Goal: Task Accomplishment & Management: Complete application form

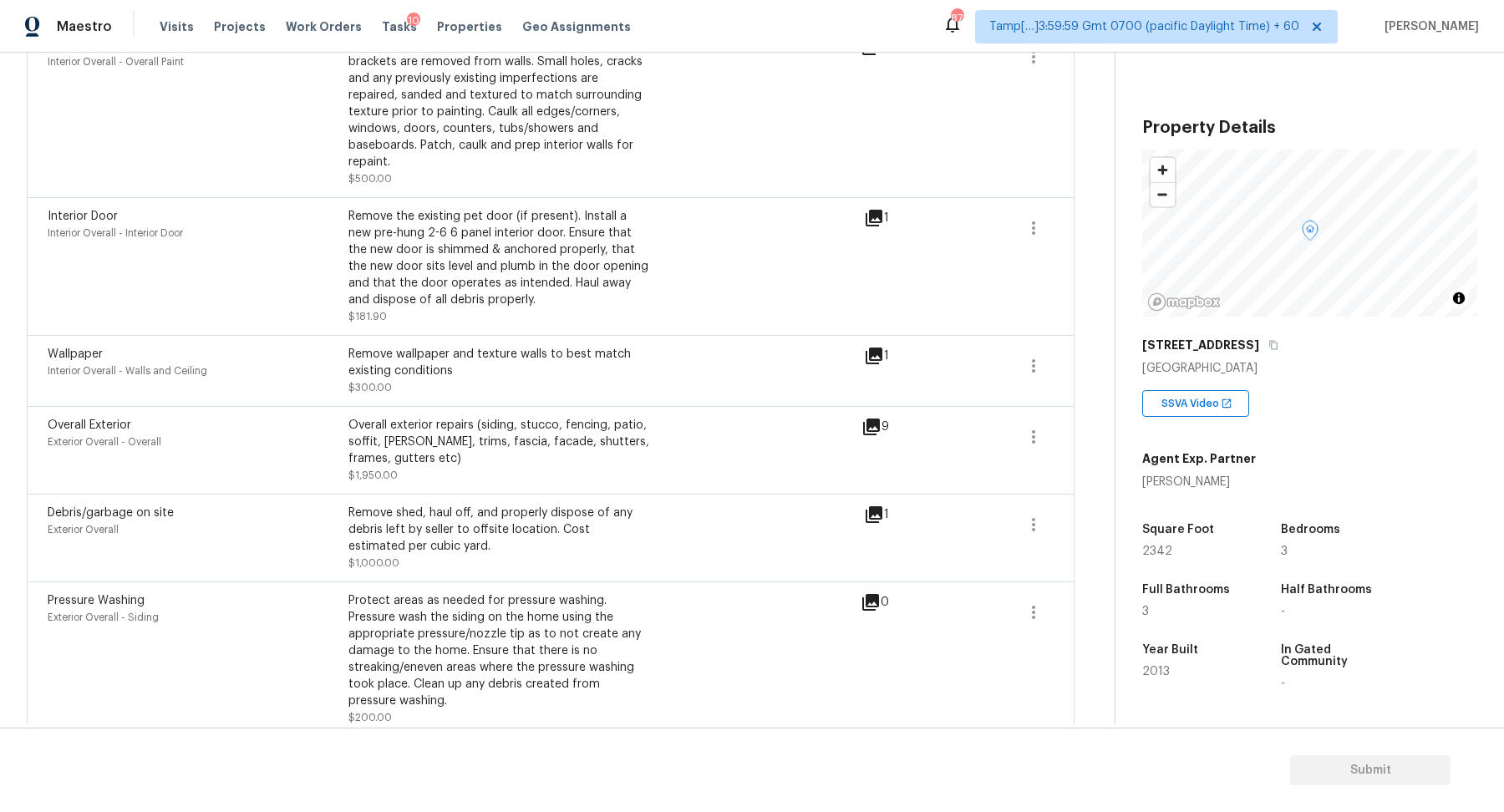
scroll to position [837, 0]
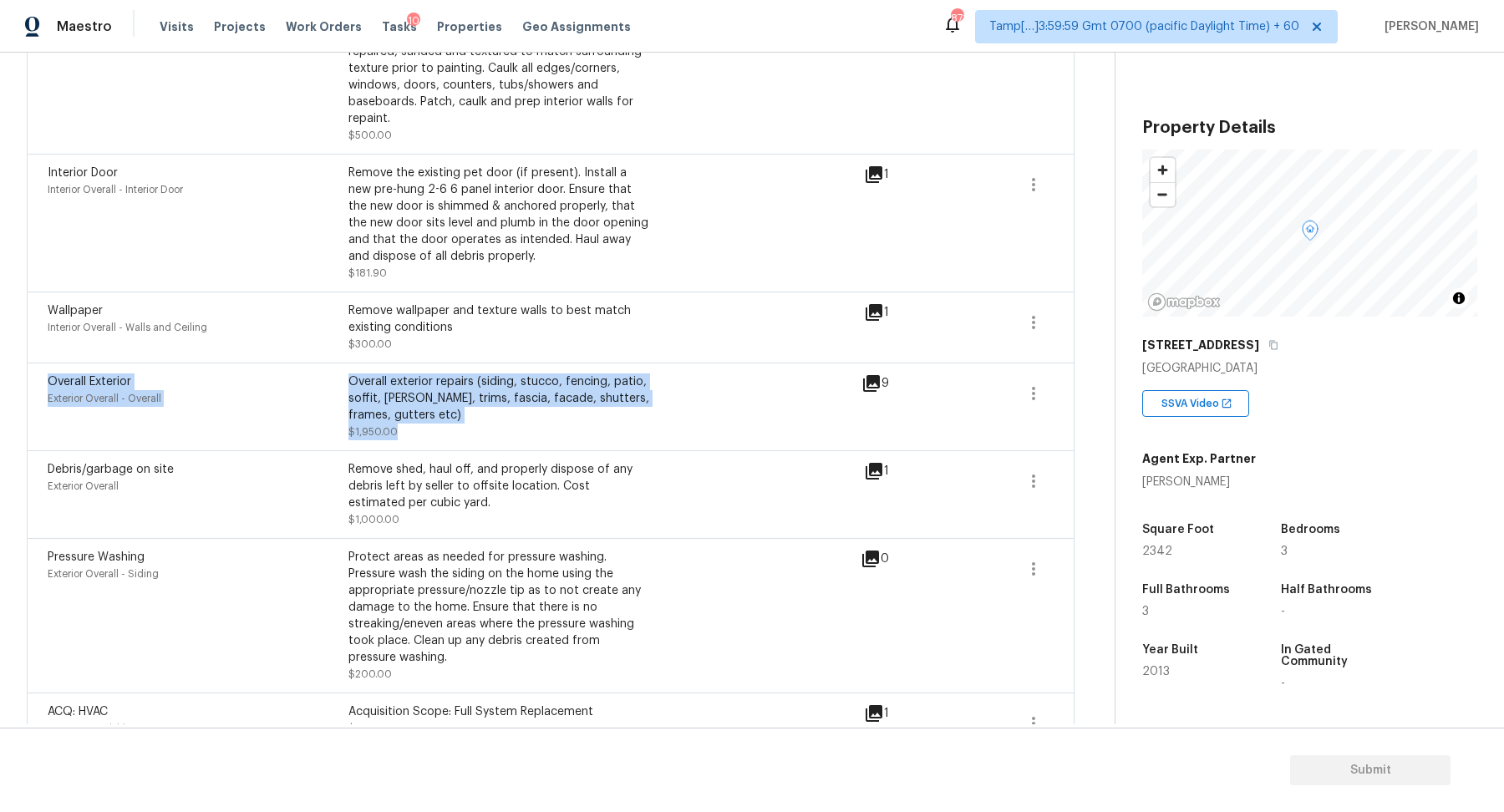
drag, startPoint x: 45, startPoint y: 362, endPoint x: 843, endPoint y: 414, distance: 799.7
click at [843, 414] on div "Overall Exterior Exterior Overall - Overall Overall exterior repairs (siding, s…" at bounding box center [550, 406] width 1048 height 88
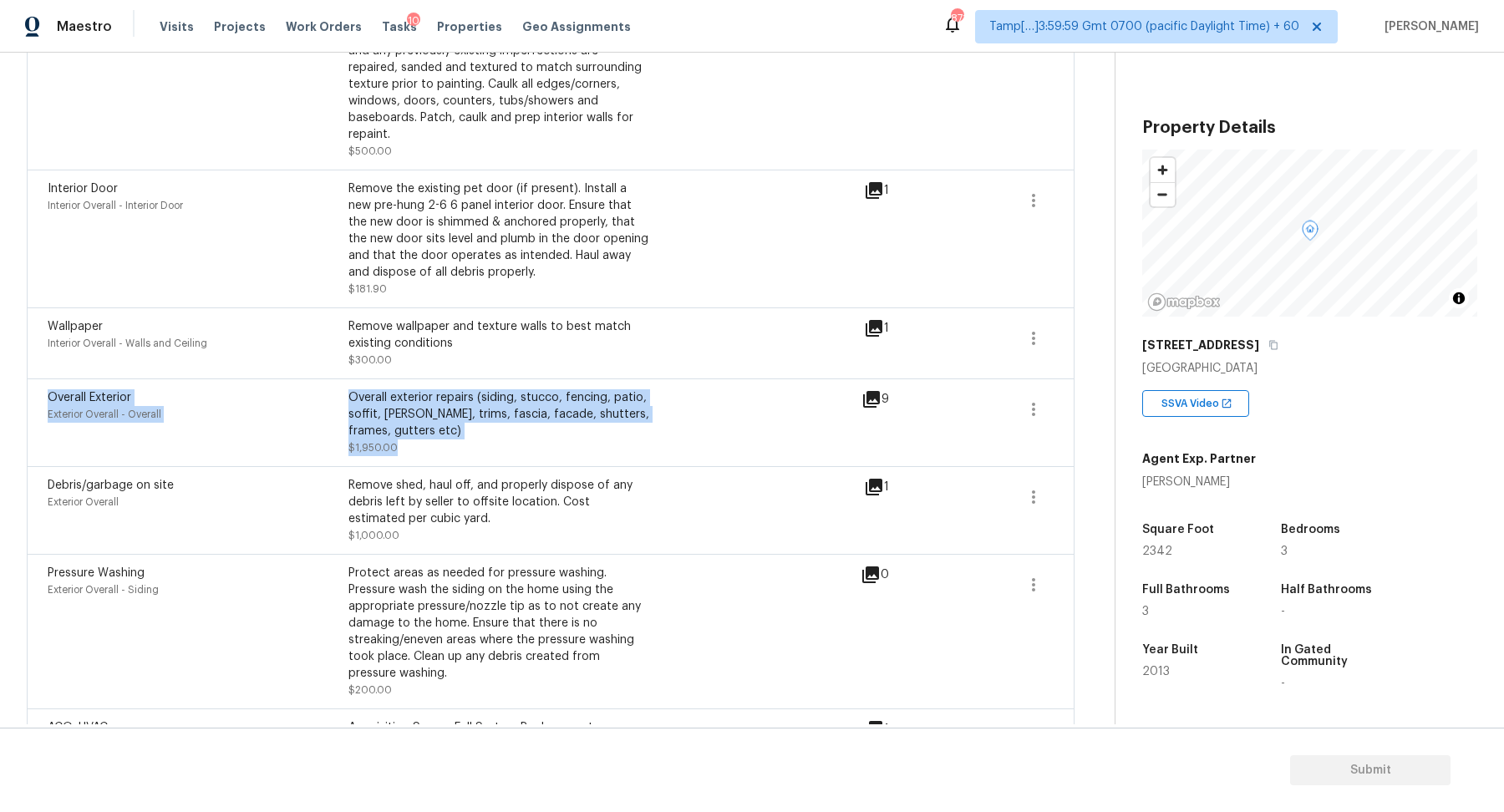
scroll to position [828, 0]
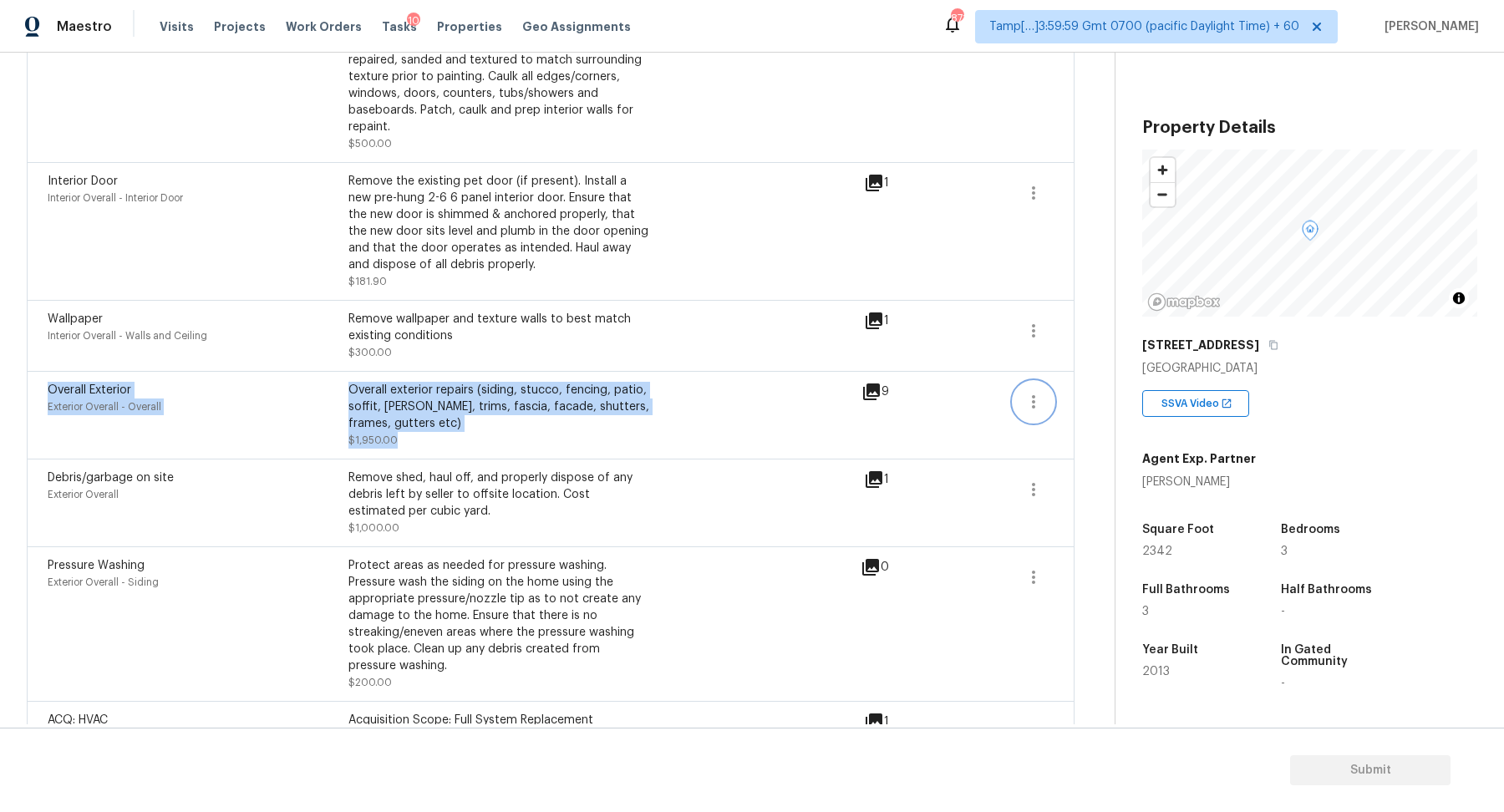
click at [1043, 392] on icon "button" at bounding box center [1034, 401] width 20 height 20
click at [1072, 391] on link "Edit" at bounding box center [1129, 381] width 142 height 25
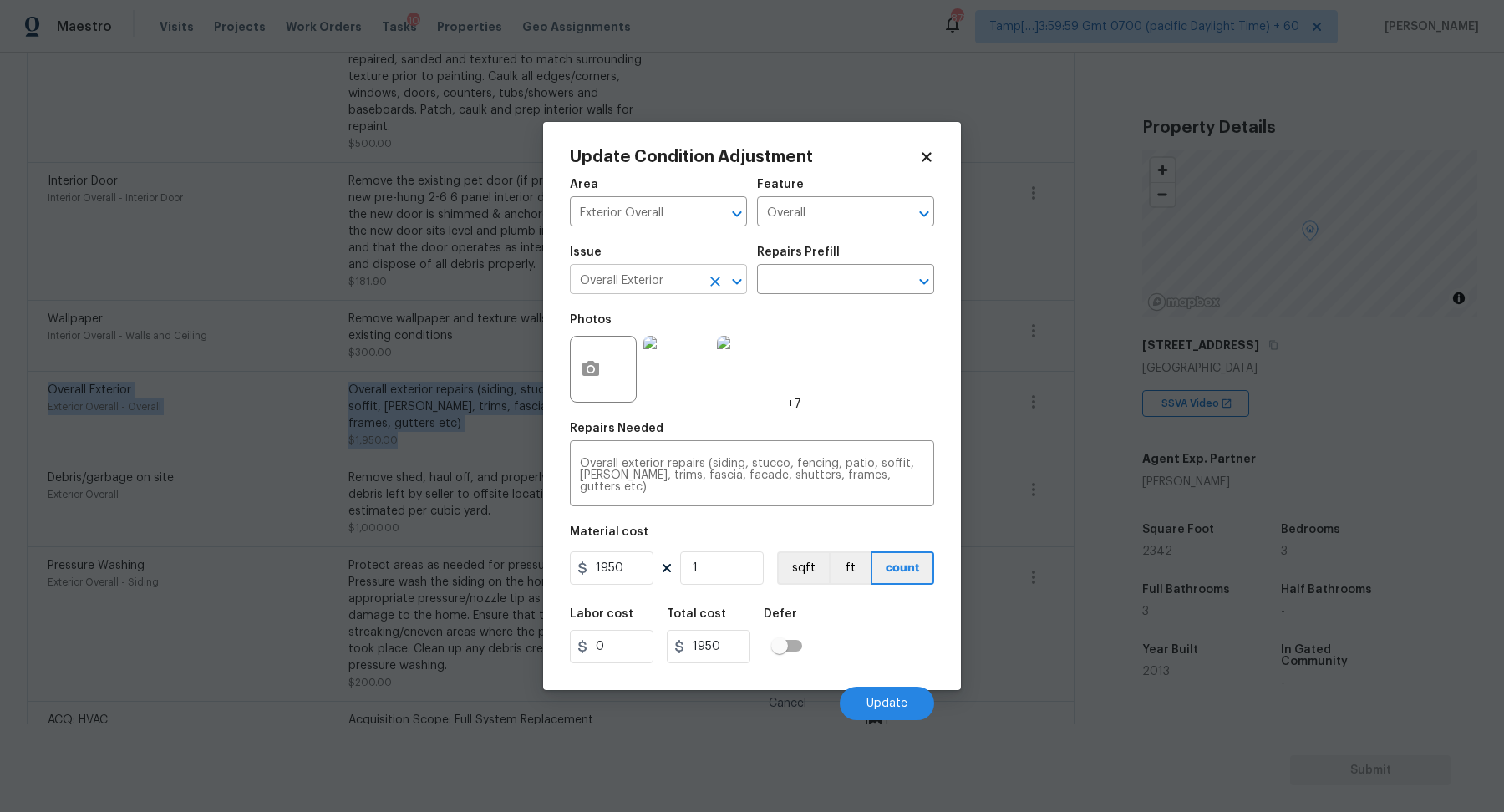
click at [685, 287] on input "Overall Exterior" at bounding box center [635, 280] width 130 height 25
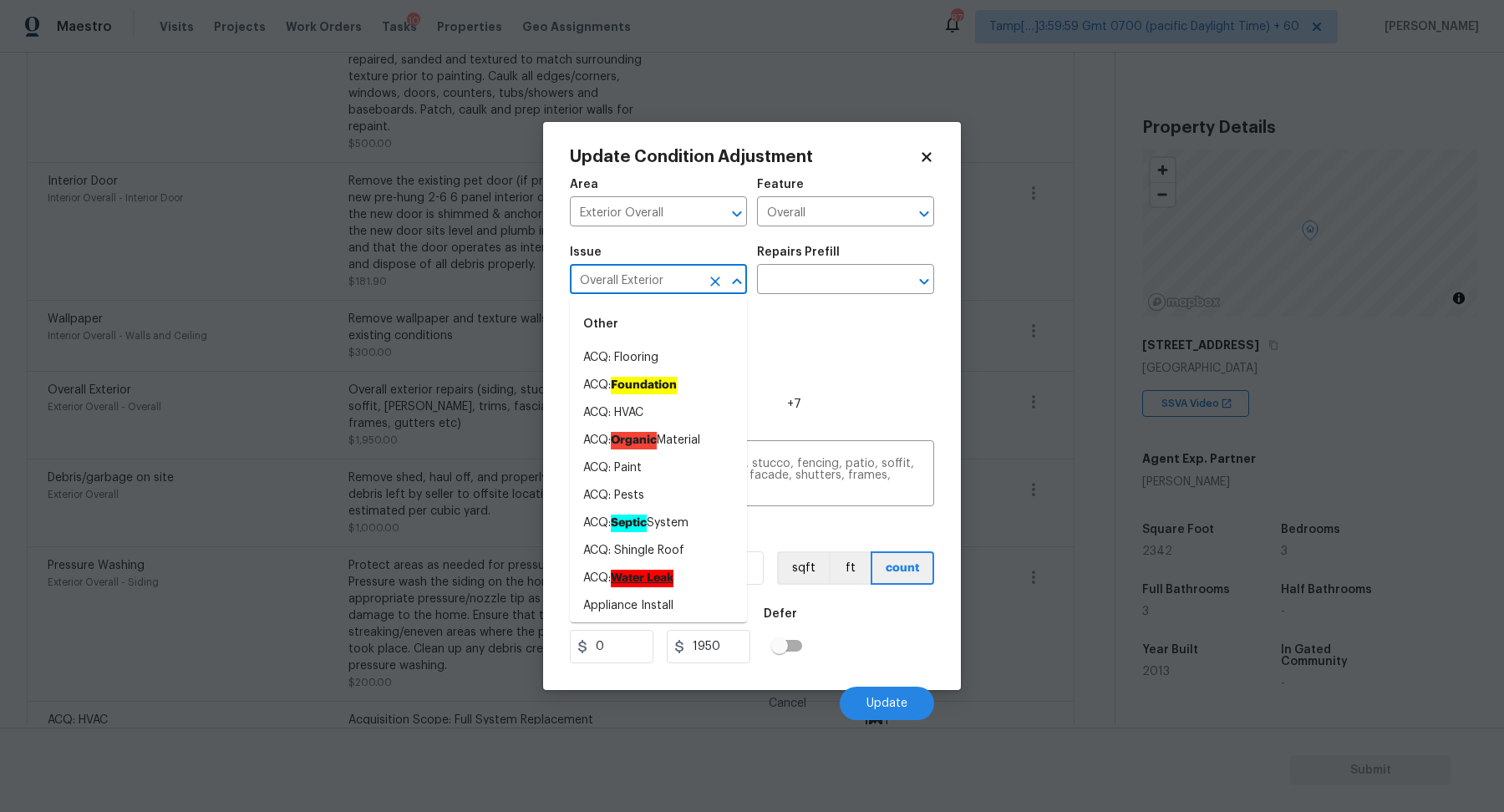
click at [685, 287] on input "Overall Exterior" at bounding box center [635, 280] width 130 height 25
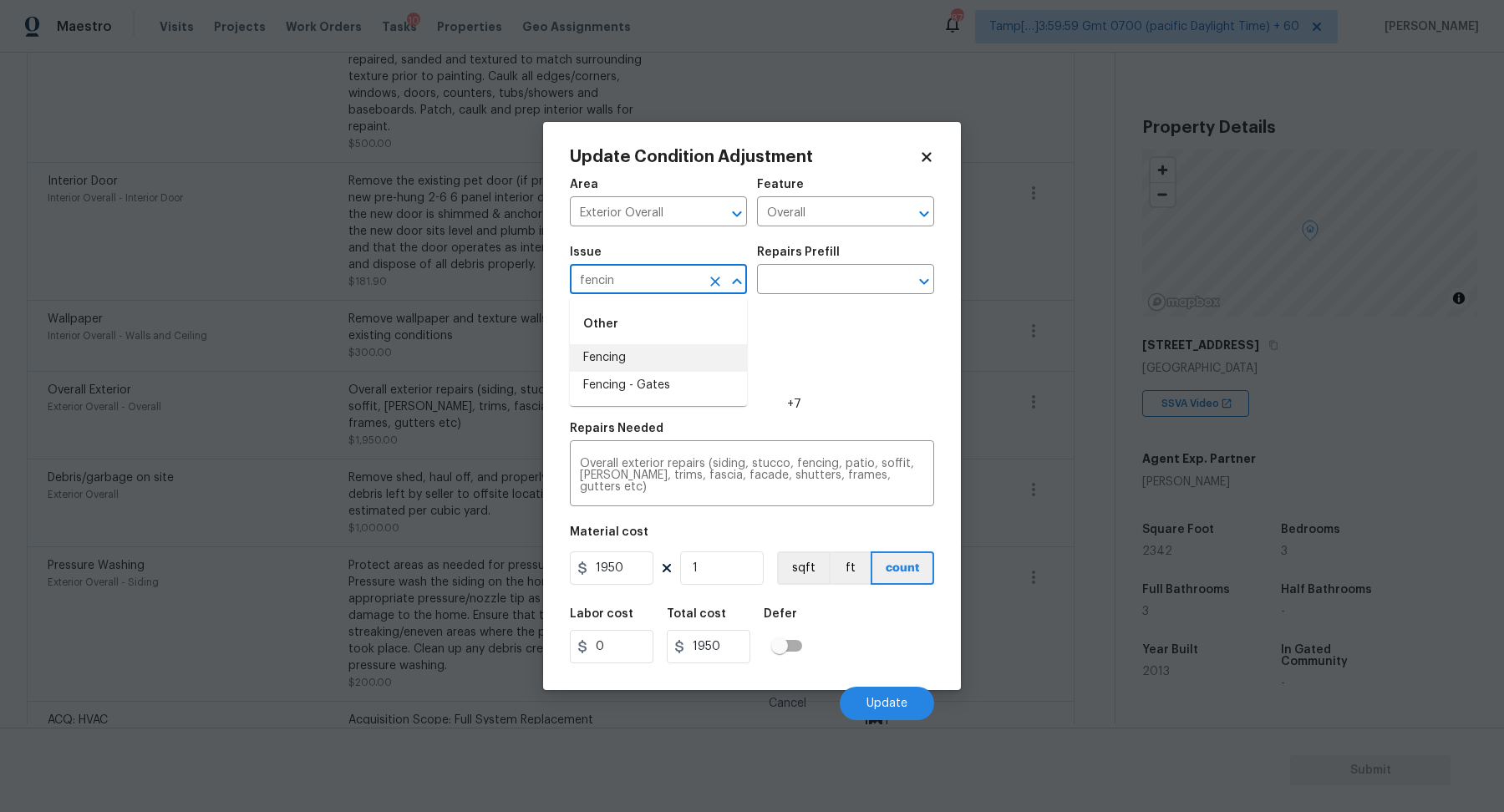
click at [630, 350] on li "Fencing" at bounding box center [658, 357] width 178 height 27
type input "Fencing"
click at [633, 468] on textarea "Overall exterior repairs (siding, stucco, fencing, patio, soffit, eaves, trims,…" at bounding box center [752, 475] width 344 height 35
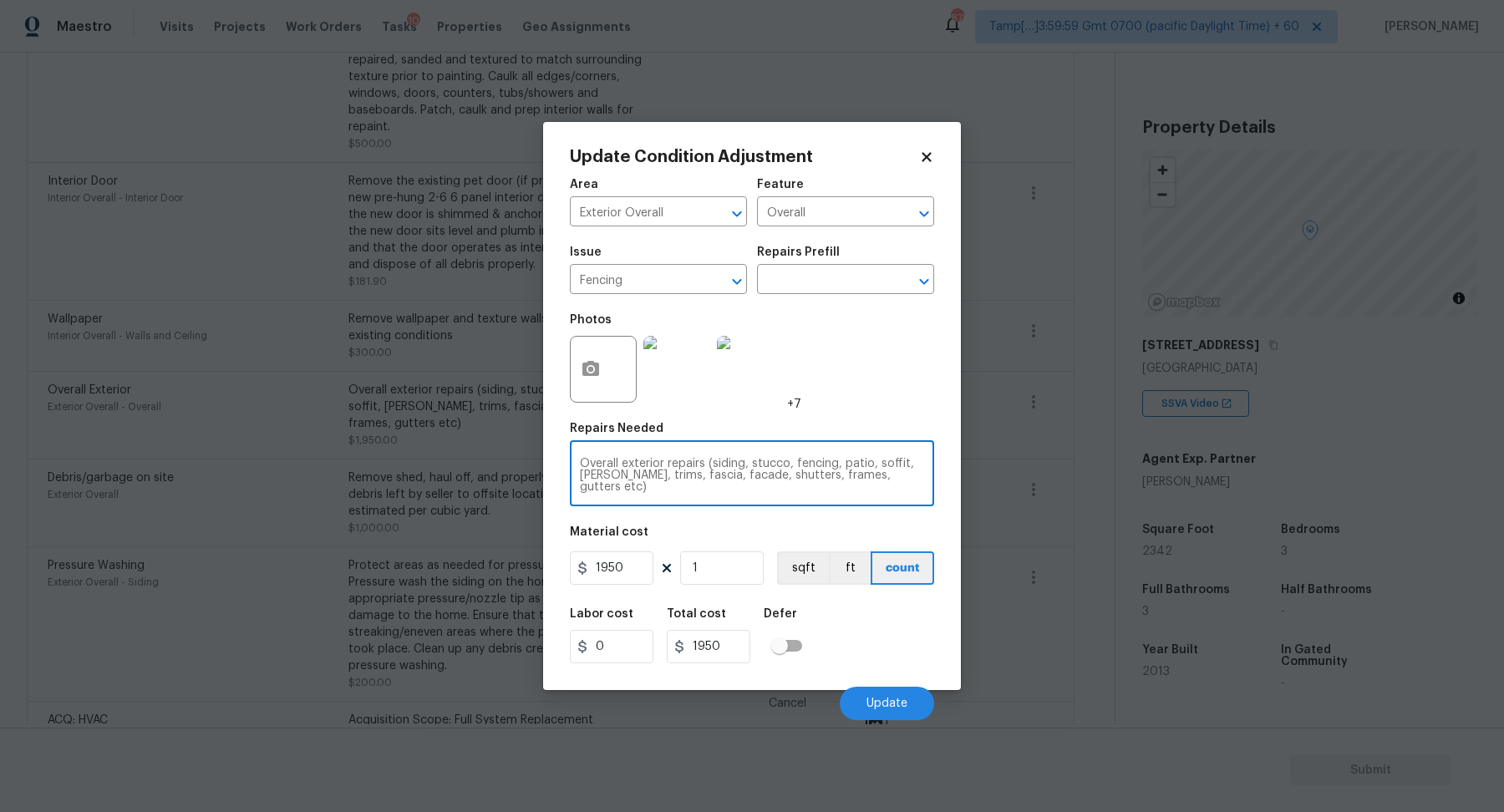
click at [633, 468] on textarea "Overall exterior repairs (siding, stucco, fencing, patio, soffit, eaves, trims,…" at bounding box center [752, 475] width 344 height 35
type textarea "Repaint the fencing"
click at [621, 575] on input "1950" at bounding box center [611, 567] width 83 height 33
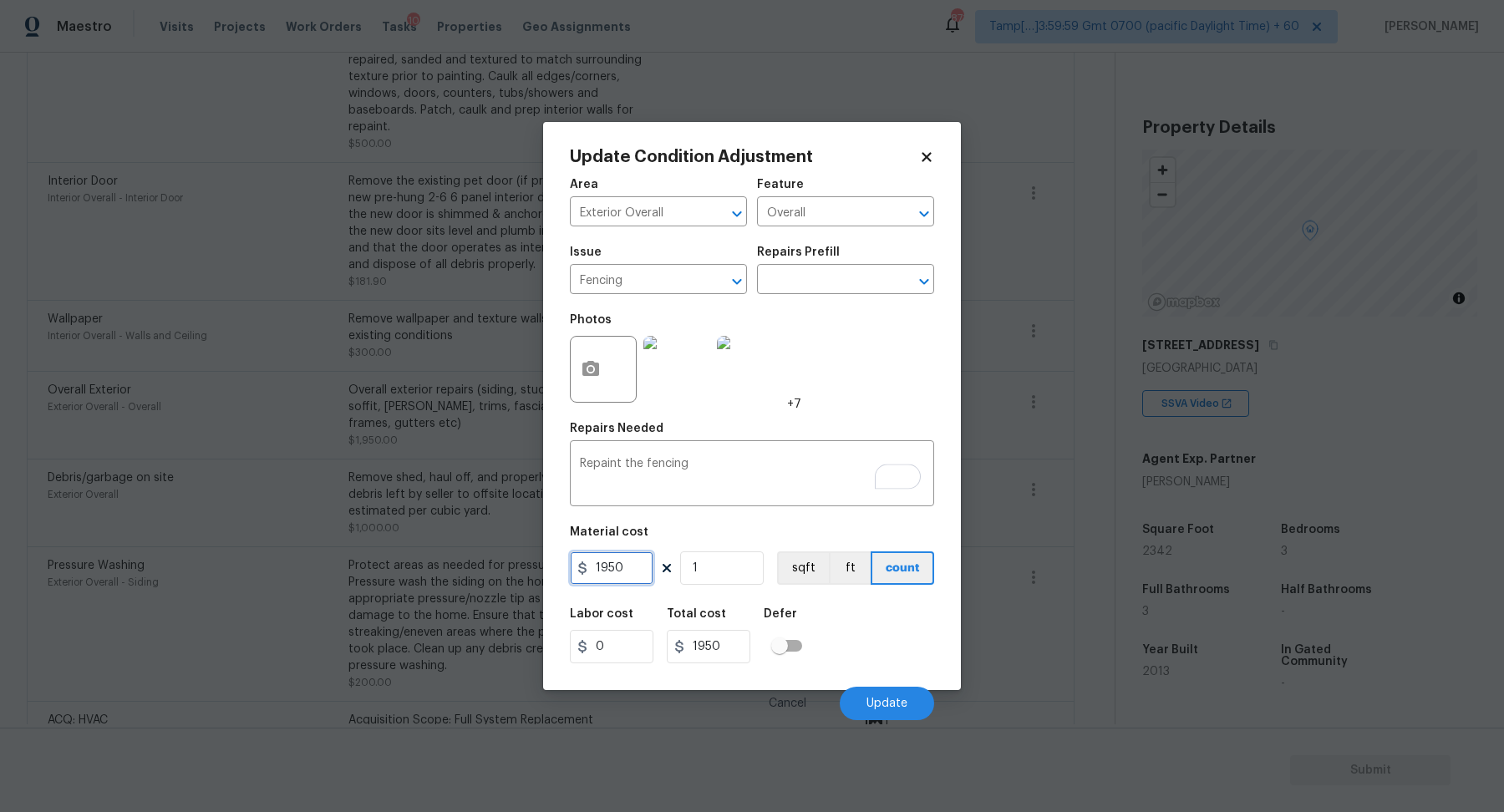
click at [621, 575] on input "1950" at bounding box center [611, 567] width 83 height 33
type input "800"
click at [881, 712] on button "Update" at bounding box center [887, 702] width 94 height 33
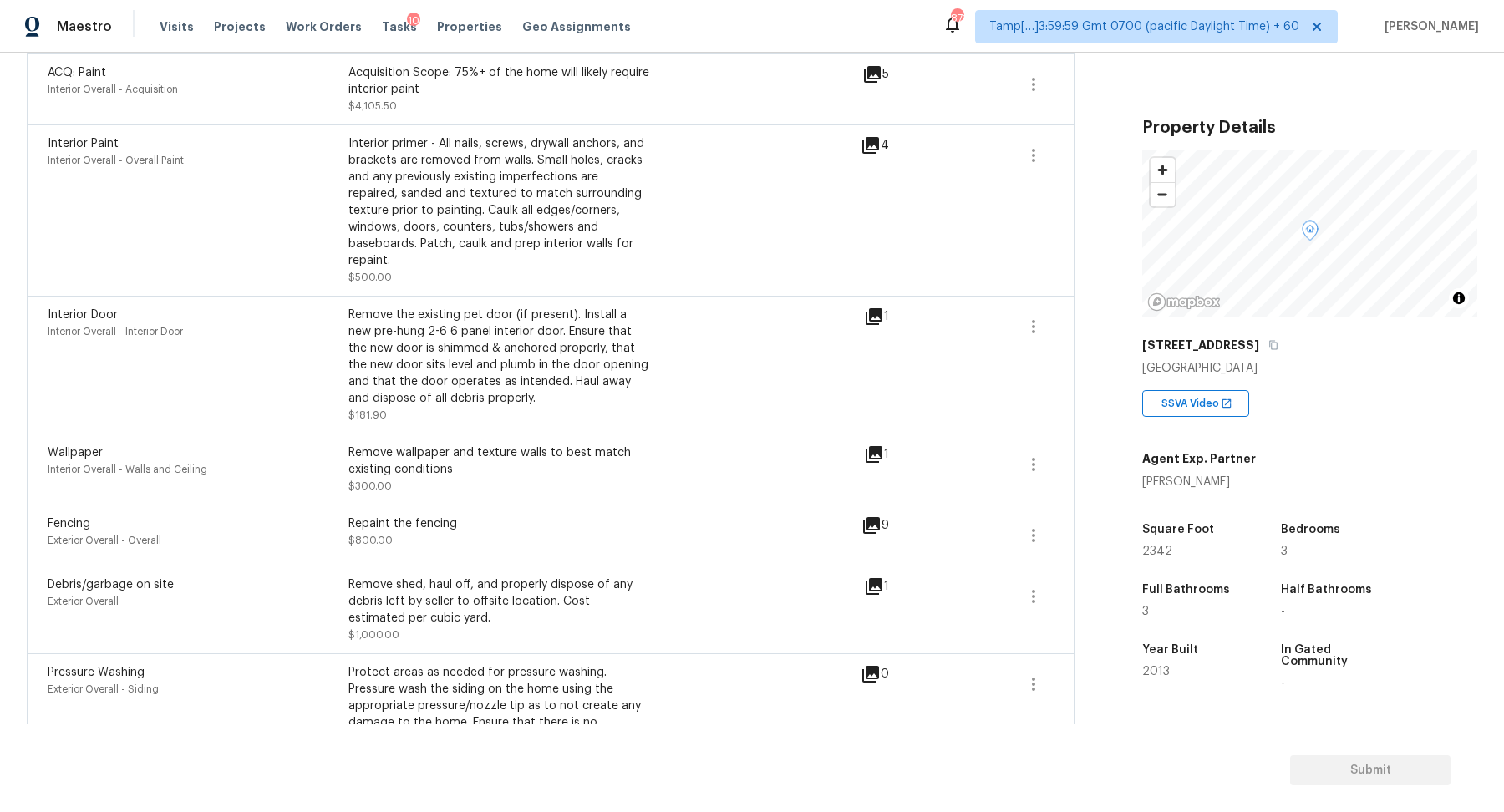
scroll to position [662, 0]
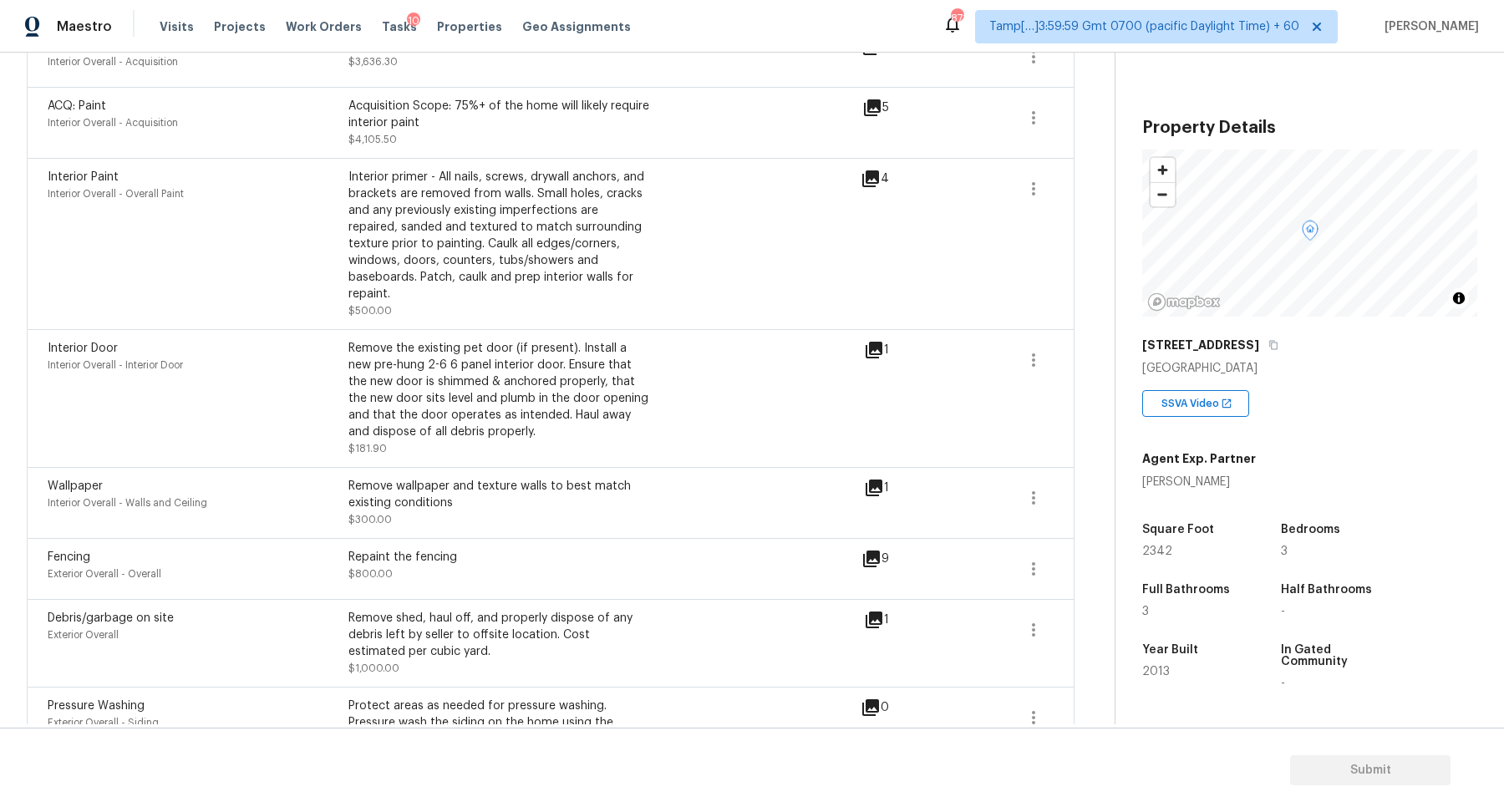
click at [885, 340] on div "1" at bounding box center [903, 349] width 78 height 20
click at [880, 342] on icon at bounding box center [874, 350] width 17 height 17
click at [867, 184] on icon at bounding box center [870, 178] width 20 height 20
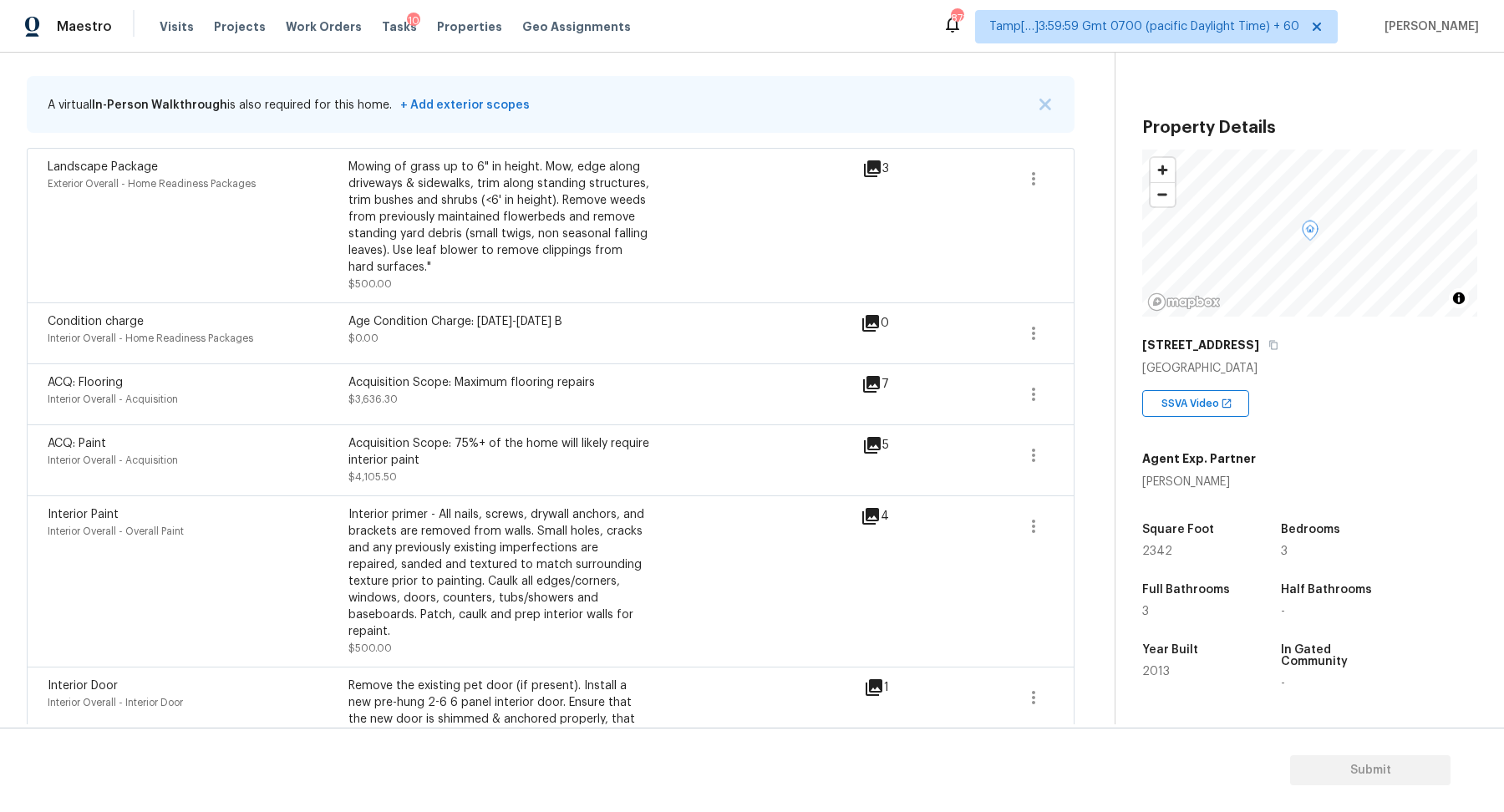
scroll to position [6, 0]
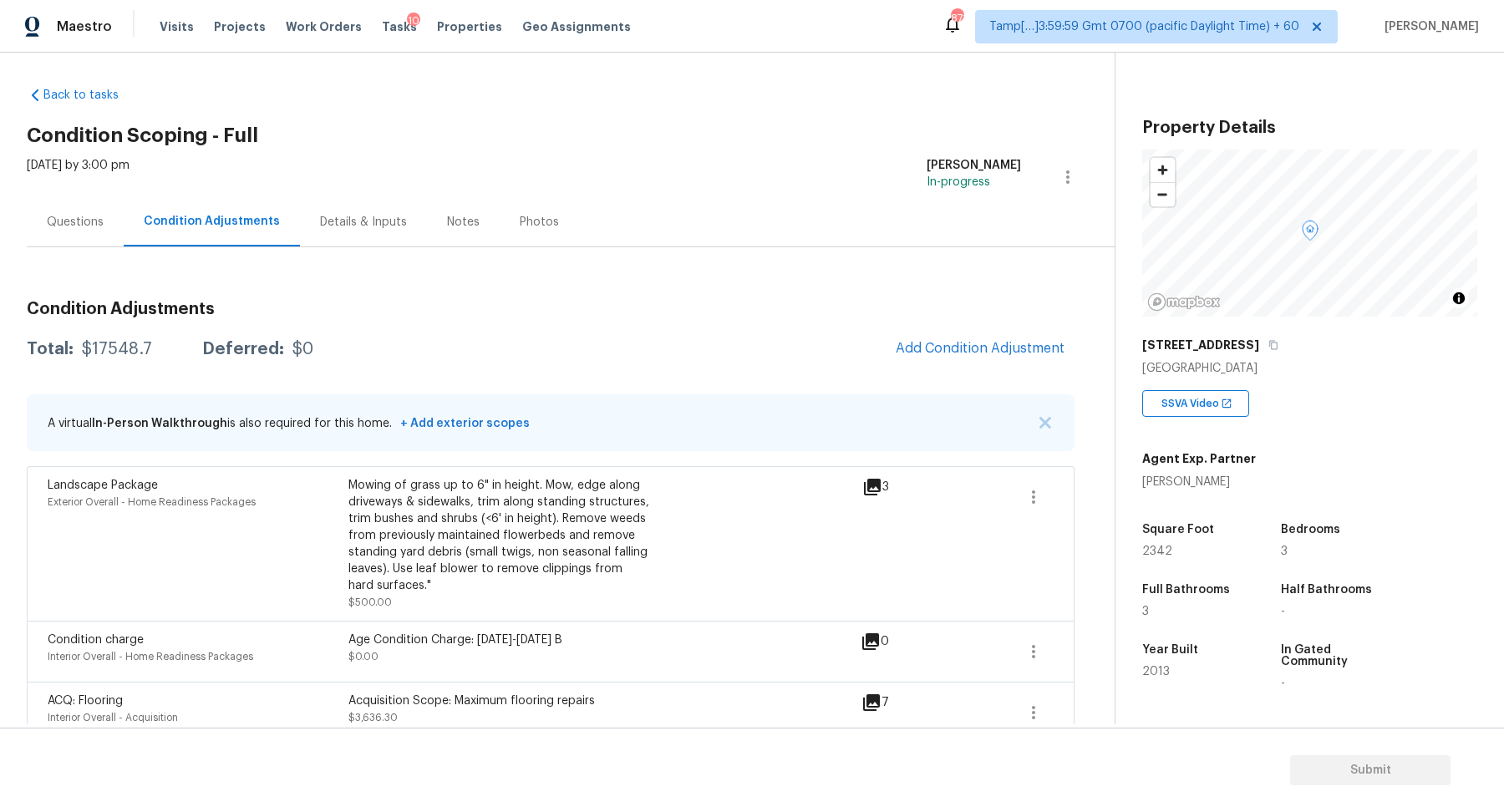
click at [136, 351] on div "$17548.7" at bounding box center [117, 349] width 70 height 17
copy div "$17548.7"
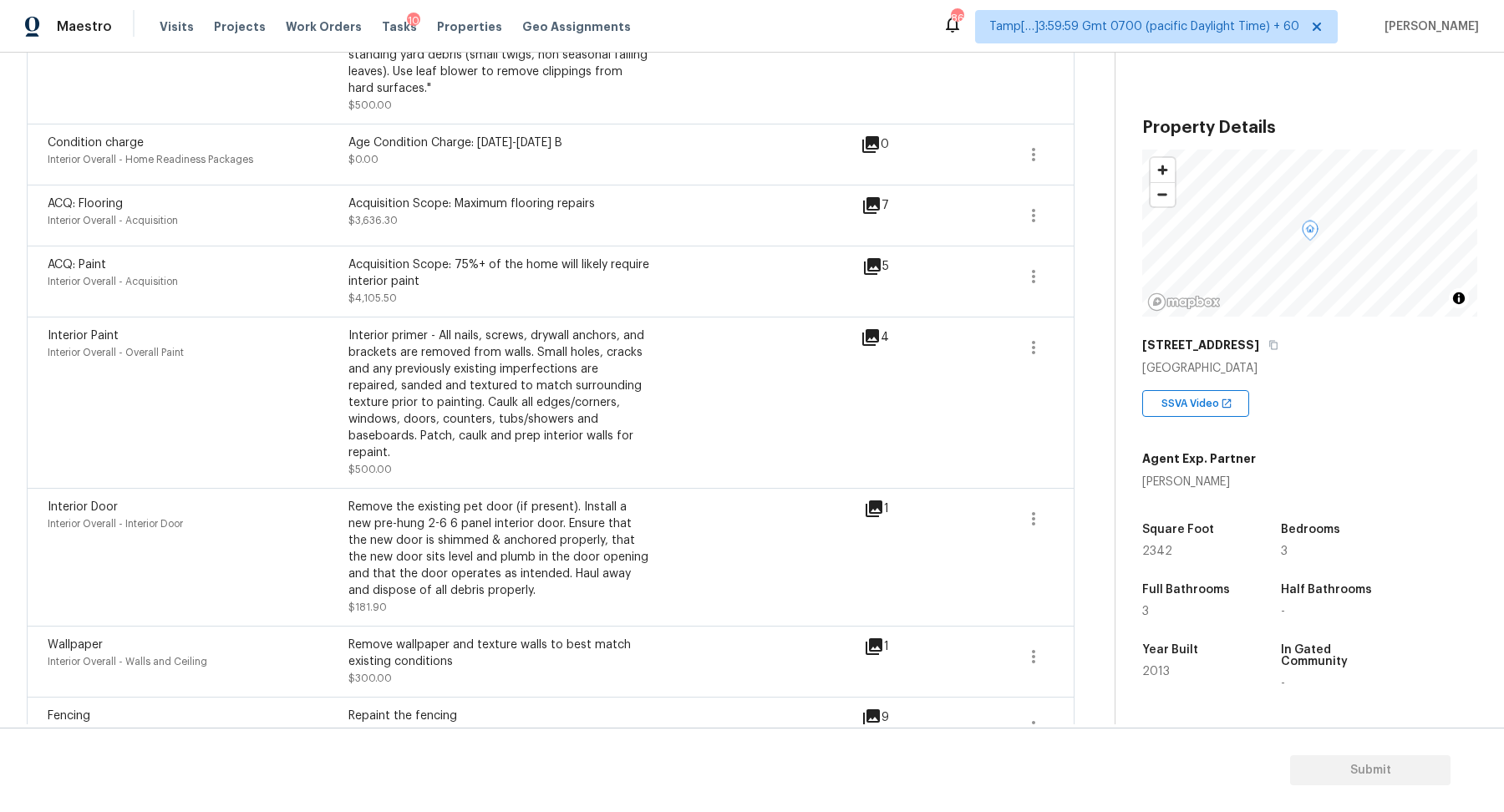
scroll to position [0, 0]
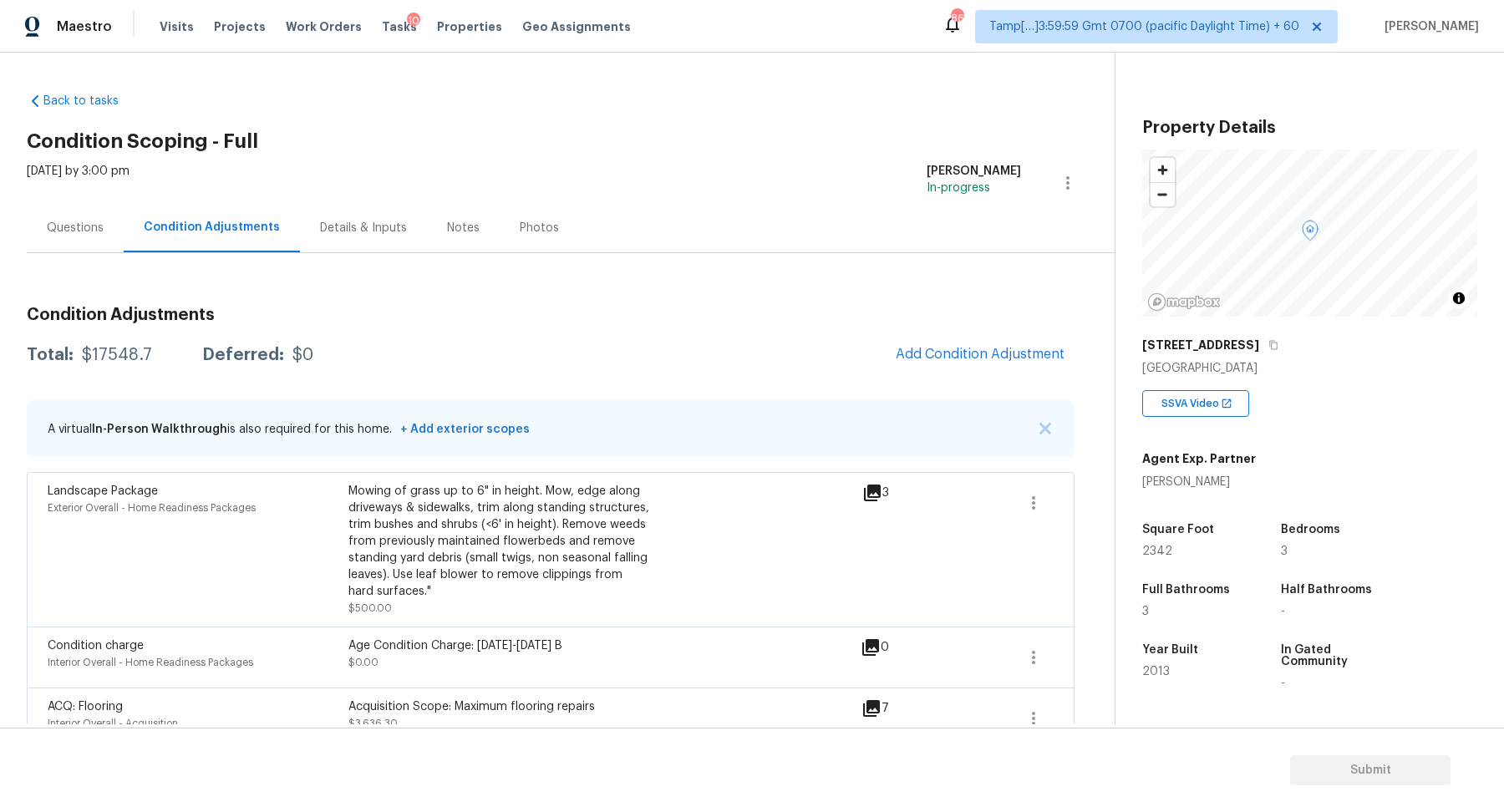
click at [87, 251] on div "Questions" at bounding box center [75, 228] width 97 height 49
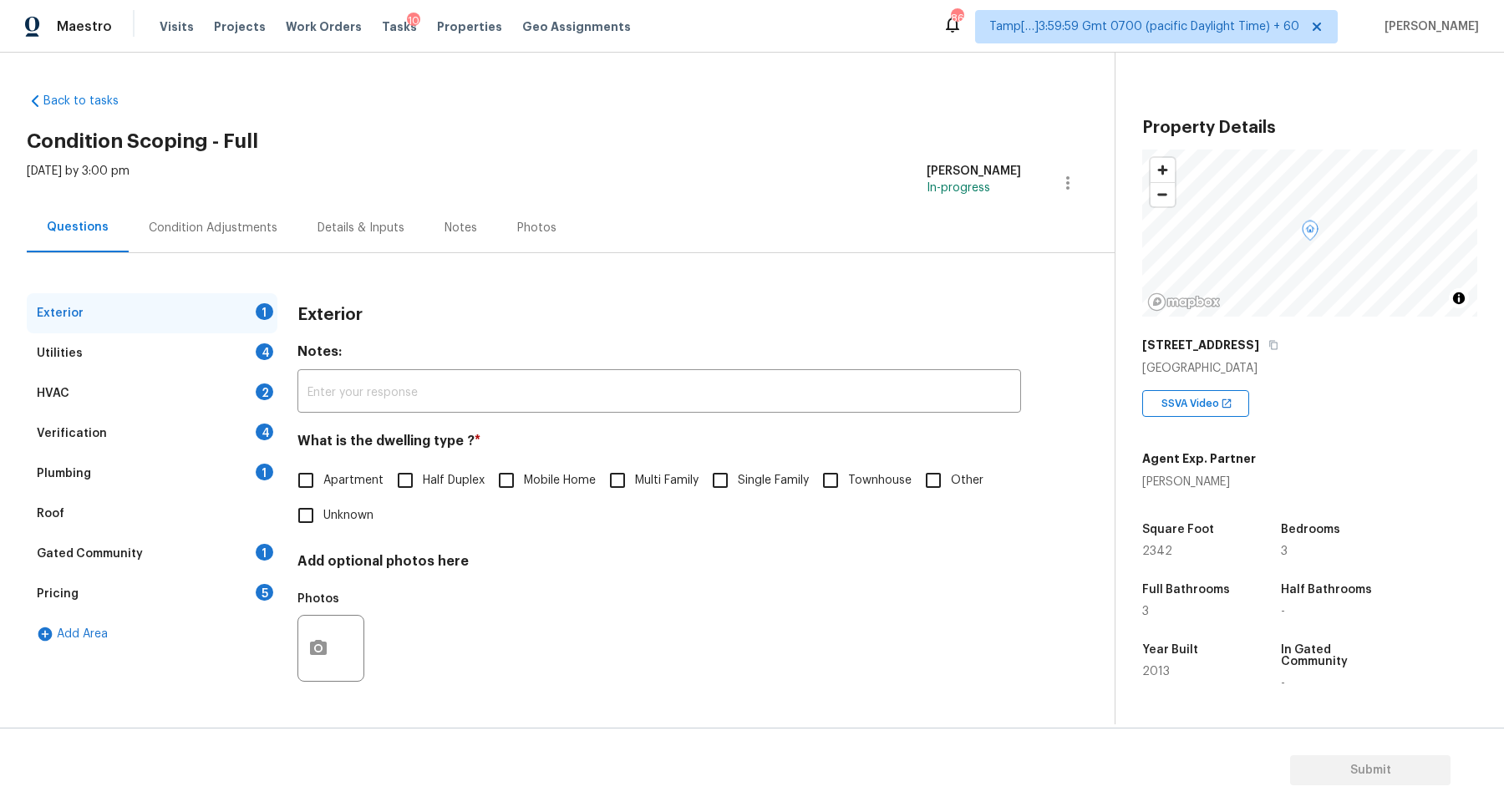
click at [736, 481] on input "Single Family" at bounding box center [720, 480] width 35 height 35
checkbox input "true"
click at [234, 344] on div "Utilities 4" at bounding box center [151, 353] width 250 height 40
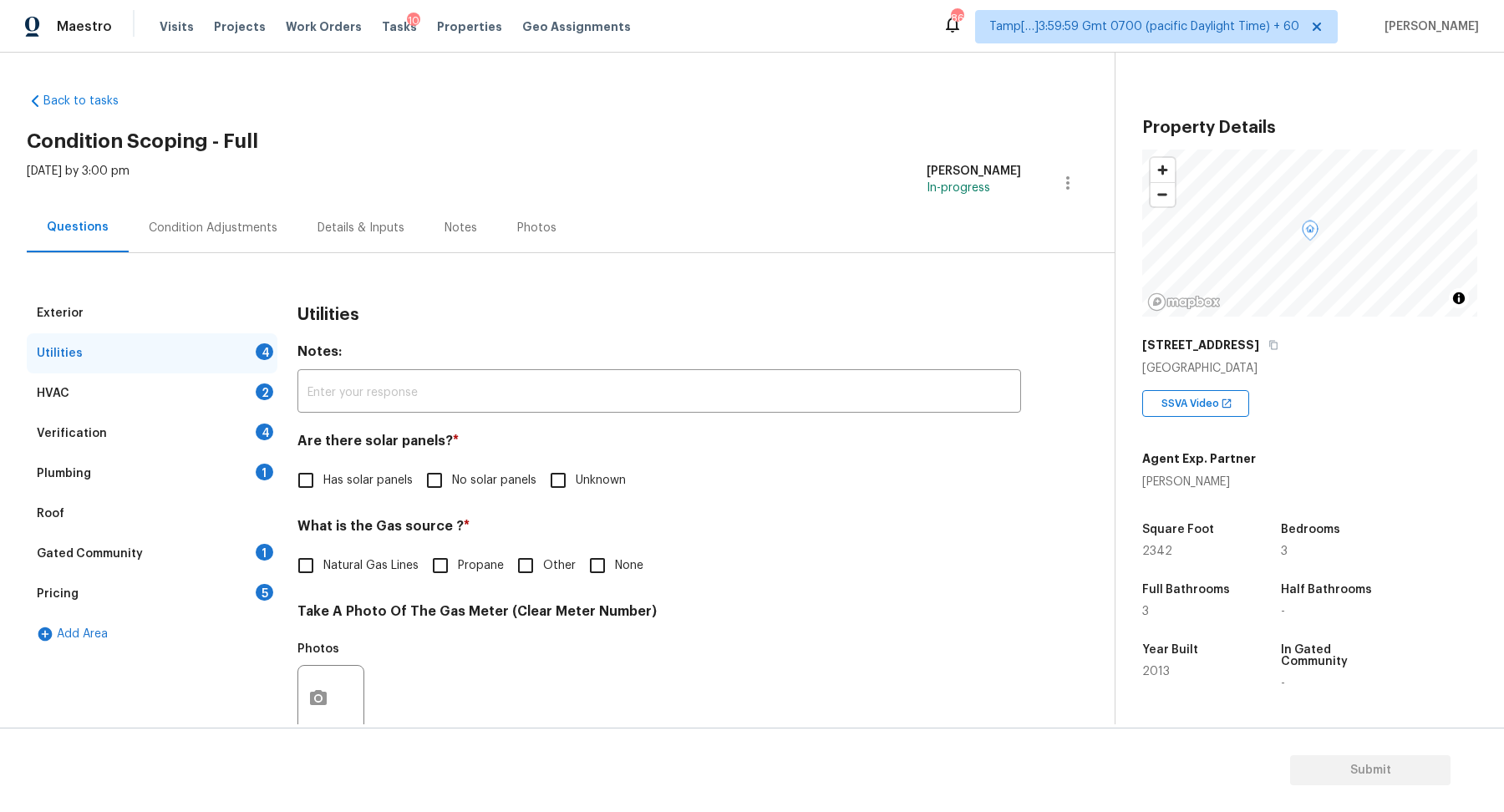
click at [506, 463] on label "No solar panels" at bounding box center [476, 480] width 119 height 35
click at [453, 463] on input "No solar panels" at bounding box center [434, 480] width 35 height 35
checkbox input "true"
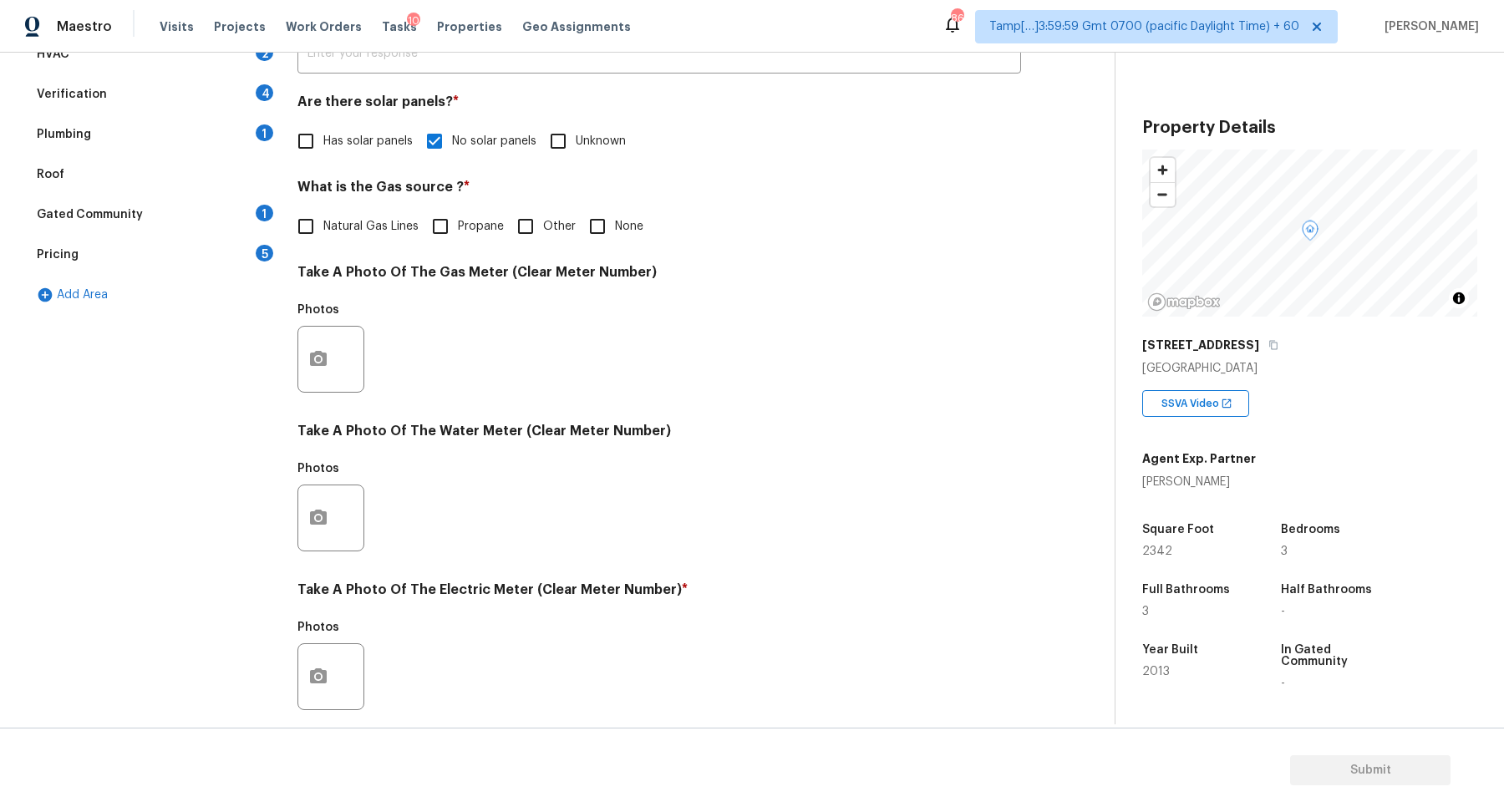
scroll to position [370, 0]
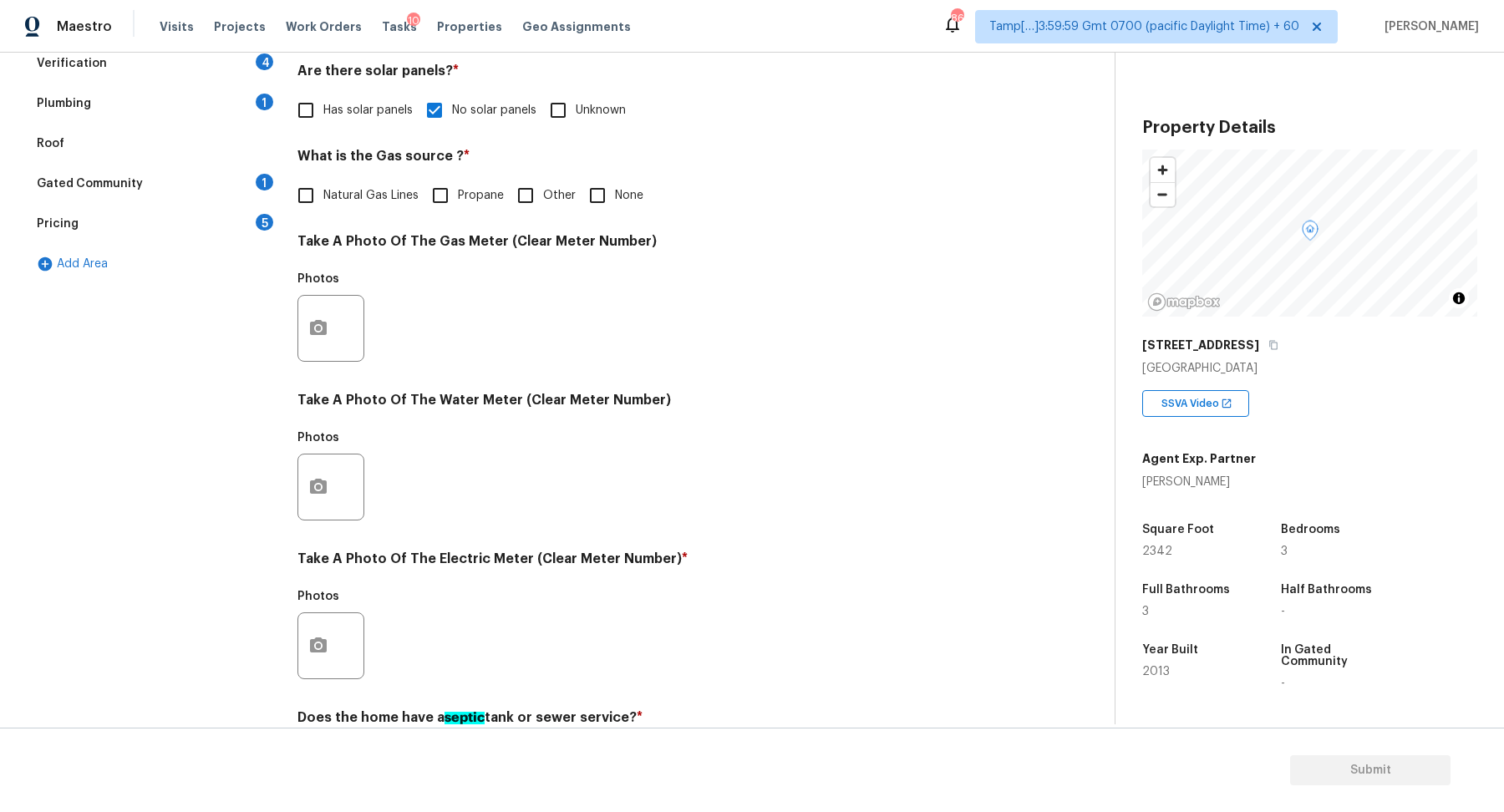
click at [603, 185] on input "None" at bounding box center [597, 195] width 35 height 35
checkbox input "true"
click at [351, 201] on span "Natural Gas Lines" at bounding box center [370, 195] width 95 height 18
click at [323, 201] on input "Natural Gas Lines" at bounding box center [305, 195] width 35 height 35
checkbox input "true"
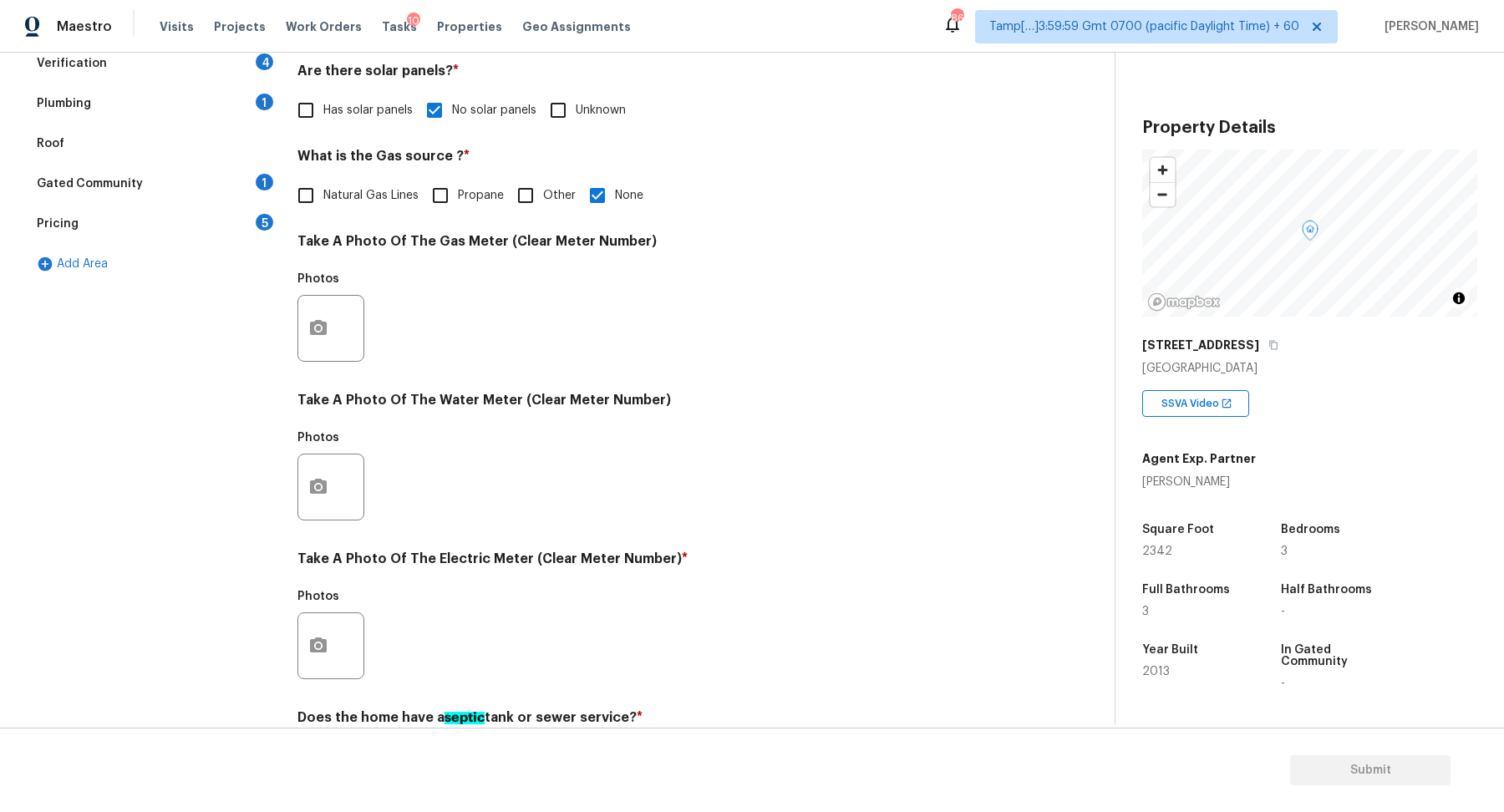
checkbox input "false"
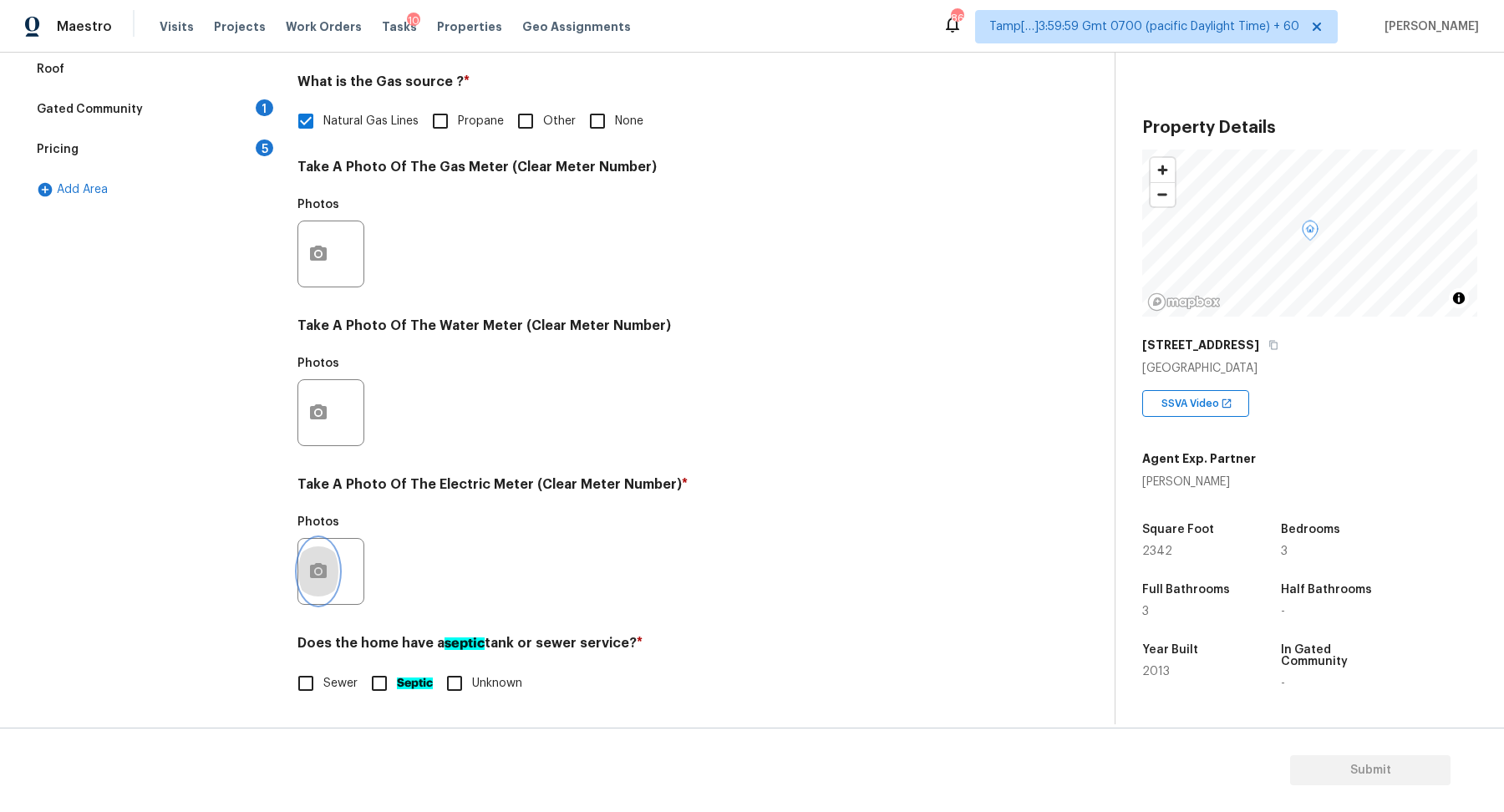
click at [312, 580] on button "button" at bounding box center [318, 571] width 40 height 65
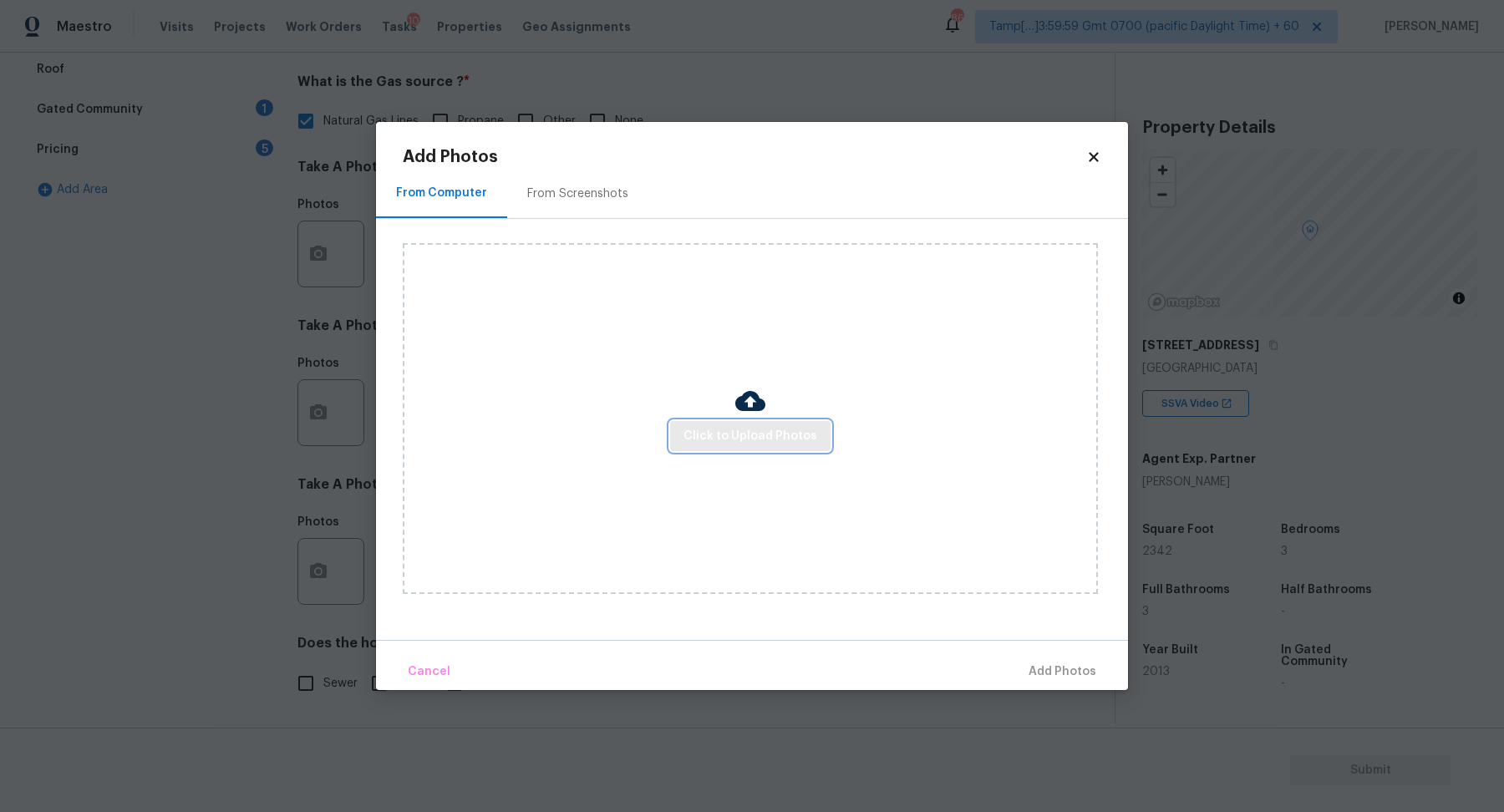
click at [722, 445] on span "Click to Upload Photos" at bounding box center [751, 436] width 134 height 21
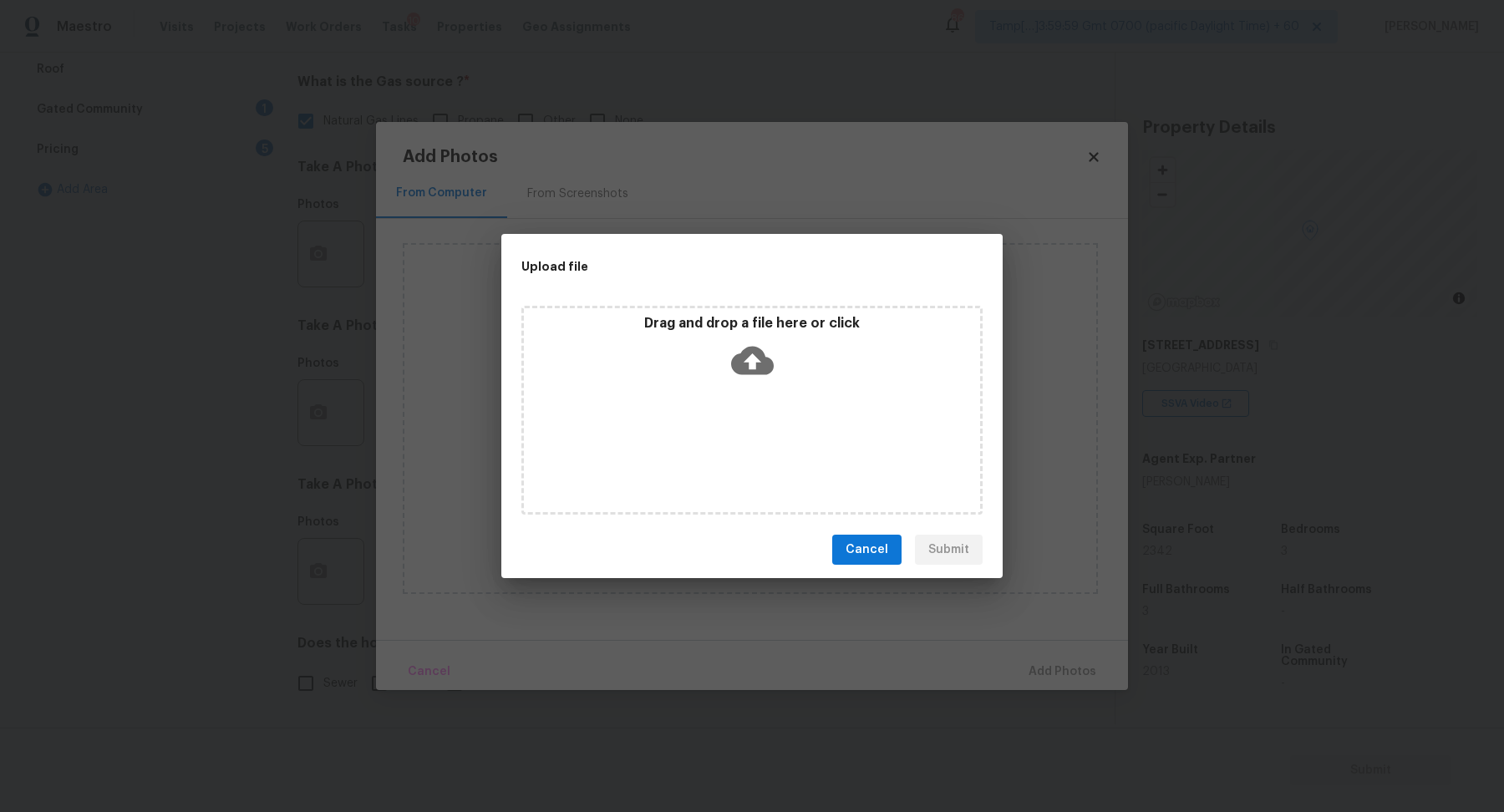
click at [749, 386] on div "Drag and drop a file here or click" at bounding box center [752, 410] width 461 height 209
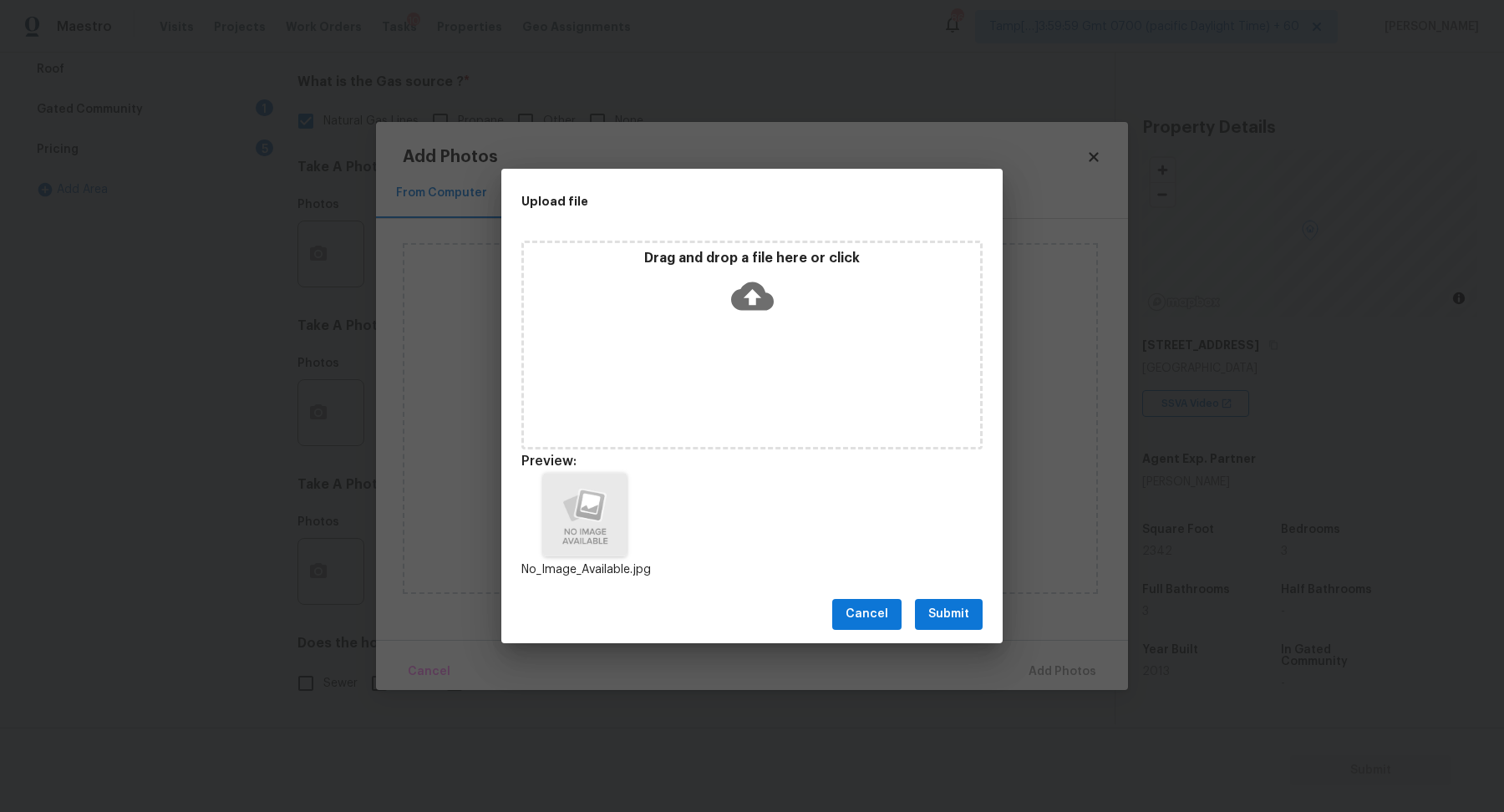
click at [949, 618] on span "Submit" at bounding box center [949, 615] width 41 height 21
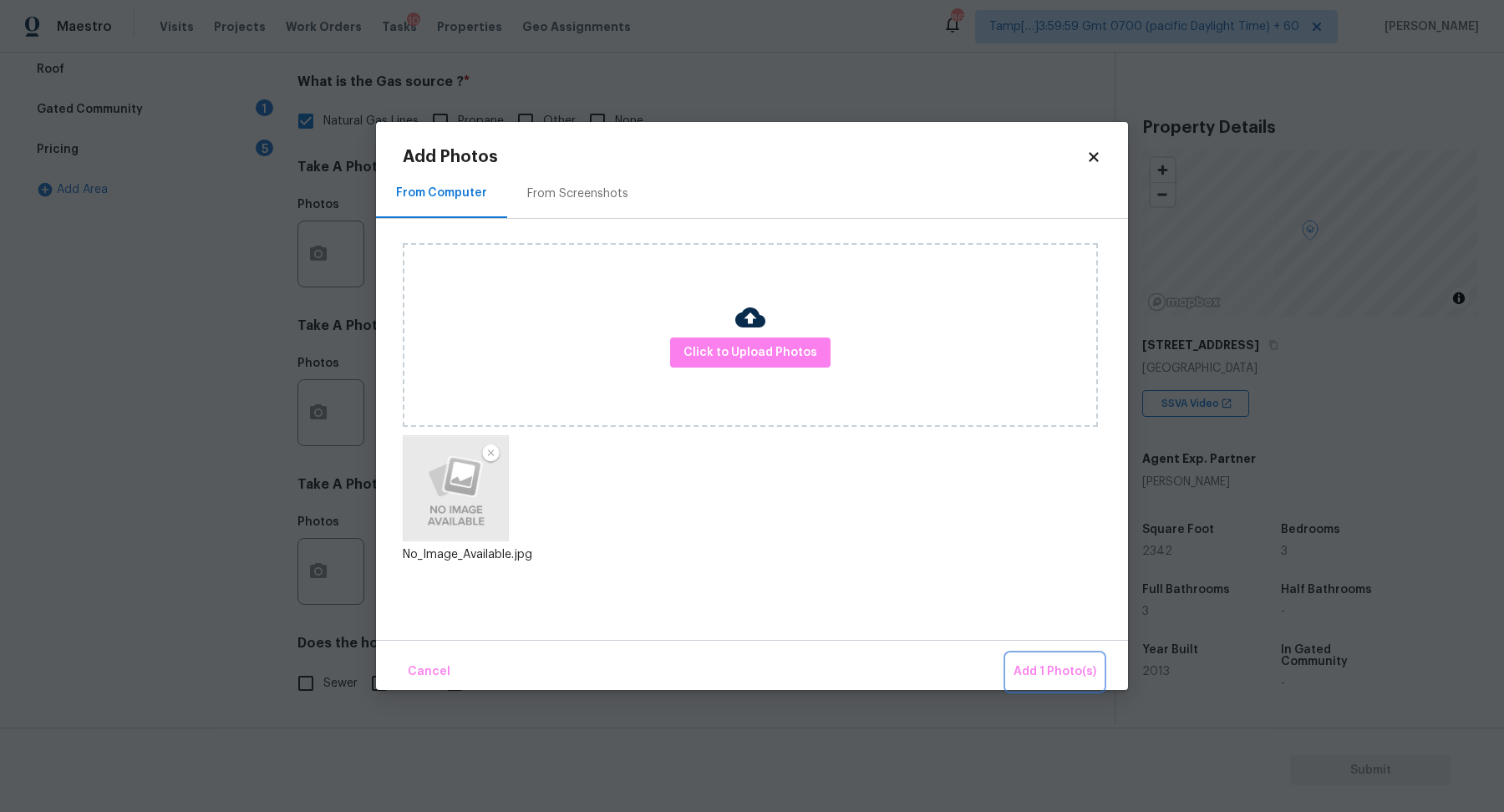
click at [1060, 674] on span "Add 1 Photo(s)" at bounding box center [1055, 672] width 83 height 21
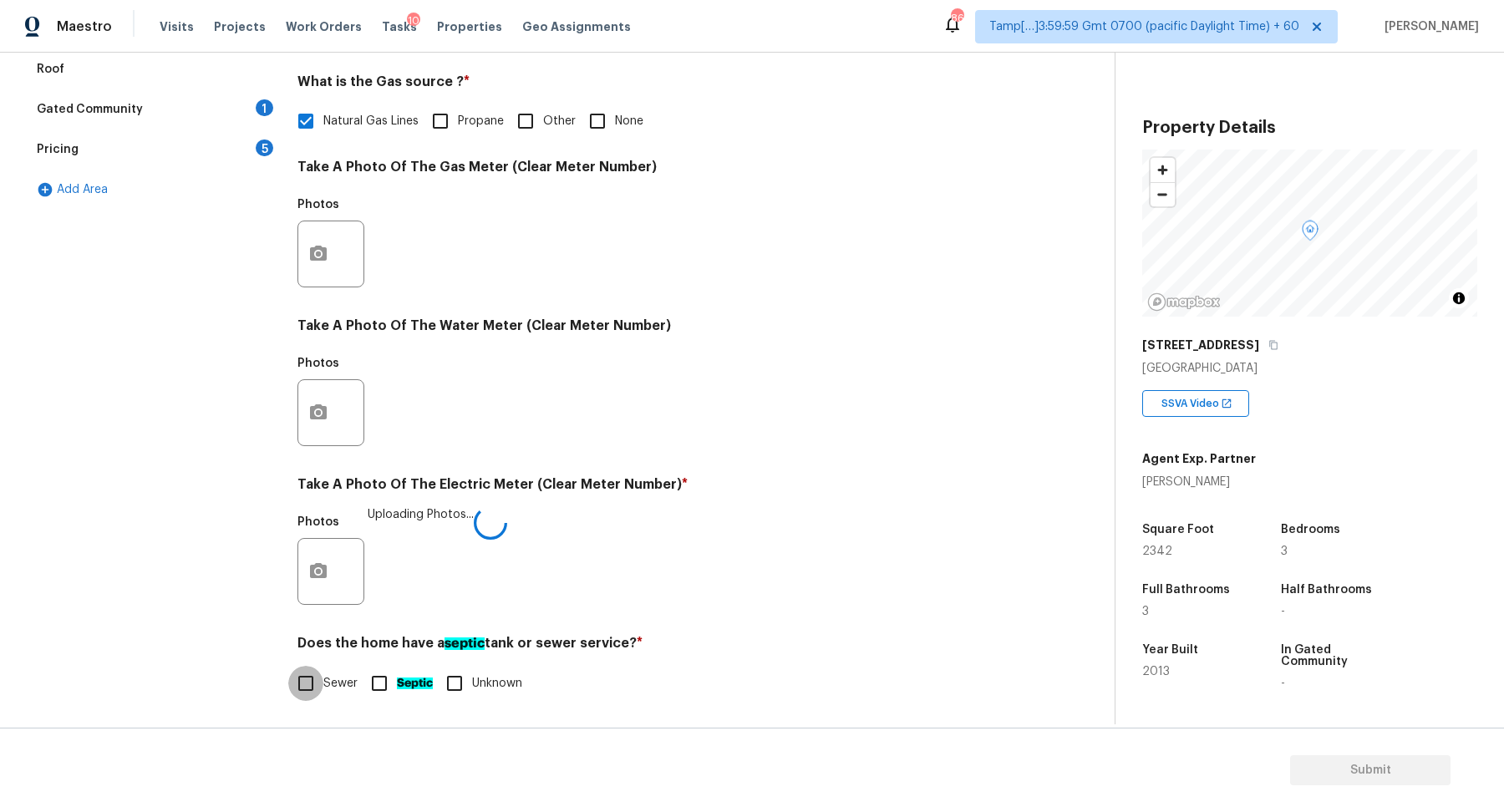
click at [313, 682] on input "Sewer" at bounding box center [305, 683] width 35 height 35
checkbox input "true"
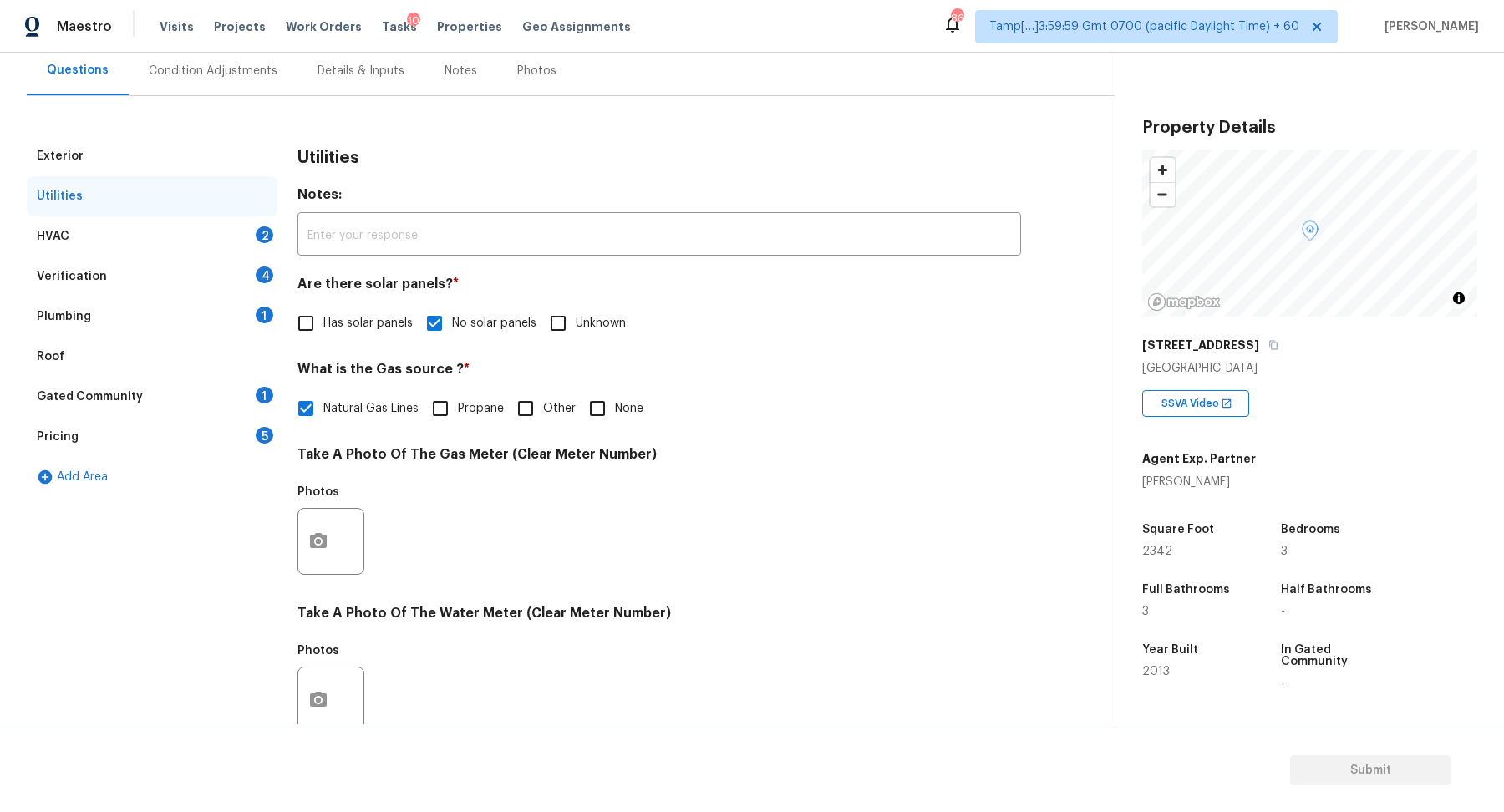
scroll to position [42, 0]
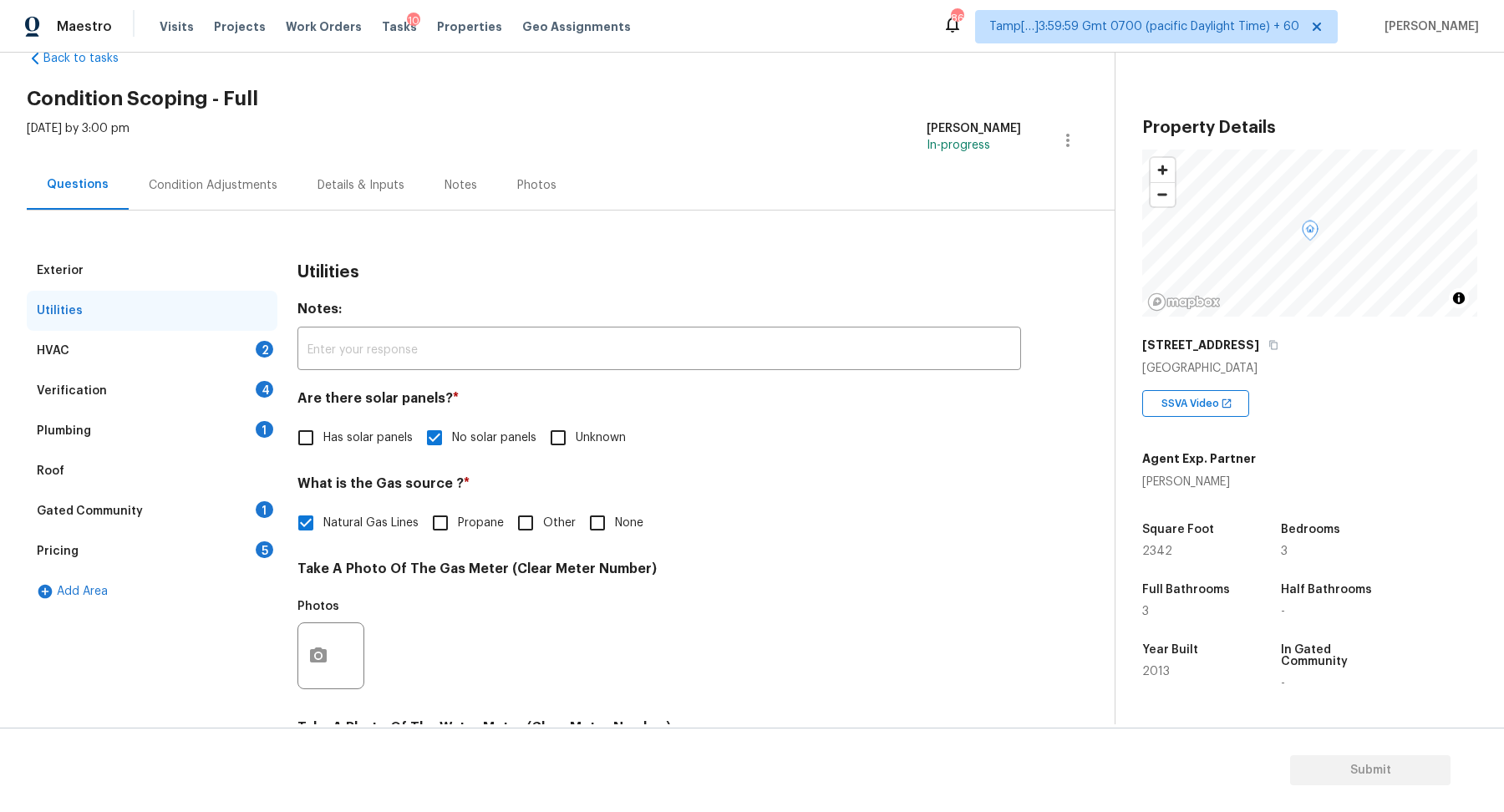
click at [210, 354] on div "HVAC 2" at bounding box center [151, 350] width 250 height 40
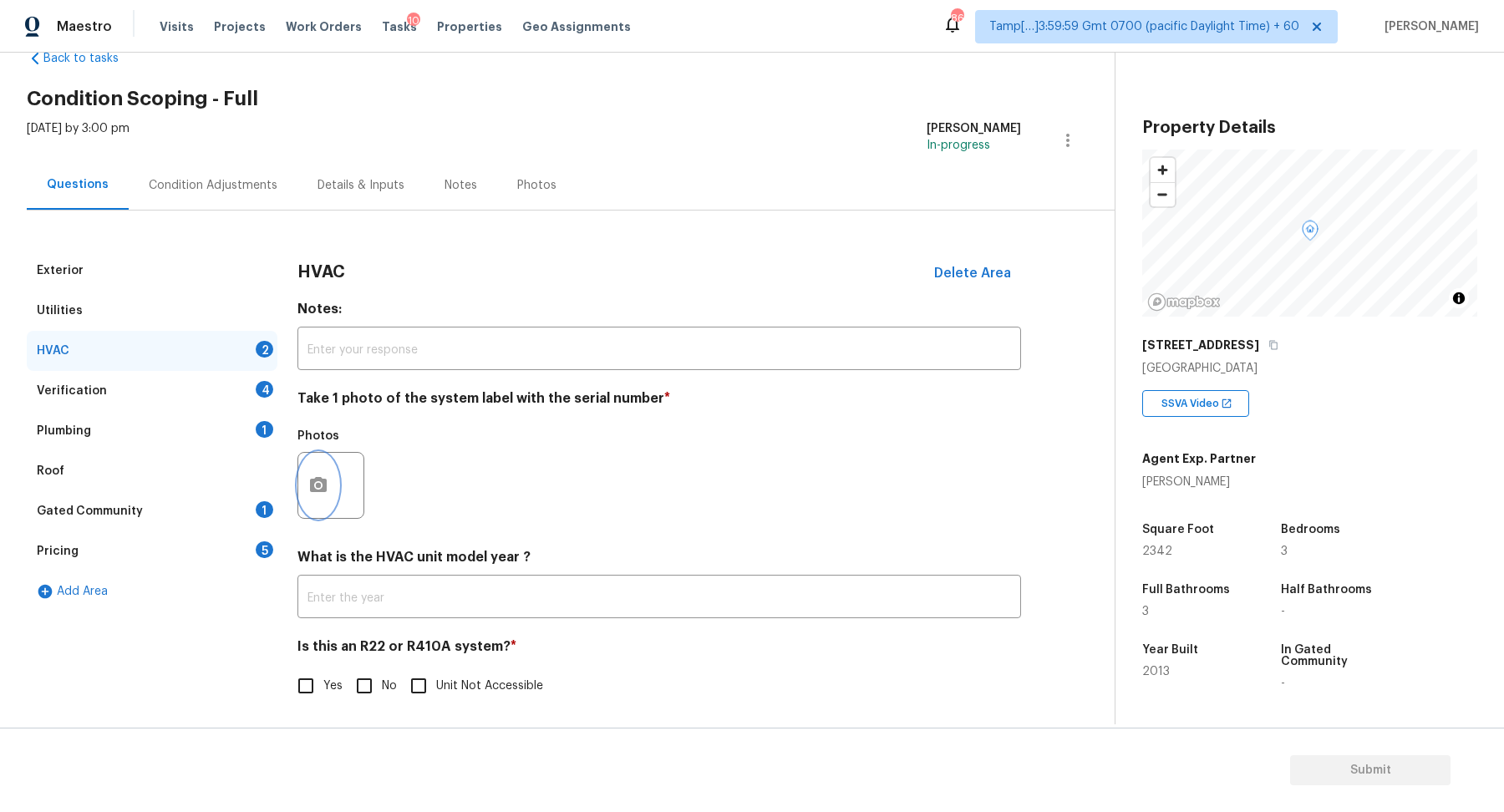
click at [323, 475] on icon "button" at bounding box center [317, 484] width 20 height 20
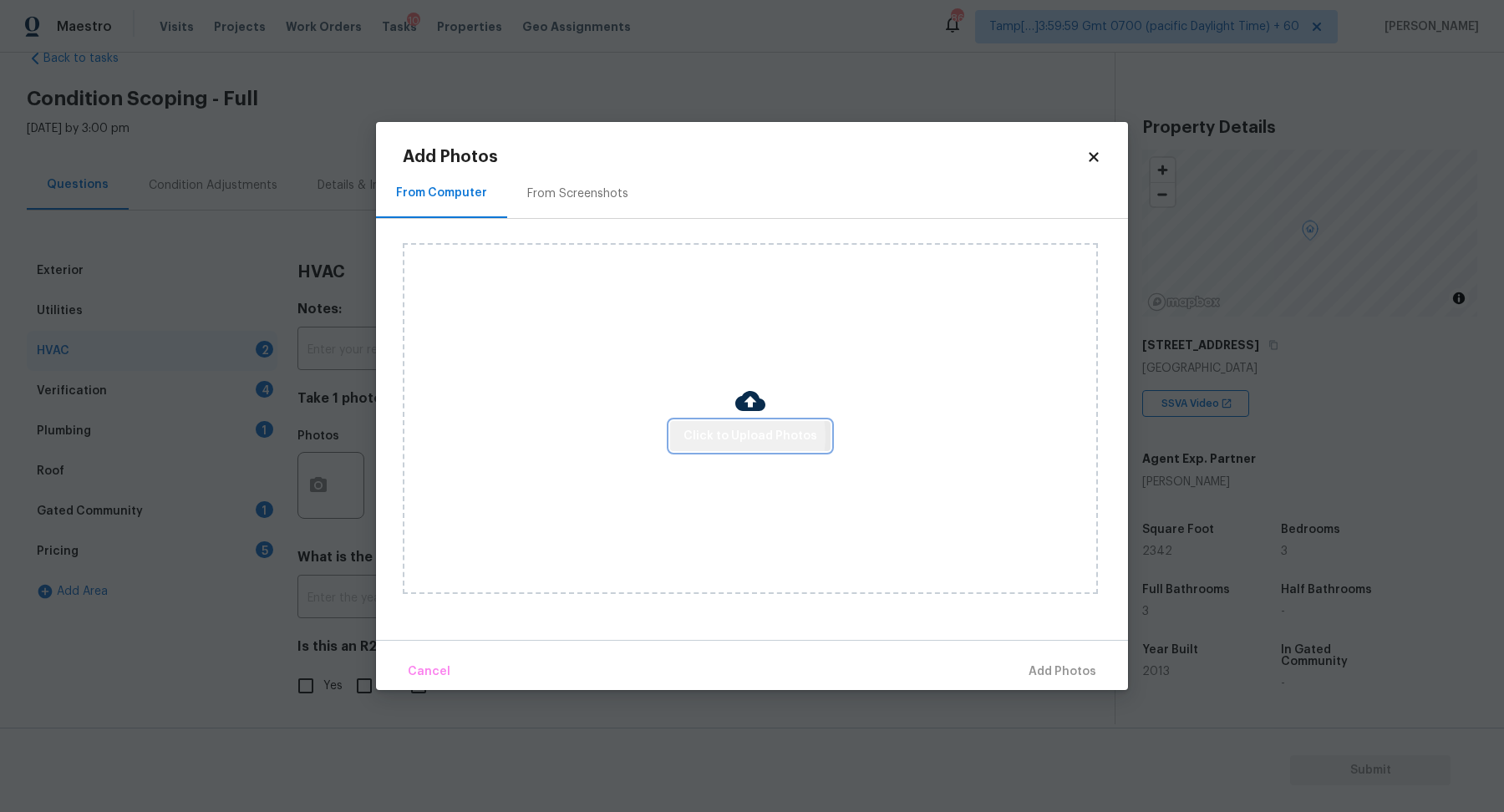
click at [729, 437] on span "Click to Upload Photos" at bounding box center [751, 436] width 134 height 21
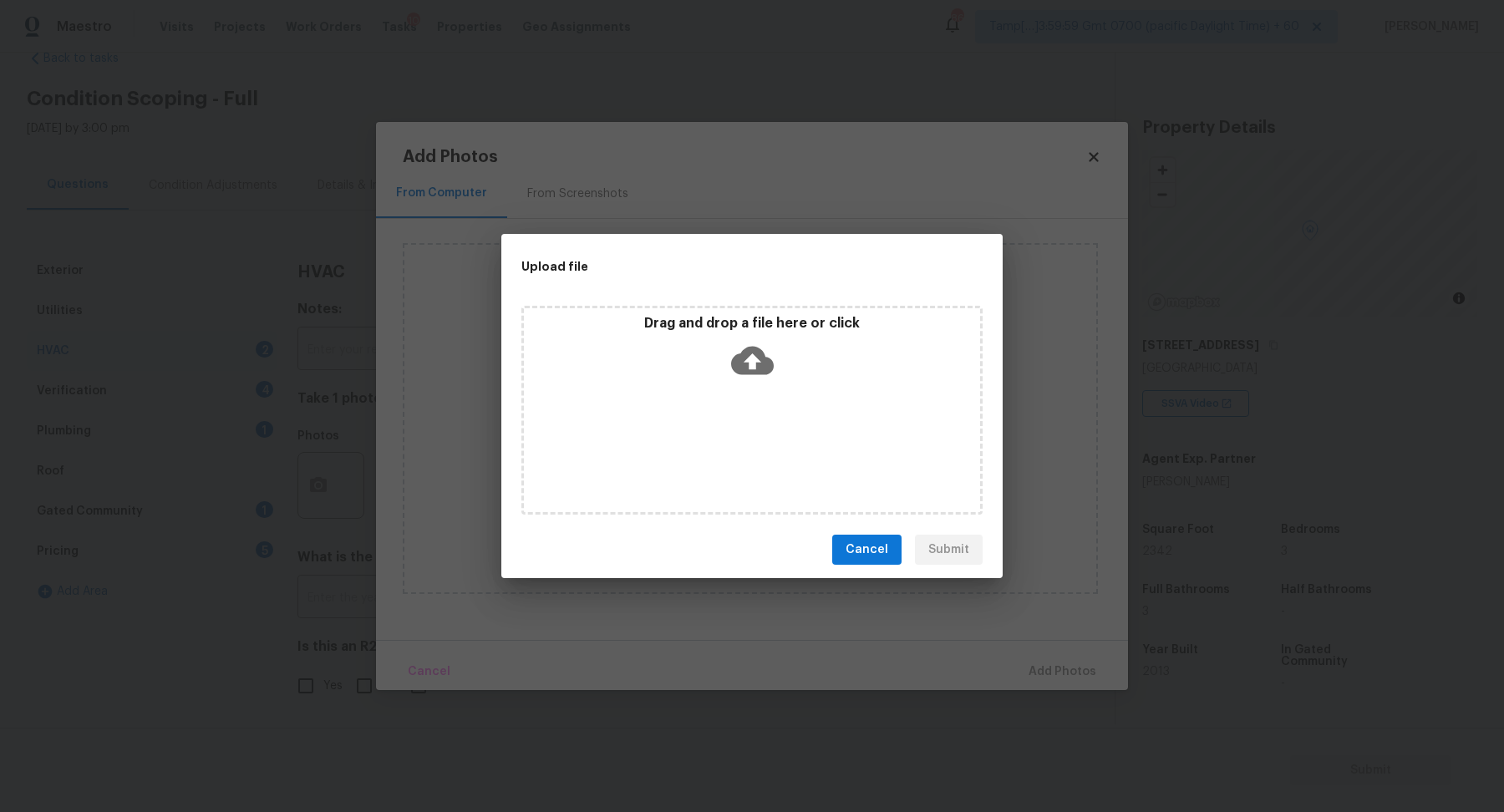
click at [778, 380] on div "Drag and drop a file here or click" at bounding box center [752, 350] width 456 height 72
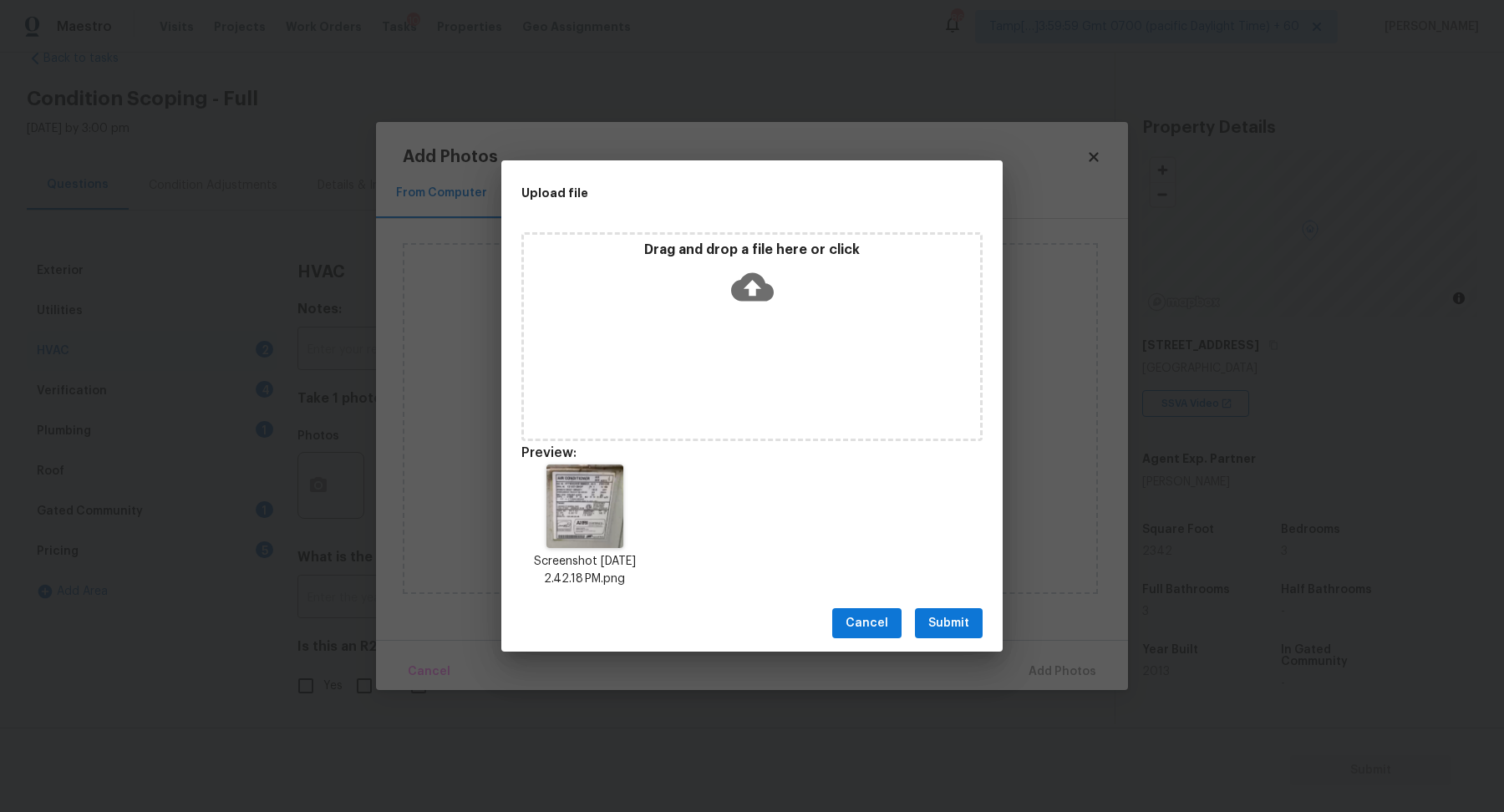
click at [948, 614] on span "Submit" at bounding box center [949, 623] width 41 height 21
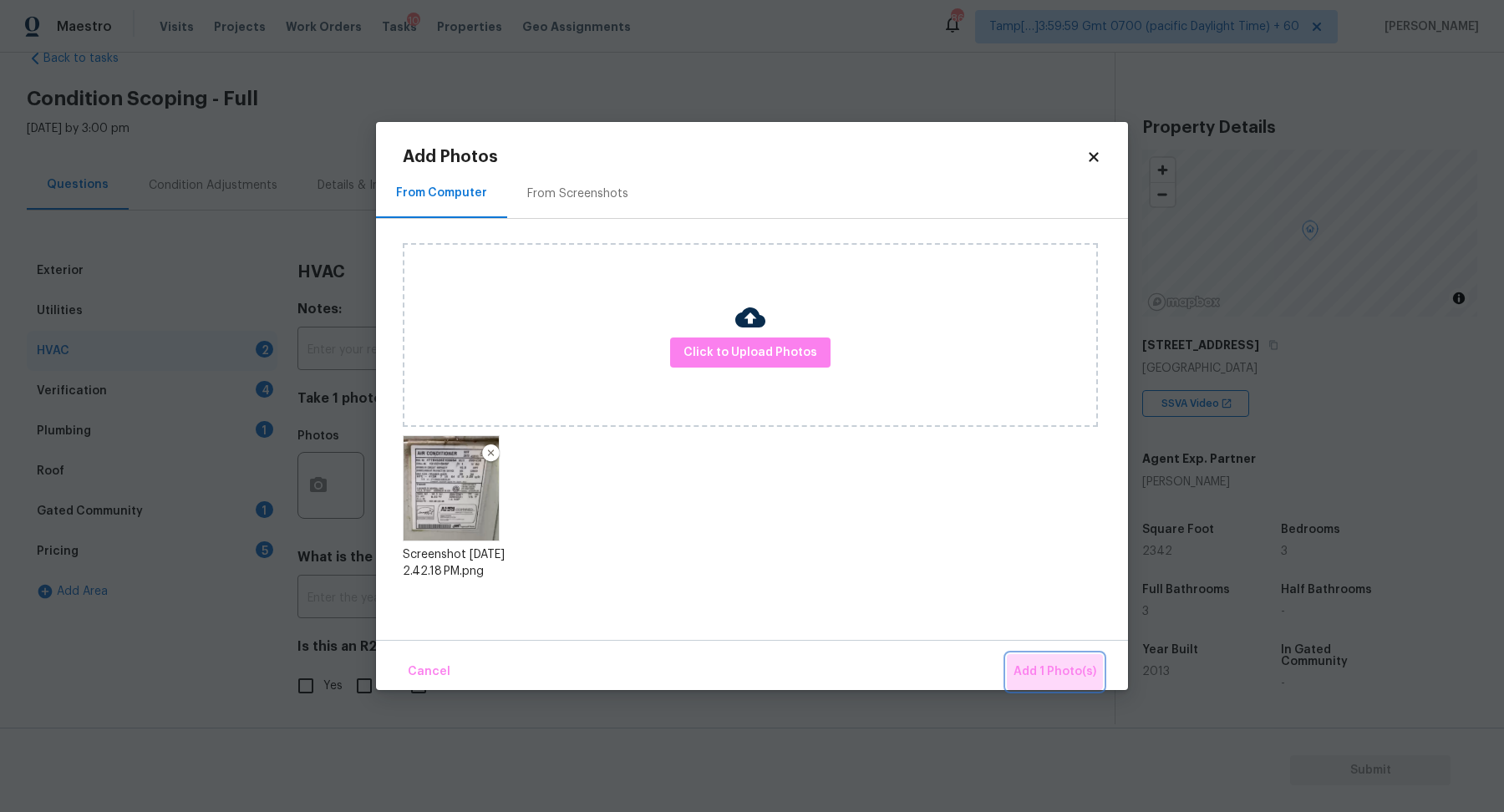
click at [1046, 655] on button "Add 1 Photo(s)" at bounding box center [1055, 672] width 96 height 36
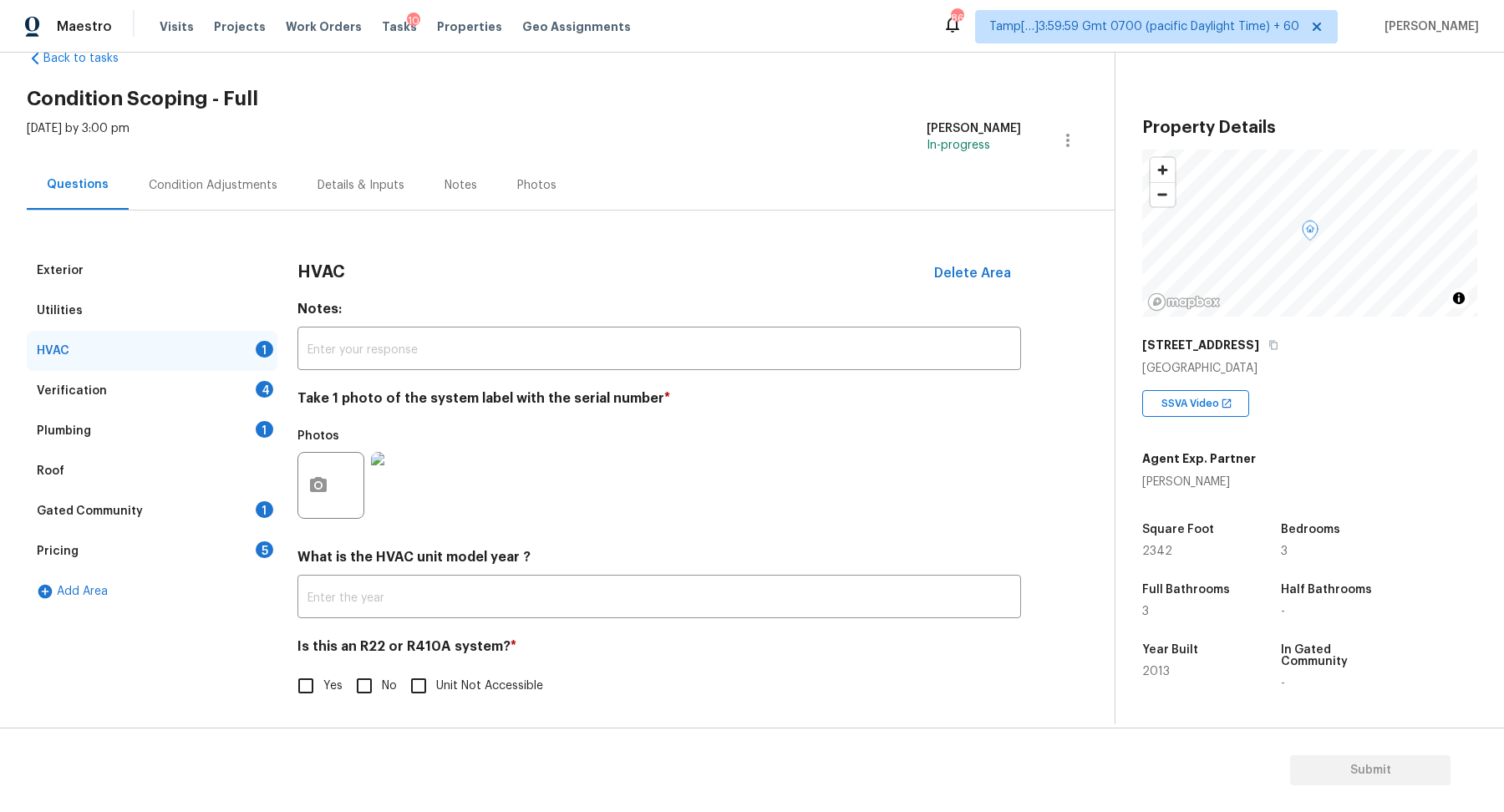
click at [422, 501] on img at bounding box center [404, 485] width 67 height 67
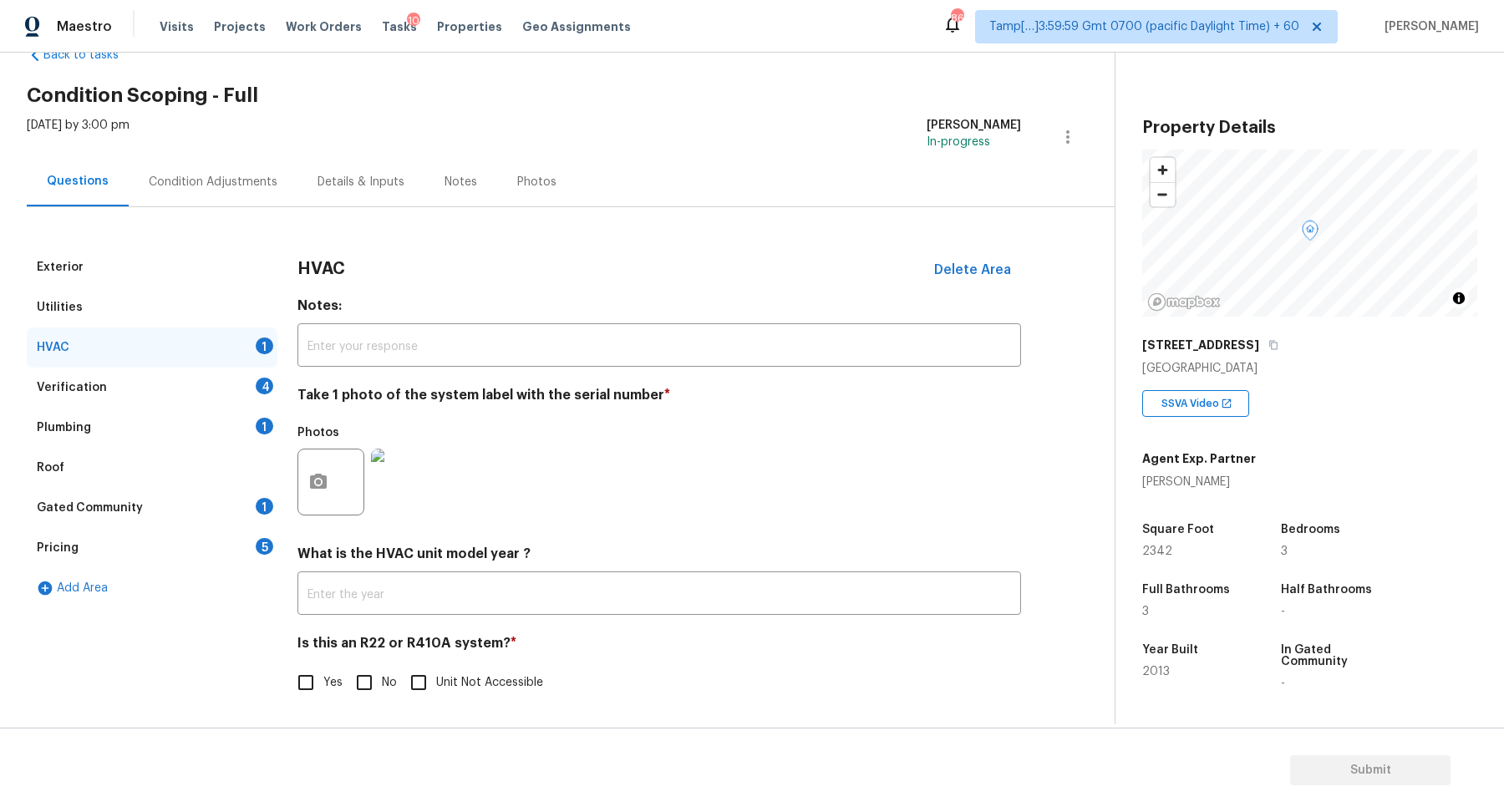
click at [360, 686] on input "No" at bounding box center [364, 682] width 35 height 35
checkbox input "true"
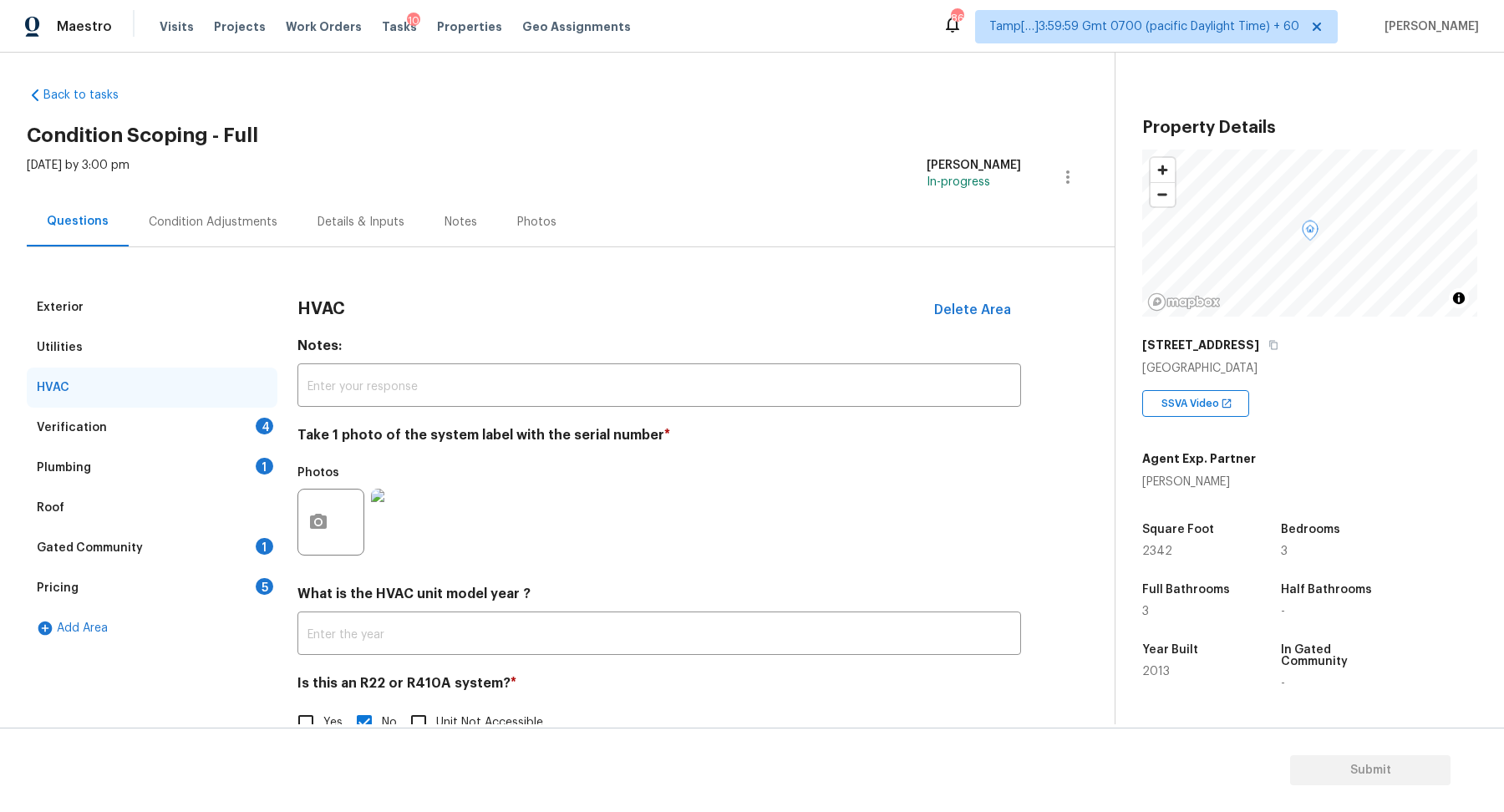
scroll to position [0, 0]
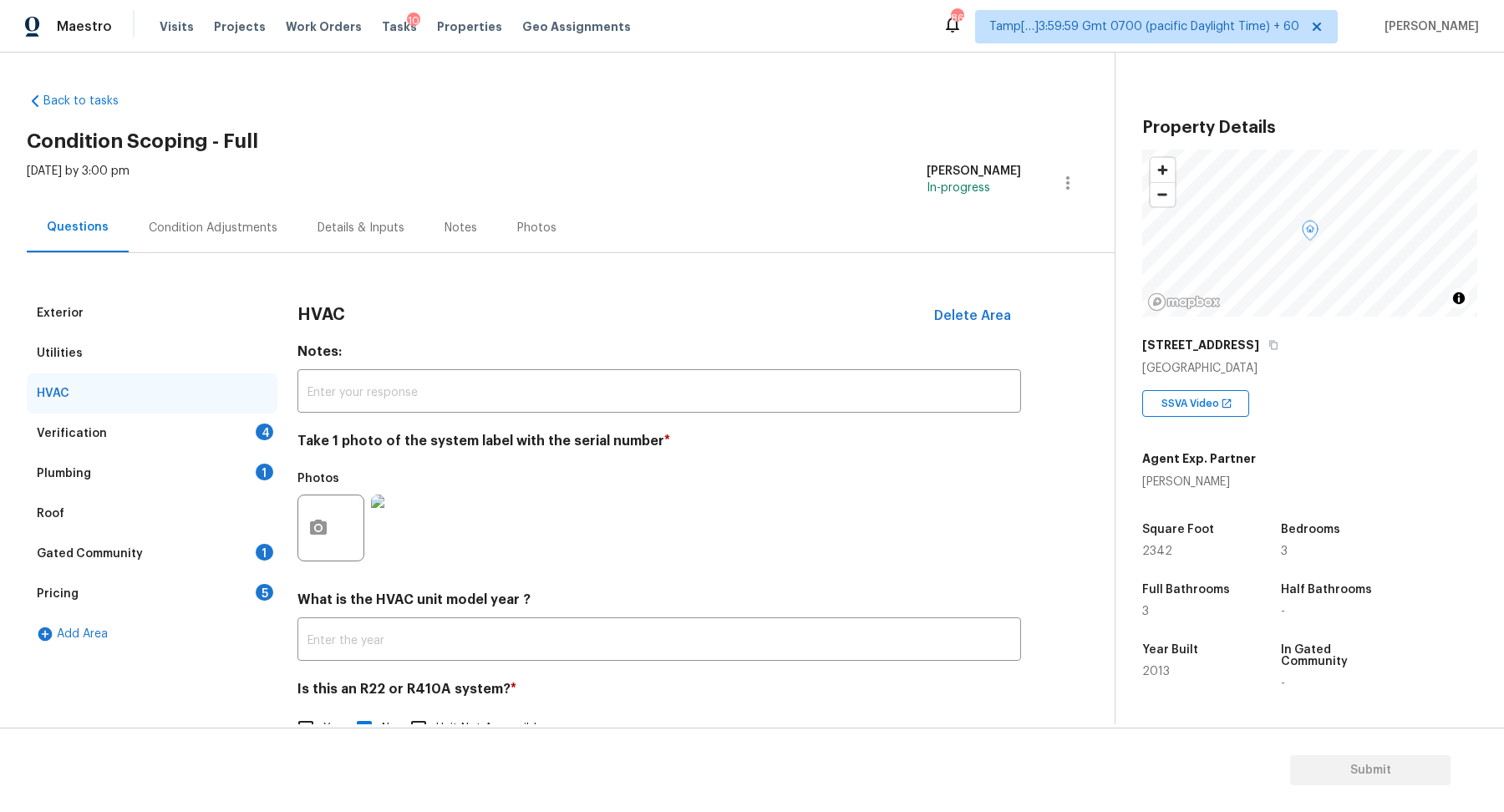
click at [247, 435] on div "Verification 4" at bounding box center [151, 433] width 250 height 40
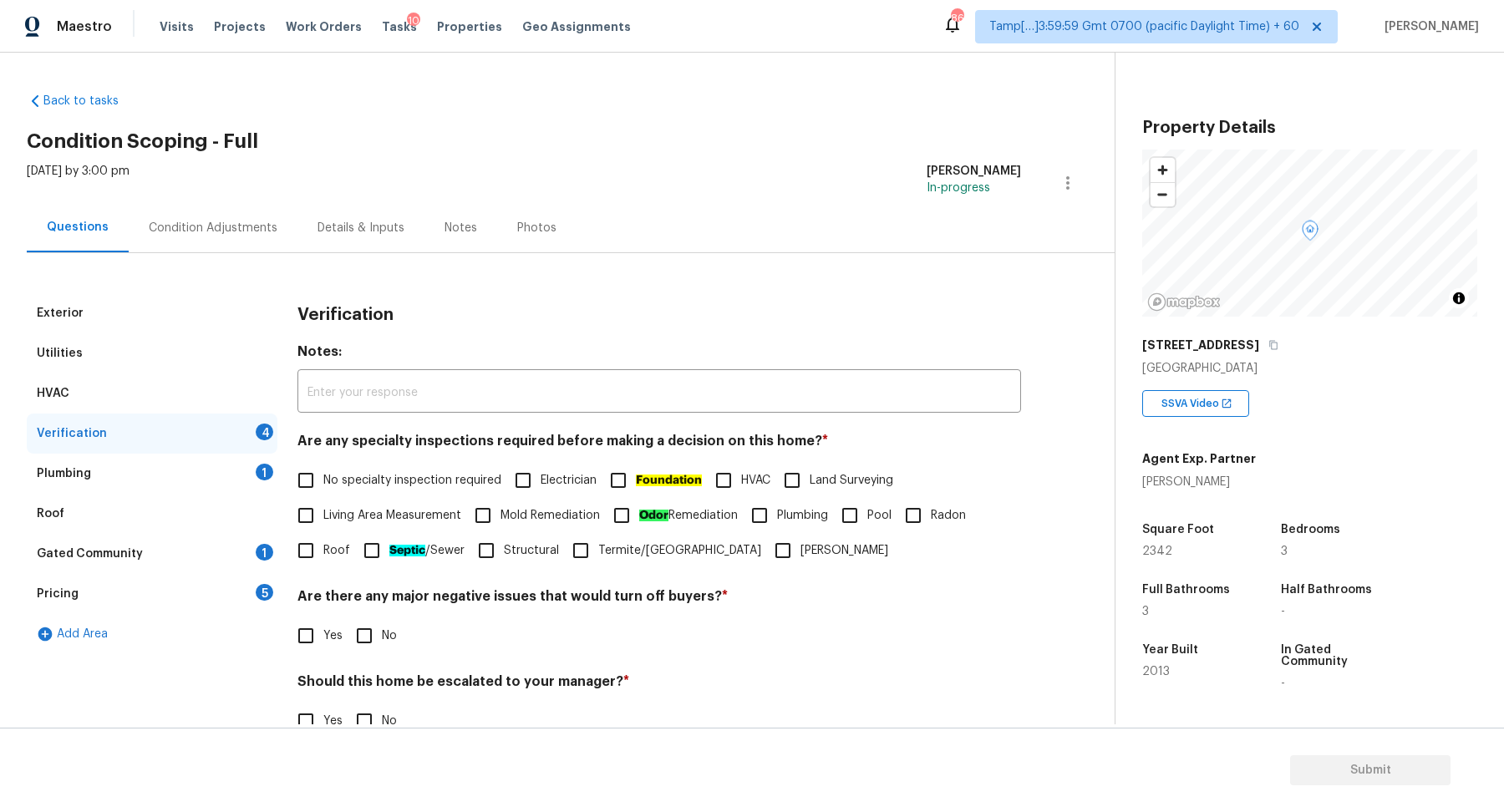
click at [389, 477] on span "No specialty inspection required" at bounding box center [412, 481] width 178 height 18
click at [323, 477] on input "No specialty inspection required" at bounding box center [305, 480] width 35 height 35
checkbox input "true"
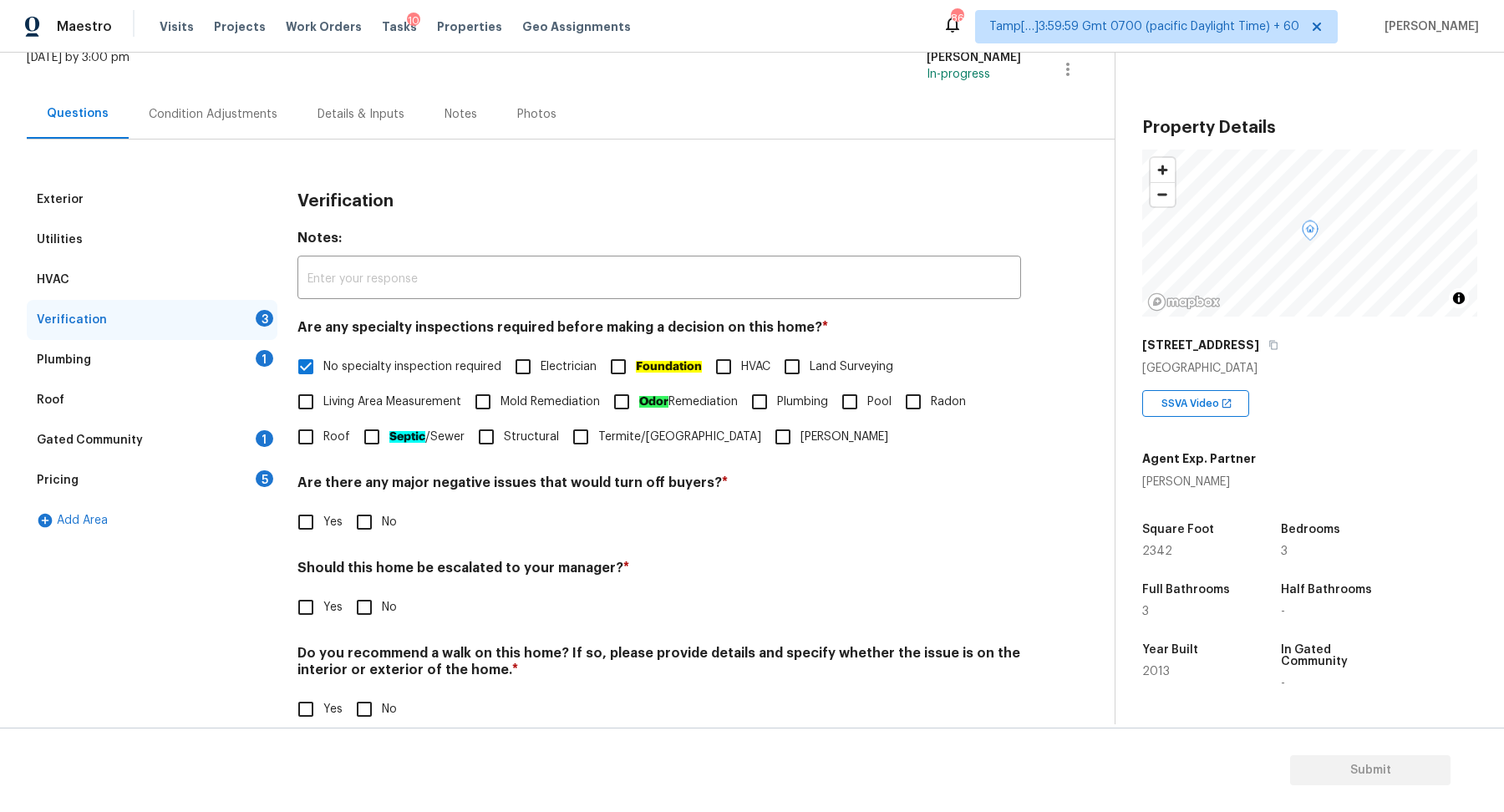
scroll to position [140, 0]
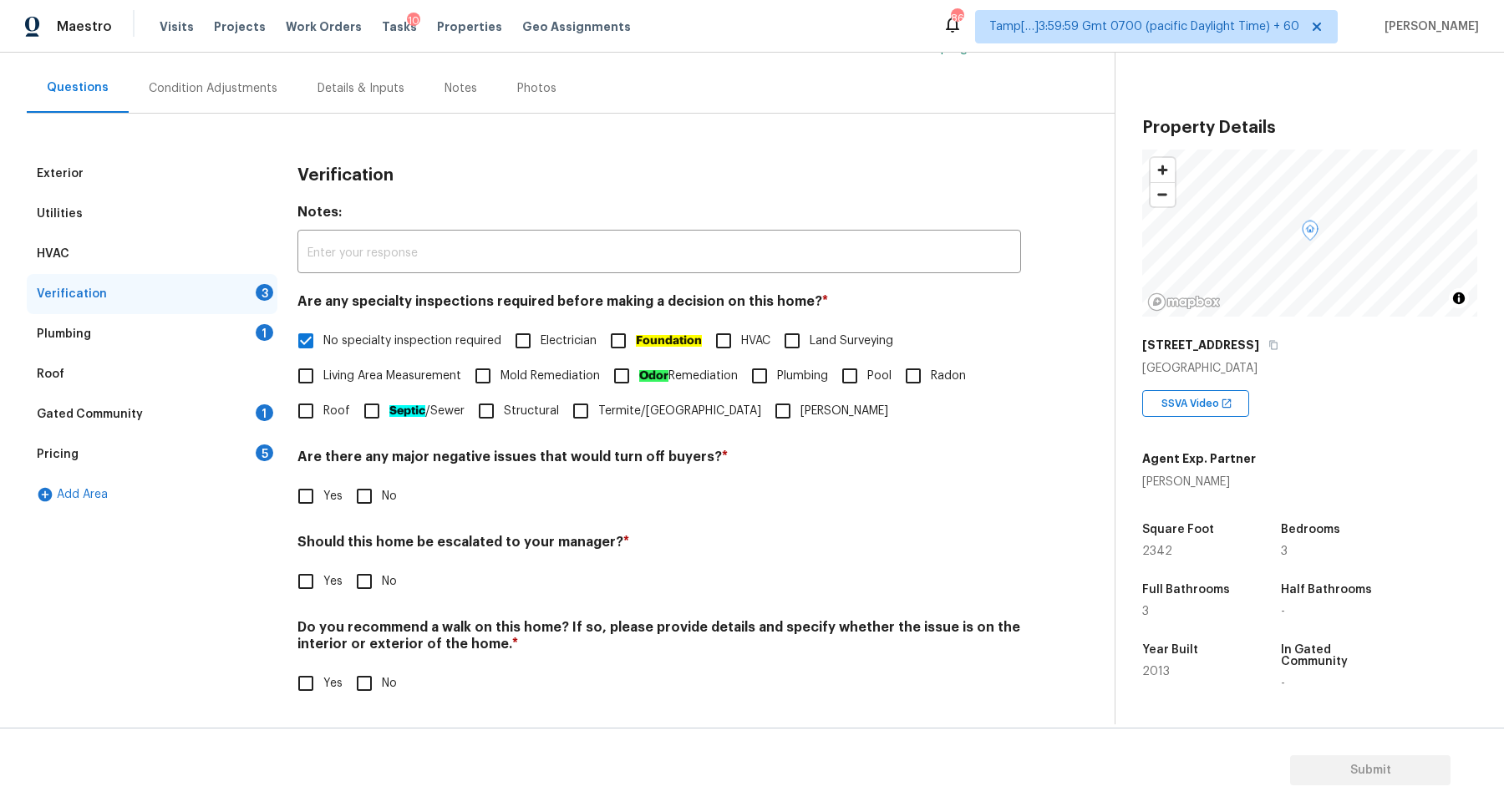
click at [360, 499] on input "No" at bounding box center [364, 496] width 35 height 35
checkbox input "true"
click at [382, 584] on span "No" at bounding box center [389, 584] width 15 height 18
click at [381, 584] on input "No" at bounding box center [364, 583] width 35 height 35
checkbox input "true"
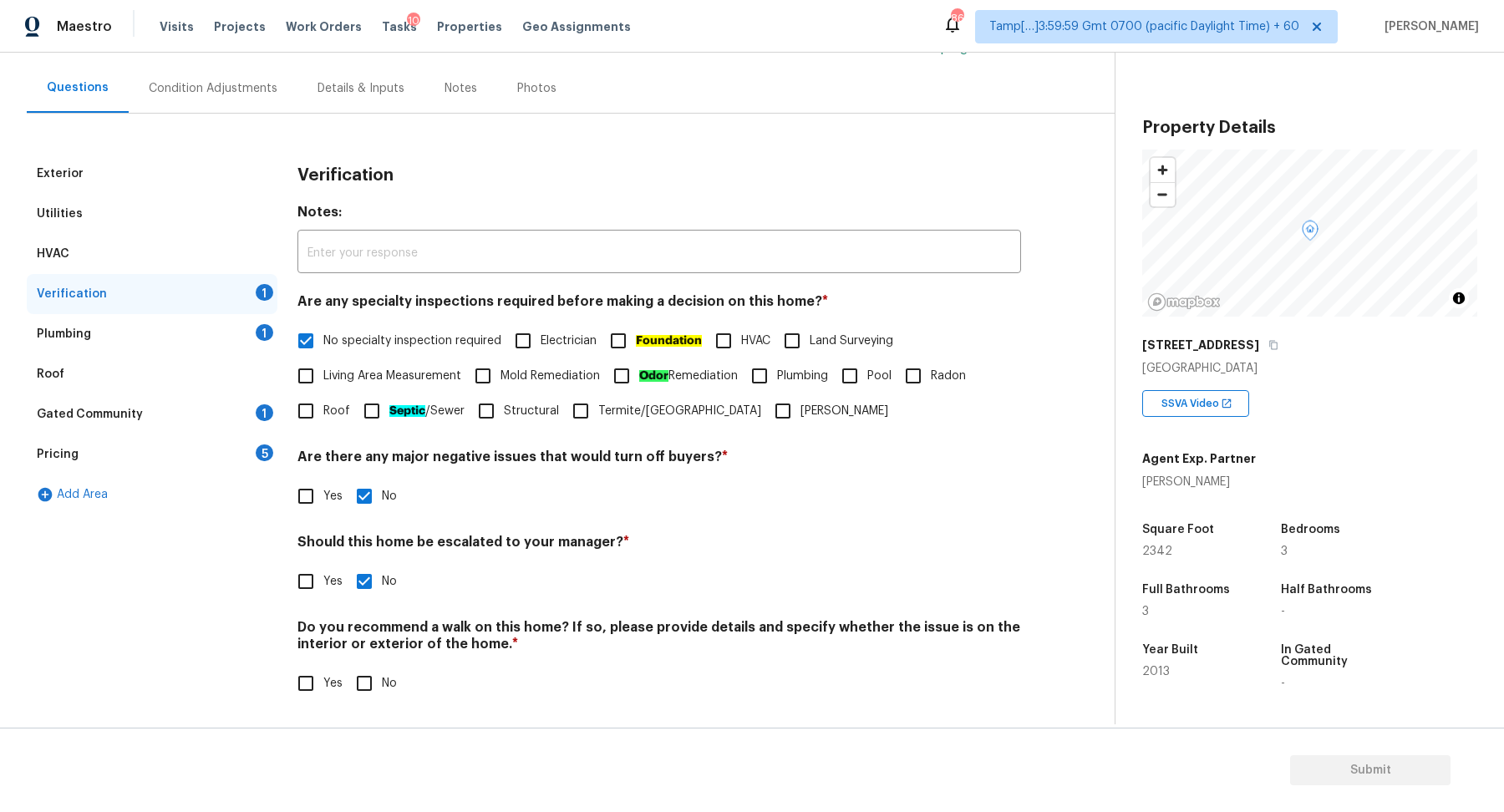
click at [382, 684] on span "No" at bounding box center [389, 684] width 15 height 18
click at [381, 684] on input "No" at bounding box center [364, 683] width 35 height 35
checkbox input "true"
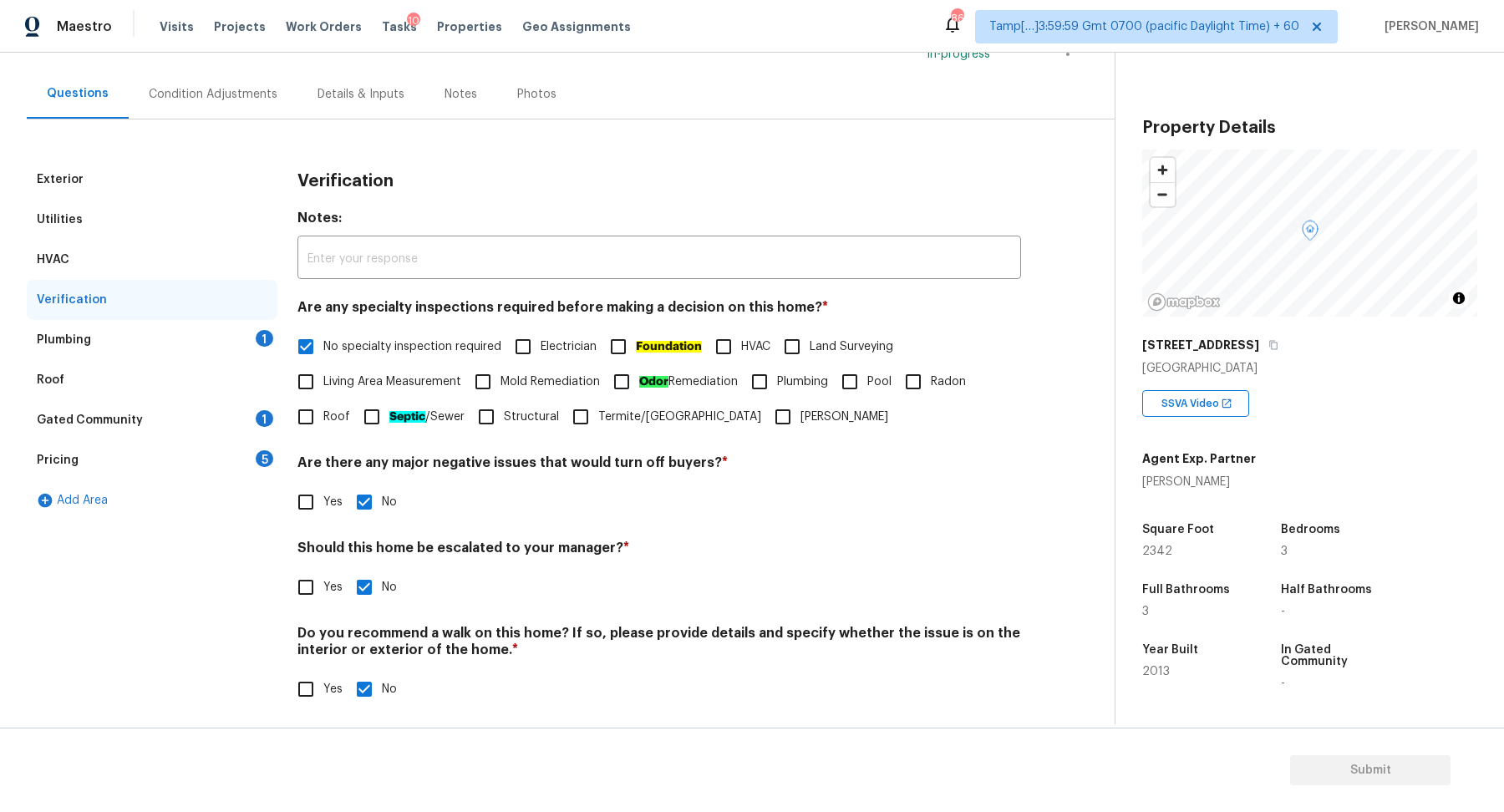
click at [235, 325] on div "Plumbing 1" at bounding box center [151, 340] width 250 height 40
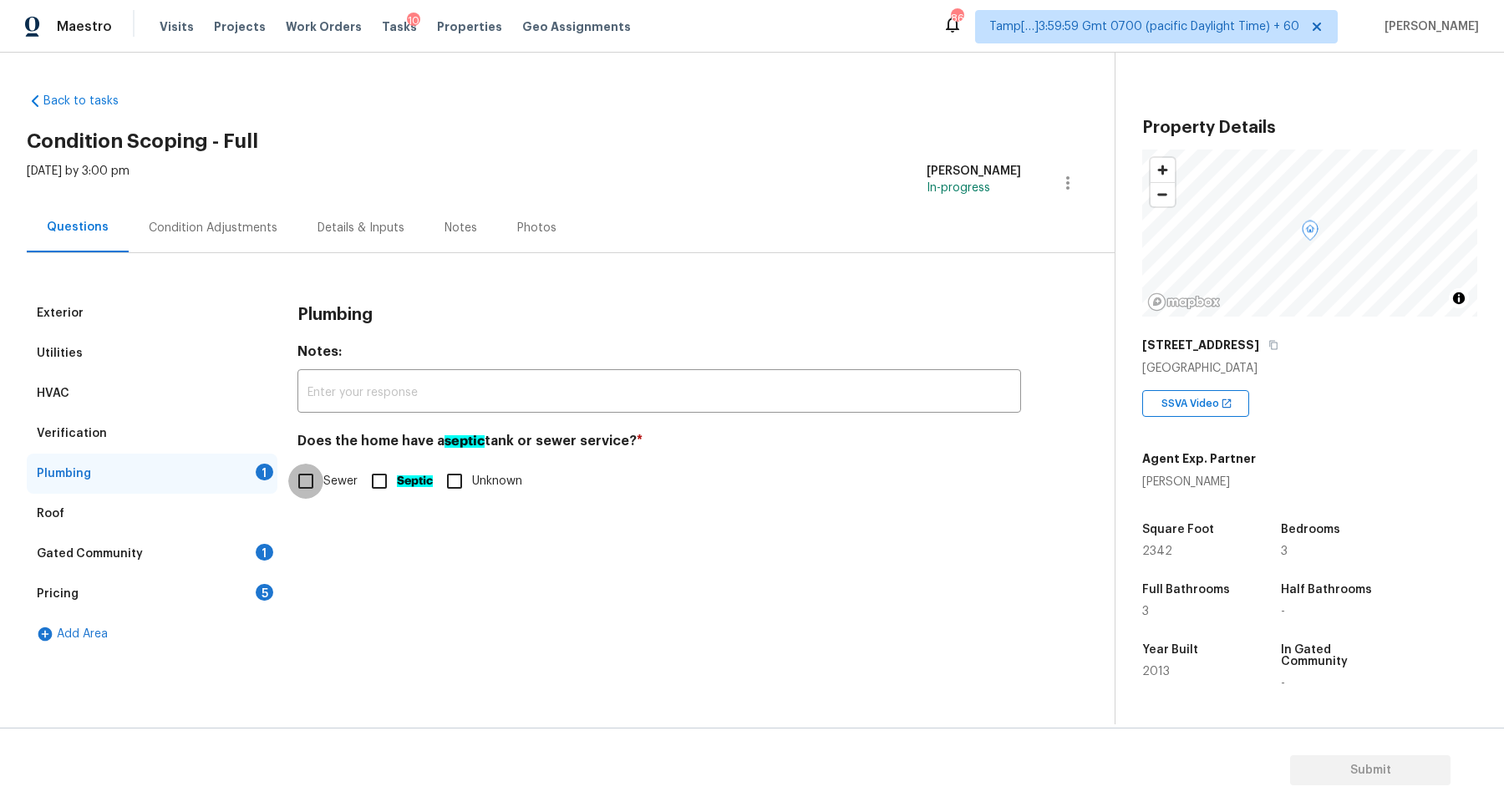
click at [320, 479] on input "Sewer" at bounding box center [305, 481] width 35 height 35
checkbox input "true"
click at [234, 553] on div "Gated Community 1" at bounding box center [151, 553] width 250 height 40
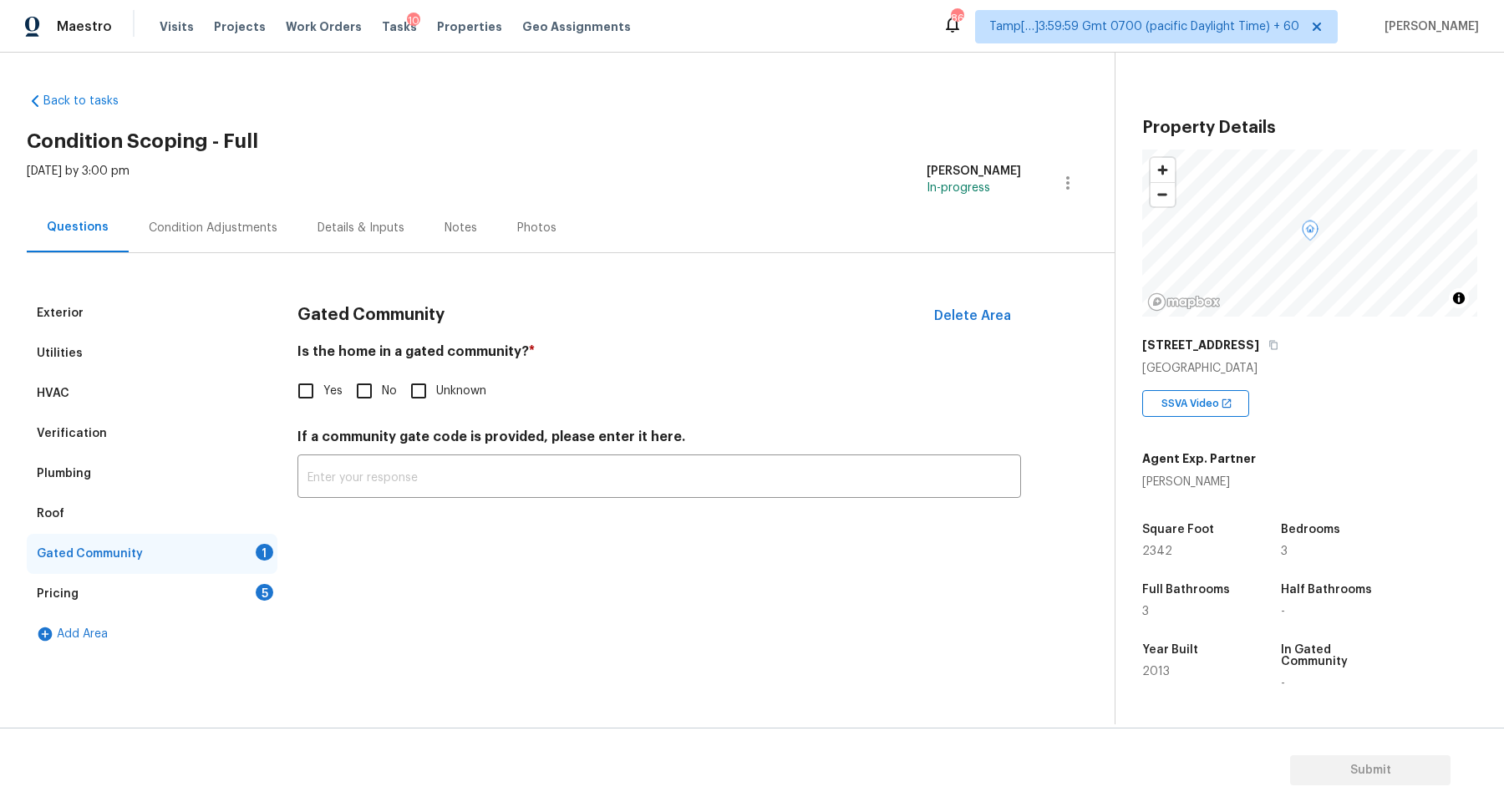
click at [390, 376] on label "No" at bounding box center [371, 390] width 50 height 35
click at [382, 376] on input "No" at bounding box center [364, 390] width 35 height 35
checkbox input "true"
click at [264, 597] on div "5" at bounding box center [265, 592] width 18 height 17
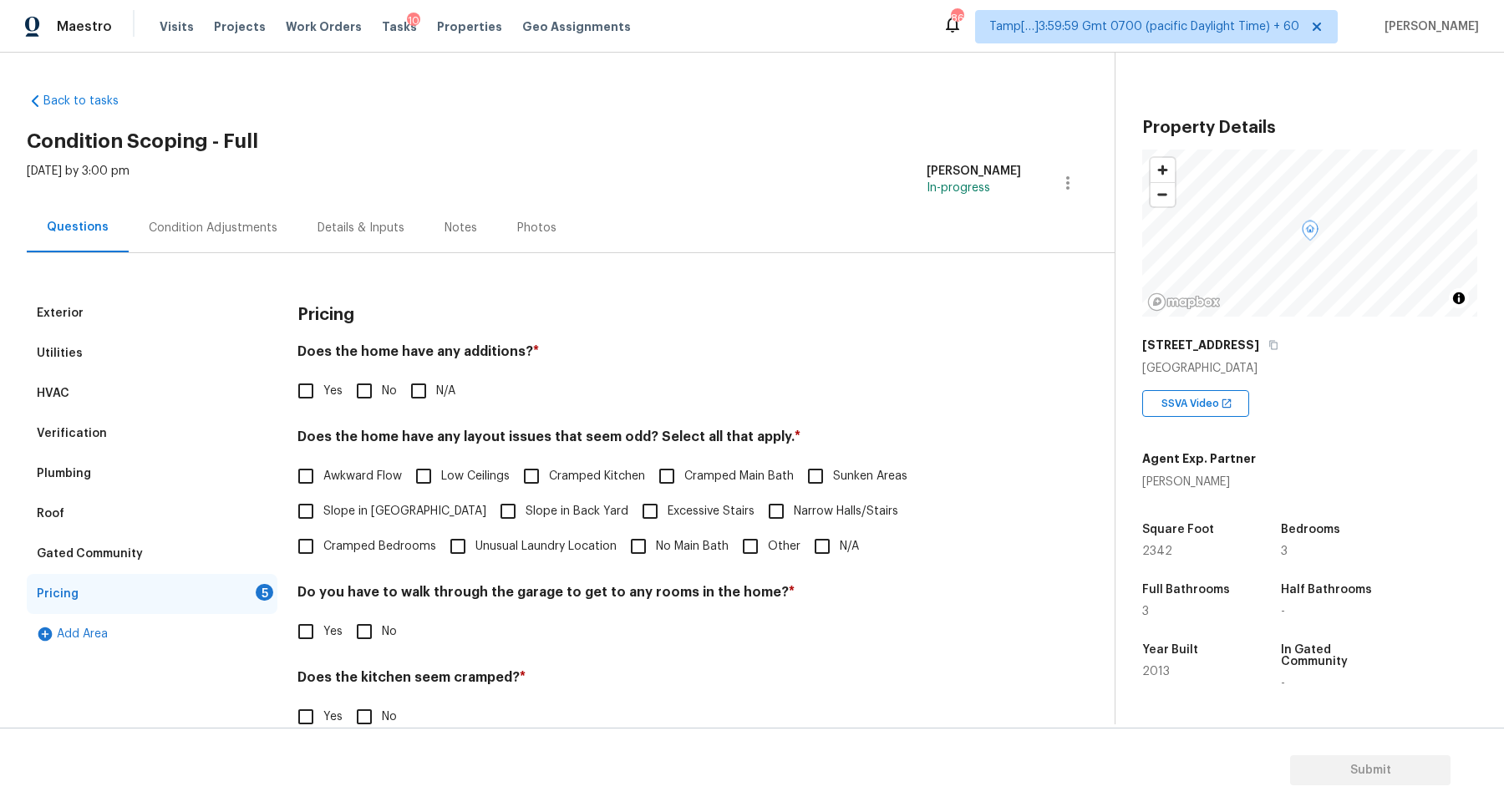
click at [366, 409] on div "Pricing Does the home have any additions? * Yes No N/A Does the home have any l…" at bounding box center [659, 566] width 724 height 546
click at [366, 403] on input "No" at bounding box center [364, 390] width 35 height 35
checkbox input "true"
click at [368, 504] on span "Slope in Front Yard" at bounding box center [404, 511] width 162 height 18
click at [323, 504] on input "Slope in Front Yard" at bounding box center [305, 511] width 35 height 35
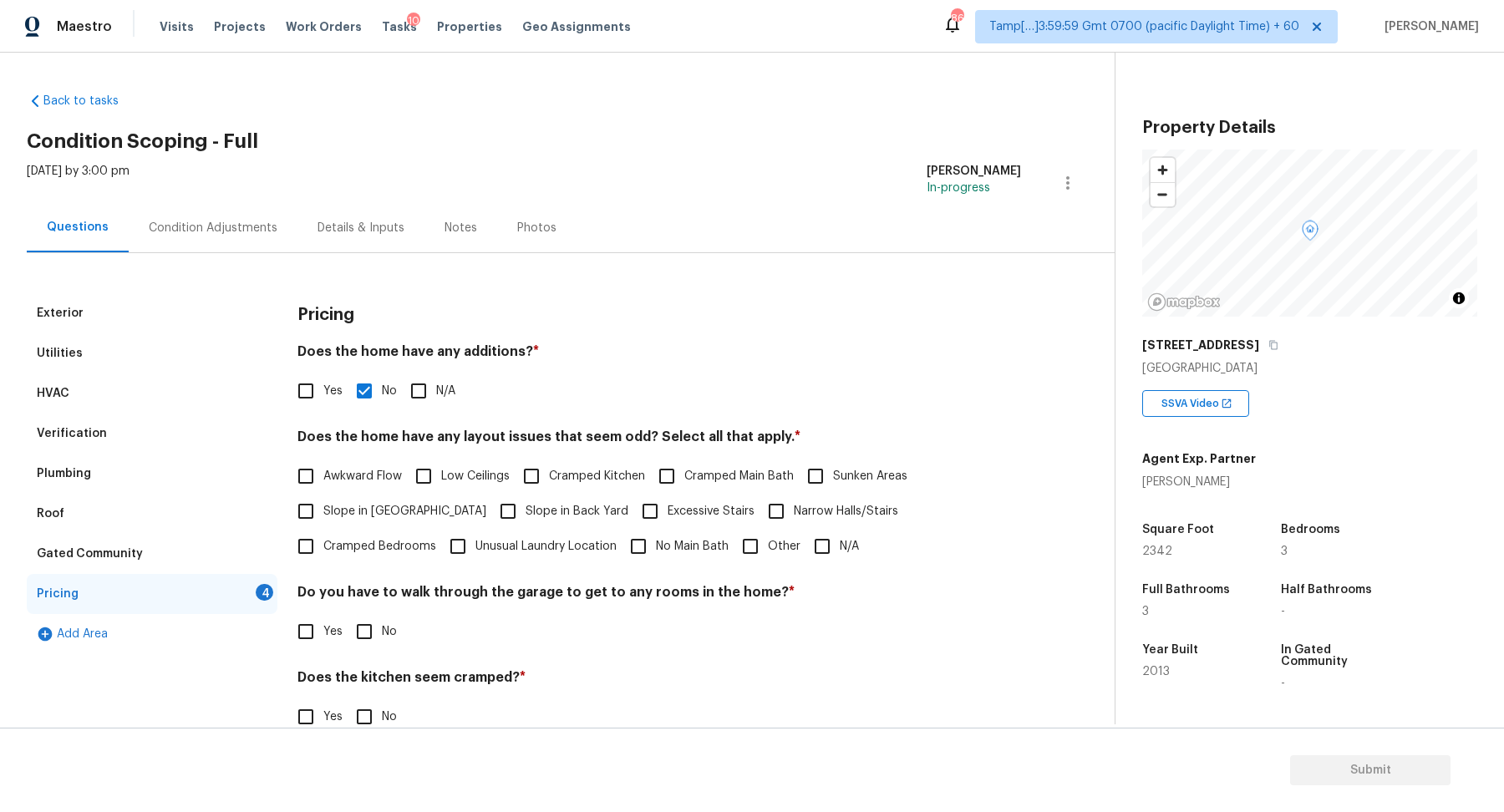
checkbox input "true"
click at [490, 504] on input "Slope in Back Yard" at bounding box center [507, 513] width 35 height 35
checkbox input "true"
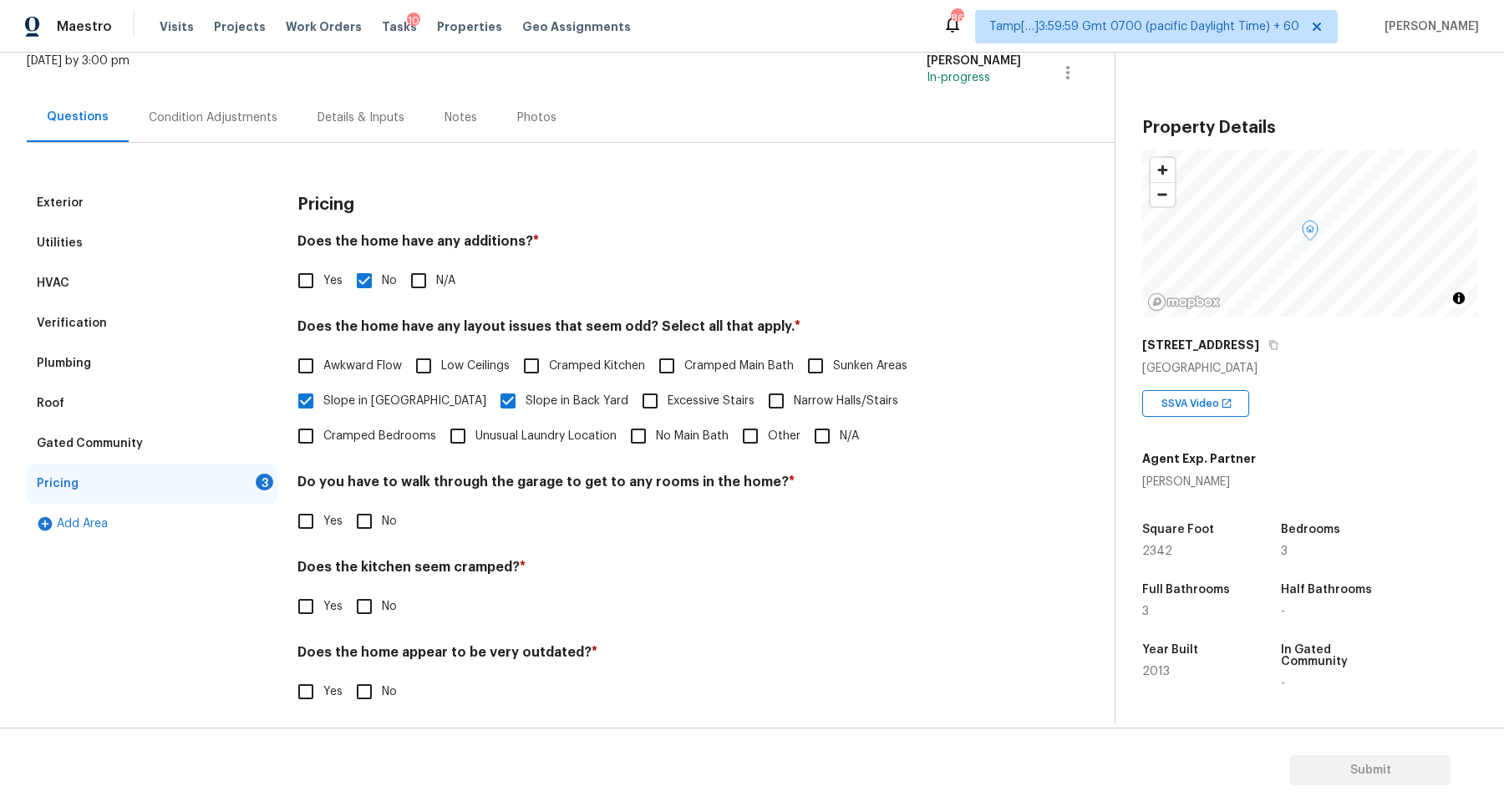
scroll to position [119, 0]
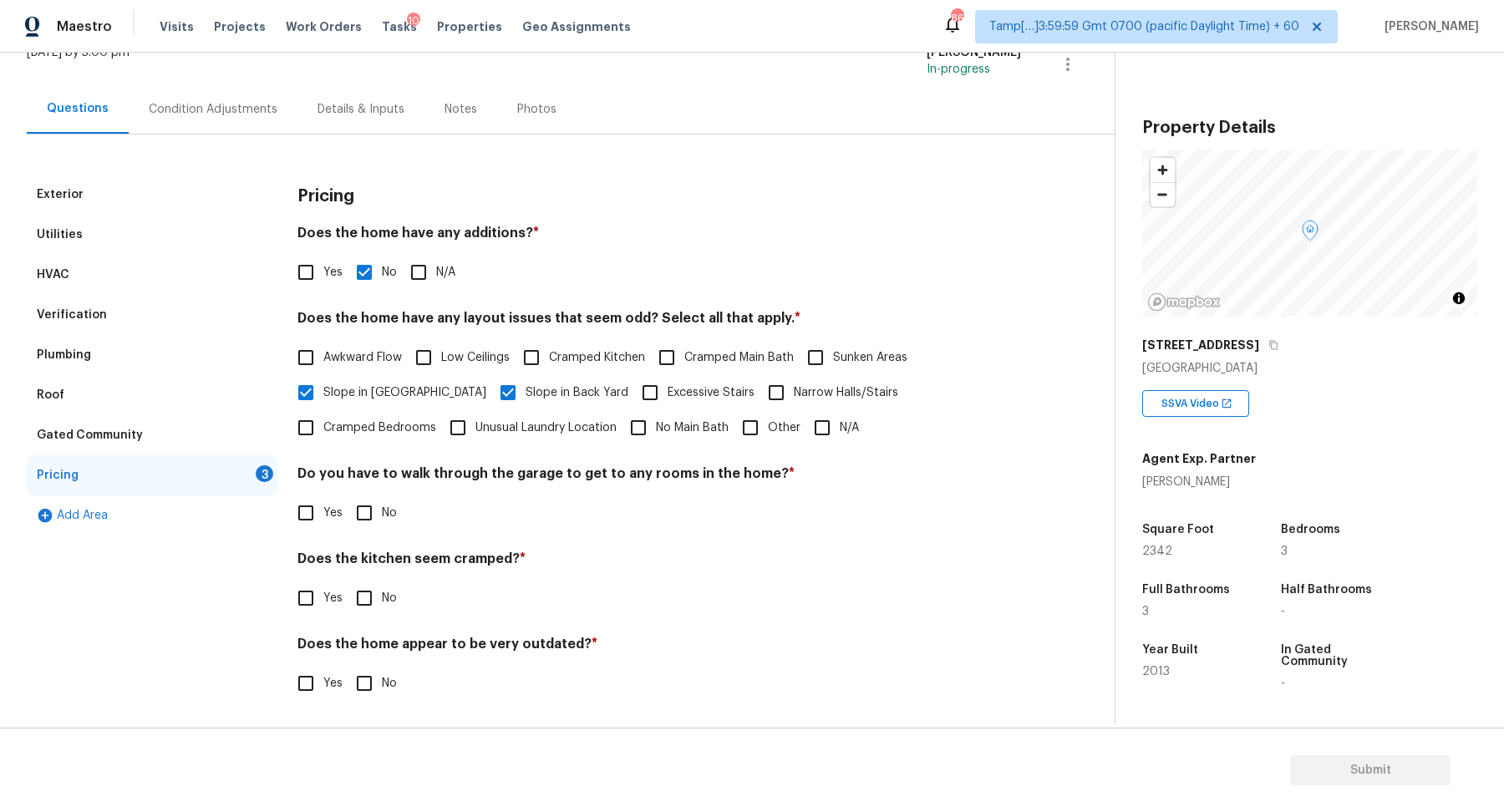
click at [380, 479] on h4 "Do you have to walk through the garage to get to any rooms in the home? *" at bounding box center [659, 477] width 724 height 24
click at [375, 522] on input "No" at bounding box center [364, 513] width 35 height 35
checkbox input "true"
click at [347, 581] on input "No" at bounding box center [364, 598] width 35 height 35
checkbox input "true"
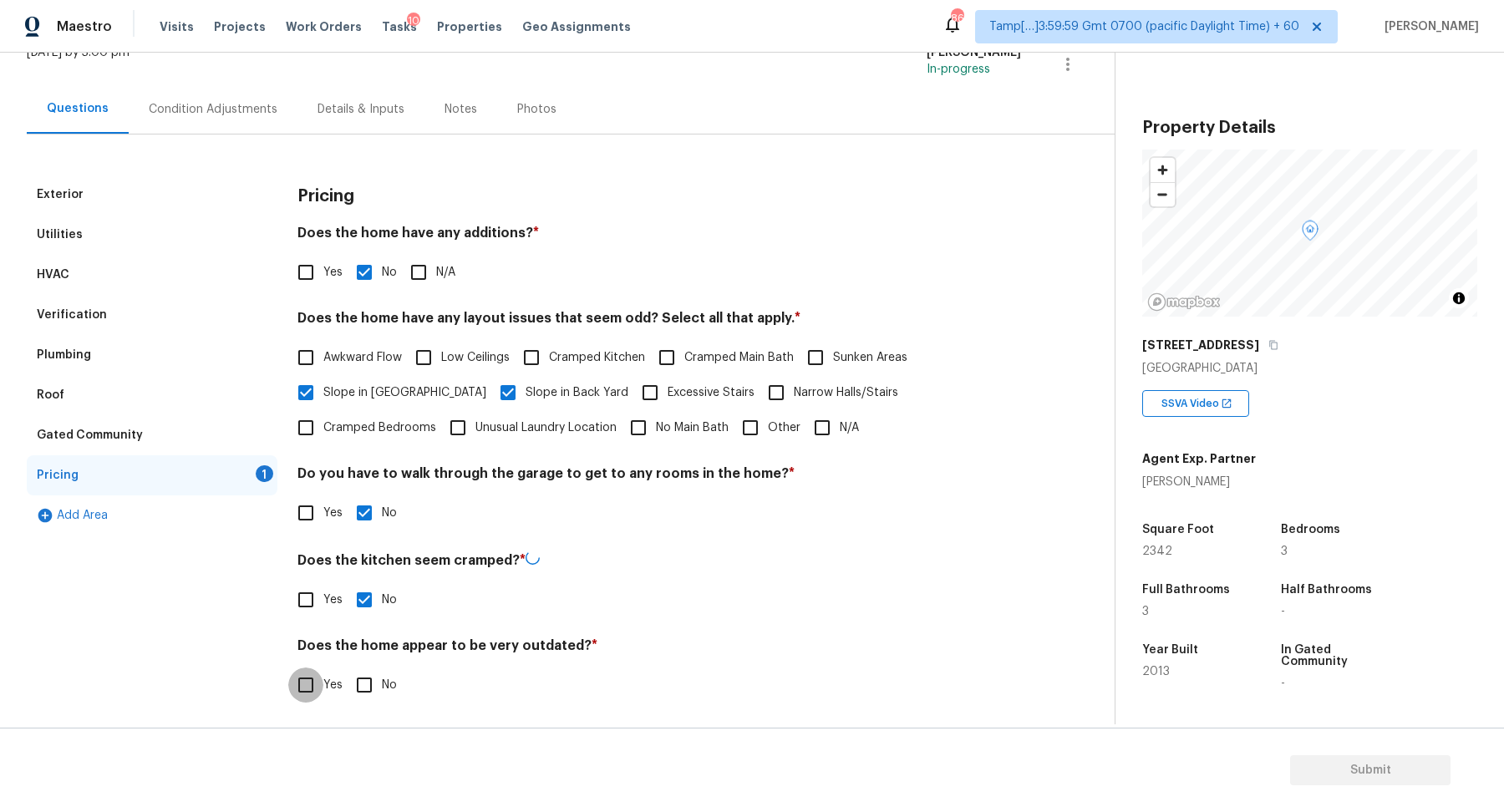
click at [347, 668] on input "No" at bounding box center [364, 685] width 35 height 35
checkbox input "true"
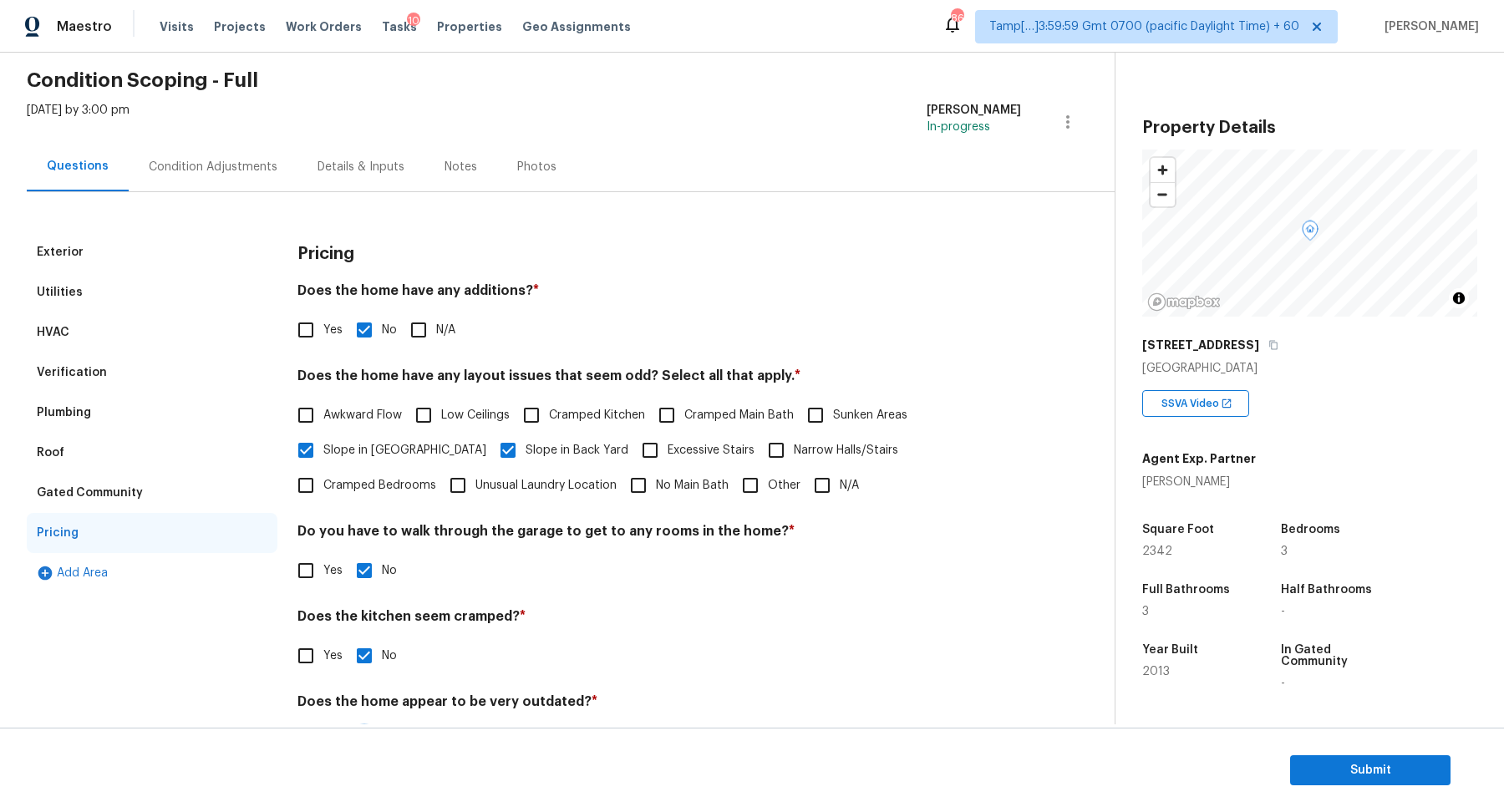
scroll to position [0, 0]
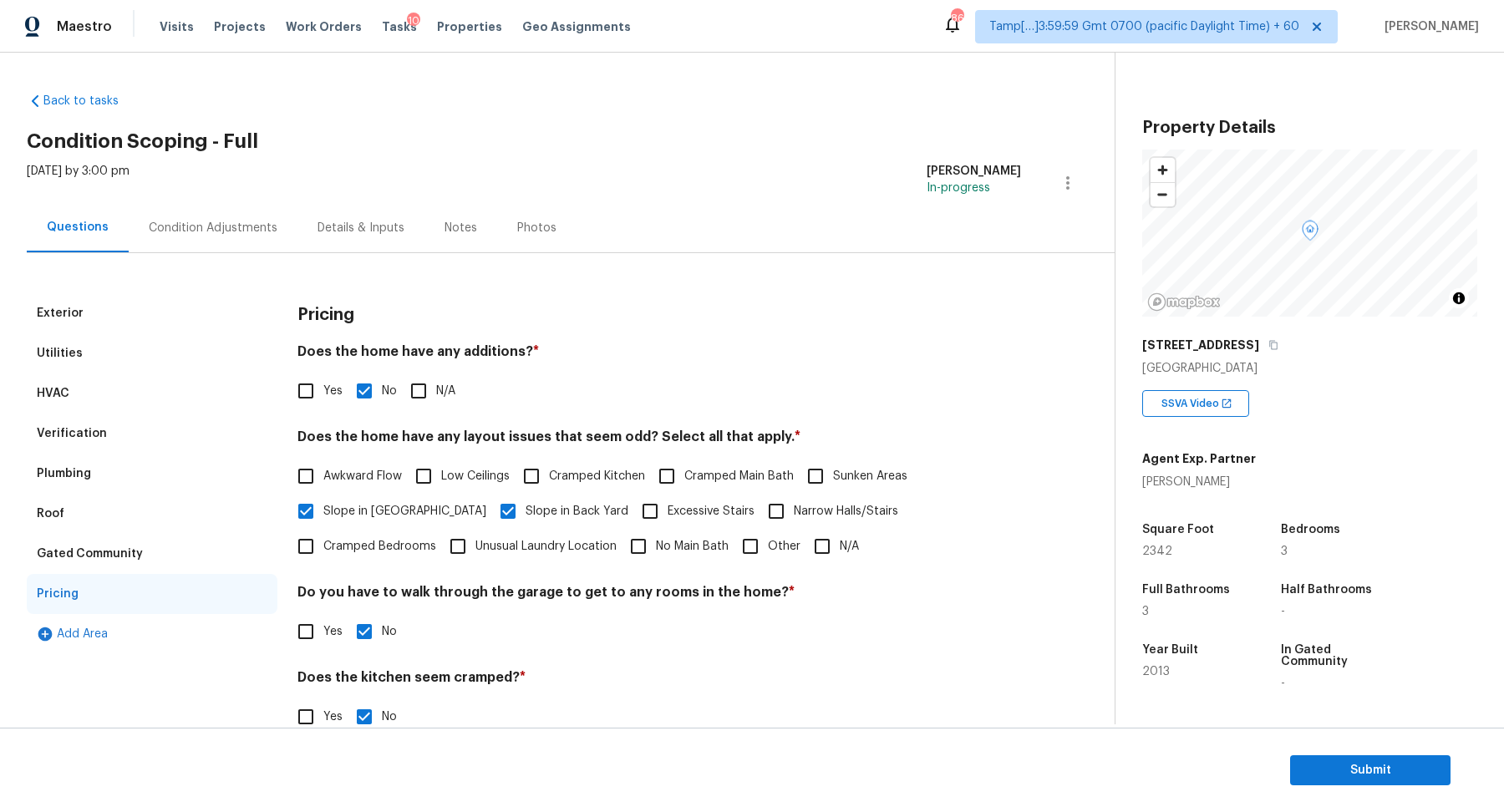
click at [270, 247] on div "Condition Adjustments" at bounding box center [213, 228] width 169 height 49
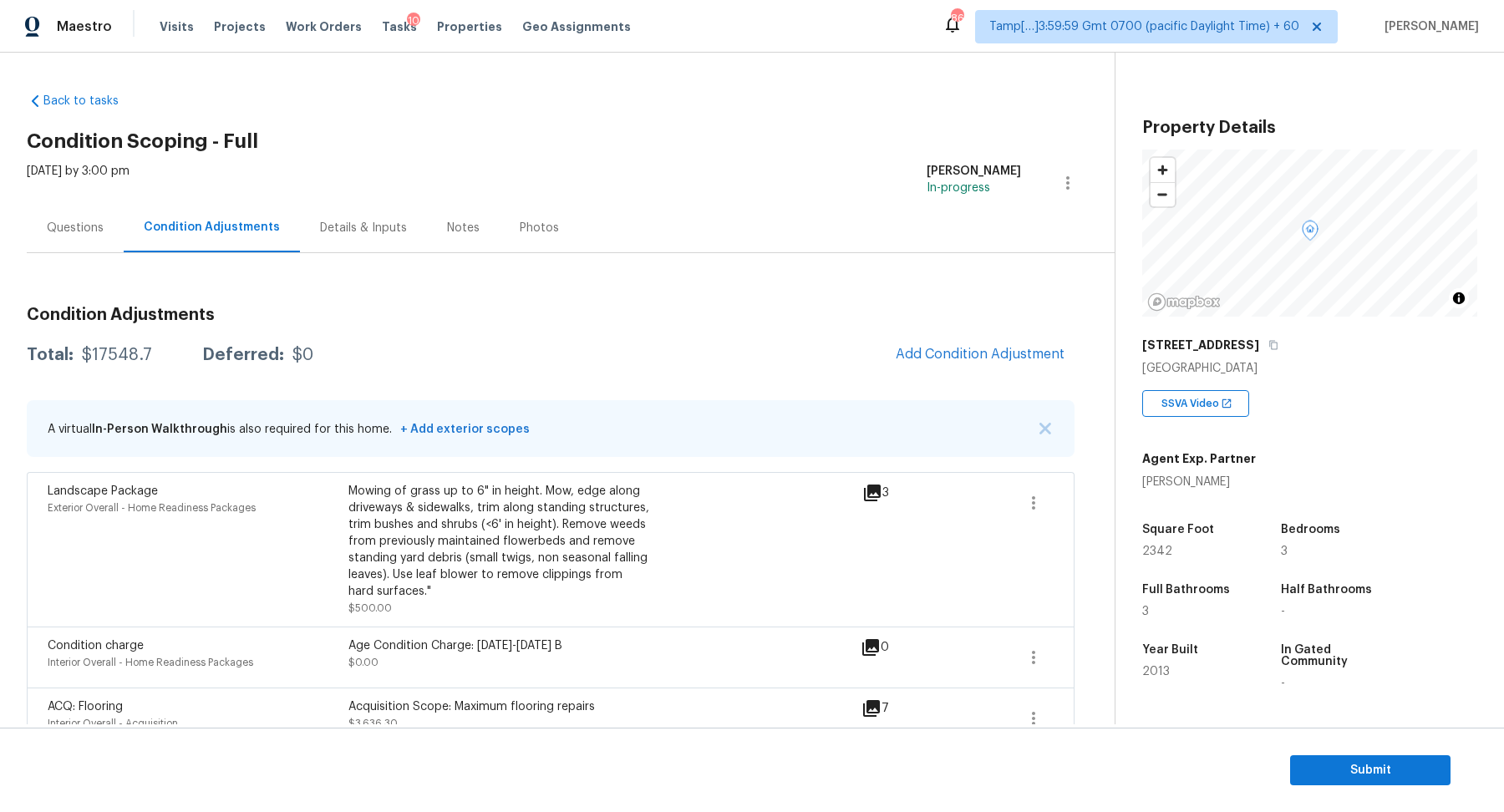
click at [125, 360] on div "$17548.7" at bounding box center [117, 355] width 70 height 17
copy div "$17548.7"
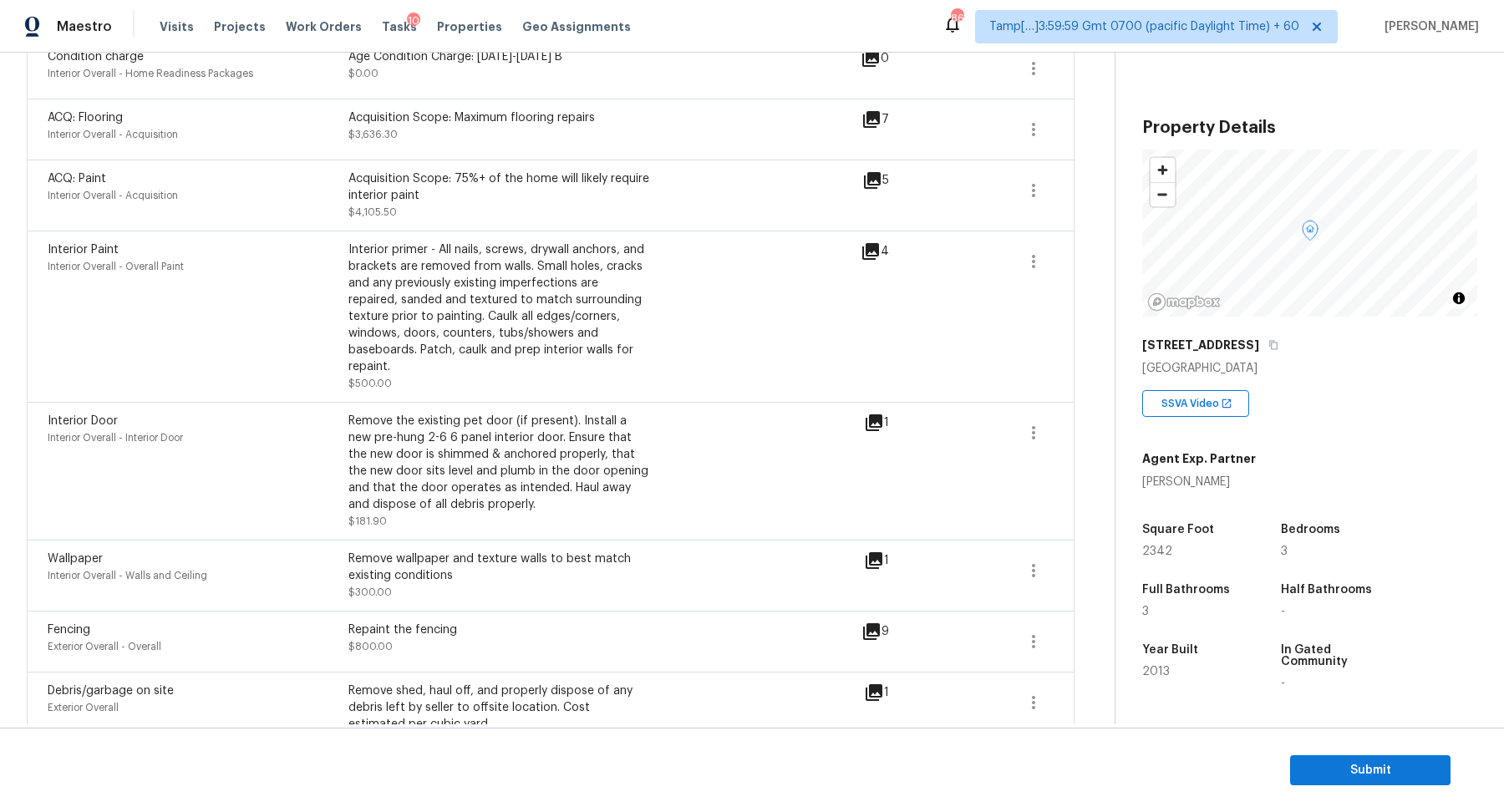
scroll to position [744, 0]
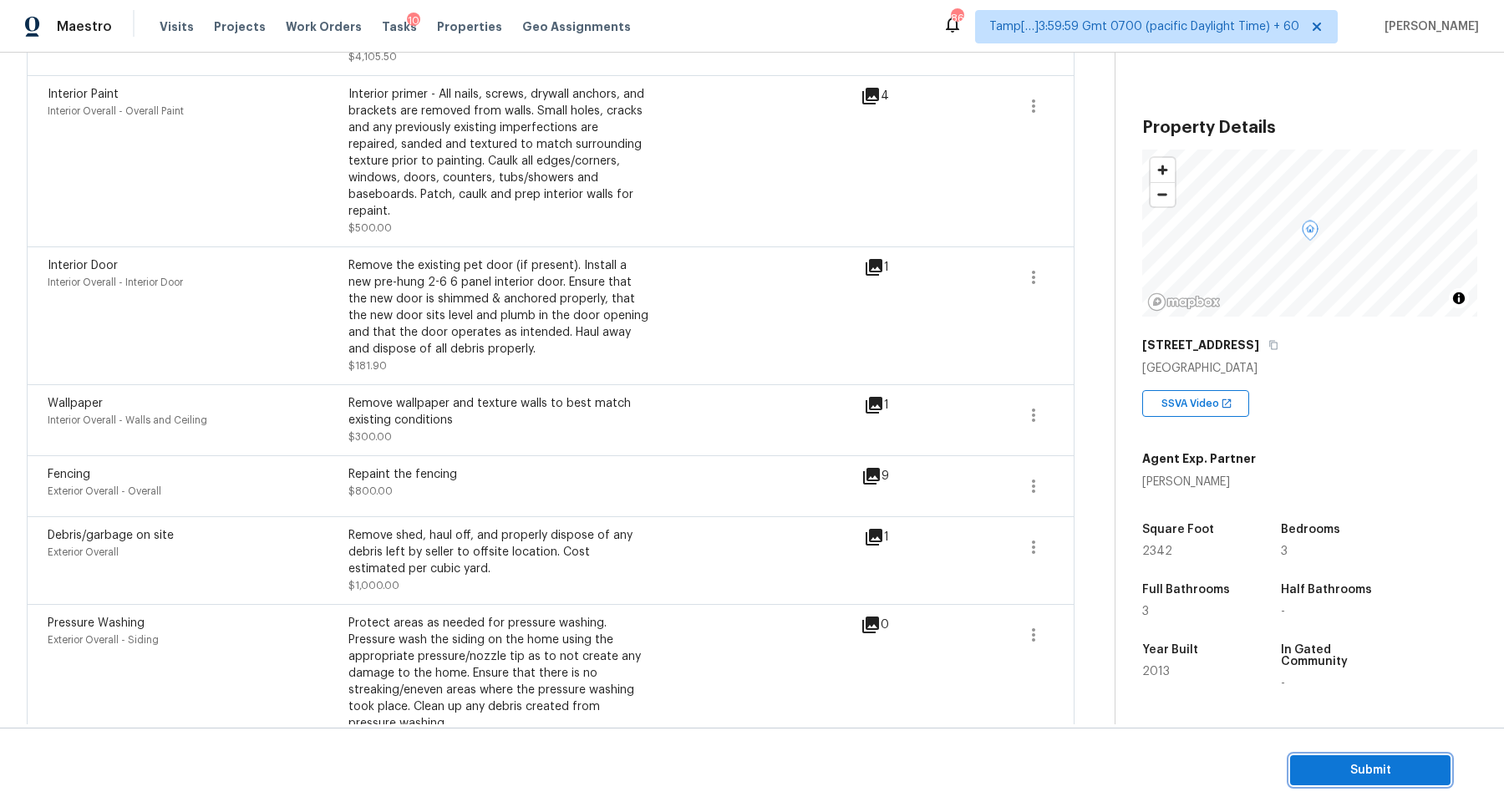
click at [1329, 771] on span "Submit" at bounding box center [1371, 770] width 134 height 21
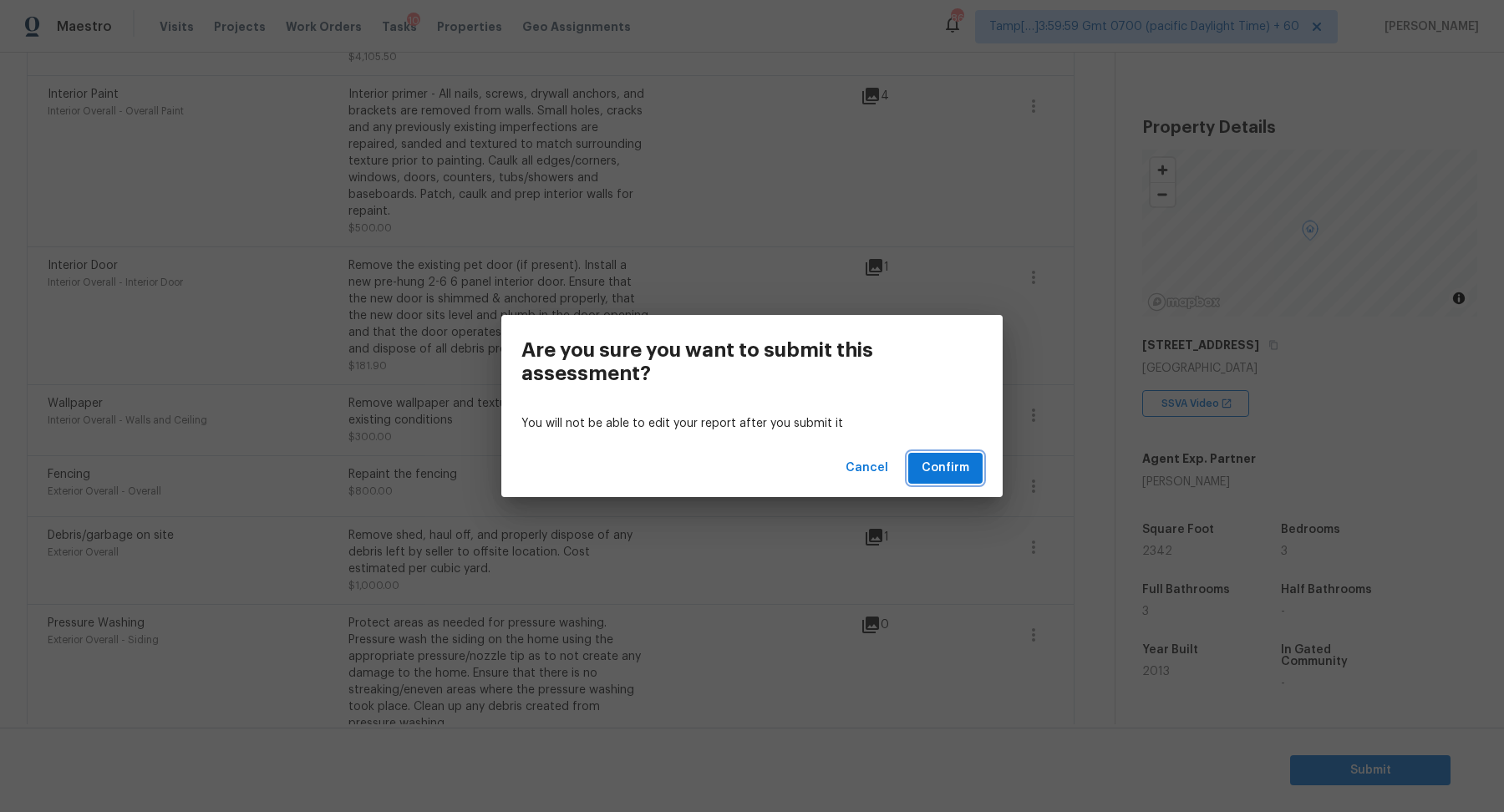
click at [958, 471] on span "Confirm" at bounding box center [946, 468] width 47 height 21
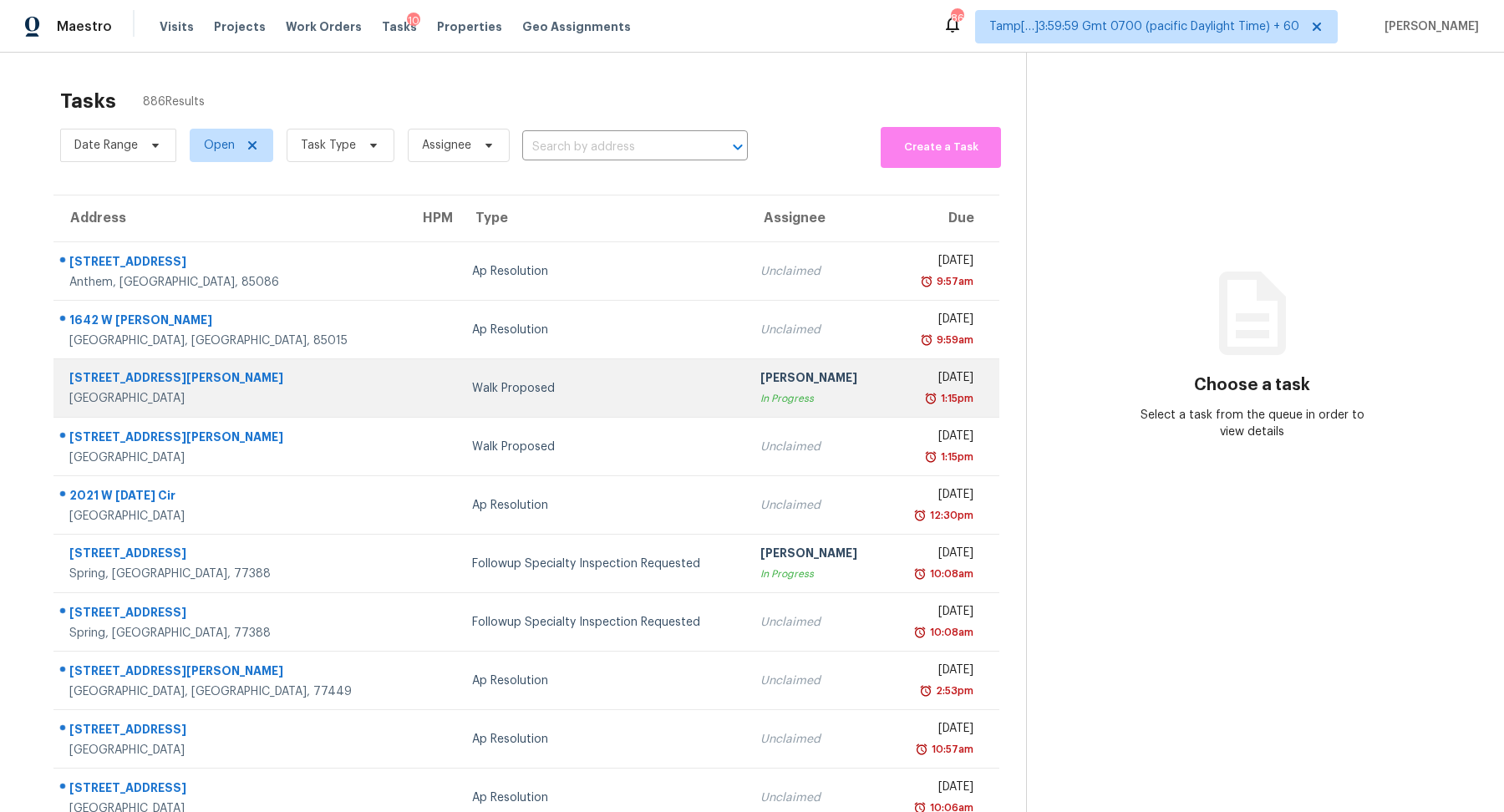
scroll to position [58, 0]
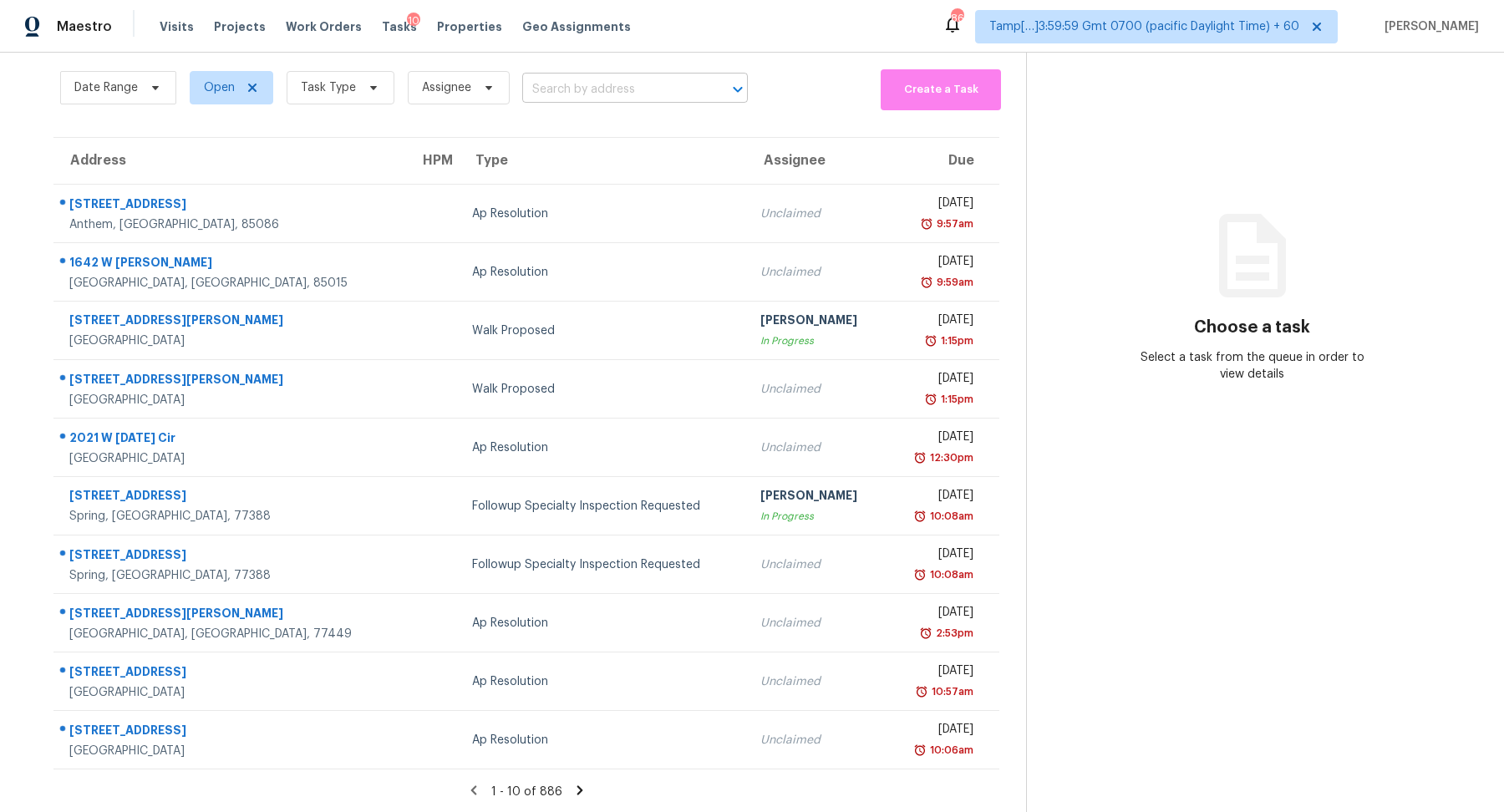
click at [555, 86] on input "text" at bounding box center [611, 89] width 179 height 25
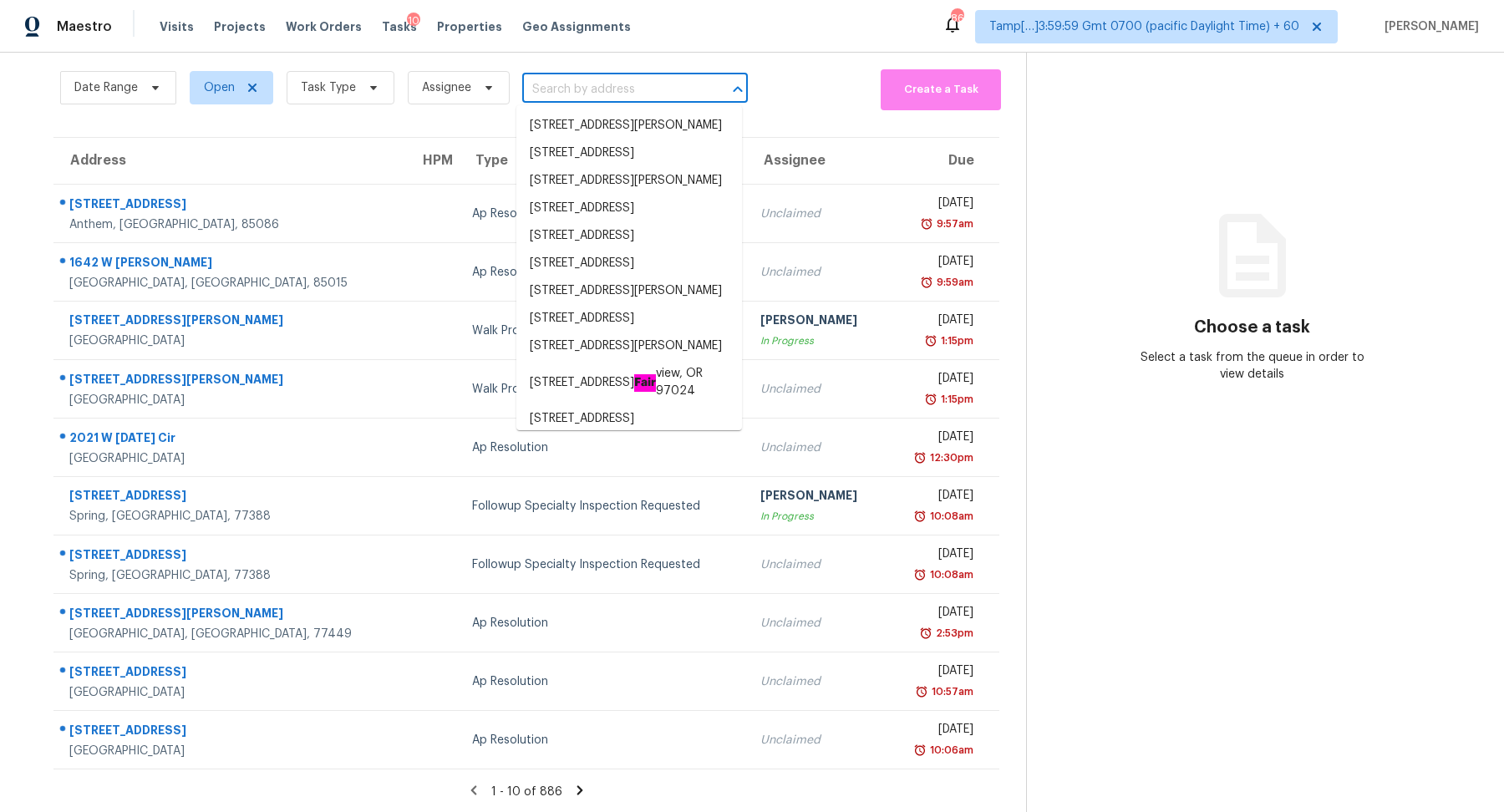
paste input "2106 Cedar Park Dr, Forney, TX 75126"
type input "2106 Cedar Park Dr, Forney, TX 75126"
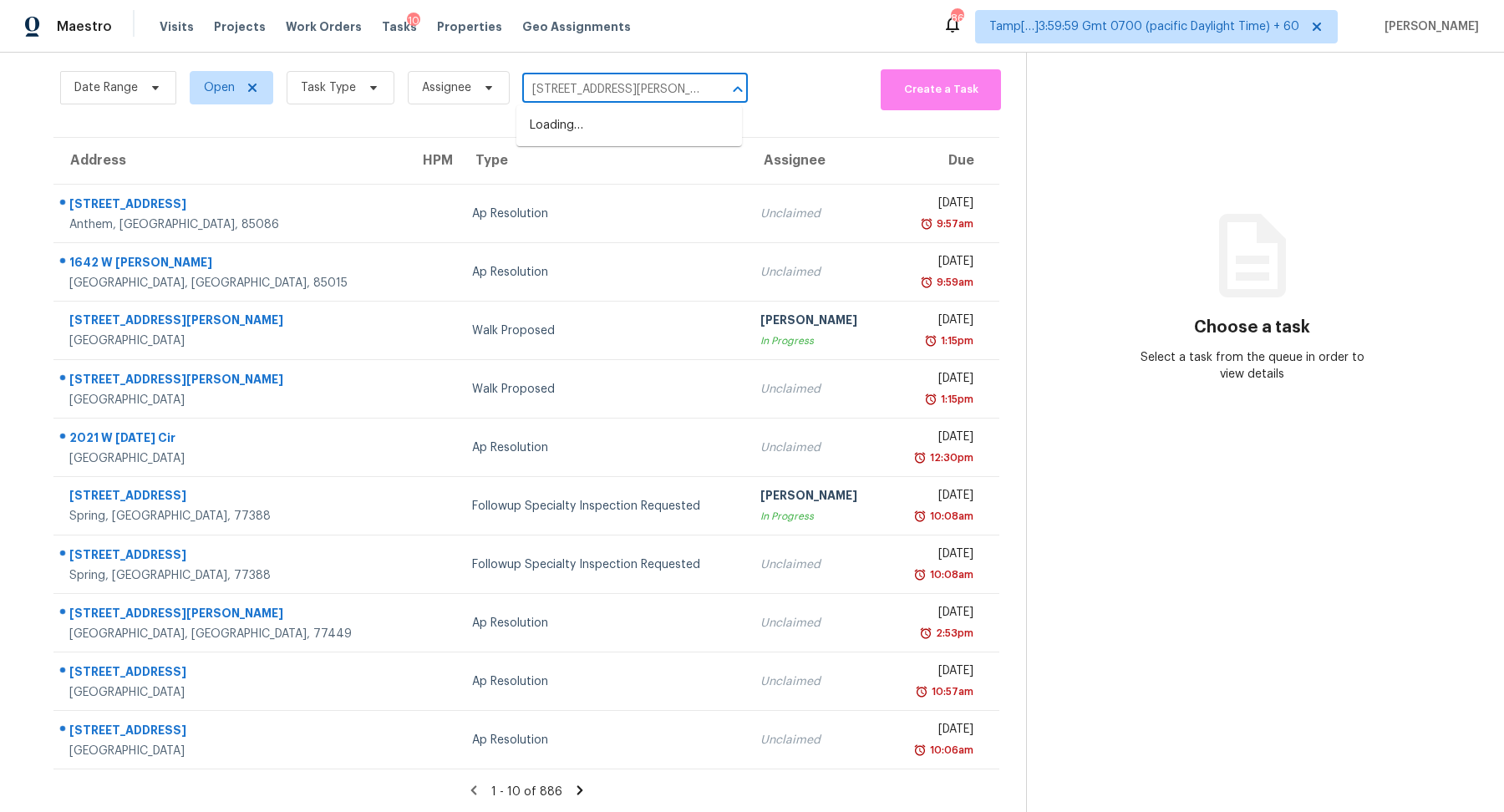
scroll to position [0, 32]
click at [631, 126] on li "2106 Cedar Park Dr, Forney, TX 75126" at bounding box center [629, 126] width 226 height 27
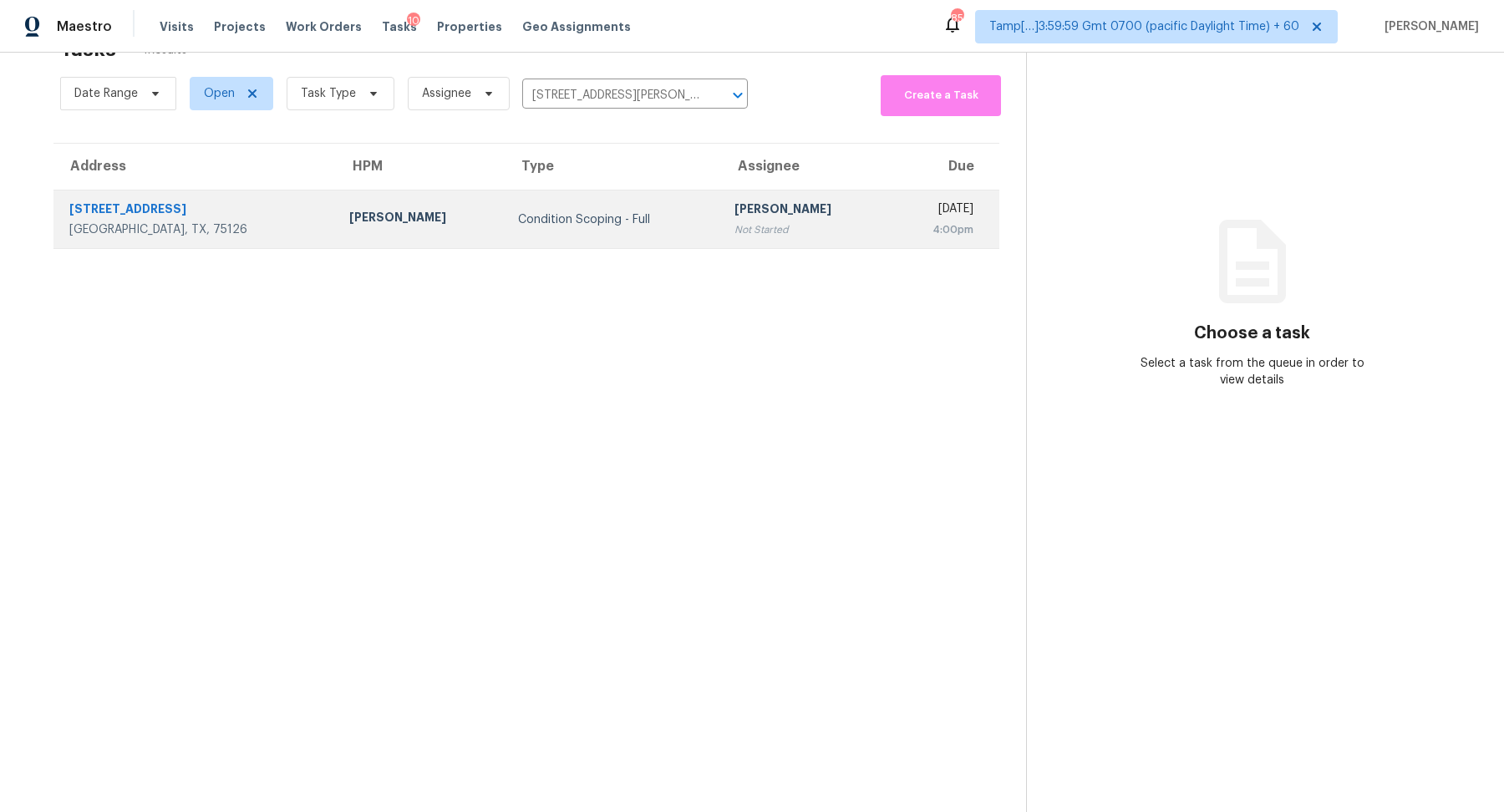
click at [527, 232] on td "Condition Scoping - Full" at bounding box center [612, 220] width 216 height 59
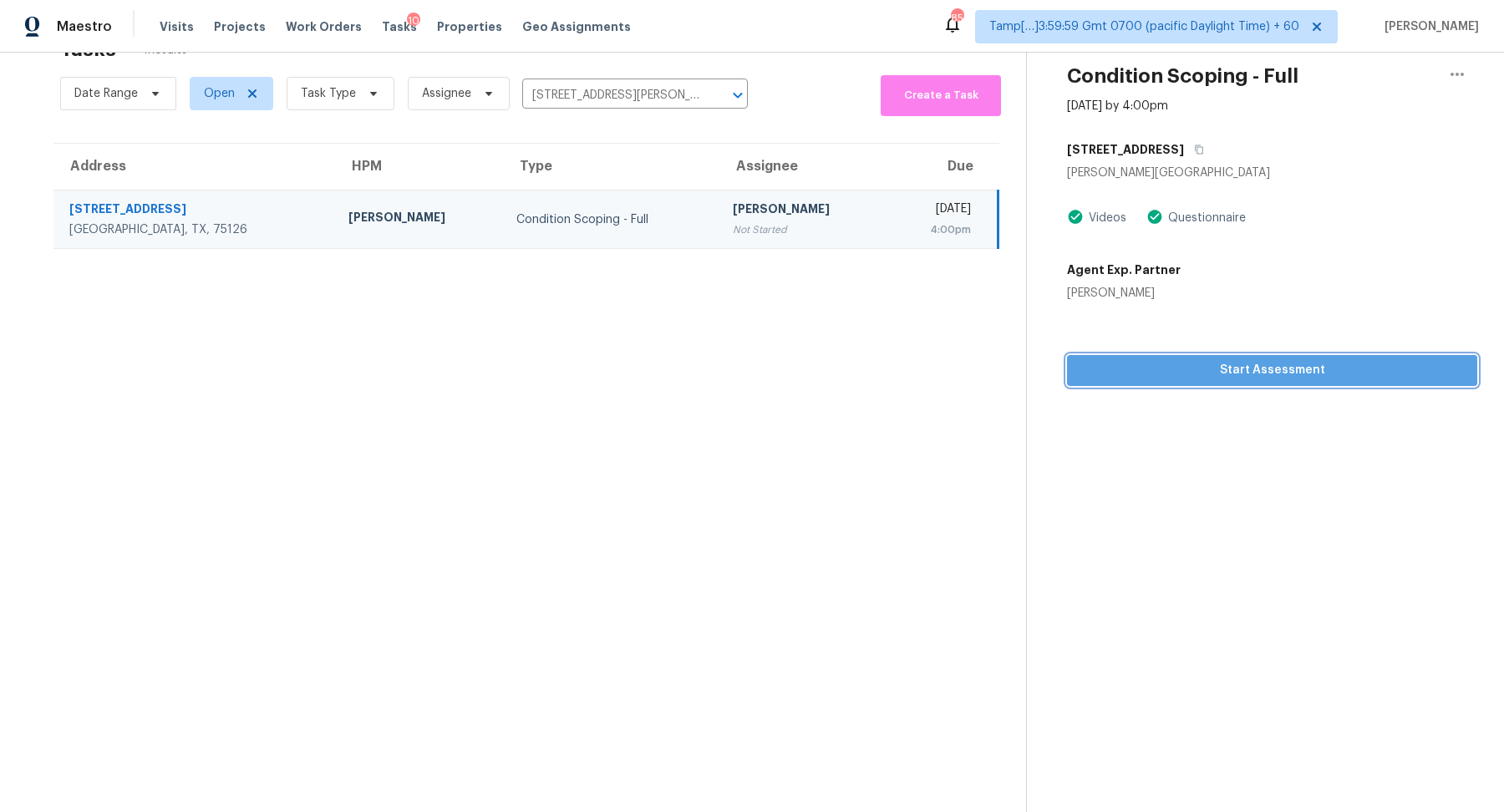
click at [1168, 377] on span "Start Assessment" at bounding box center [1273, 370] width 384 height 21
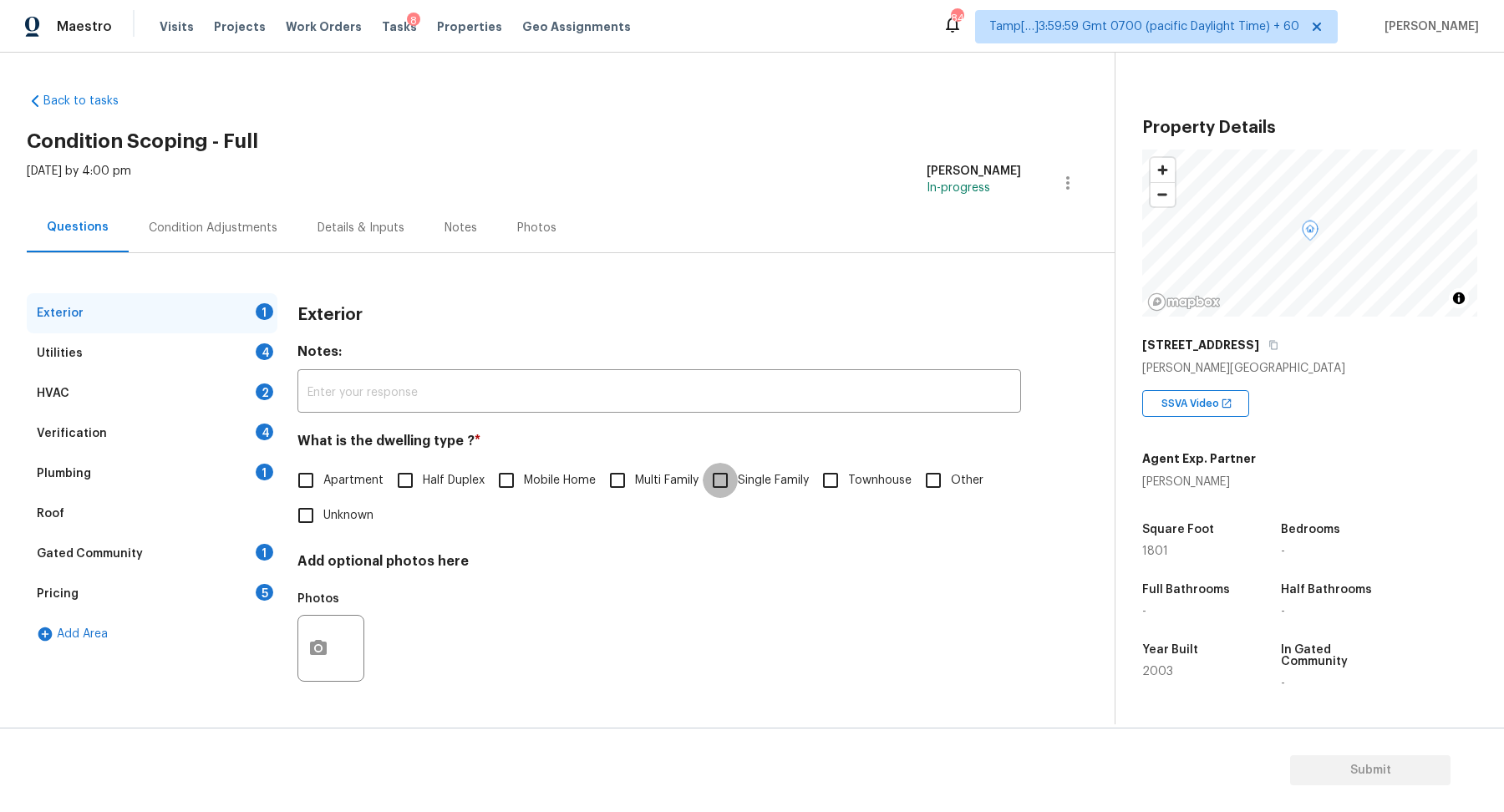
click at [729, 467] on input "Single Family" at bounding box center [720, 480] width 35 height 35
checkbox input "true"
click at [257, 367] on div "Utilities 4" at bounding box center [151, 353] width 250 height 40
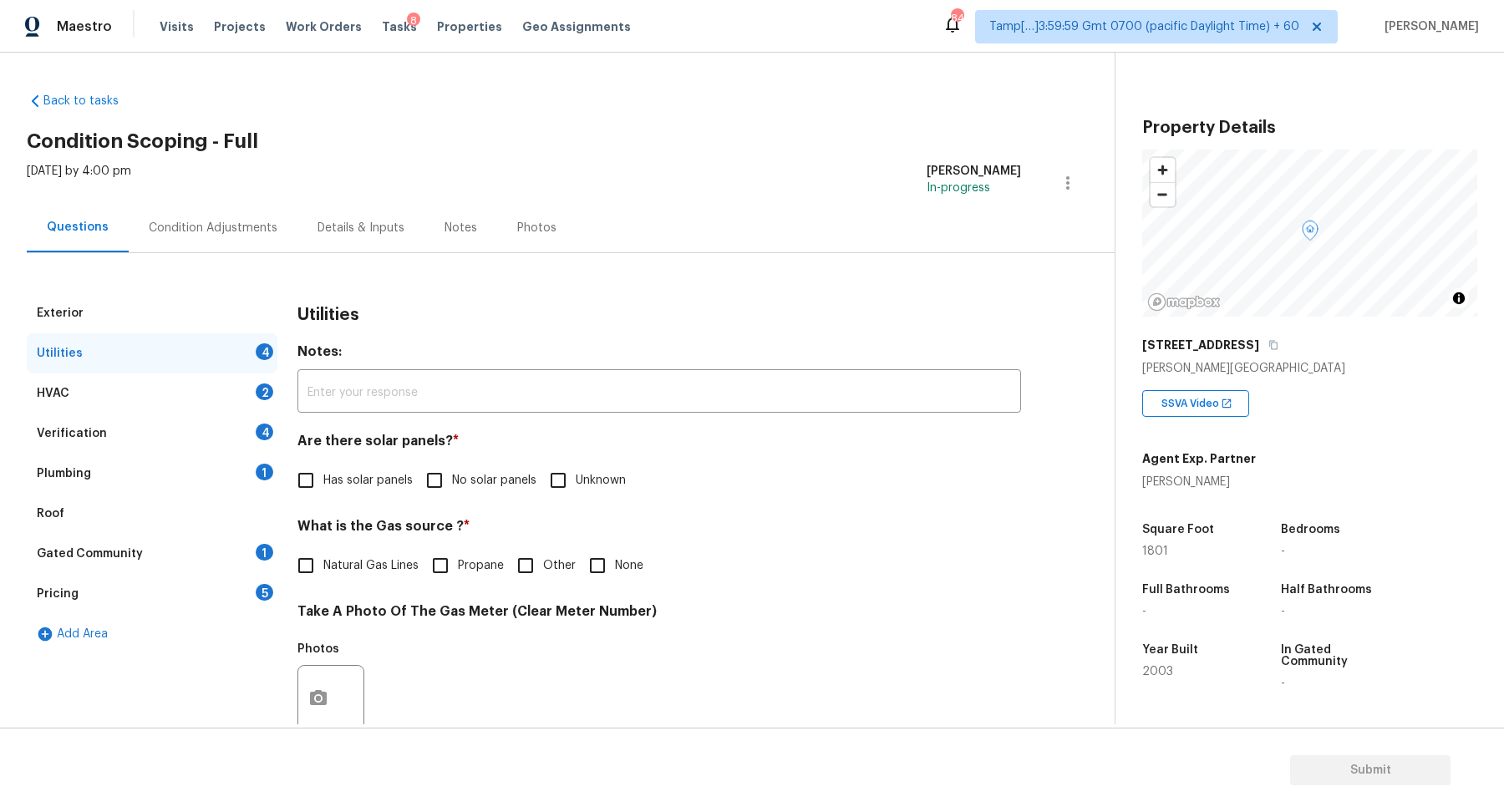
click at [476, 475] on span "No solar panels" at bounding box center [494, 481] width 84 height 18
click at [453, 475] on input "No solar panels" at bounding box center [434, 480] width 35 height 35
checkbox input "true"
click at [325, 571] on span "Natural Gas Lines" at bounding box center [370, 567] width 95 height 18
click at [323, 571] on input "Natural Gas Lines" at bounding box center [305, 567] width 35 height 35
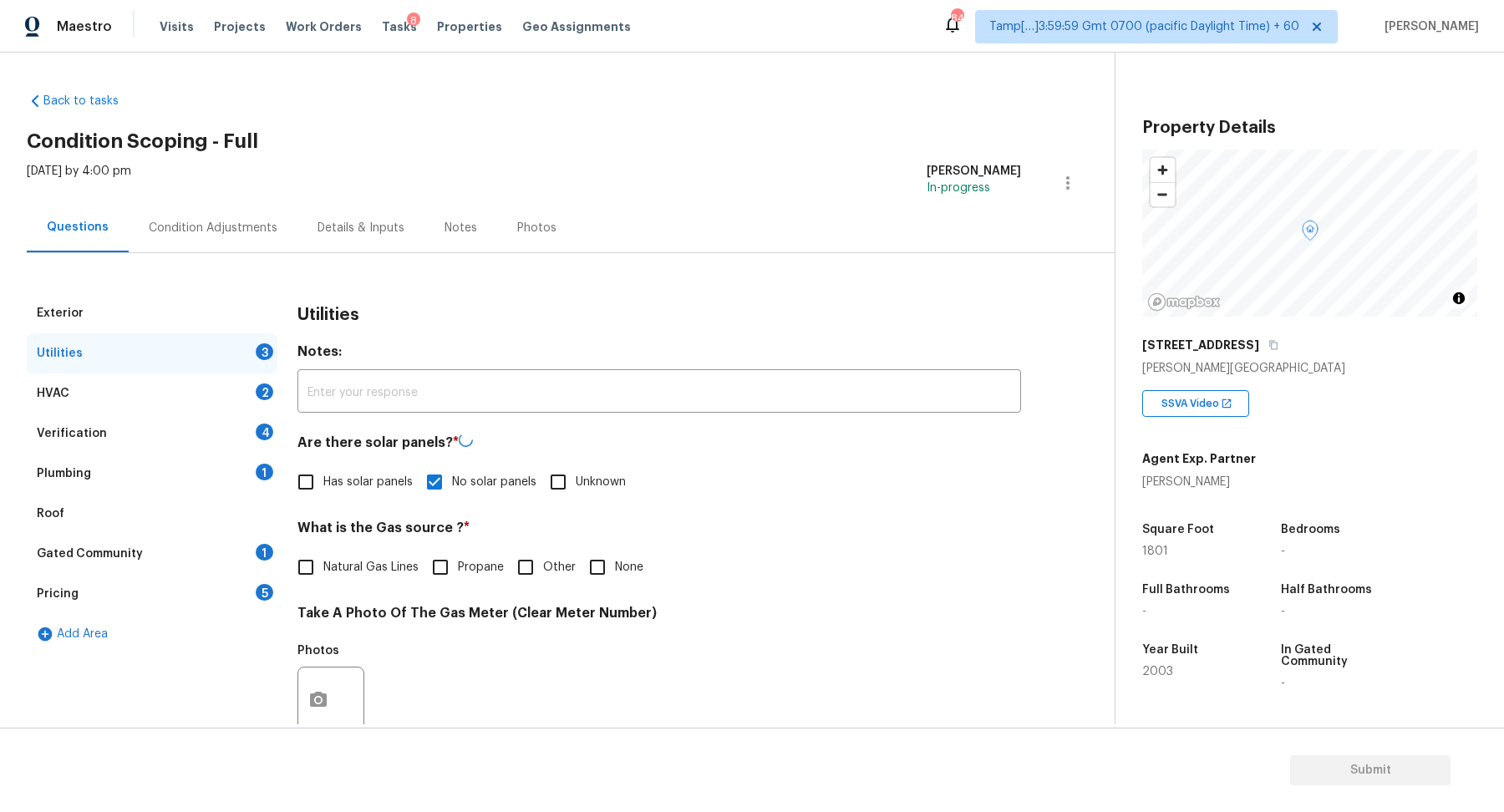
checkbox input "true"
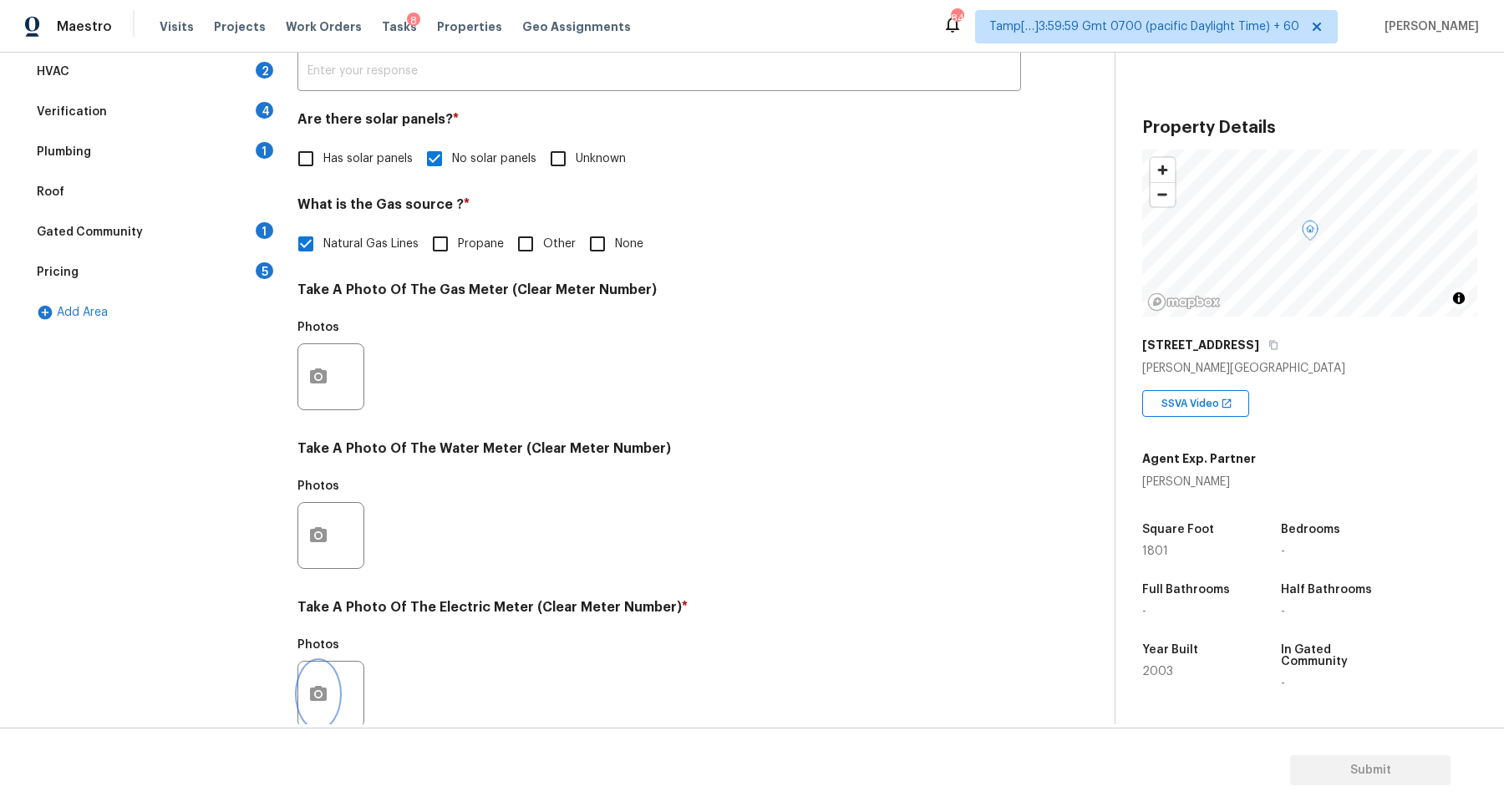
click at [314, 691] on icon "button" at bounding box center [318, 693] width 17 height 15
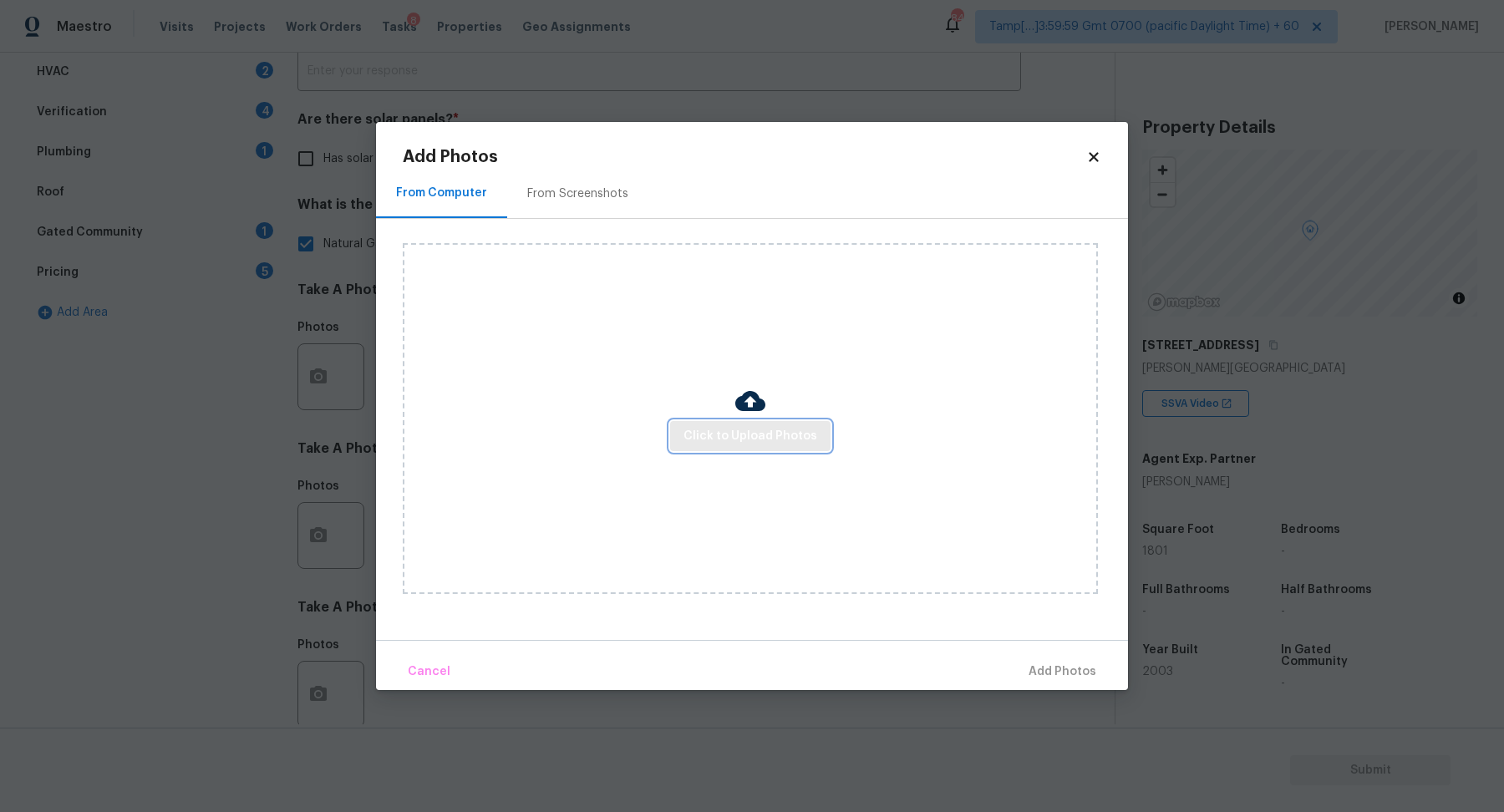
click at [767, 423] on button "Click to Upload Photos" at bounding box center [750, 436] width 161 height 31
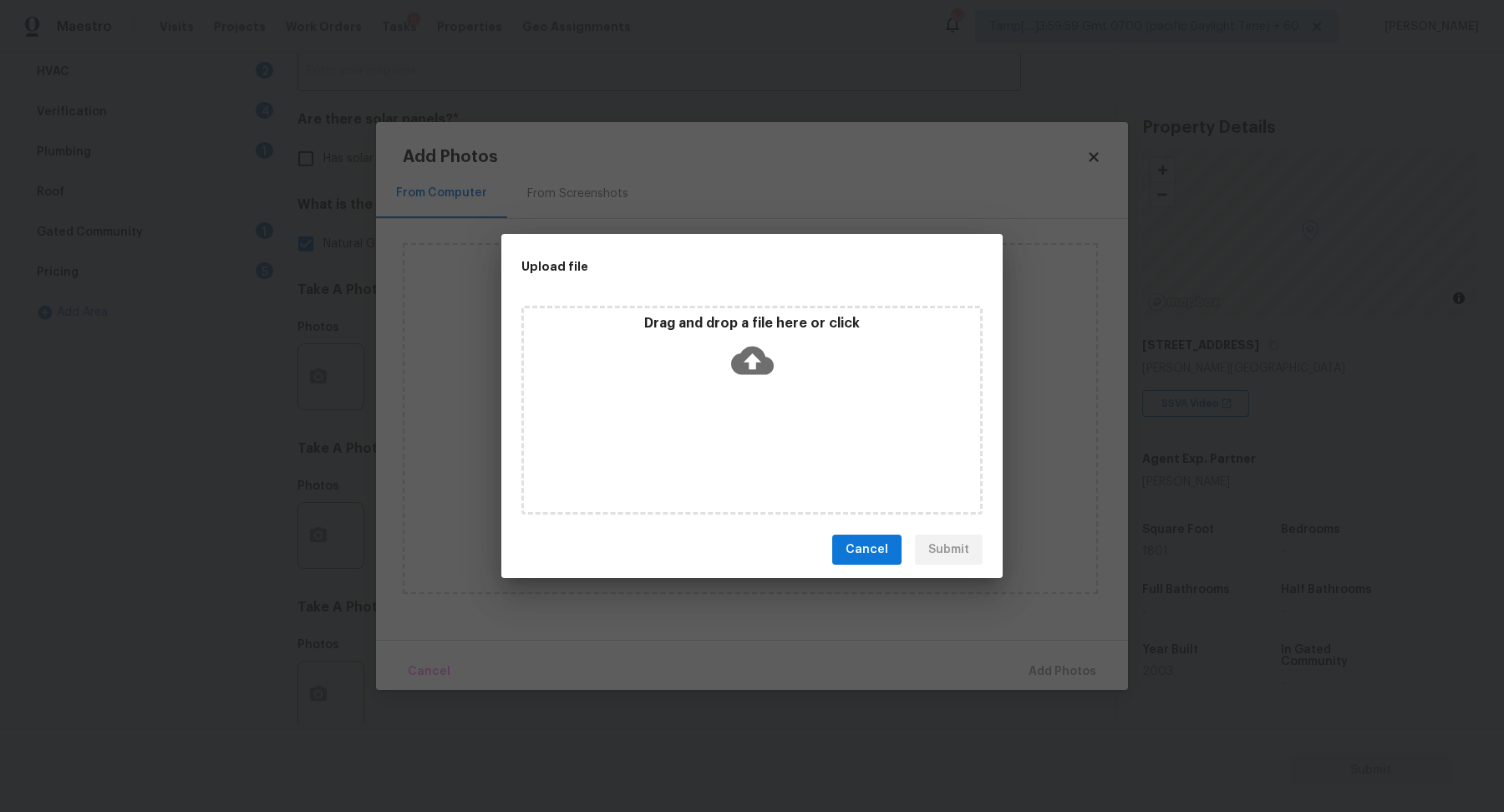
click at [771, 387] on div "Drag and drop a file here or click" at bounding box center [752, 410] width 461 height 209
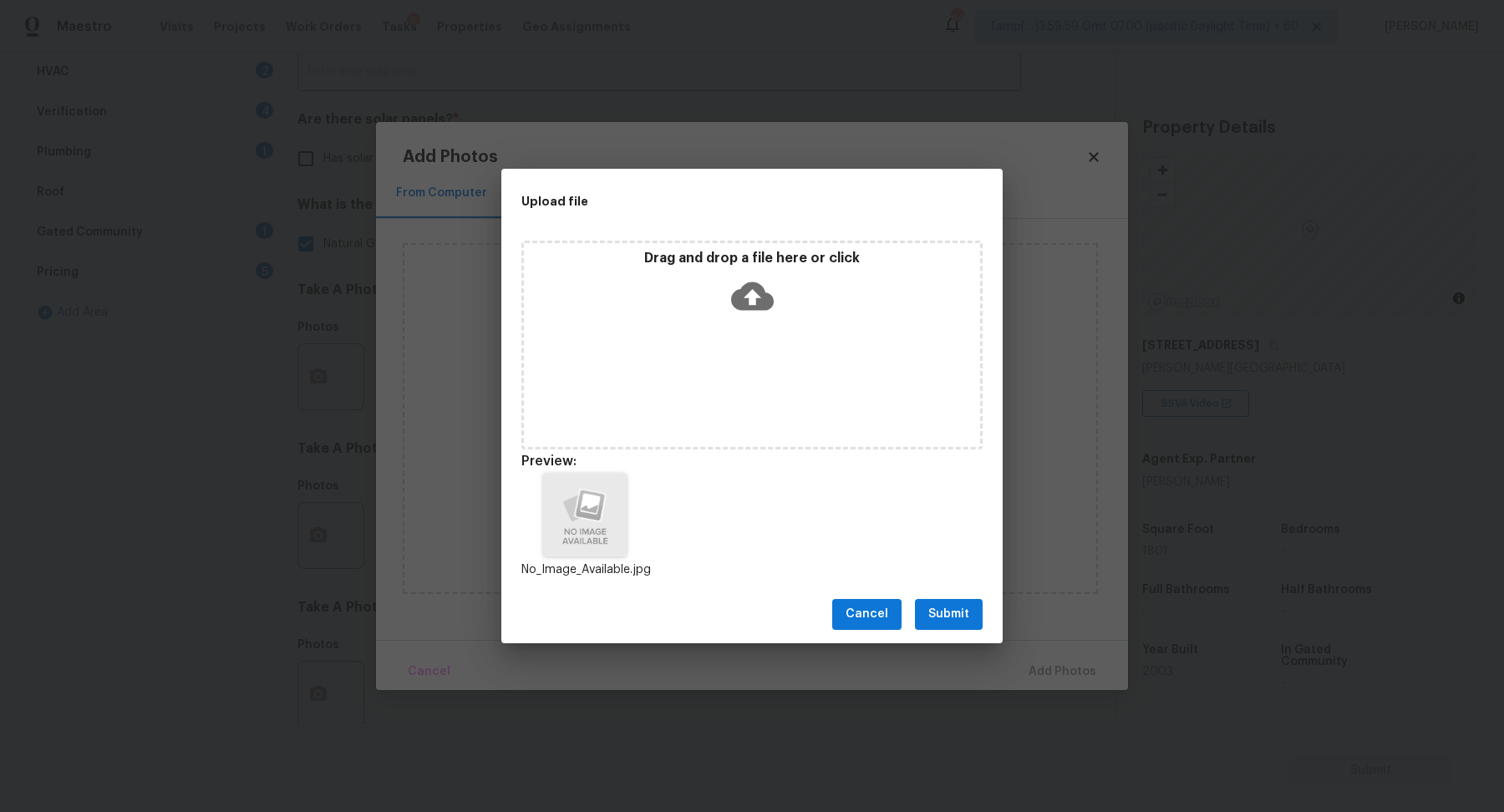
scroll to position [13, 0]
click at [923, 595] on div "Cancel Submit" at bounding box center [752, 614] width 502 height 58
click at [936, 611] on span "Submit" at bounding box center [949, 615] width 41 height 21
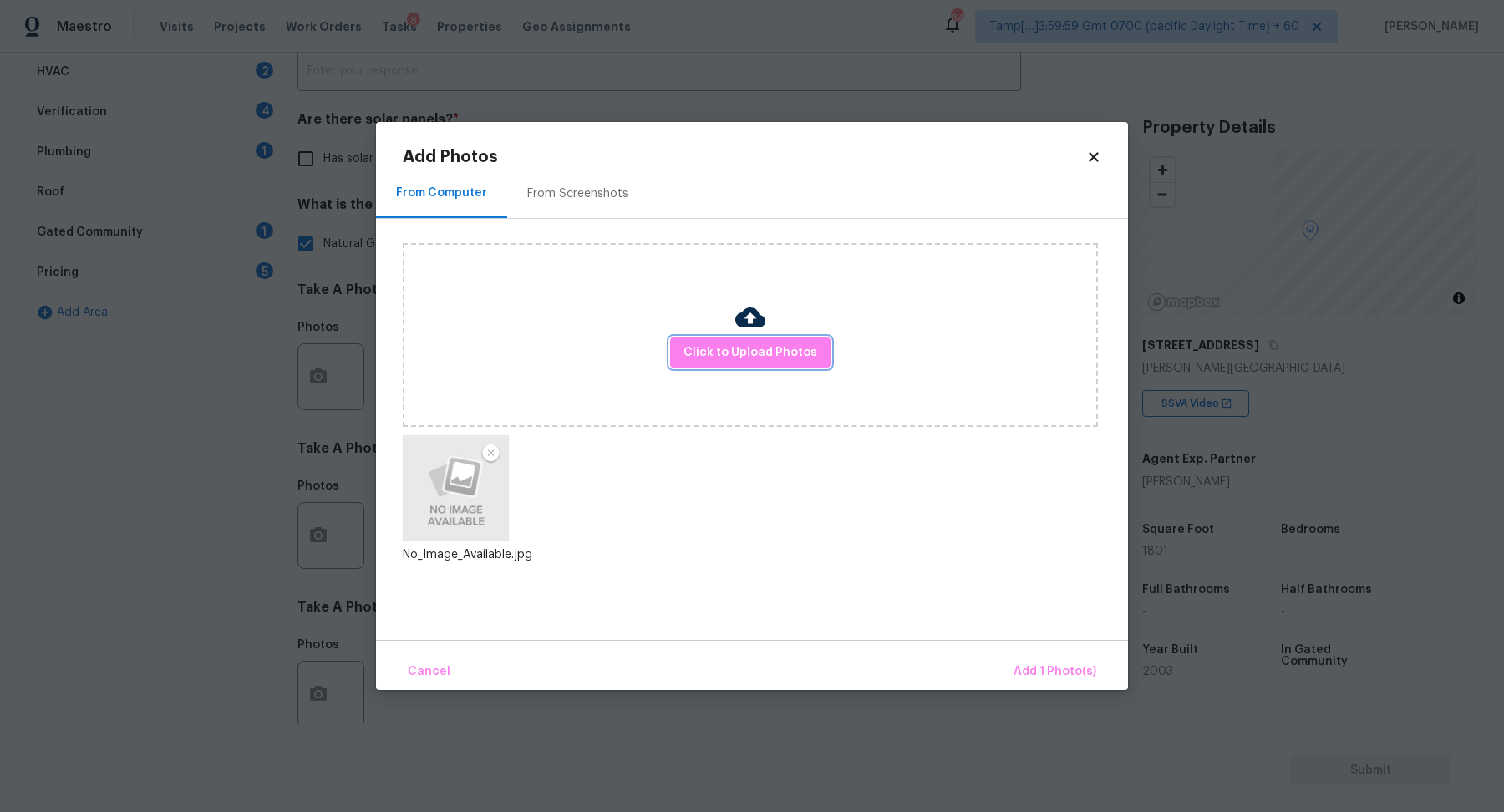
scroll to position [0, 0]
click at [1093, 673] on span "Add 1 Photo(s)" at bounding box center [1055, 672] width 83 height 21
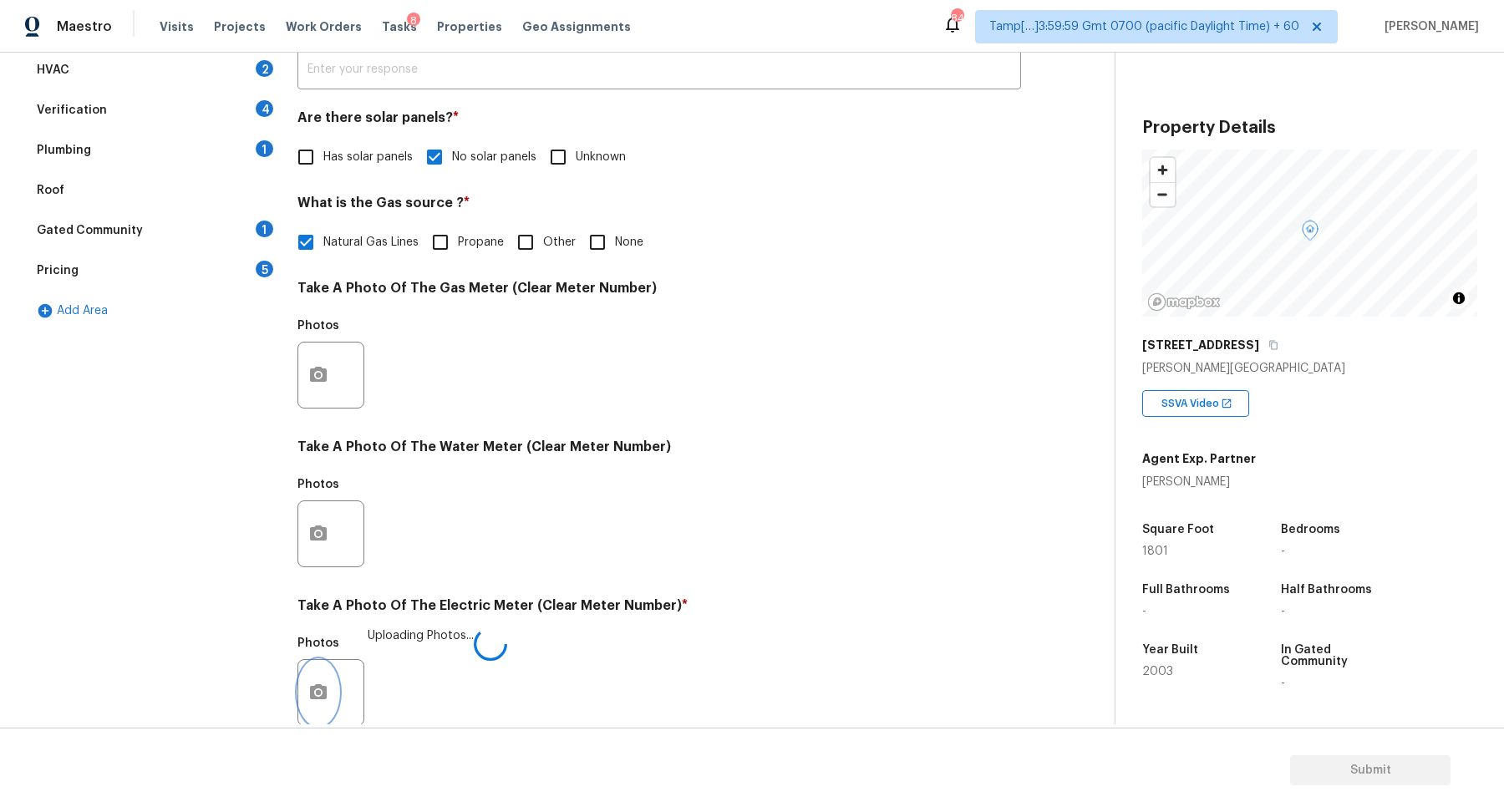
scroll to position [445, 0]
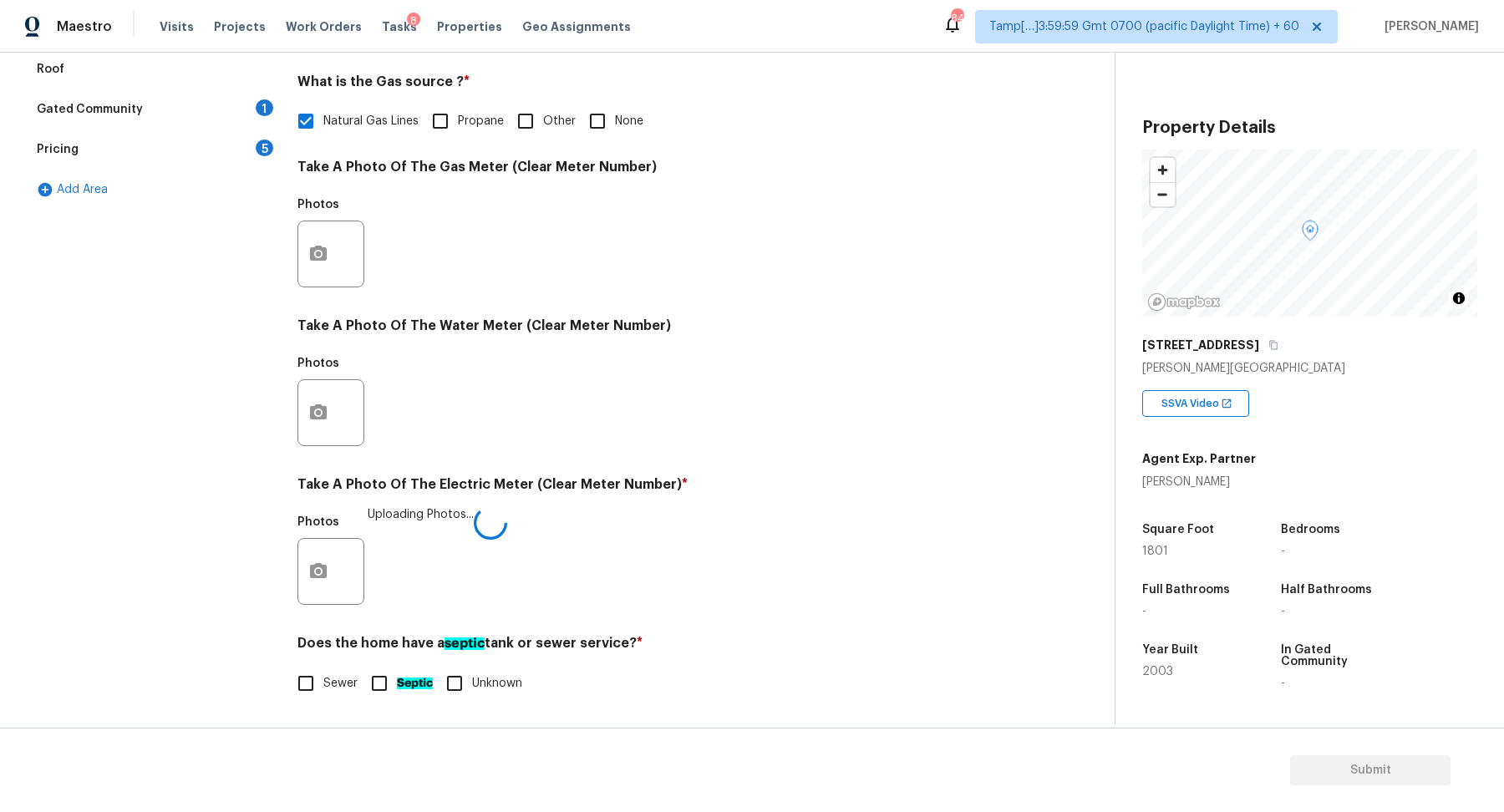
click at [327, 662] on div "Does the home have a septic tank or sewer service? * Sewer Septic Unknown" at bounding box center [659, 668] width 724 height 66
click at [325, 669] on label "Sewer" at bounding box center [322, 685] width 69 height 35
click at [323, 669] on input "Sewer" at bounding box center [305, 685] width 35 height 35
checkbox input "true"
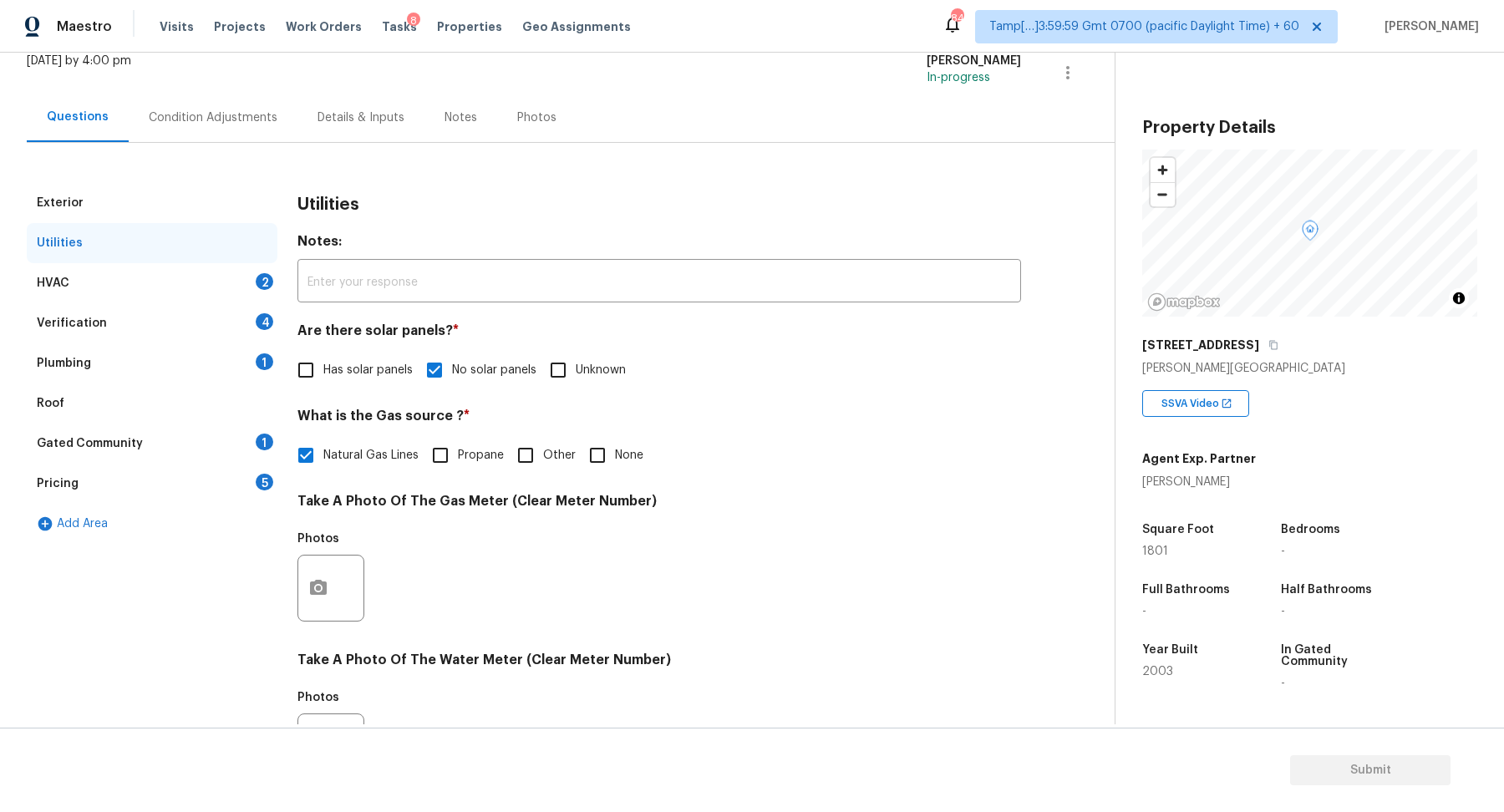
click at [234, 282] on div "HVAC 2" at bounding box center [151, 283] width 250 height 40
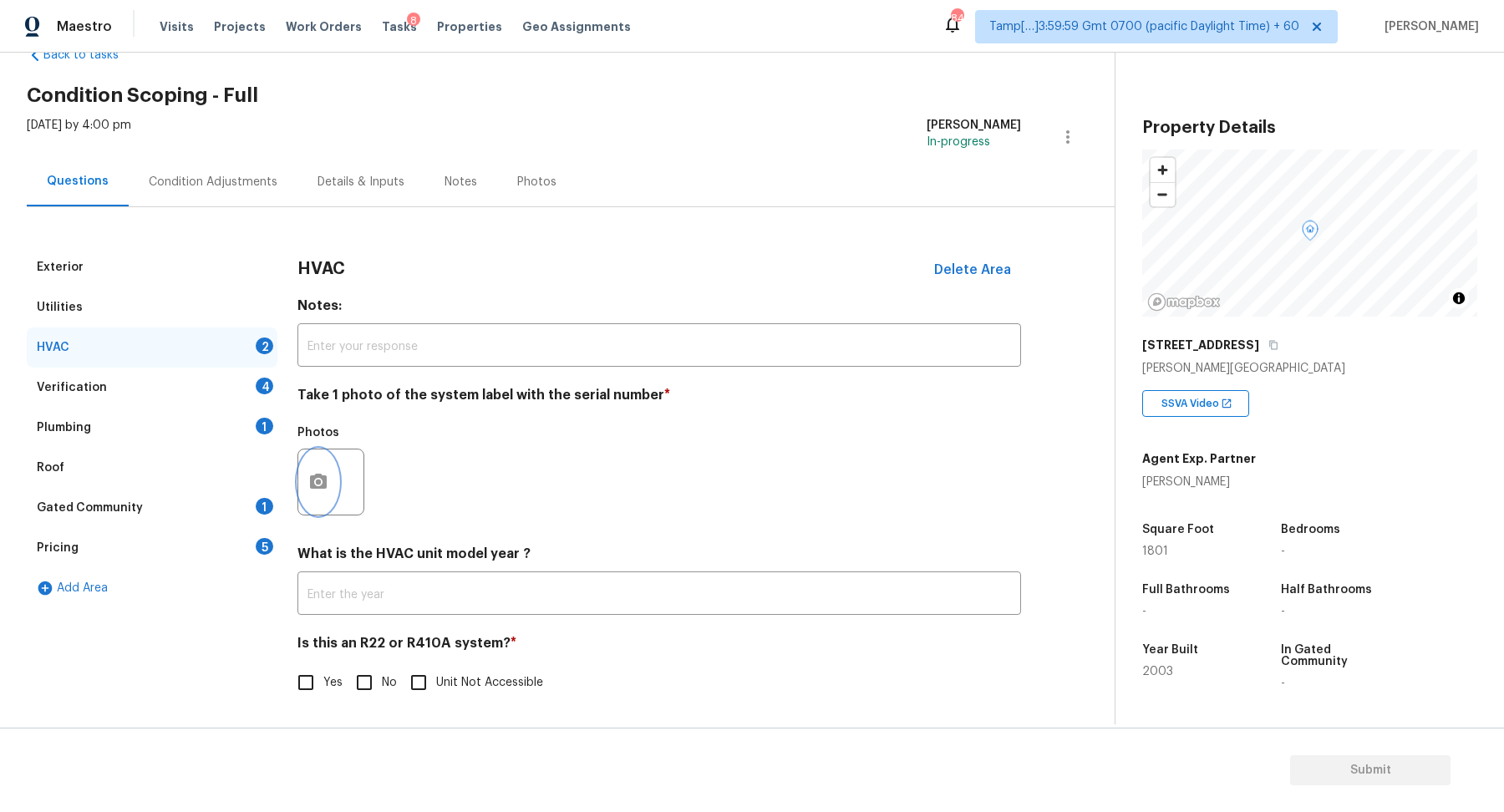
click at [317, 498] on button "button" at bounding box center [318, 482] width 40 height 65
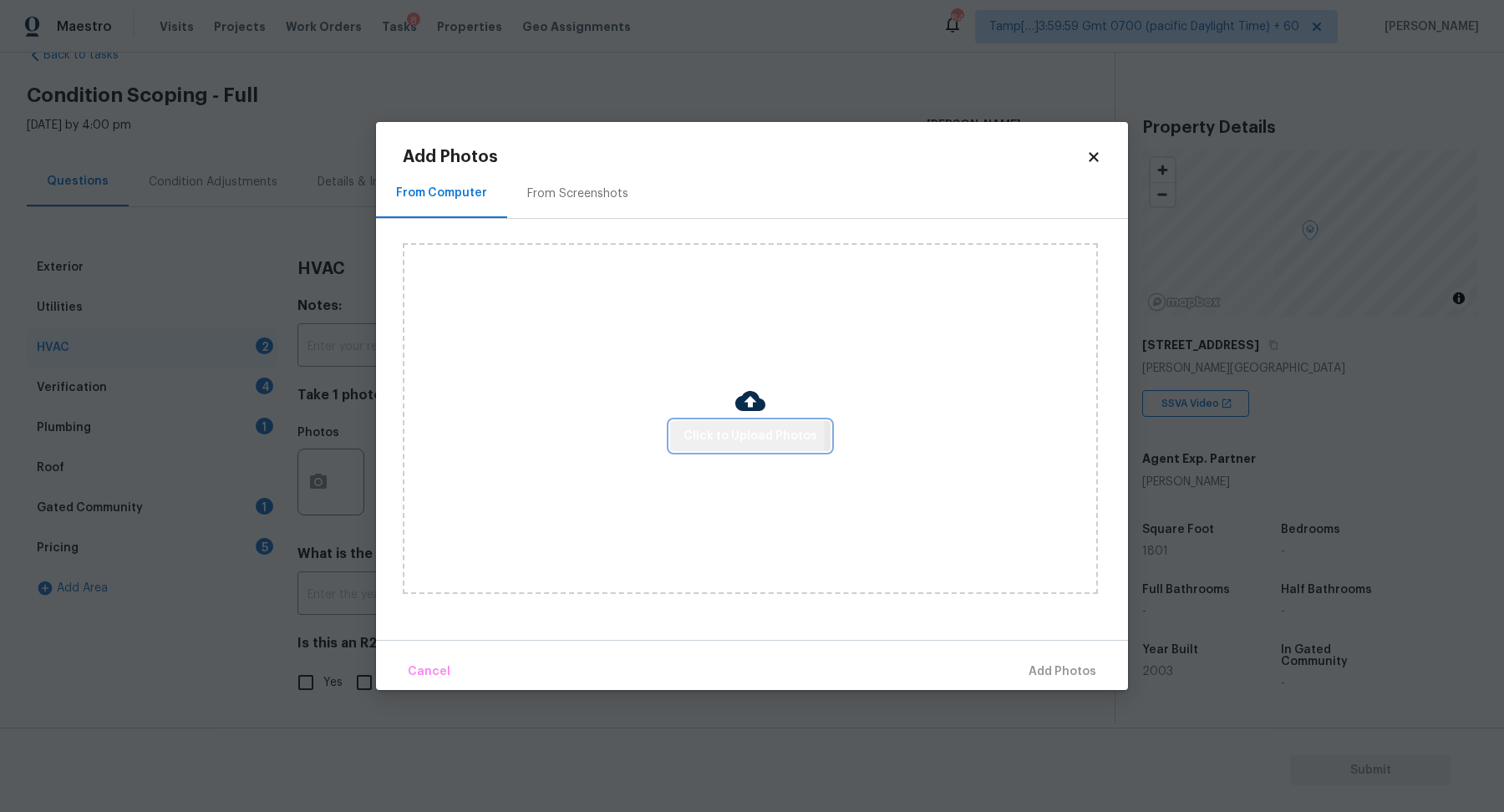
click at [698, 437] on span "Click to Upload Photos" at bounding box center [751, 436] width 134 height 21
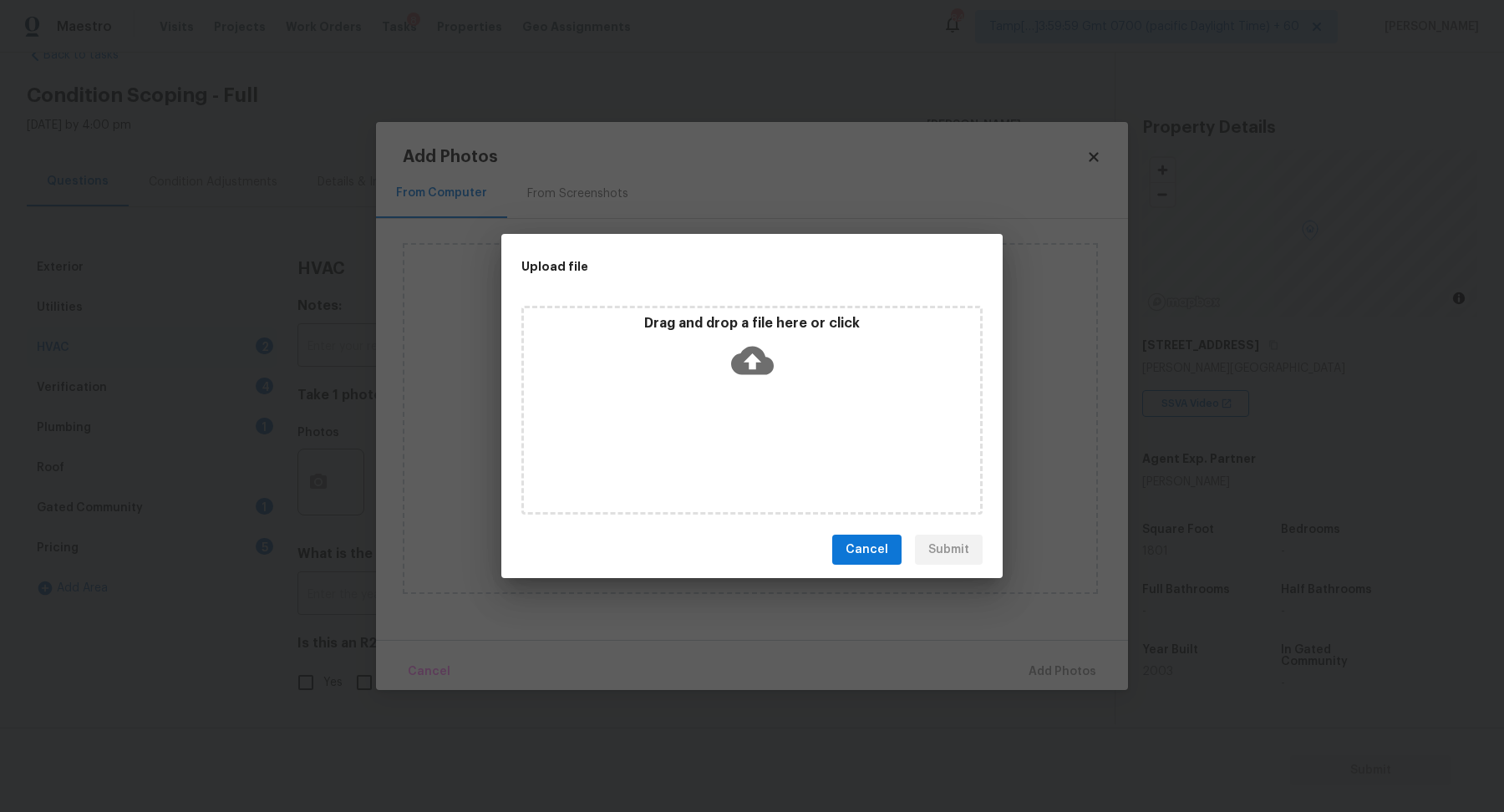
click at [765, 363] on icon at bounding box center [752, 361] width 43 height 28
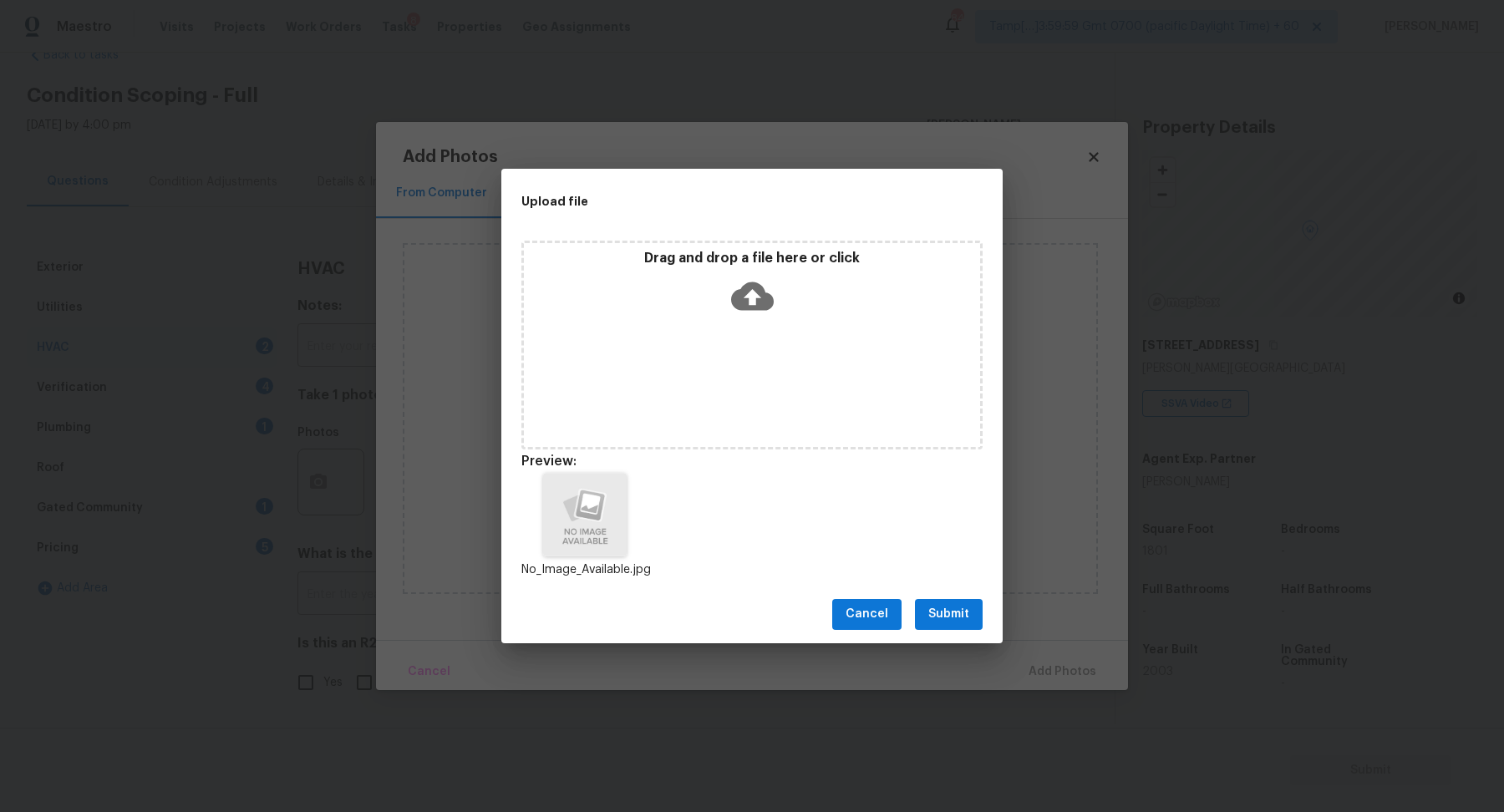
click at [967, 626] on button "Submit" at bounding box center [949, 614] width 68 height 31
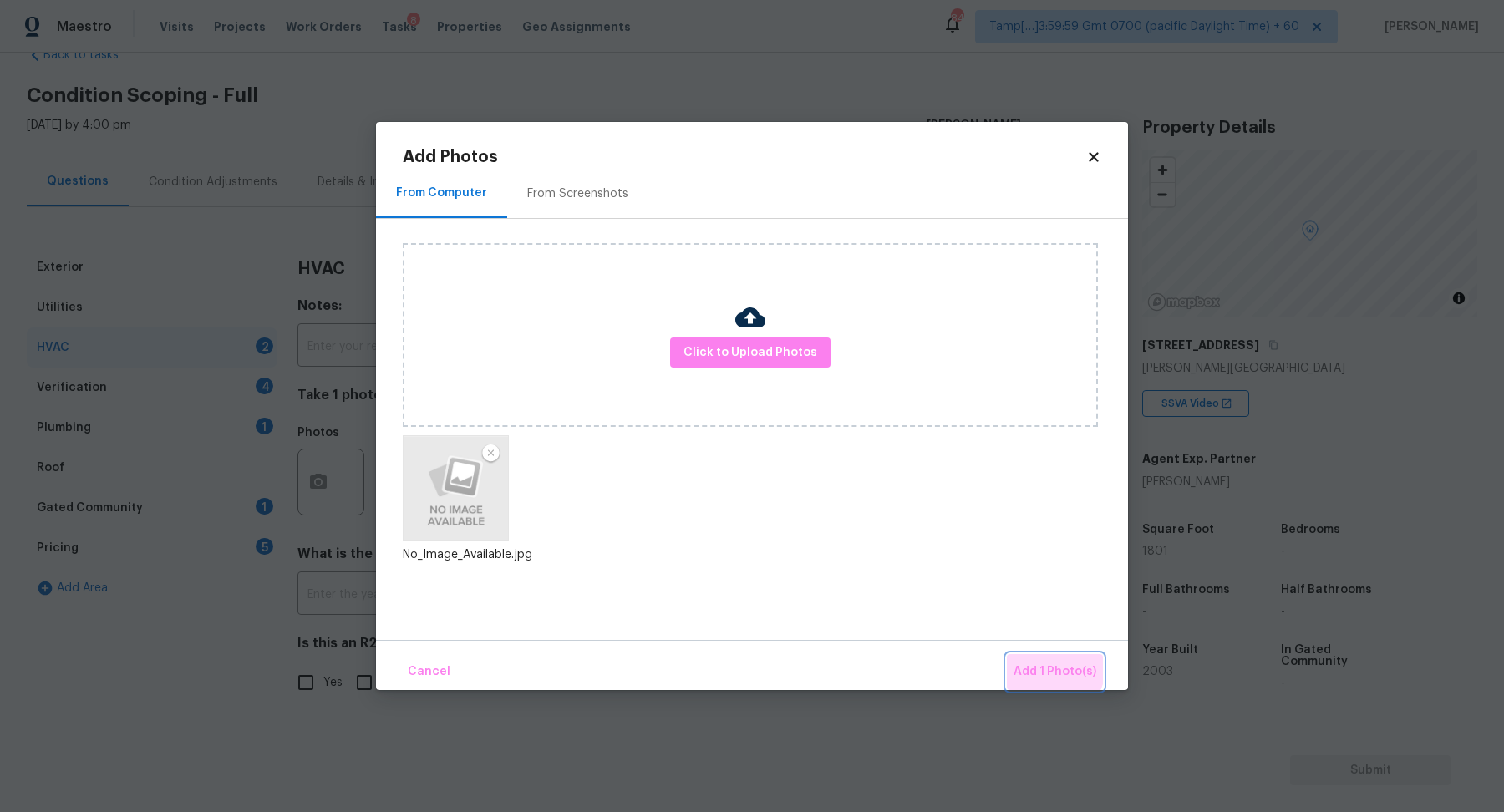
click at [1024, 657] on button "Add 1 Photo(s)" at bounding box center [1055, 672] width 96 height 36
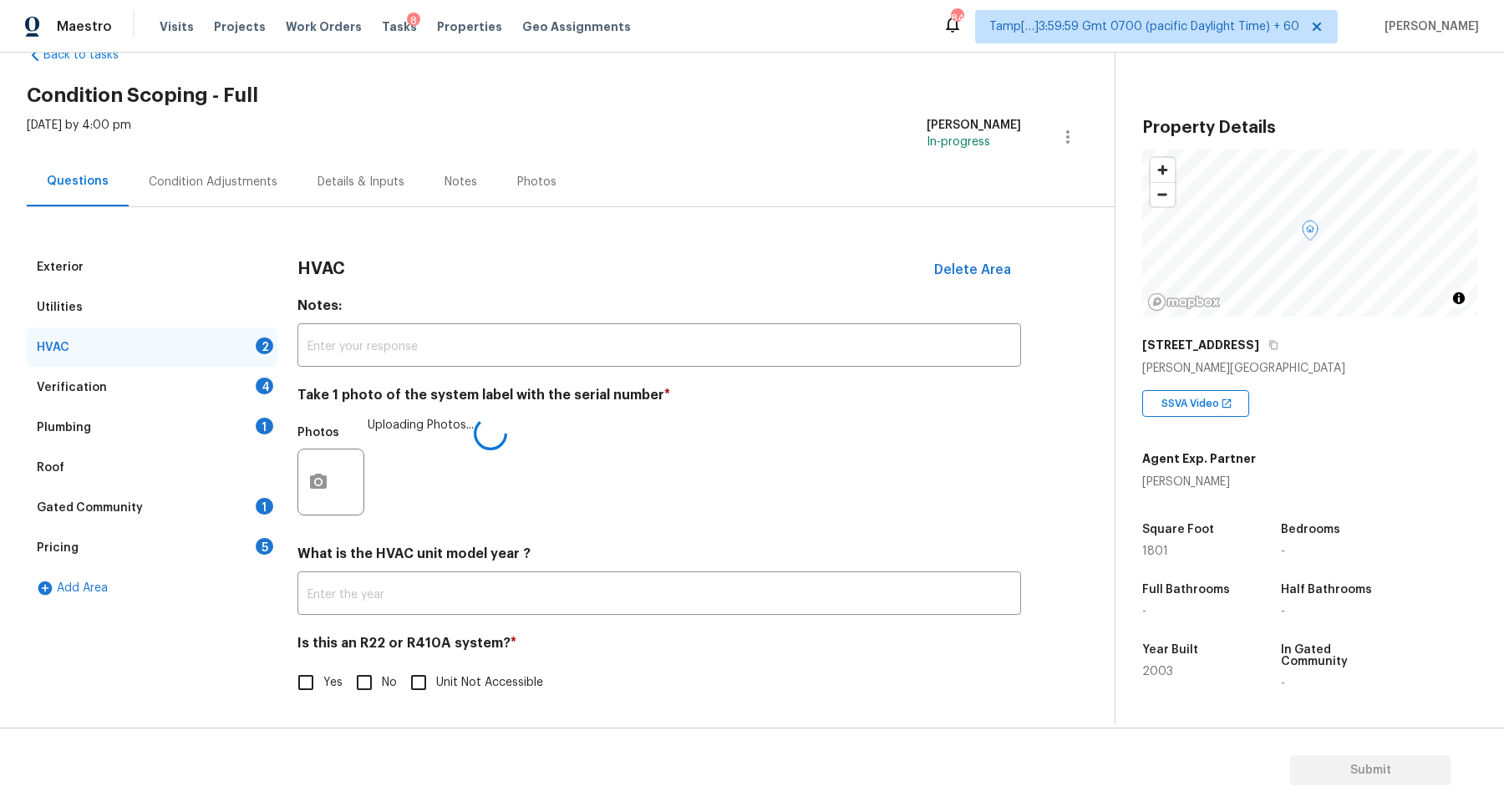
click at [384, 676] on span "No" at bounding box center [389, 683] width 15 height 18
click at [382, 676] on input "No" at bounding box center [364, 682] width 35 height 35
checkbox input "true"
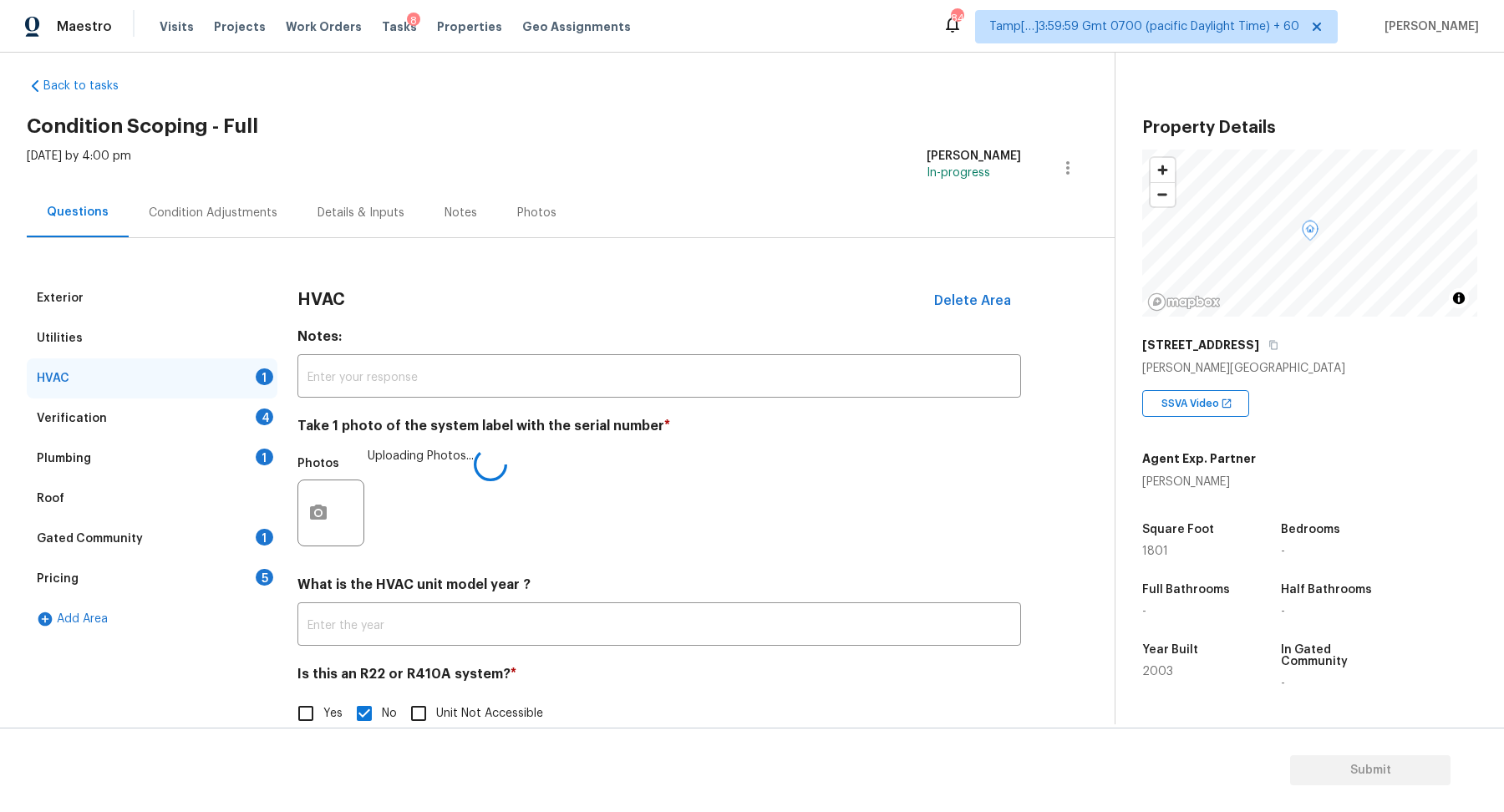
scroll to position [0, 0]
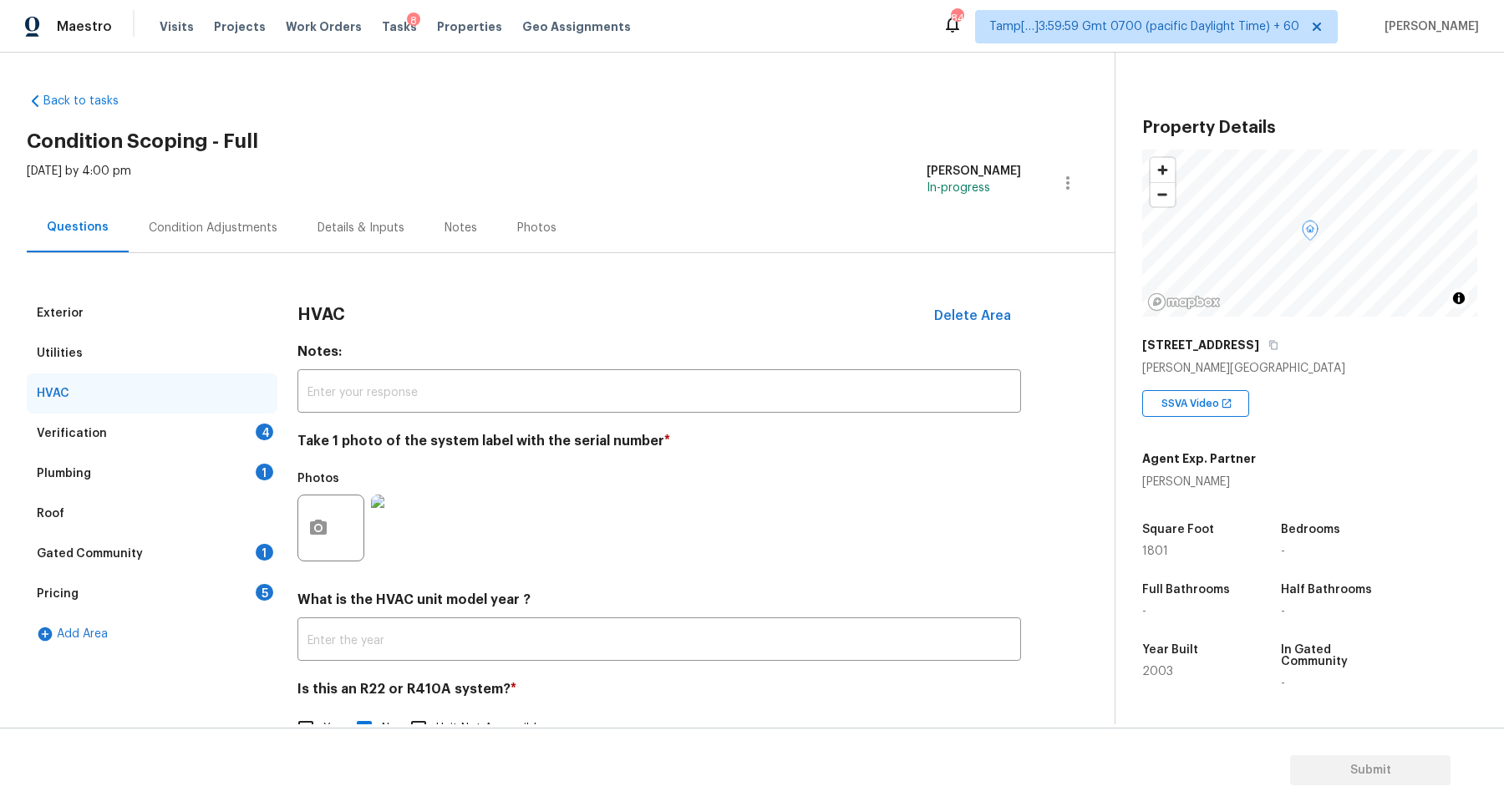
click at [248, 443] on div "Verification 4" at bounding box center [151, 433] width 250 height 40
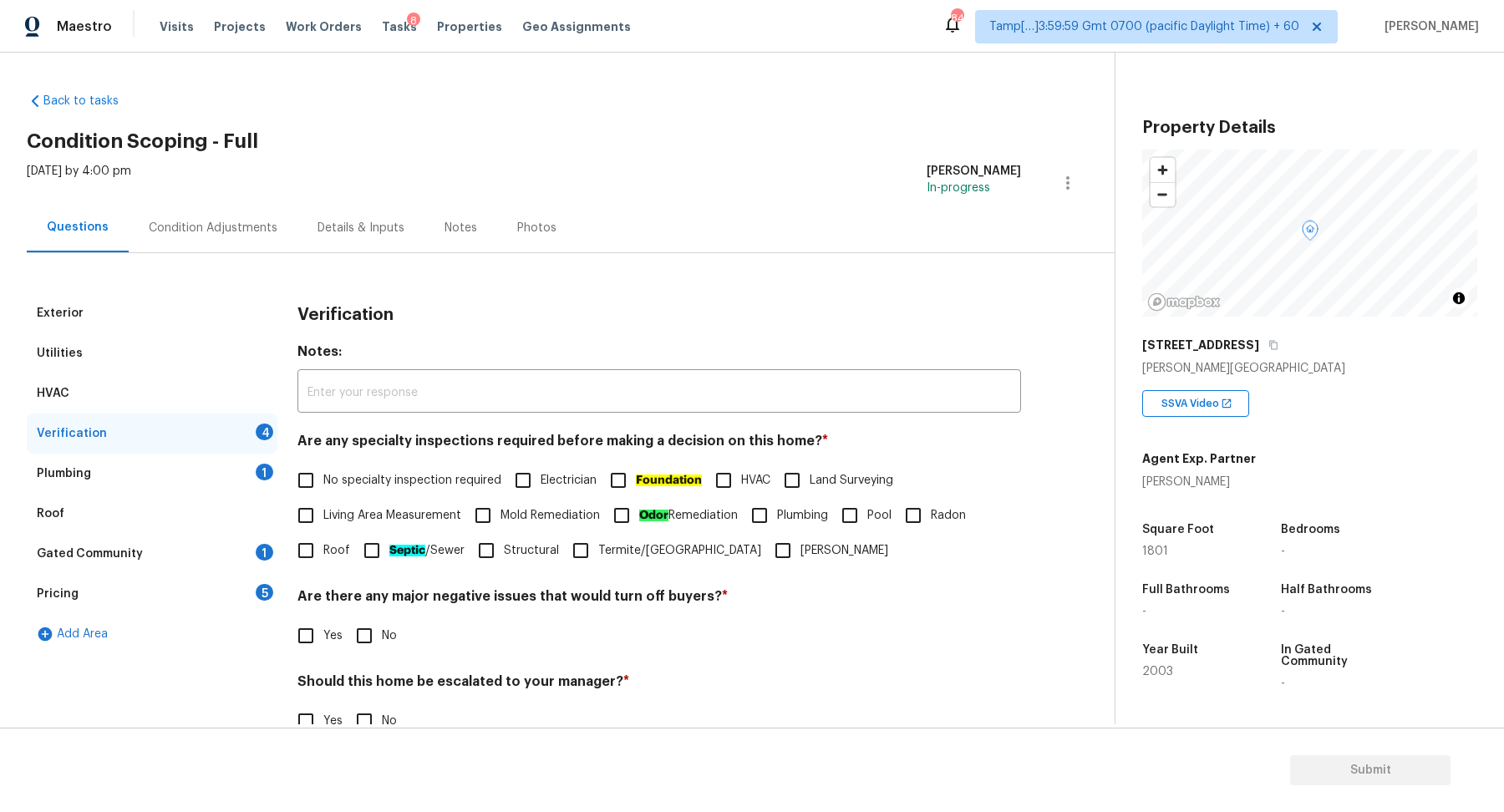
click at [409, 482] on span "No specialty inspection required" at bounding box center [412, 481] width 178 height 18
click at [323, 482] on input "No specialty inspection required" at bounding box center [305, 480] width 35 height 35
checkbox input "true"
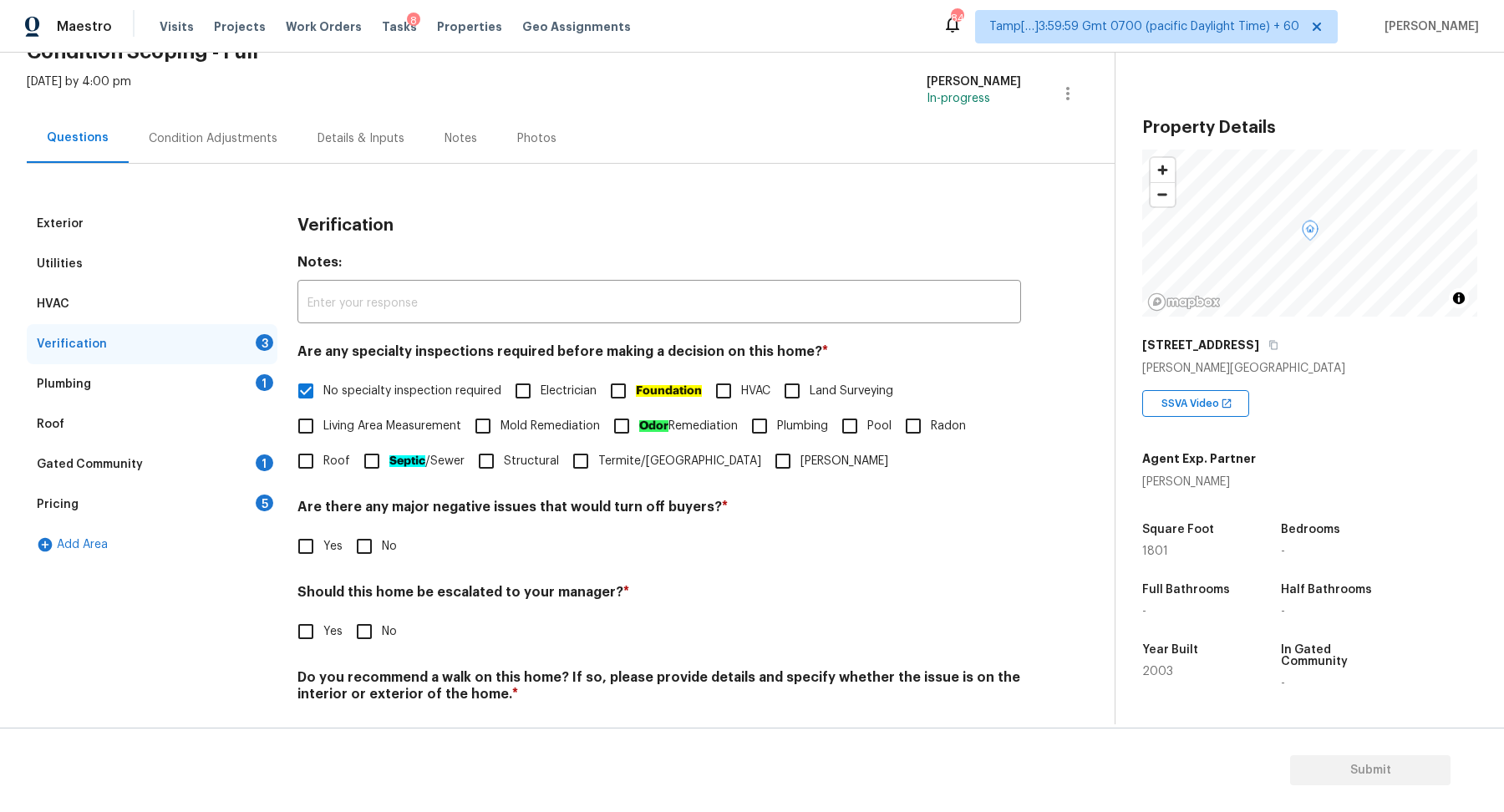
click at [341, 542] on span "Yes" at bounding box center [333, 547] width 19 height 18
click at [323, 542] on input "Yes" at bounding box center [305, 546] width 35 height 35
checkbox input "true"
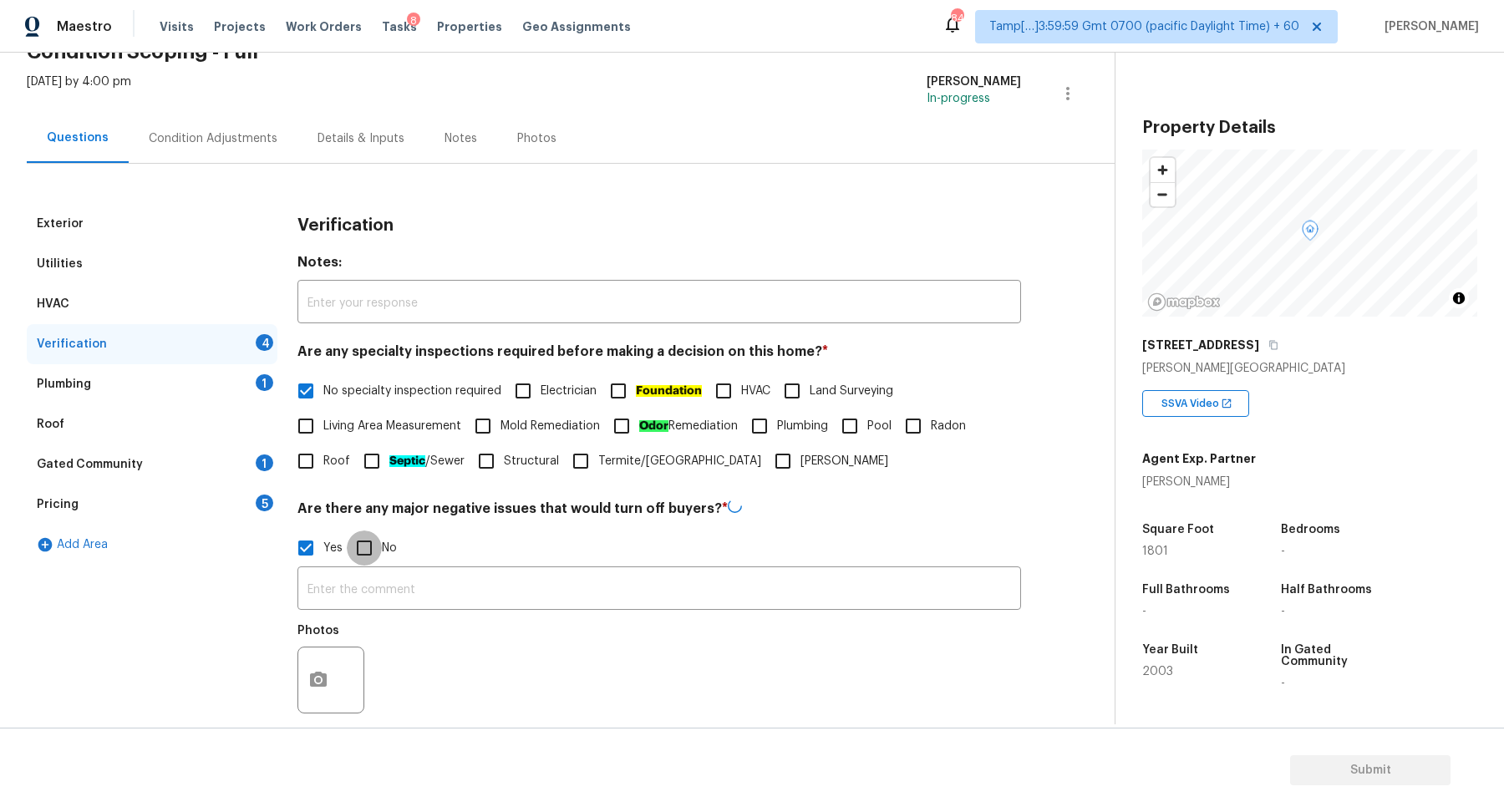
click at [358, 542] on input "No" at bounding box center [364, 548] width 35 height 35
checkbox input "true"
checkbox input "false"
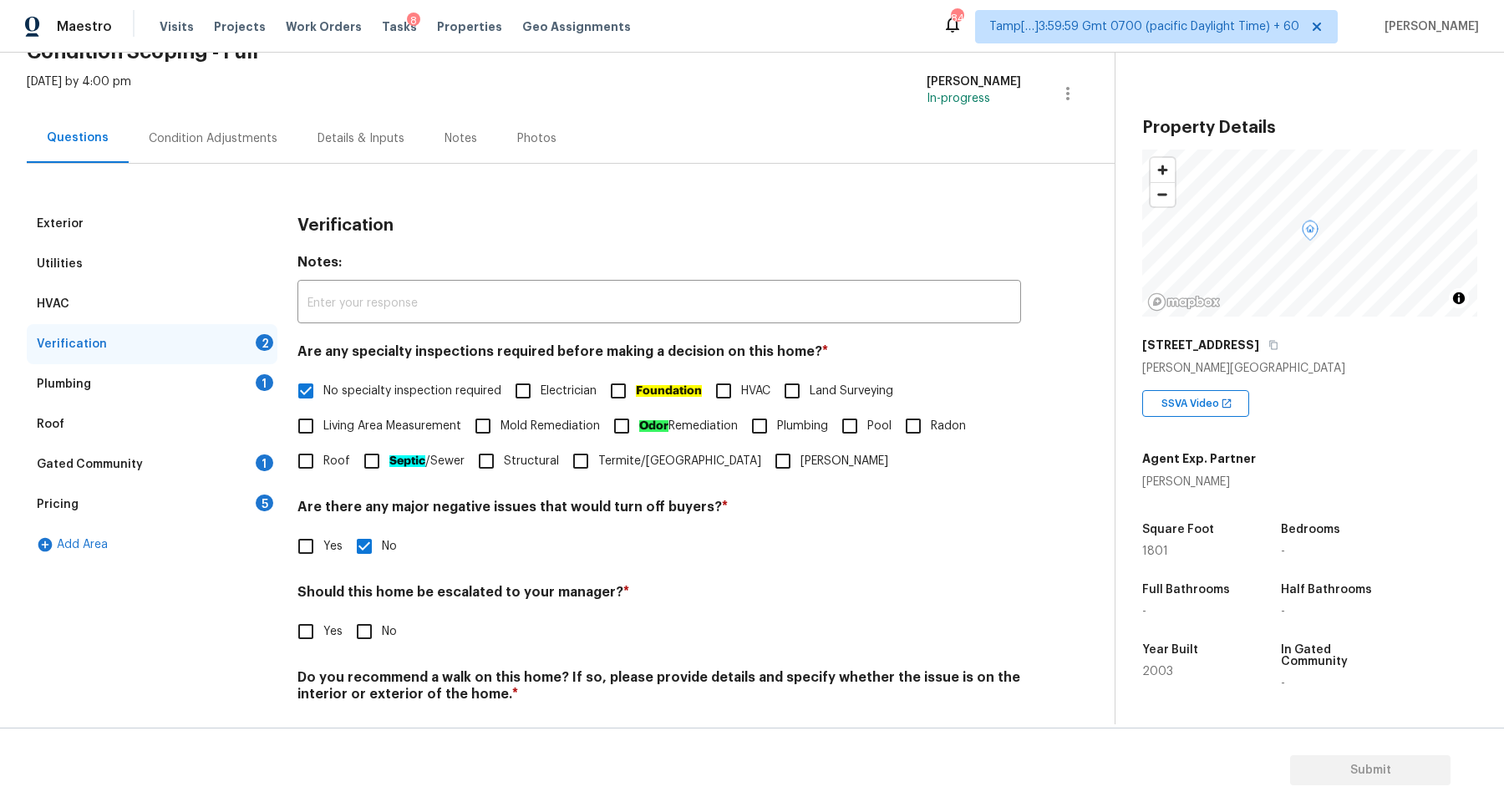
scroll to position [140, 0]
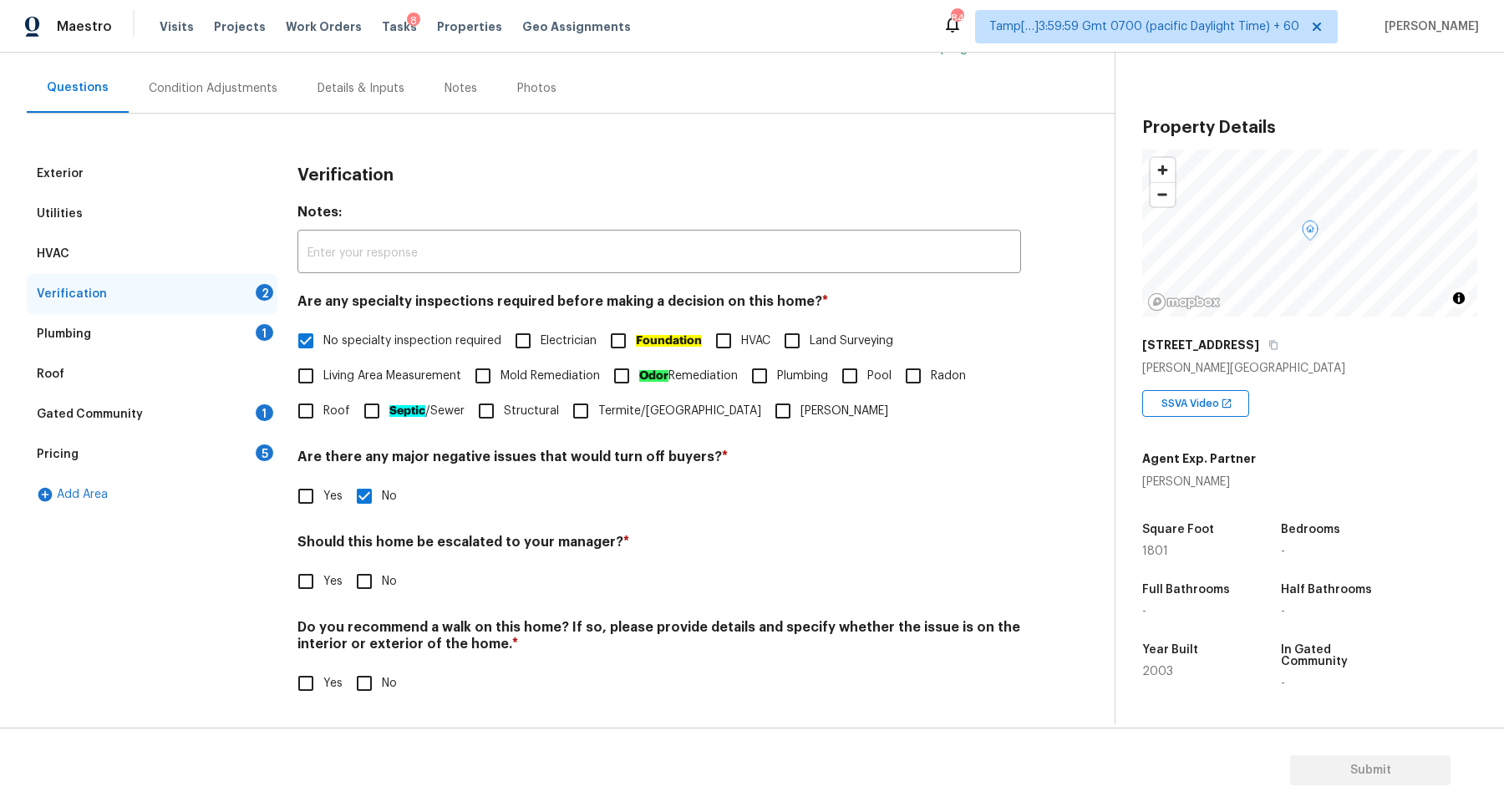
click at [333, 564] on label "Yes" at bounding box center [315, 581] width 54 height 35
click at [323, 564] on input "Yes" at bounding box center [305, 581] width 35 height 35
checkbox input "true"
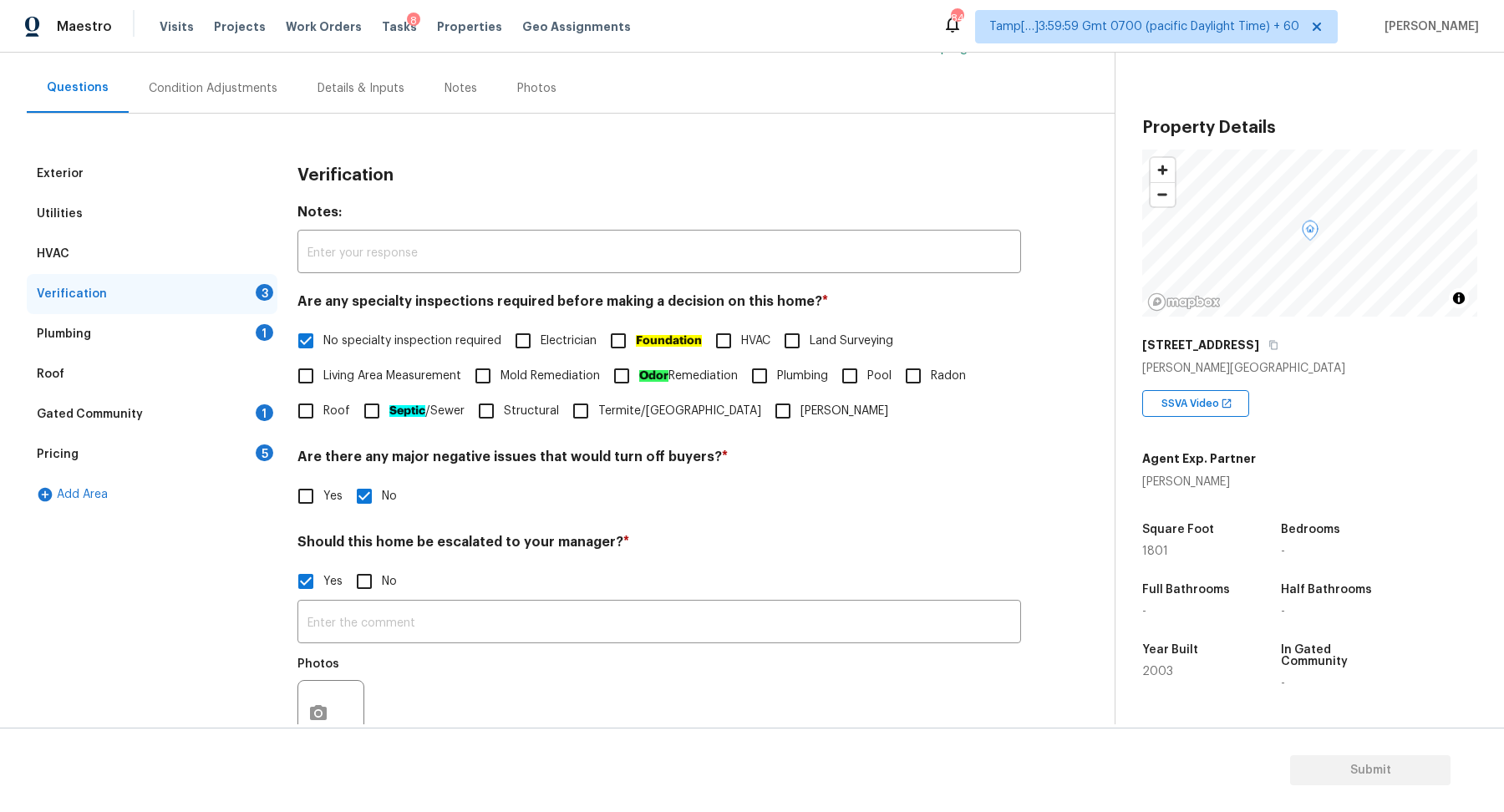
scroll to position [297, 0]
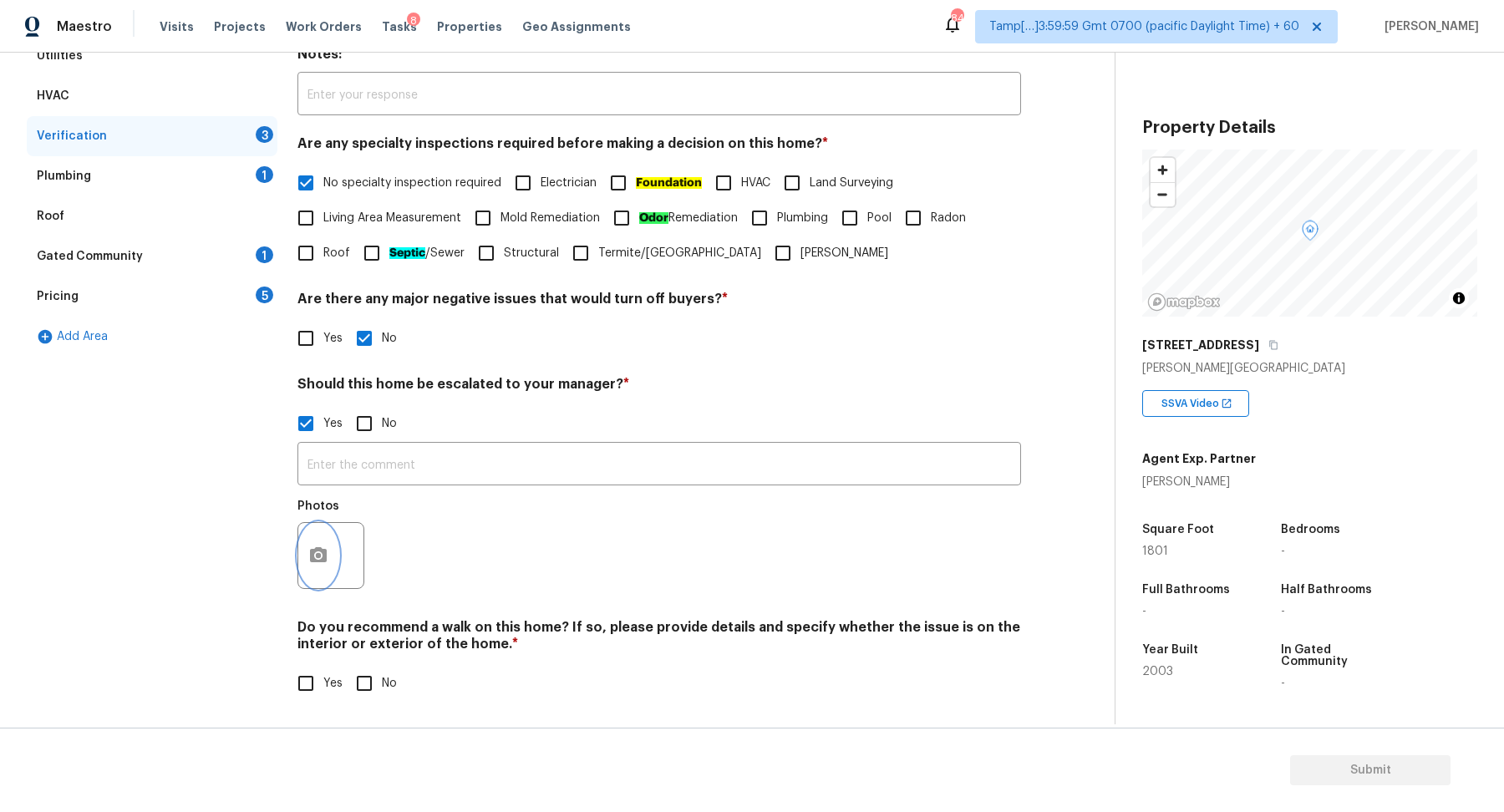
click at [335, 543] on button "button" at bounding box center [318, 555] width 40 height 65
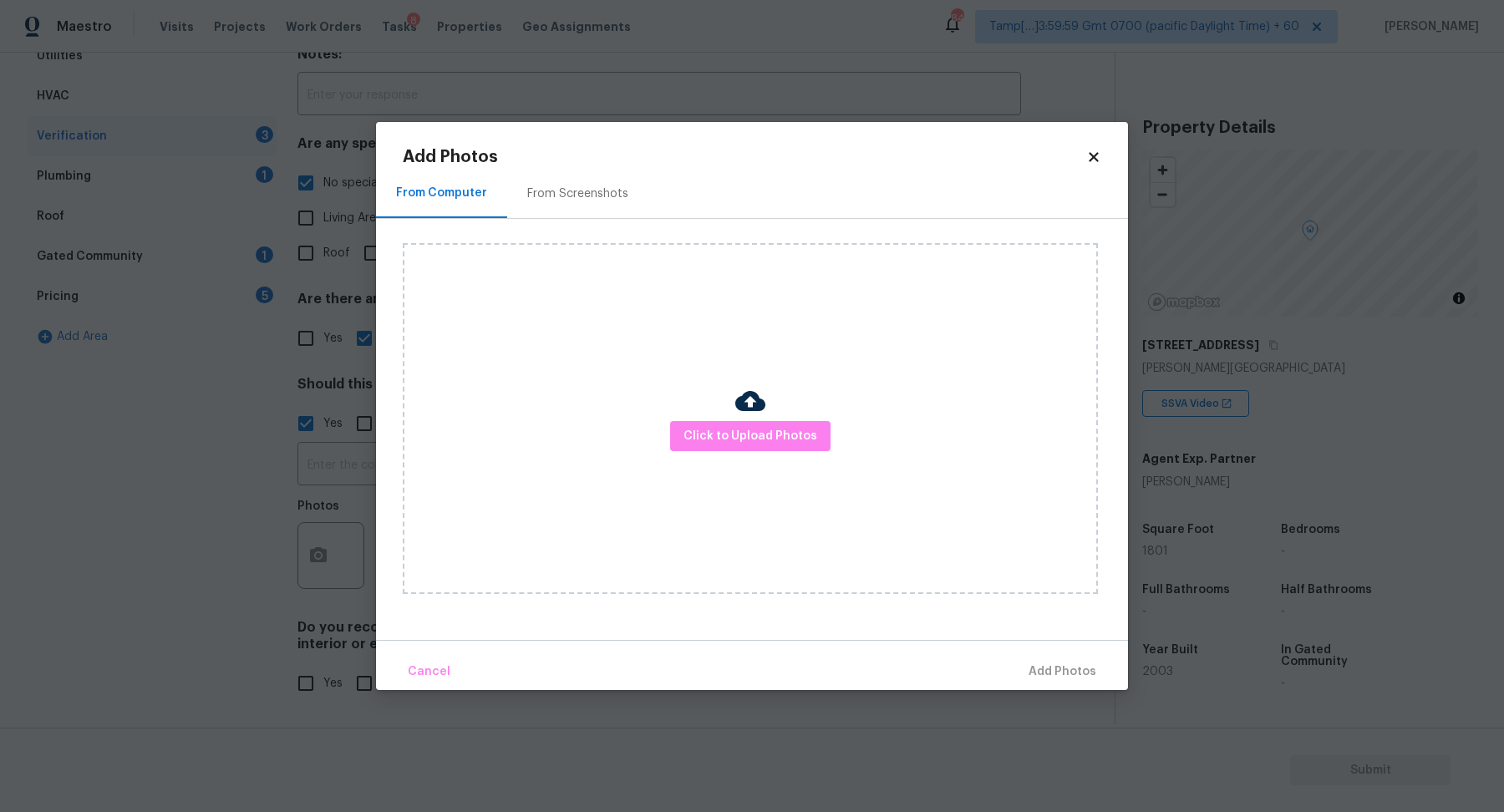
click at [702, 452] on div "Click to Upload Photos" at bounding box center [750, 417] width 695 height 350
click at [703, 452] on div "Click to Upload Photos" at bounding box center [750, 417] width 695 height 350
click at [705, 452] on div "Click to Upload Photos" at bounding box center [750, 417] width 695 height 350
click at [723, 438] on span "Click to Upload Photos" at bounding box center [751, 436] width 134 height 21
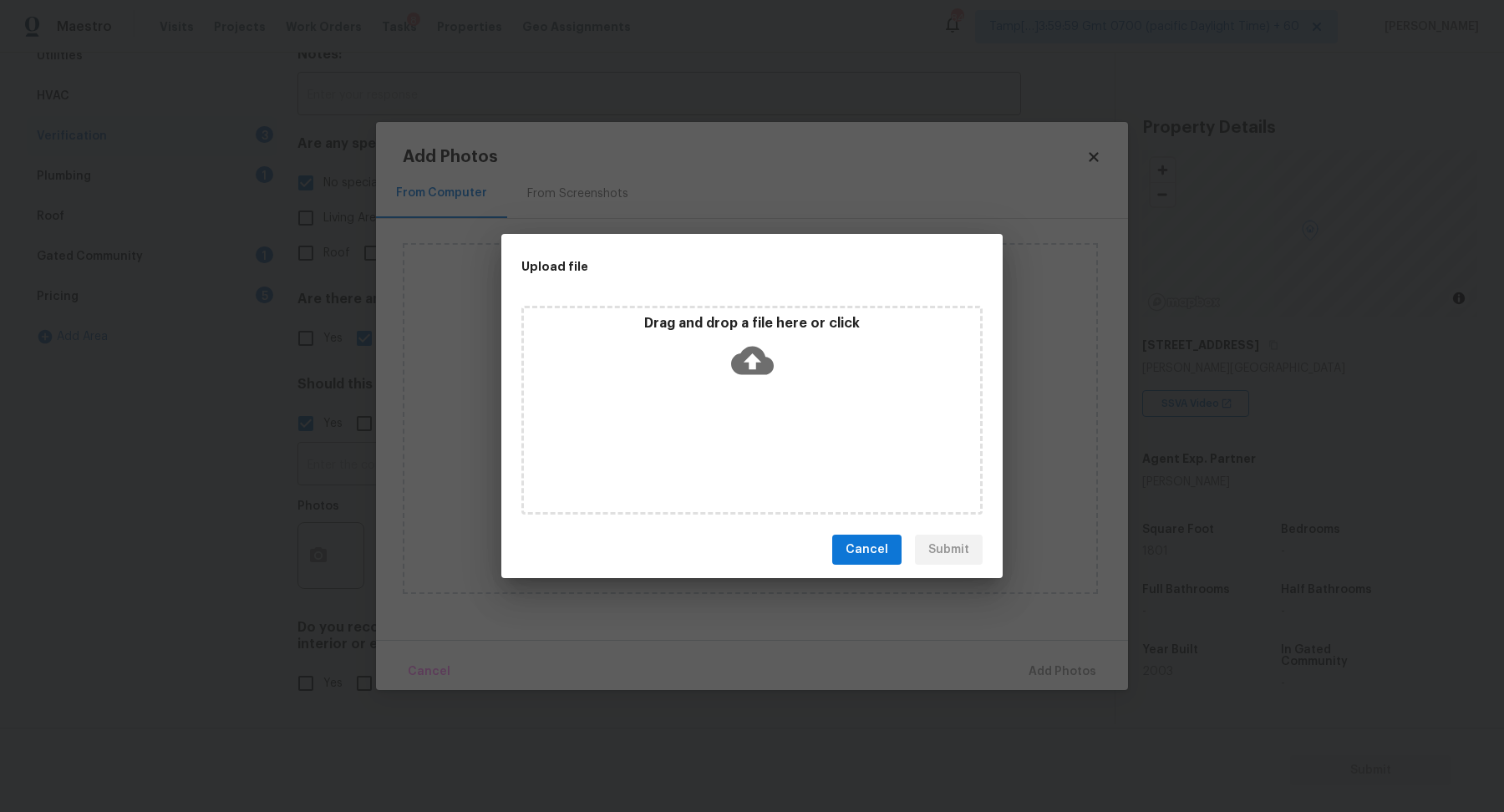
click at [766, 372] on icon at bounding box center [752, 361] width 43 height 28
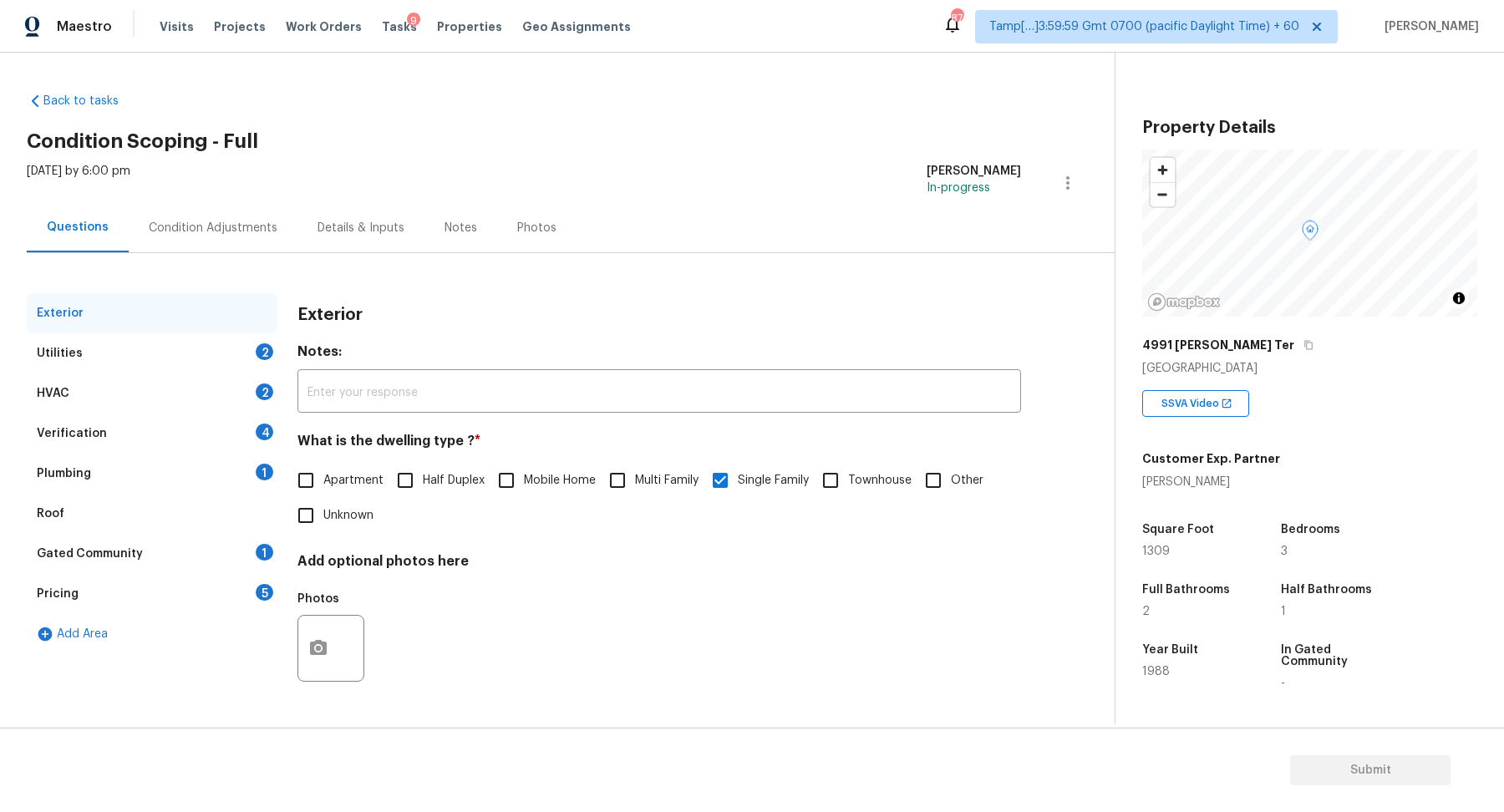
click at [242, 365] on div "Utilities 2" at bounding box center [151, 353] width 250 height 40
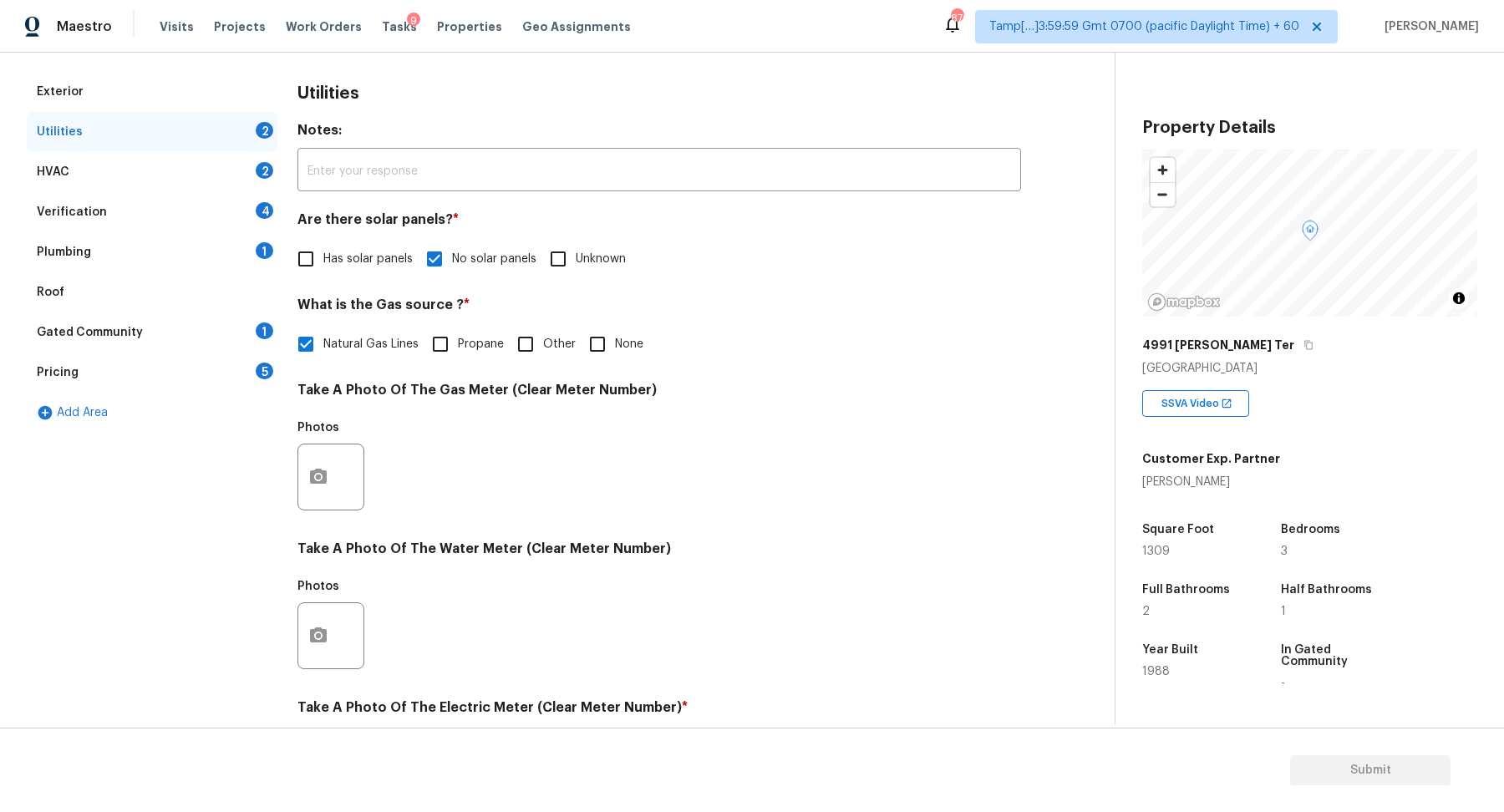
scroll to position [445, 0]
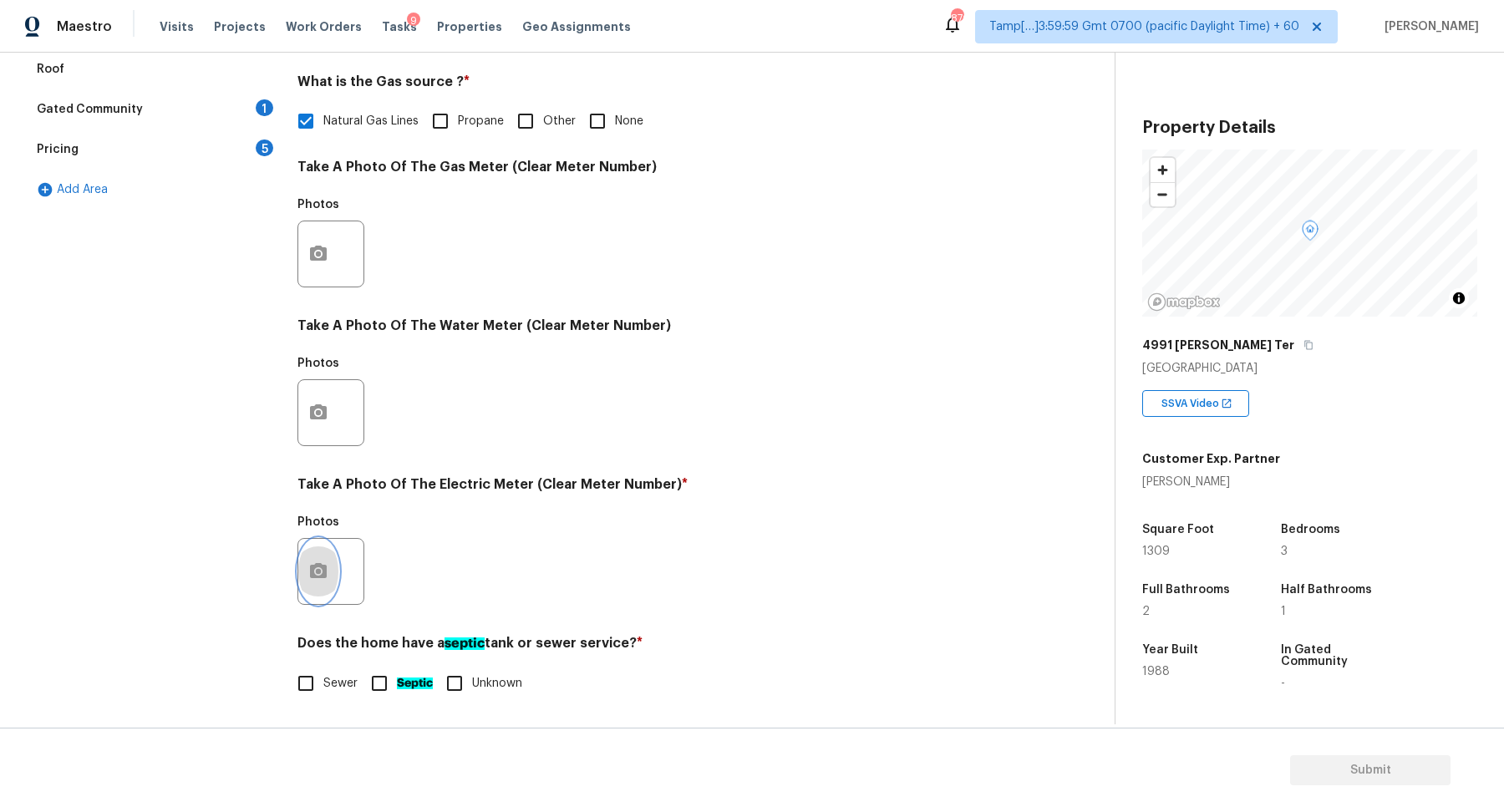
click at [336, 582] on button "button" at bounding box center [318, 571] width 40 height 65
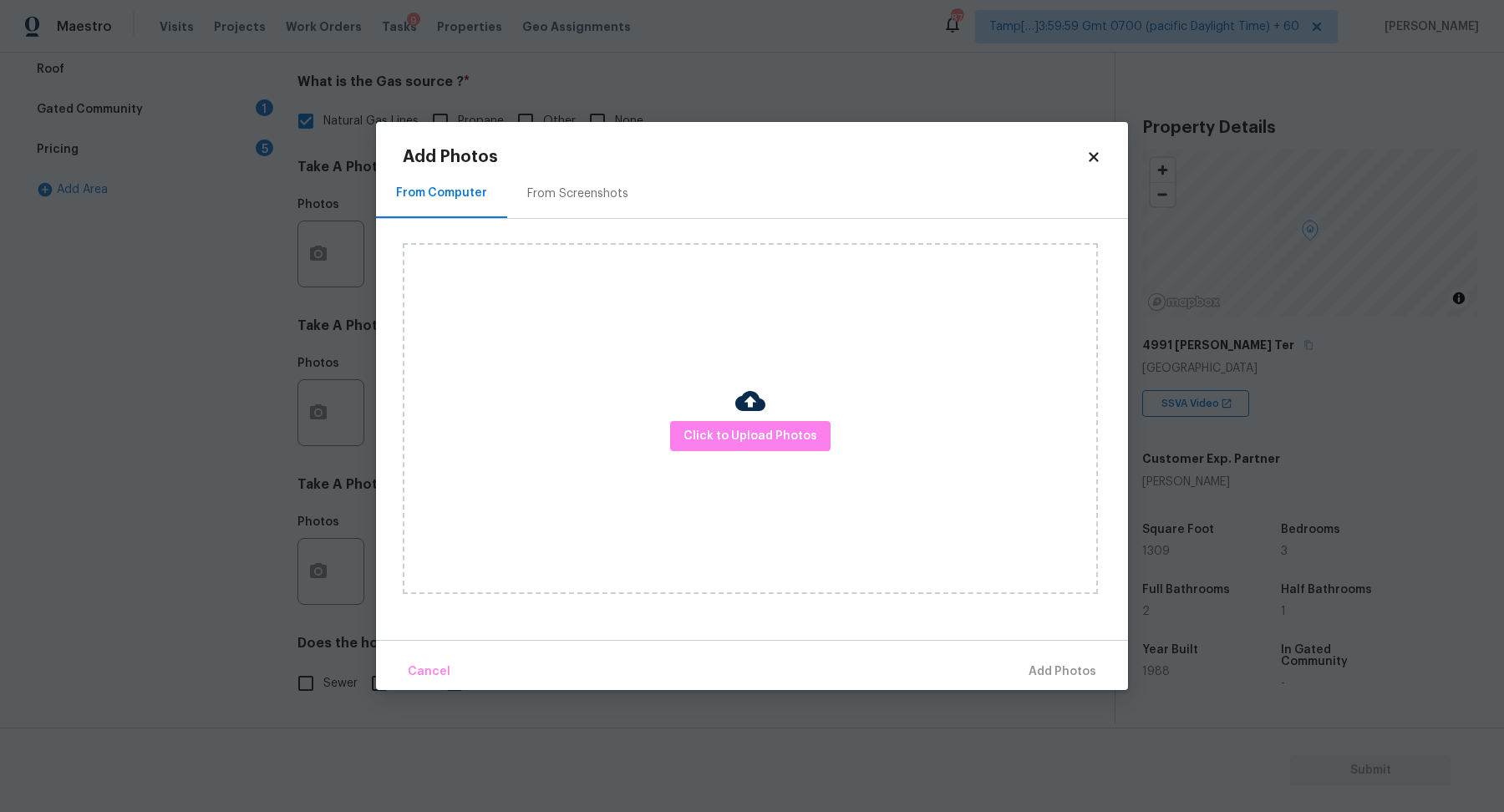
click at [742, 418] on div at bounding box center [750, 403] width 30 height 35
click at [744, 428] on span "Click to Upload Photos" at bounding box center [751, 436] width 134 height 21
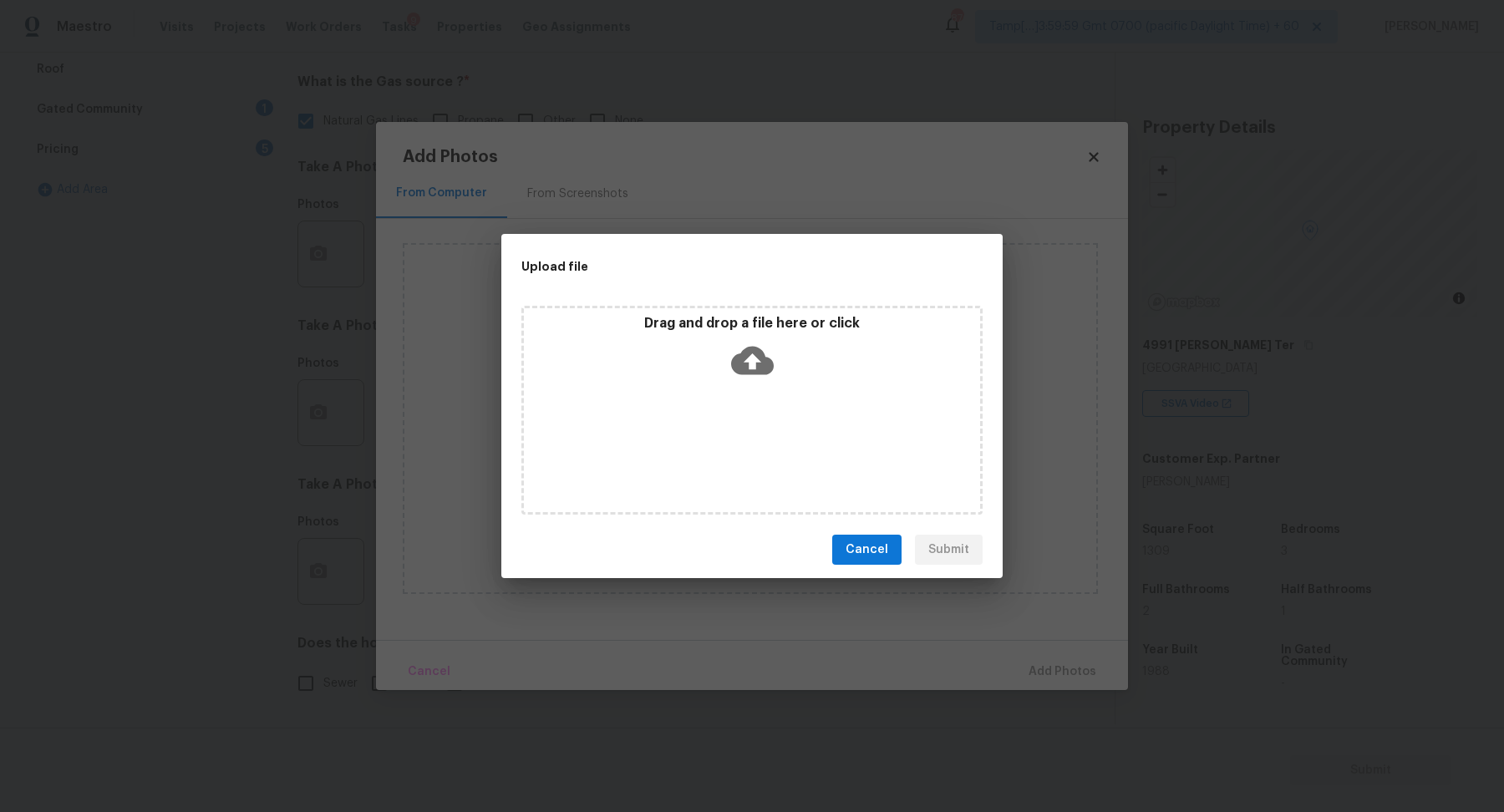
click at [761, 409] on div "Drag and drop a file here or click" at bounding box center [752, 410] width 461 height 209
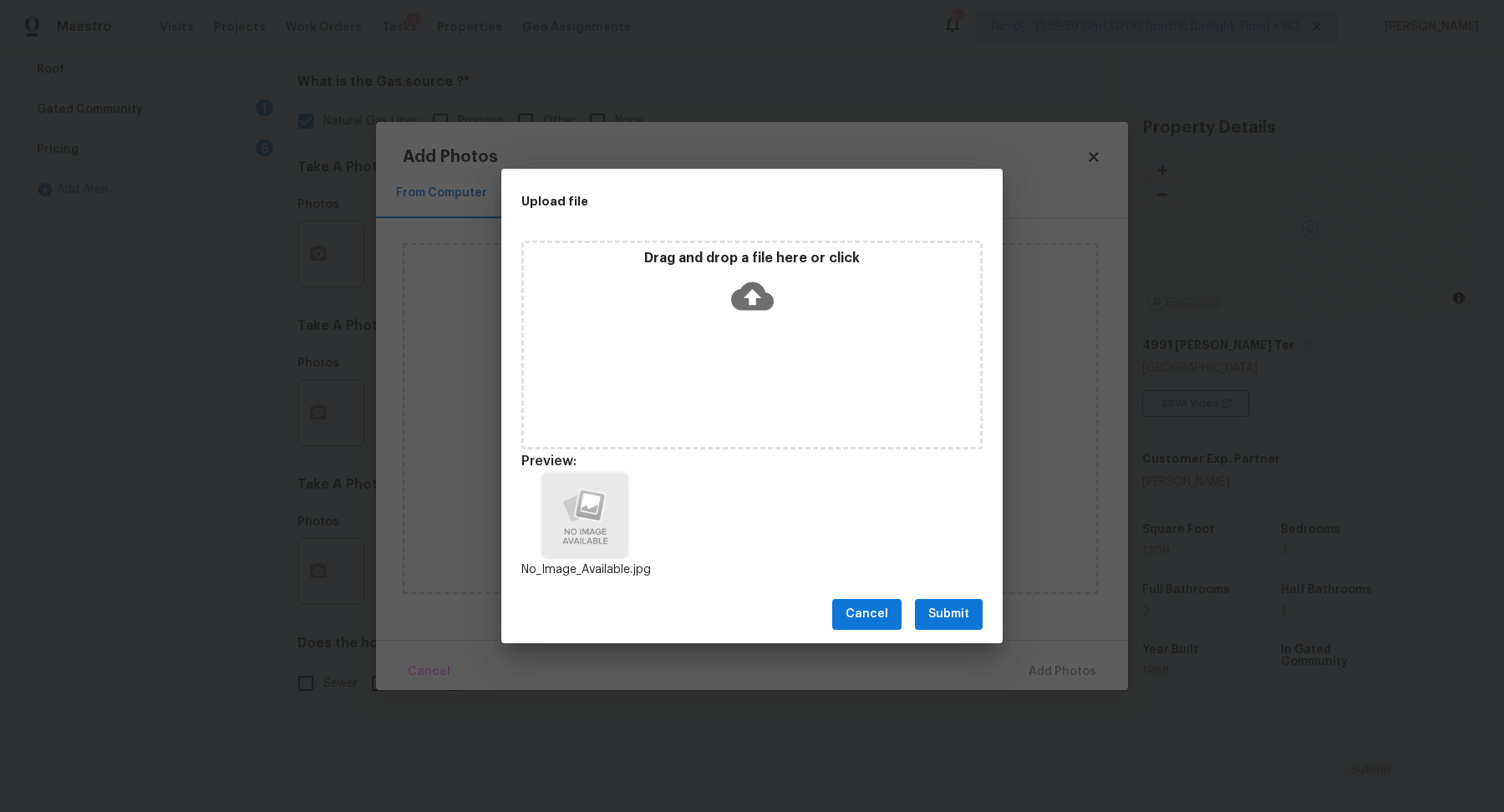
click at [966, 632] on div "Cancel Submit" at bounding box center [752, 614] width 502 height 58
click at [952, 618] on span "Submit" at bounding box center [949, 615] width 41 height 21
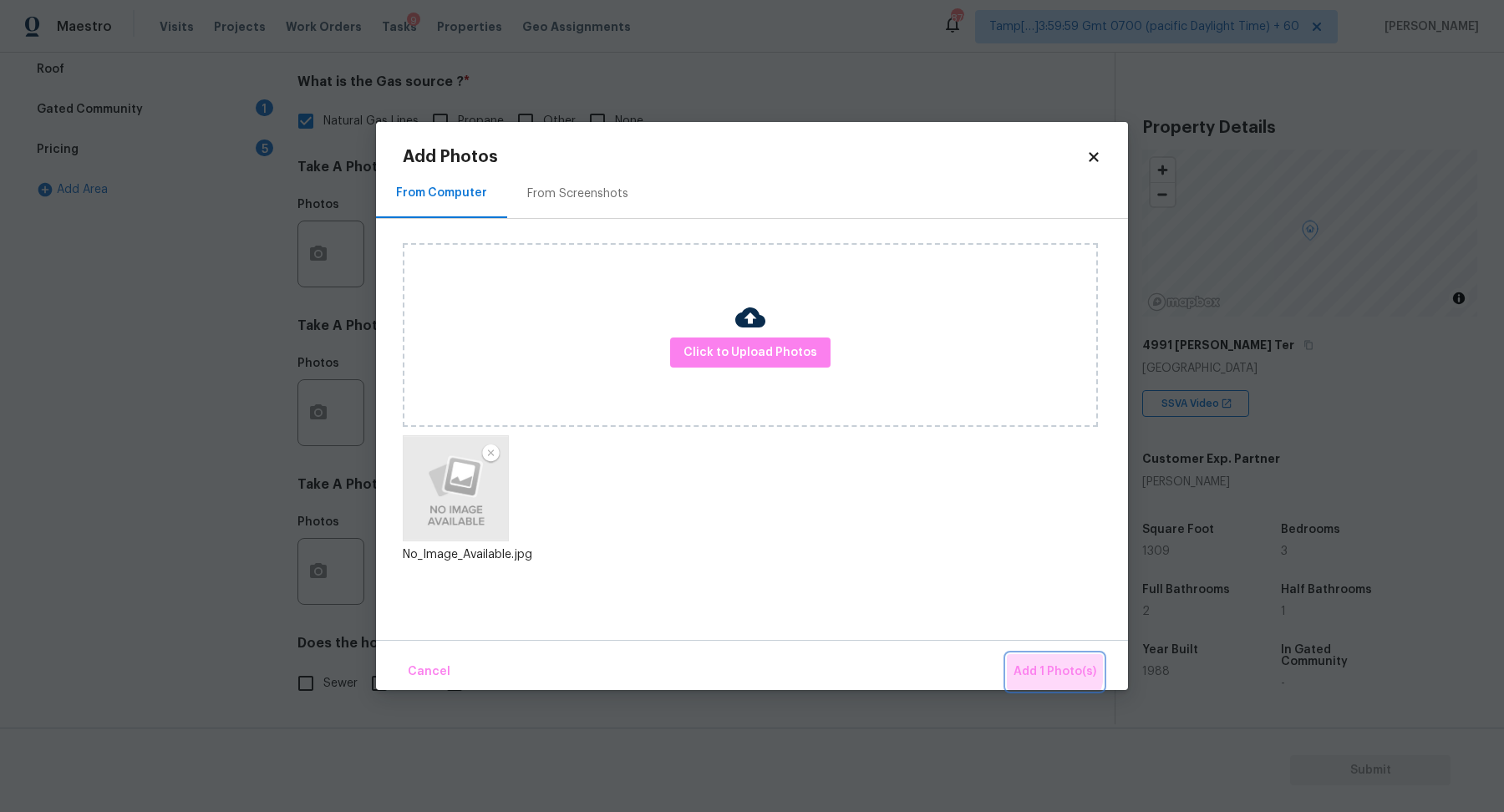
click at [1028, 667] on span "Add 1 Photo(s)" at bounding box center [1055, 672] width 83 height 21
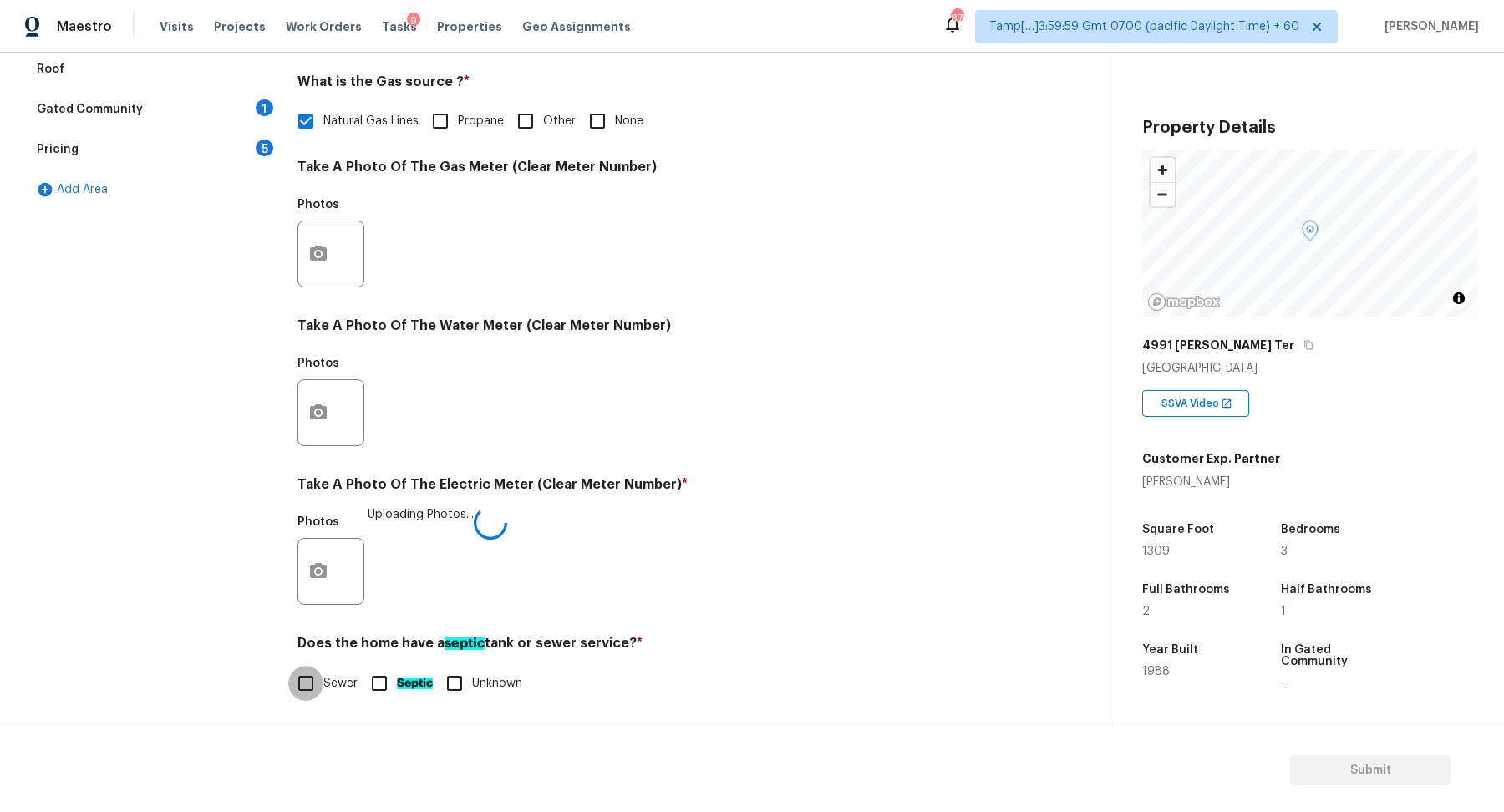
click at [317, 682] on input "Sewer" at bounding box center [305, 683] width 35 height 35
checkbox input "true"
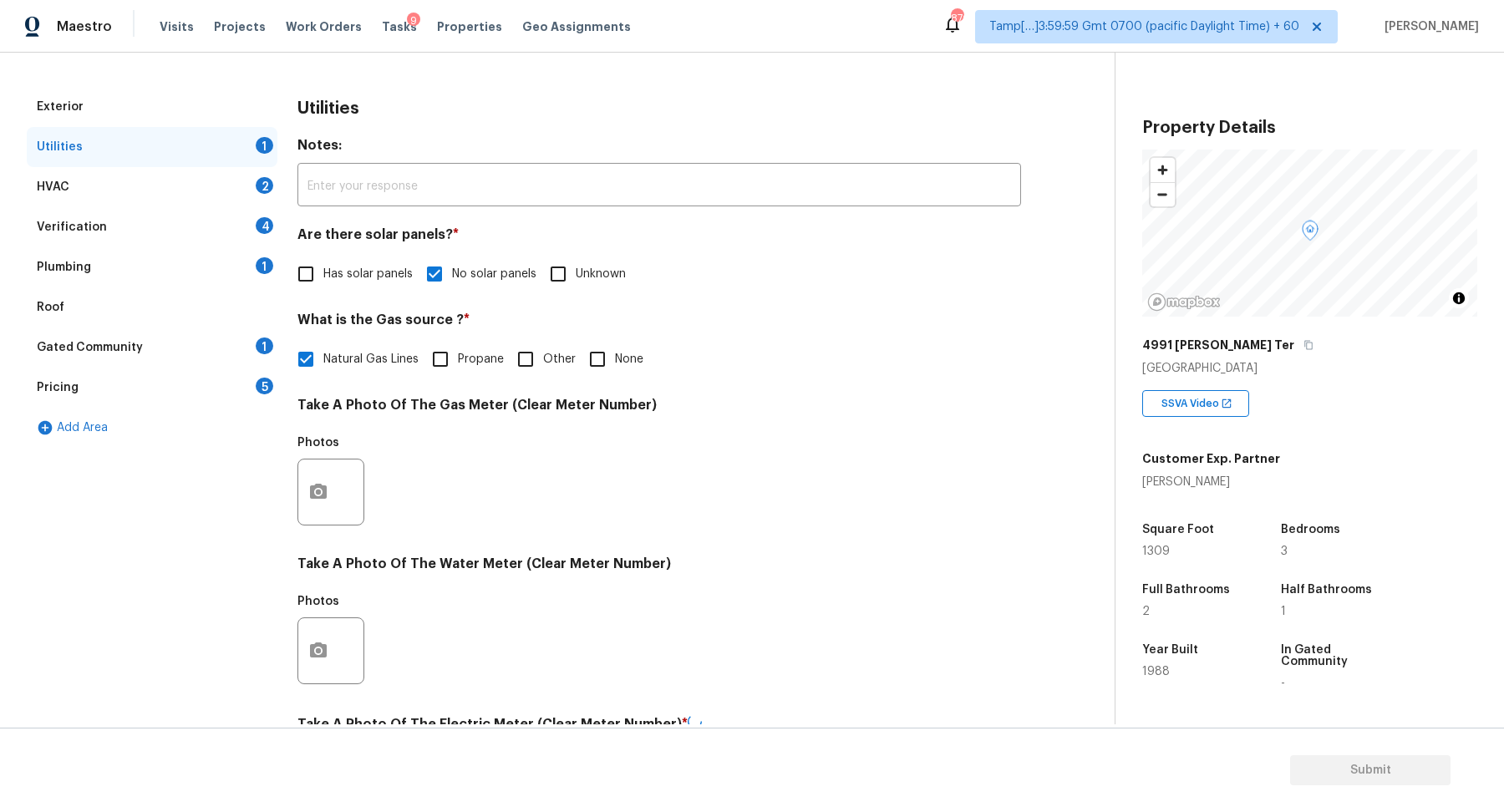
scroll to position [172, 0]
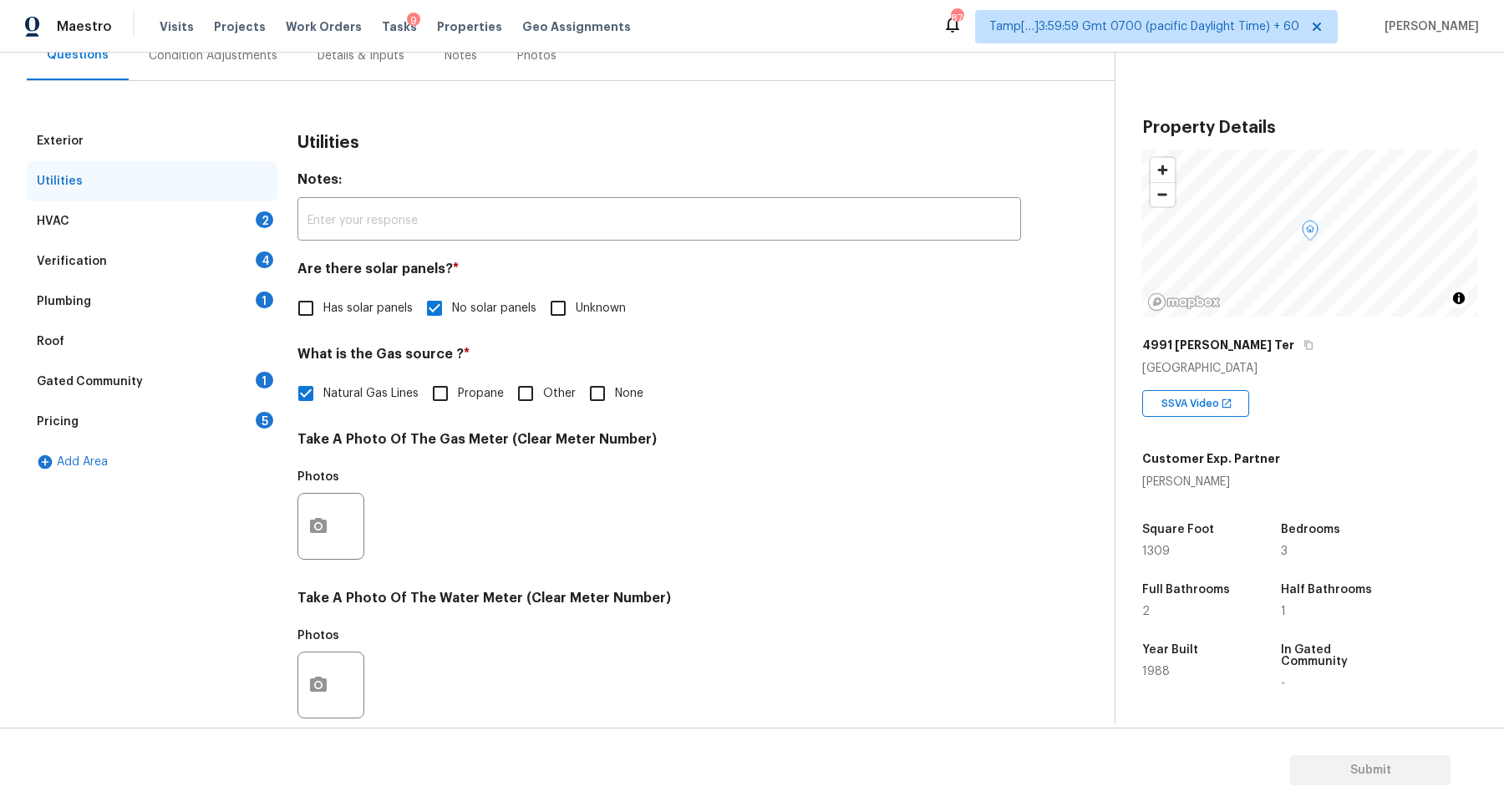
click at [245, 232] on div "HVAC 2" at bounding box center [151, 221] width 250 height 40
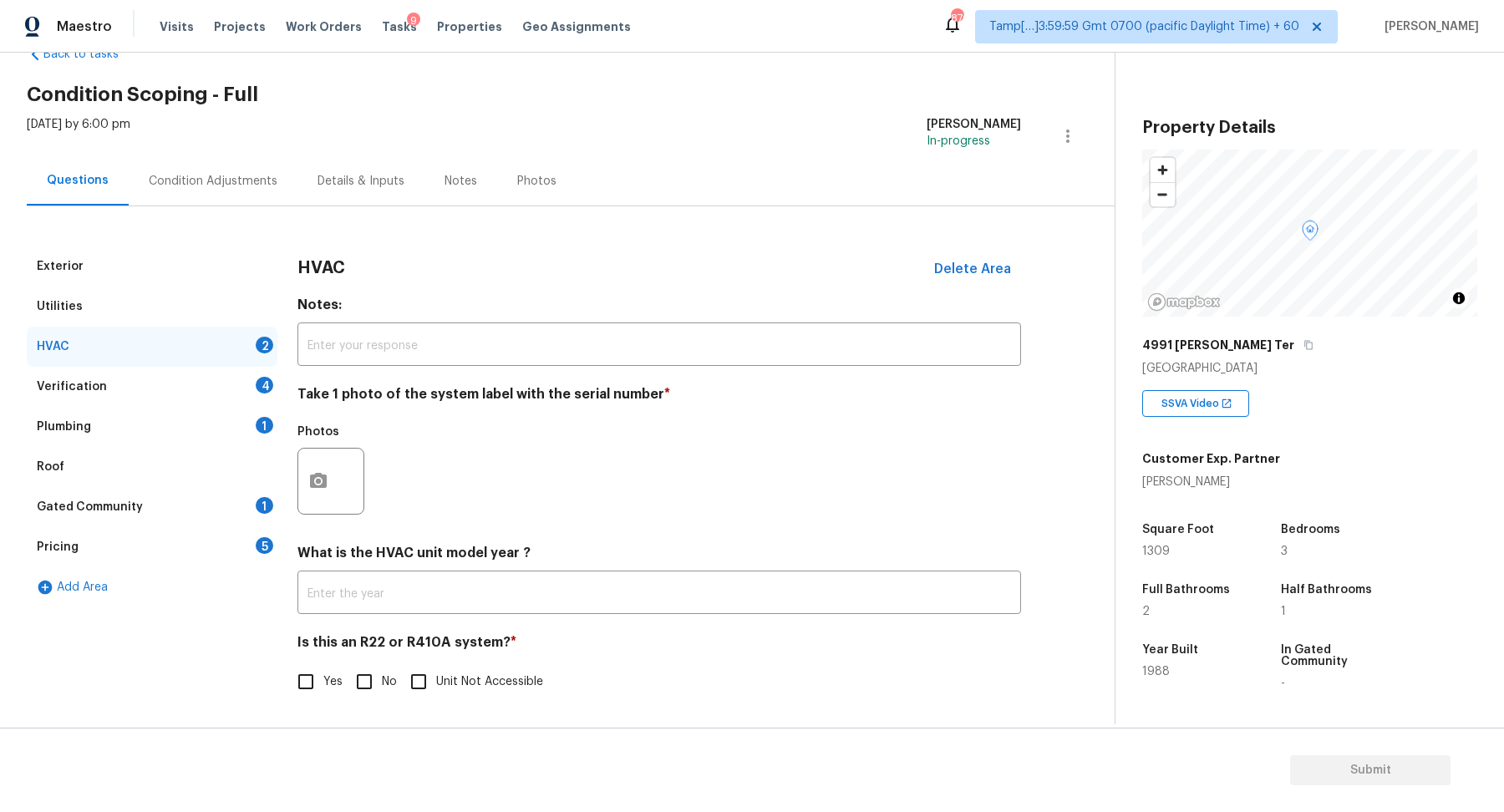
scroll to position [46, 0]
click at [332, 466] on button "button" at bounding box center [318, 482] width 40 height 65
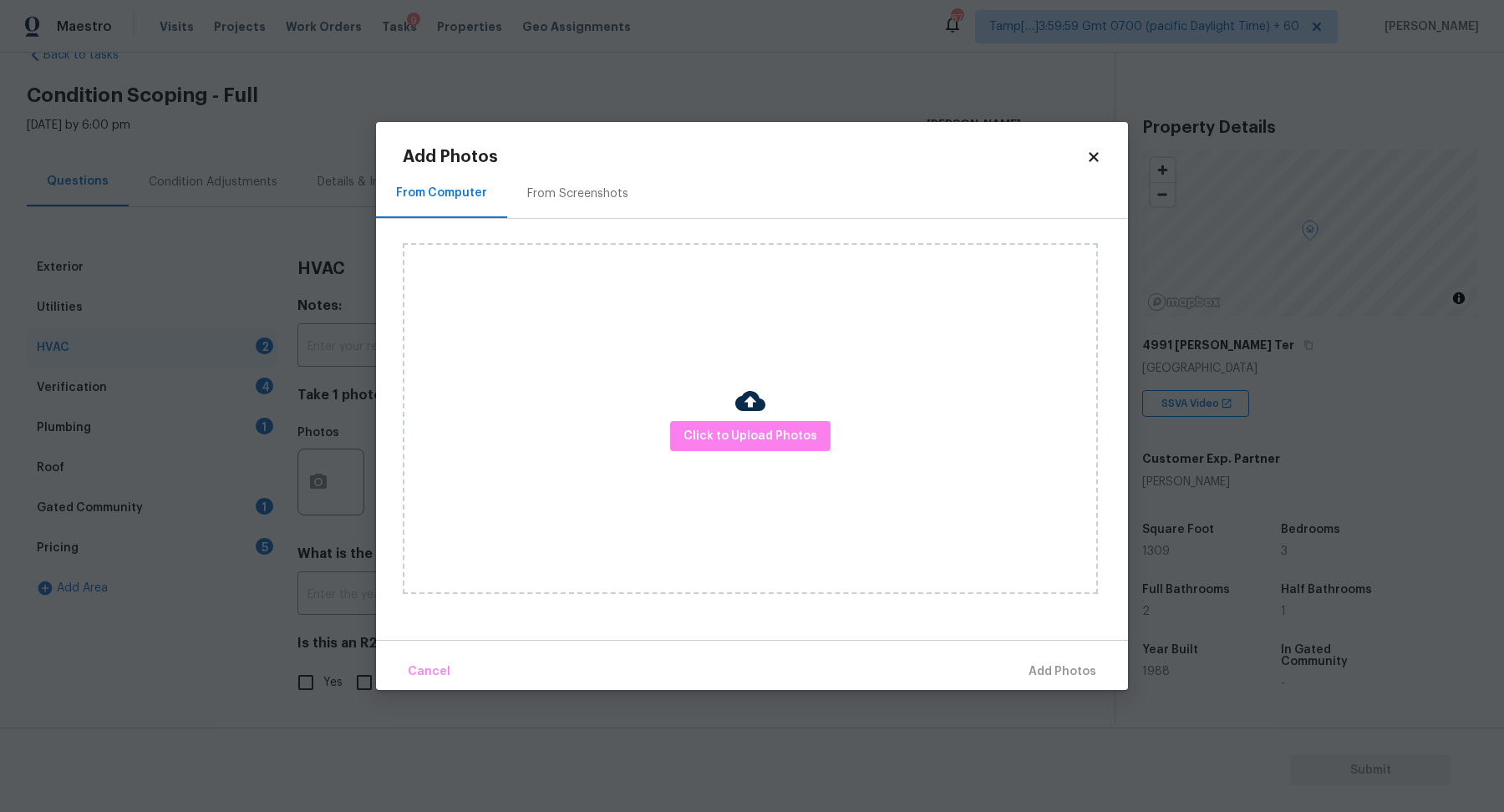
click at [690, 451] on div "Click to Upload Photos" at bounding box center [750, 417] width 695 height 350
click at [715, 443] on span "Click to Upload Photos" at bounding box center [751, 436] width 134 height 21
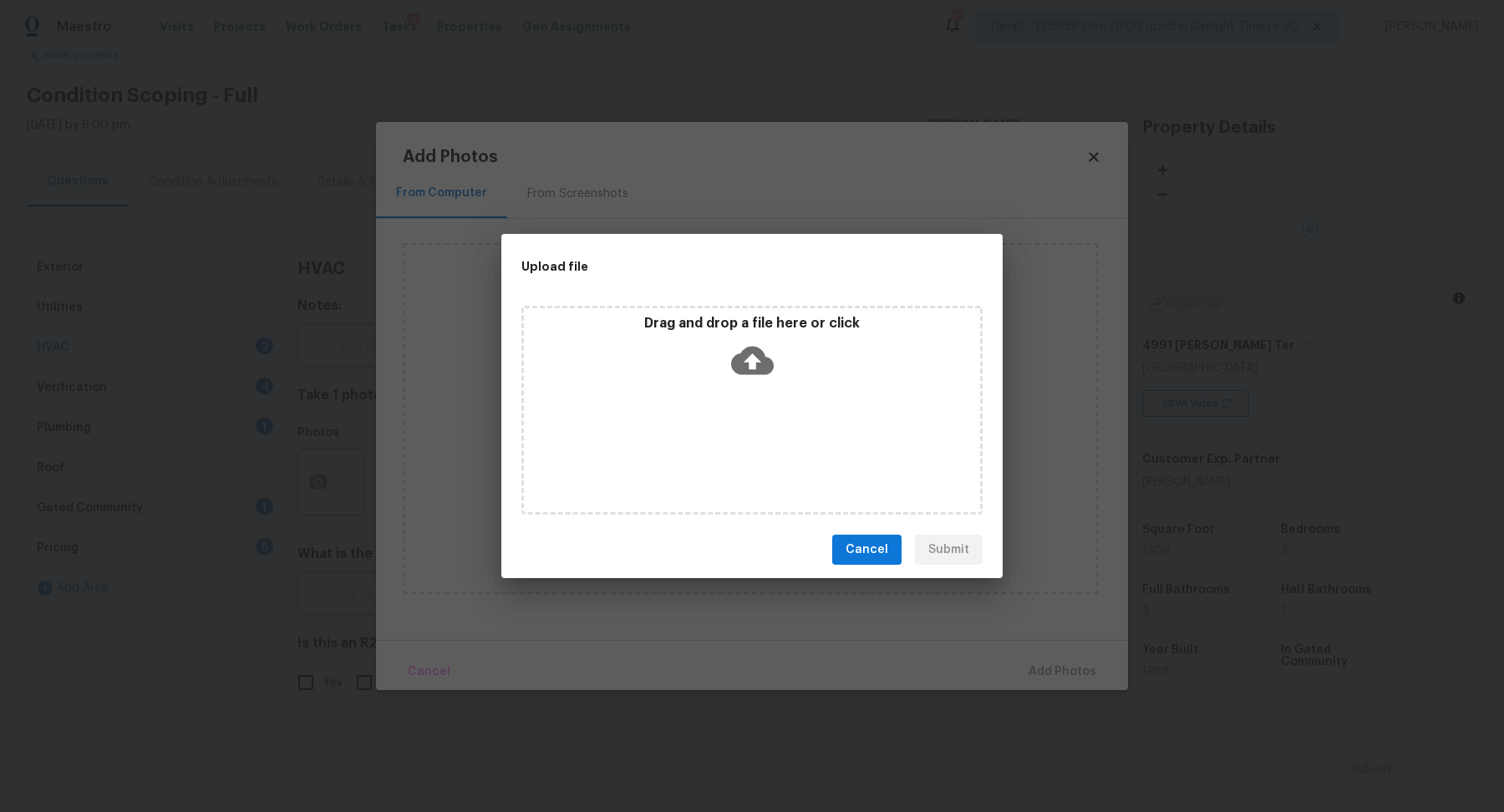
click at [761, 379] on icon at bounding box center [752, 360] width 43 height 42
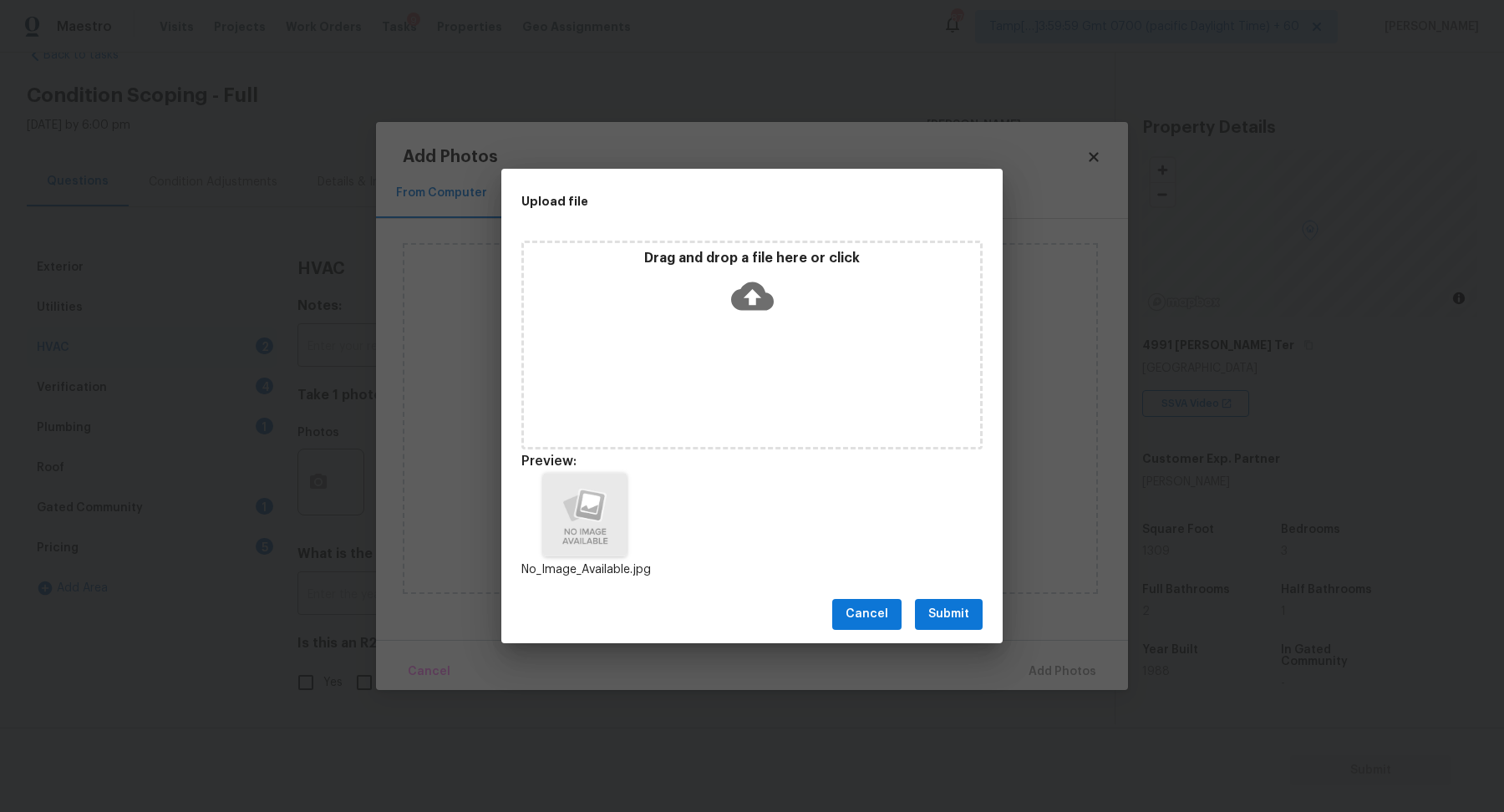
click at [952, 611] on span "Submit" at bounding box center [949, 615] width 41 height 21
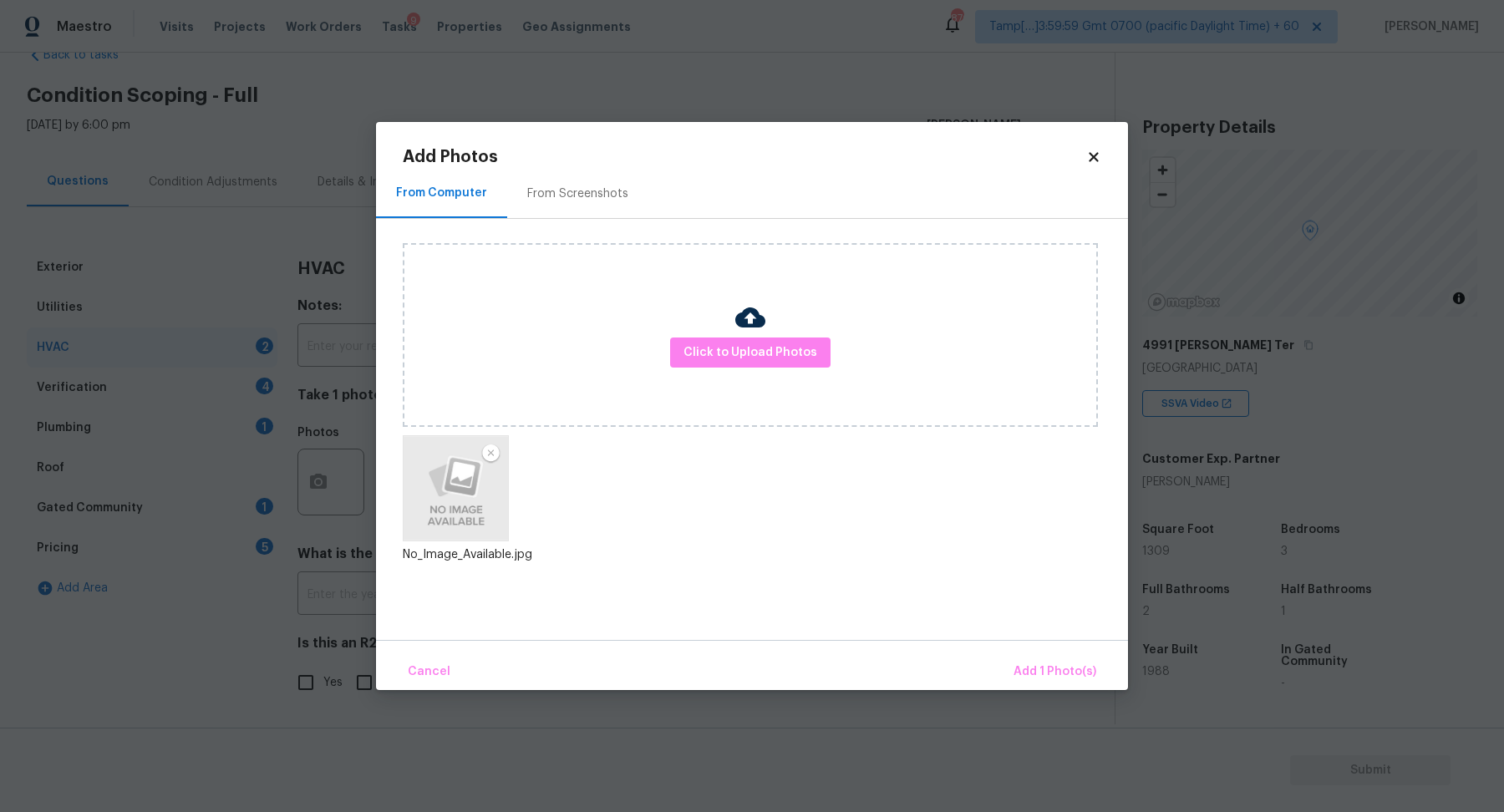
click at [1020, 651] on div "Cancel Add 1 Photo(s)" at bounding box center [752, 665] width 752 height 50
click at [1023, 660] on button "Add 1 Photo(s)" at bounding box center [1055, 672] width 96 height 36
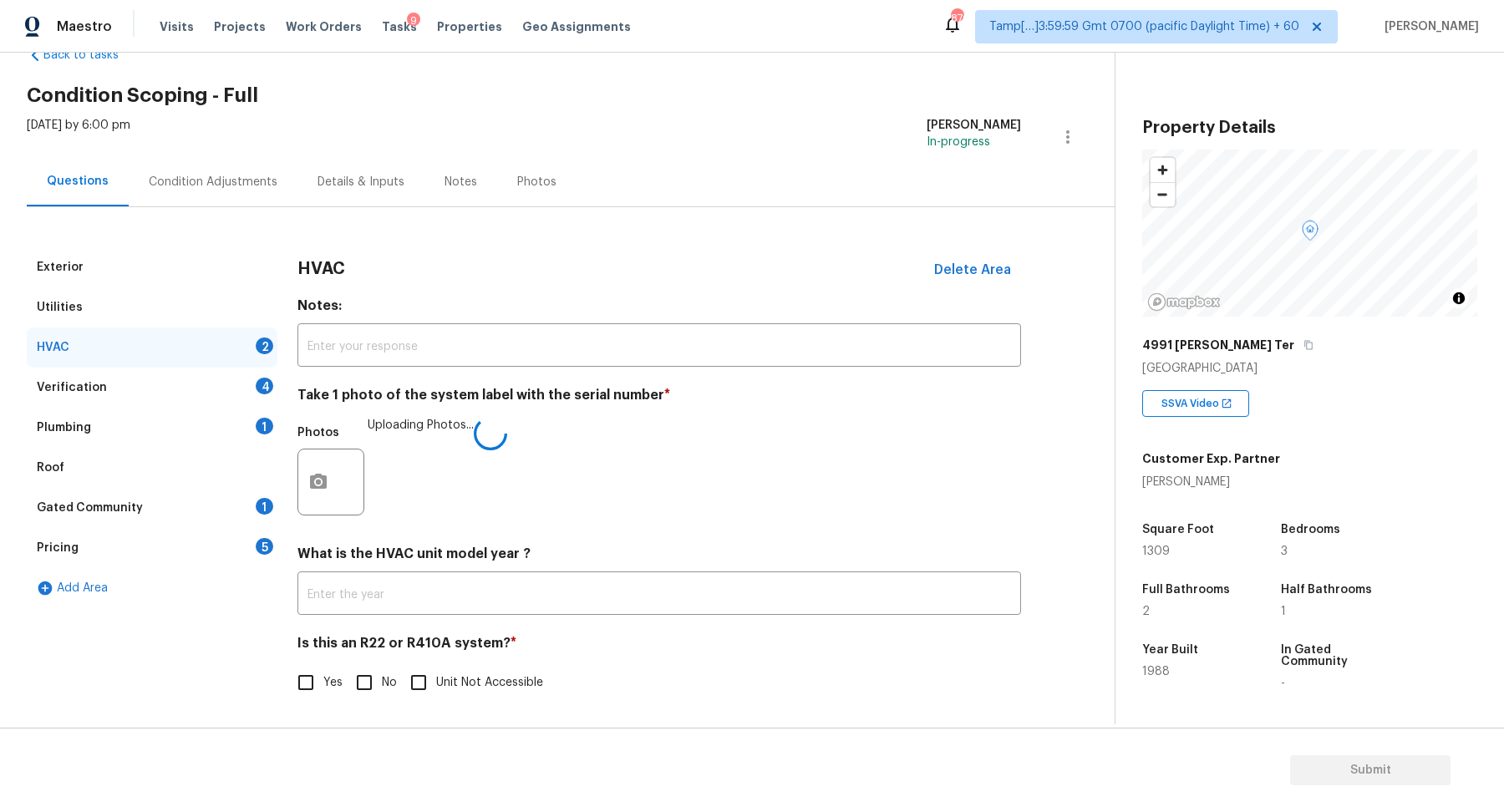
click at [358, 679] on input "No" at bounding box center [364, 682] width 35 height 35
checkbox input "true"
click at [247, 385] on div "Verification 4" at bounding box center [151, 387] width 250 height 40
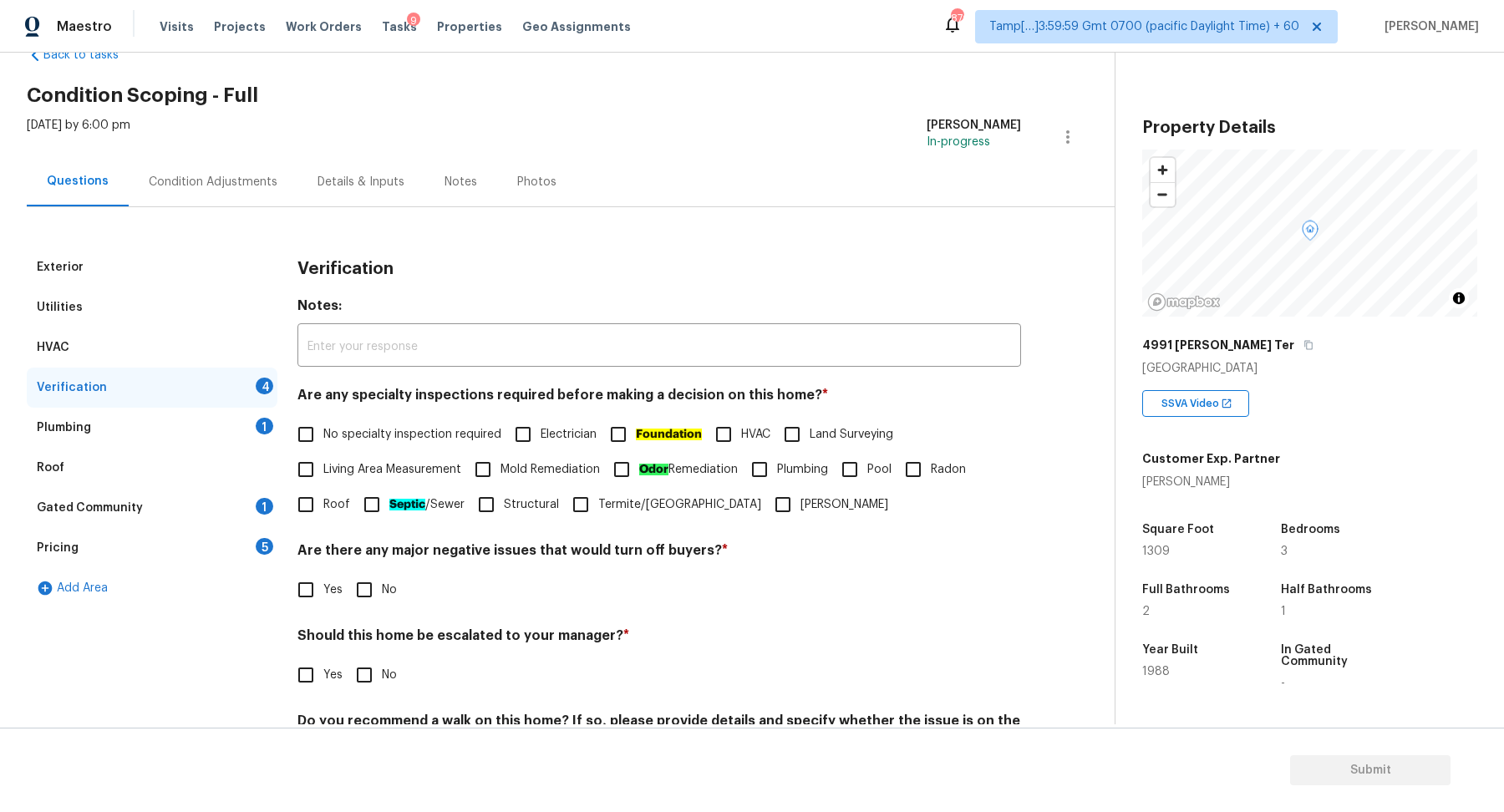
click at [307, 428] on input "No specialty inspection required" at bounding box center [305, 433] width 35 height 35
checkbox input "true"
click at [364, 611] on div "Verification Notes: ​ Are any specialty inspections required before making a de…" at bounding box center [659, 531] width 724 height 567
click at [364, 592] on input "No" at bounding box center [364, 589] width 35 height 35
checkbox input "true"
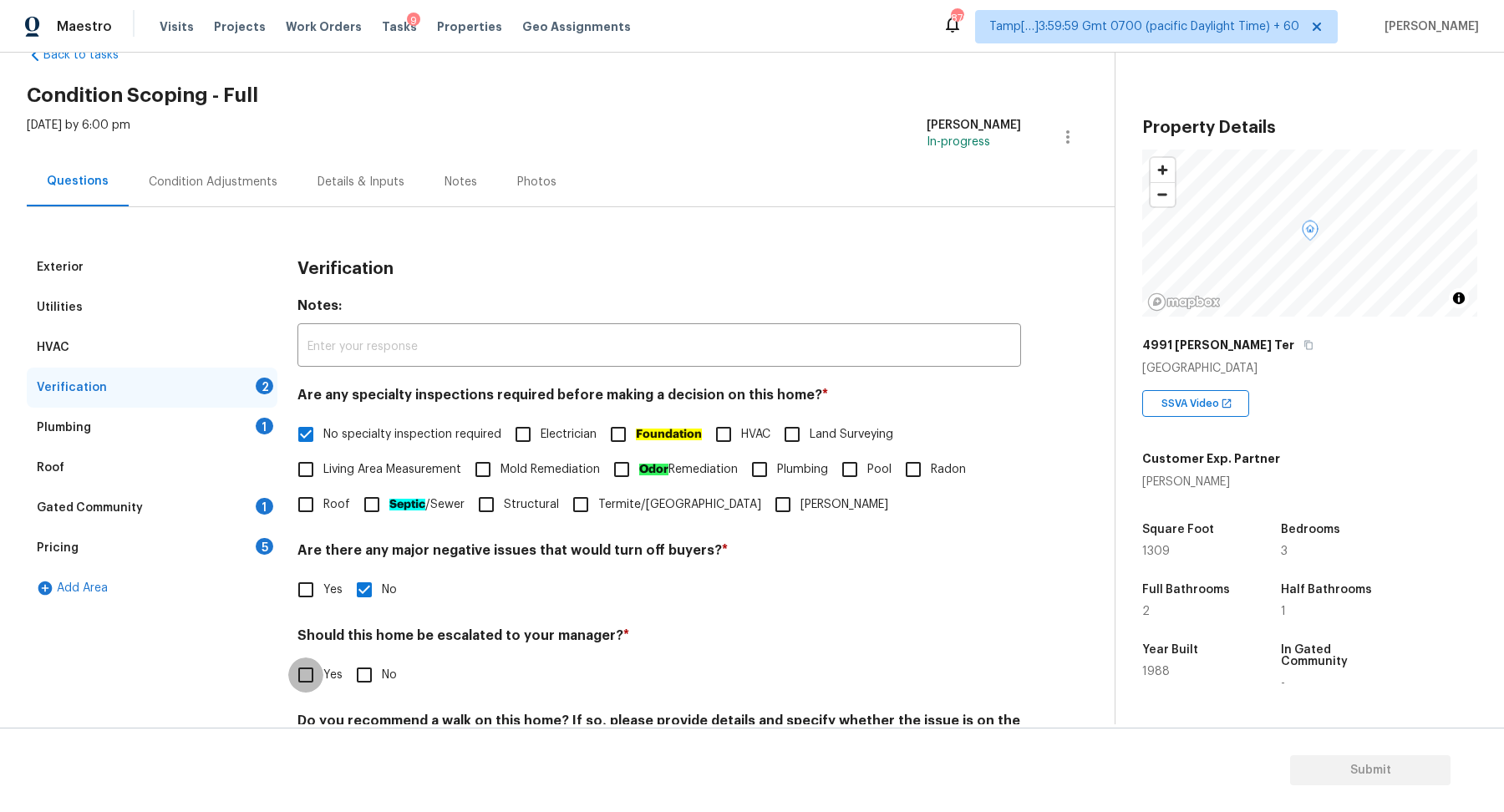
click at [300, 663] on input "Yes" at bounding box center [305, 674] width 35 height 35
checkbox input "true"
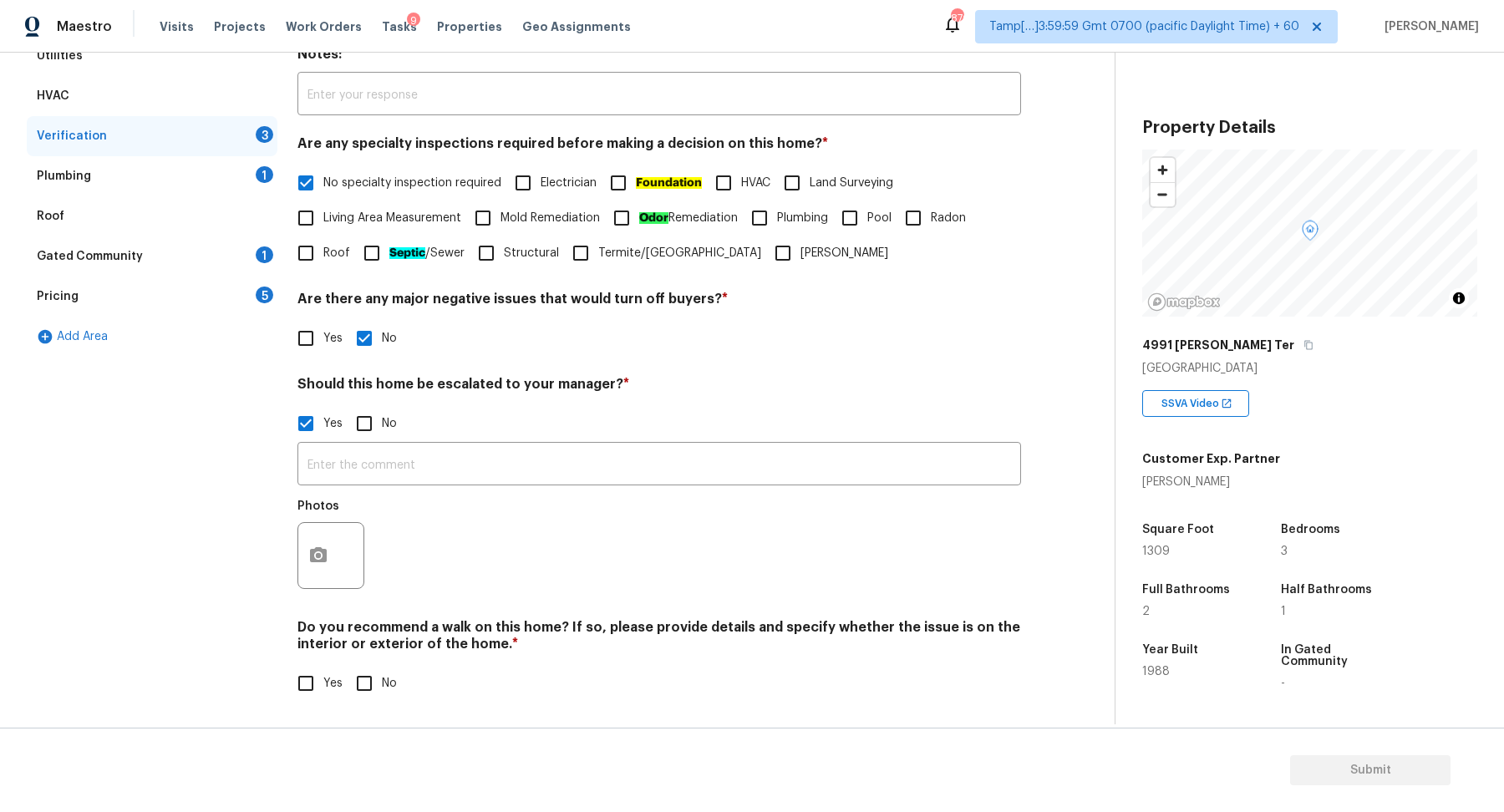
click at [350, 412] on input "No" at bounding box center [364, 423] width 35 height 35
checkbox input "true"
checkbox input "false"
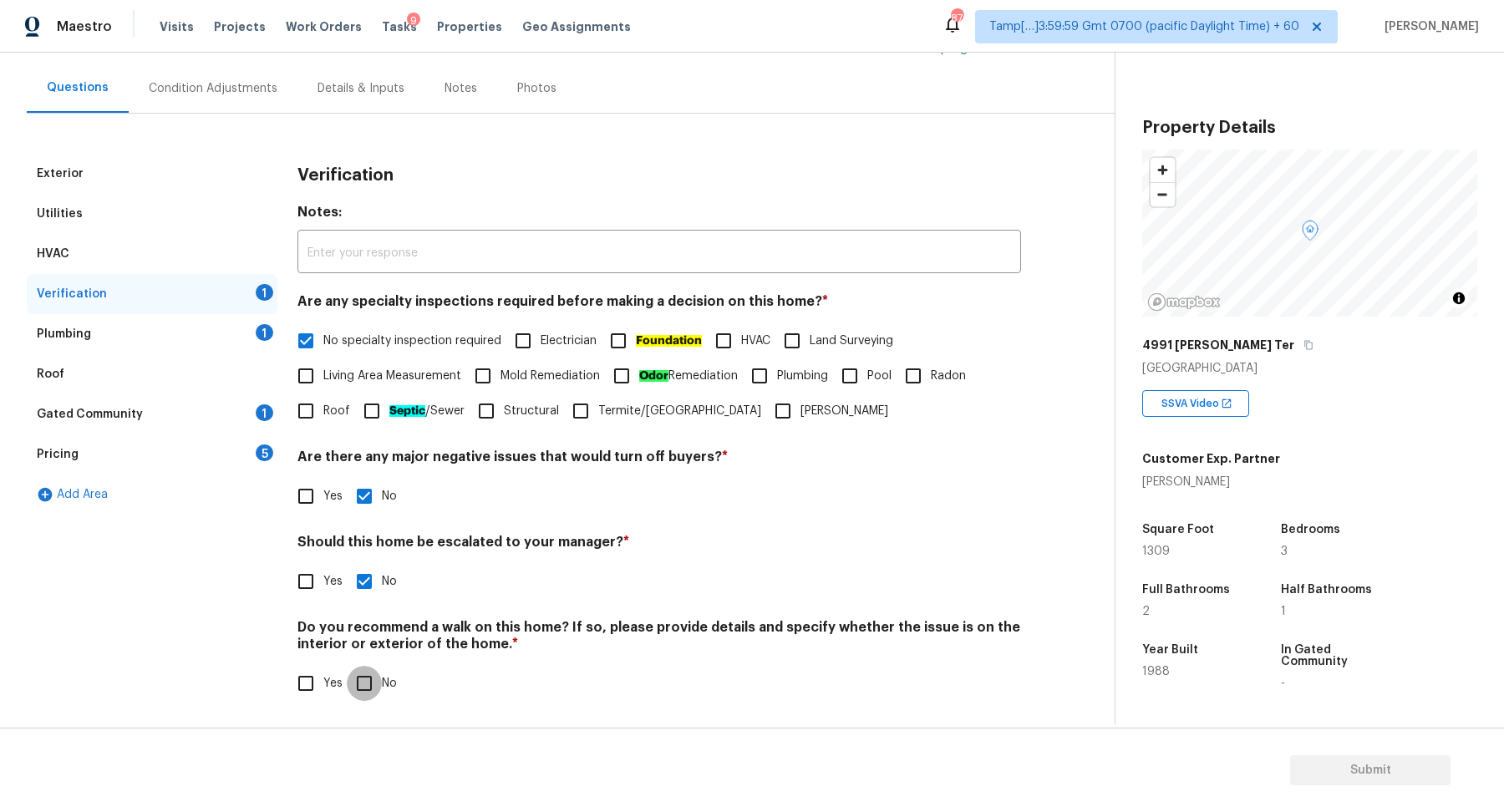
click at [364, 677] on input "No" at bounding box center [364, 683] width 35 height 35
checkbox input "true"
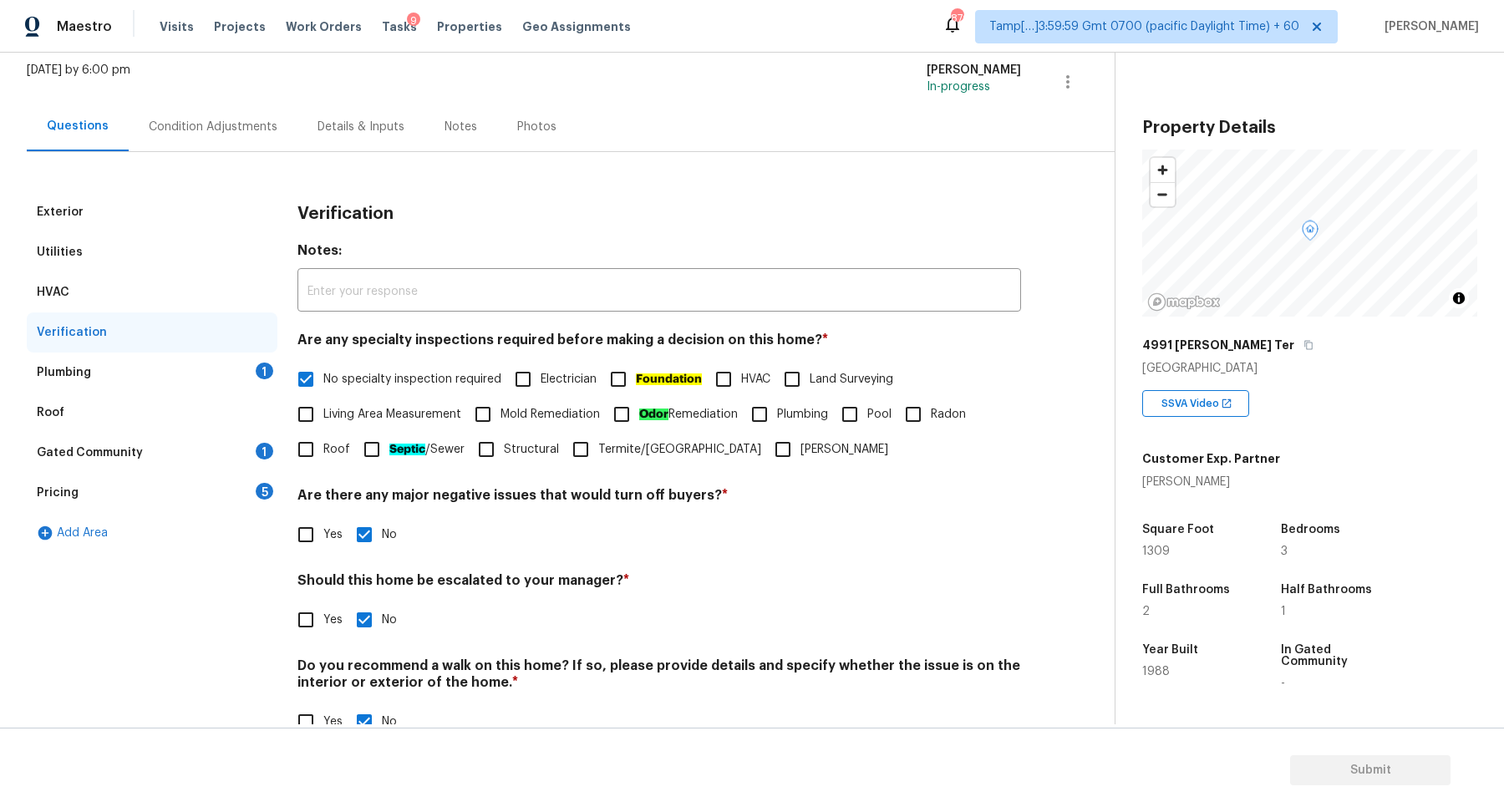
scroll to position [65, 0]
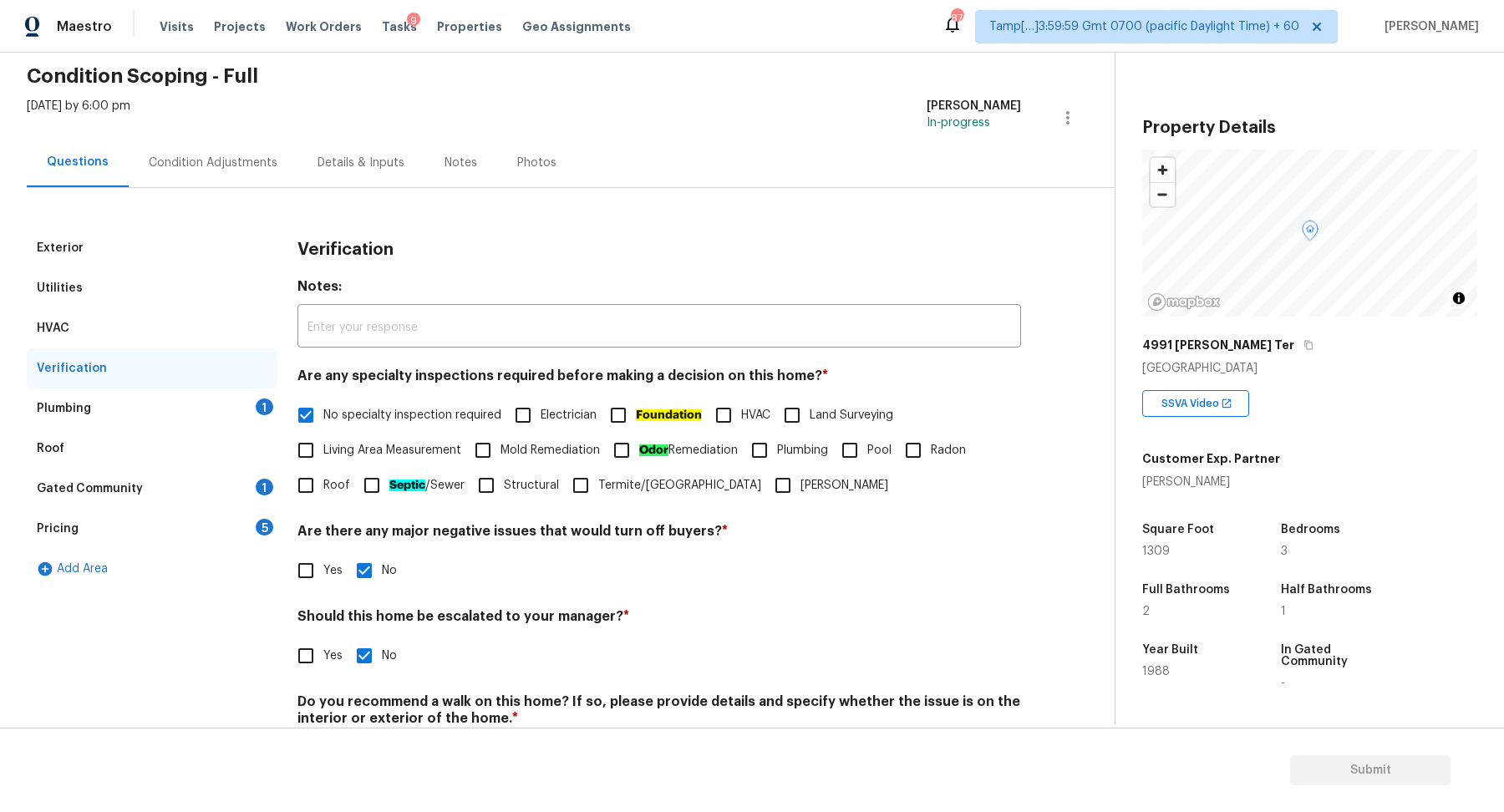
click at [228, 406] on div "Plumbing 1" at bounding box center [151, 408] width 250 height 40
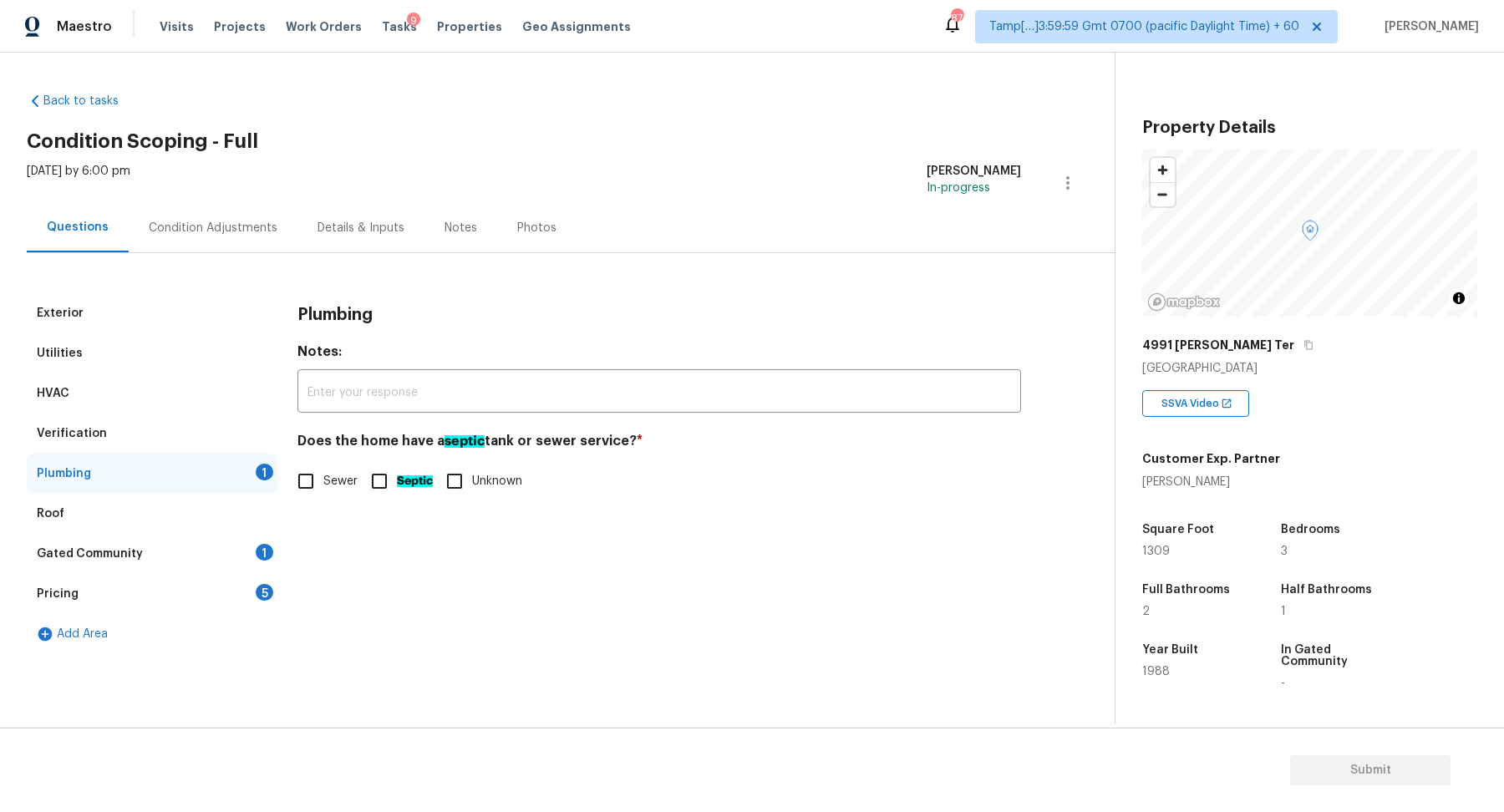
click at [330, 482] on span "Sewer" at bounding box center [340, 482] width 34 height 18
click at [323, 482] on input "Sewer" at bounding box center [305, 481] width 35 height 35
checkbox input "true"
click at [208, 565] on div "Gated Community 1" at bounding box center [151, 553] width 250 height 40
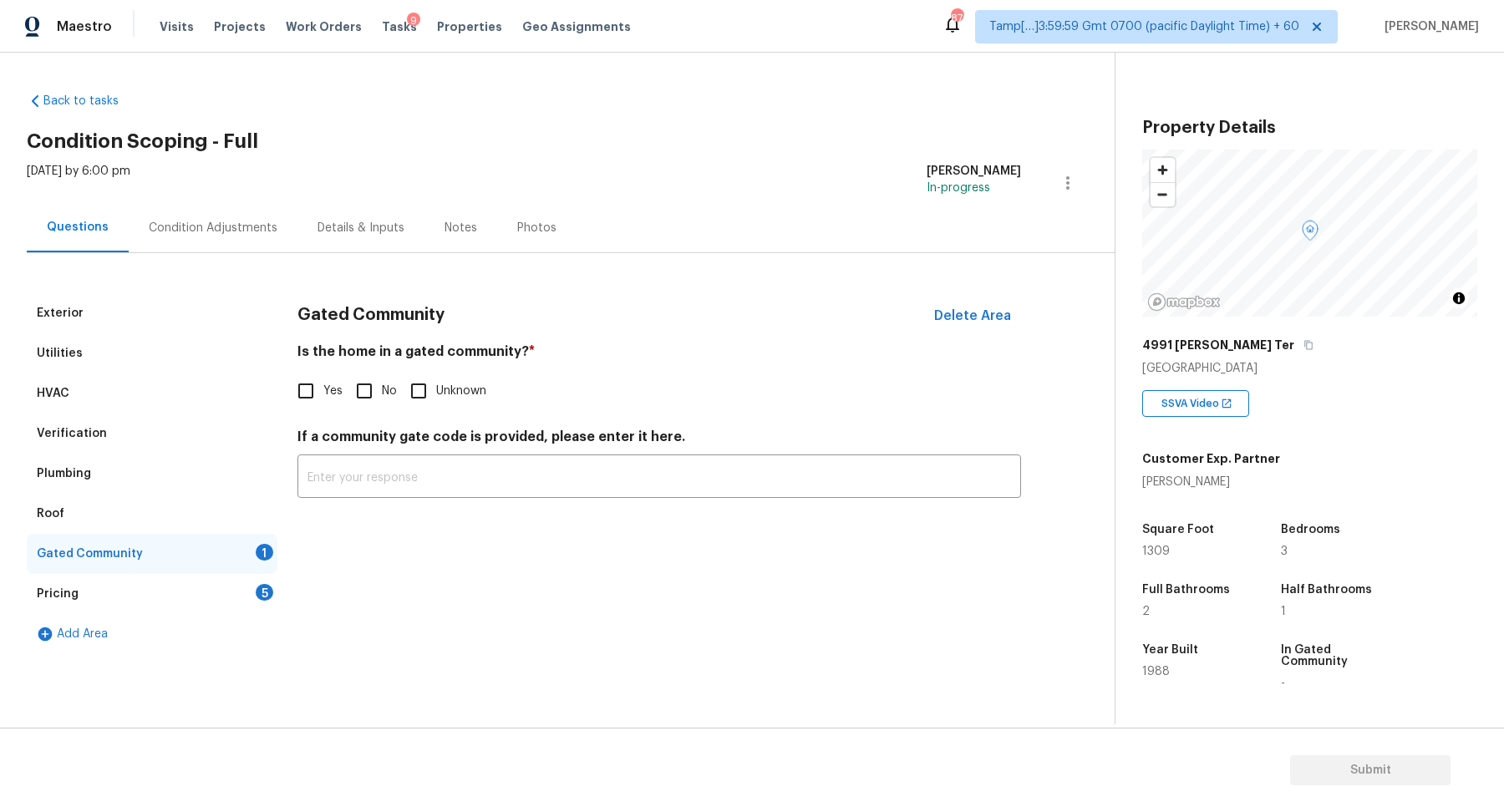
click at [362, 413] on div "Gated Community Delete Area Is the home in a gated community? * Yes No Unknown …" at bounding box center [659, 405] width 724 height 225
click at [367, 396] on input "No" at bounding box center [364, 390] width 35 height 35
checkbox input "true"
click at [248, 600] on div "Pricing 5" at bounding box center [151, 594] width 250 height 40
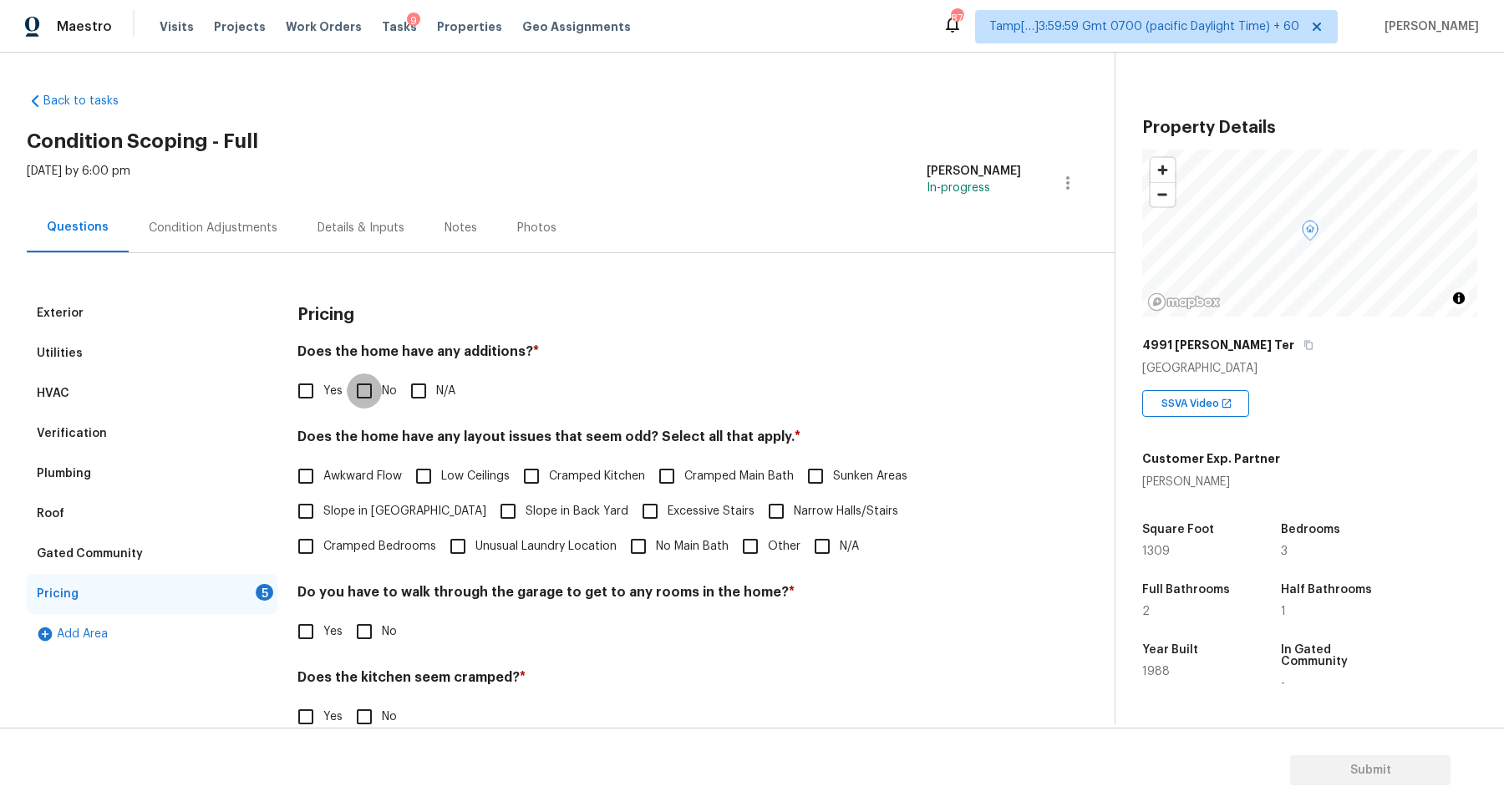
click at [375, 394] on input "No" at bounding box center [364, 390] width 35 height 35
checkbox input "true"
click at [353, 517] on span "Slope in [GEOGRAPHIC_DATA]" at bounding box center [404, 511] width 162 height 18
click at [323, 517] on input "Slope in [GEOGRAPHIC_DATA]" at bounding box center [305, 511] width 35 height 35
checkbox input "true"
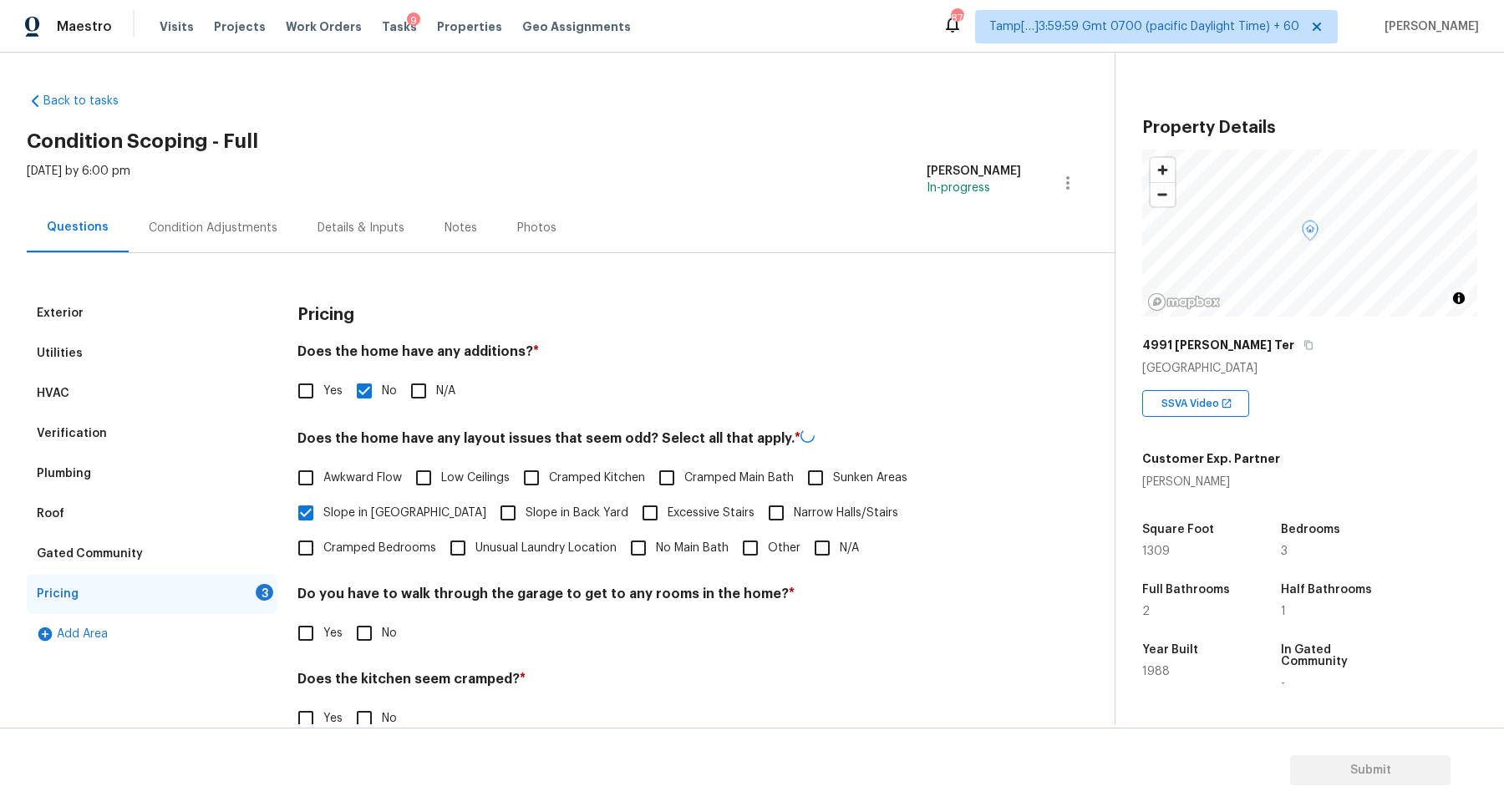
click at [490, 513] on input "Slope in Back Yard" at bounding box center [507, 513] width 35 height 35
checkbox input "true"
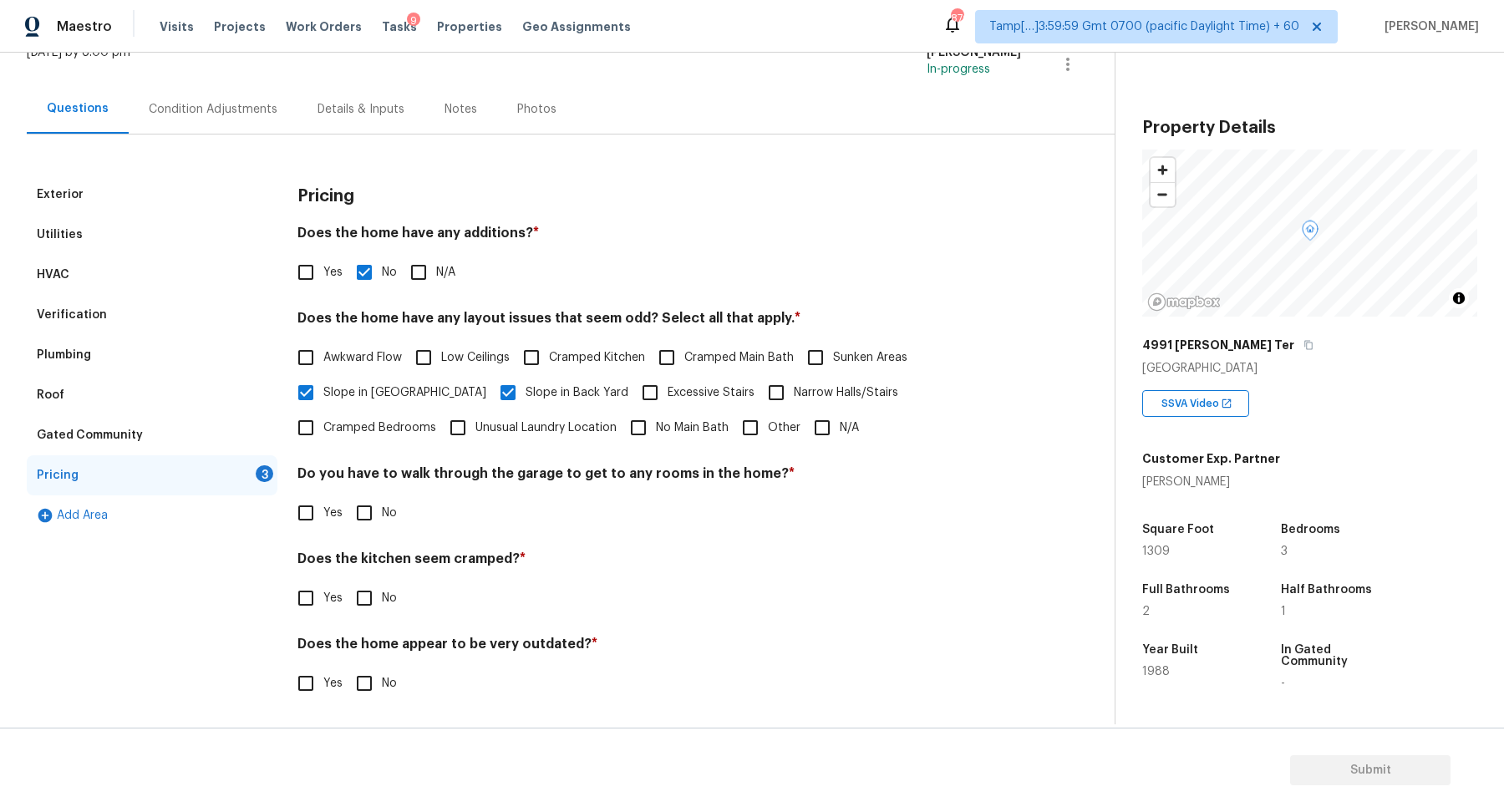
click at [372, 496] on input "No" at bounding box center [364, 513] width 35 height 35
checkbox input "true"
click at [347, 581] on input "No" at bounding box center [364, 598] width 35 height 35
checkbox input "true"
click at [347, 668] on input "No" at bounding box center [364, 685] width 35 height 35
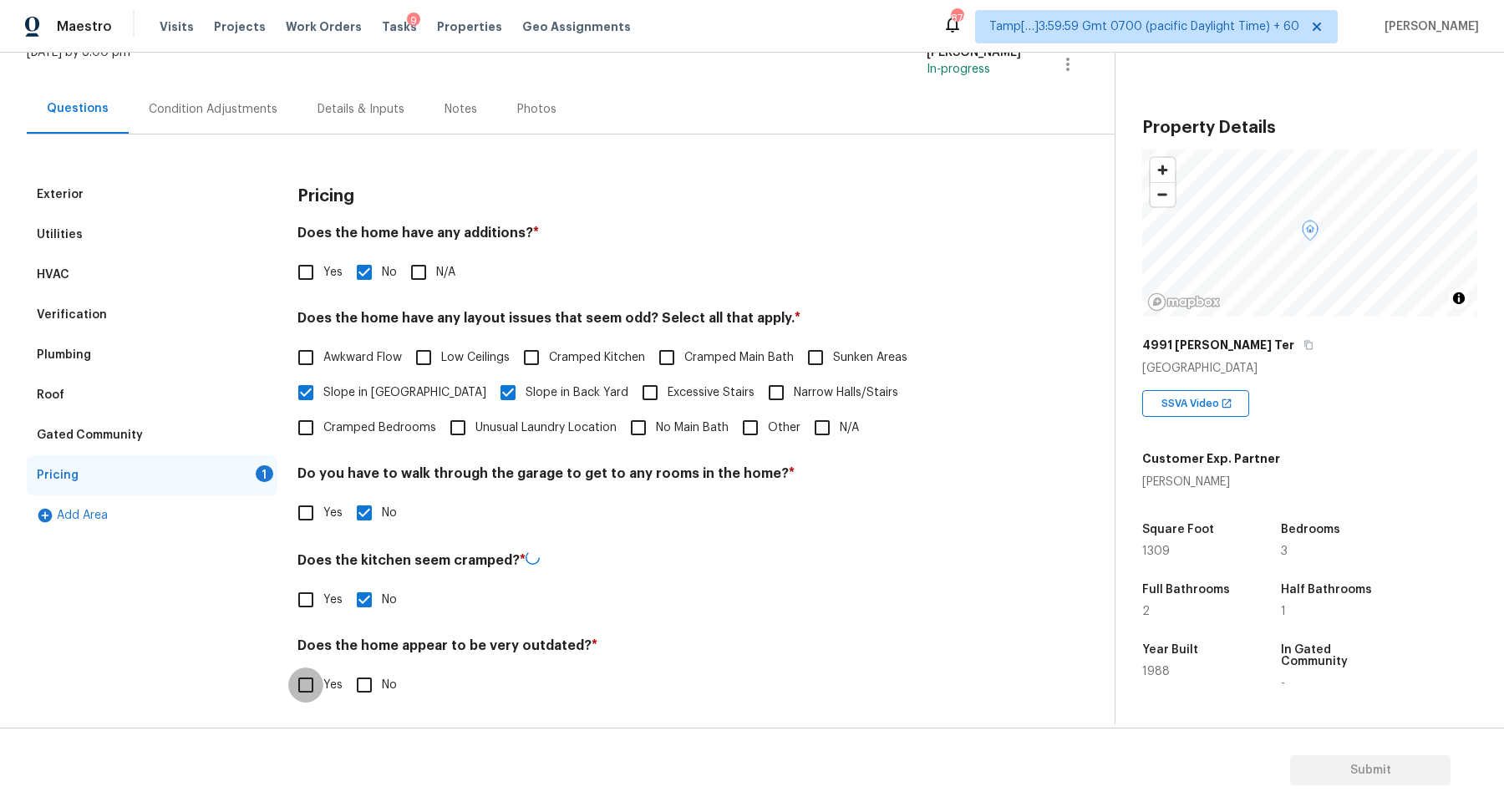
checkbox input "true"
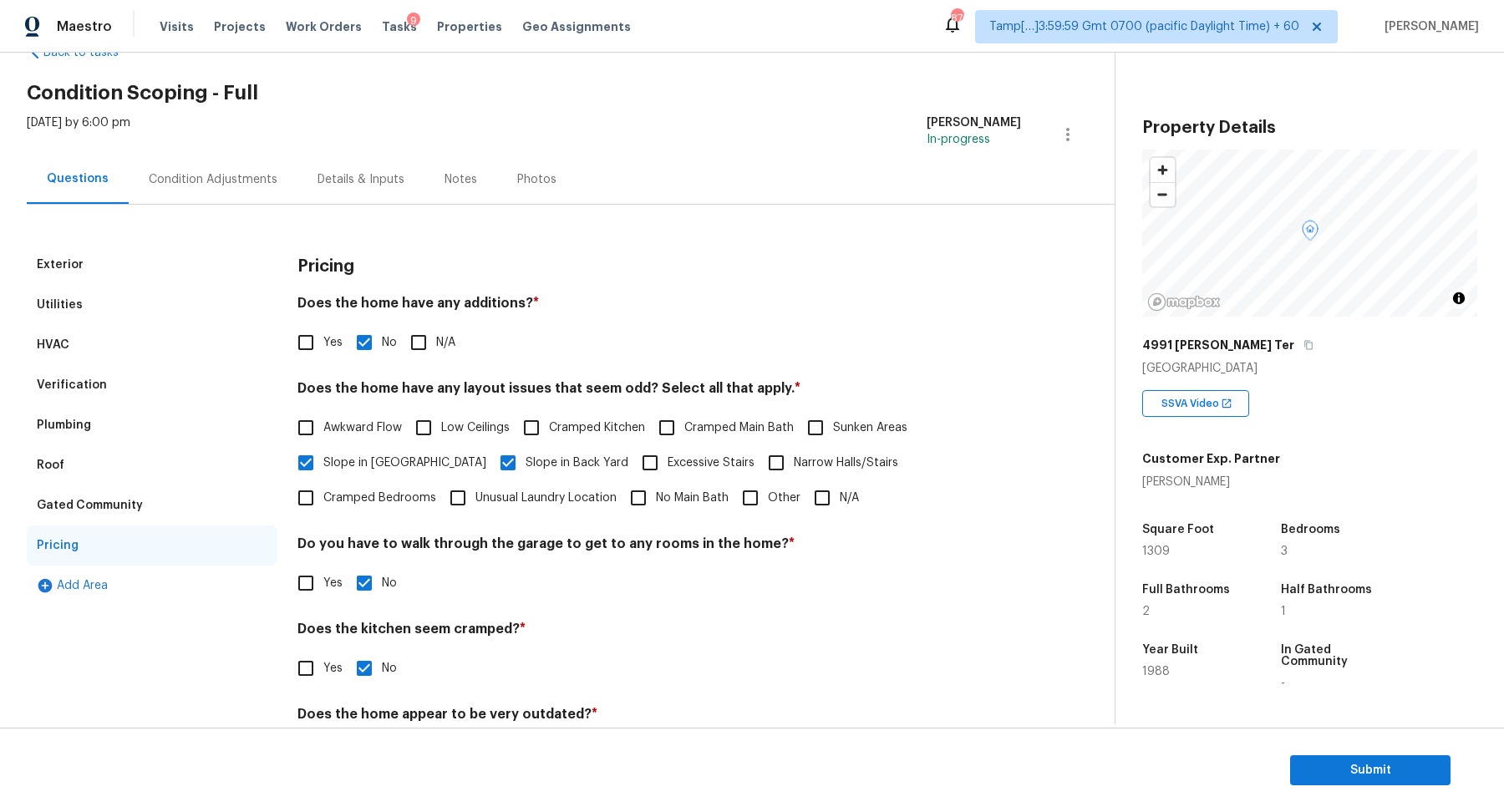
scroll to position [0, 0]
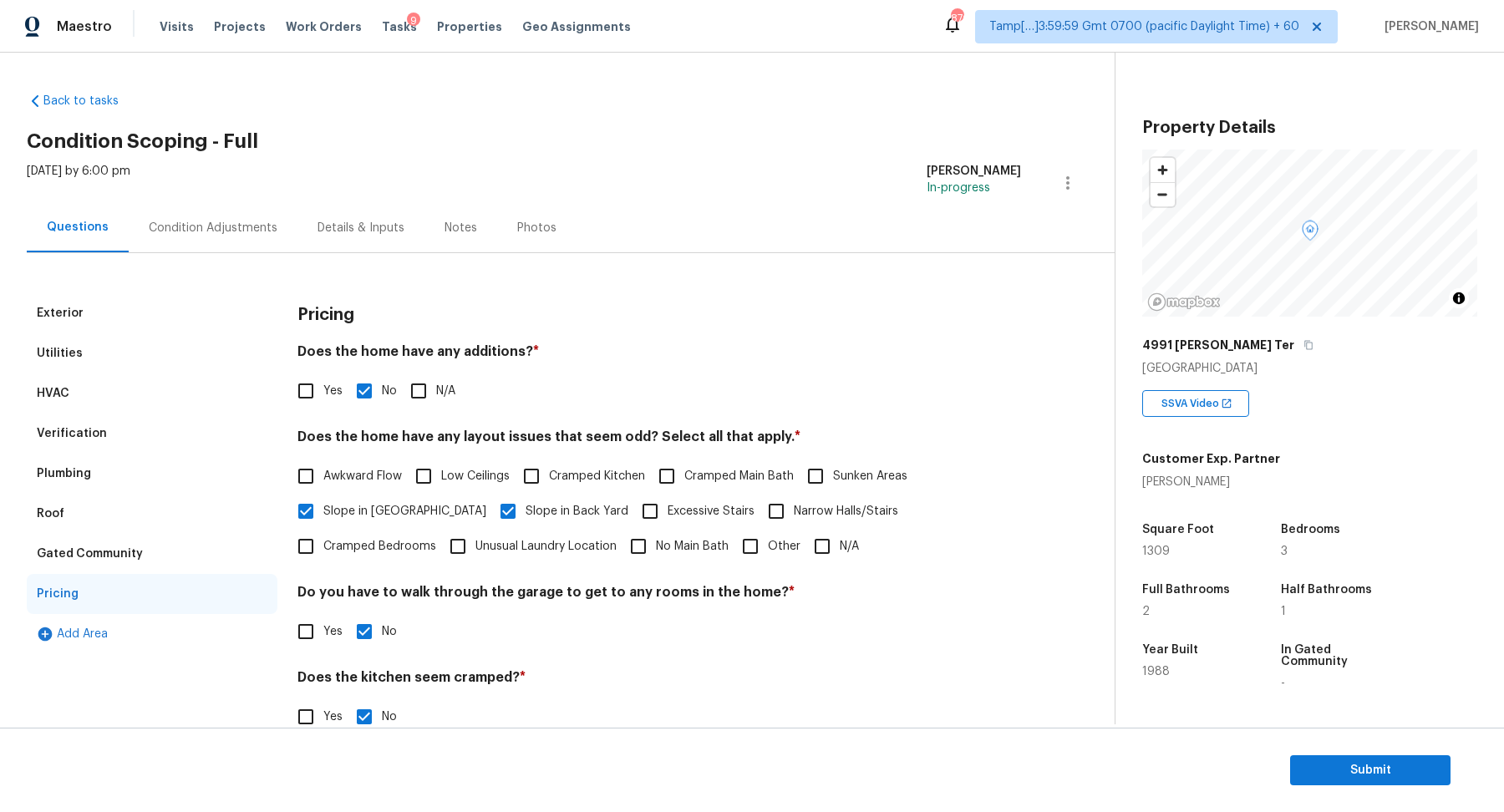
click at [231, 235] on div "Condition Adjustments" at bounding box center [213, 228] width 169 height 49
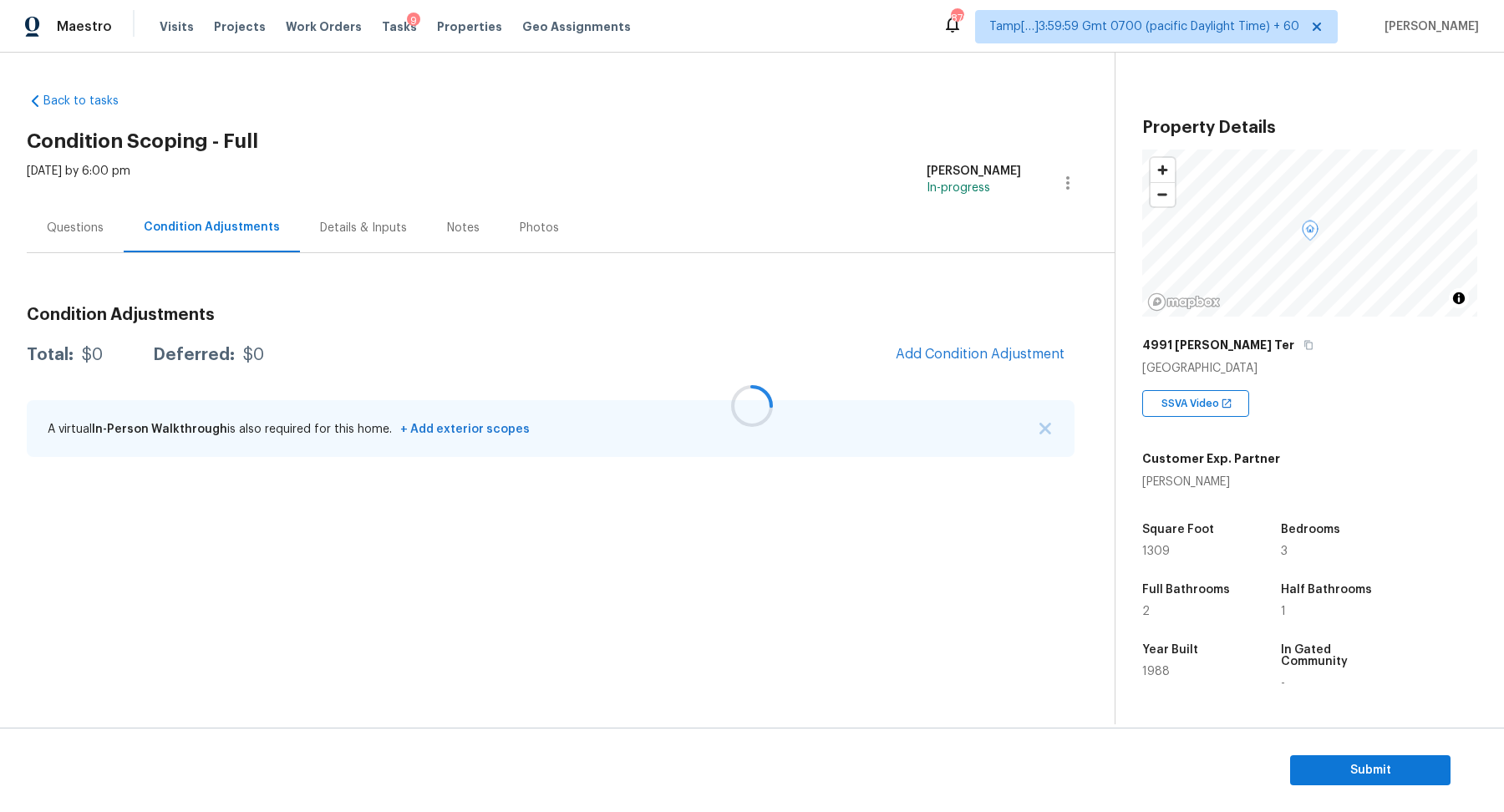
click at [982, 359] on div at bounding box center [752, 406] width 1504 height 812
click at [982, 359] on span "Add Condition Adjustment" at bounding box center [980, 354] width 169 height 15
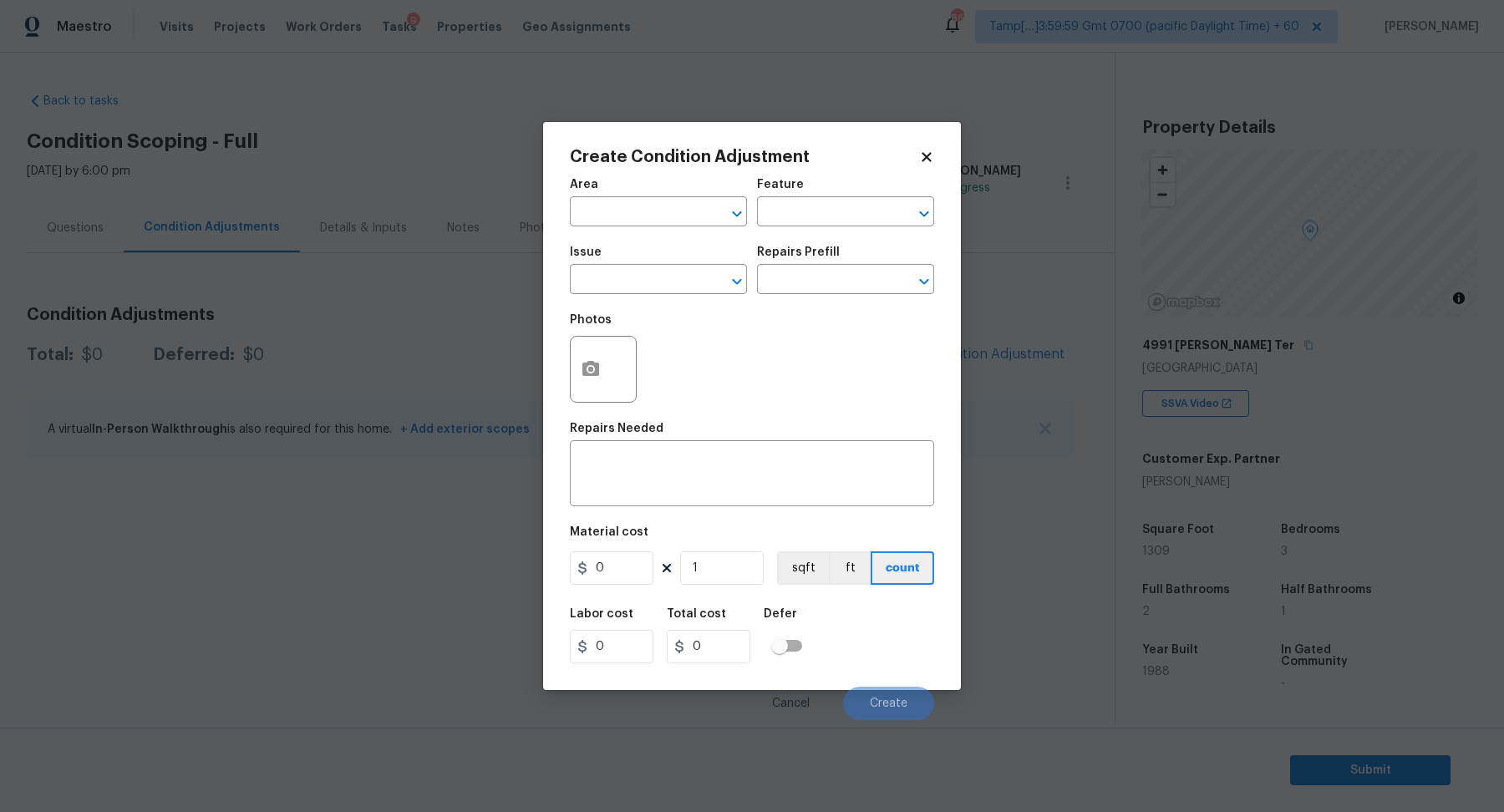
click at [628, 228] on span "Area ​" at bounding box center [658, 203] width 178 height 68
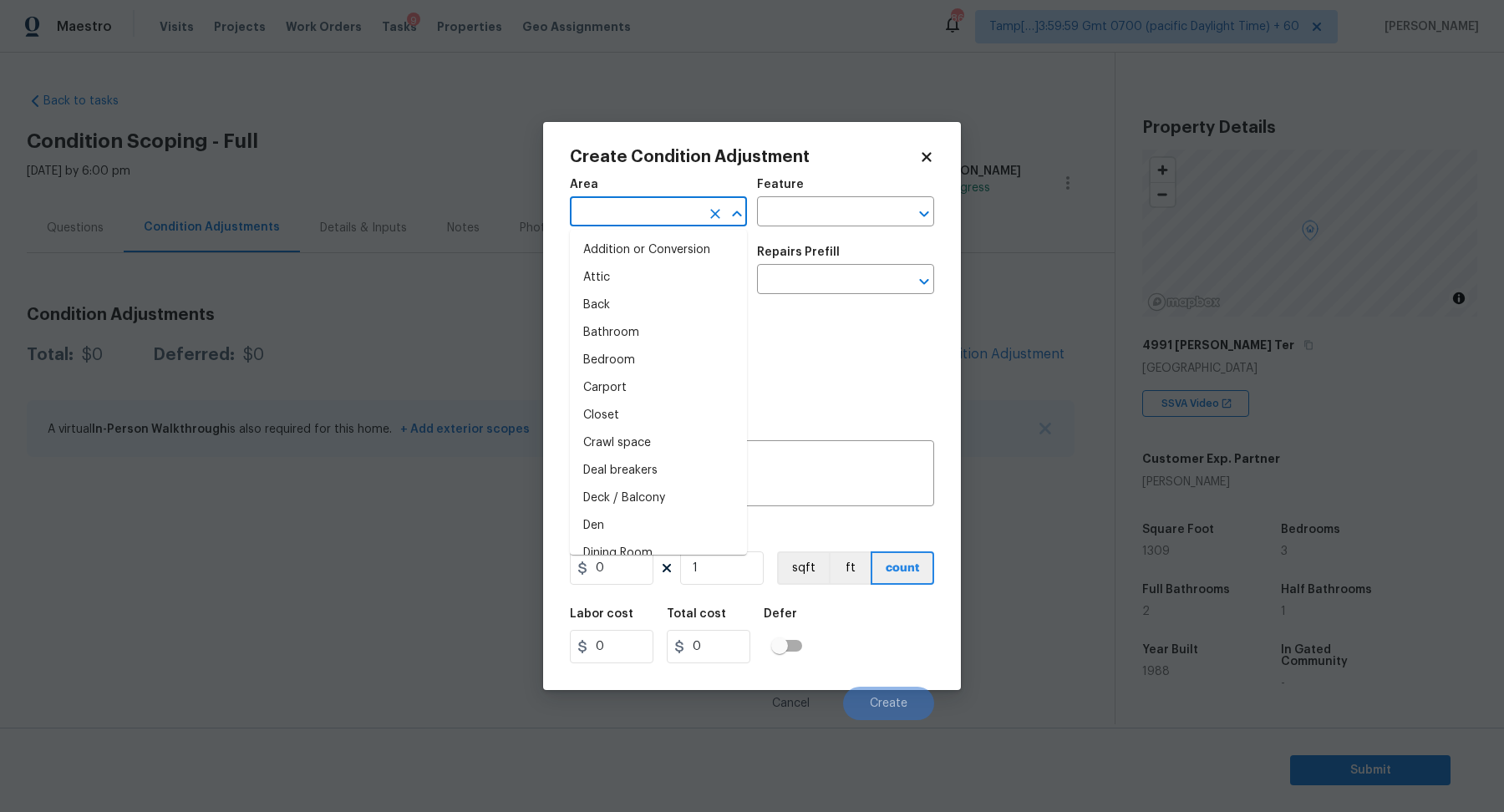
click at [626, 218] on input "text" at bounding box center [635, 212] width 130 height 25
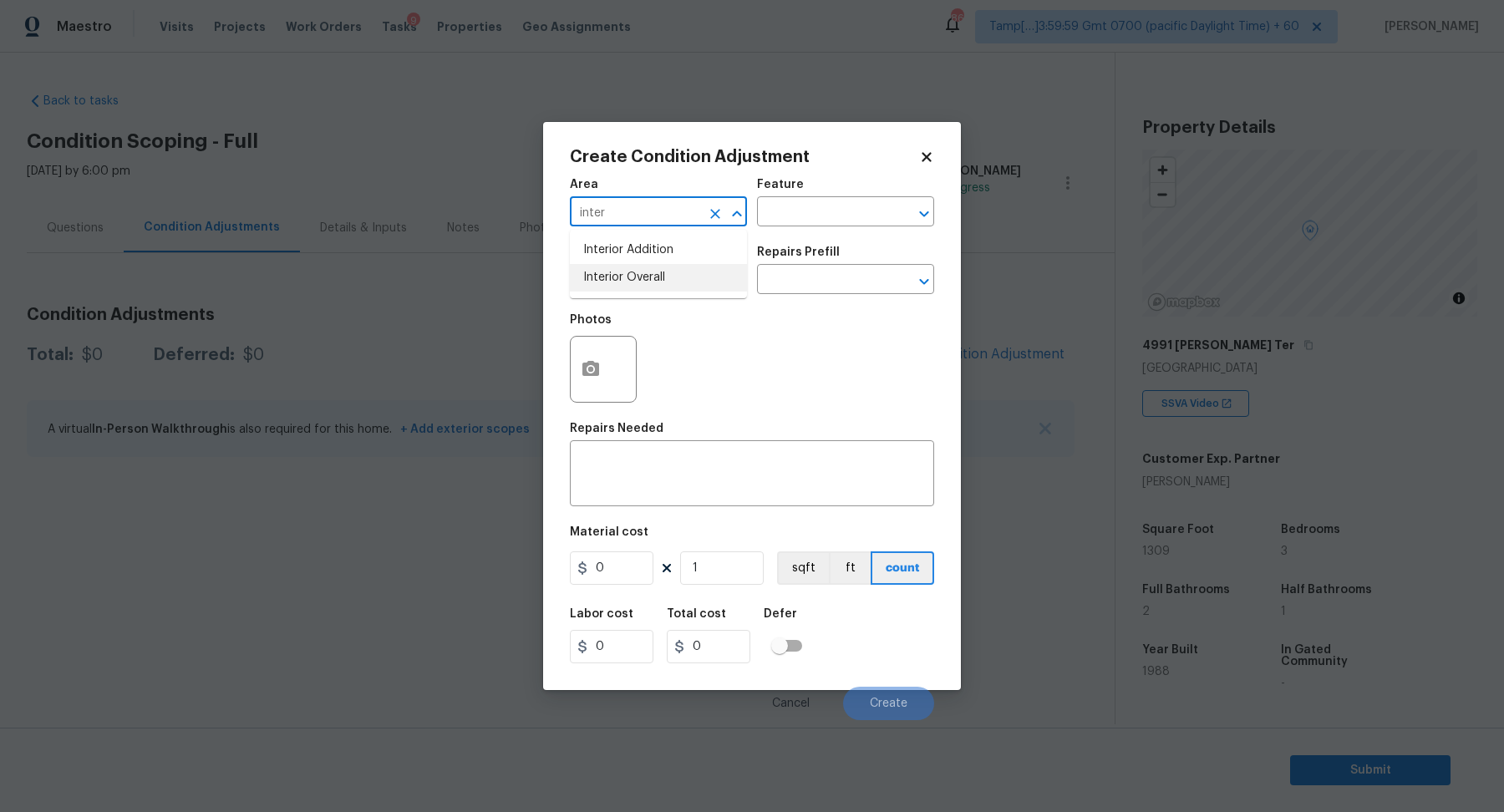
drag, startPoint x: 627, startPoint y: 262, endPoint x: 632, endPoint y: 270, distance: 9.4
click at [632, 270] on ul "Interior Addition Interior Overall" at bounding box center [658, 263] width 178 height 69
click at [632, 270] on li "Interior Overall" at bounding box center [658, 278] width 178 height 27
type input "Interior Overall"
click at [632, 270] on input "text" at bounding box center [635, 280] width 130 height 25
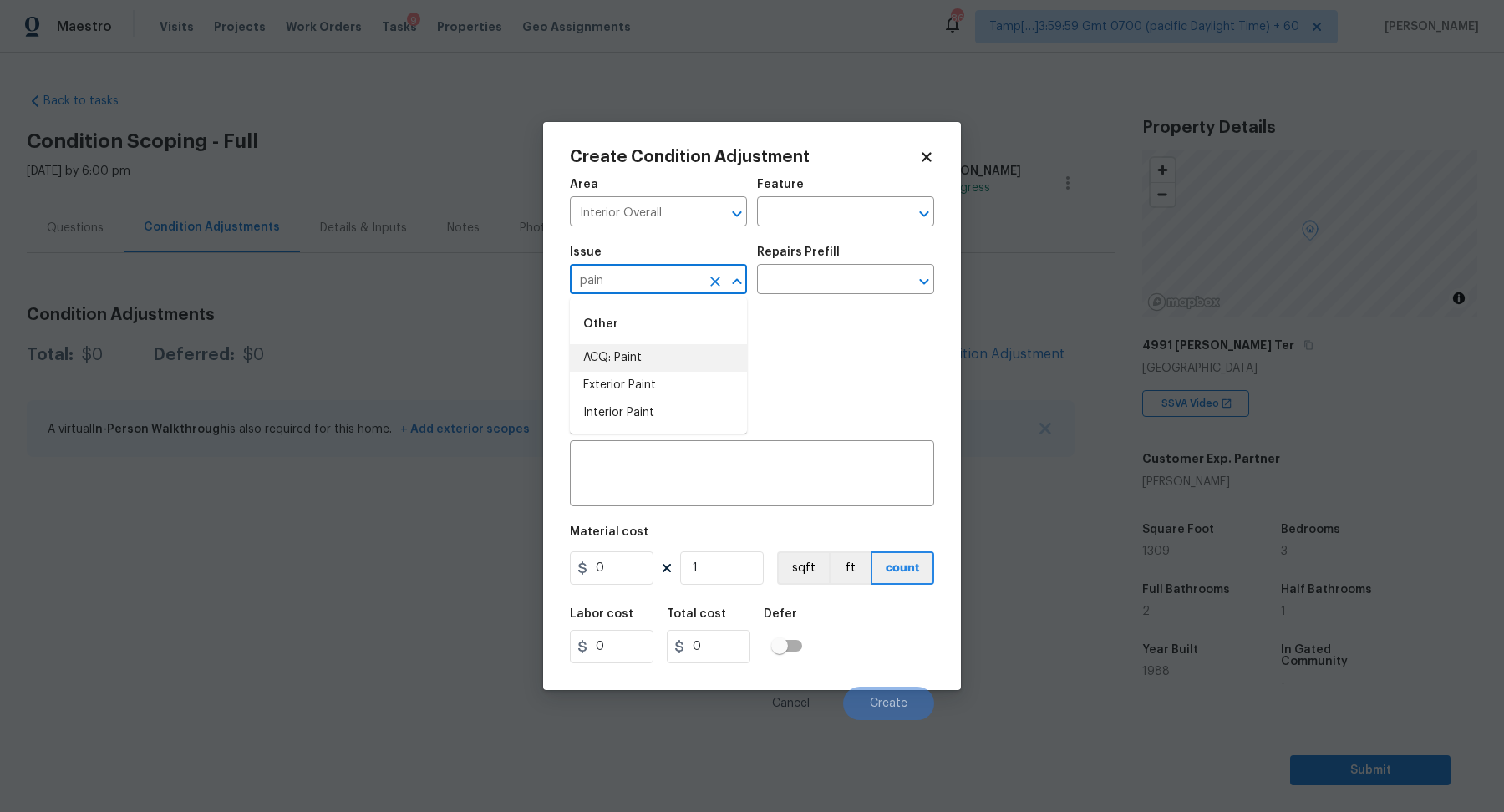
click at [573, 364] on li "ACQ: Paint" at bounding box center [658, 357] width 178 height 27
type input "ACQ: Paint"
click at [897, 254] on div "Repairs Prefill" at bounding box center [846, 257] width 178 height 22
click at [893, 257] on div "Repairs Prefill" at bounding box center [846, 257] width 178 height 22
click at [880, 271] on input "text" at bounding box center [822, 280] width 130 height 25
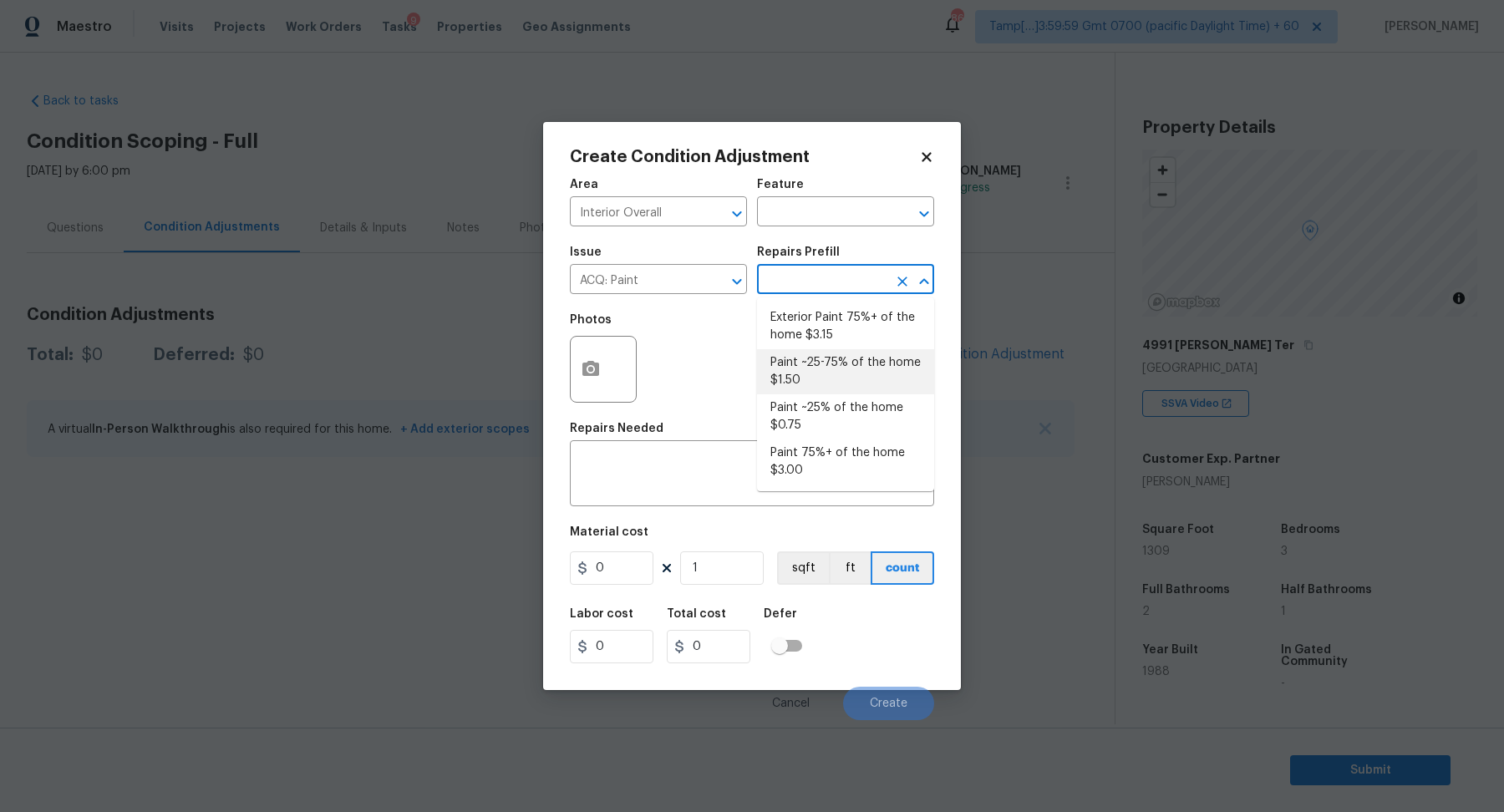
click at [849, 400] on li "Paint ~25% of the home $0.75" at bounding box center [846, 416] width 178 height 45
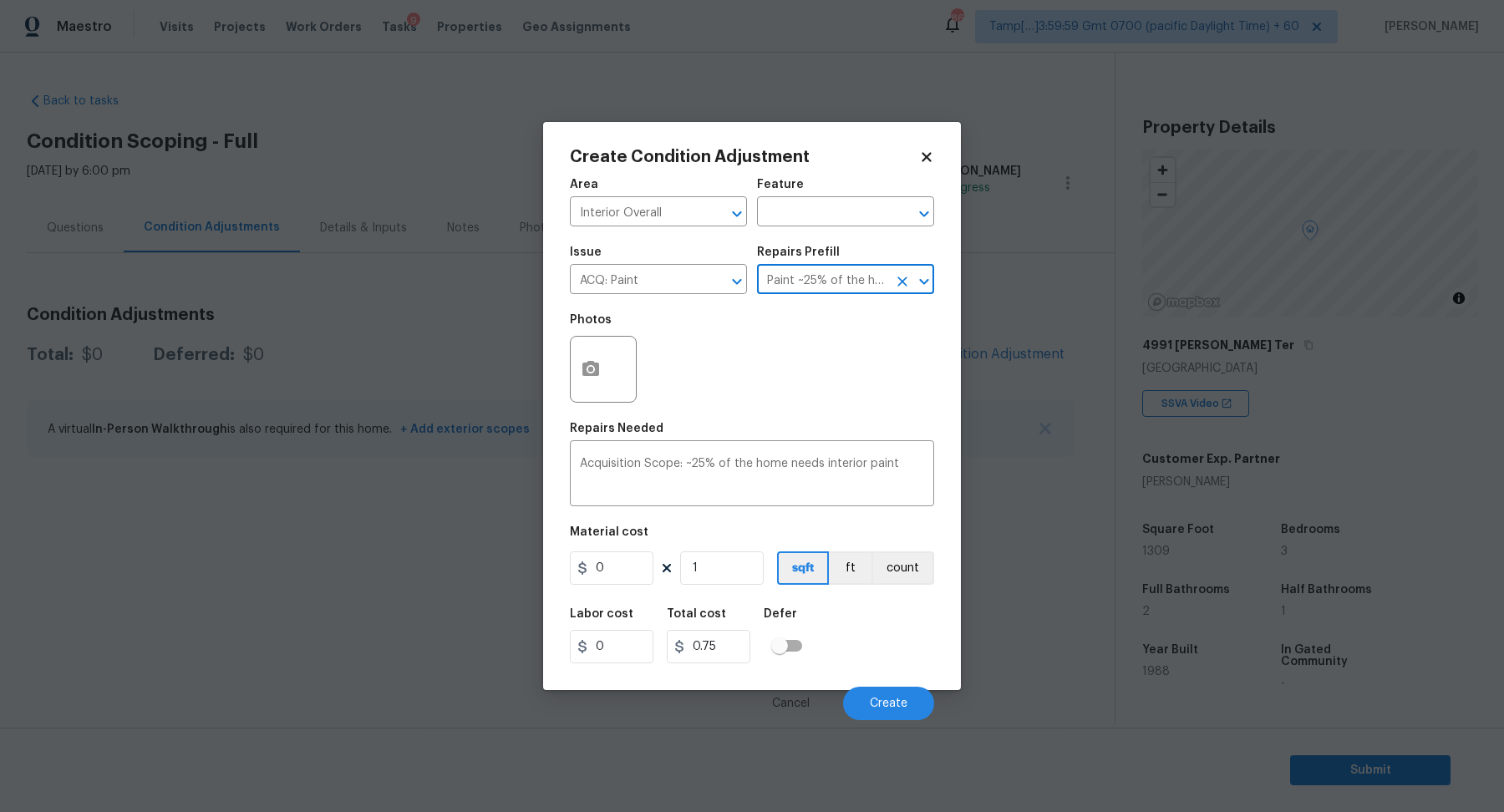
type input "Acquisition"
type textarea "Acquisition Scope: ~25% of the home needs interior paint"
type input "0.75"
click at [742, 577] on input "1" at bounding box center [722, 567] width 83 height 33
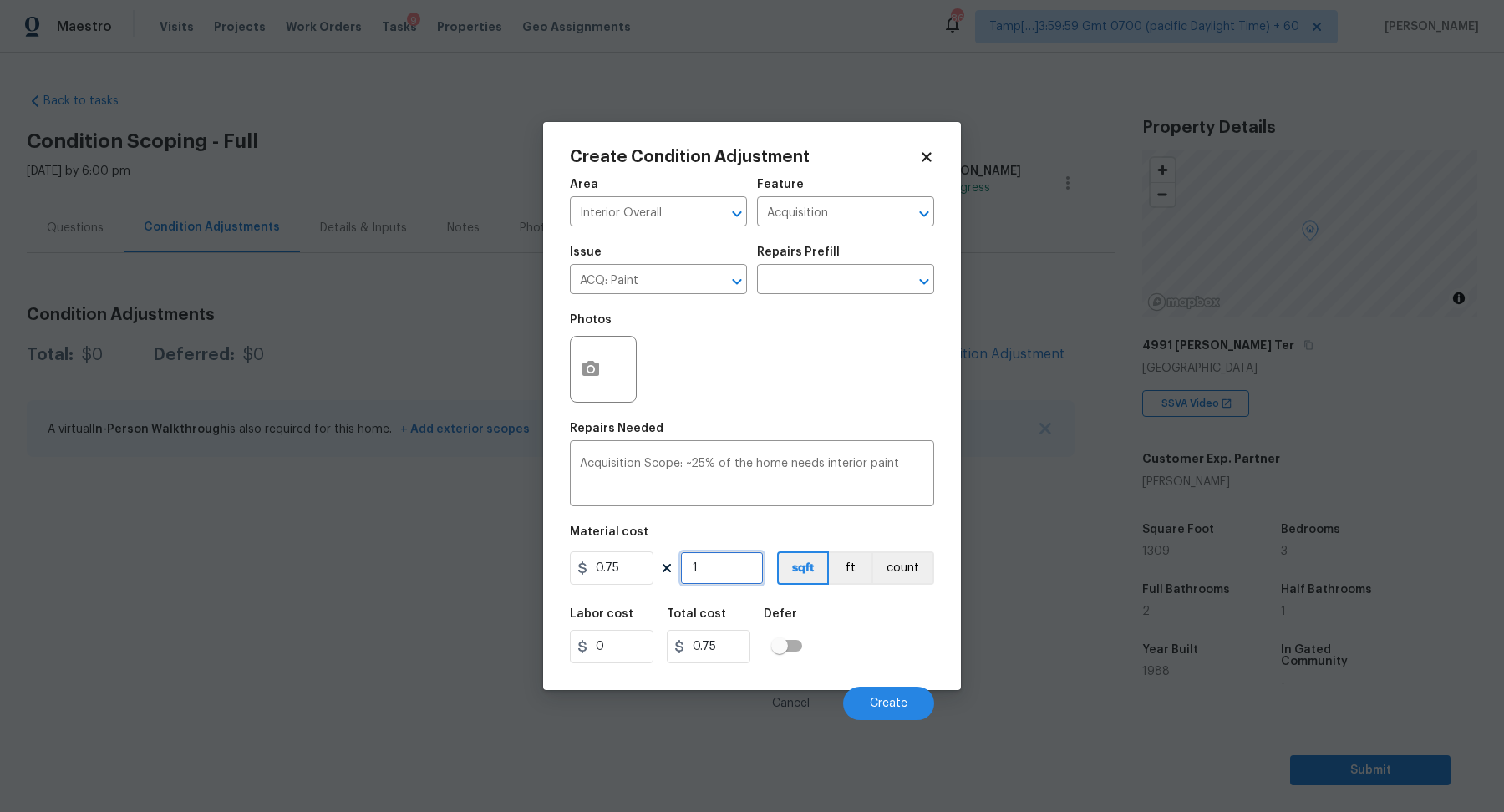
type input "13"
type input "9.75"
type input "130"
type input "97.5"
type input "1309"
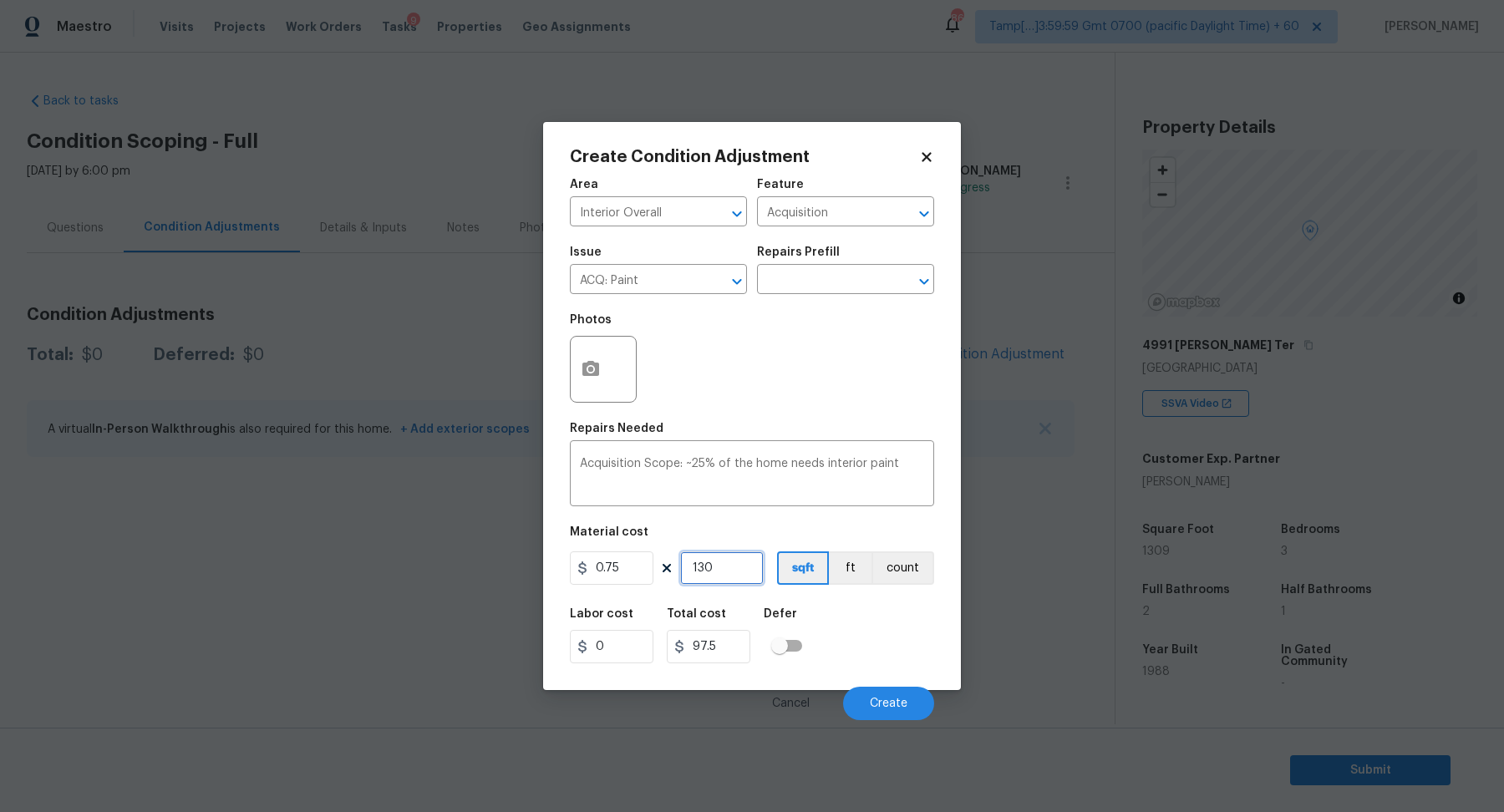
type input "981.75"
type input "1309"
click at [895, 694] on button "Create" at bounding box center [888, 702] width 91 height 33
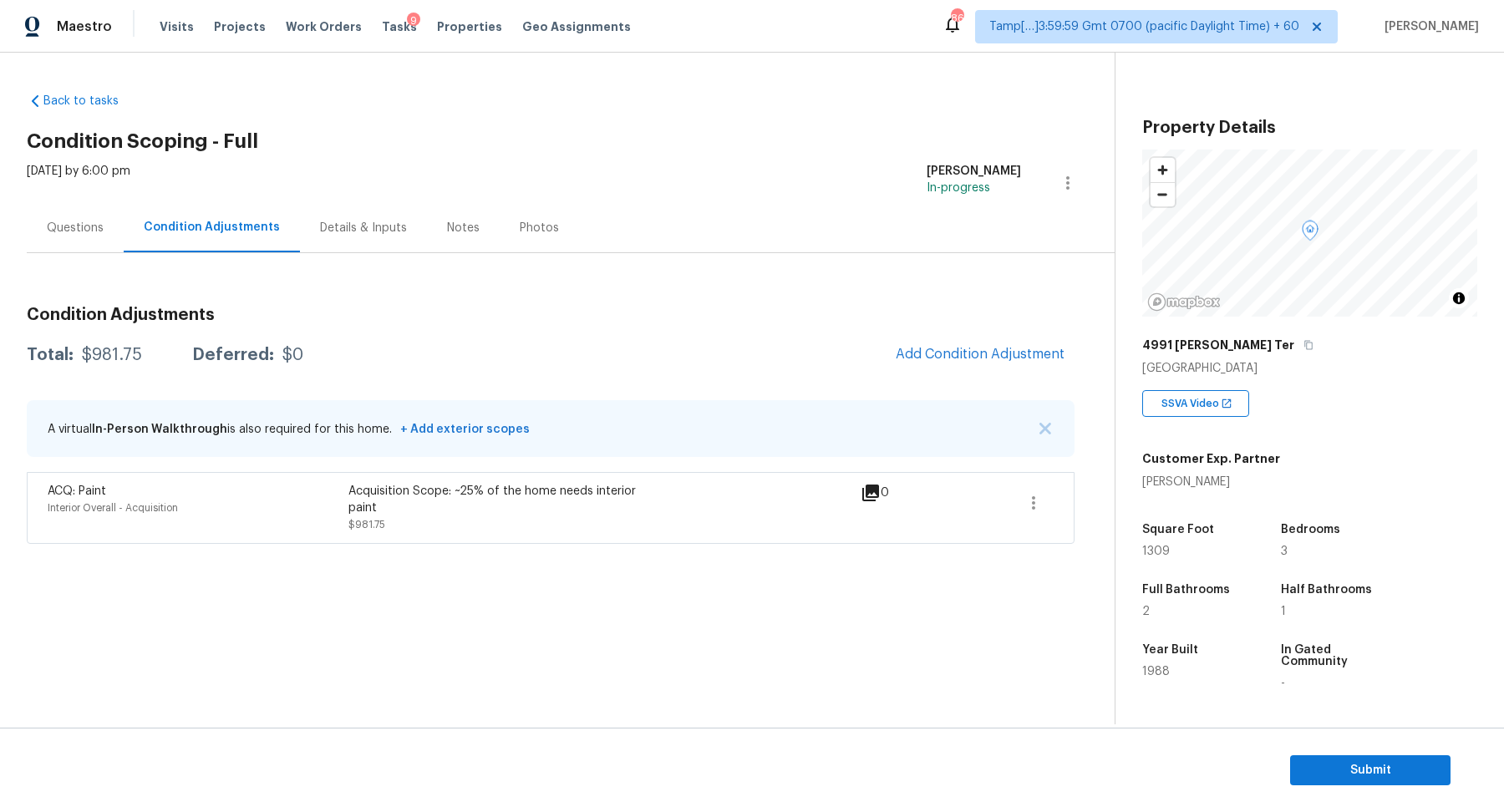
click at [983, 373] on div "Condition Adjustments Total: $981.75 Deferred: $0 Add Condition Adjustment A vi…" at bounding box center [550, 417] width 1048 height 250
click at [991, 351] on span "Add Condition Adjustment" at bounding box center [980, 354] width 169 height 15
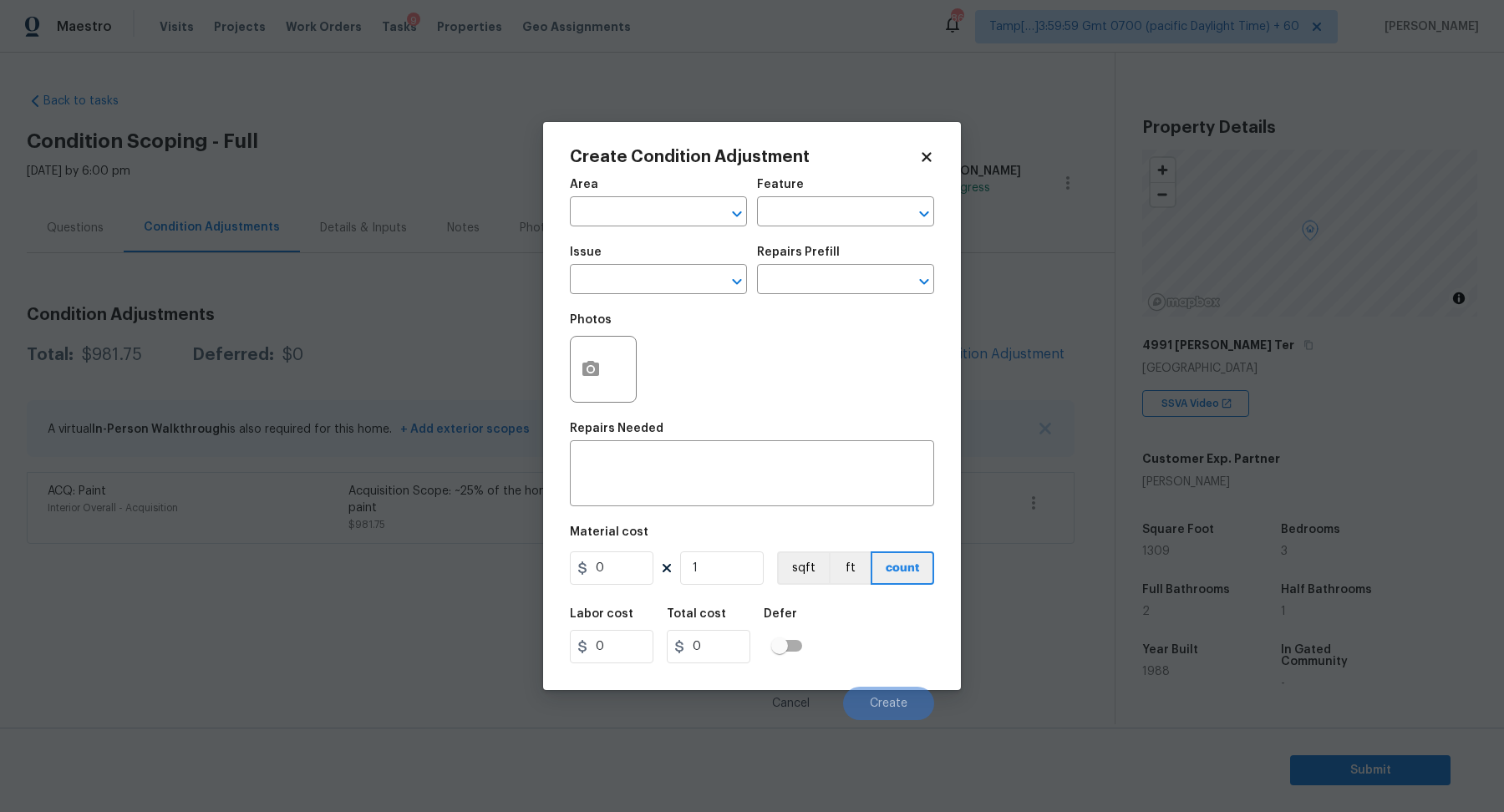
click at [625, 199] on div "Area" at bounding box center [658, 189] width 178 height 22
click at [652, 212] on input "text" at bounding box center [635, 212] width 130 height 25
drag, startPoint x: 676, startPoint y: 260, endPoint x: 680, endPoint y: 269, distance: 9.8
click at [683, 271] on ul "Interior Addition Interior Overall" at bounding box center [658, 263] width 178 height 69
click at [680, 269] on li "Interior Overall" at bounding box center [658, 278] width 178 height 27
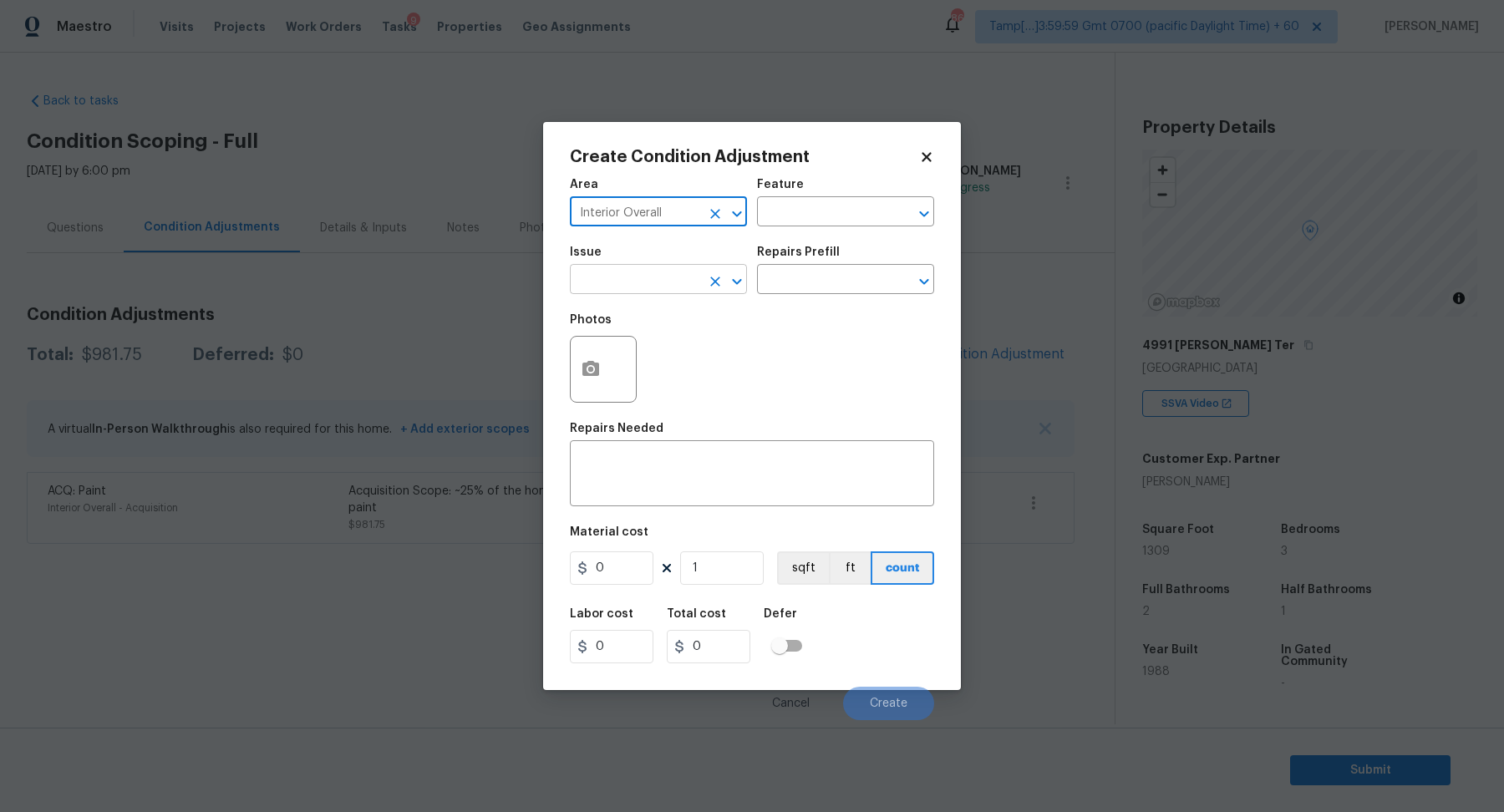
type input "Interior Overall"
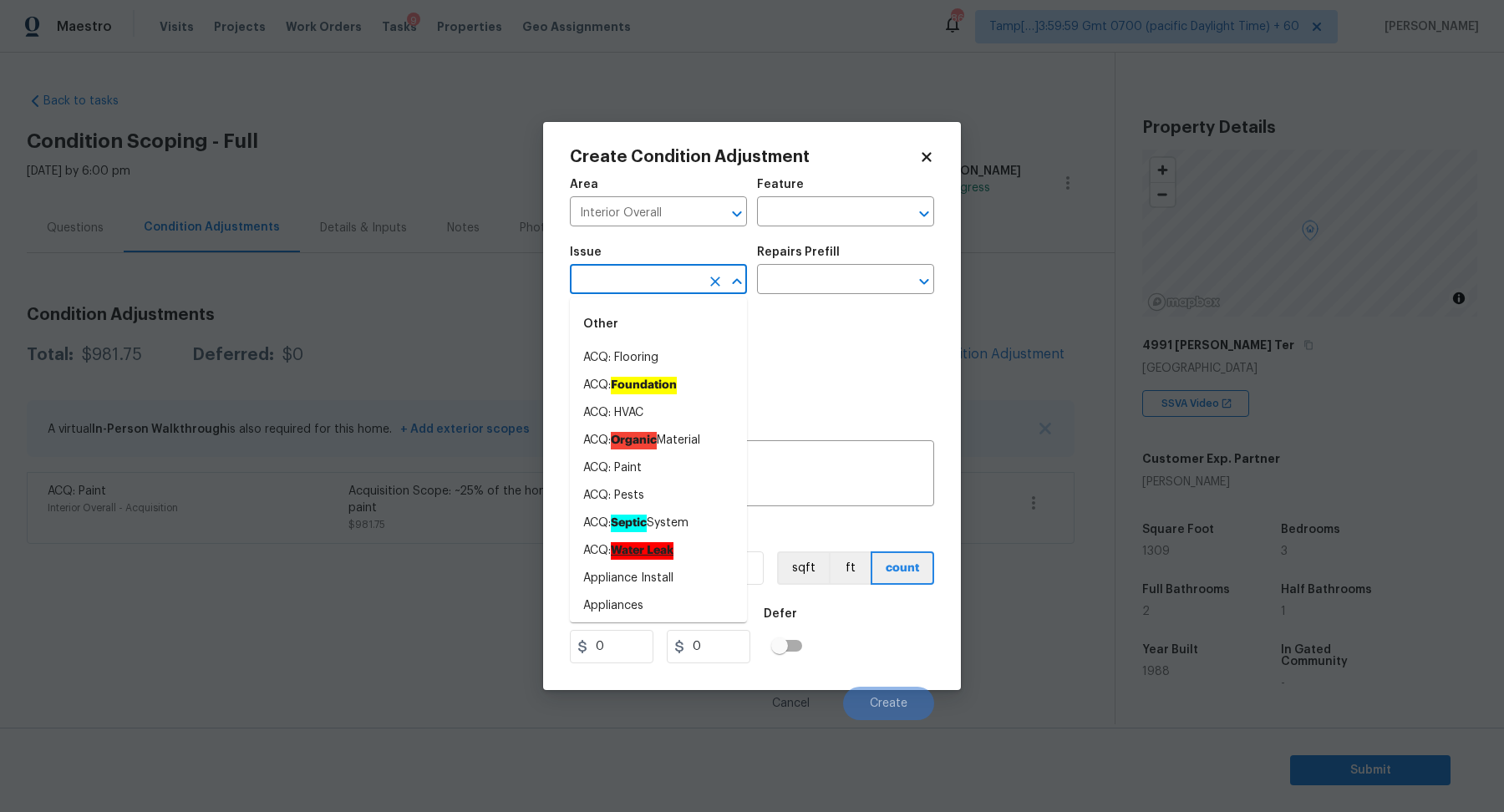
click at [657, 278] on input "text" at bounding box center [635, 280] width 130 height 25
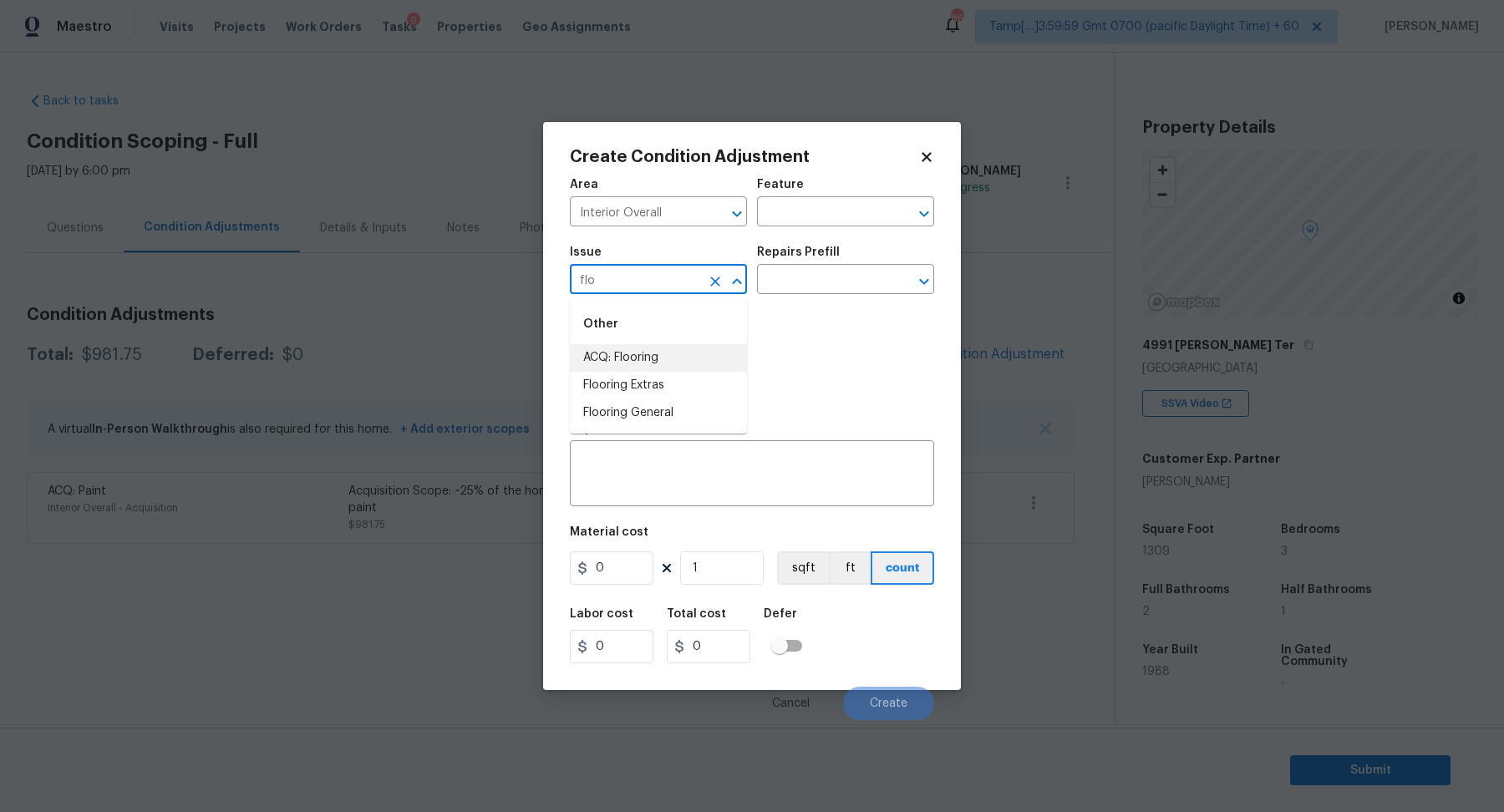
click at [672, 343] on div "Other" at bounding box center [658, 324] width 178 height 40
click at [672, 352] on li "ACQ: Flooring" at bounding box center [658, 357] width 178 height 27
type input "ACQ: Flooring"
click at [849, 262] on div "Repairs Prefill" at bounding box center [846, 257] width 178 height 22
click at [849, 266] on div "Repairs Prefill" at bounding box center [846, 257] width 178 height 22
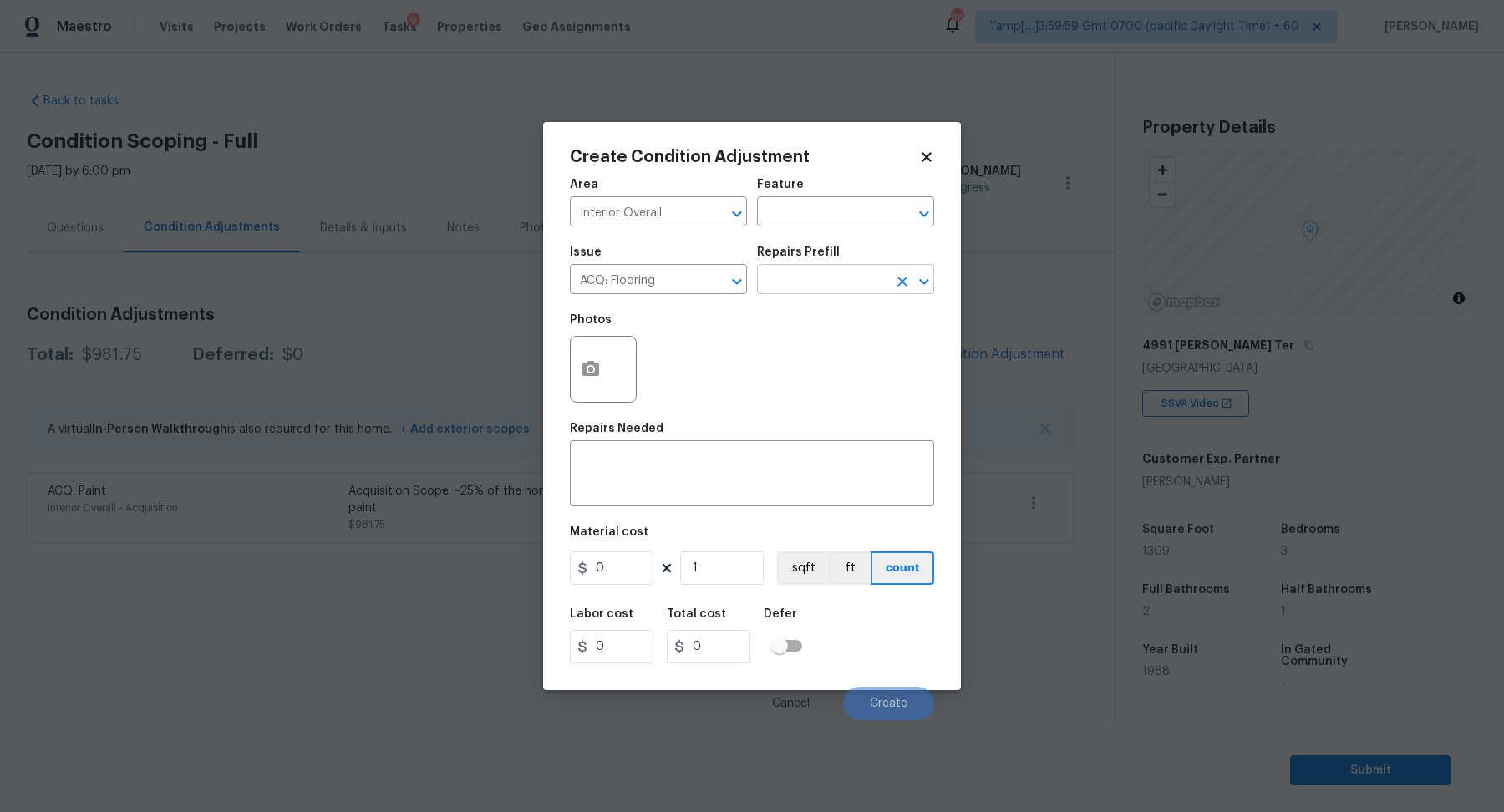
click at [850, 280] on input "text" at bounding box center [822, 280] width 130 height 25
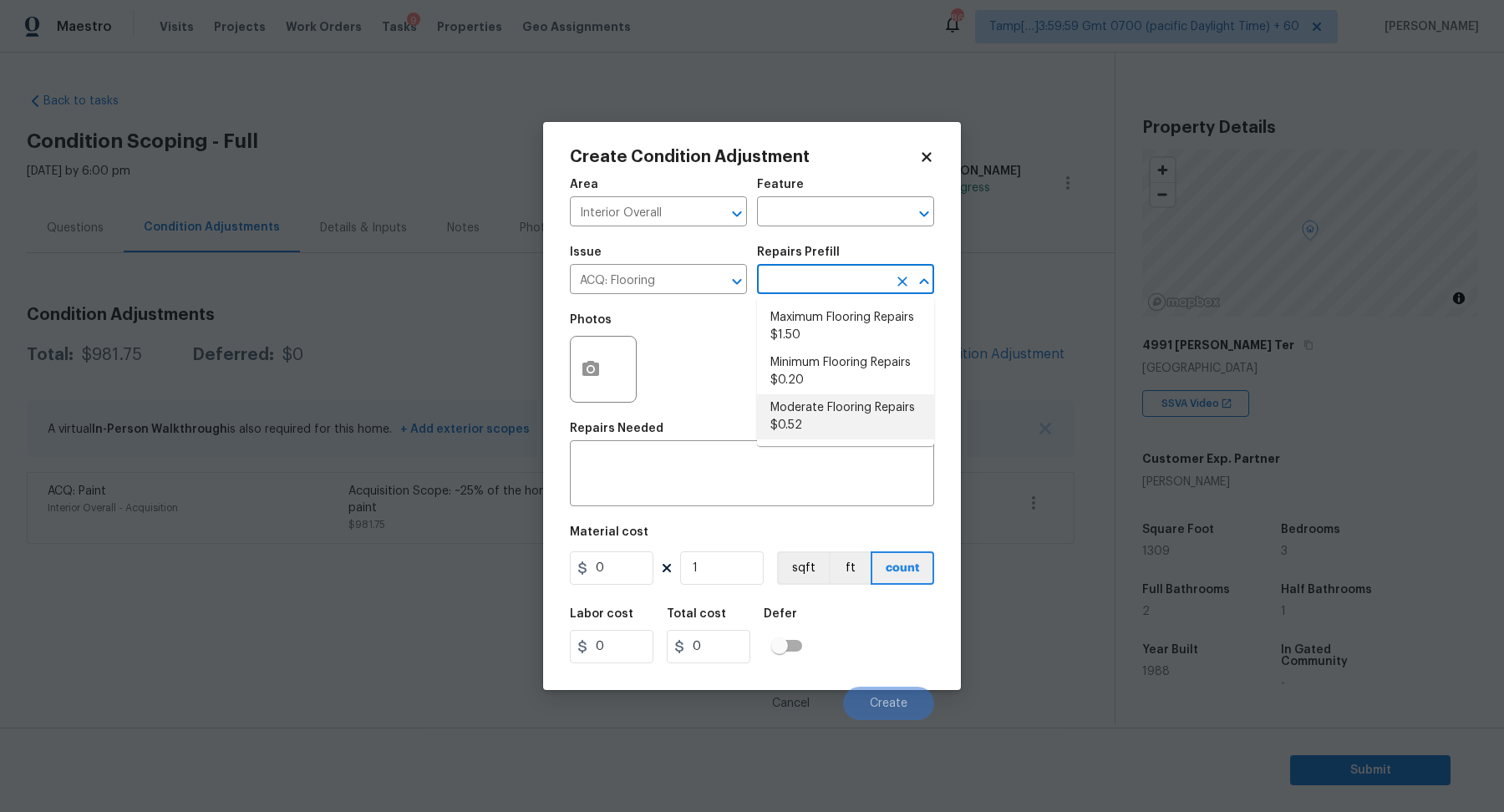
click at [814, 426] on li "Moderate Flooring Repairs $0.52" at bounding box center [846, 416] width 178 height 45
type input "Acquisition"
type textarea "Acquisition Scope: Moderate flooring repairs"
type input "0.52"
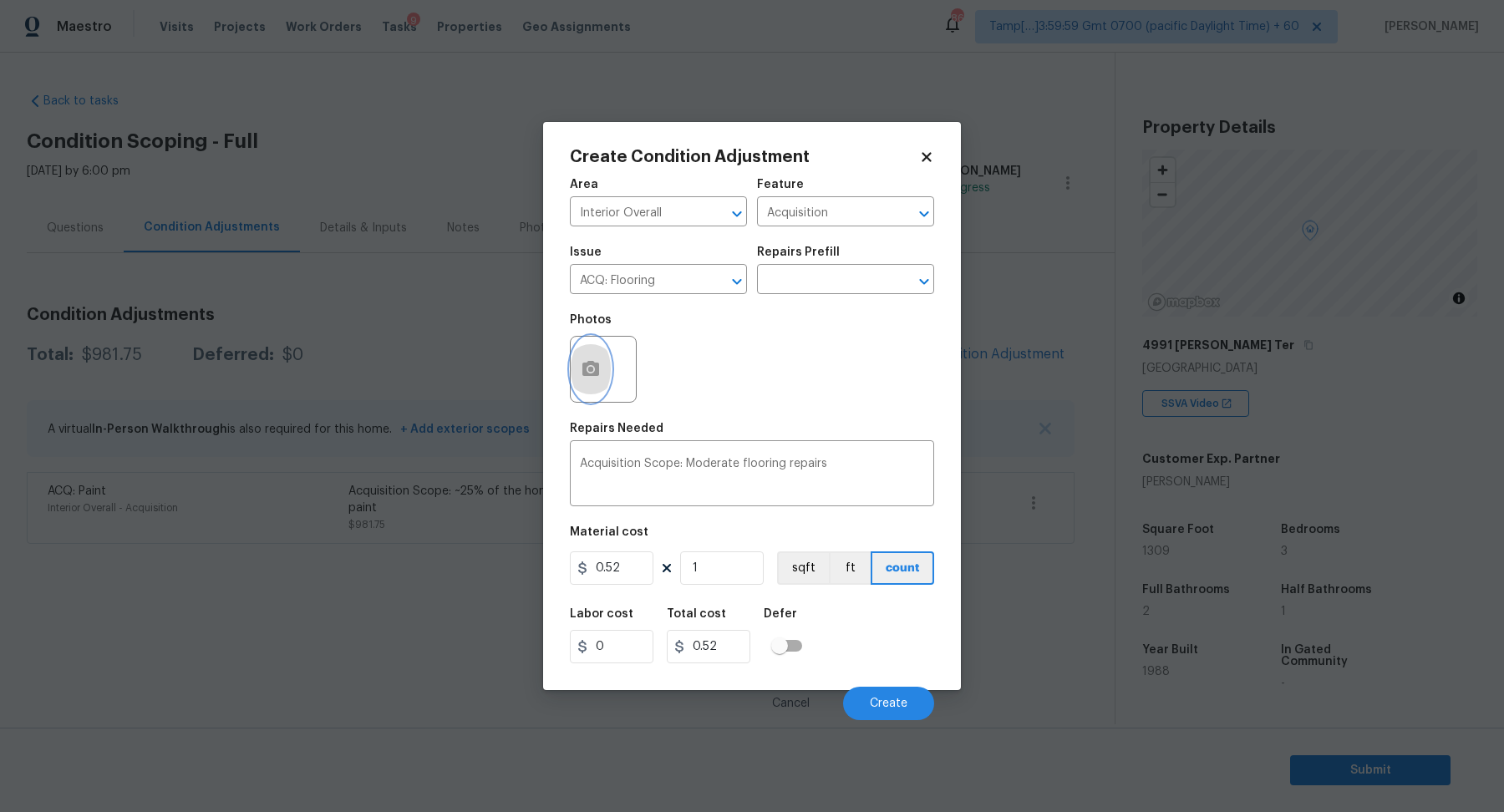
click at [588, 373] on icon "button" at bounding box center [591, 368] width 17 height 15
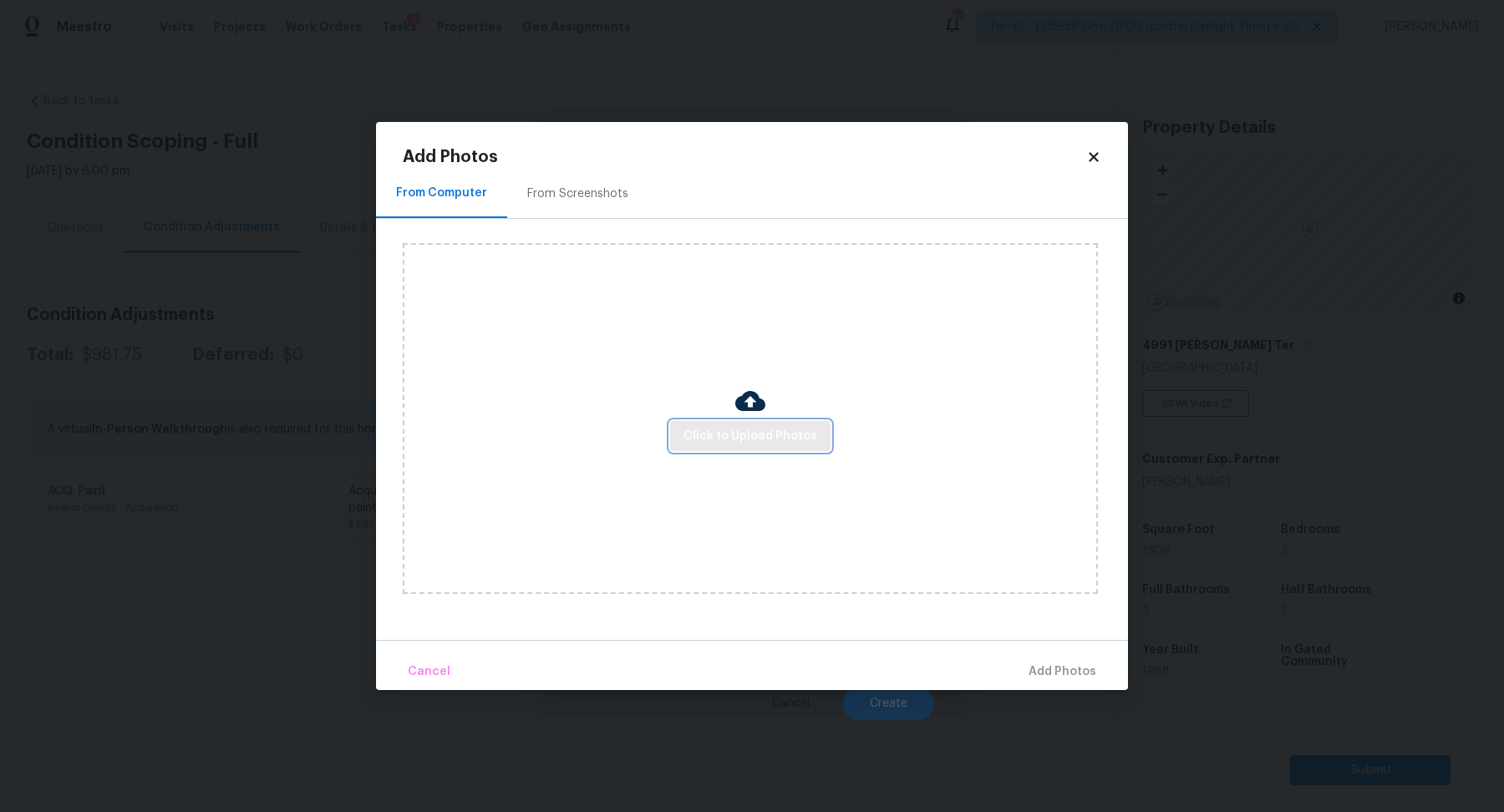
click at [692, 435] on span "Click to Upload Photos" at bounding box center [751, 436] width 134 height 21
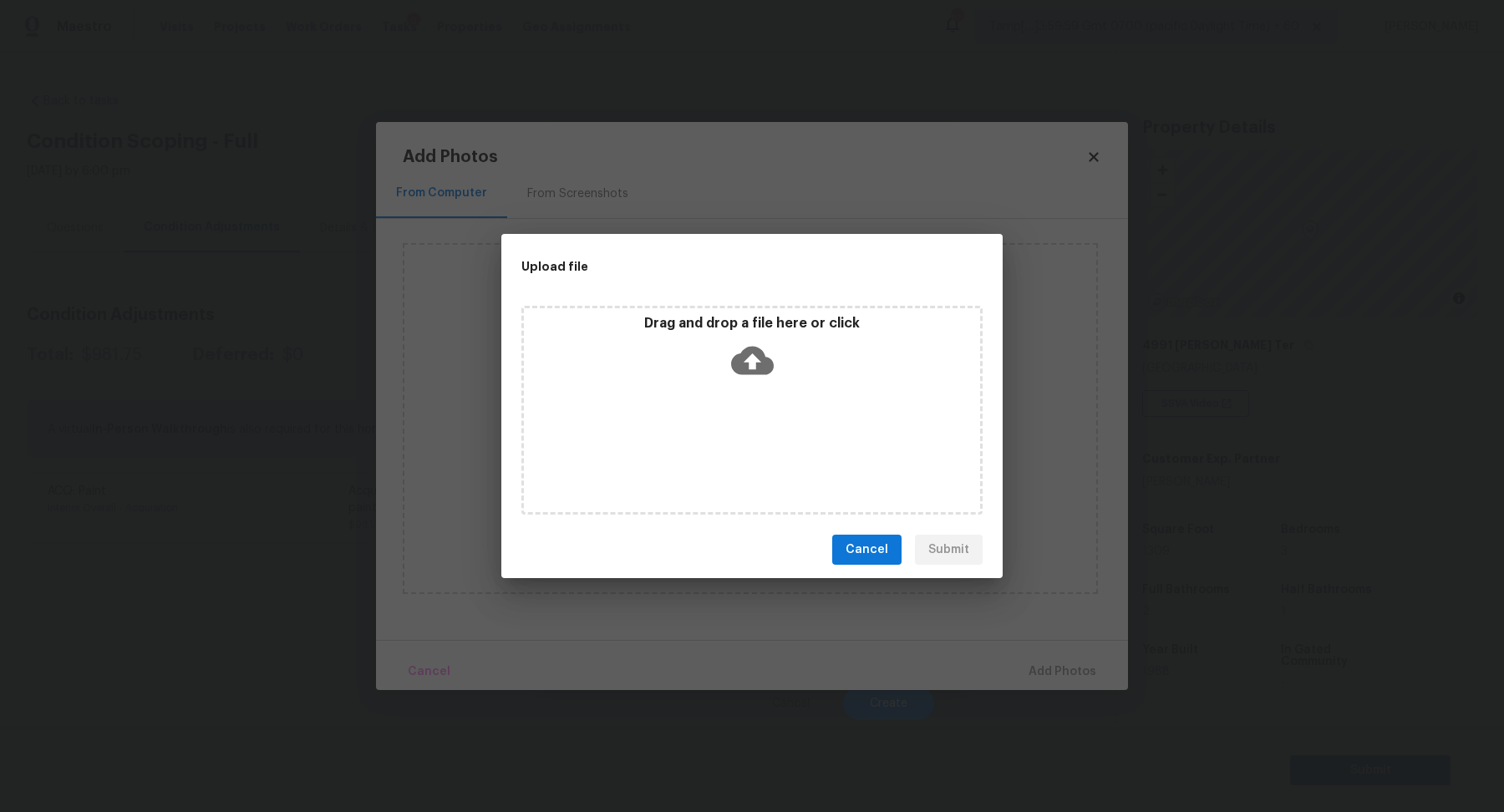
click at [766, 384] on div "Drag and drop a file here or click" at bounding box center [752, 350] width 456 height 72
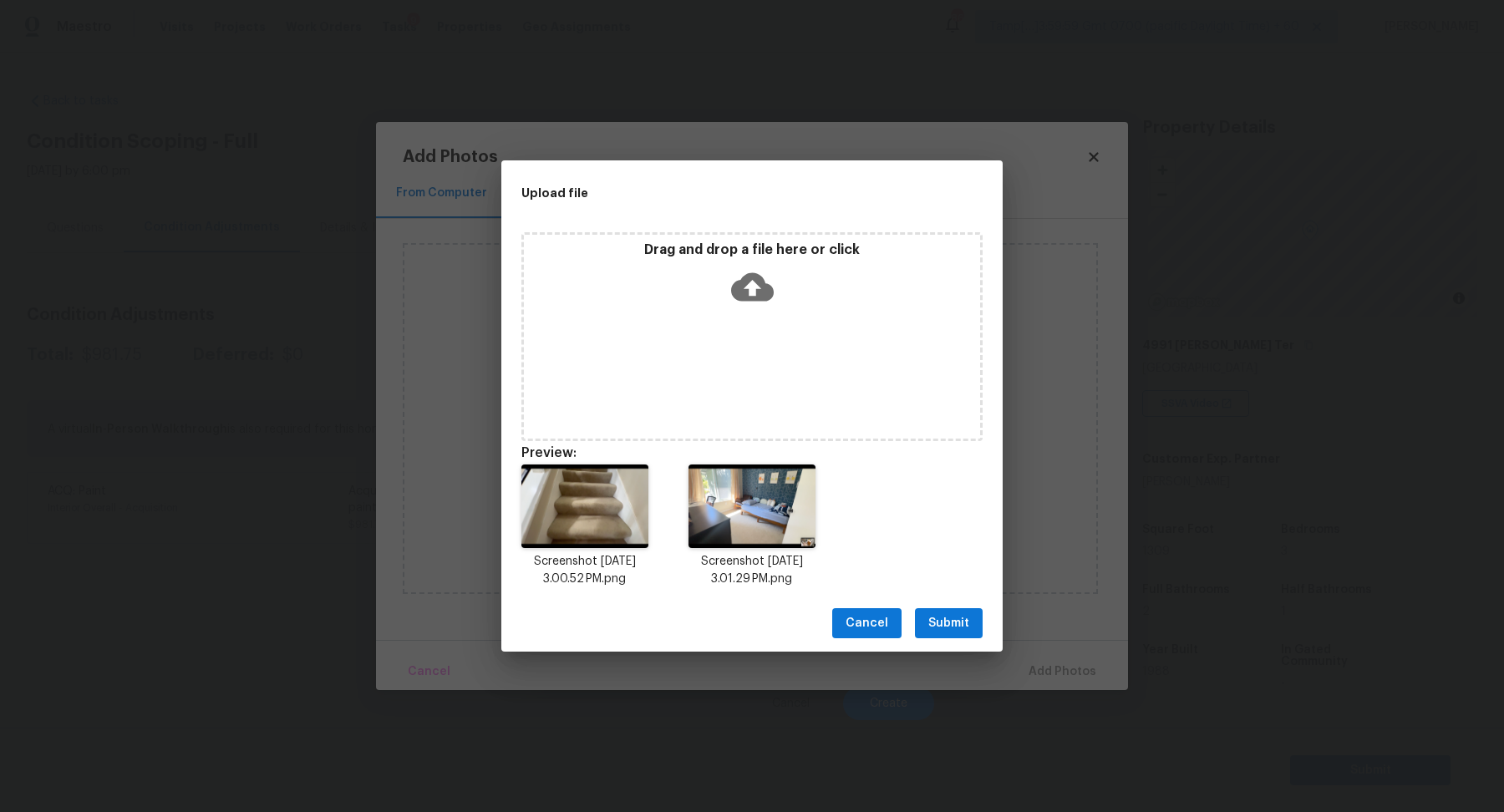
click at [974, 622] on button "Submit" at bounding box center [949, 623] width 68 height 31
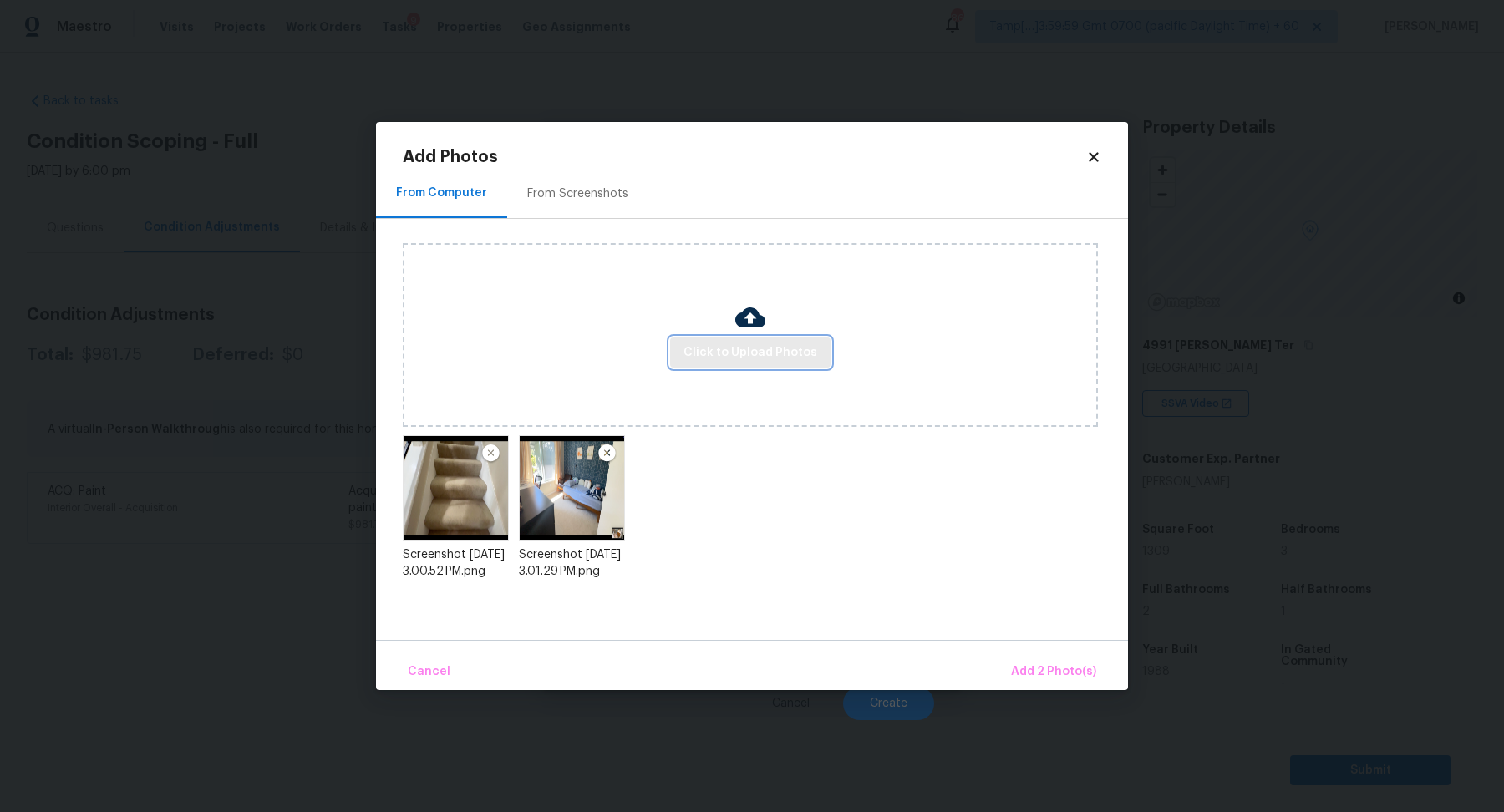
click at [756, 353] on span "Click to Upload Photos" at bounding box center [751, 353] width 134 height 21
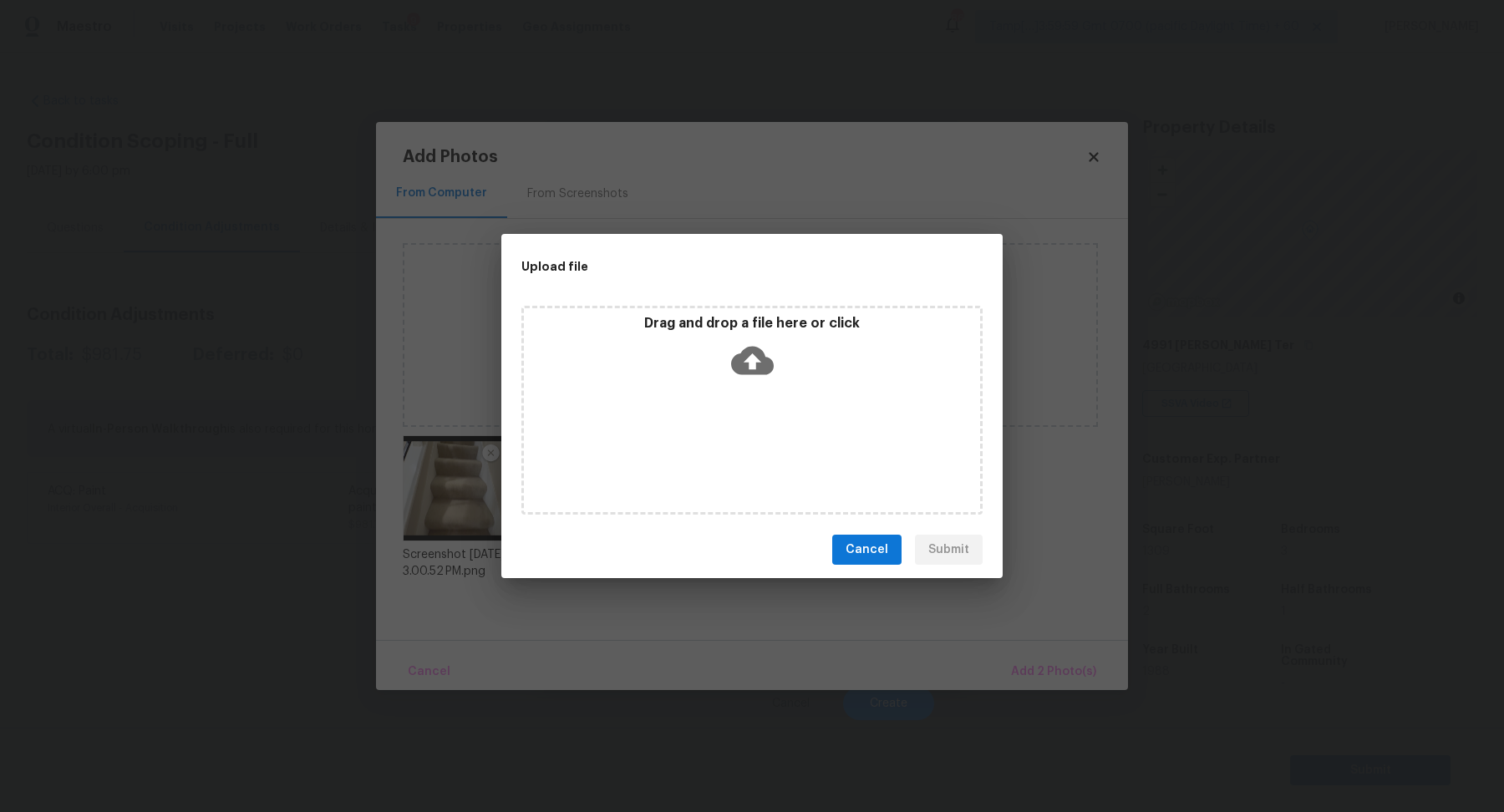
click at [869, 329] on p "Drag and drop a file here or click" at bounding box center [752, 323] width 456 height 18
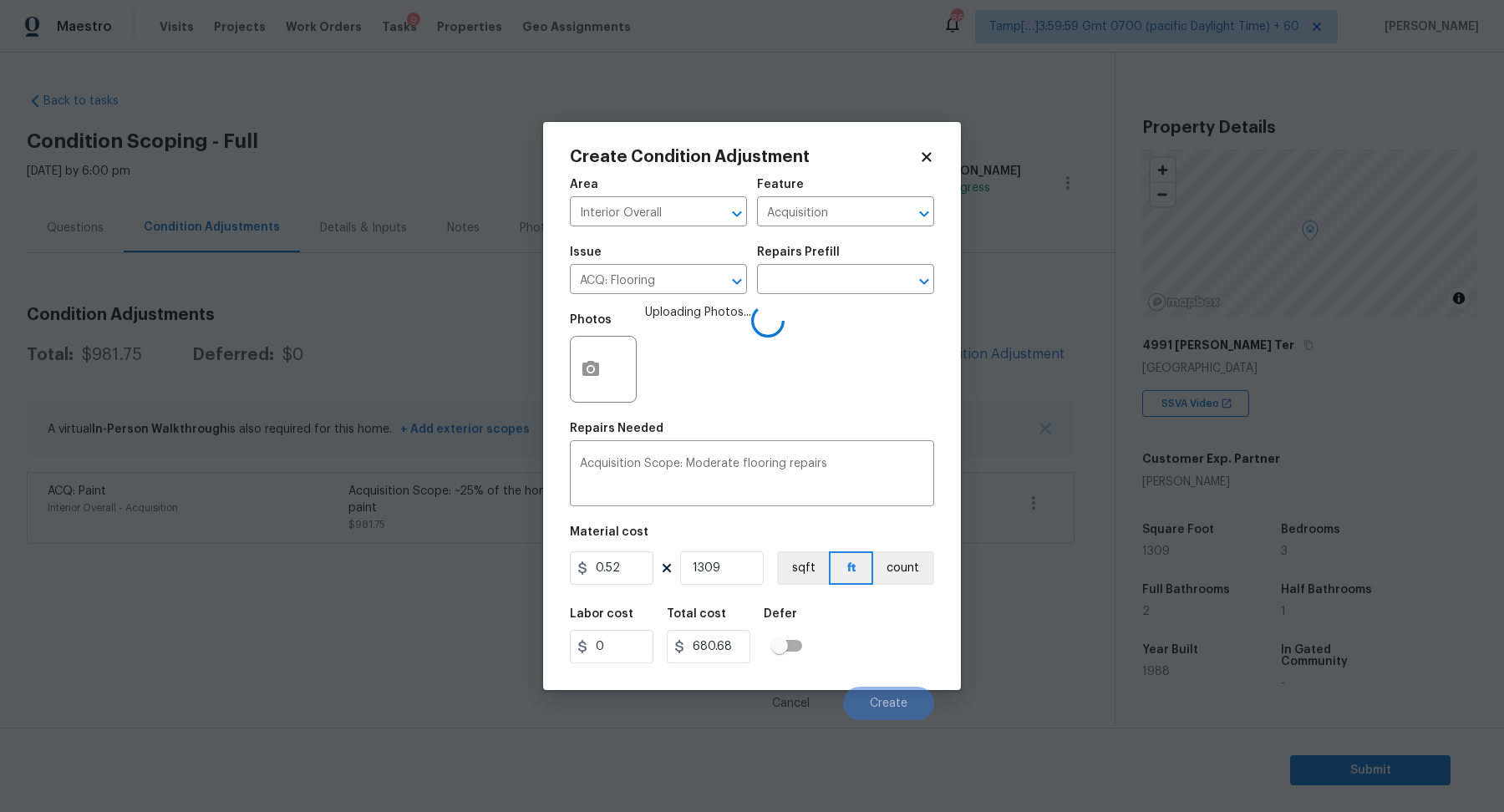
click at [887, 631] on div "Labor cost 0 Total cost 680.68 Defer" at bounding box center [752, 635] width 365 height 76
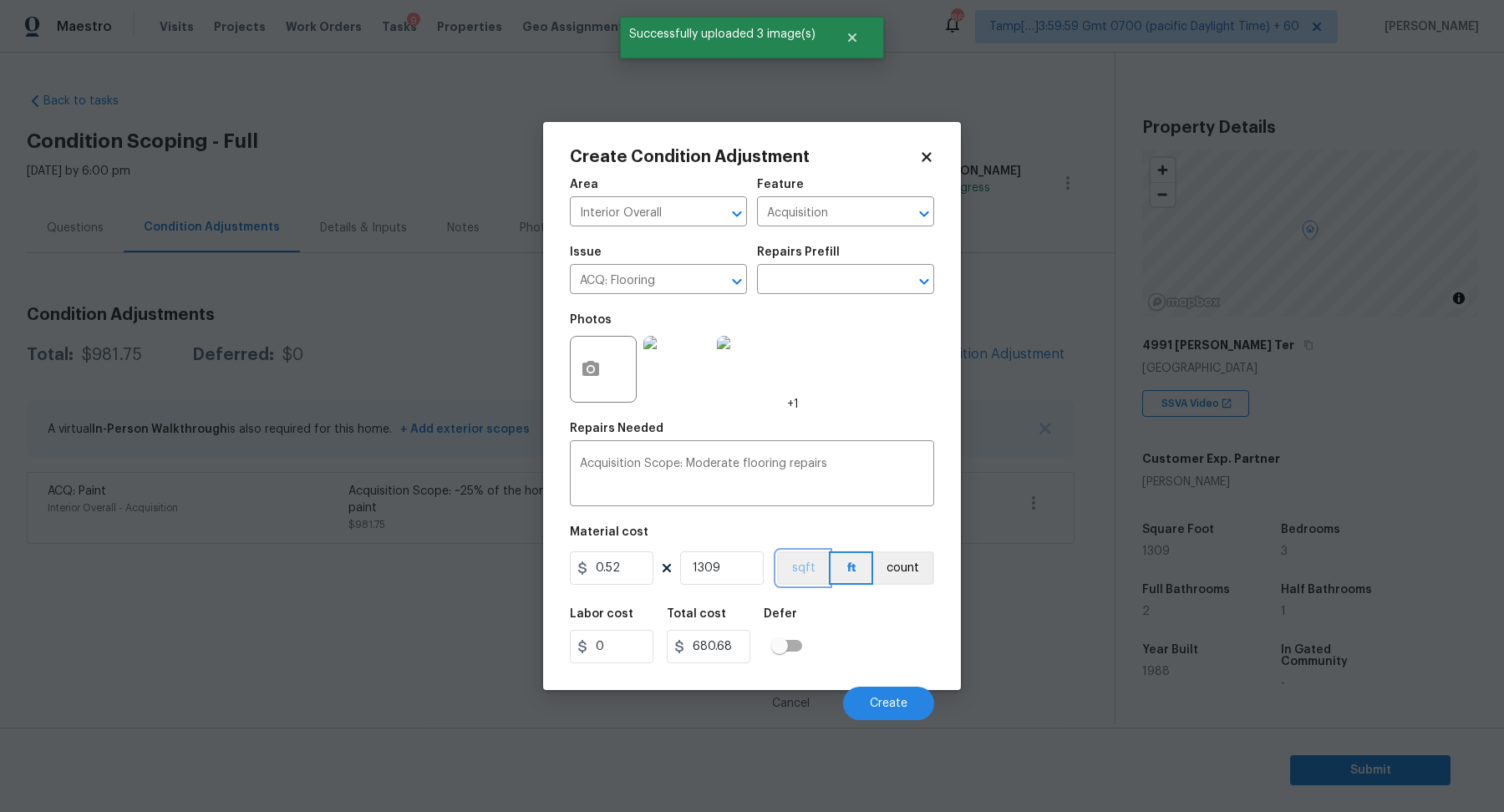
click at [813, 575] on button "sqft" at bounding box center [803, 567] width 52 height 33
click at [852, 640] on div "Labor cost 0 Total cost 680.68 Defer" at bounding box center [752, 635] width 365 height 76
click at [880, 688] on button "Create" at bounding box center [888, 702] width 91 height 33
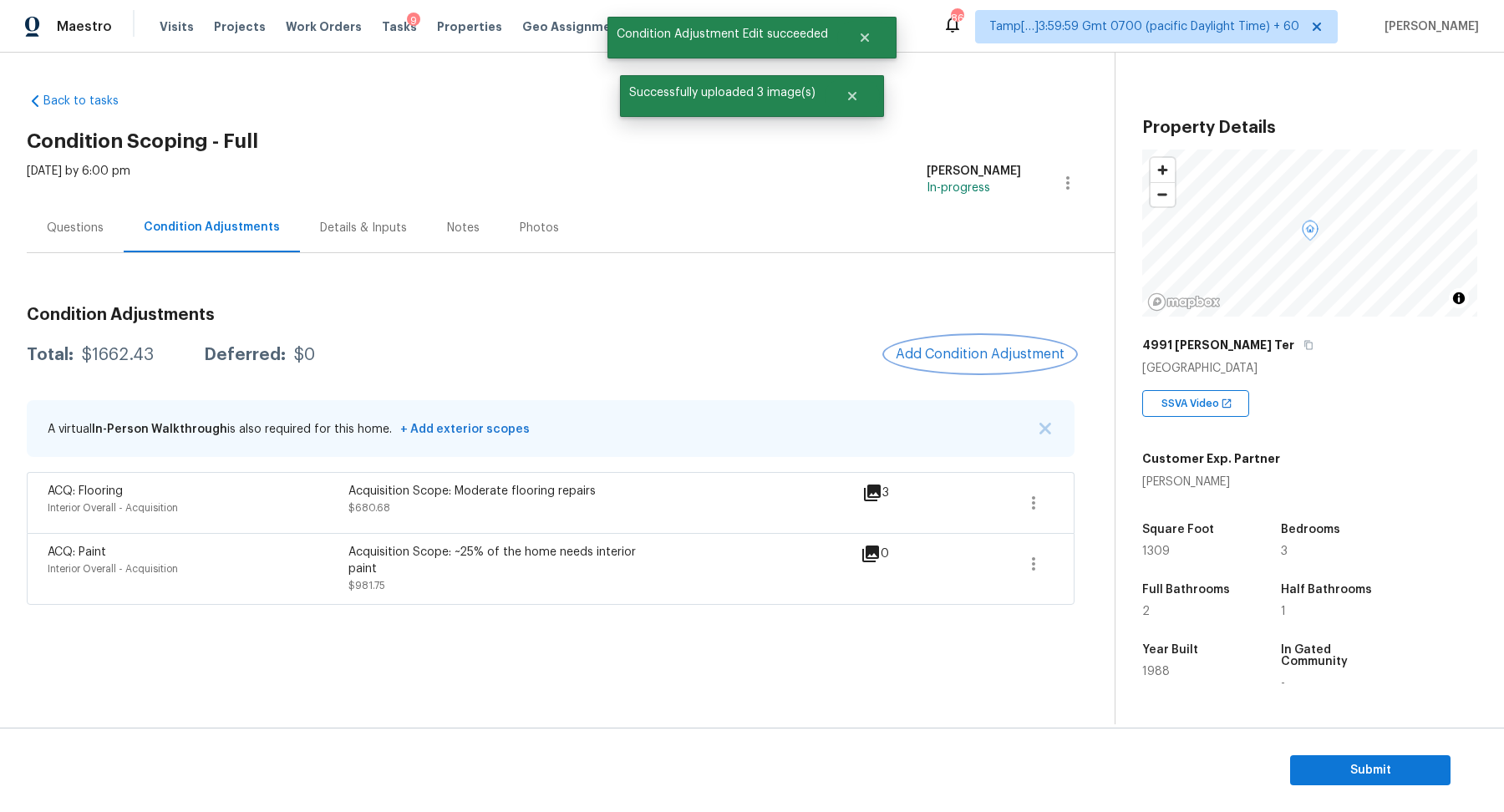
click at [1010, 364] on button "Add Condition Adjustment" at bounding box center [981, 353] width 189 height 35
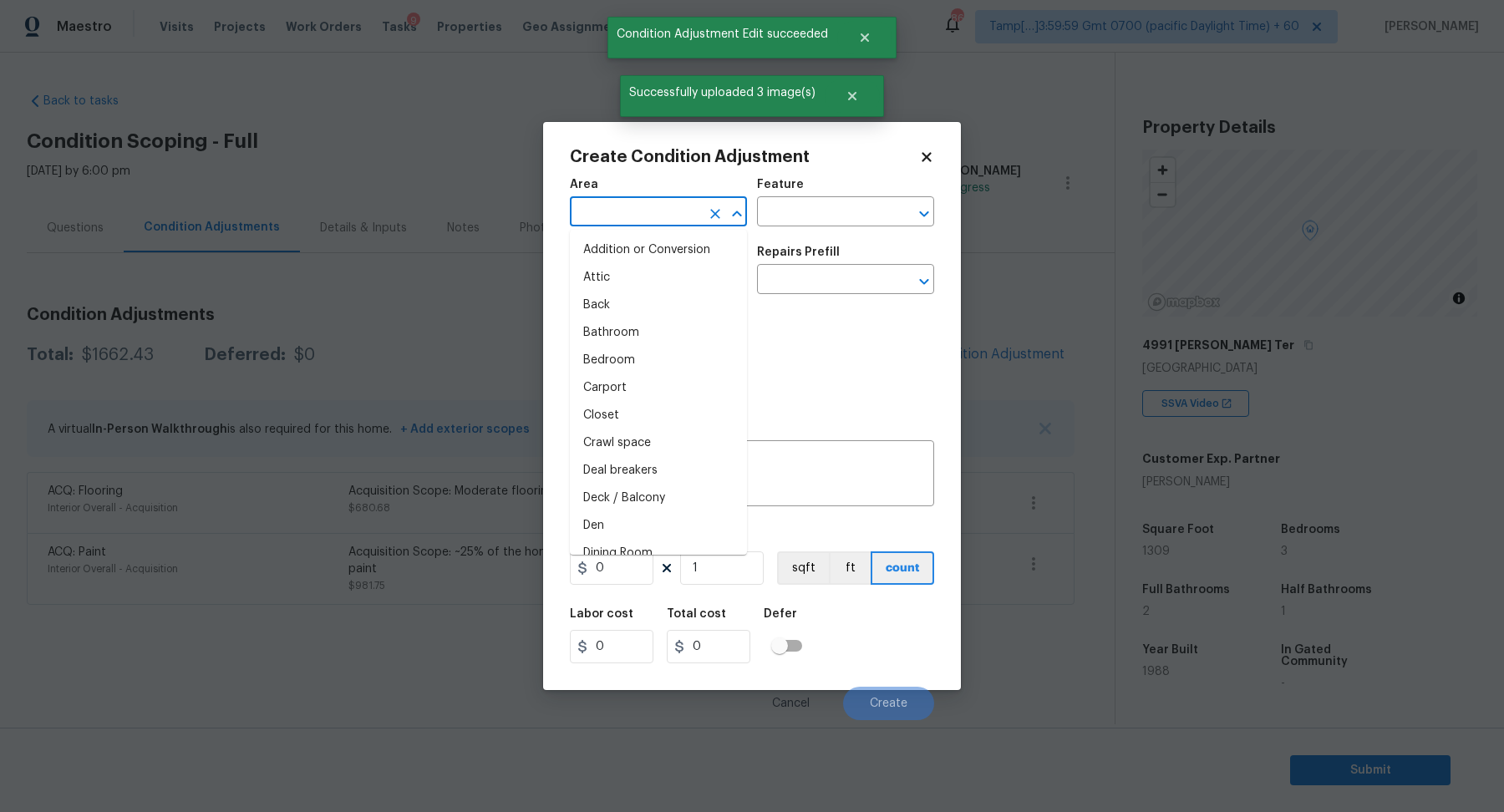
click at [632, 213] on input "text" at bounding box center [635, 212] width 130 height 25
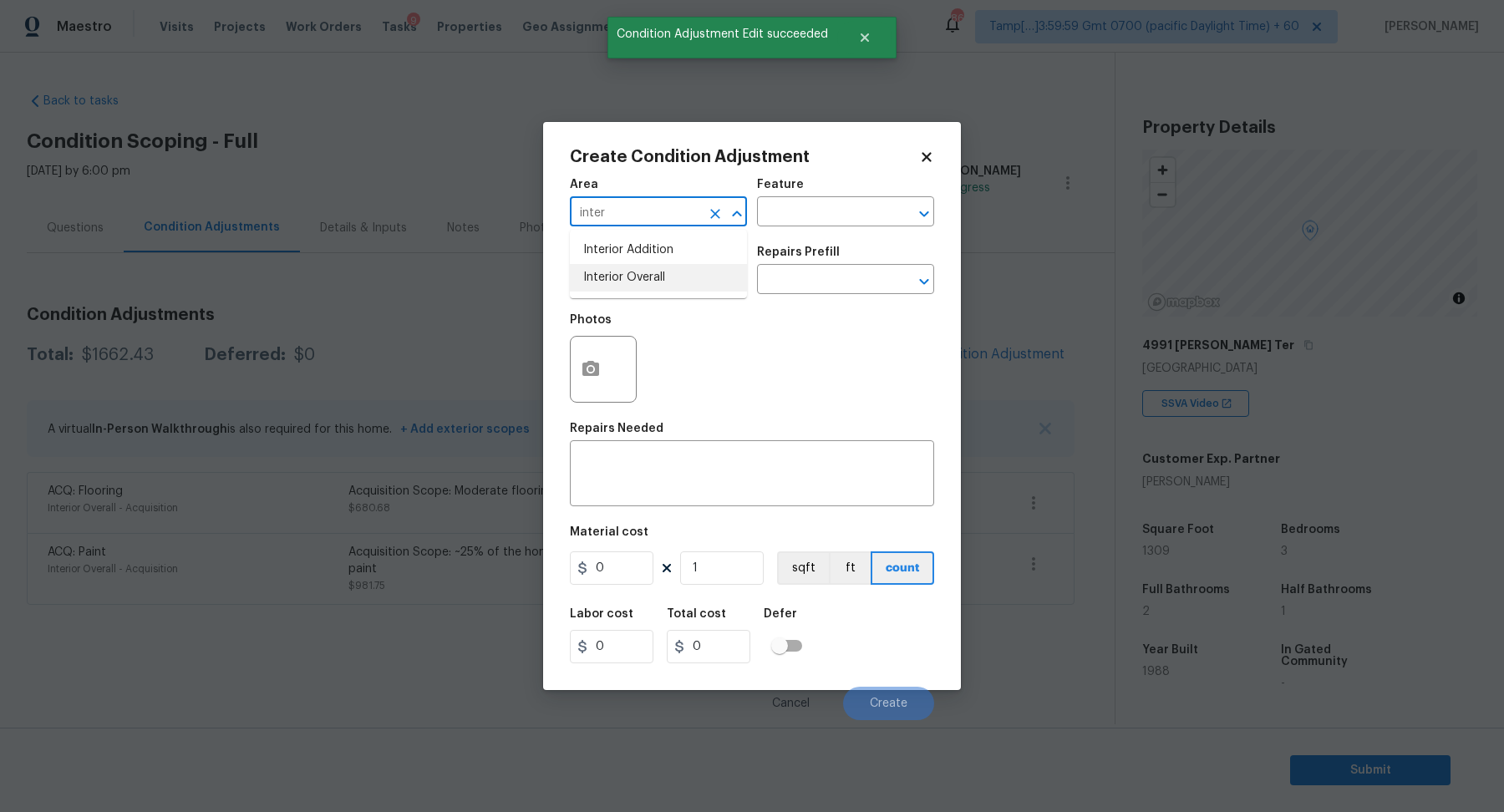
click at [633, 286] on li "Interior Overall" at bounding box center [658, 278] width 178 height 27
type input "Interior Overall"
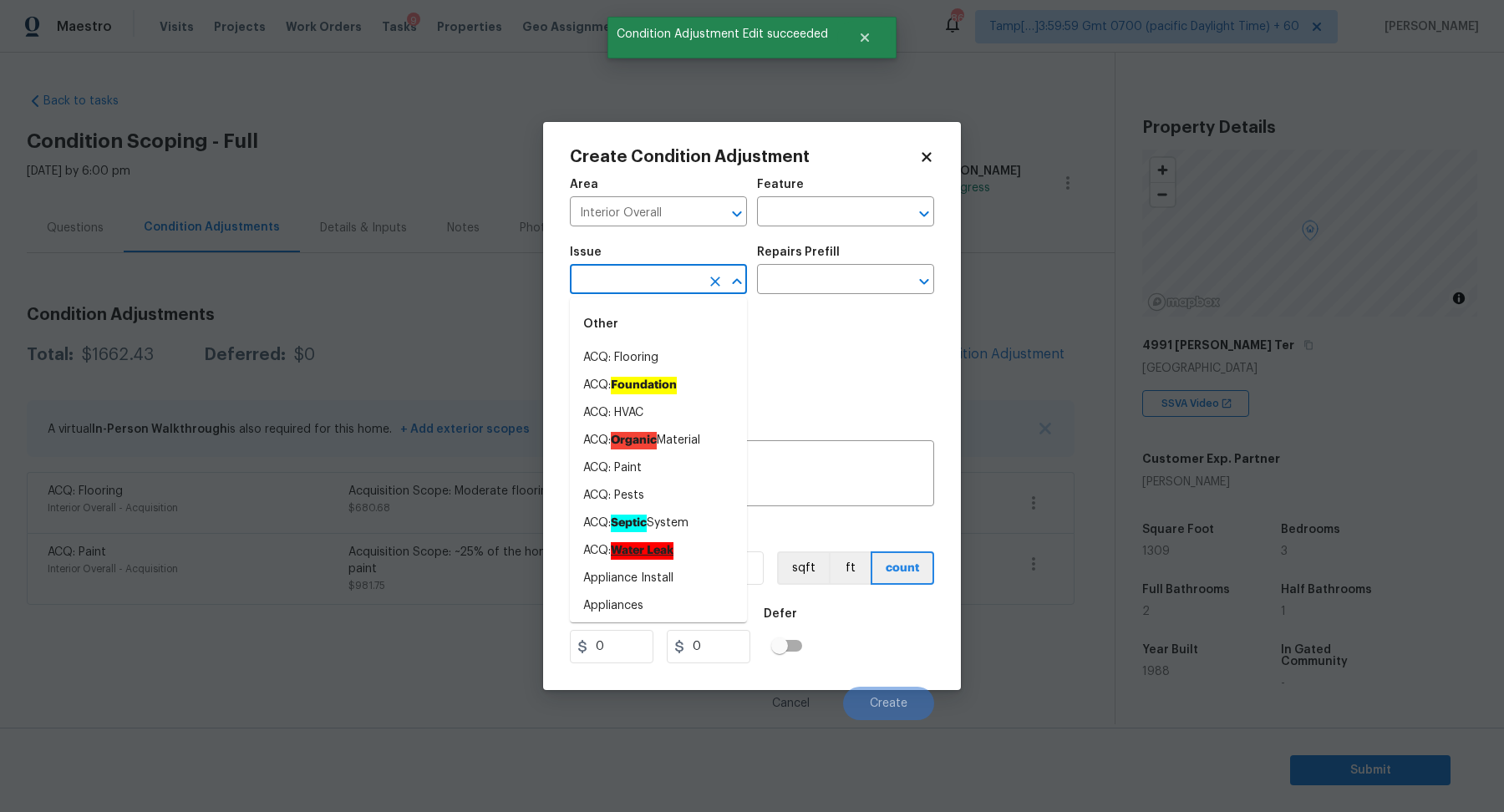
click at [633, 286] on input "text" at bounding box center [635, 280] width 130 height 25
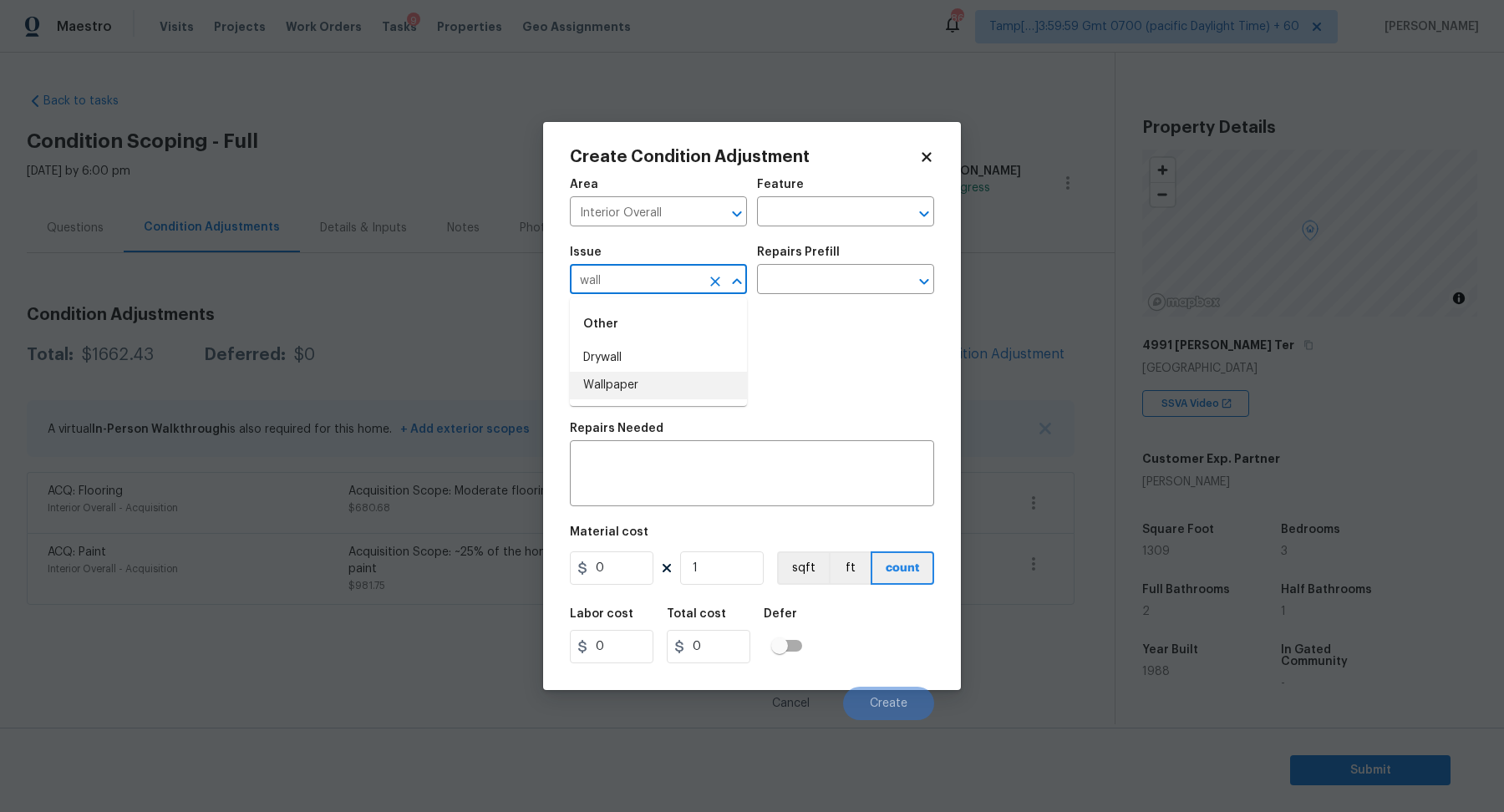
click at [639, 387] on li "Wallpaper" at bounding box center [658, 385] width 178 height 27
type input "Wallpaper"
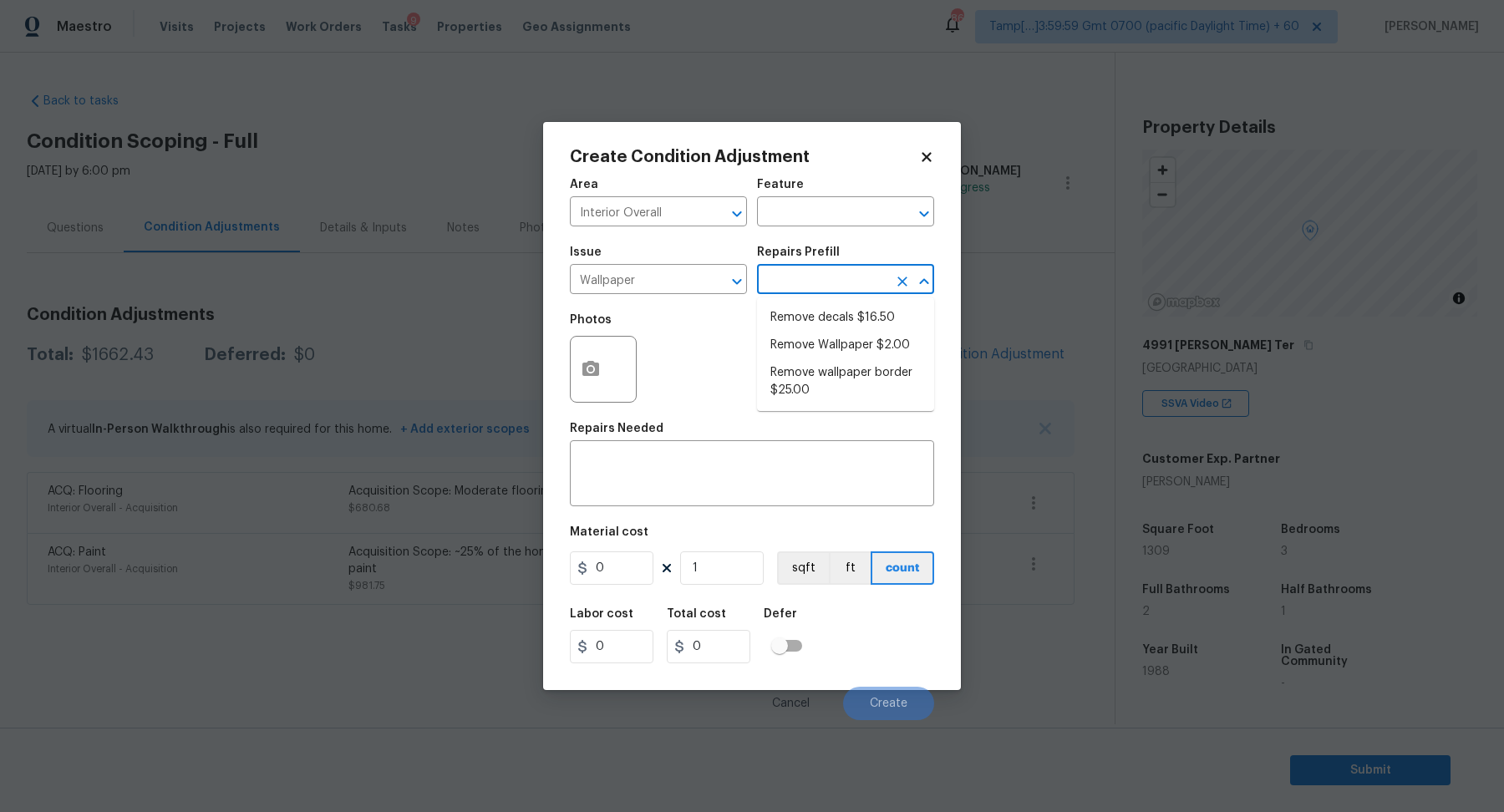
click at [854, 275] on input "text" at bounding box center [822, 280] width 130 height 25
click at [842, 354] on ul "Remove decals $16.50 Remove Wallpaper $2.00 Remove wallpaper border $25.00" at bounding box center [846, 354] width 178 height 113
click at [842, 354] on li "Remove Wallpaper $2.00" at bounding box center [846, 345] width 178 height 27
type input "Walls and Ceiling"
type textarea "Remove wallpaper and texture walls to best match existing conditions"
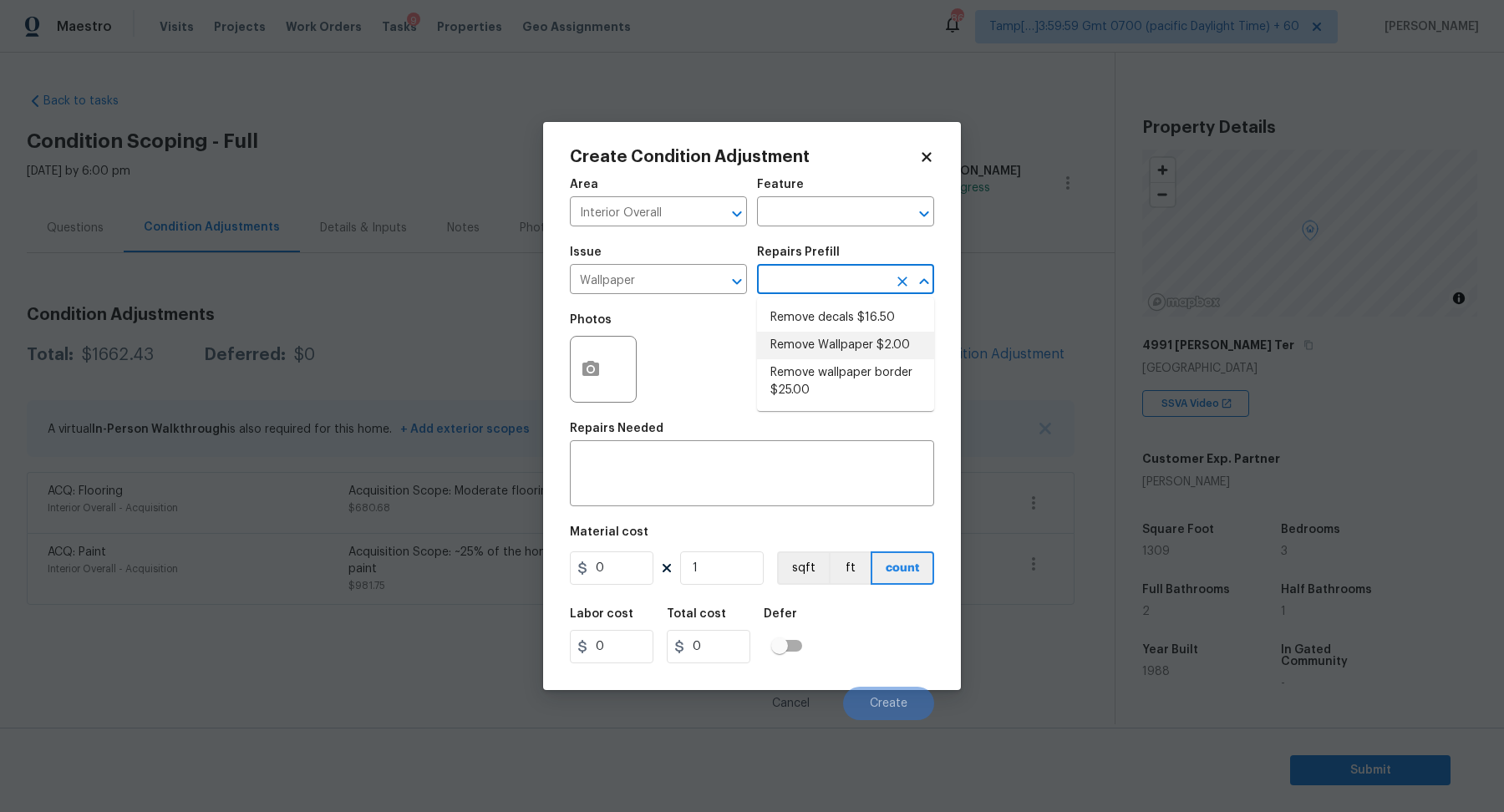
type input "2"
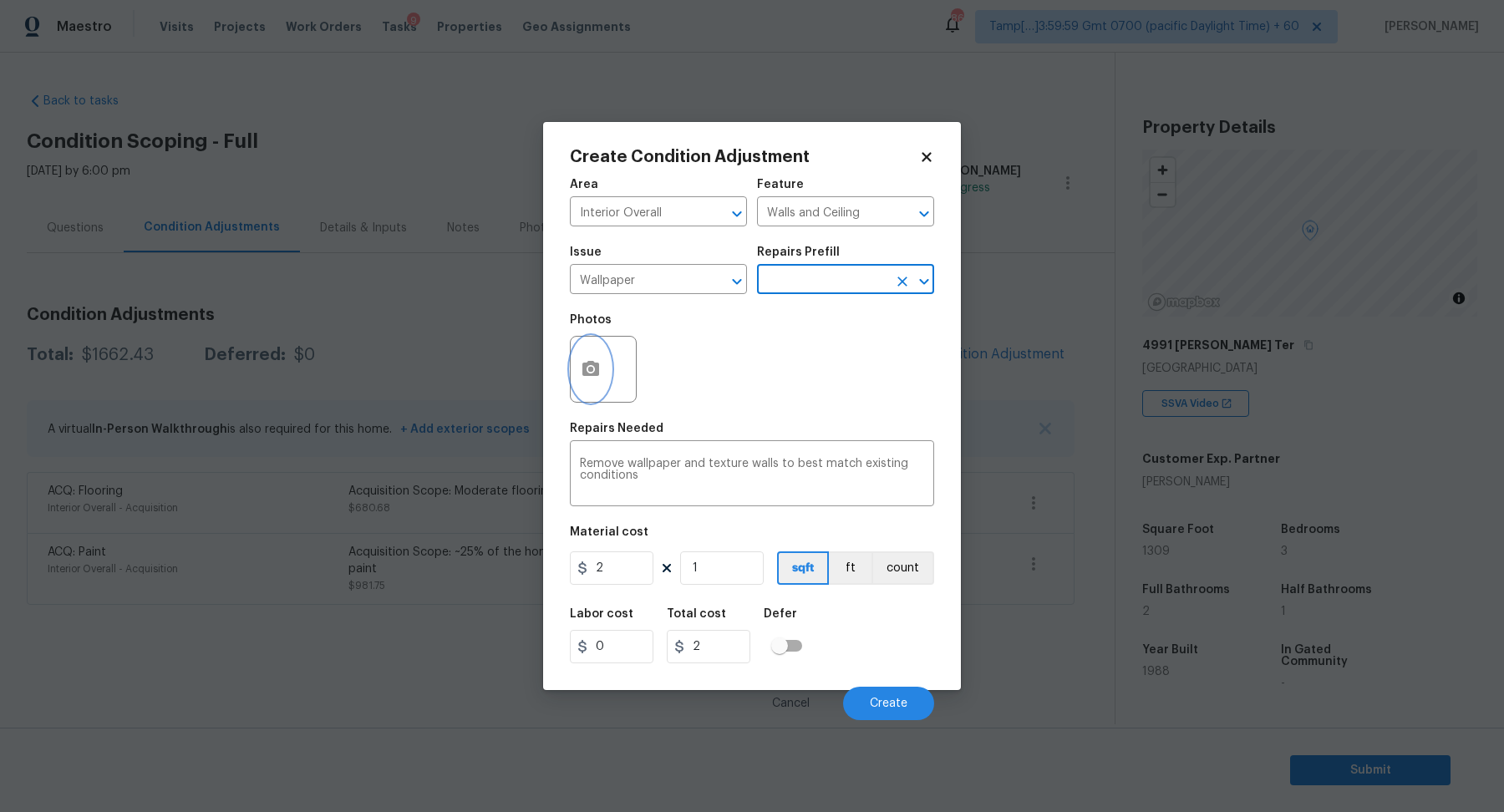
click at [582, 352] on button "button" at bounding box center [590, 368] width 40 height 65
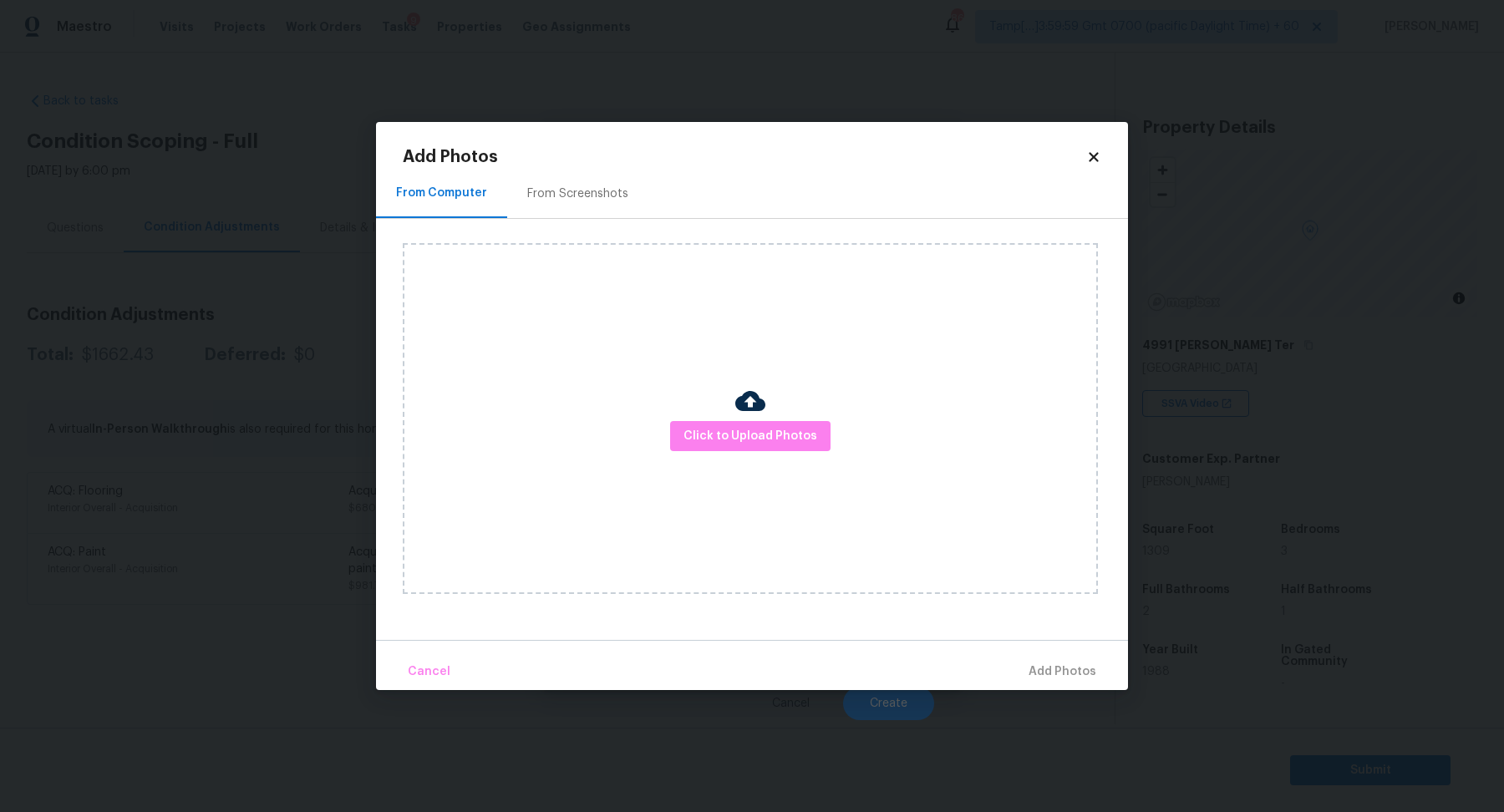
click at [728, 452] on div "Click to Upload Photos" at bounding box center [750, 417] width 695 height 350
click at [736, 445] on span "Click to Upload Photos" at bounding box center [751, 436] width 134 height 21
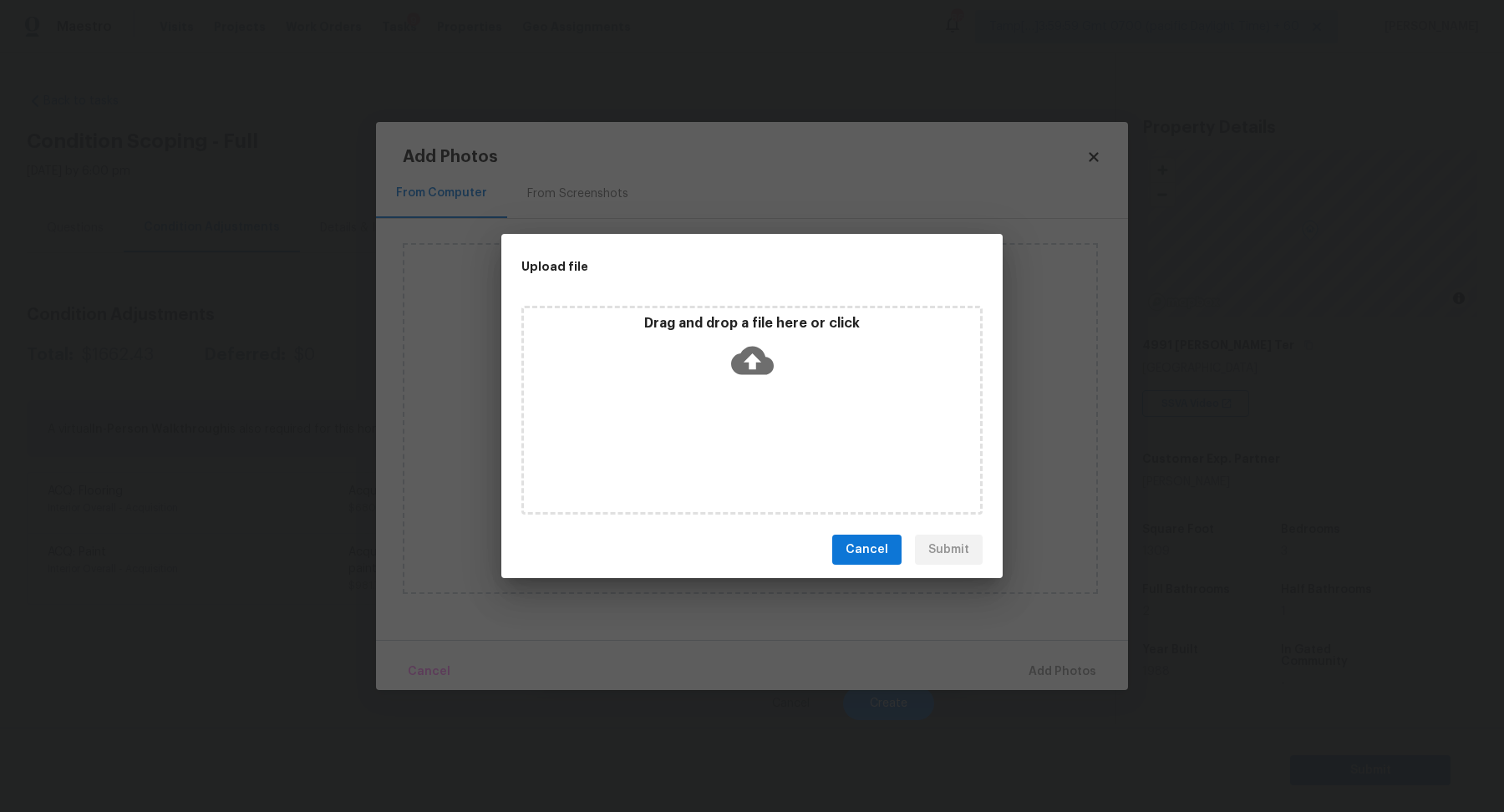
click at [782, 365] on div "Drag and drop a file here or click" at bounding box center [752, 350] width 456 height 72
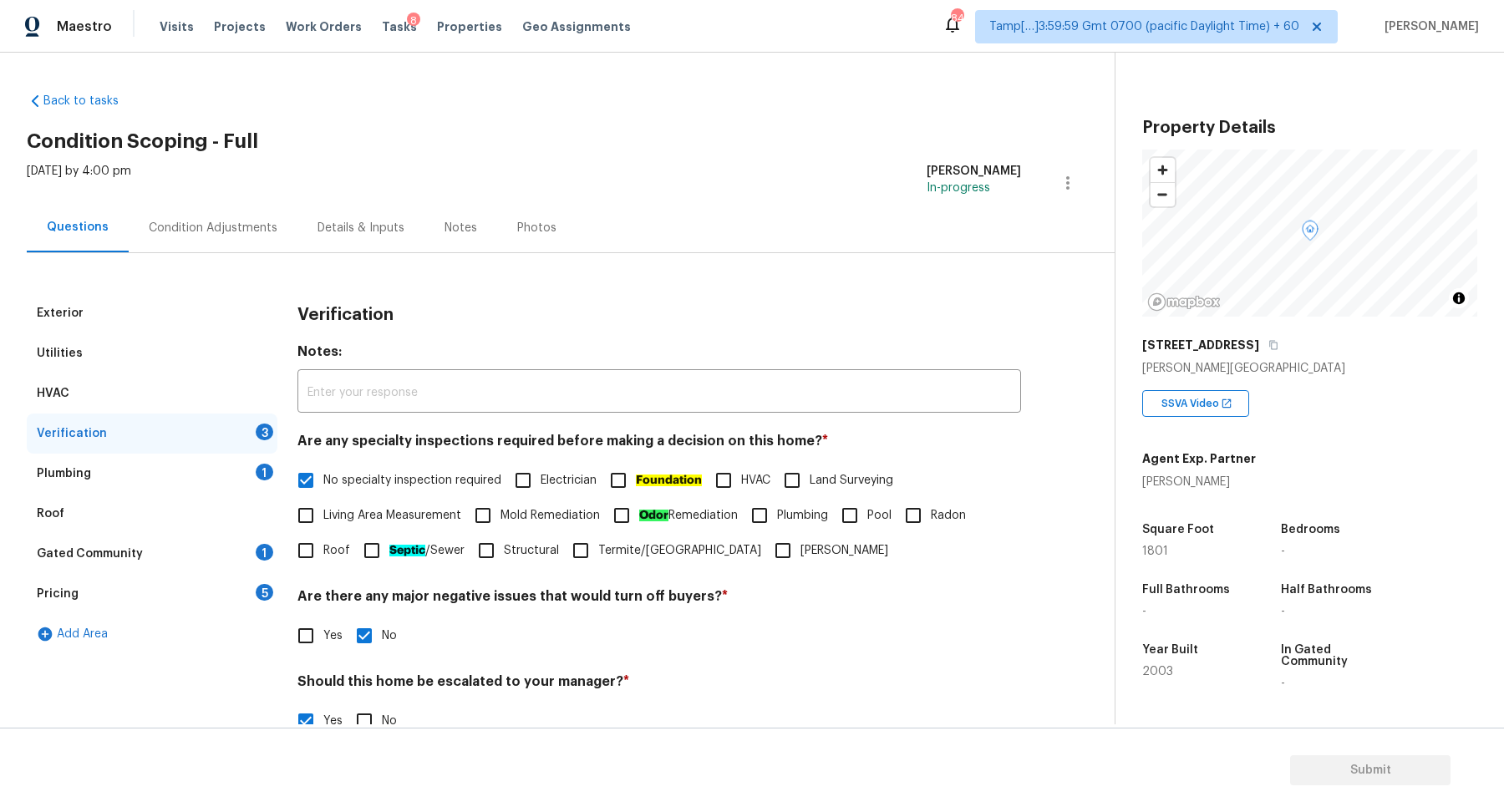
scroll to position [297, 0]
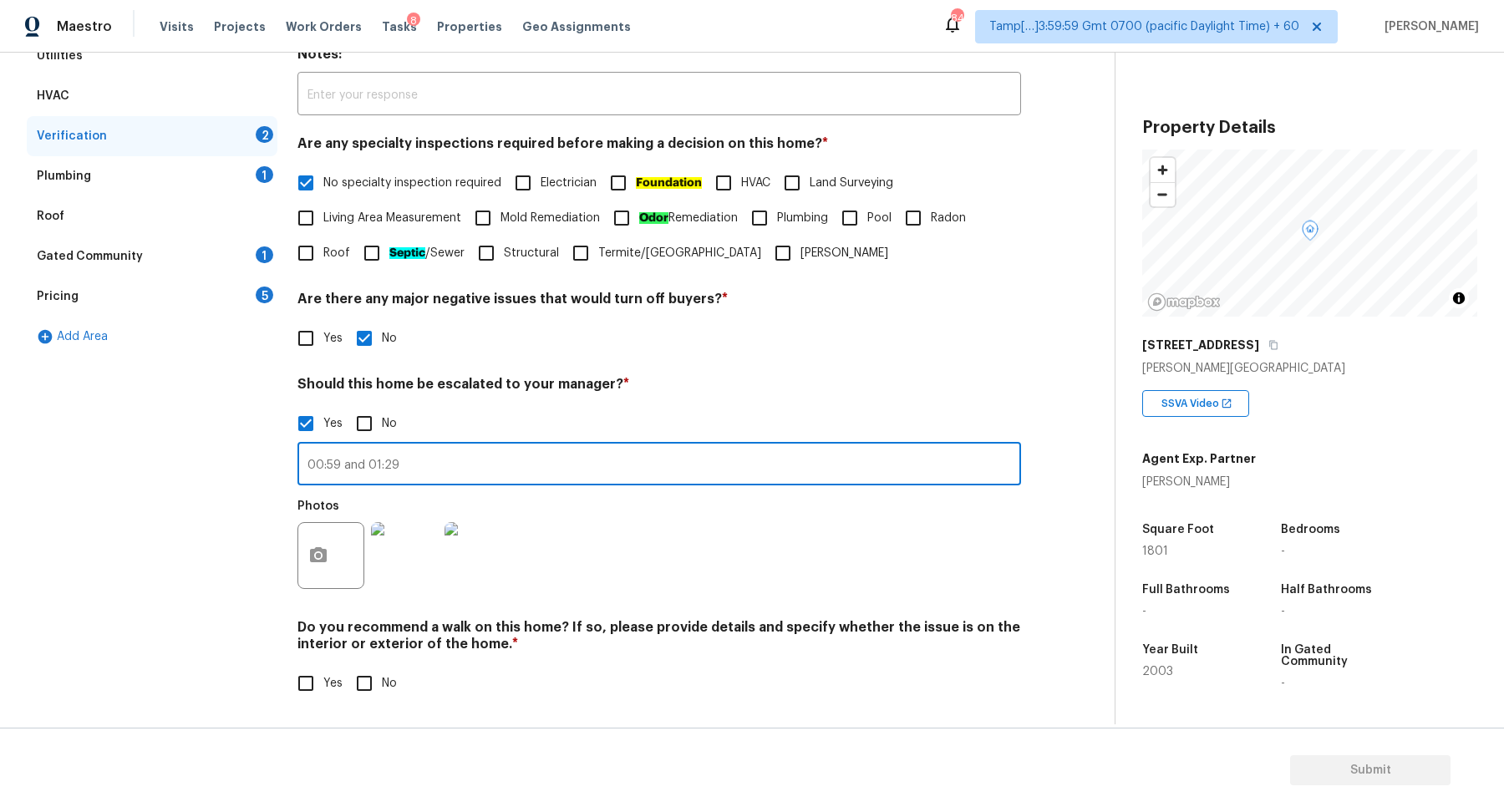
click at [313, 462] on input "00:59 and 01:29" at bounding box center [659, 465] width 724 height 40
click at [308, 459] on input "00:59 and 01:29" at bounding box center [659, 465] width 724 height 40
click at [777, 466] on input "The house has a possible foundation issue in the stem walls at 00:59 and 01:29" at bounding box center [659, 465] width 724 height 40
type input "The house has a possible foundation issue in the stem walls at 00:59 and 01:29."
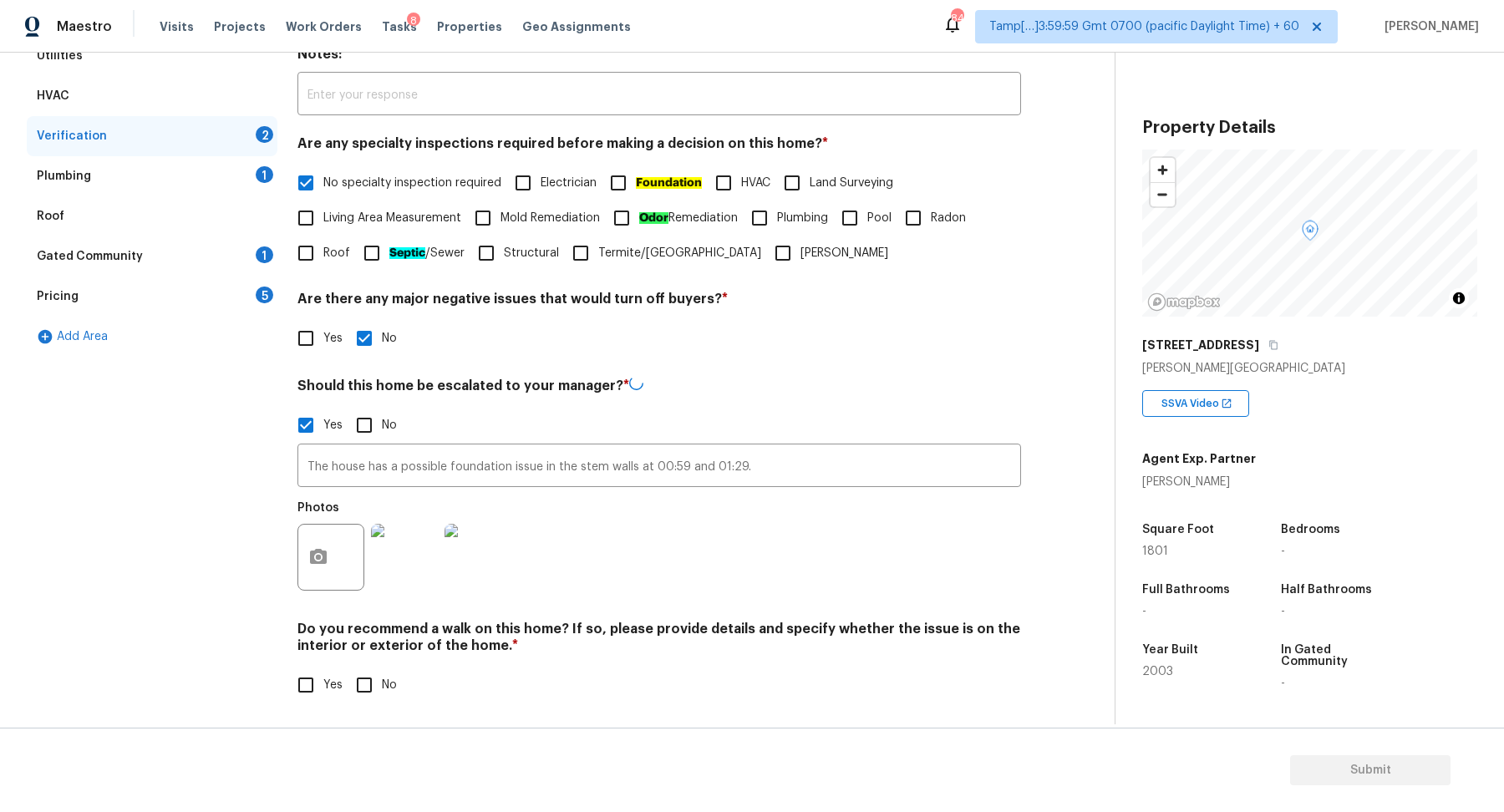
click at [831, 408] on div "Yes No" at bounding box center [659, 425] width 724 height 35
click at [380, 683] on input "No" at bounding box center [364, 683] width 35 height 35
checkbox input "true"
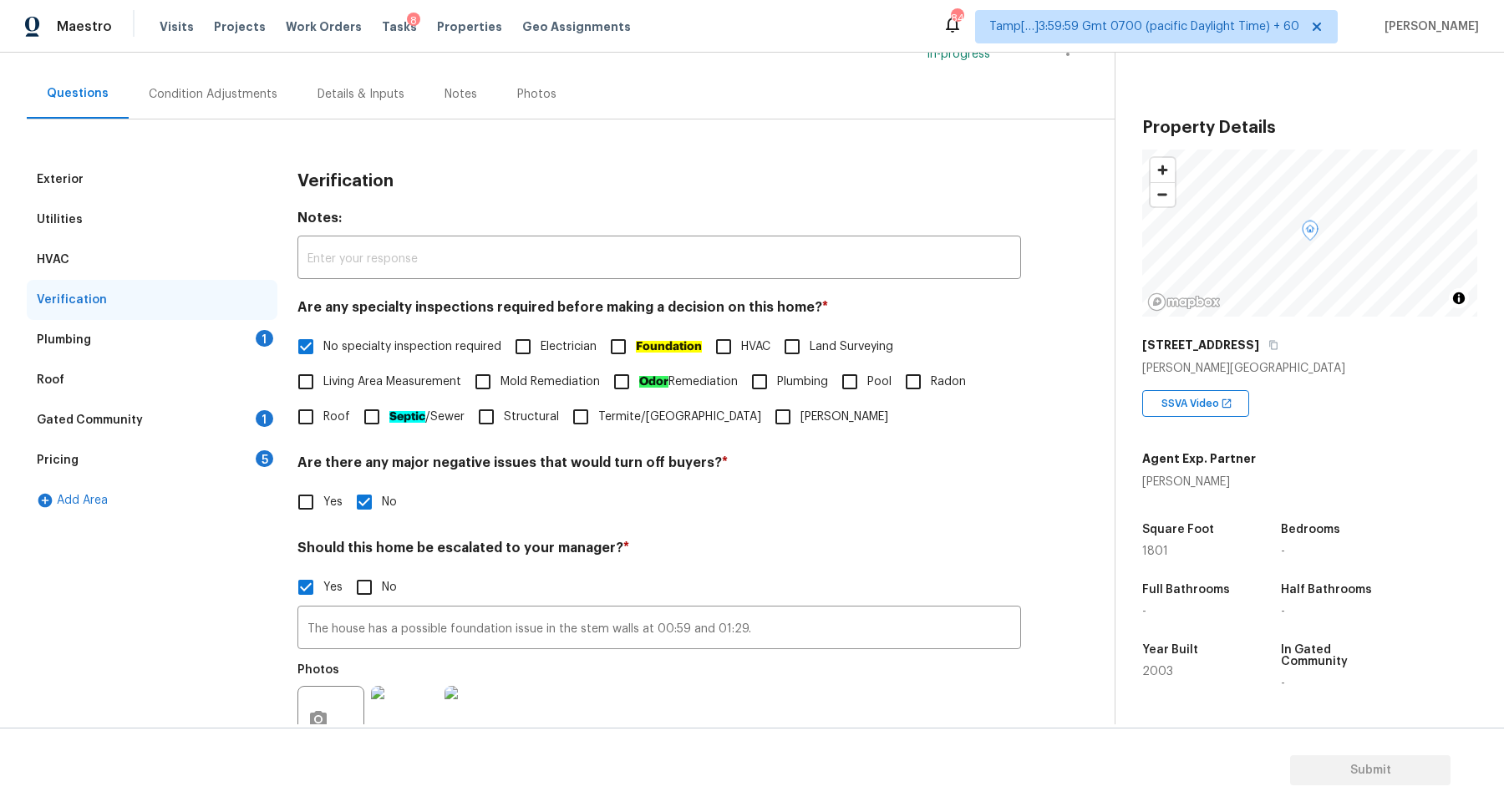
scroll to position [121, 0]
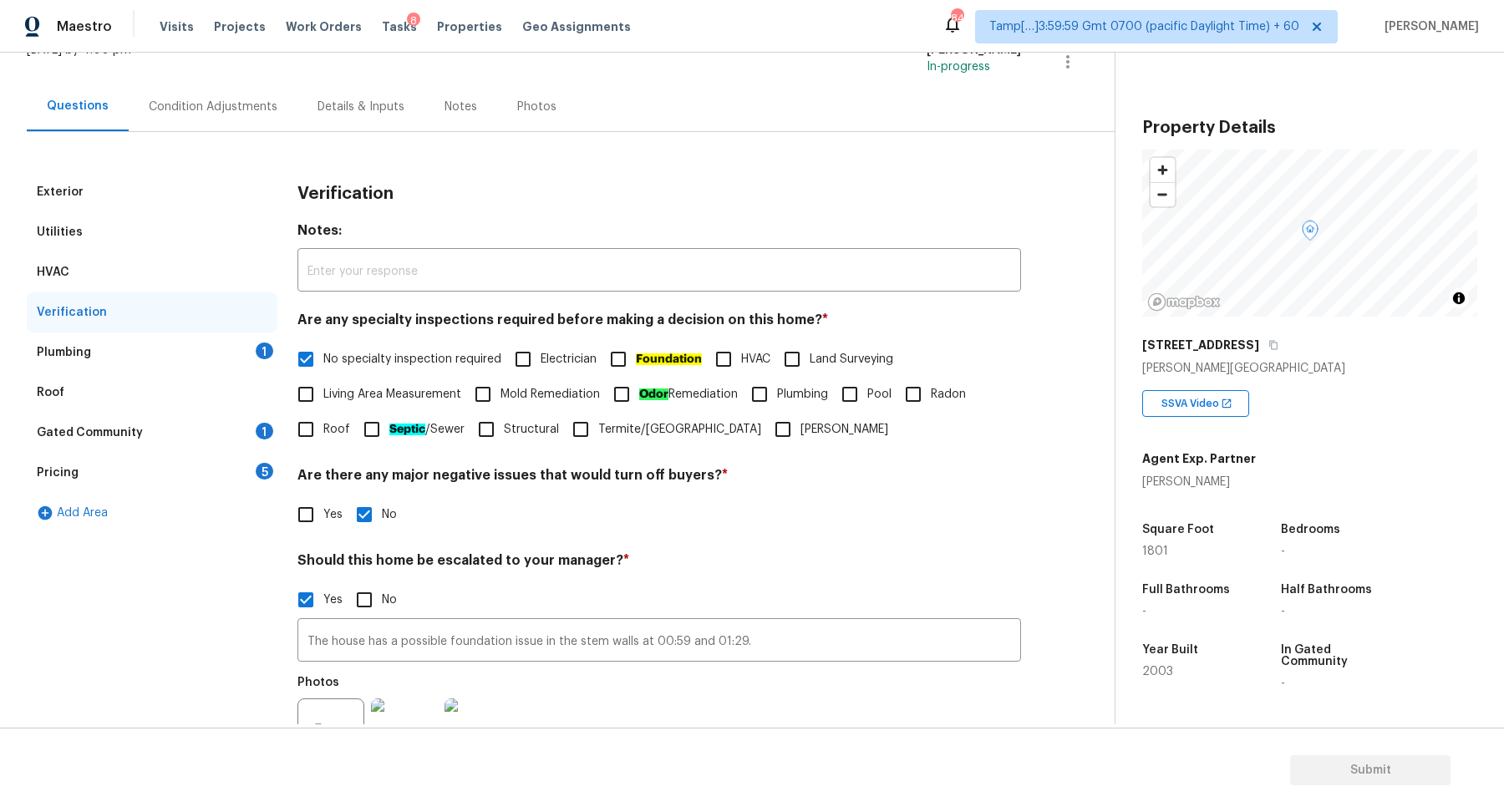
click at [242, 360] on div "Plumbing 1" at bounding box center [151, 352] width 250 height 40
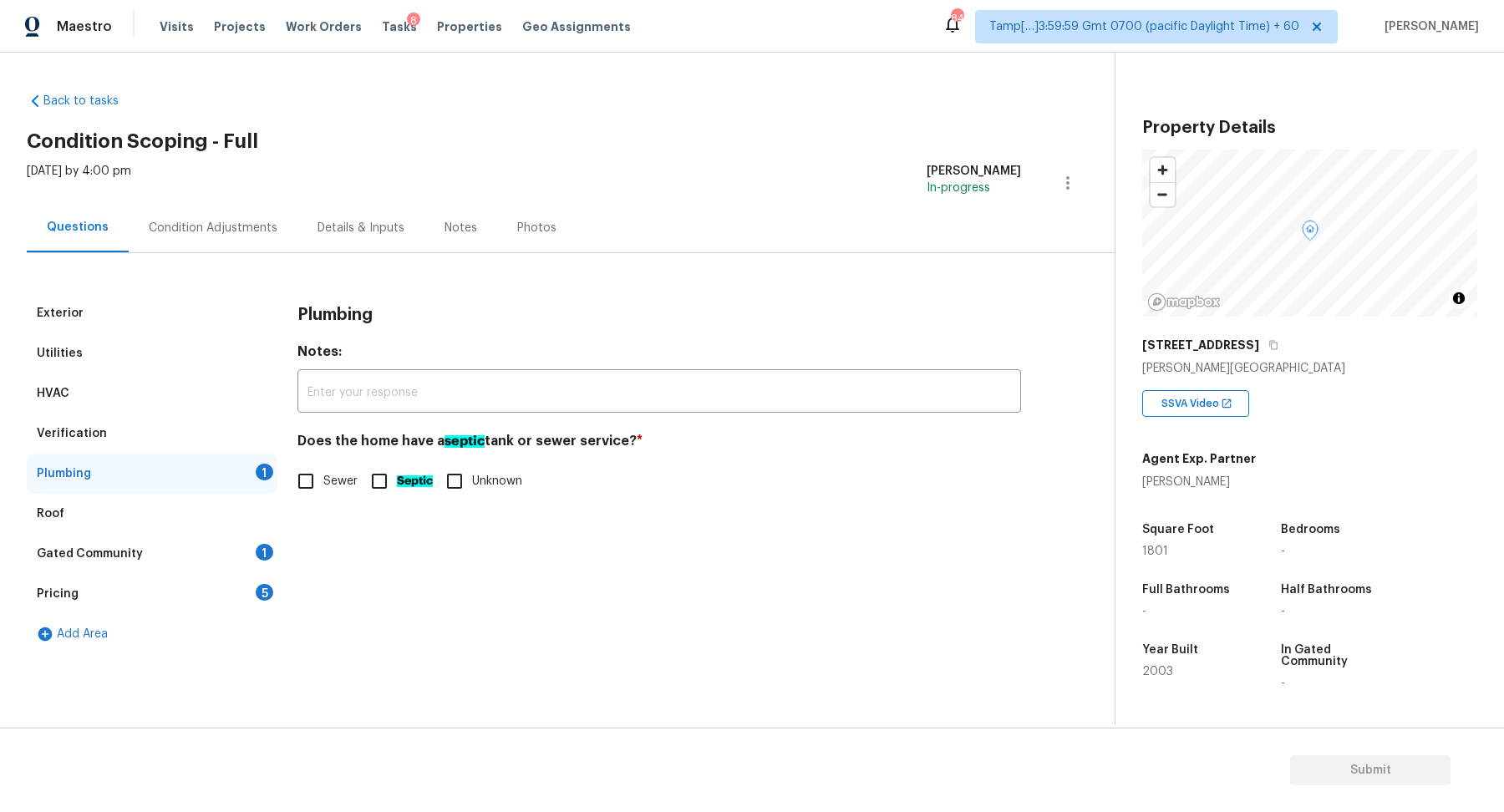
click at [340, 487] on span "Sewer" at bounding box center [340, 482] width 34 height 18
click at [323, 487] on input "Sewer" at bounding box center [305, 481] width 35 height 35
checkbox input "true"
click at [256, 553] on div "1" at bounding box center [265, 552] width 18 height 17
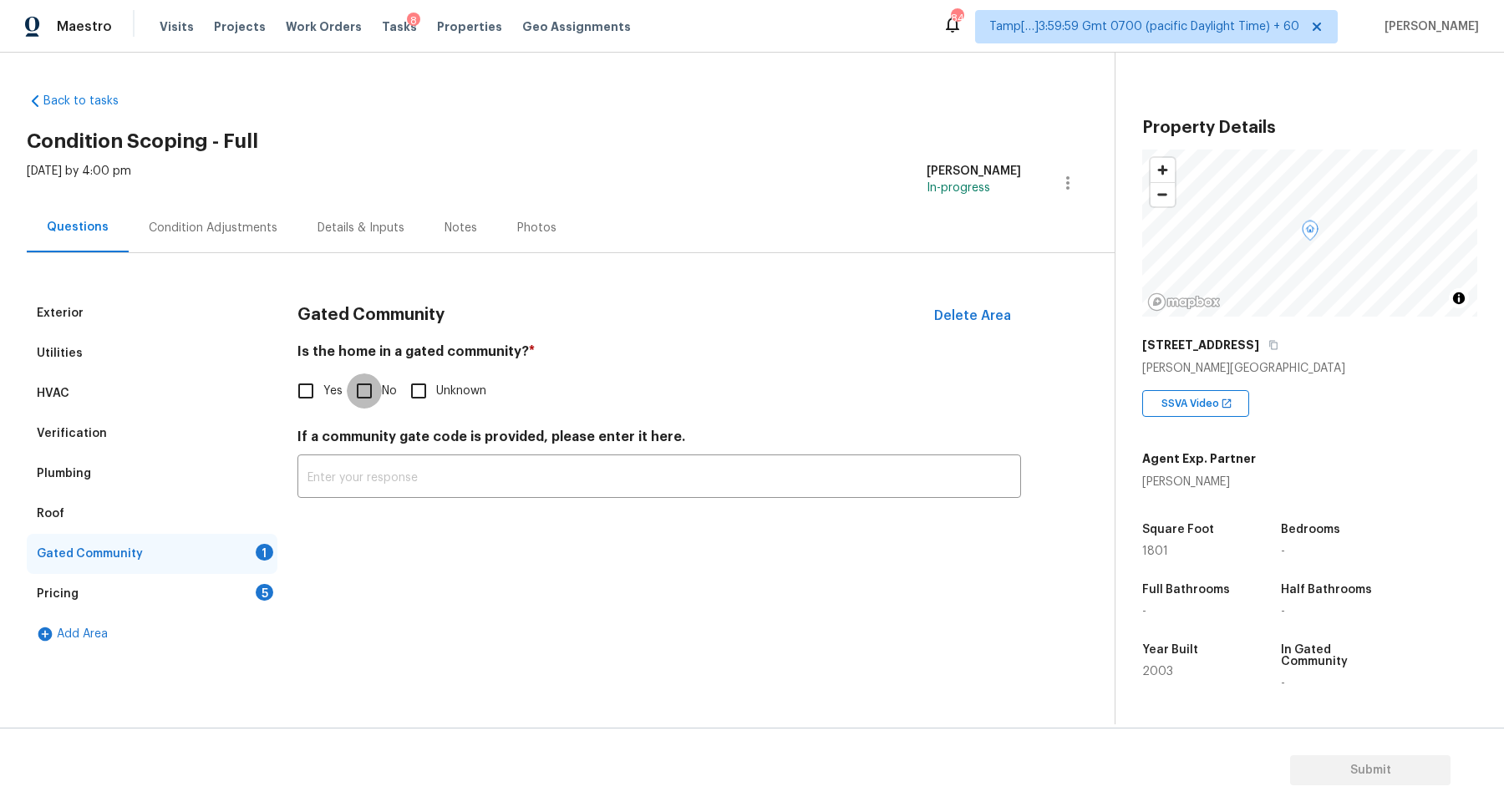
click at [350, 384] on input "No" at bounding box center [364, 390] width 35 height 35
checkbox input "true"
click at [235, 593] on div "Pricing 5" at bounding box center [151, 594] width 250 height 40
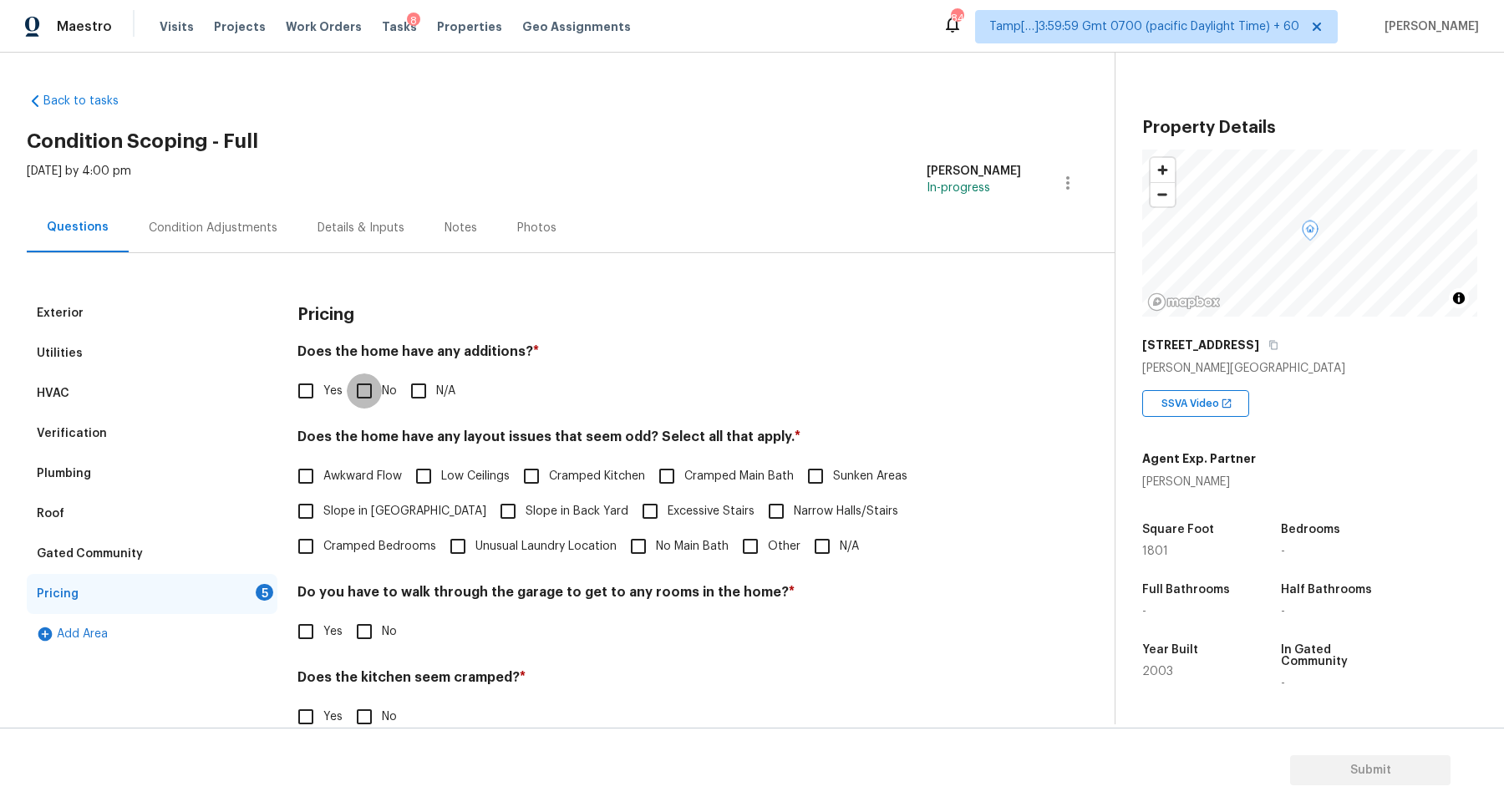
click at [350, 385] on input "No" at bounding box center [364, 390] width 35 height 35
checkbox input "true"
click at [351, 500] on label "Slope in [GEOGRAPHIC_DATA]" at bounding box center [387, 511] width 198 height 35
click at [323, 500] on input "Slope in [GEOGRAPHIC_DATA]" at bounding box center [305, 511] width 35 height 35
checkbox input "true"
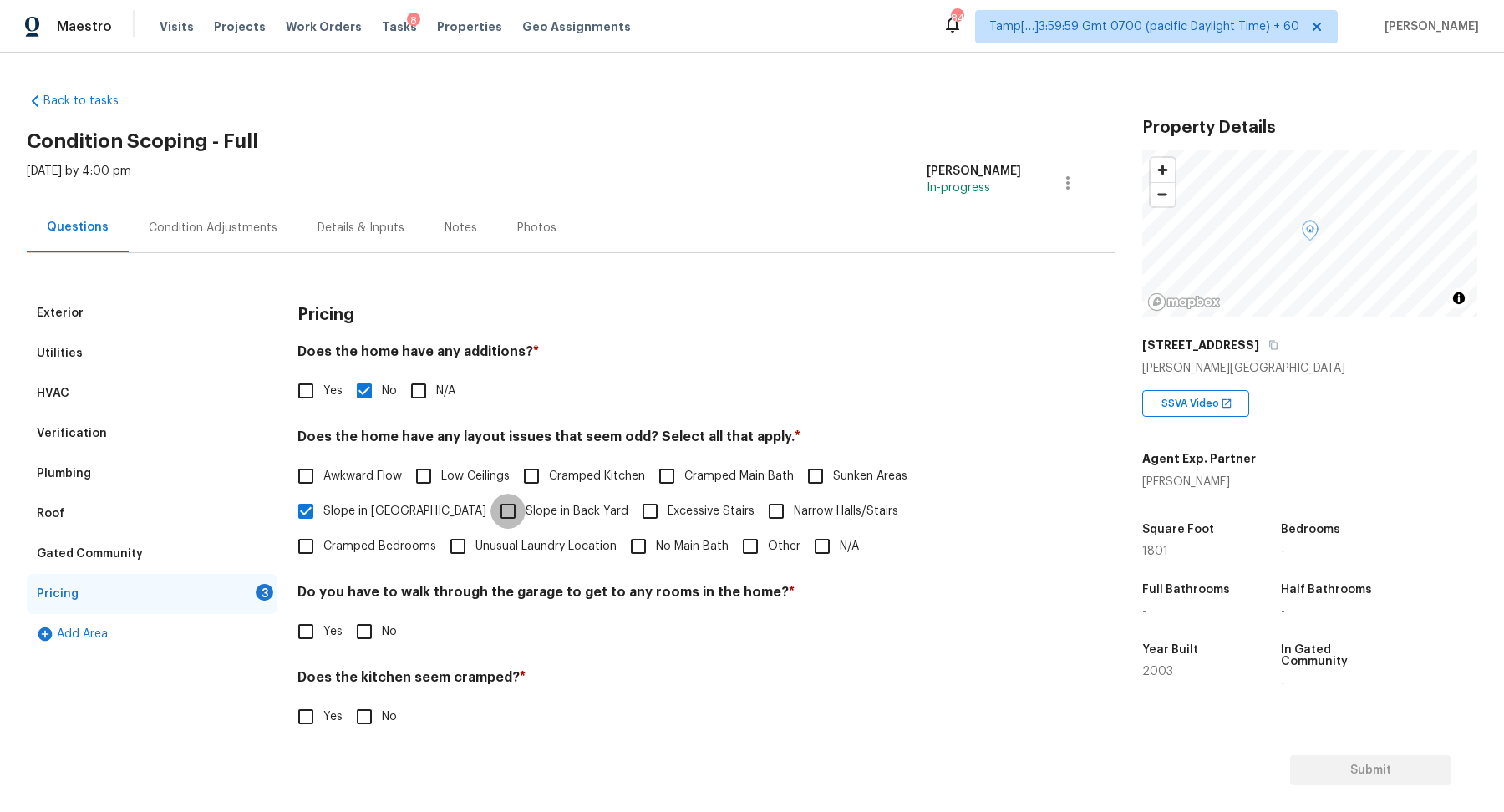
click at [490, 510] on input "Slope in Back Yard" at bounding box center [507, 511] width 35 height 35
checkbox input "true"
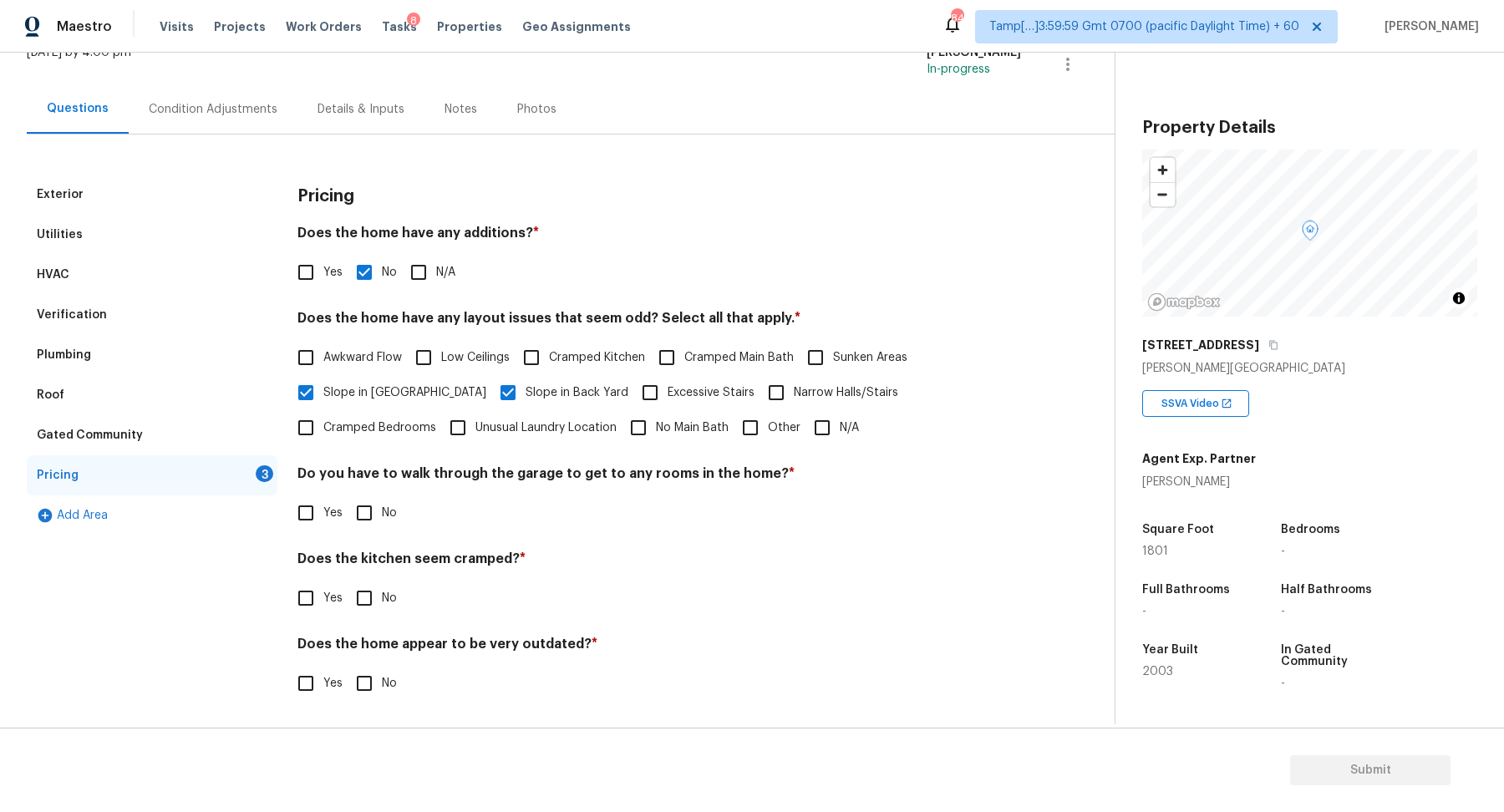
click at [349, 523] on input "No" at bounding box center [364, 513] width 35 height 35
checkbox input "true"
click at [347, 581] on input "No" at bounding box center [364, 598] width 35 height 35
checkbox input "true"
click at [347, 668] on input "No" at bounding box center [364, 685] width 35 height 35
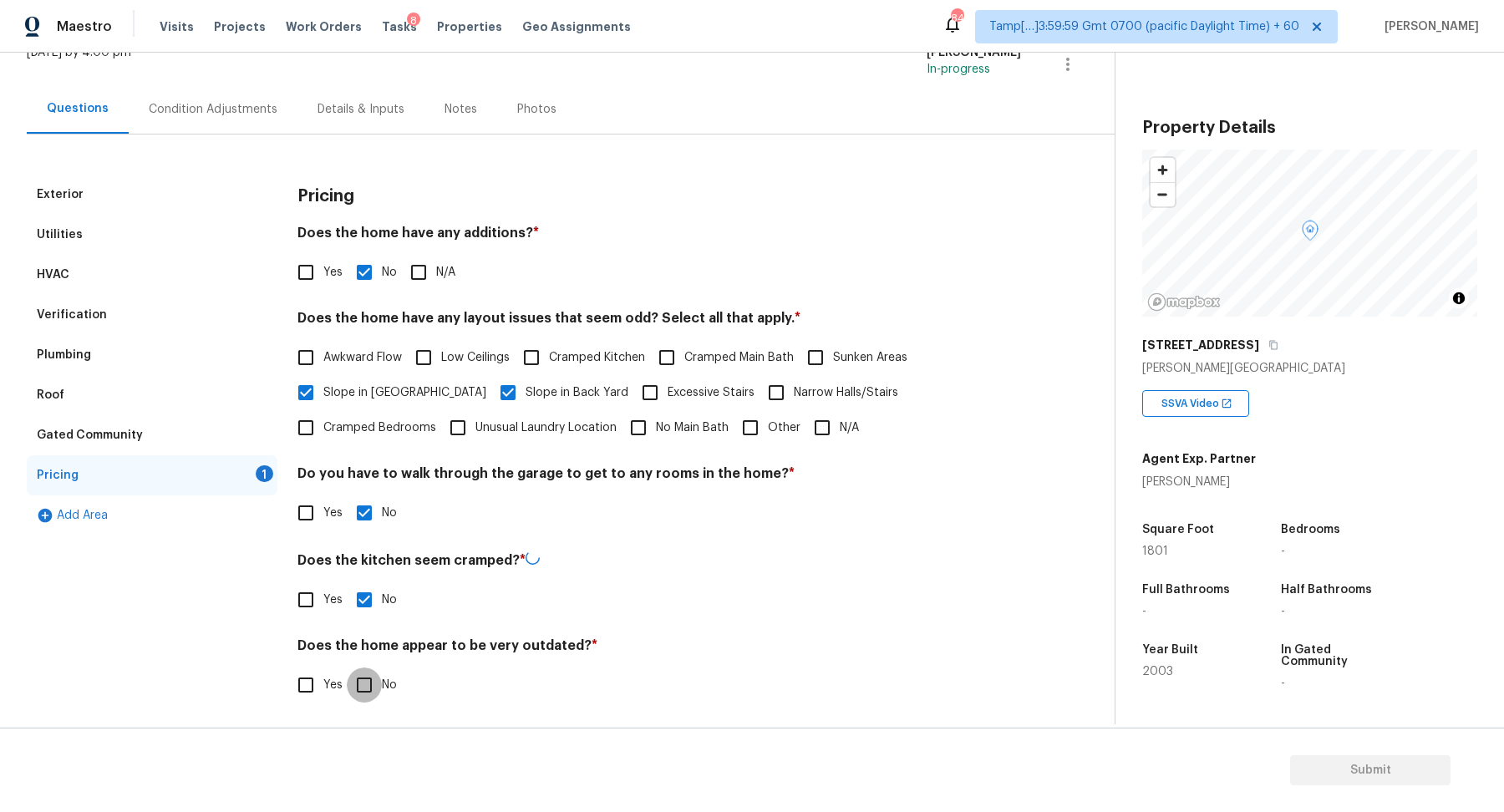
checkbox input "true"
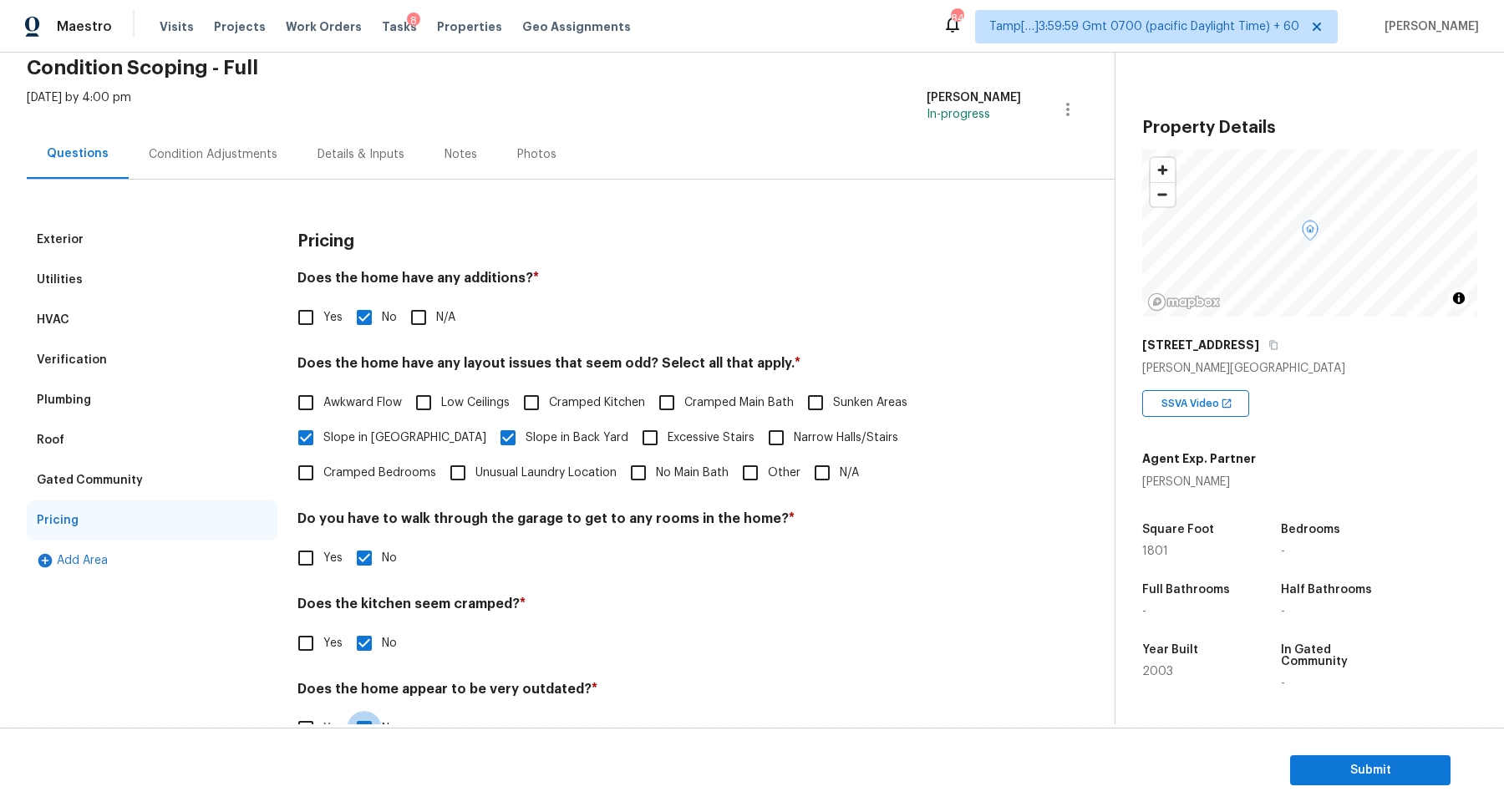
scroll to position [0, 0]
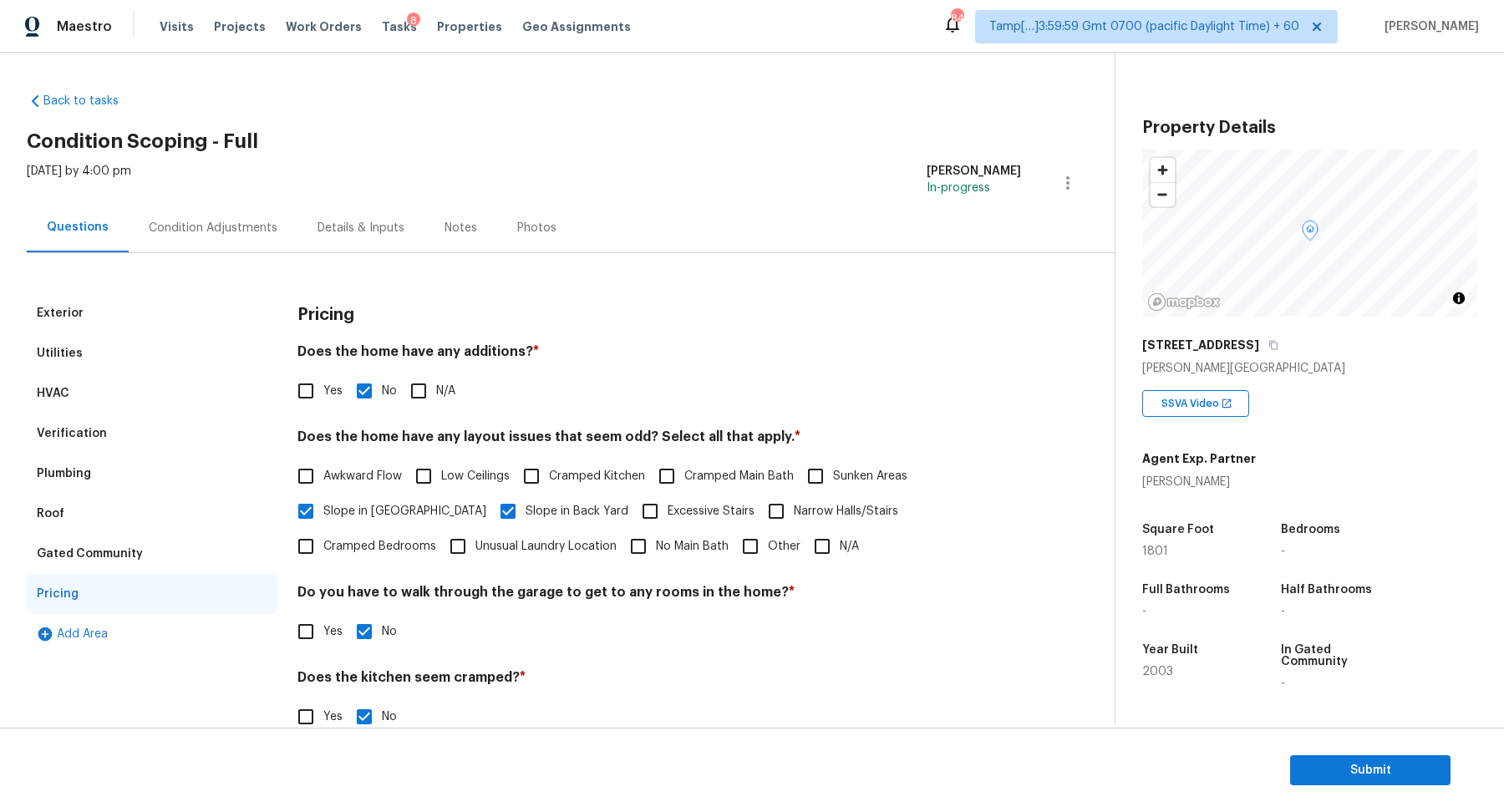
click at [269, 223] on div "Condition Adjustments" at bounding box center [213, 228] width 128 height 17
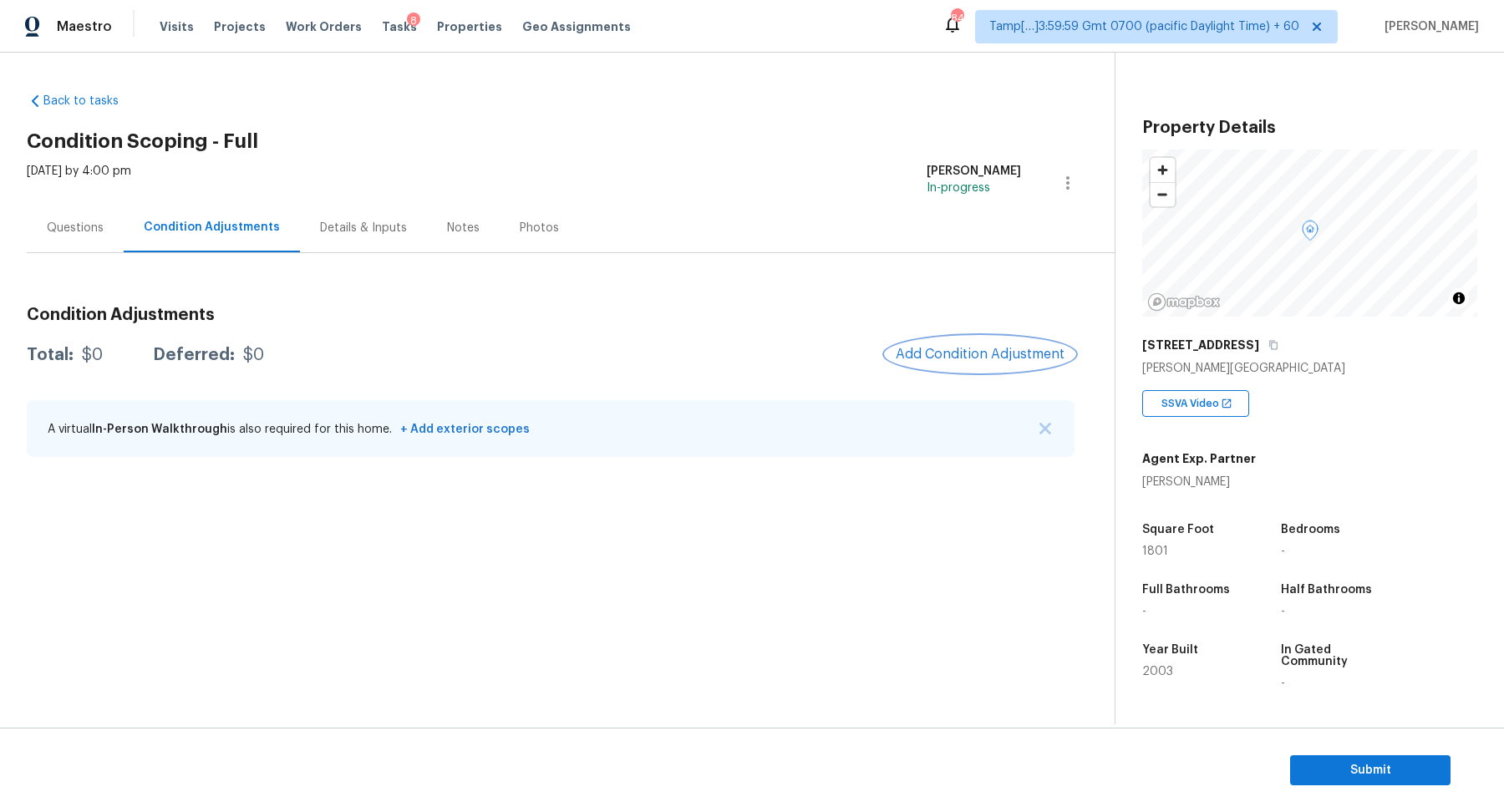
click at [1032, 354] on span "Add Condition Adjustment" at bounding box center [980, 354] width 169 height 15
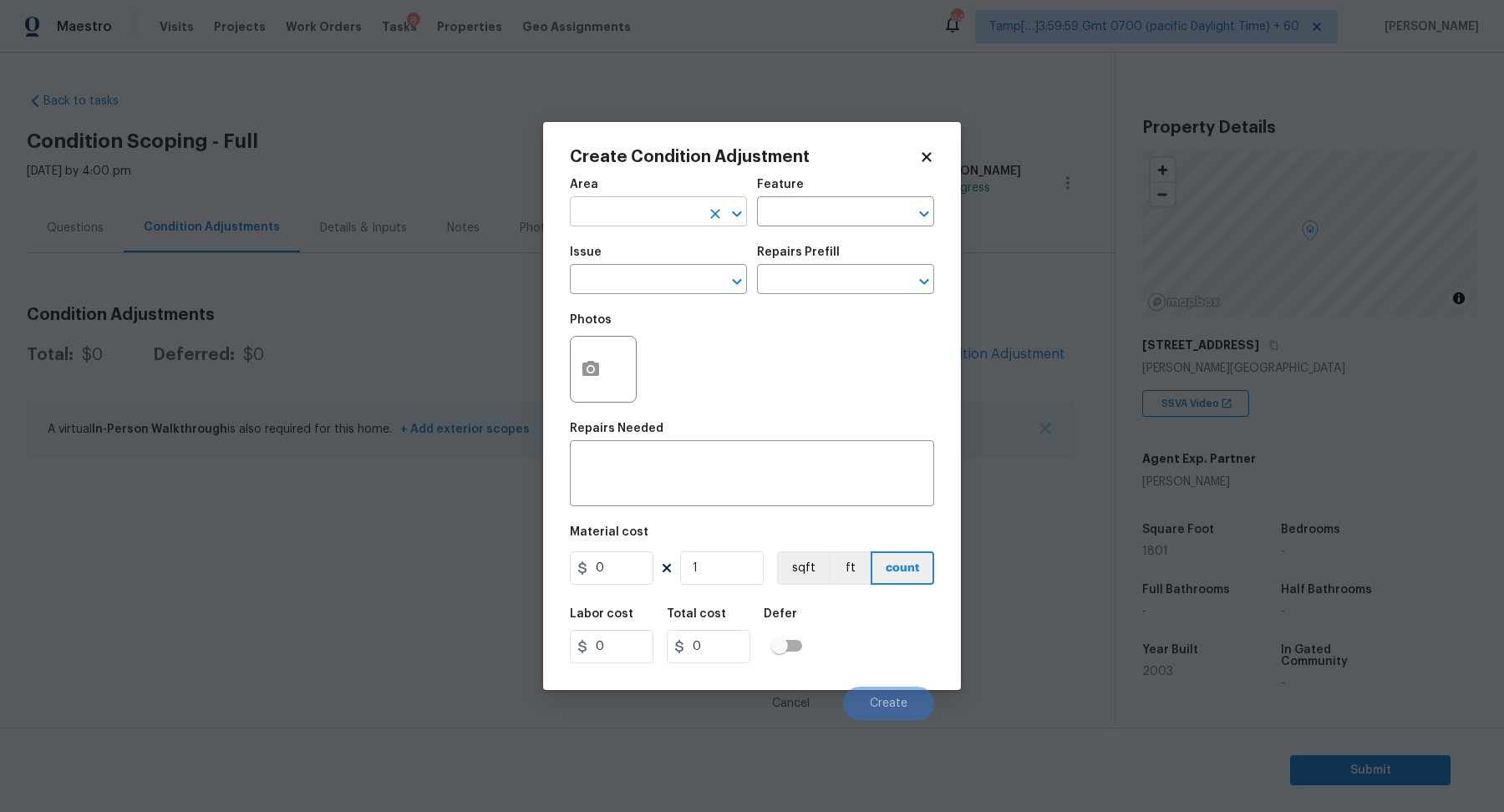
click at [662, 216] on input "text" at bounding box center [635, 212] width 130 height 25
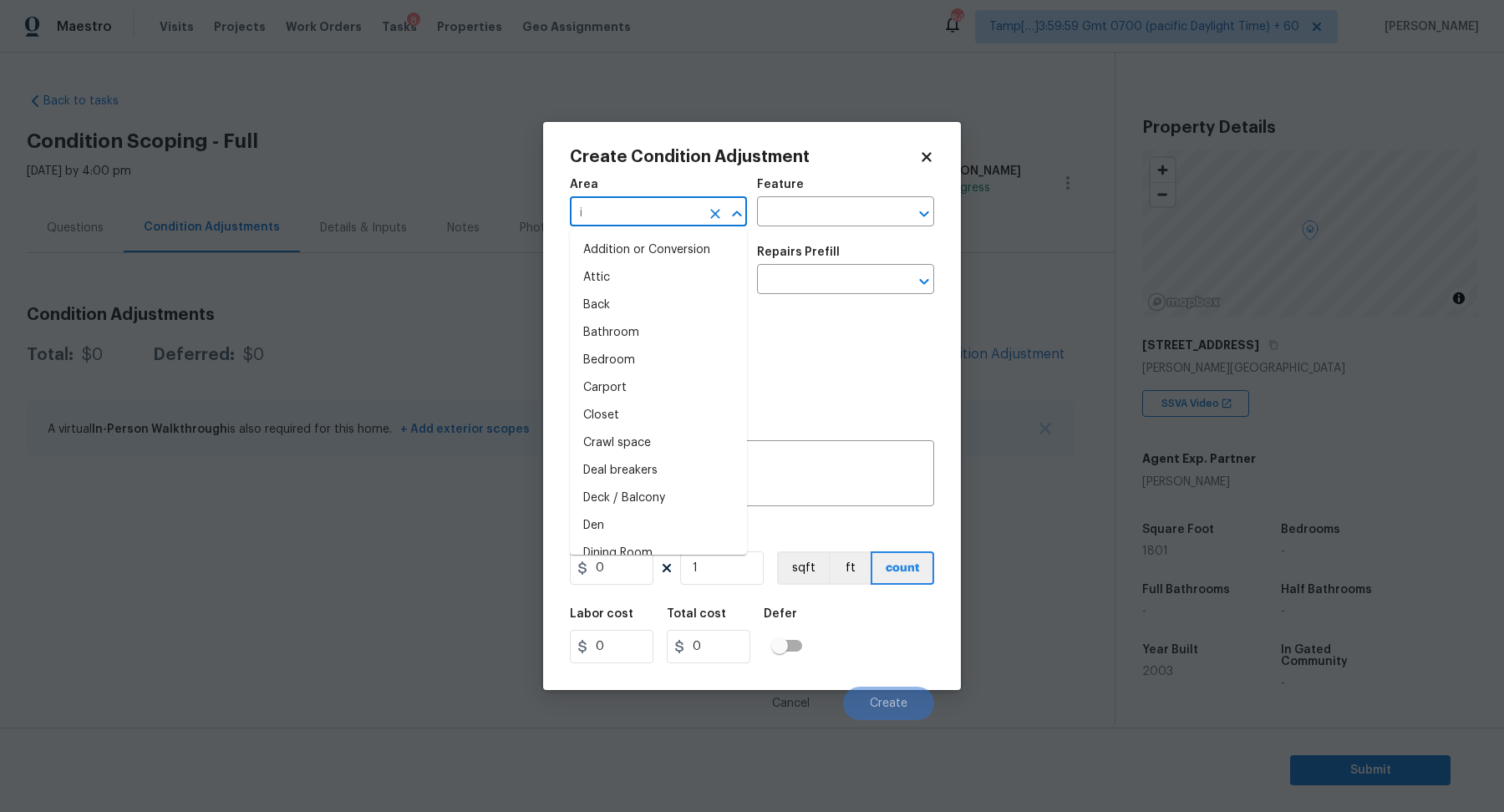
type input "in"
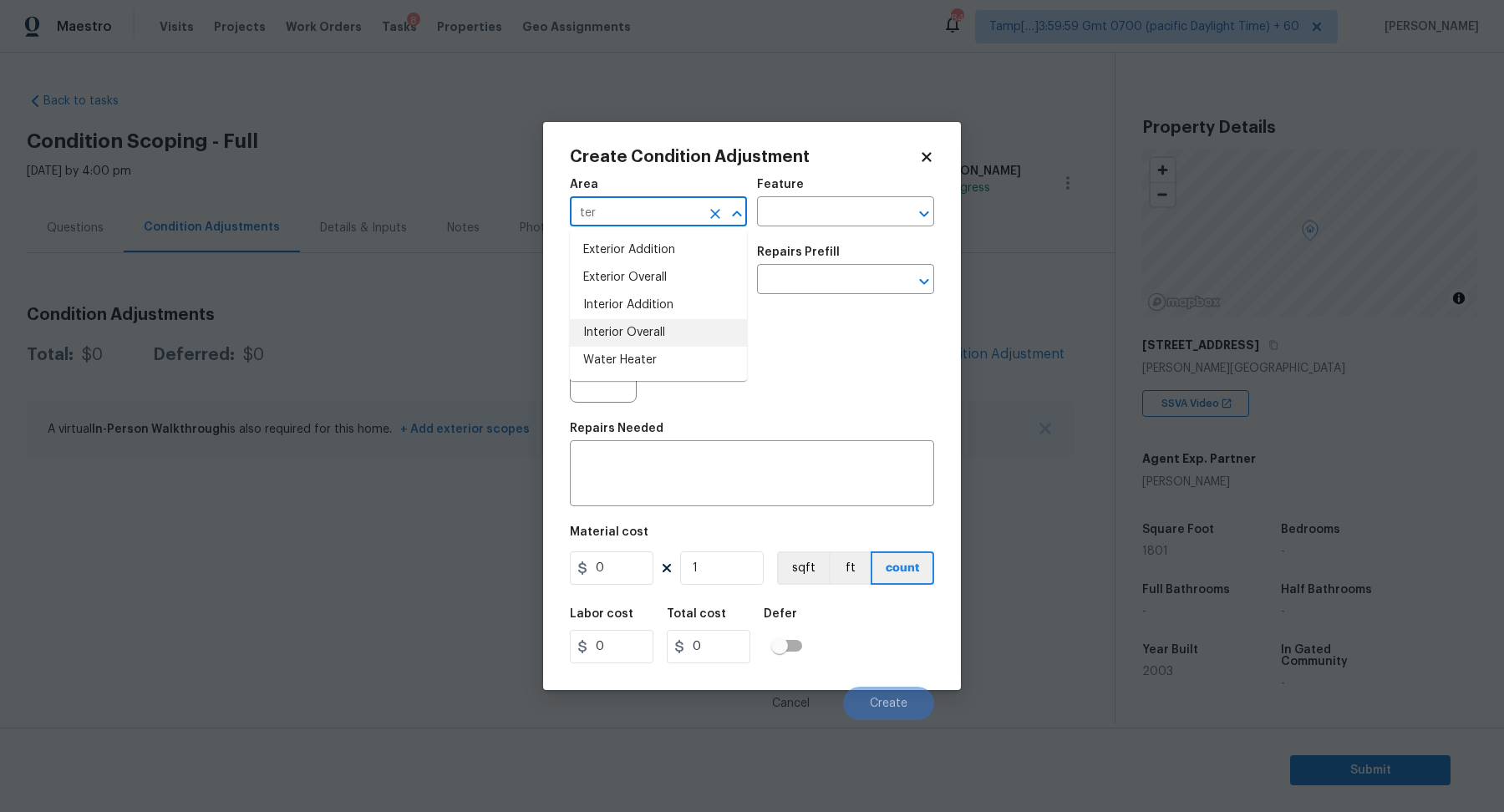
click at [658, 329] on li "Interior Overall" at bounding box center [658, 332] width 178 height 27
type input "Interior Overall"
click at [655, 302] on span "Issue ​" at bounding box center [658, 270] width 178 height 68
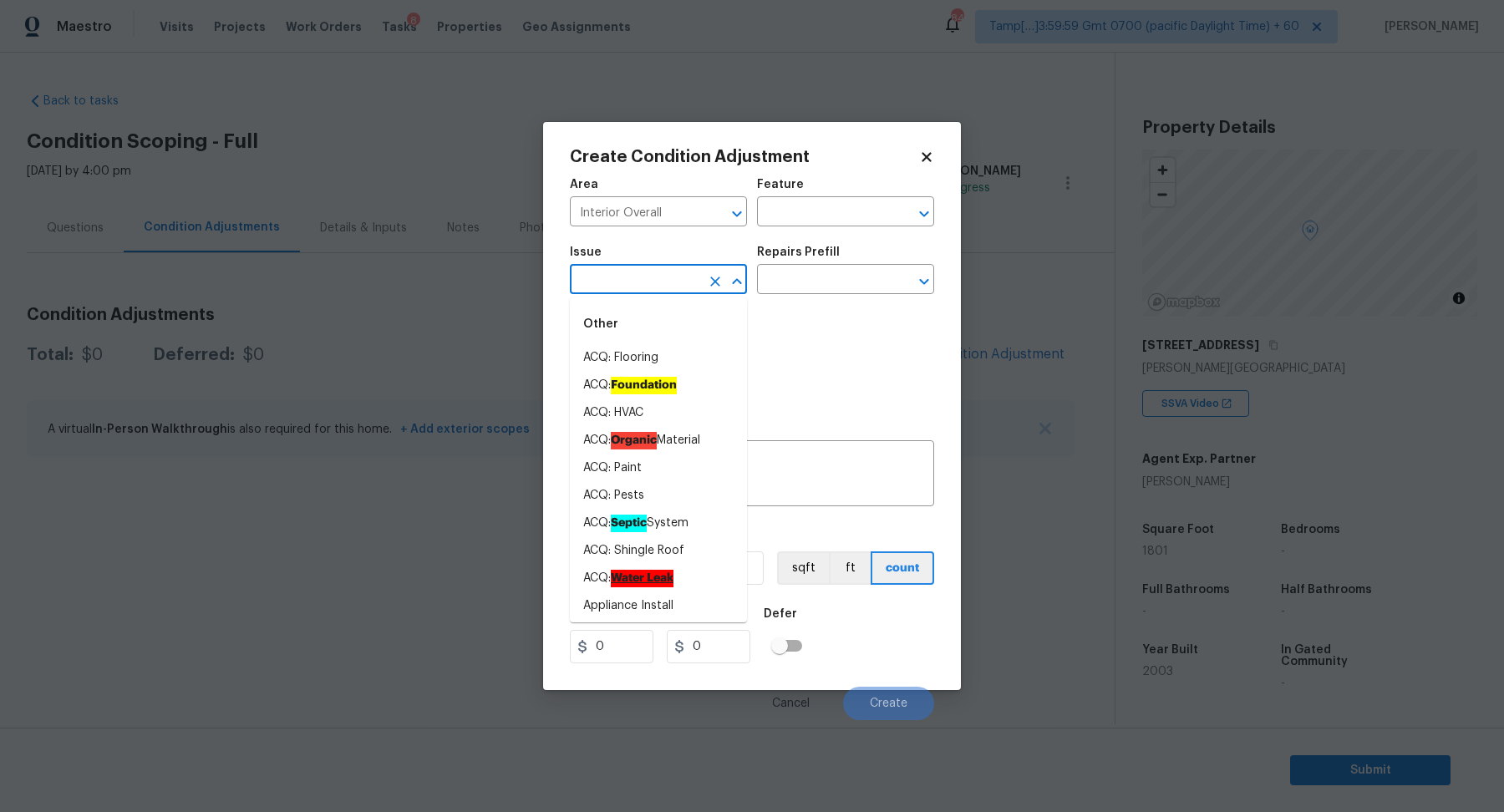
click at [655, 287] on input "text" at bounding box center [635, 280] width 130 height 25
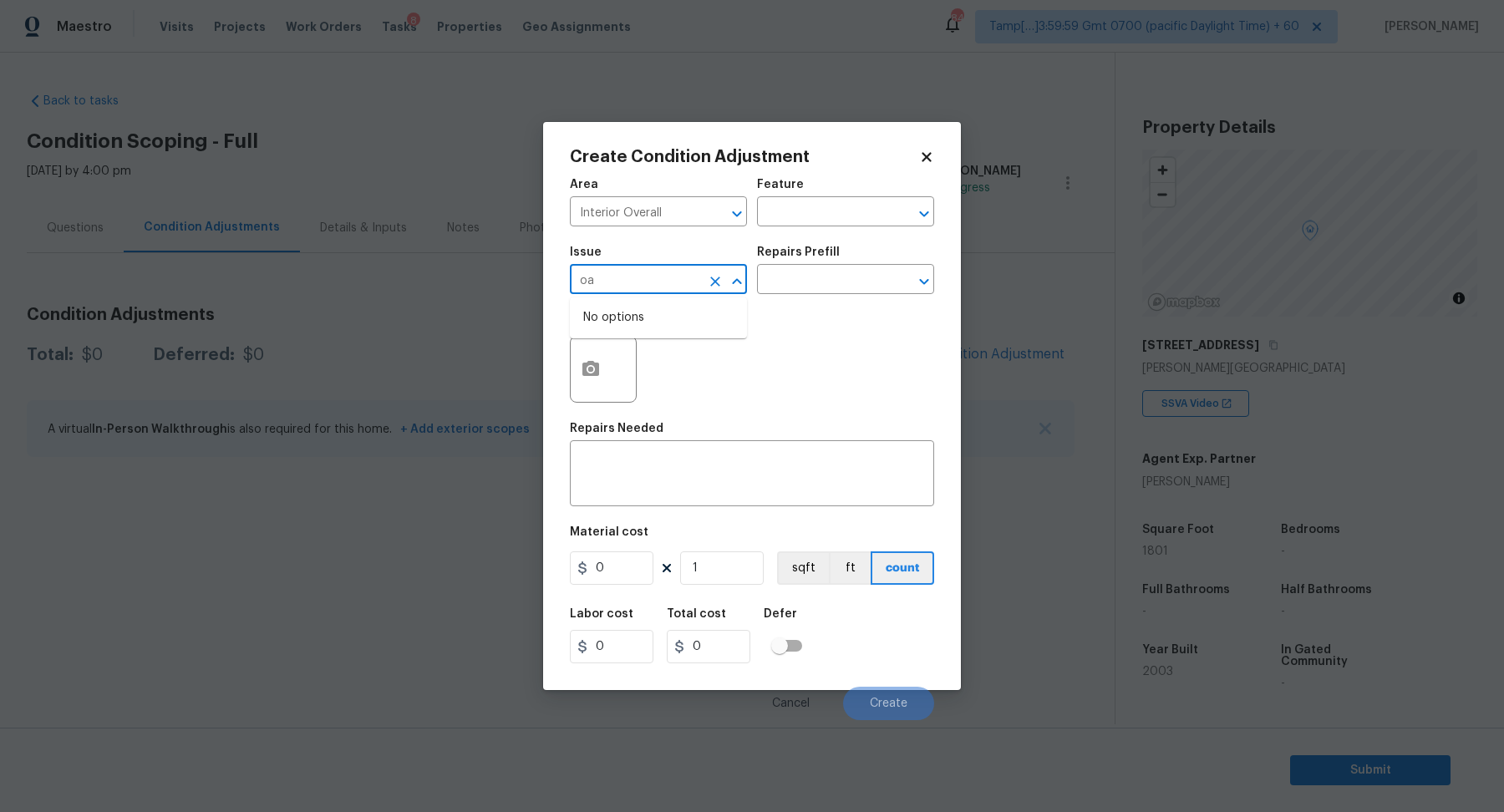
type input "o"
click at [626, 348] on li "ACQ: Paint" at bounding box center [658, 357] width 178 height 27
type input "ACQ: Paint"
click at [807, 293] on body "Maestro Visits Projects Work Orders Tasks 8 Properties Geo Assignments 840 Tamp…" at bounding box center [752, 406] width 1504 height 812
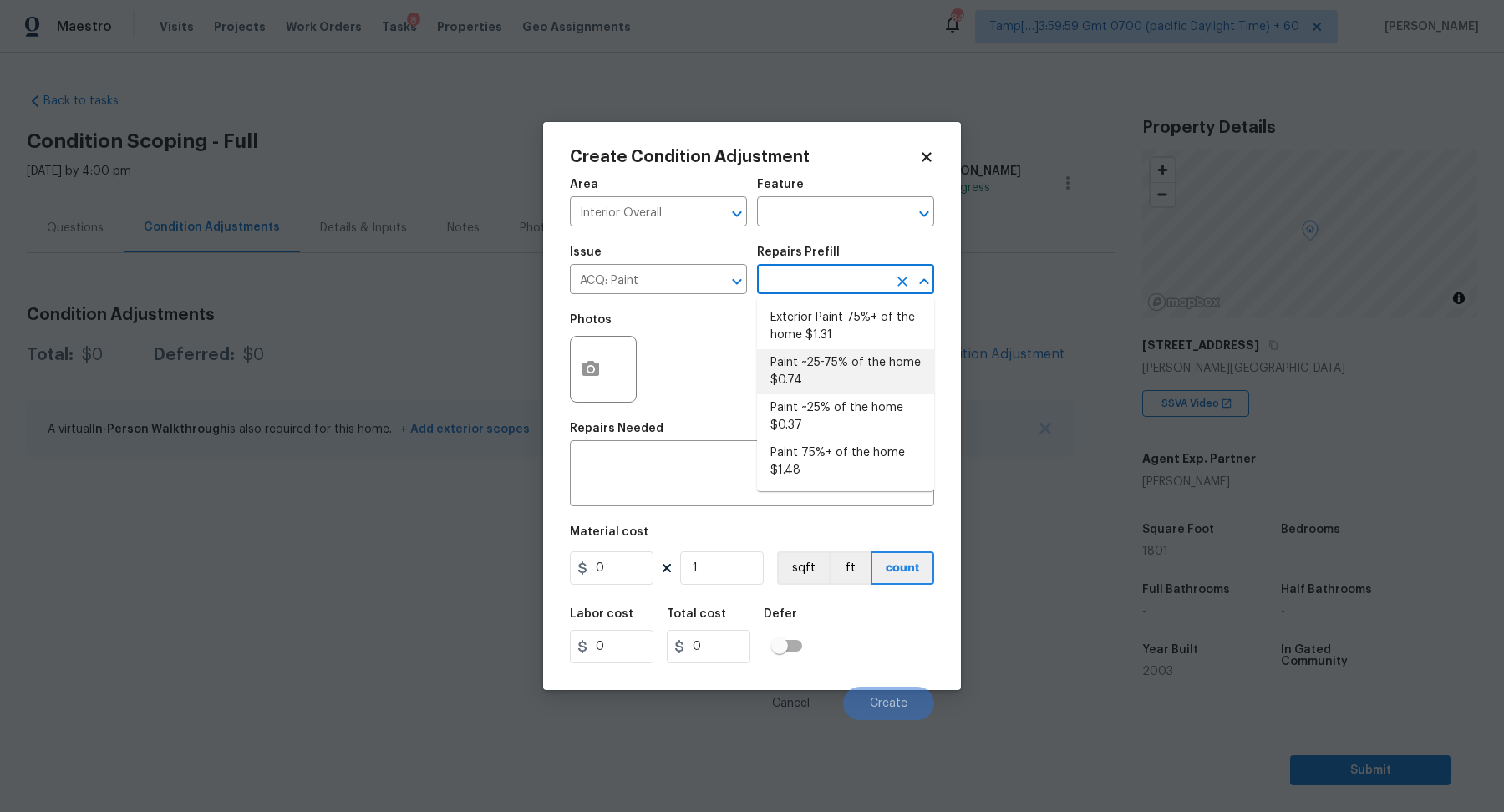
click at [842, 391] on li "Paint ~25-75% of the home $0.74" at bounding box center [846, 372] width 178 height 45
type input "Acquisition"
type textarea "Acquisition Scope: ~25 - 75% of the home needs interior paint"
type input "0.74"
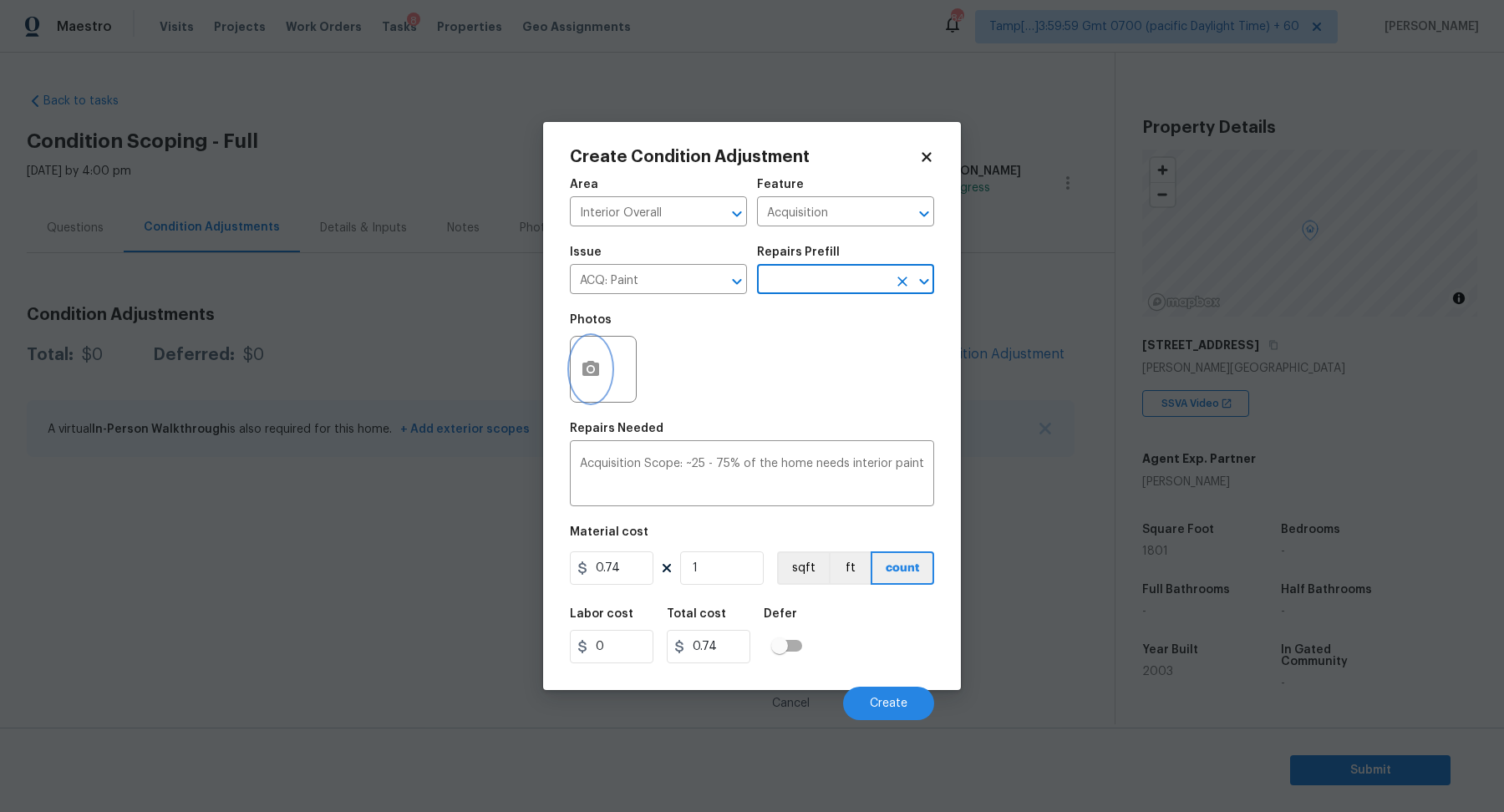
click at [590, 383] on button "button" at bounding box center [590, 368] width 40 height 65
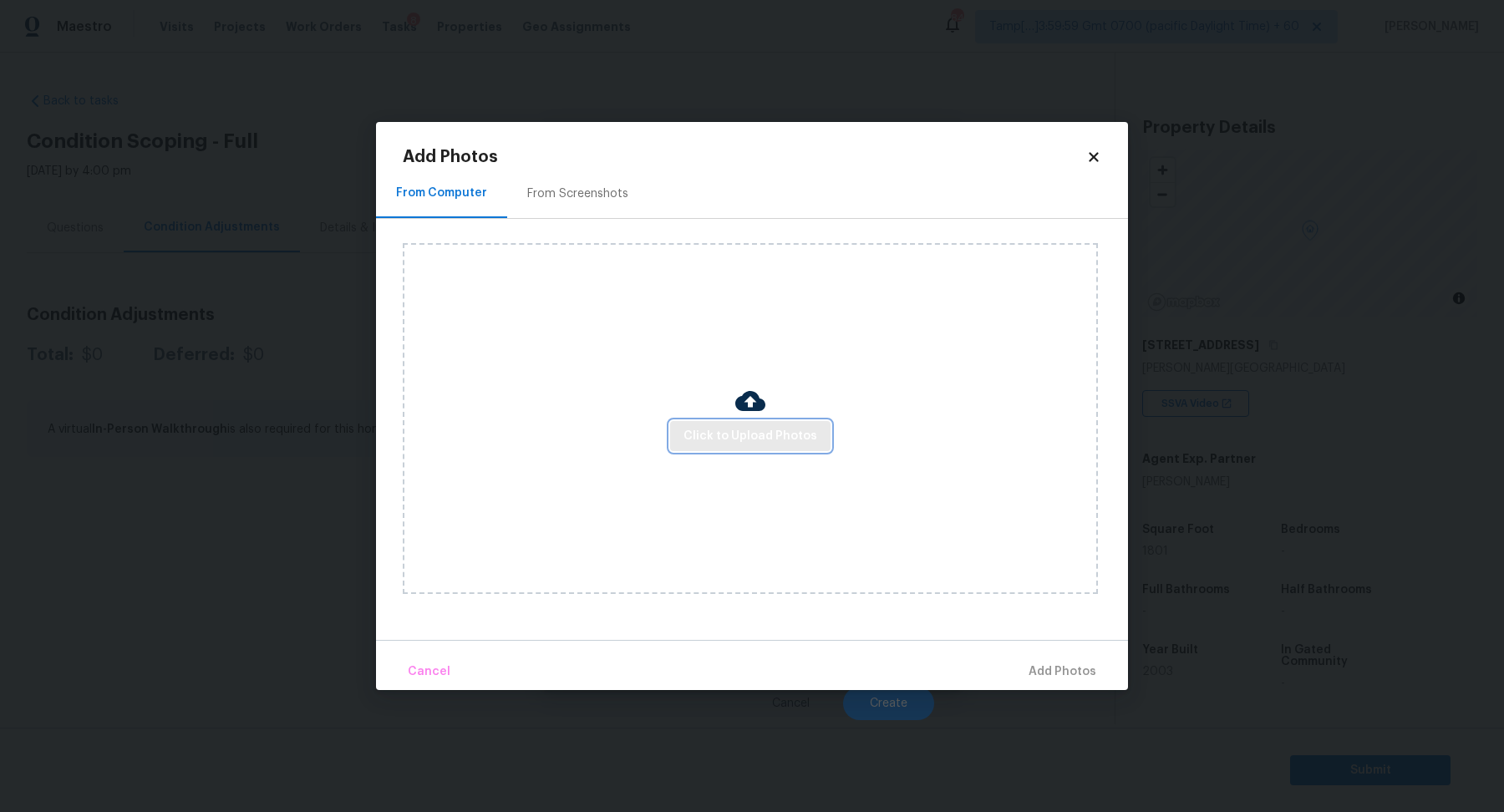
click at [724, 435] on span "Click to Upload Photos" at bounding box center [751, 436] width 134 height 21
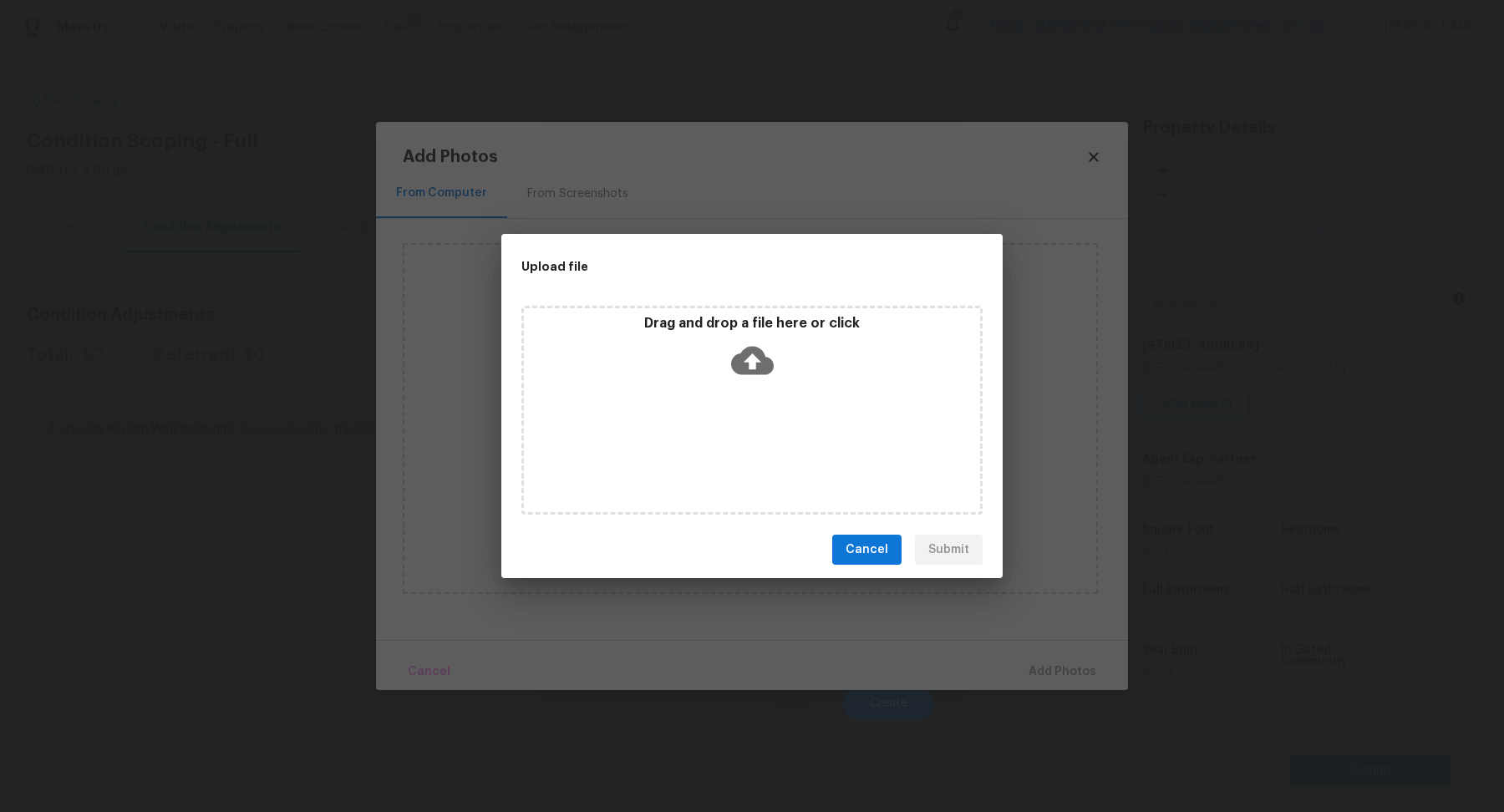
click at [788, 417] on div "Drag and drop a file here or click" at bounding box center [752, 410] width 461 height 209
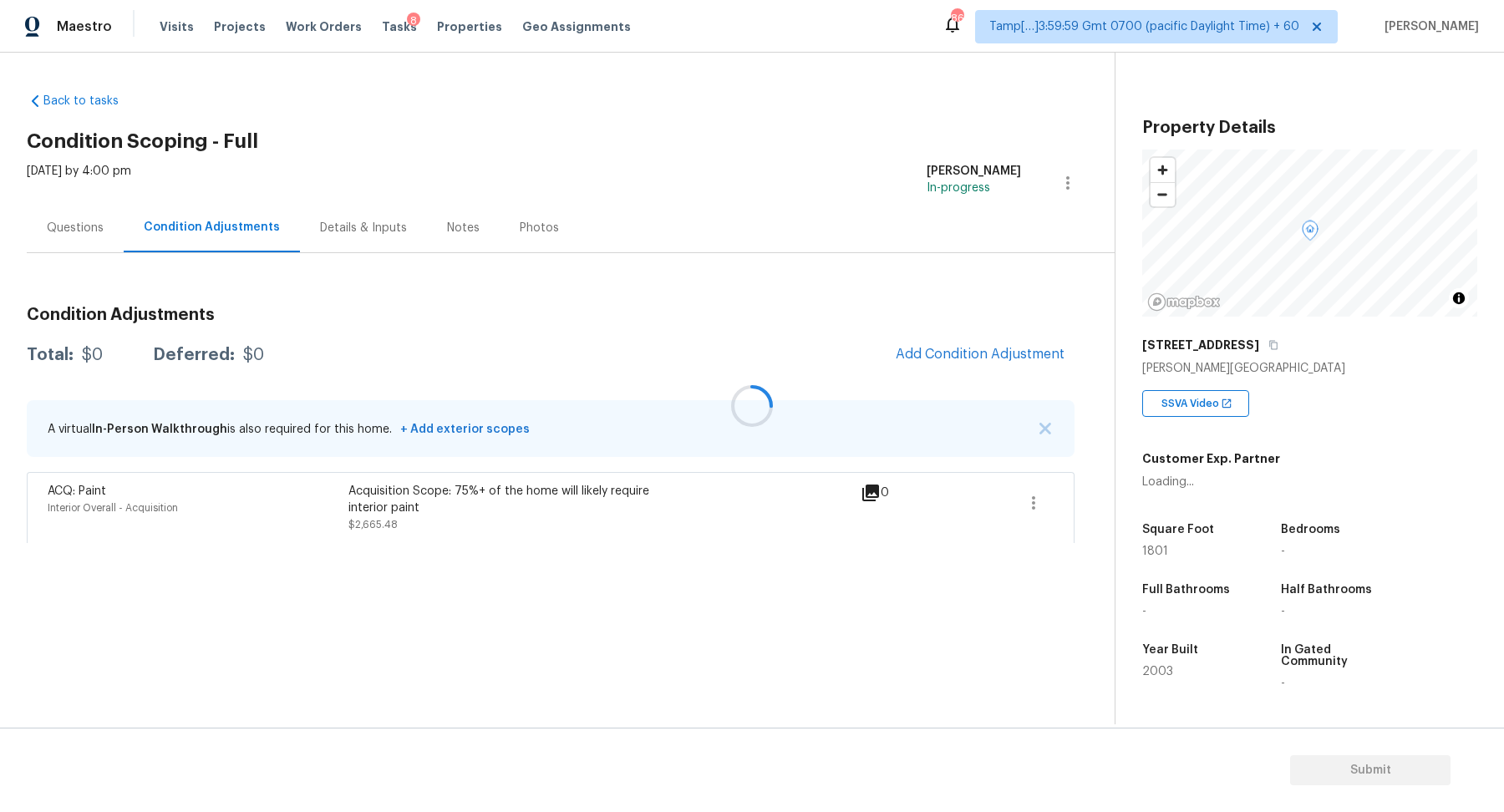
click at [966, 349] on div at bounding box center [752, 406] width 1504 height 812
click at [976, 349] on div at bounding box center [752, 406] width 1504 height 812
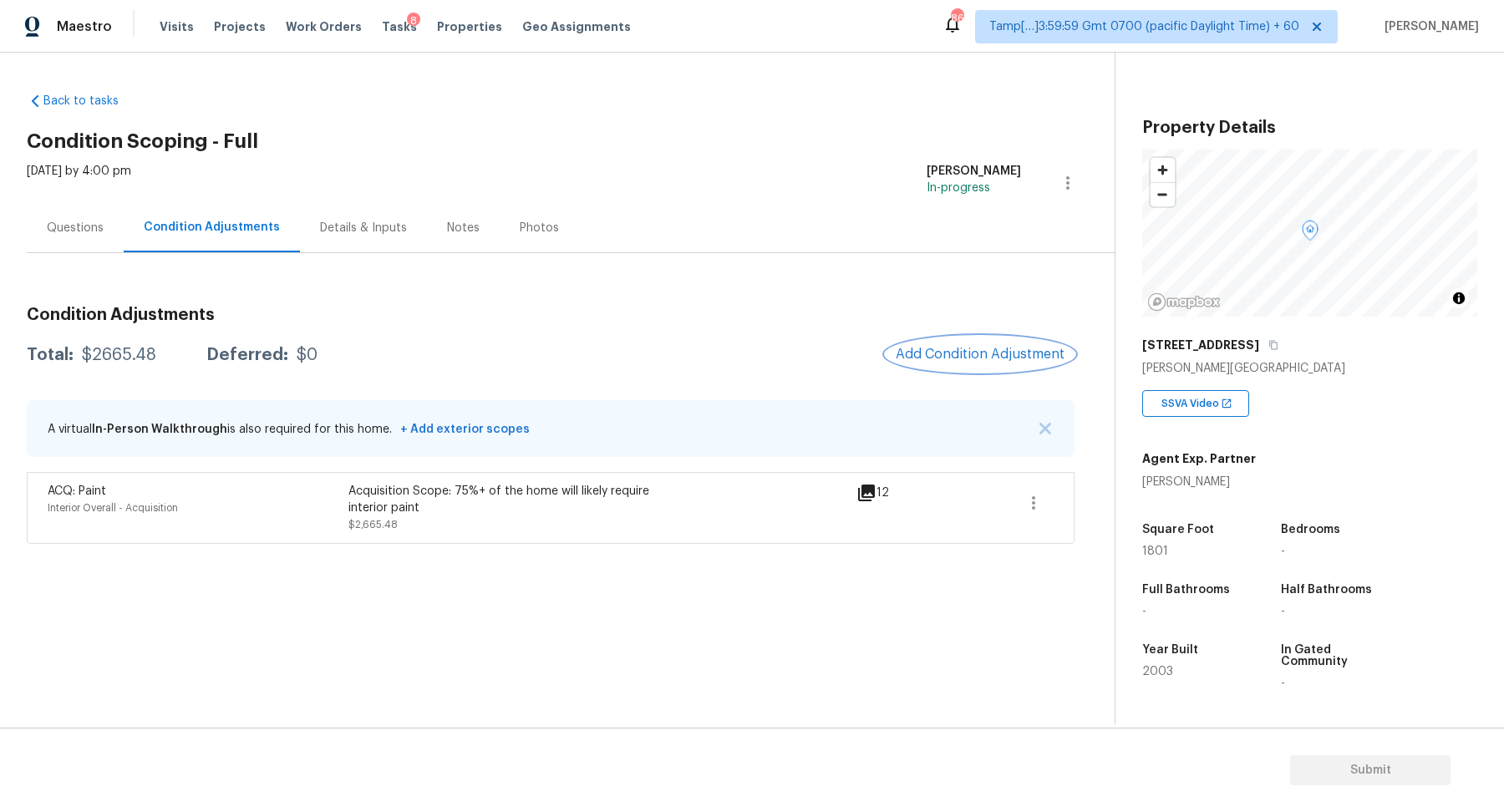
click at [998, 350] on span "Add Condition Adjustment" at bounding box center [980, 354] width 169 height 15
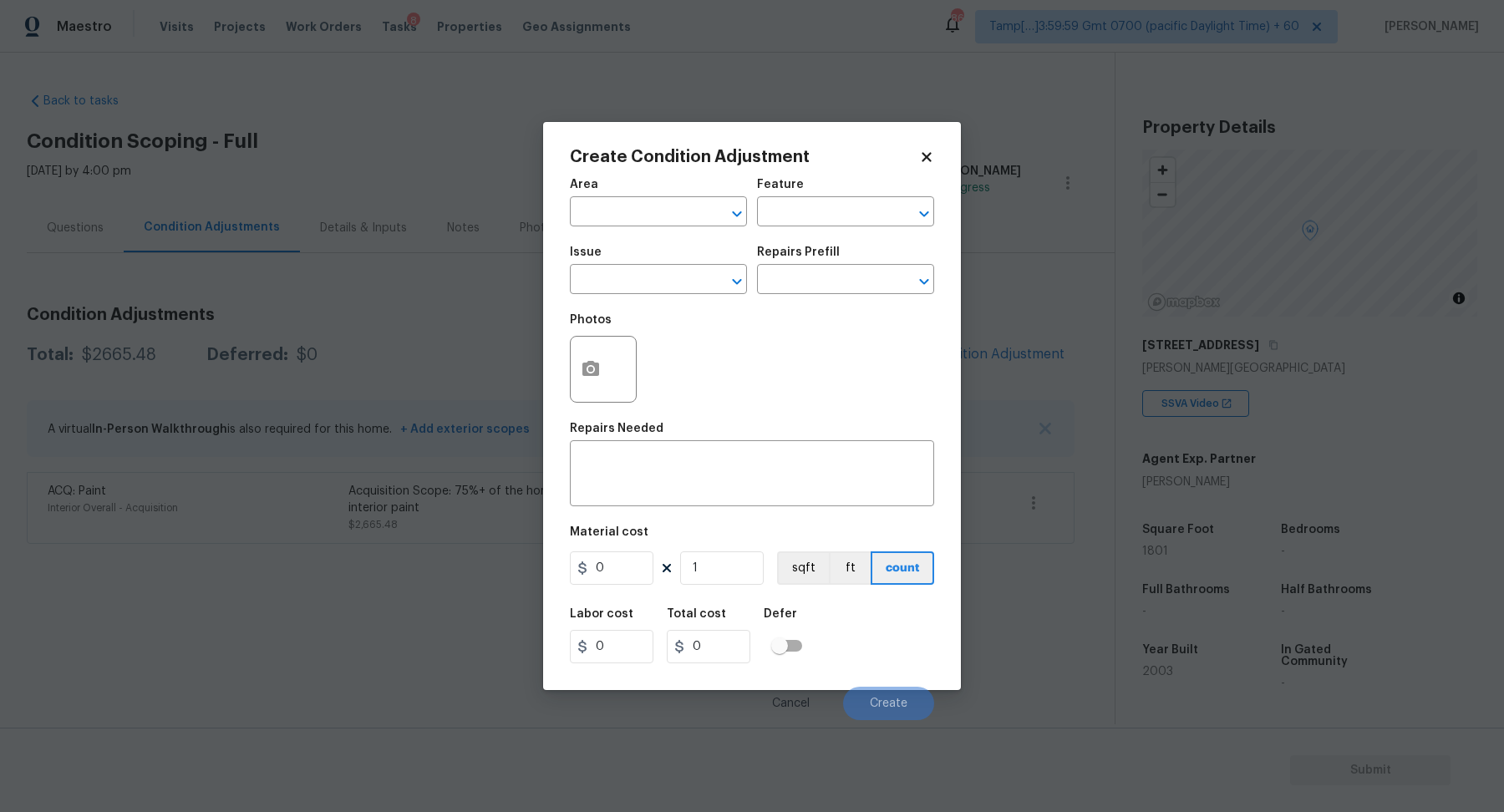
click at [653, 198] on div "Area" at bounding box center [658, 189] width 178 height 22
click at [653, 210] on input "text" at bounding box center [635, 212] width 130 height 25
click at [629, 273] on li "Interior Overall" at bounding box center [658, 278] width 178 height 27
type input "Interior Overall"
click at [629, 273] on input "text" at bounding box center [635, 280] width 130 height 25
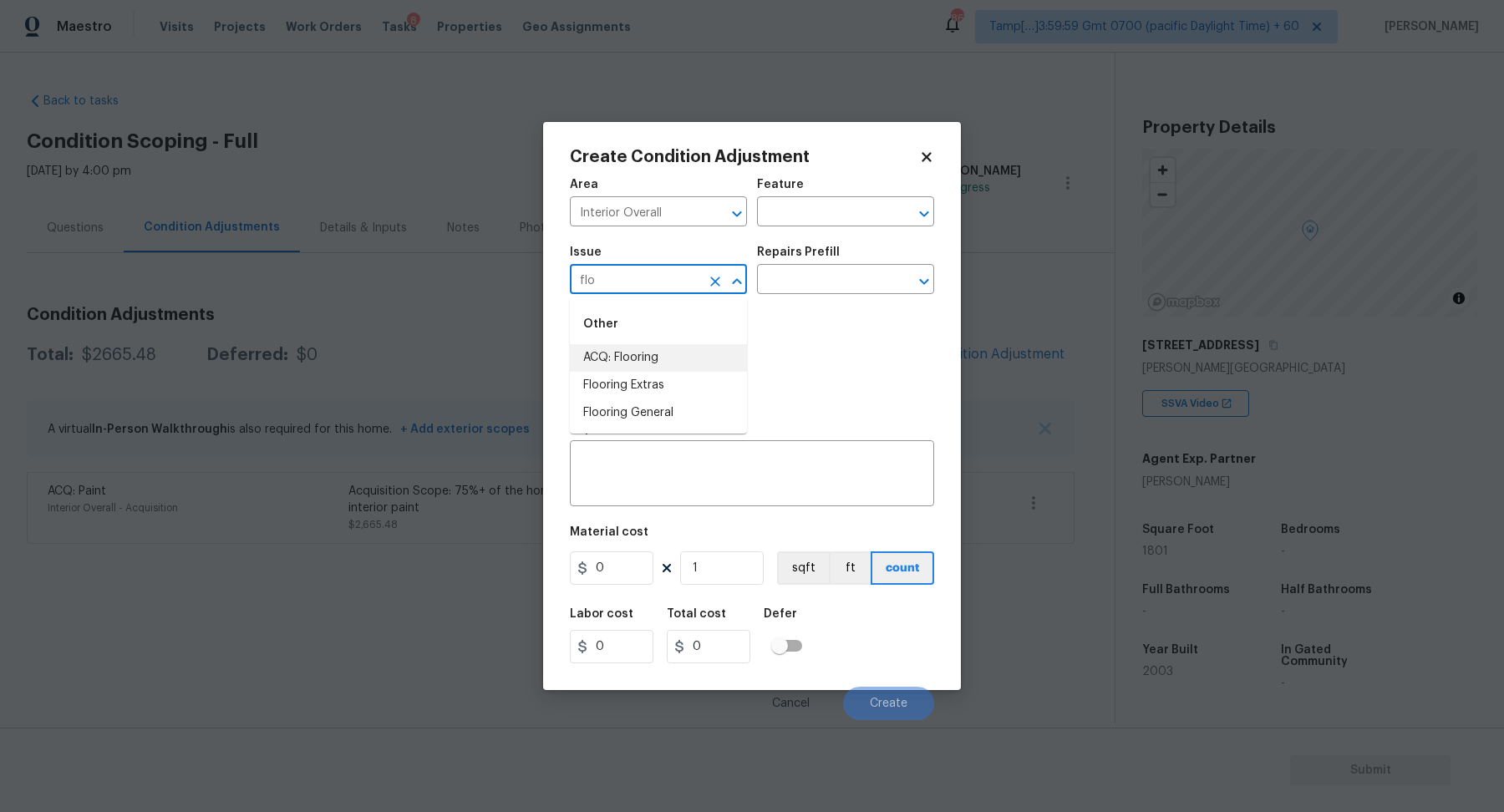
click at [597, 358] on li "ACQ: Flooring" at bounding box center [658, 357] width 178 height 27
type input "ACQ: Flooring"
click at [831, 263] on div "Repairs Prefill" at bounding box center [846, 257] width 178 height 22
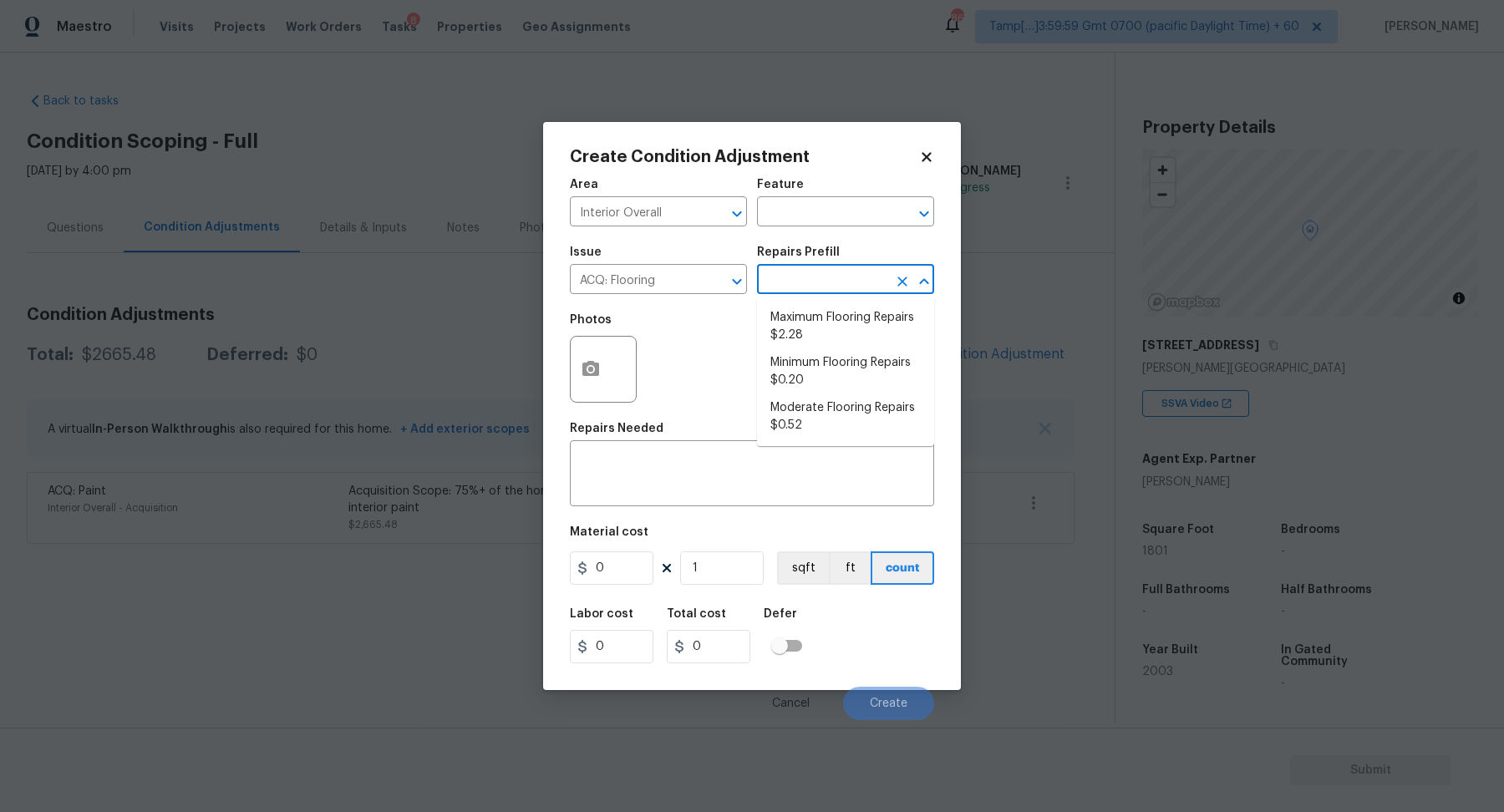
click at [830, 273] on input "text" at bounding box center [822, 280] width 130 height 25
click at [805, 427] on li "Moderate Flooring Repairs $0.52" at bounding box center [846, 416] width 178 height 45
type input "Acquisition"
type textarea "Acquisition Scope: Moderate flooring repairs"
type input "0.52"
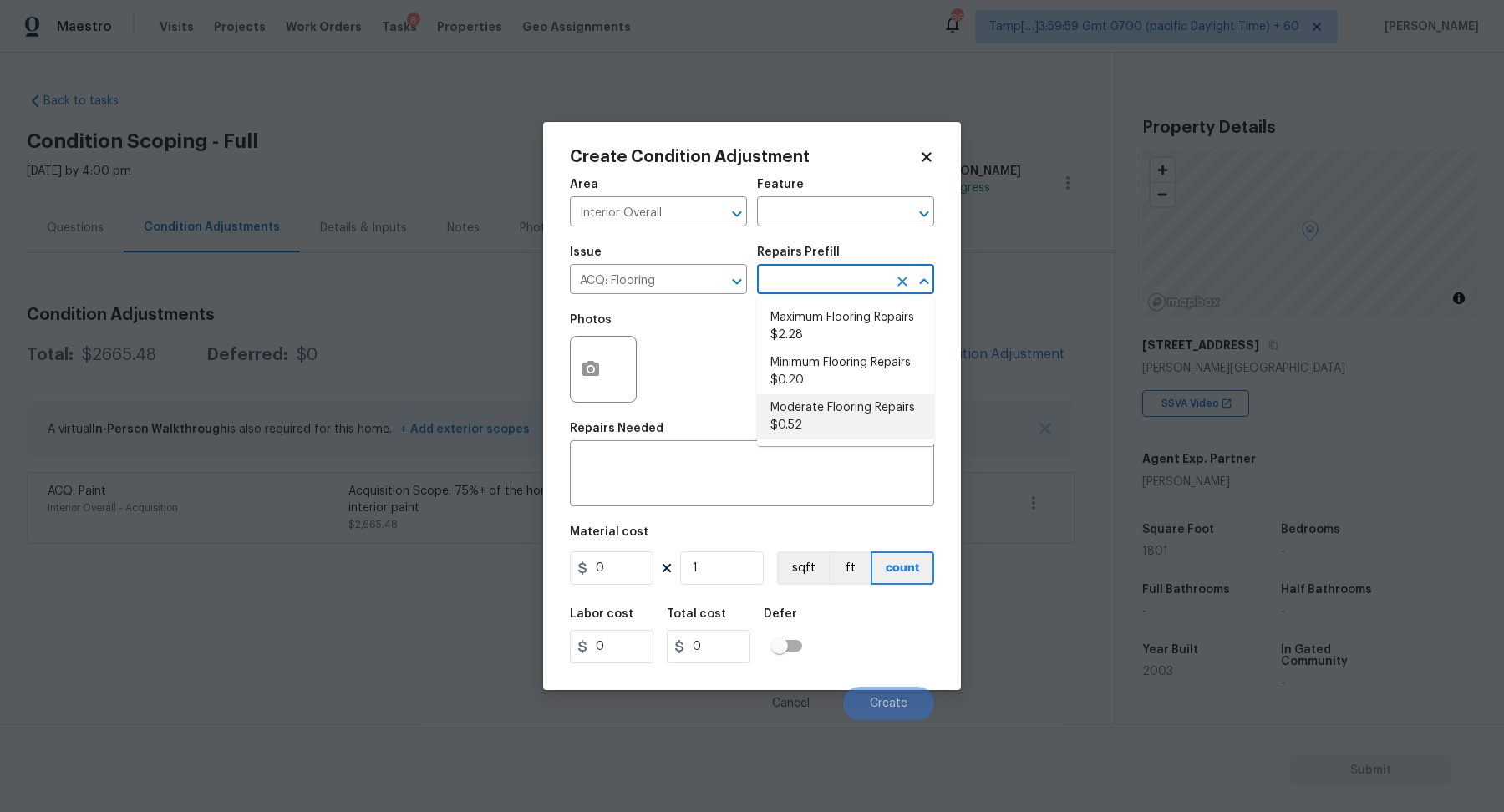
type input "0.52"
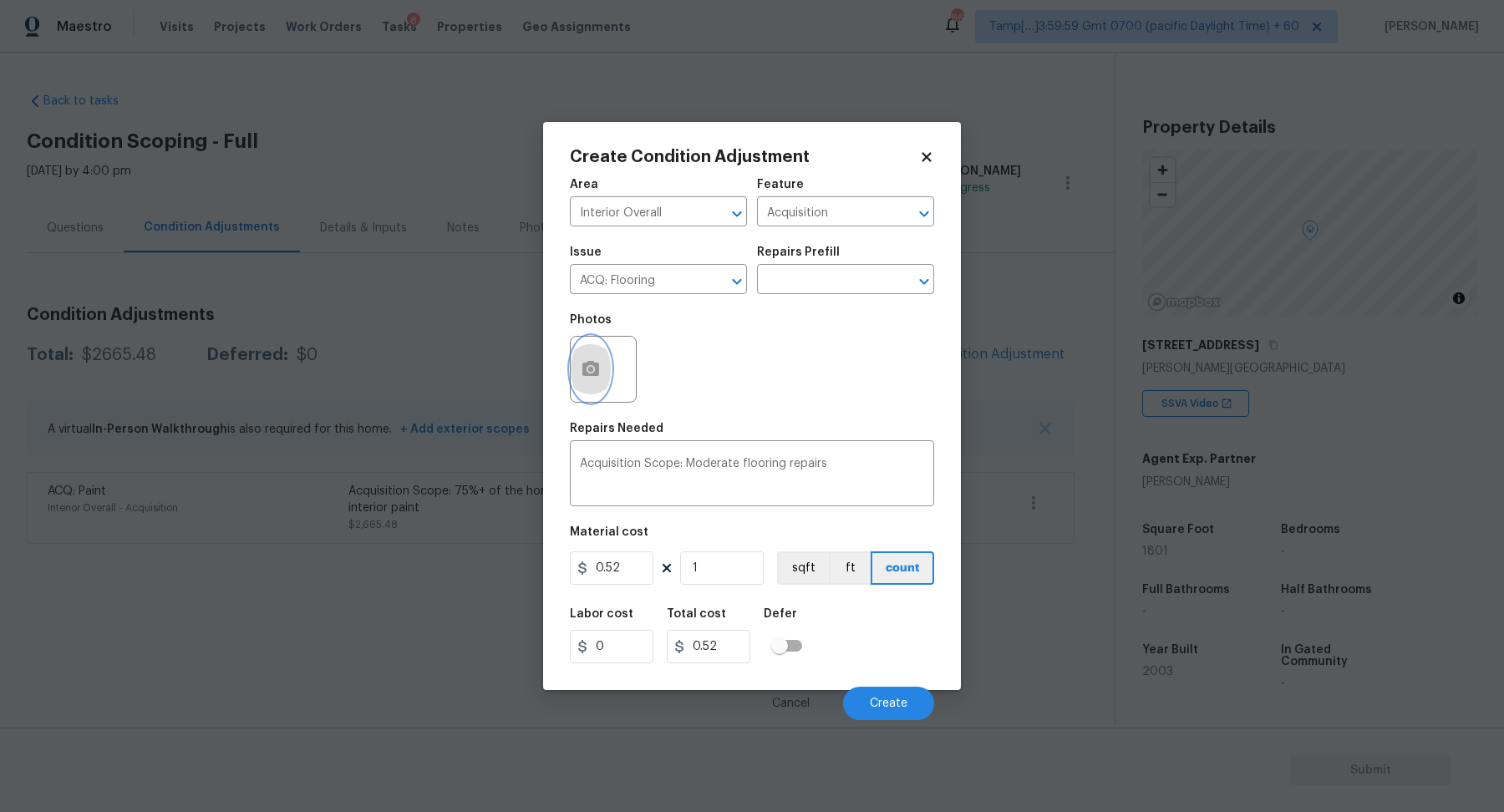
click at [585, 372] on icon "button" at bounding box center [591, 368] width 17 height 15
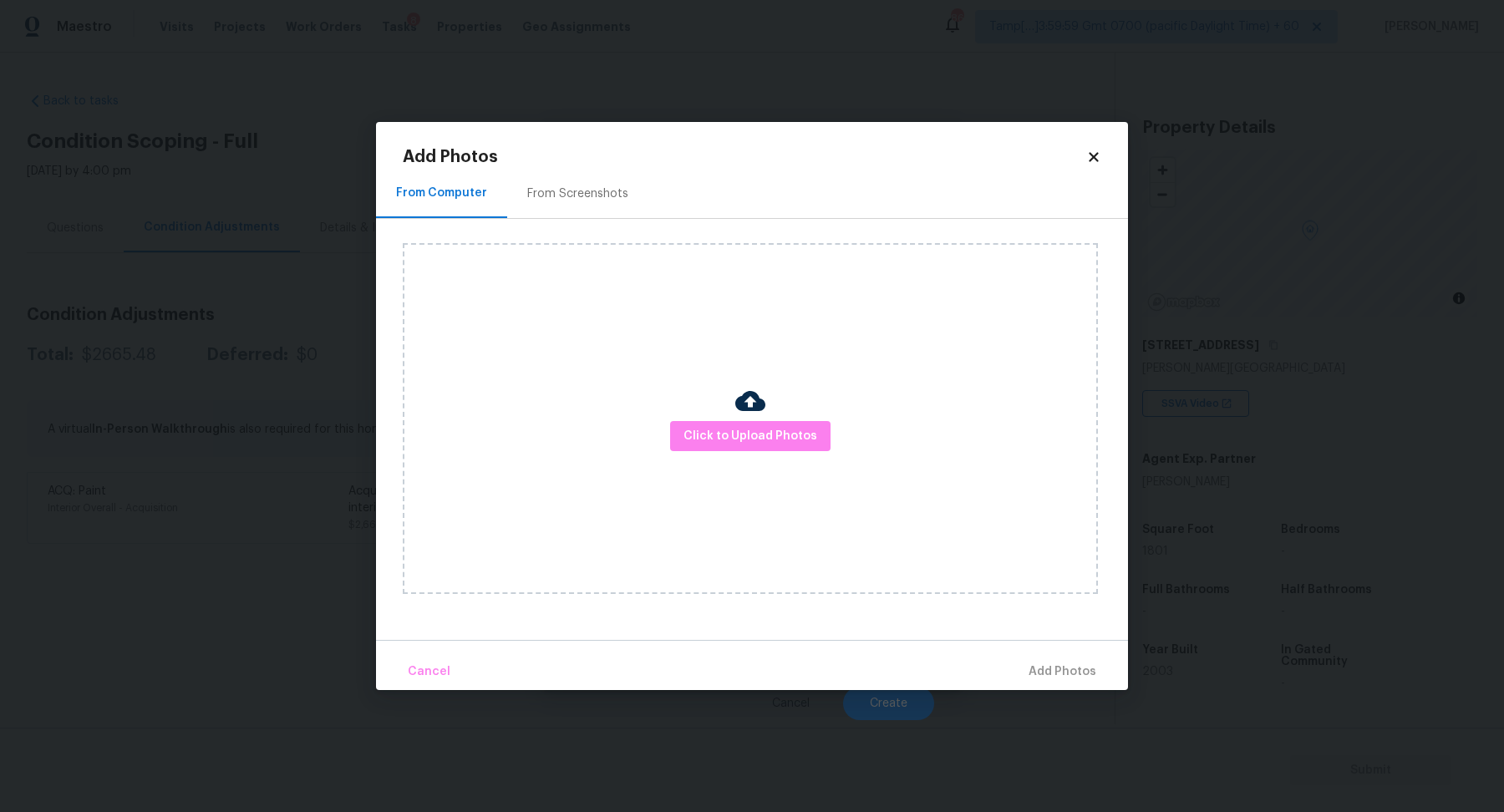
click at [765, 409] on div "Click to Upload Photos" at bounding box center [750, 417] width 695 height 350
click at [765, 418] on div "Click to Upload Photos" at bounding box center [750, 417] width 695 height 350
click at [769, 429] on span "Click to Upload Photos" at bounding box center [751, 436] width 134 height 21
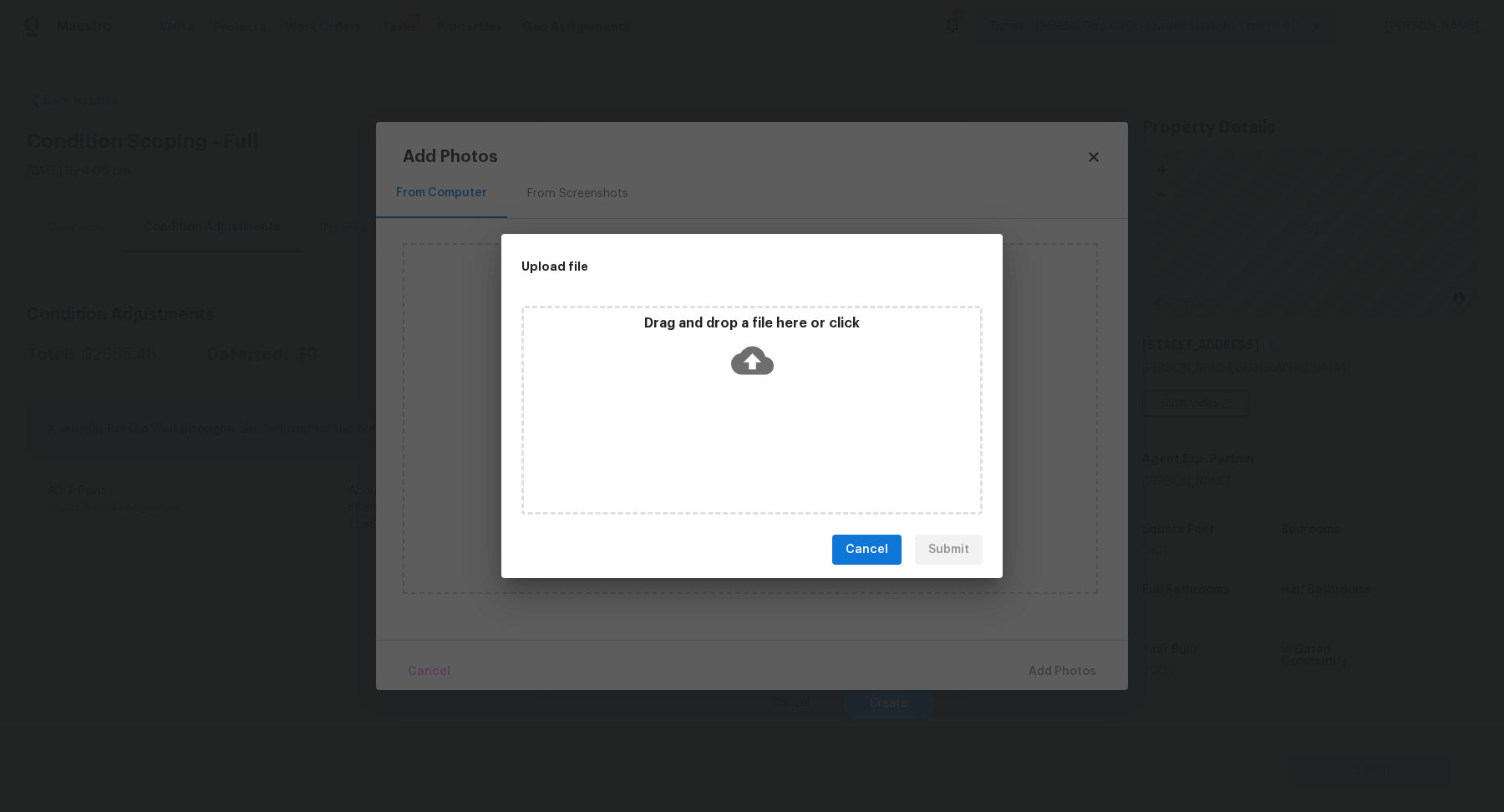
click at [781, 408] on div "Drag and drop a file here or click" at bounding box center [752, 410] width 461 height 209
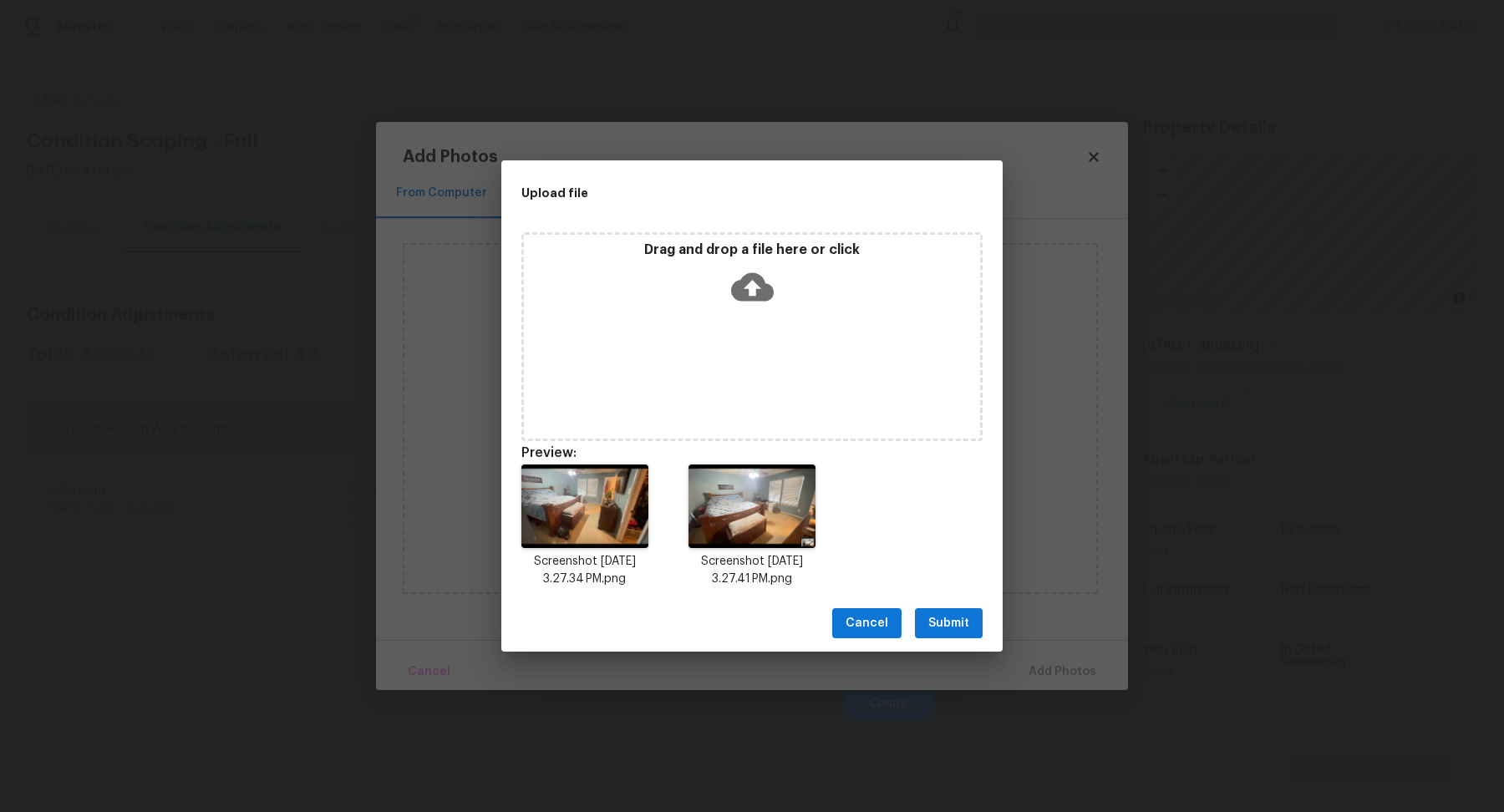
click at [970, 627] on button "Submit" at bounding box center [949, 623] width 68 height 31
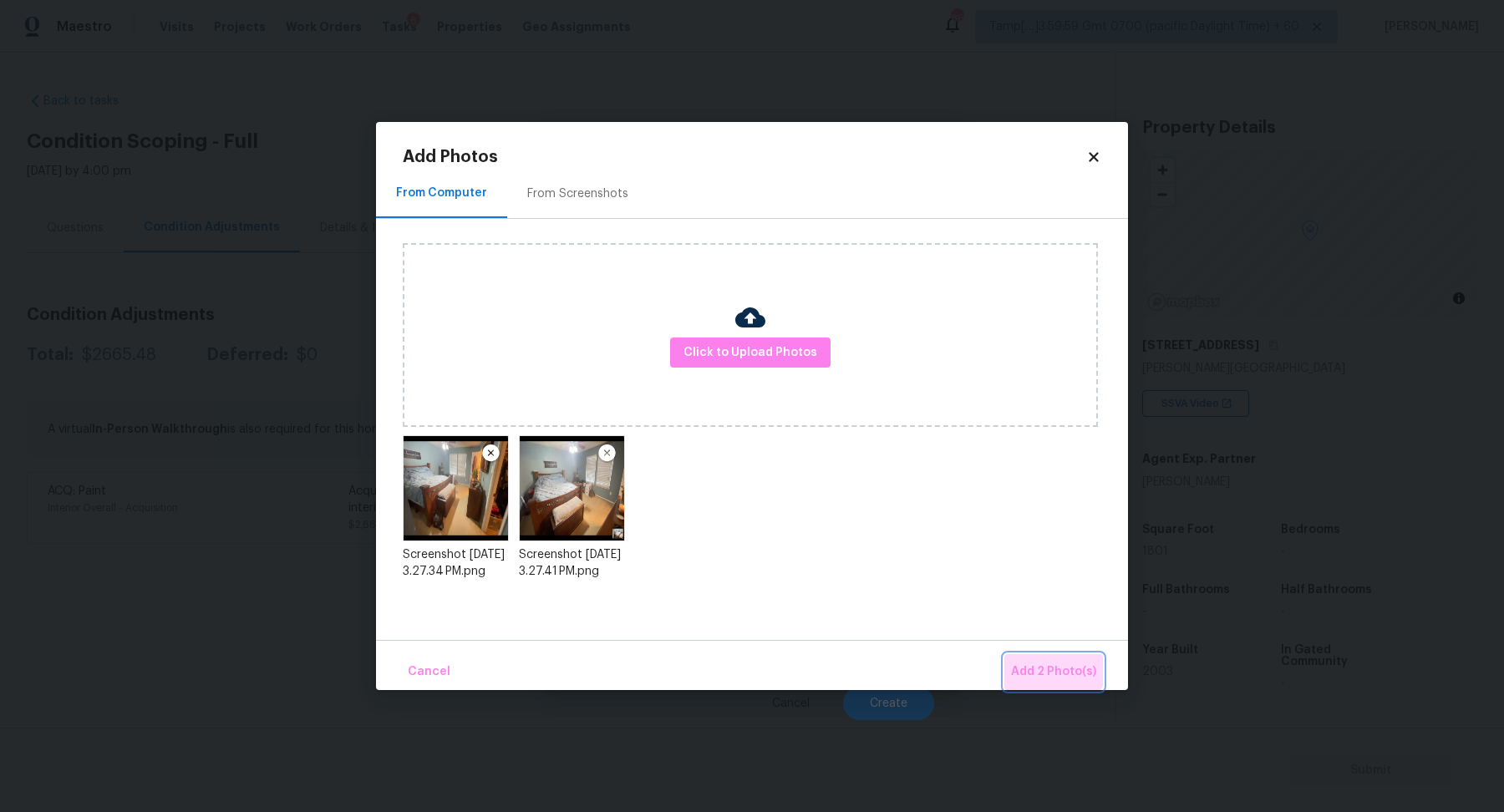
click at [1052, 662] on span "Add 2 Photo(s)" at bounding box center [1053, 672] width 85 height 21
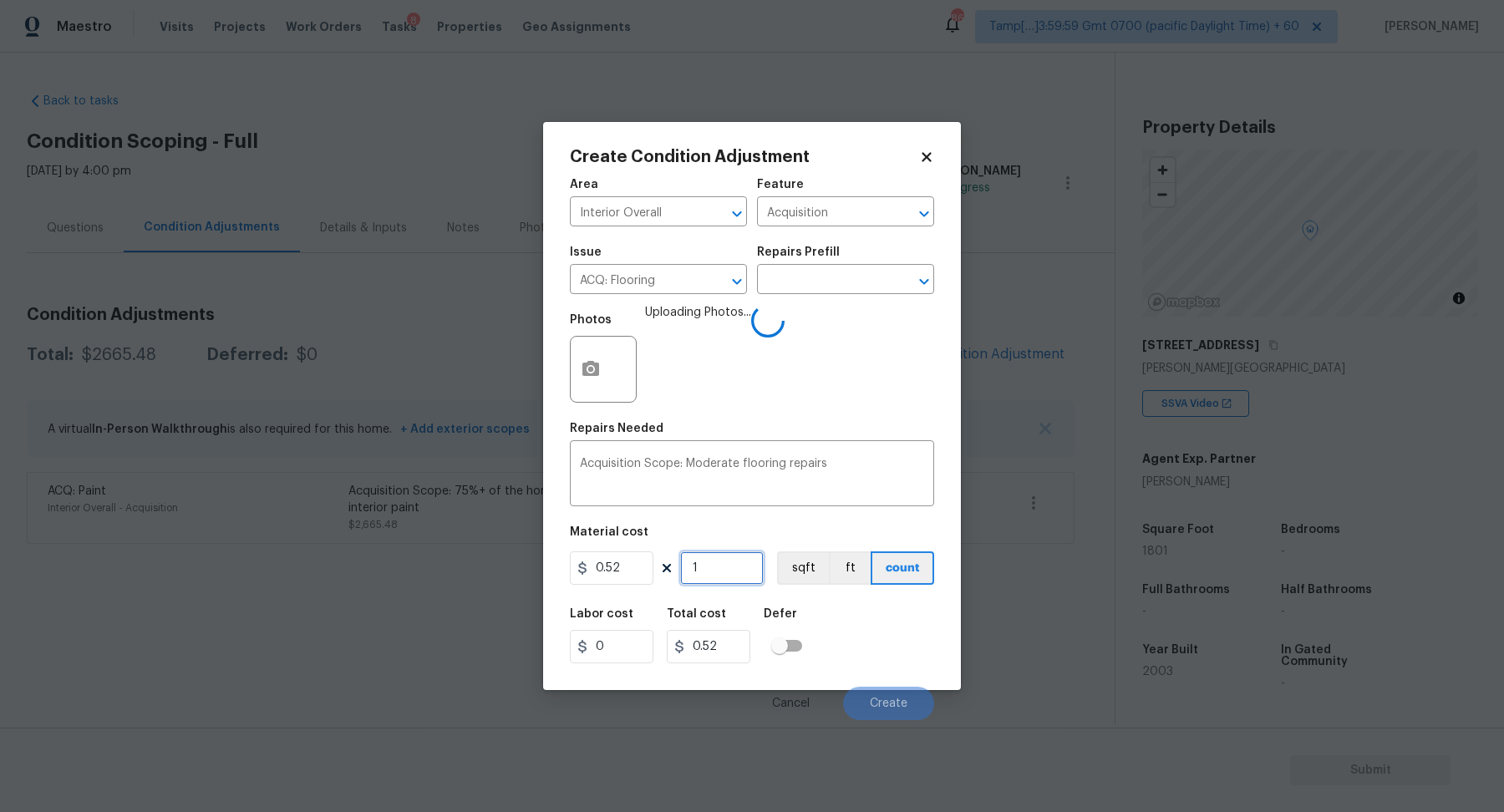
click at [758, 560] on input "1" at bounding box center [722, 567] width 83 height 33
type input "18"
type input "9.36"
type input "180"
type input "93.6"
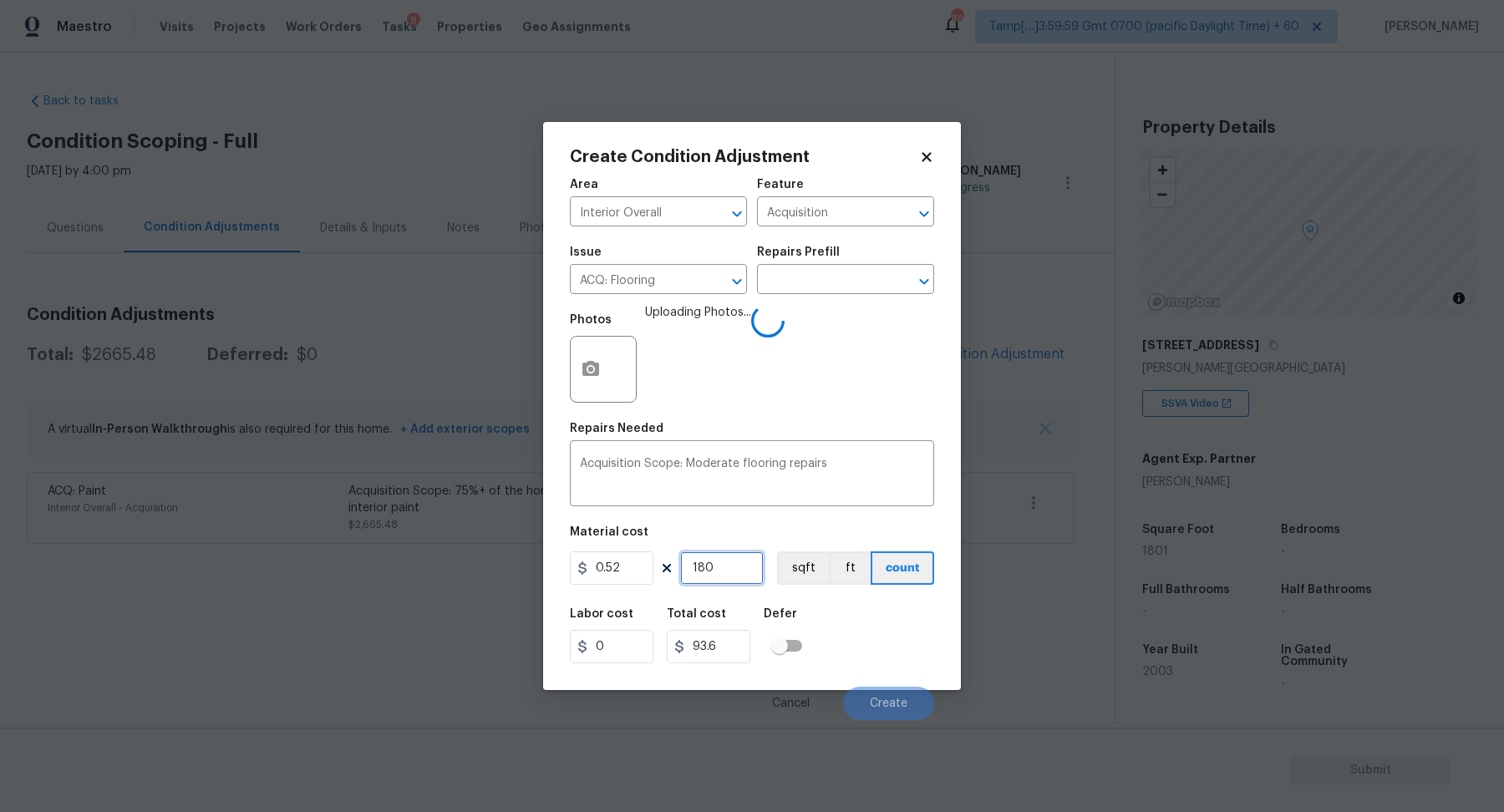
type input "1801"
type input "936.52"
type input "1801"
click at [915, 616] on div "Labor cost 0 Total cost 936.52 Defer" at bounding box center [752, 635] width 365 height 76
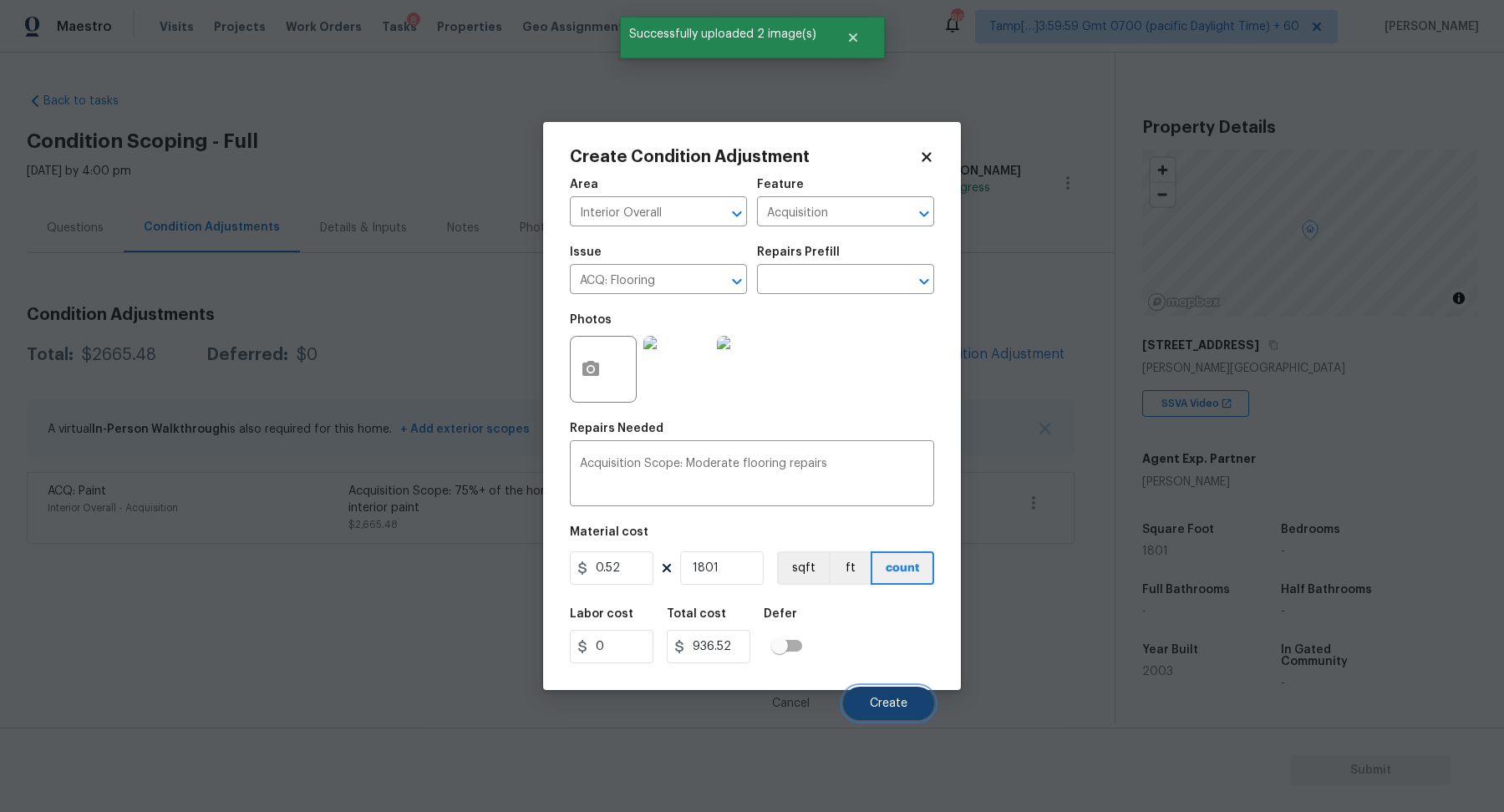
click at [909, 698] on button "Create" at bounding box center [888, 702] width 91 height 33
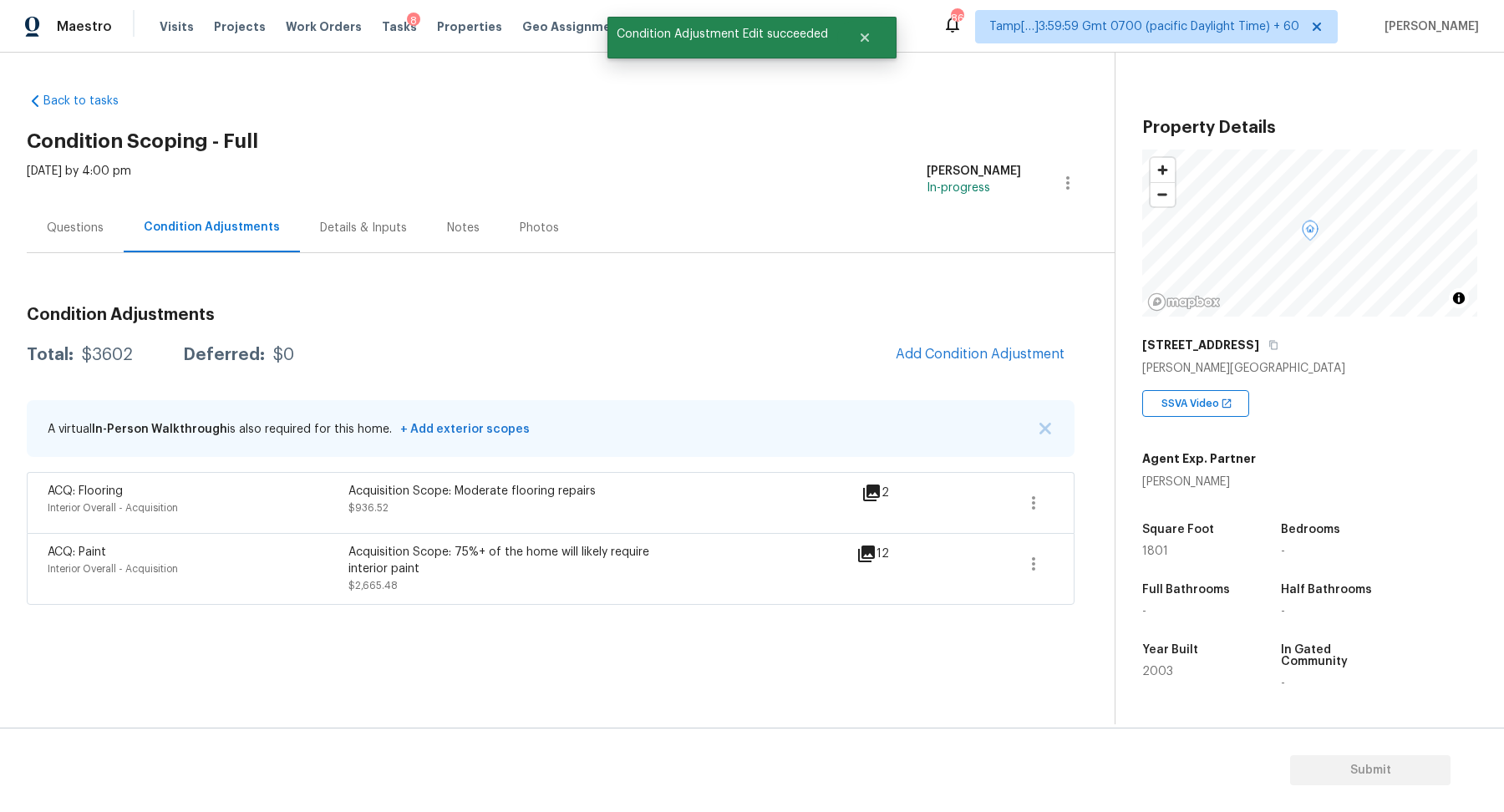
click at [1020, 333] on div "Condition Adjustments Total: $3602 Deferred: $0 Add Condition Adjustment A virt…" at bounding box center [550, 448] width 1048 height 312
click at [1006, 337] on button "Add Condition Adjustment" at bounding box center [981, 353] width 189 height 35
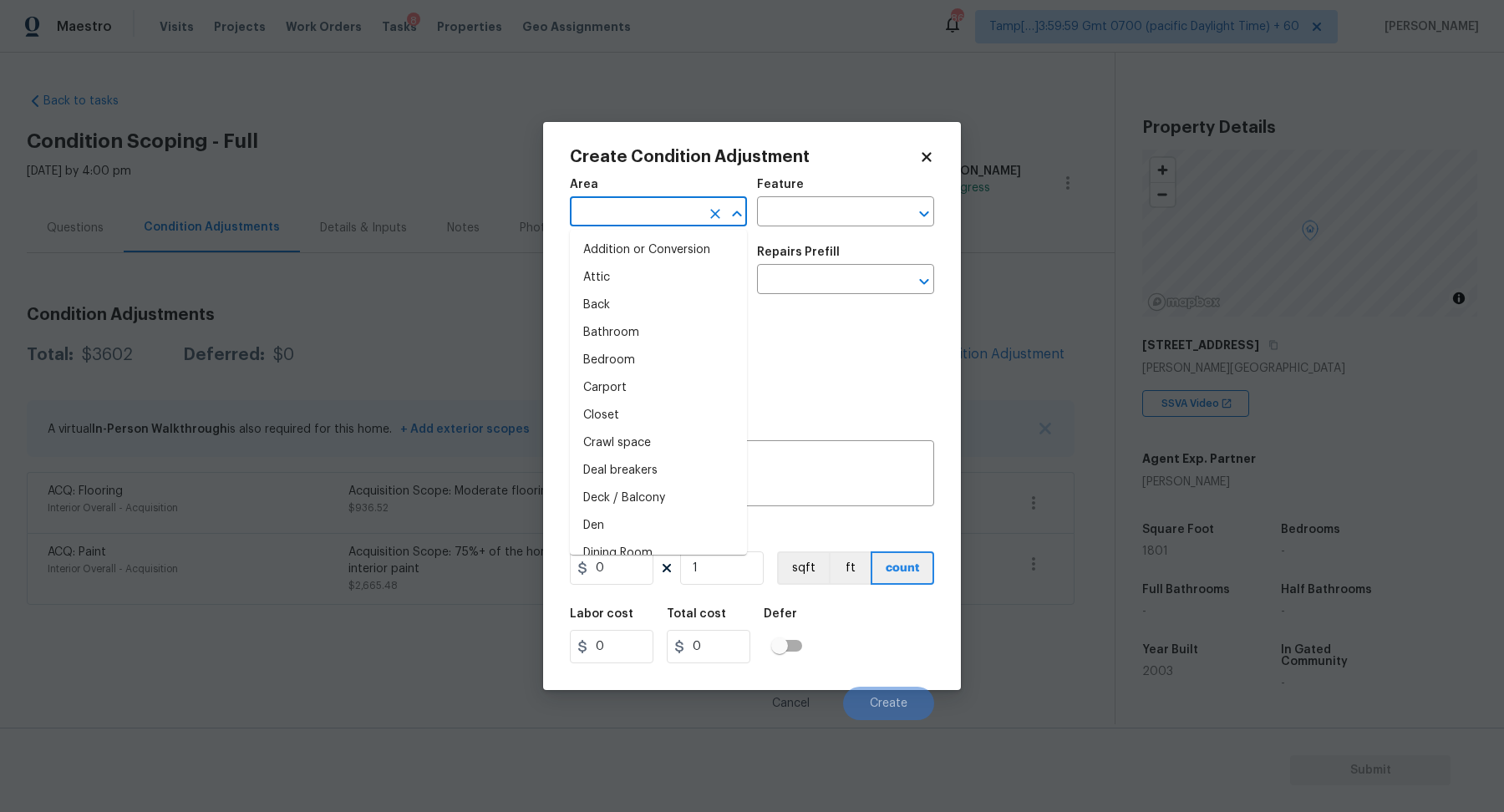
click at [665, 210] on input "text" at bounding box center [635, 212] width 130 height 25
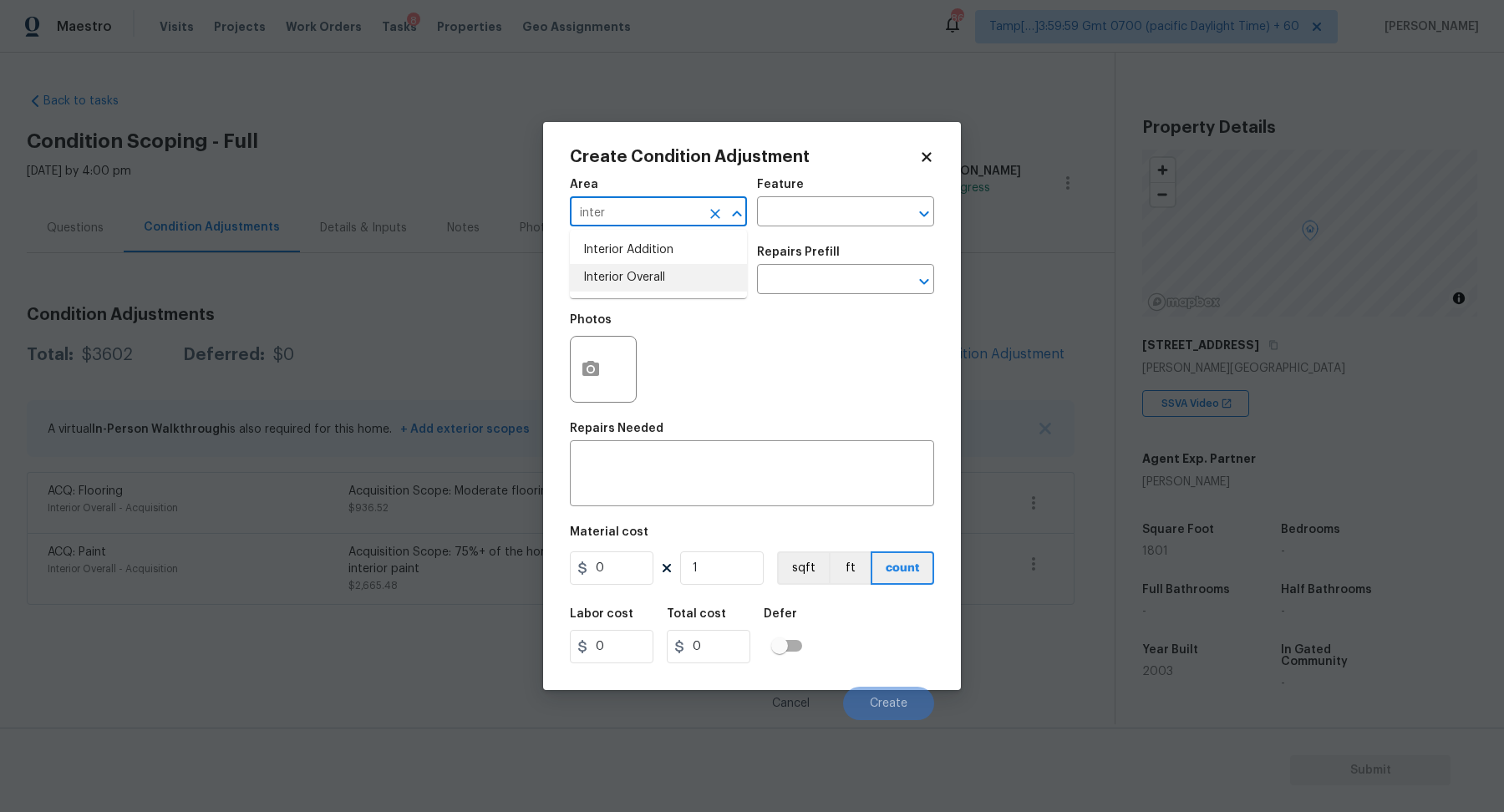
click at [634, 277] on li "Interior Overall" at bounding box center [658, 278] width 178 height 27
type input "Interior Overall"
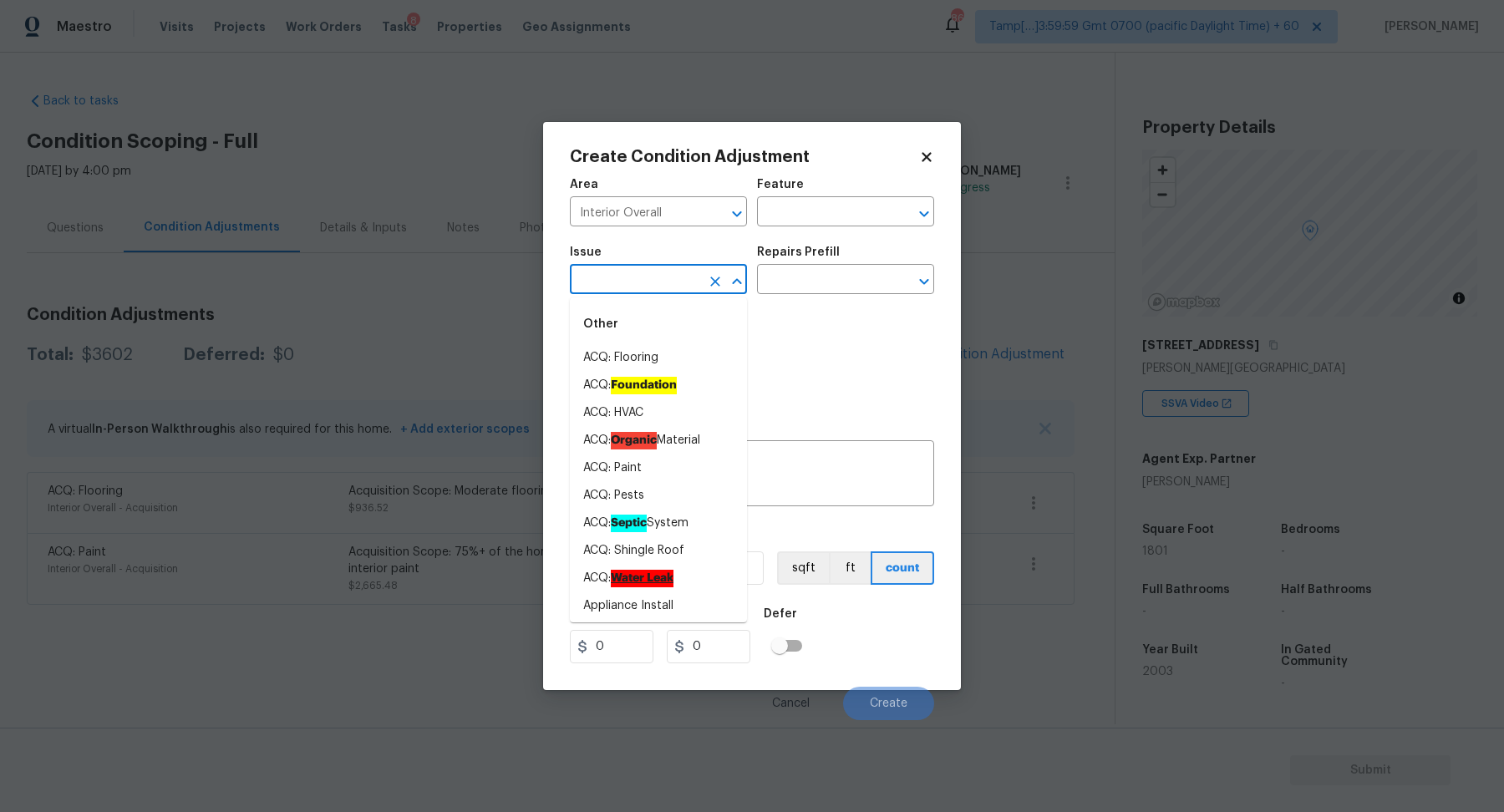
click at [634, 277] on input "text" at bounding box center [635, 280] width 130 height 25
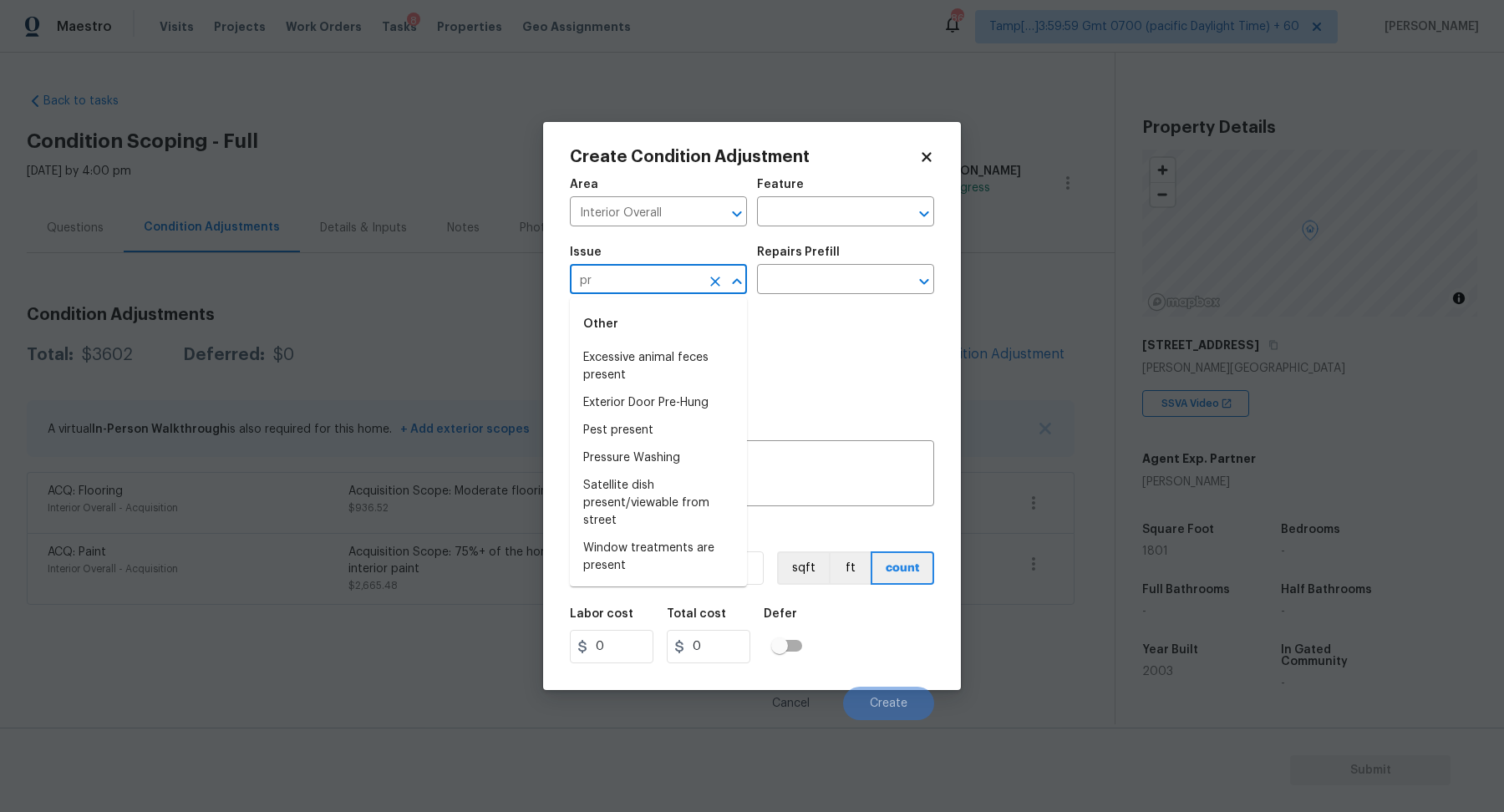
type input "p"
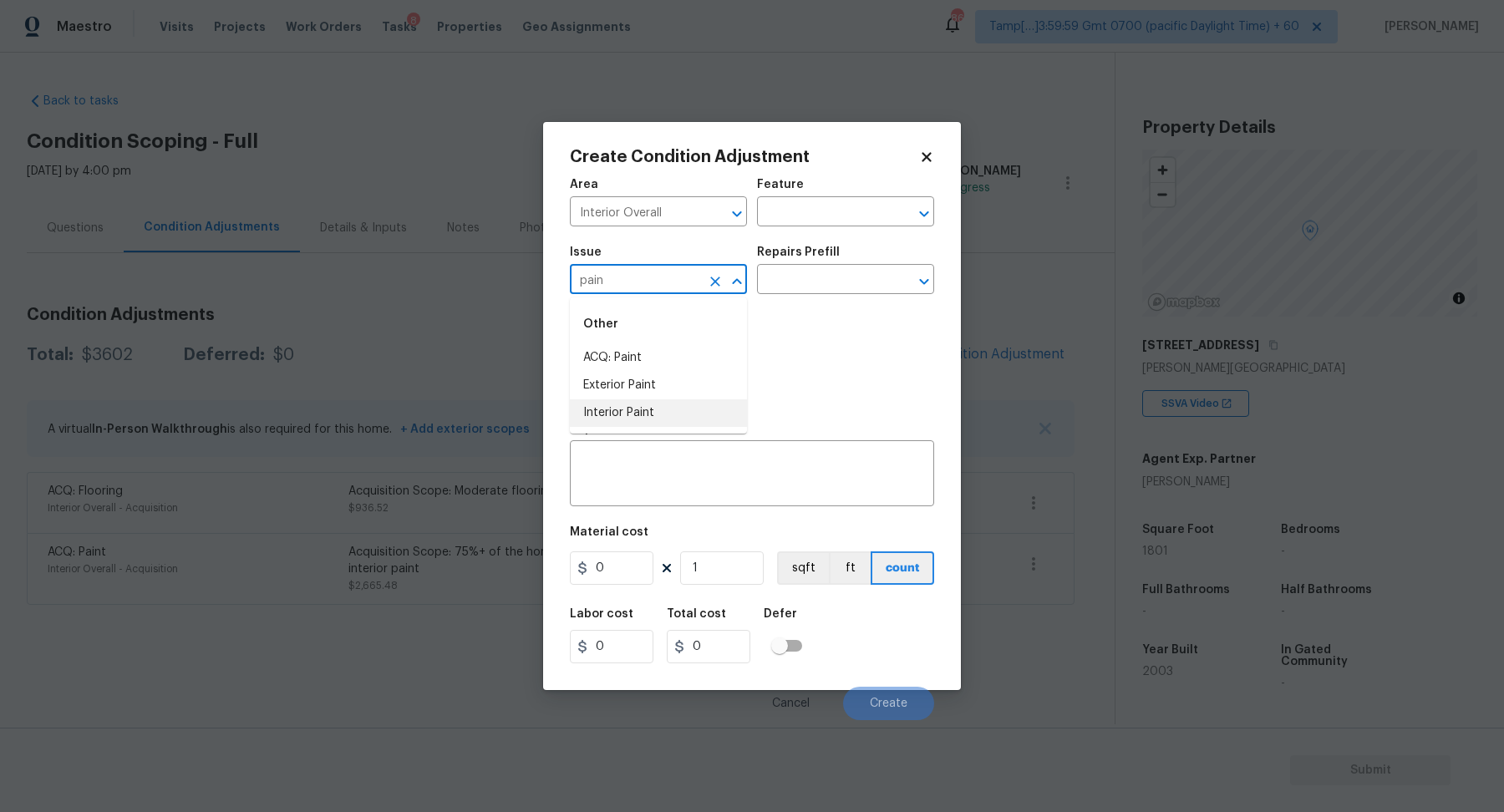
click at [597, 421] on li "Interior Paint" at bounding box center [658, 413] width 178 height 27
type input "Interior Paint"
click at [830, 273] on input "text" at bounding box center [822, 280] width 130 height 25
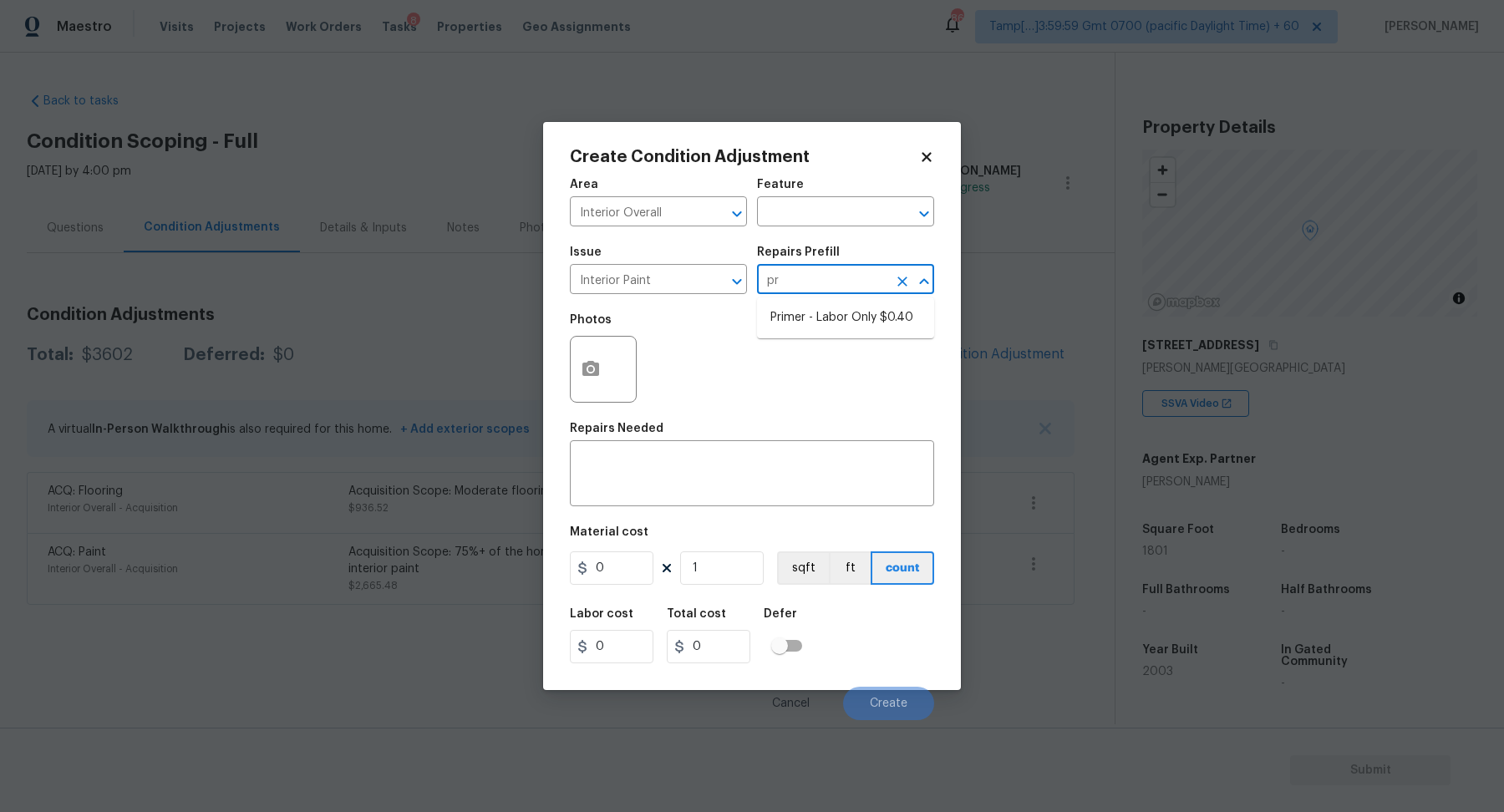
type input "pri"
click at [852, 304] on li "Primer - Labor Only $0.40" at bounding box center [846, 317] width 178 height 27
type input "Overall Paint"
type textarea "Interior primer - PRIMER PROVIDED BY OPENDOOR - All nails, screws, drywall anch…"
type input "0.4"
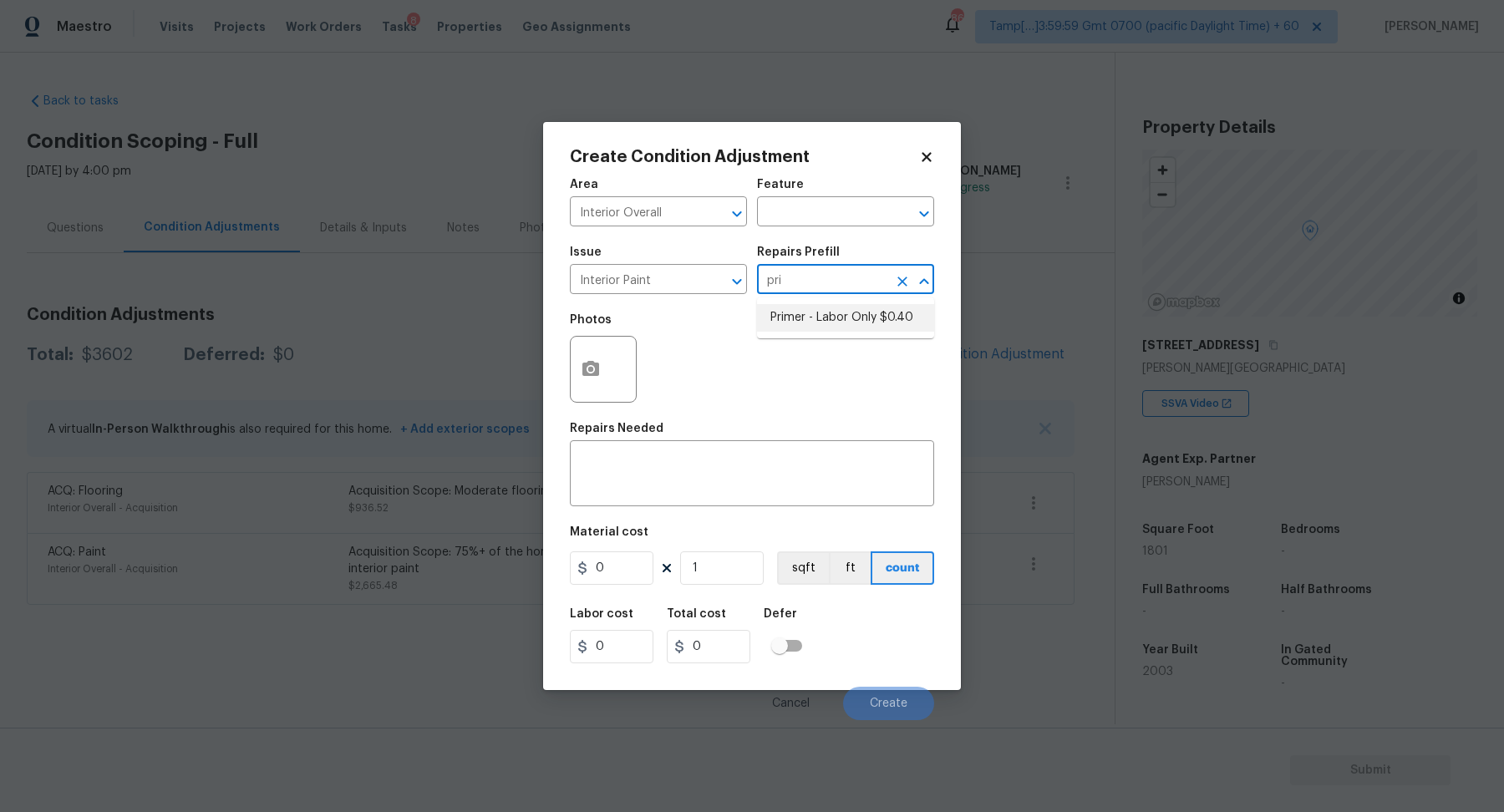
type input "0.4"
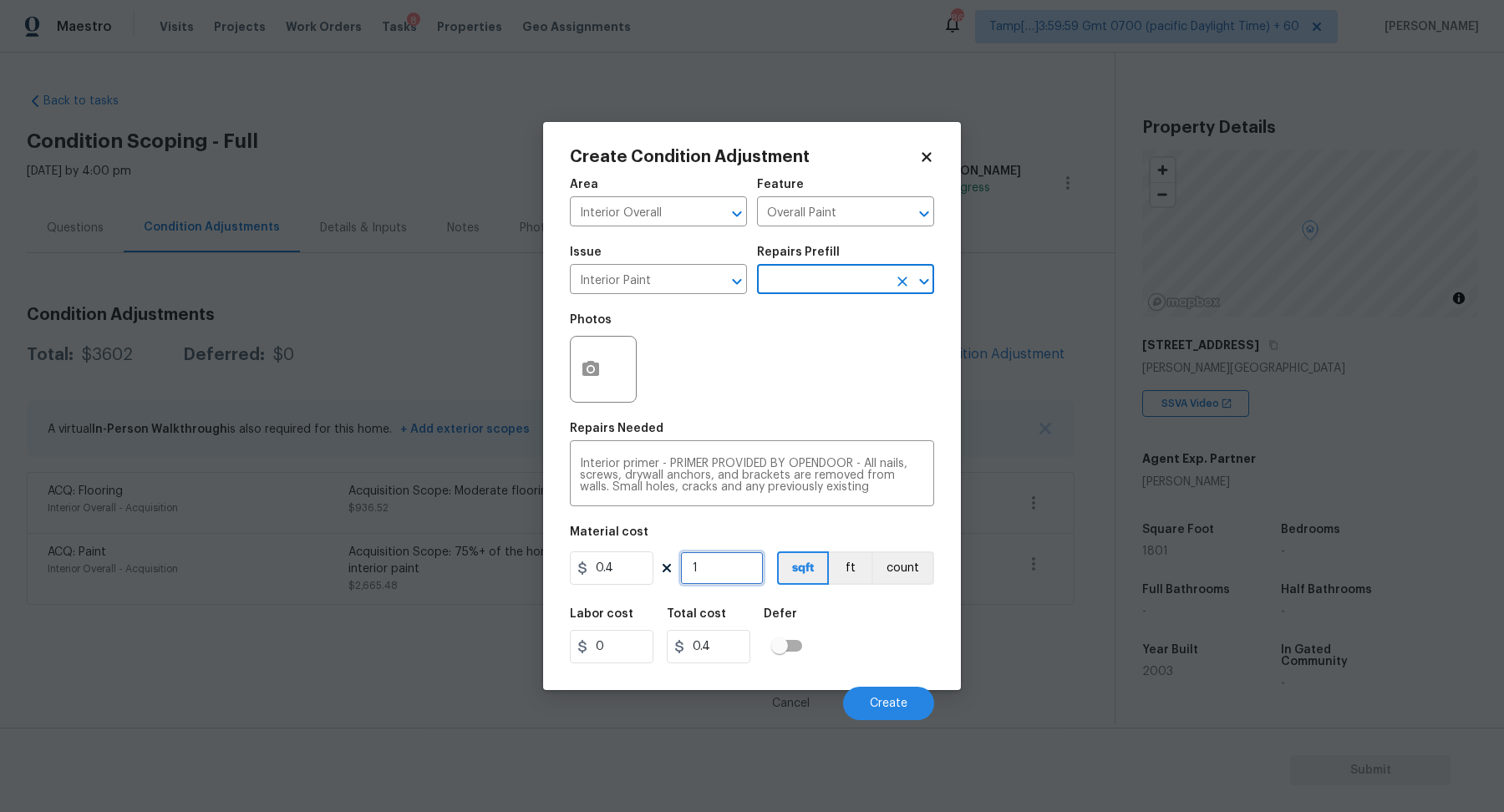
click at [720, 558] on input "1" at bounding box center [722, 567] width 83 height 33
type input "10"
type input "4"
type input "100"
type input "40"
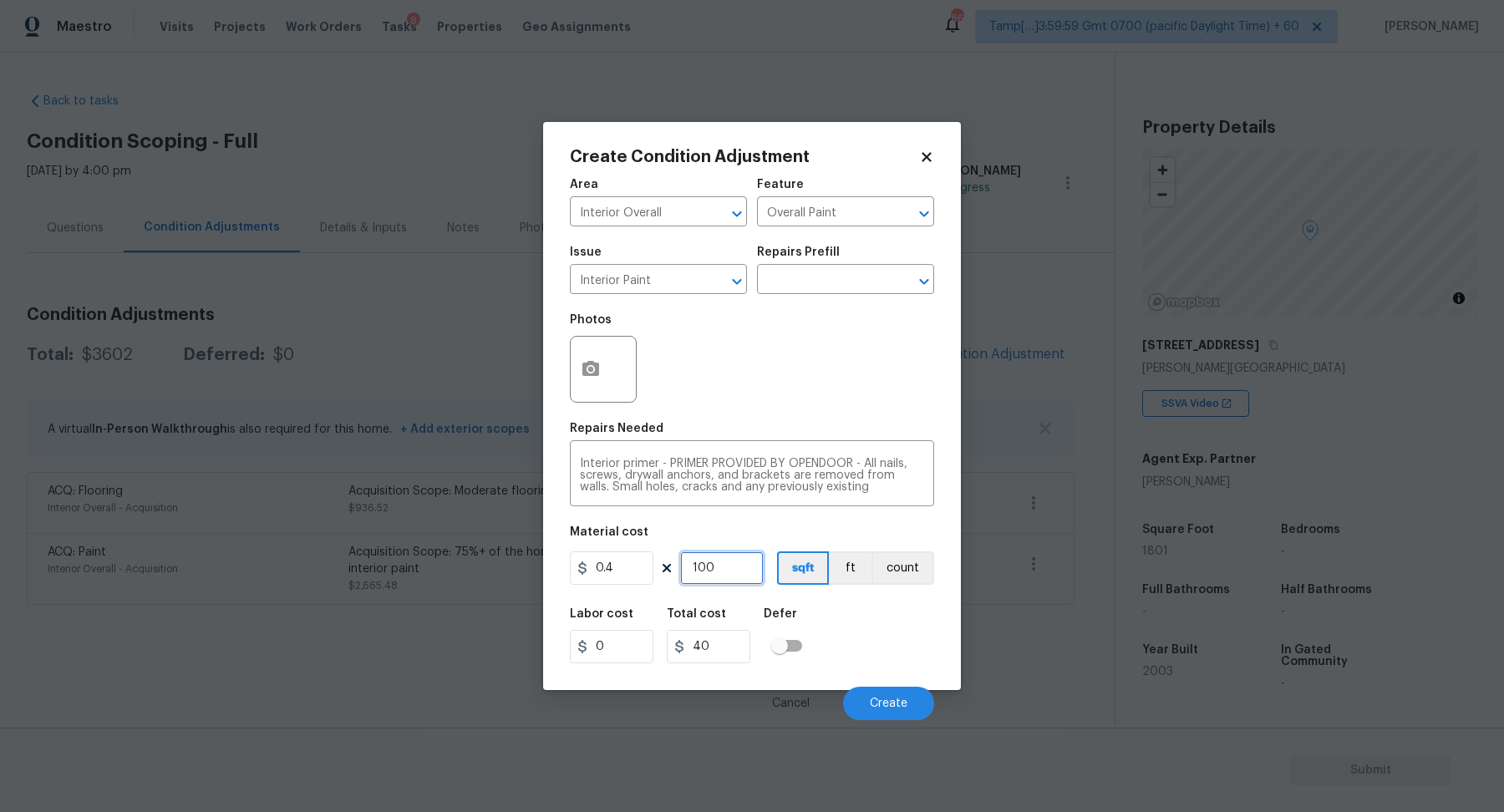
type input "1000"
type input "400"
type input "1000"
click at [872, 691] on button "Create" at bounding box center [888, 702] width 91 height 33
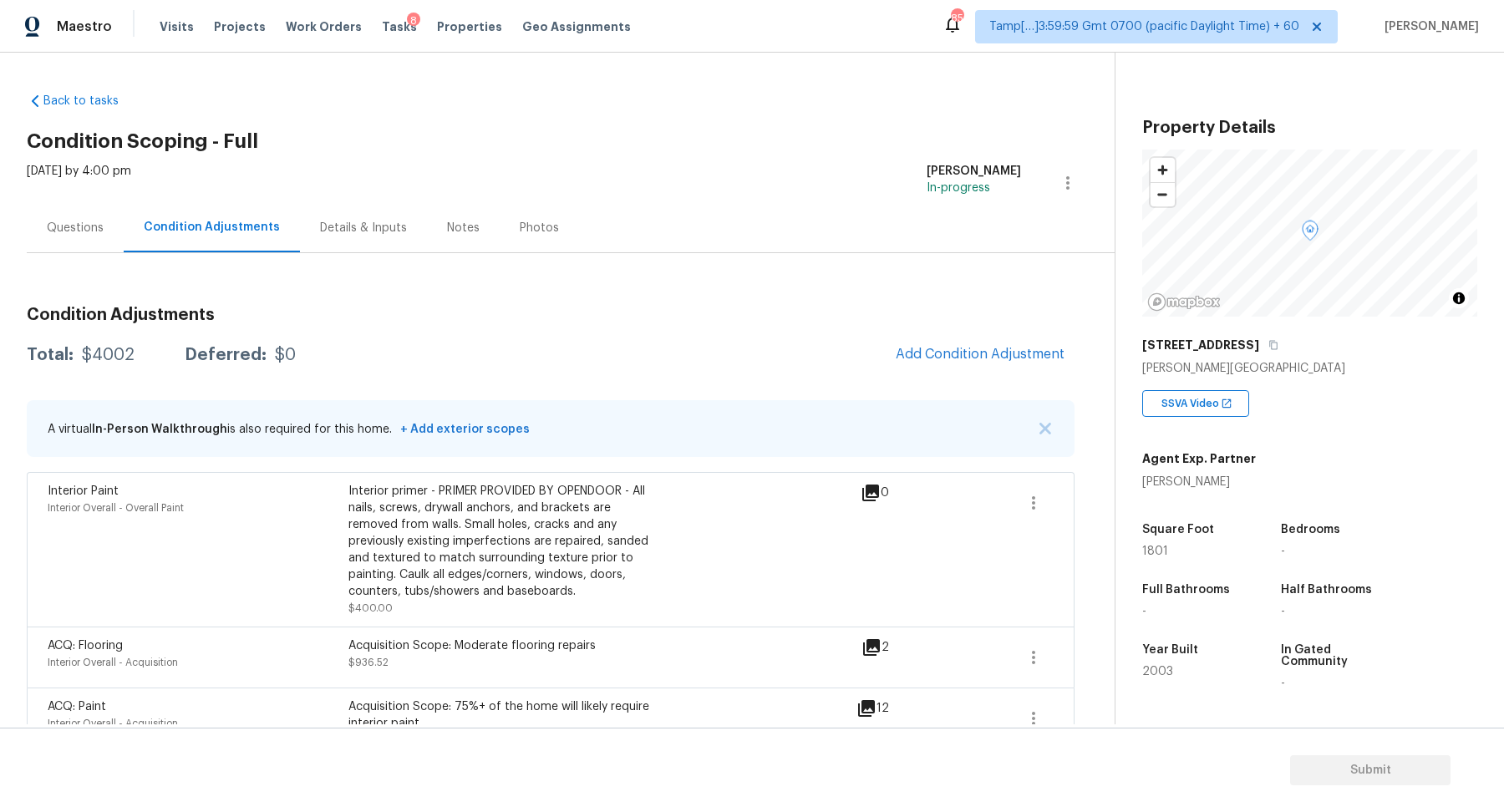
click at [985, 374] on div "Condition Adjustments Total: $4002 Deferred: $0 Add Condition Adjustment A virt…" at bounding box center [550, 526] width 1048 height 466
click at [986, 357] on span "Add Condition Adjustment" at bounding box center [980, 354] width 169 height 15
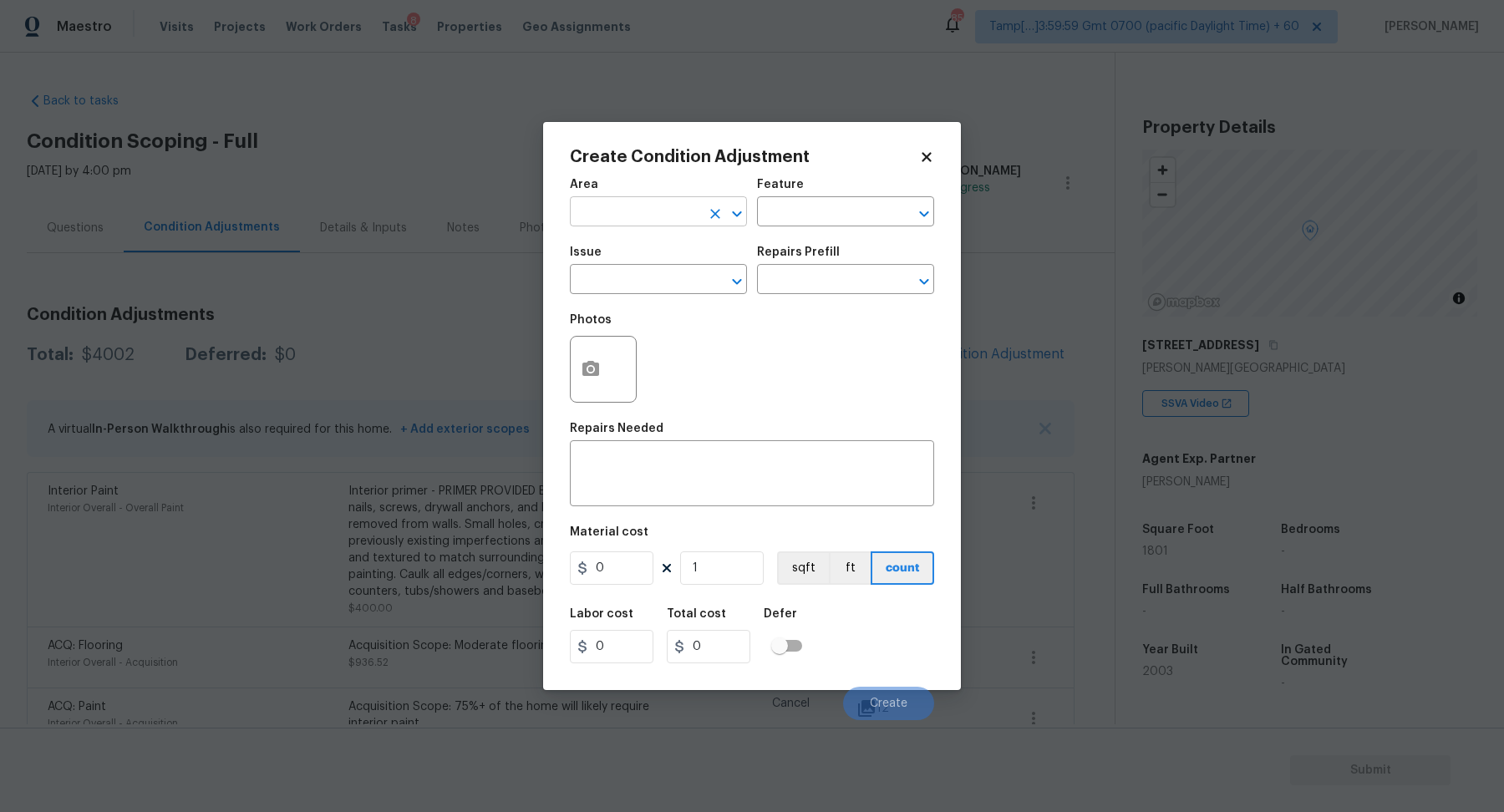
click at [667, 223] on input "text" at bounding box center [635, 212] width 130 height 25
click at [646, 278] on li "Interior Overall" at bounding box center [658, 278] width 178 height 27
type input "Interior Overall"
click at [646, 278] on input "text" at bounding box center [635, 280] width 130 height 25
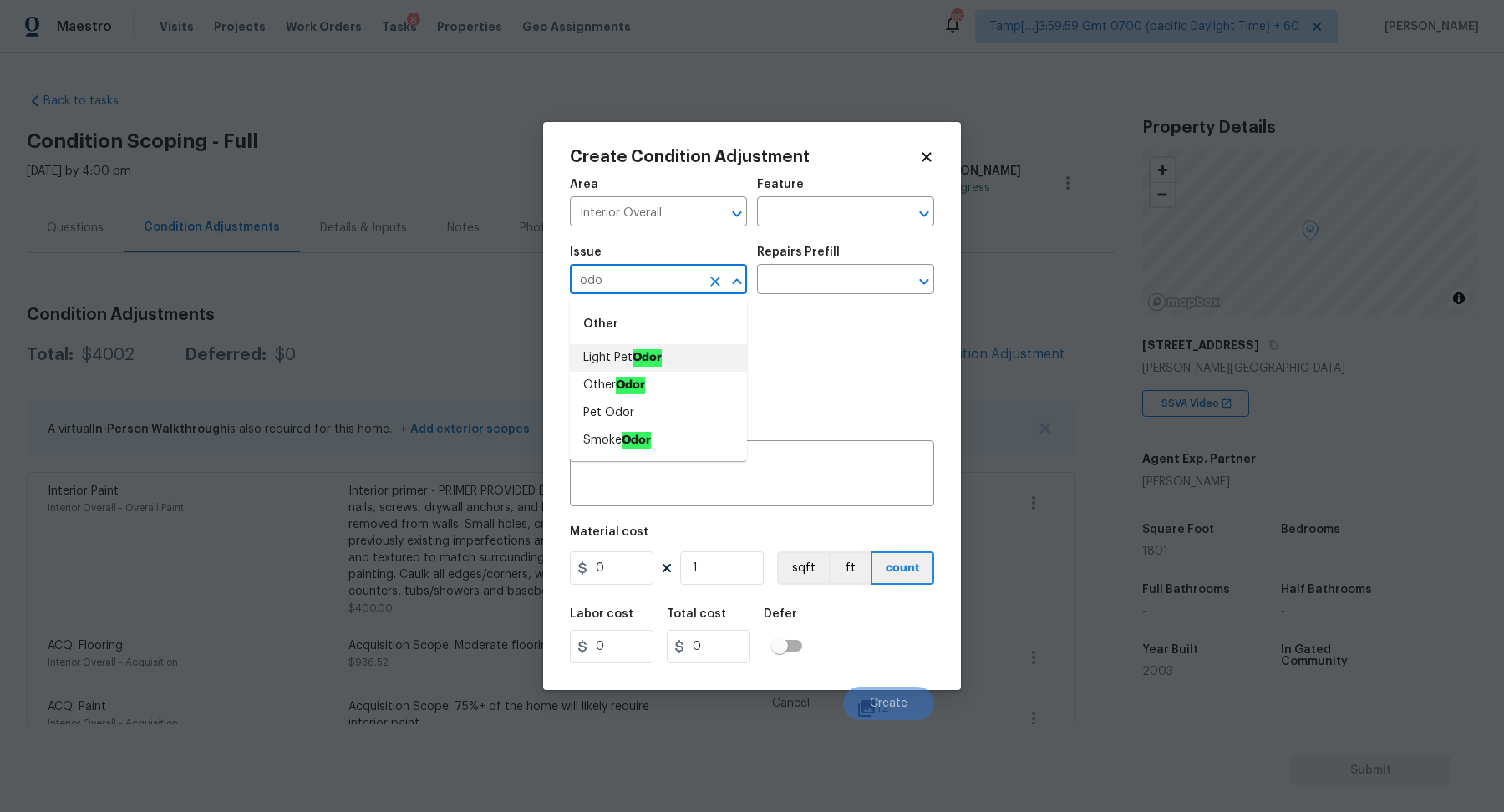
click at [646, 353] on ah_el_jm_1744356538015 "Odor" at bounding box center [647, 358] width 29 height 18
type input "Light Pet Odor"
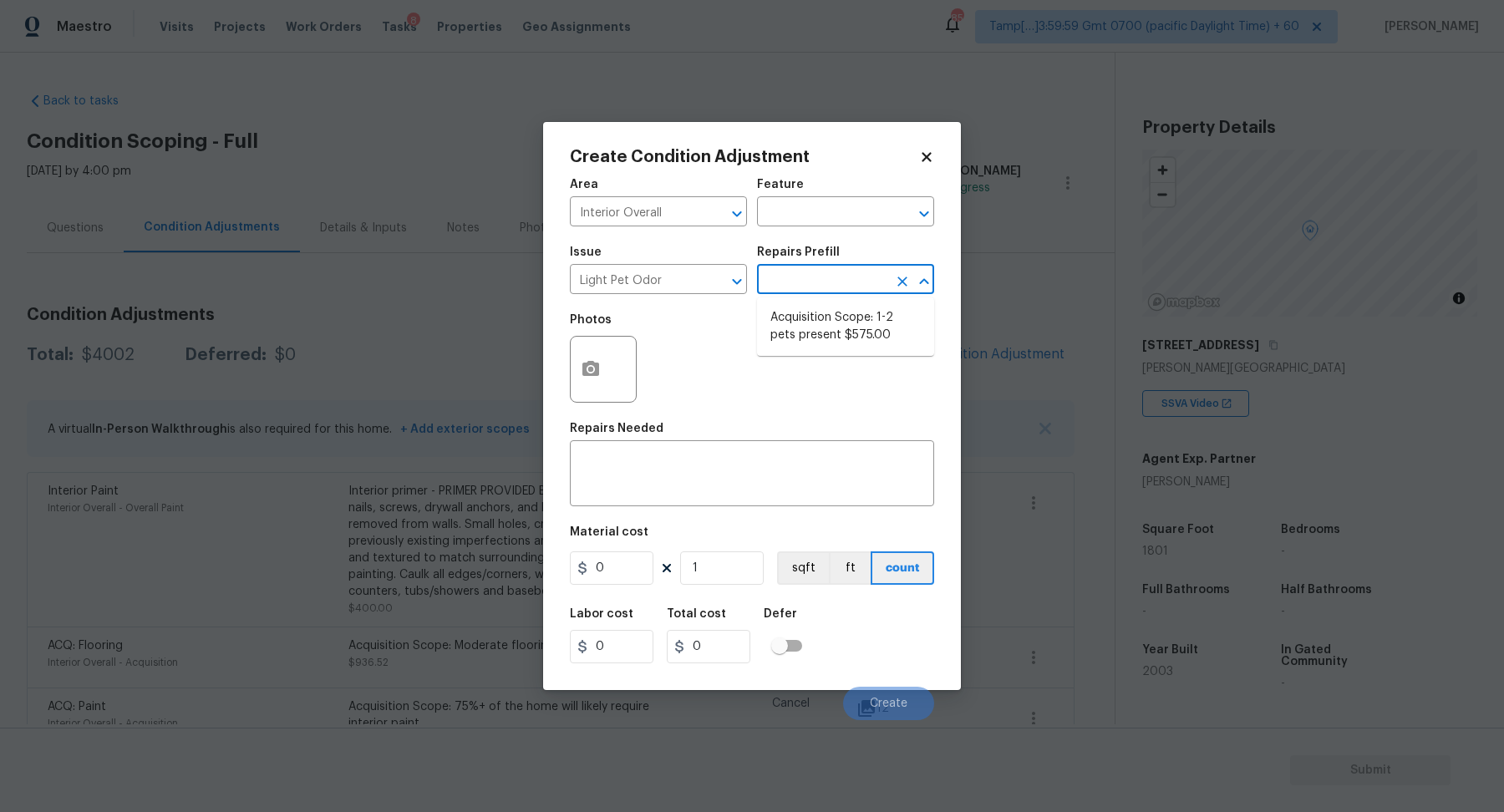
click at [858, 276] on input "text" at bounding box center [822, 280] width 130 height 25
click at [839, 325] on li "Acquisition Scope: 1-2 pets present $575.00" at bounding box center [846, 327] width 178 height 45
type textarea "Acquisition Scope: 1-2 pets present"
type input "575"
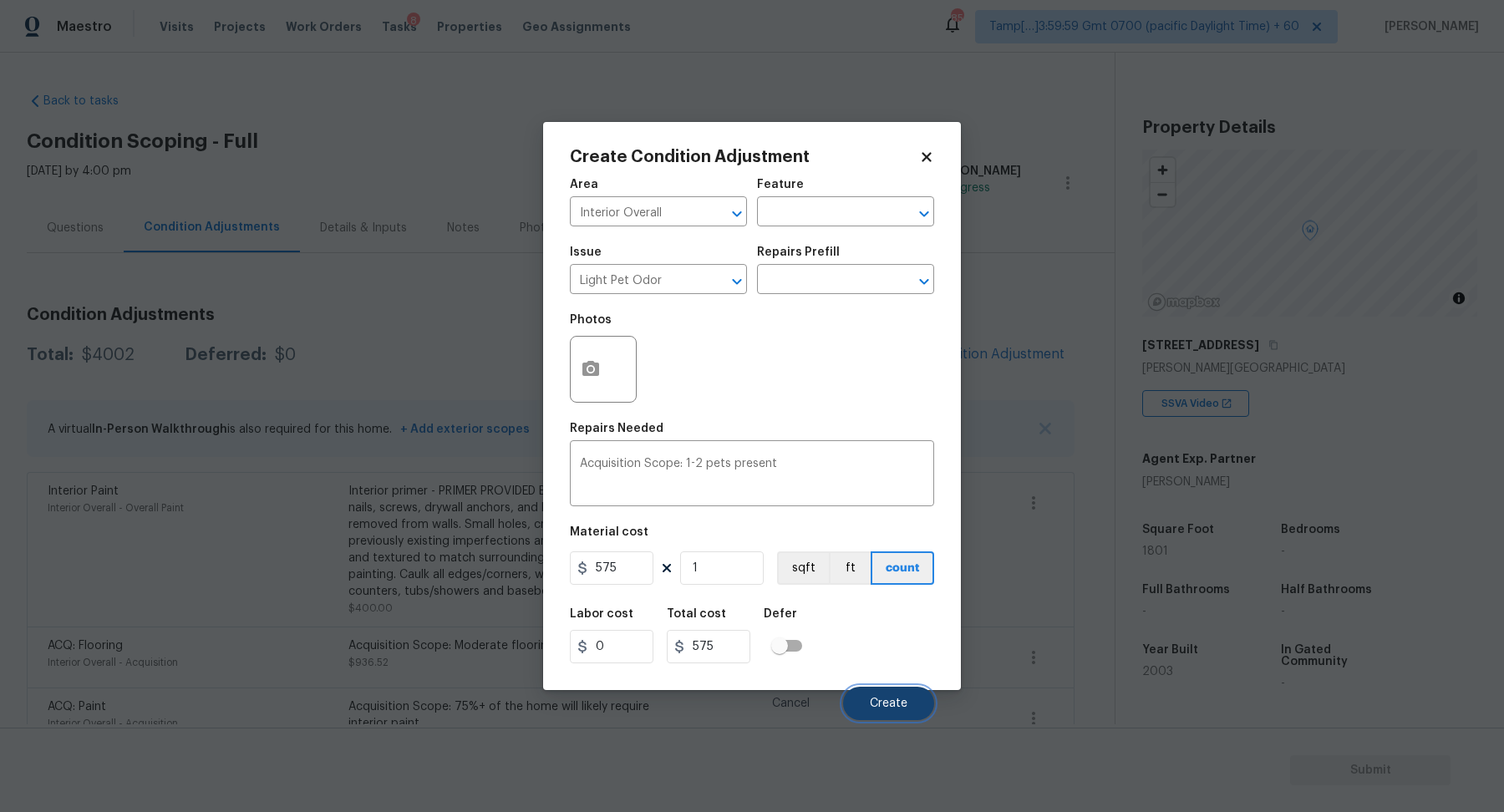
click at [871, 687] on button "Create" at bounding box center [888, 702] width 91 height 33
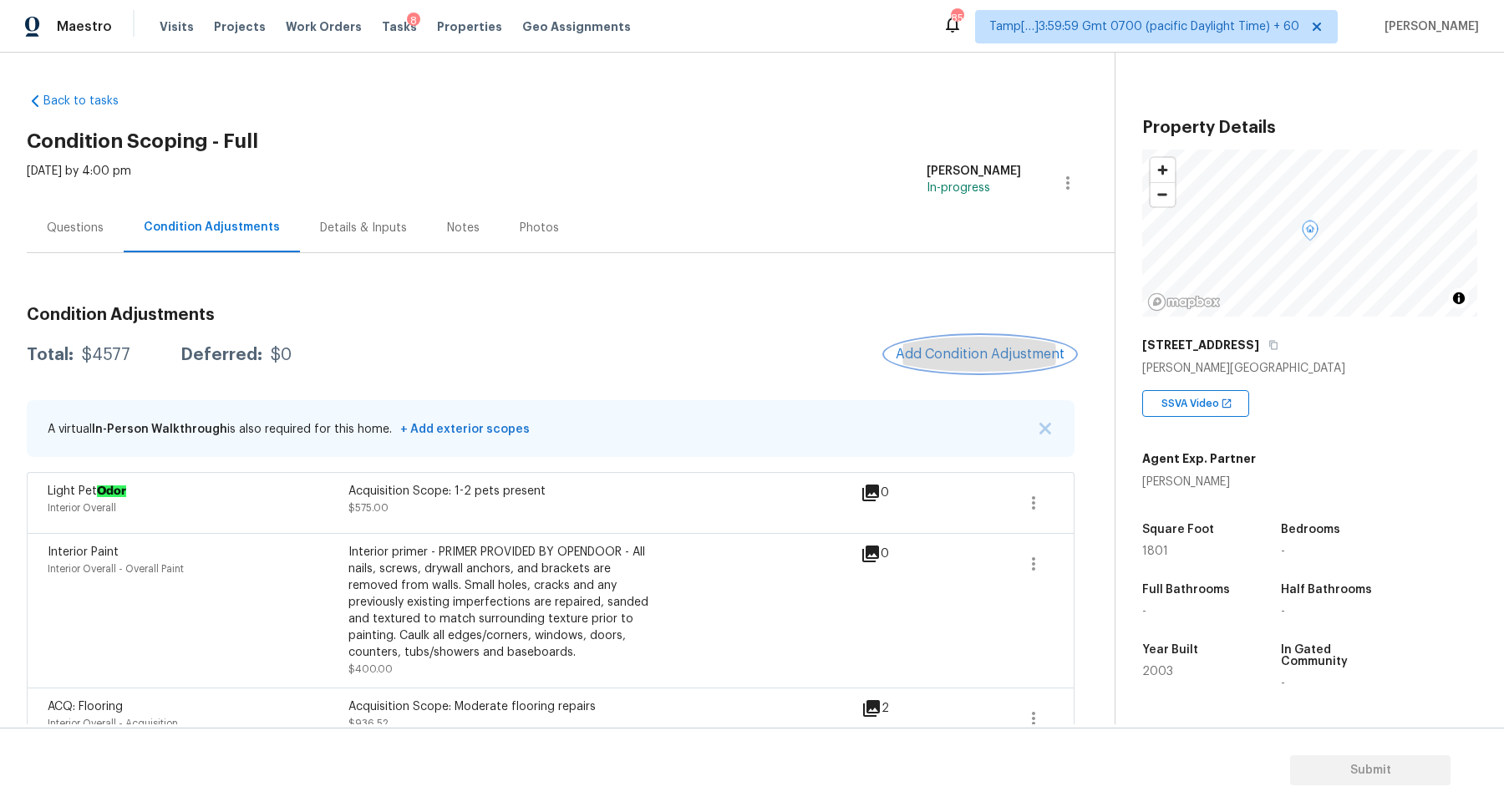
click at [932, 354] on span "Add Condition Adjustment" at bounding box center [980, 354] width 169 height 15
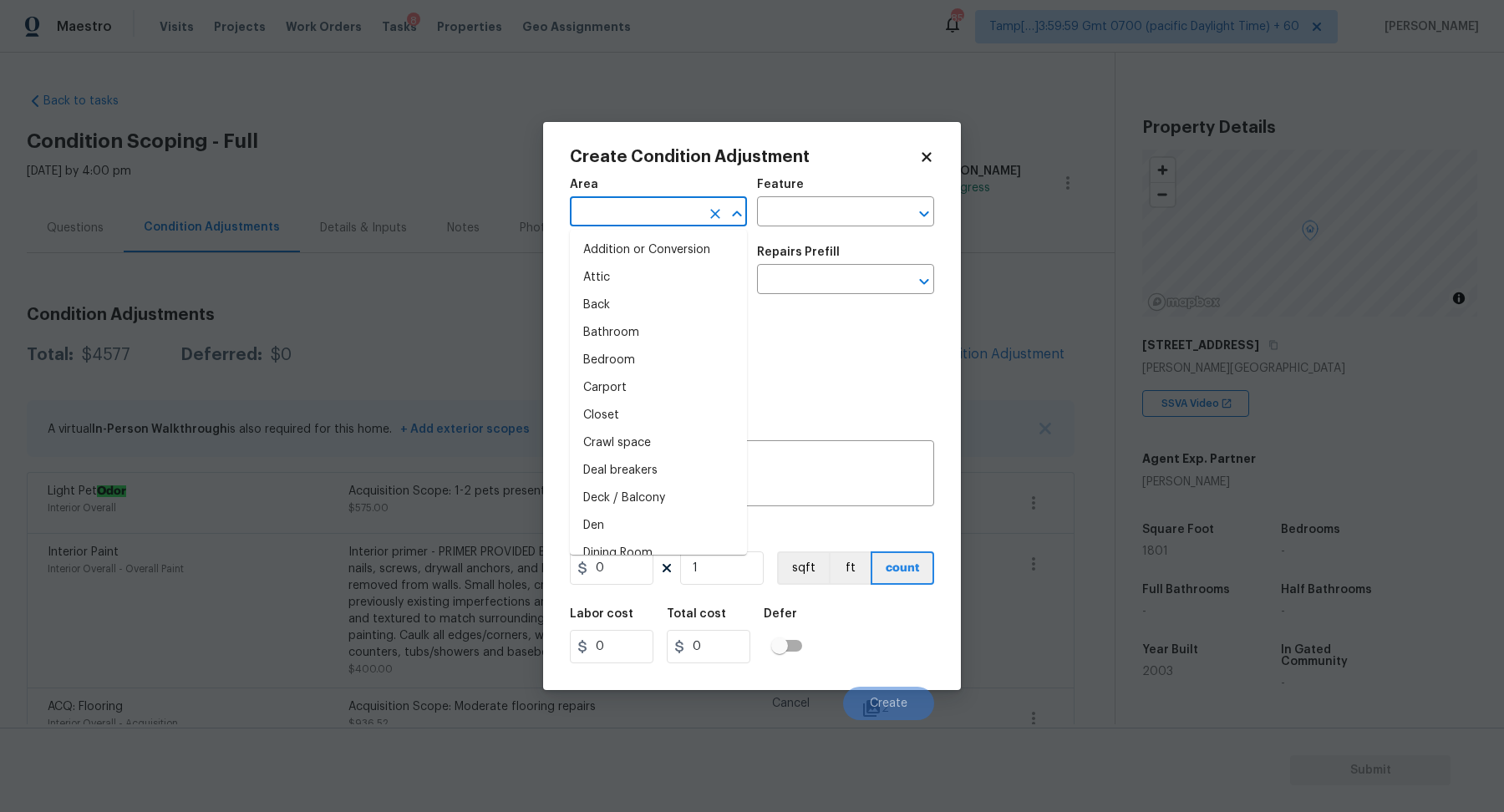
click at [631, 208] on input "text" at bounding box center [635, 212] width 130 height 25
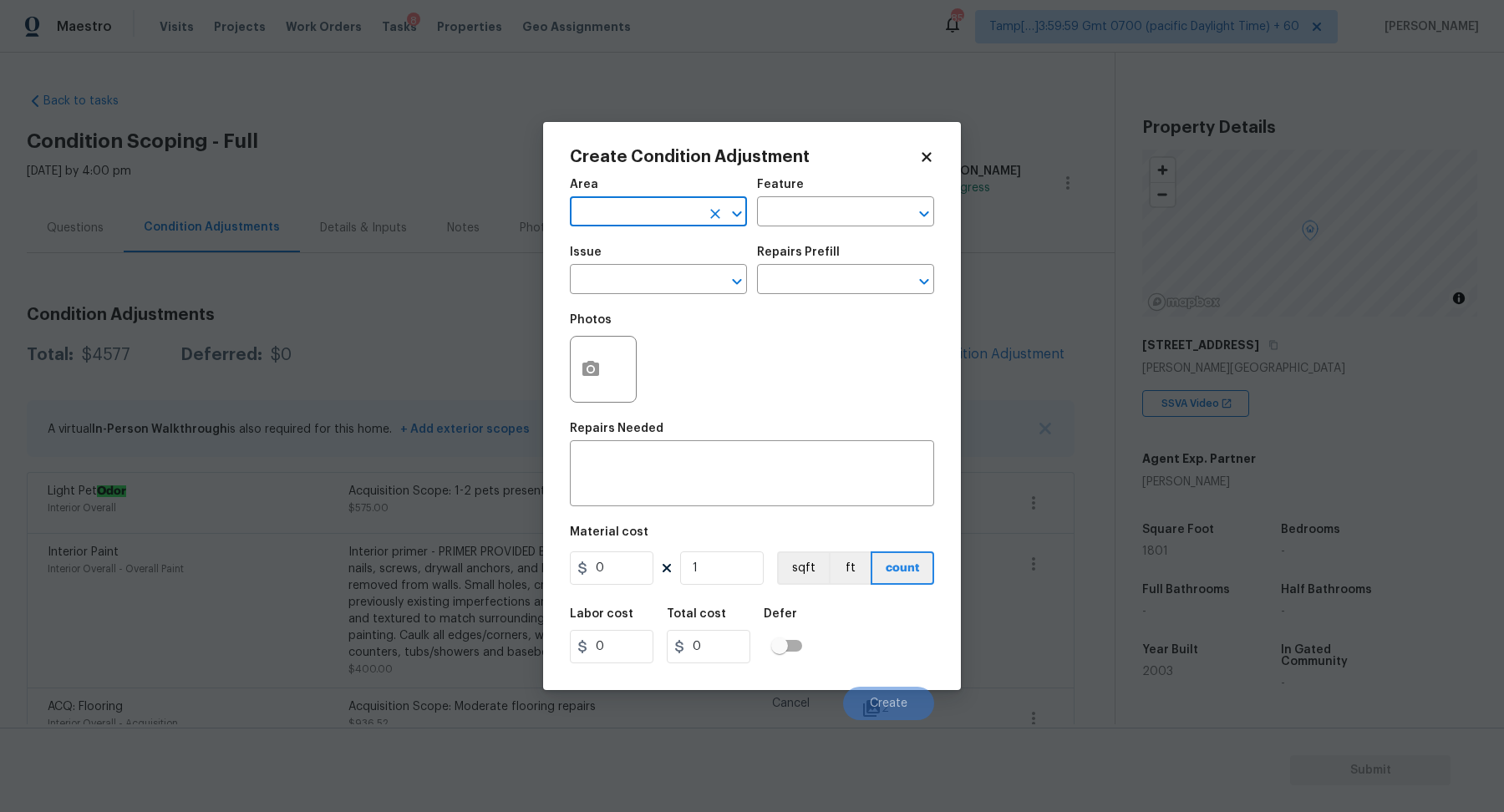
click at [643, 214] on input "text" at bounding box center [635, 212] width 130 height 25
click at [632, 211] on input "text" at bounding box center [635, 212] width 130 height 25
click at [667, 258] on li "Bathroom" at bounding box center [658, 249] width 178 height 27
type input "Bathroom"
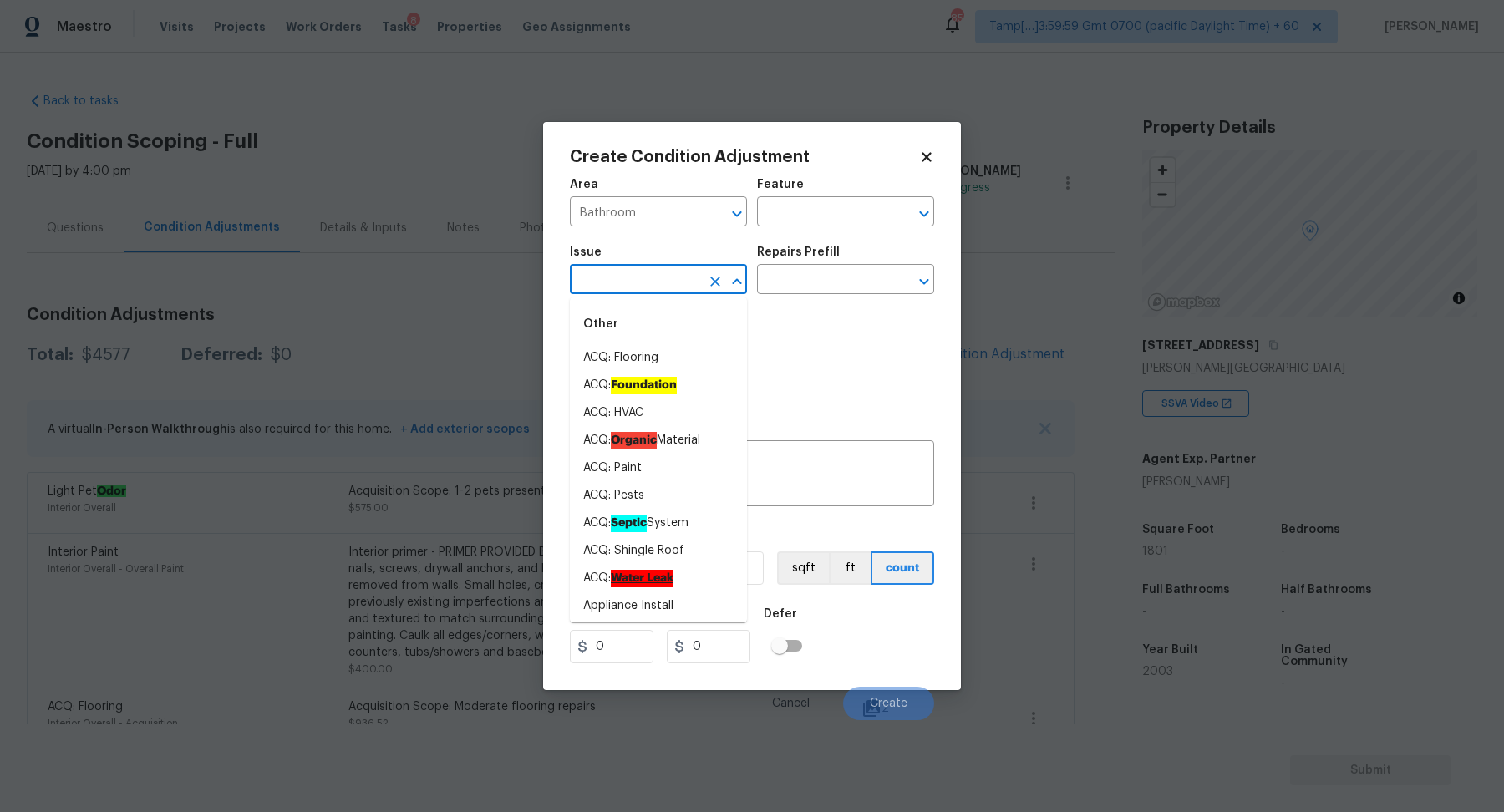
click at [655, 272] on input "text" at bounding box center [635, 280] width 130 height 25
click at [792, 337] on div "Photos" at bounding box center [752, 358] width 365 height 109
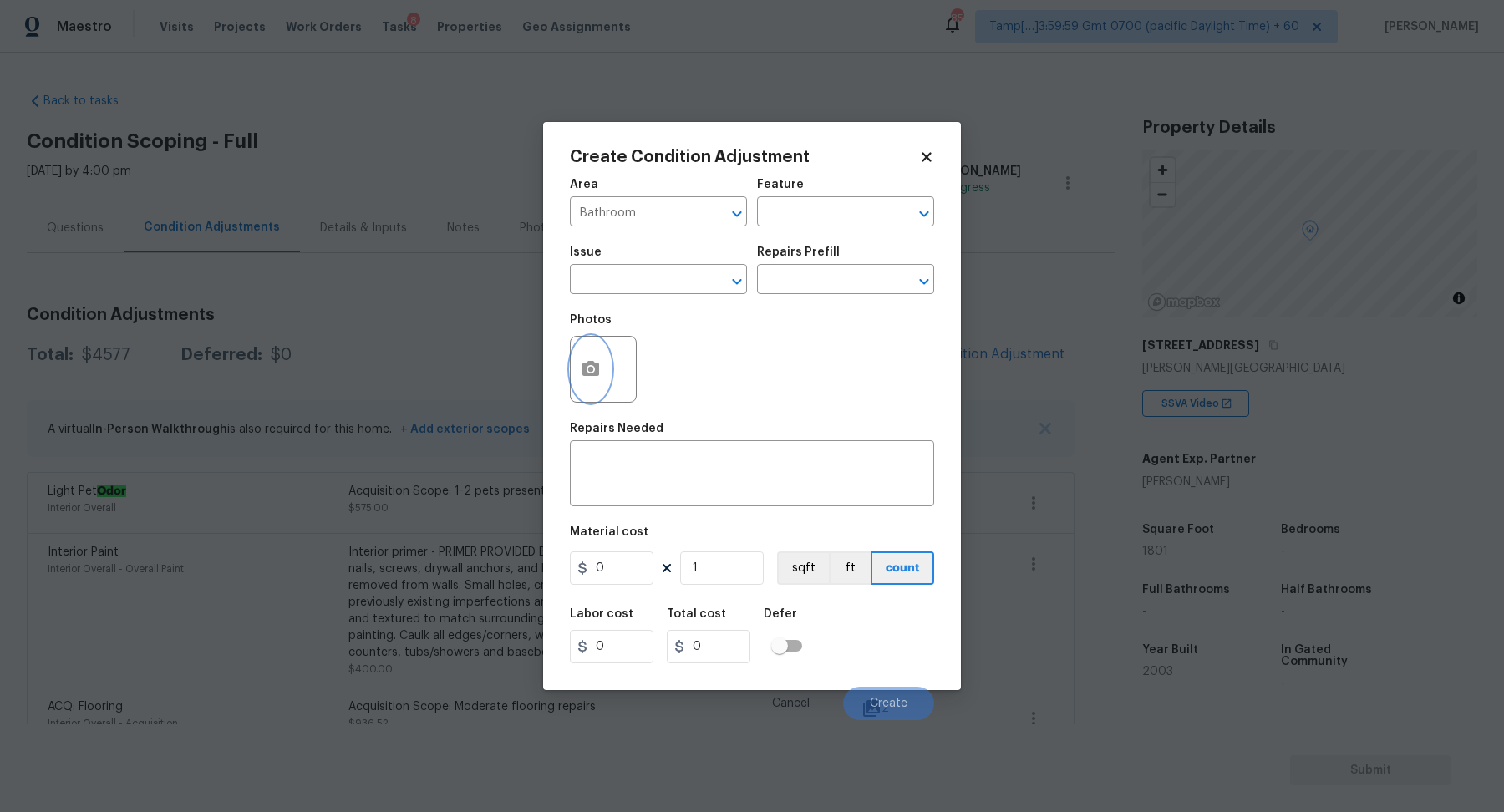
click at [575, 374] on button "button" at bounding box center [590, 368] width 40 height 65
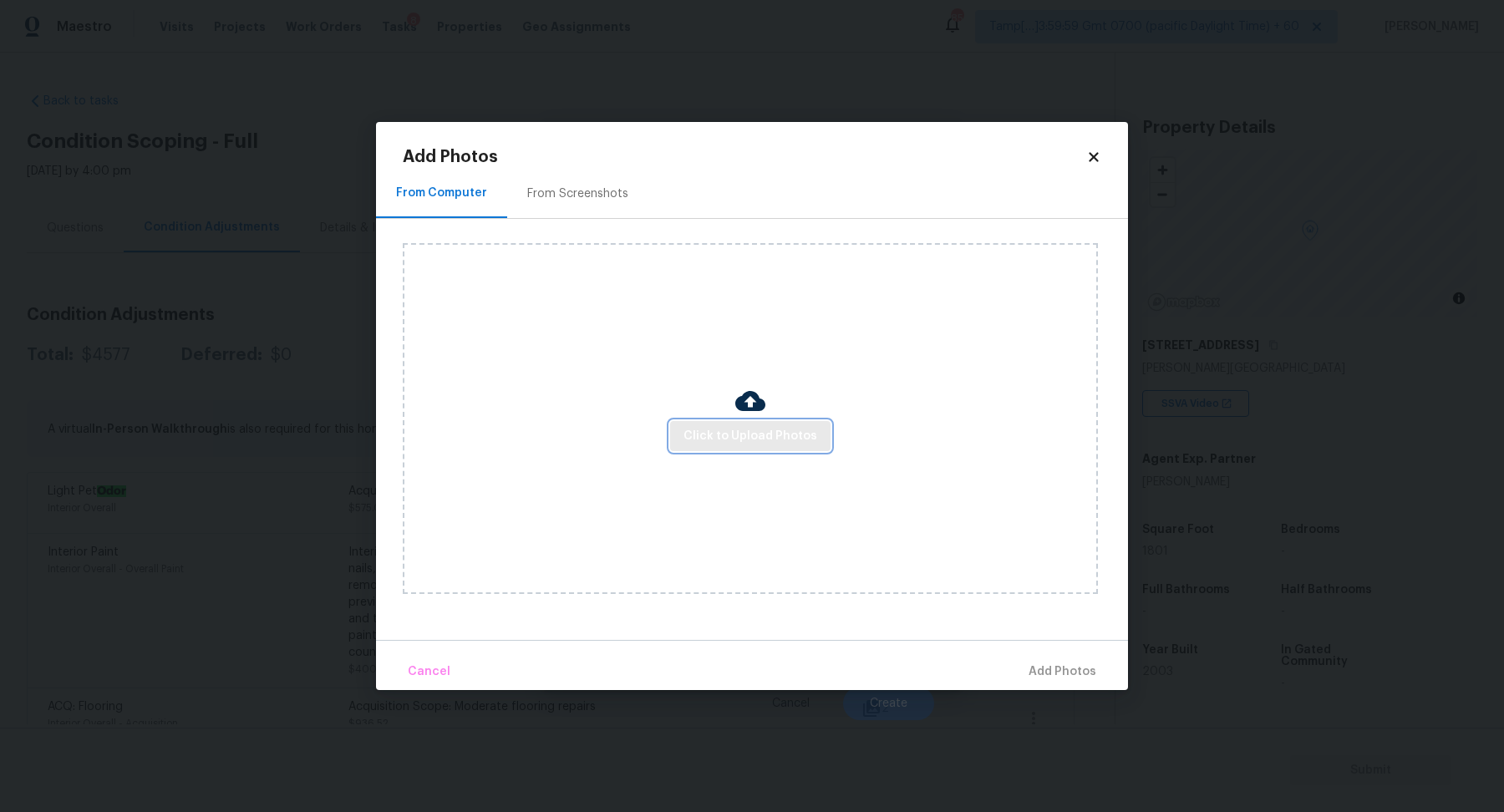
click at [747, 435] on span "Click to Upload Photos" at bounding box center [751, 436] width 134 height 21
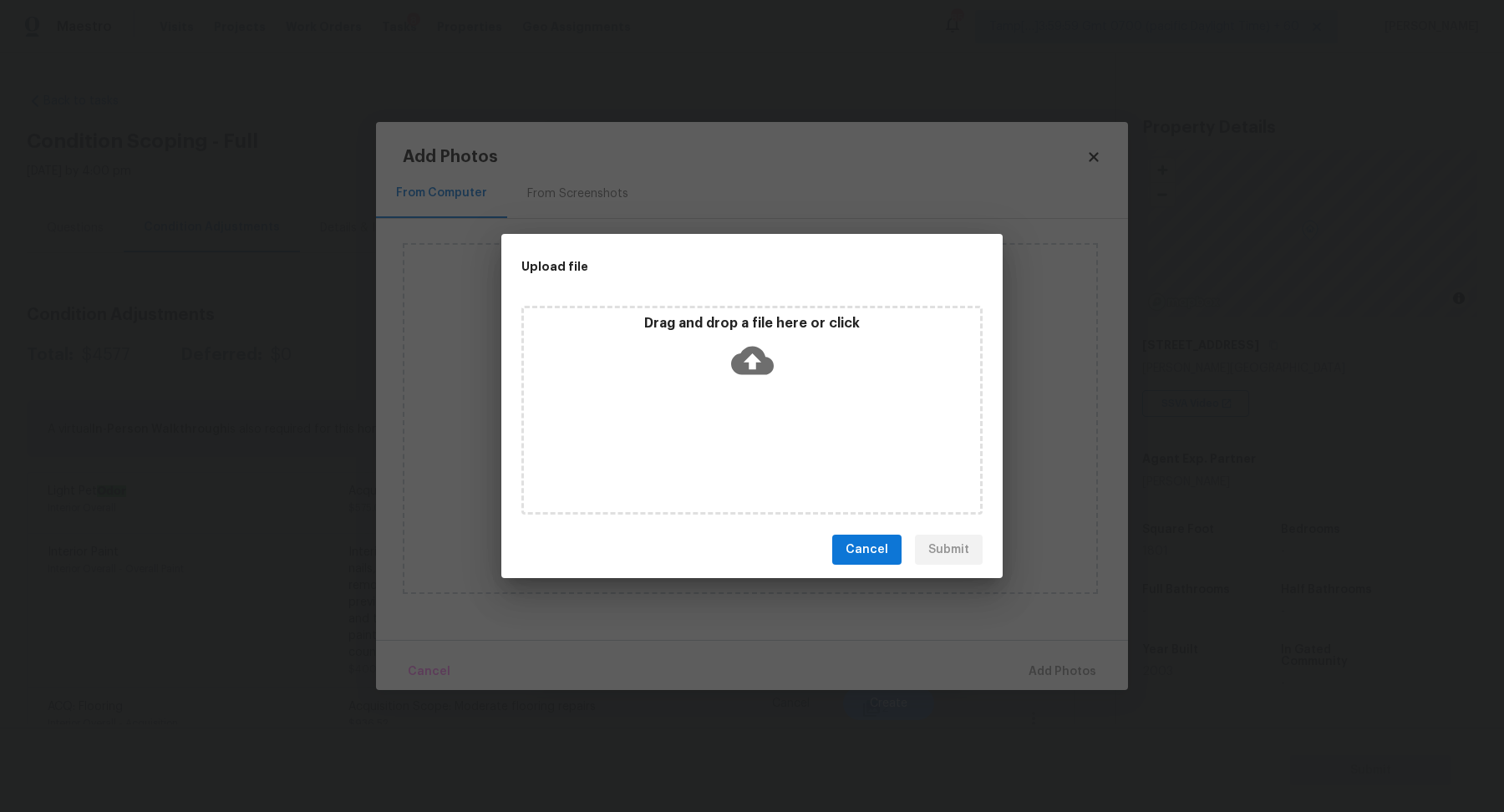
click at [766, 409] on div "Drag and drop a file here or click" at bounding box center [752, 410] width 461 height 209
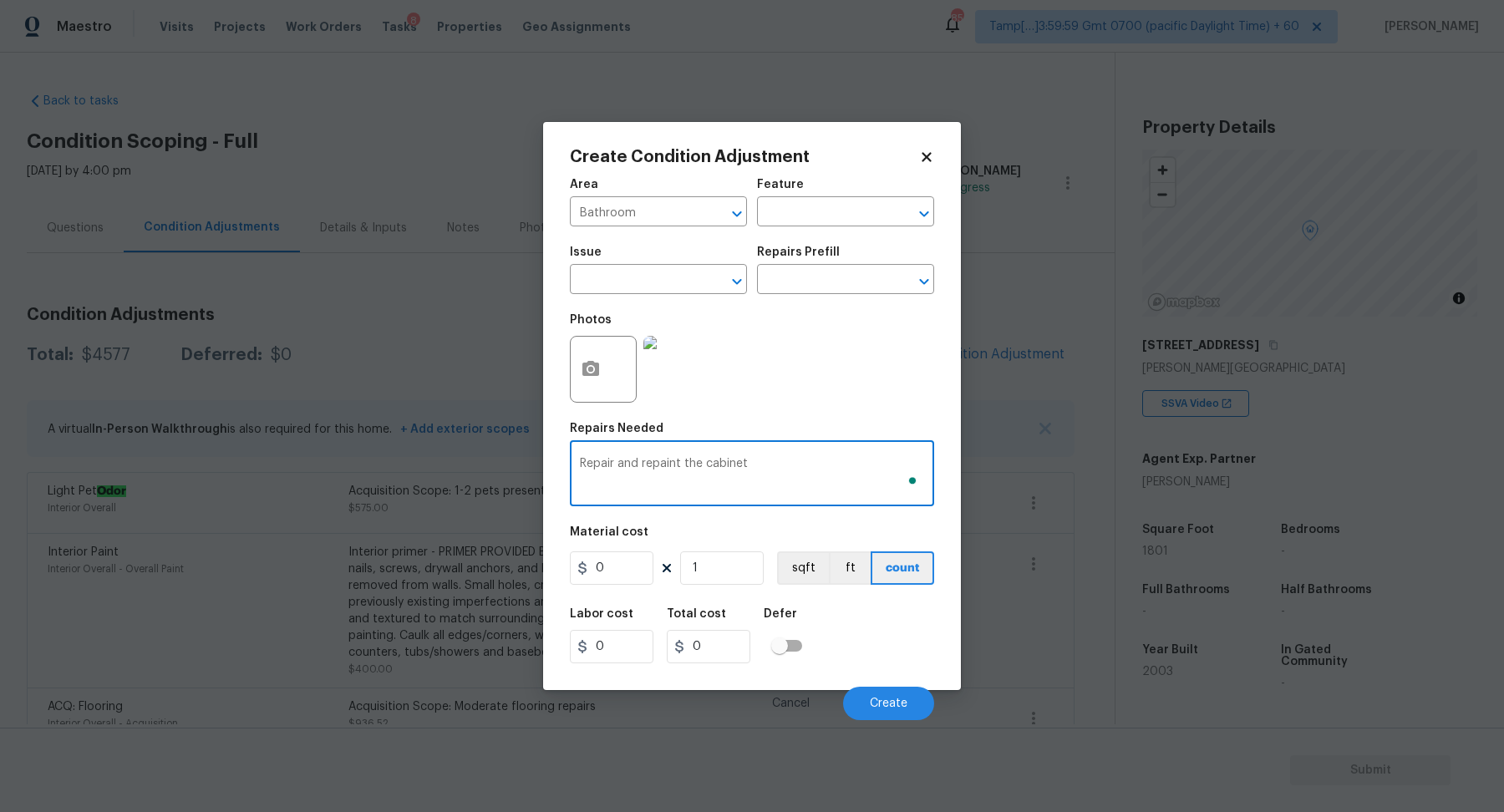
type textarea "Repair and repaint the cabinet"
click at [639, 567] on input "0" at bounding box center [611, 567] width 83 height 33
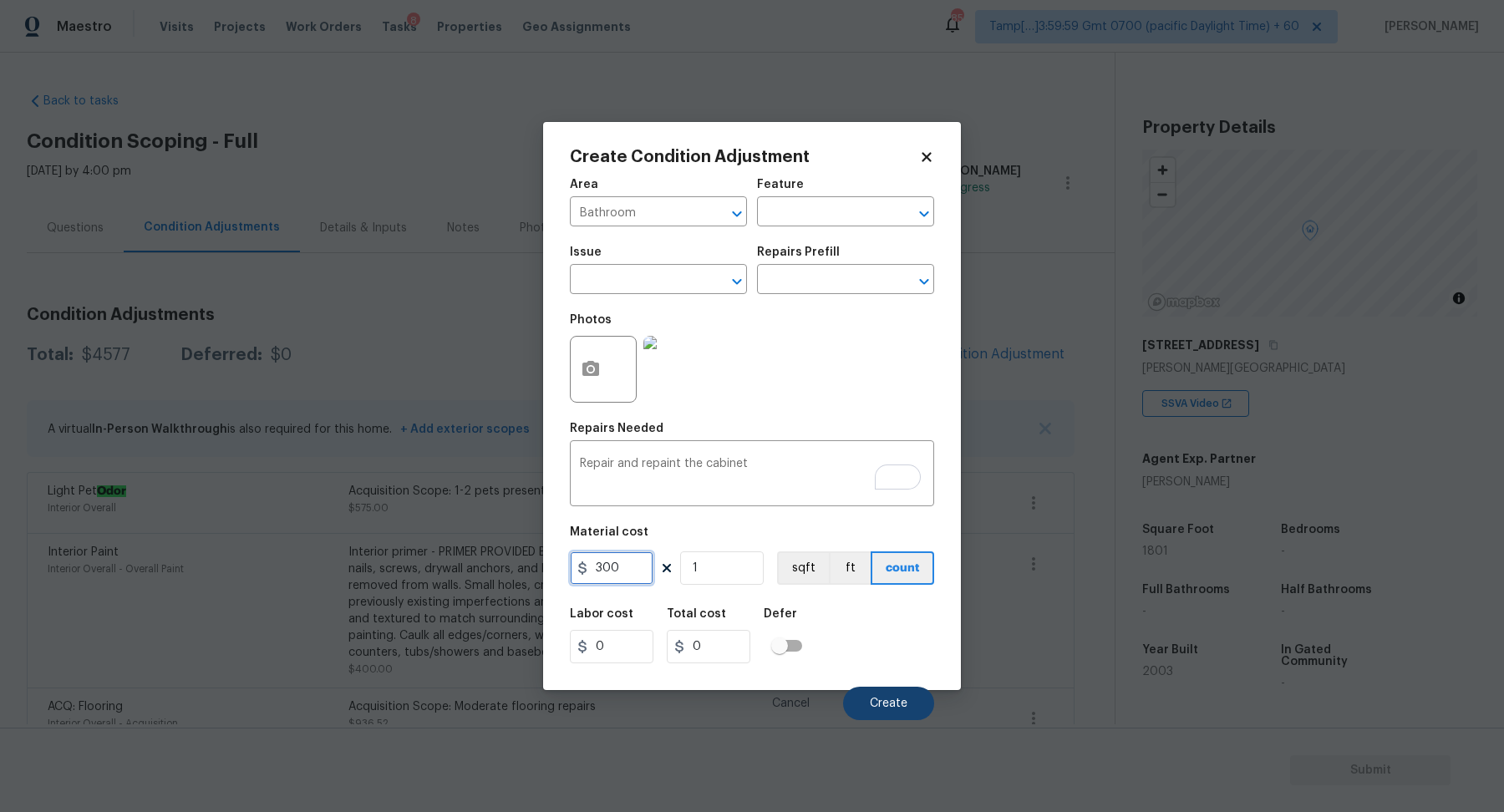
type input "300"
click at [896, 695] on button "Create" at bounding box center [888, 702] width 91 height 33
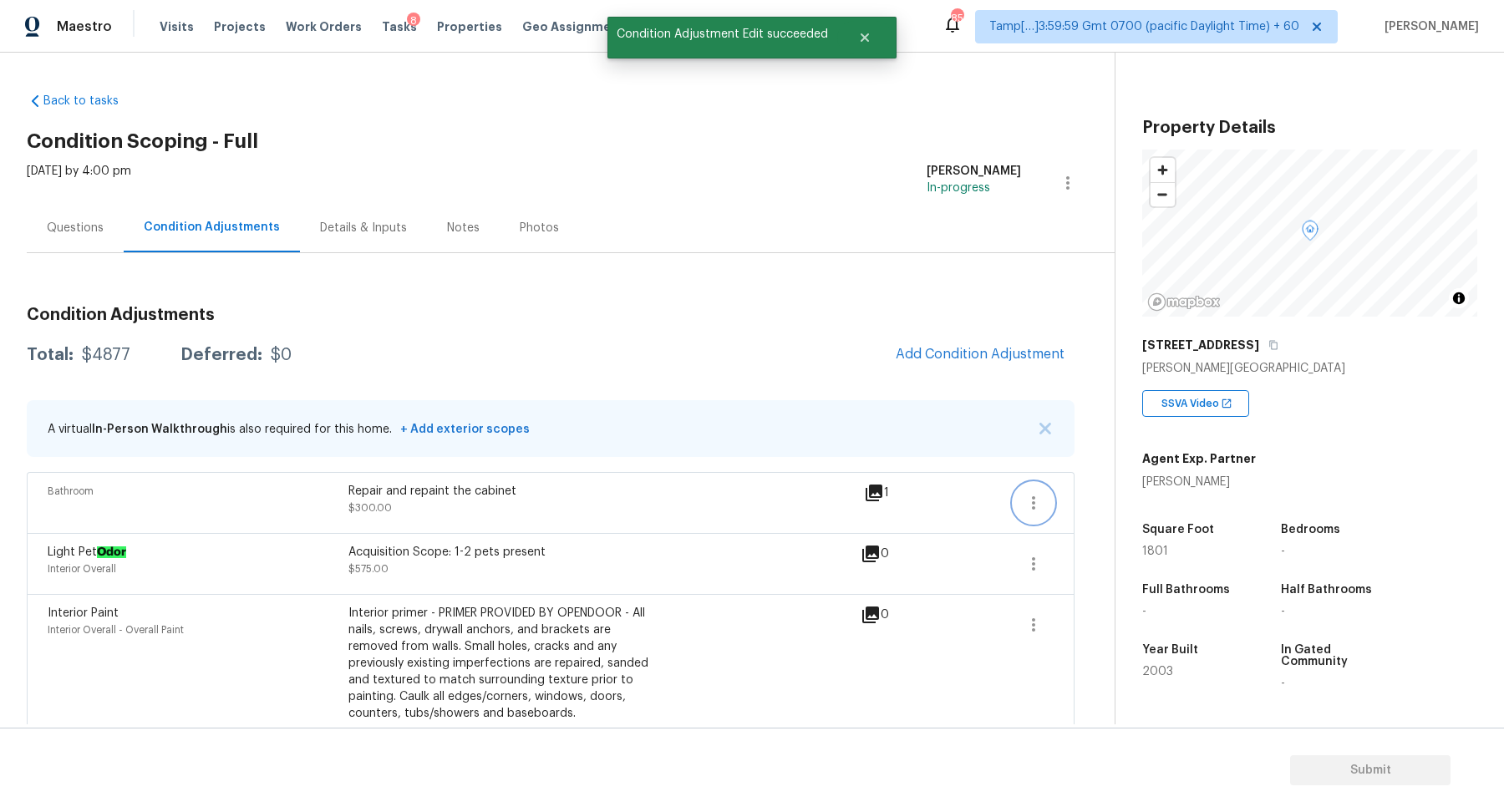
click at [1026, 512] on button "button" at bounding box center [1034, 502] width 40 height 40
click at [1103, 512] on ul "Edit" at bounding box center [1128, 498] width 150 height 33
click at [1099, 506] on div "Edit" at bounding box center [1129, 499] width 130 height 17
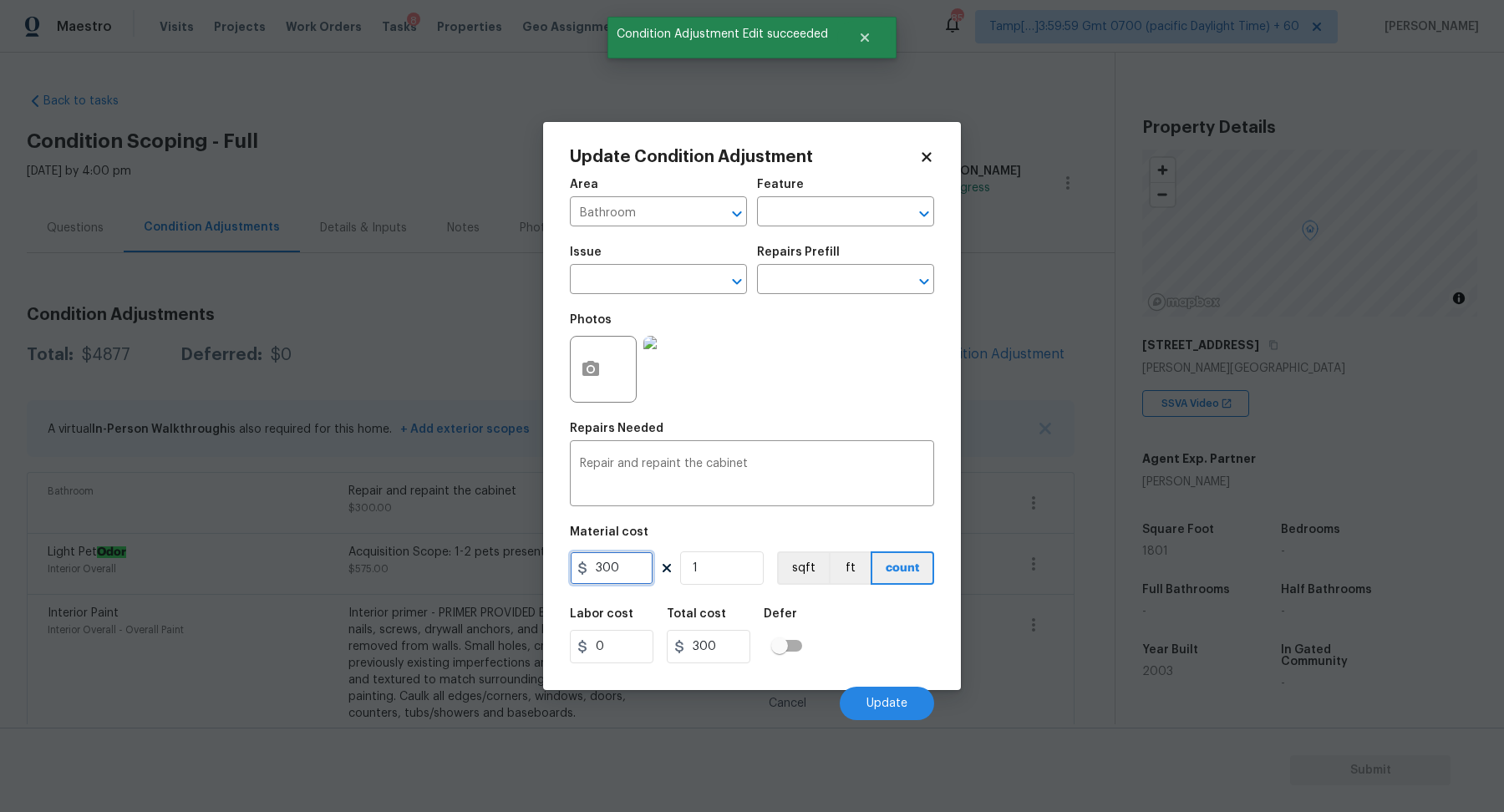
click at [637, 575] on input "300" at bounding box center [611, 567] width 83 height 33
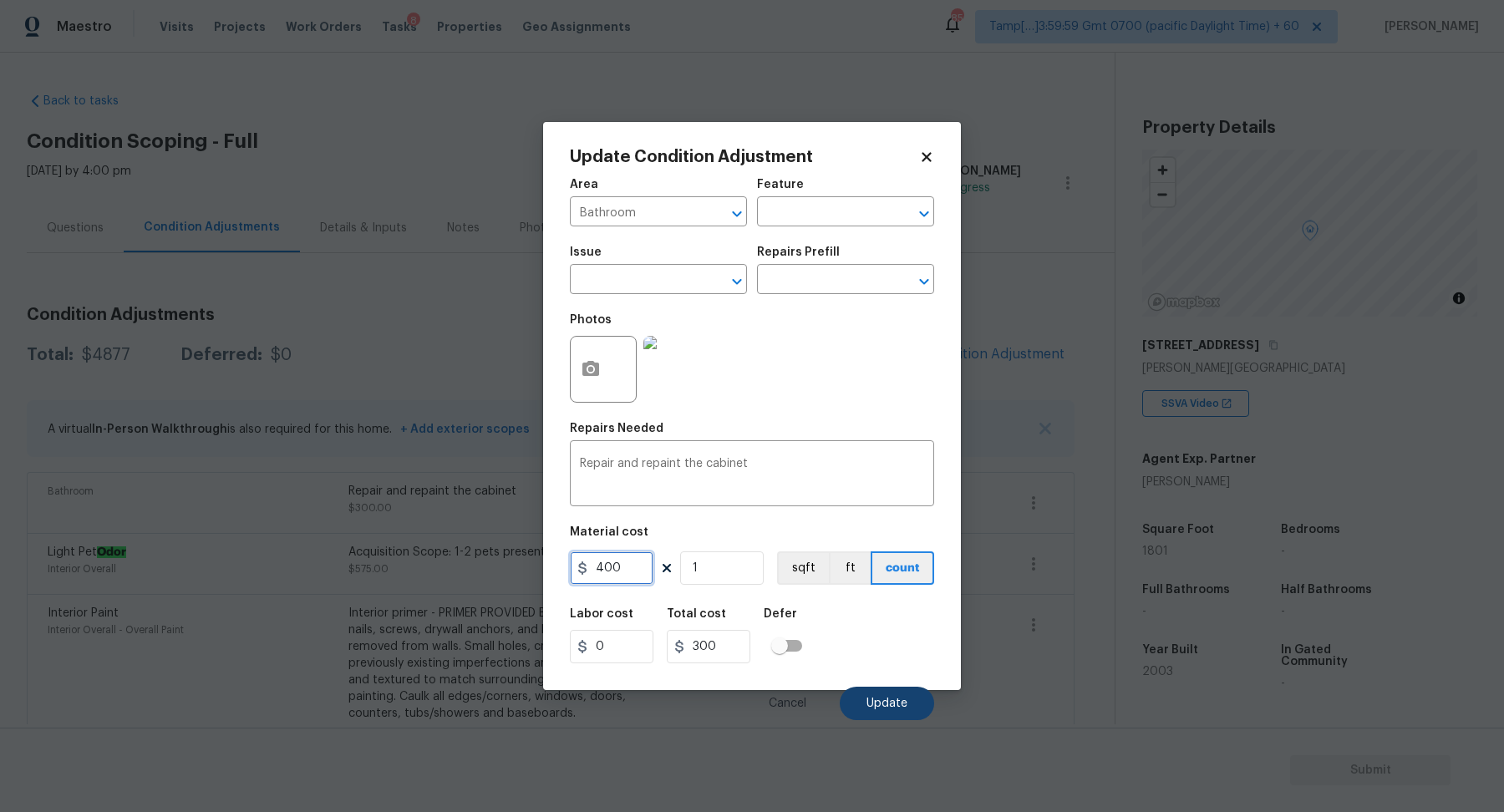
type input "400"
click at [858, 695] on button "Update" at bounding box center [887, 702] width 94 height 33
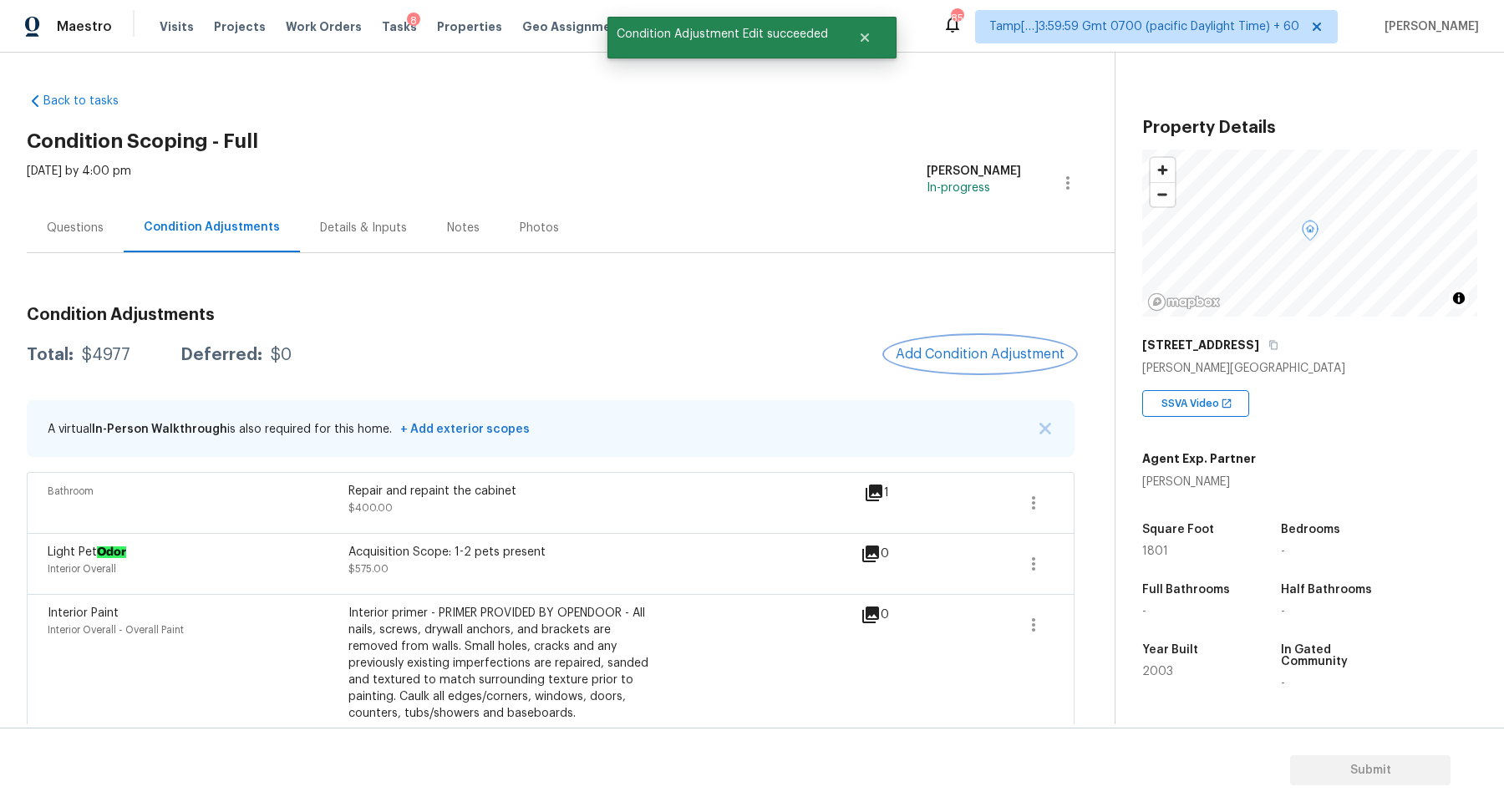
click at [1018, 354] on span "Add Condition Adjustment" at bounding box center [980, 354] width 169 height 15
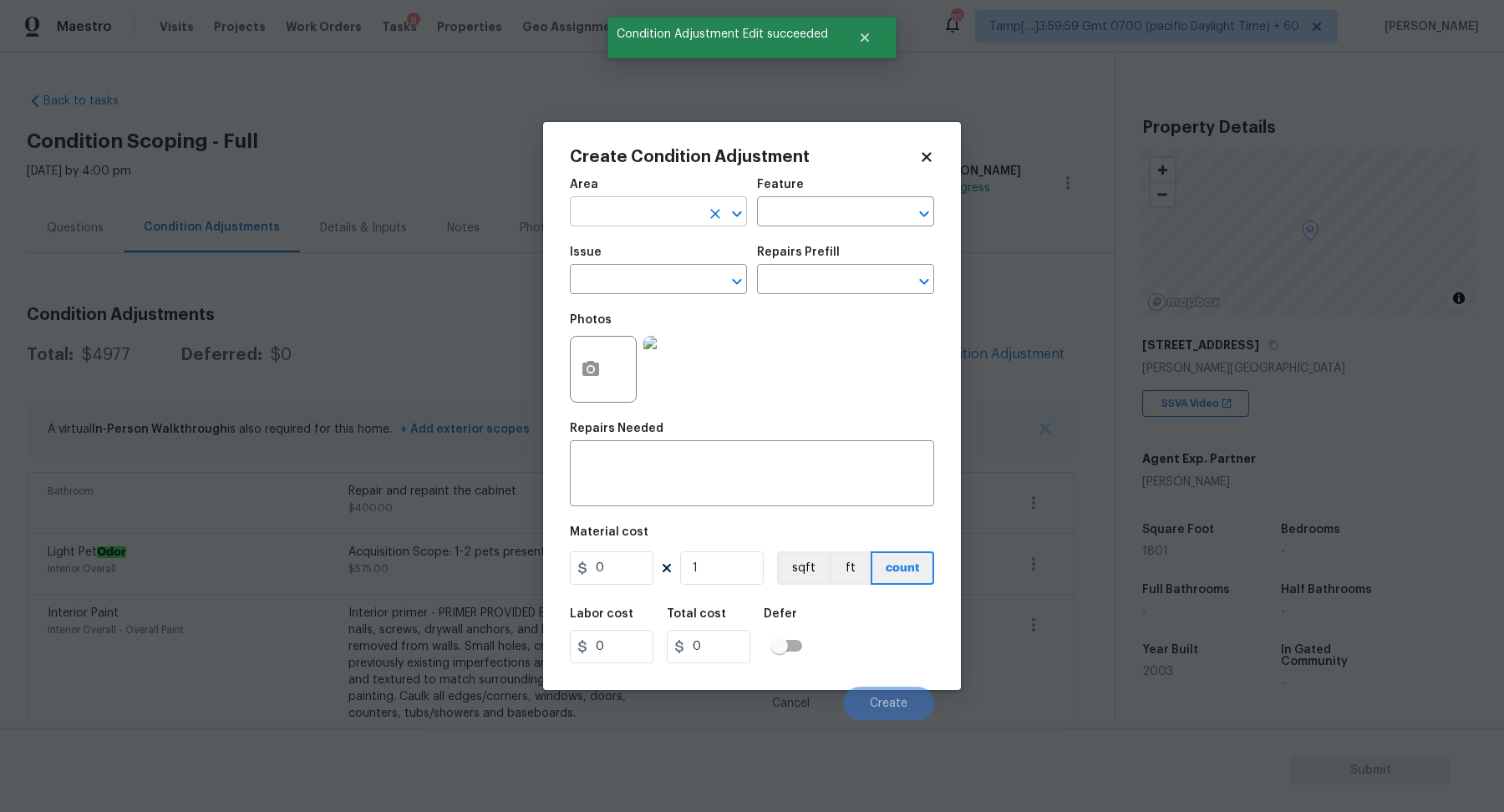
click at [654, 222] on input "text" at bounding box center [635, 212] width 130 height 25
click at [726, 285] on li "Exterior Overall" at bounding box center [658, 278] width 178 height 27
type input "Exterior Overall"
click at [684, 285] on input "text" at bounding box center [635, 280] width 130 height 25
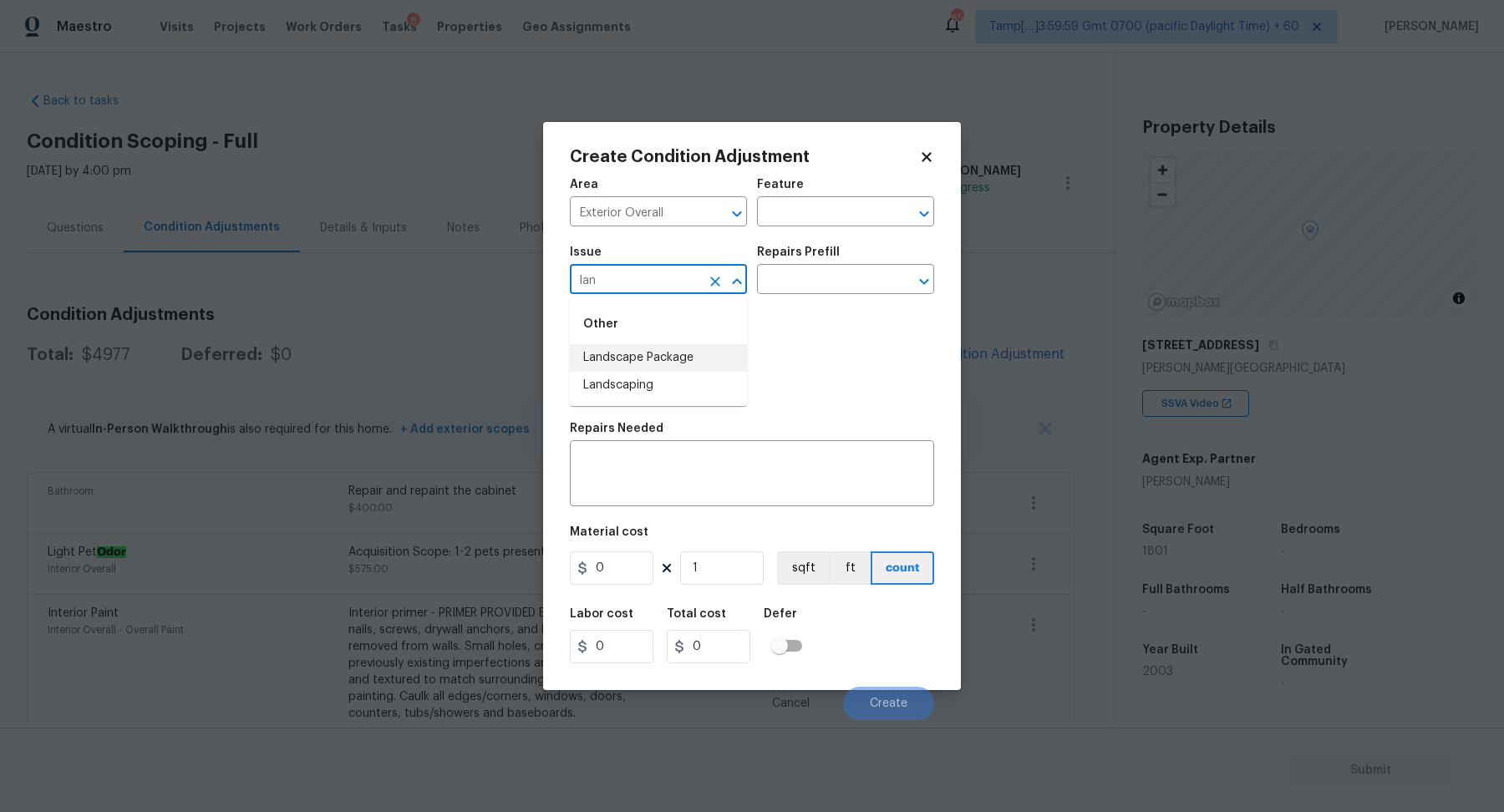
click at [687, 347] on li "Landscape Package" at bounding box center [658, 357] width 178 height 27
type input "Landscape Package"
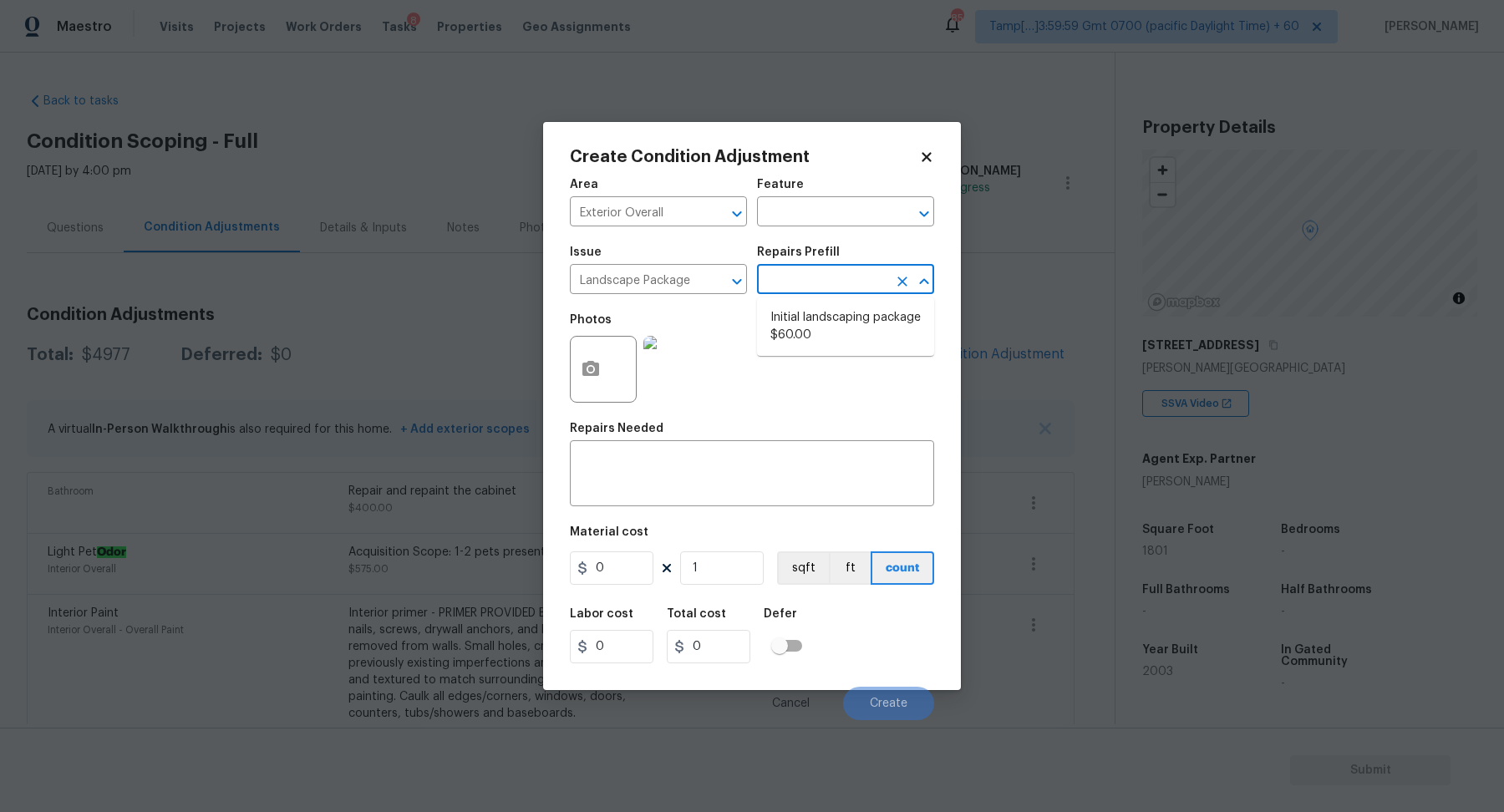
click at [854, 289] on input "text" at bounding box center [822, 280] width 130 height 25
click at [846, 322] on li "Initial landscaping package $60.00" at bounding box center [846, 327] width 178 height 45
type input "Home Readiness Packages"
type textarea "Mowing of grass up to 6" in height. Mow, edge along driveways & sidewalks, trim…"
type input "60"
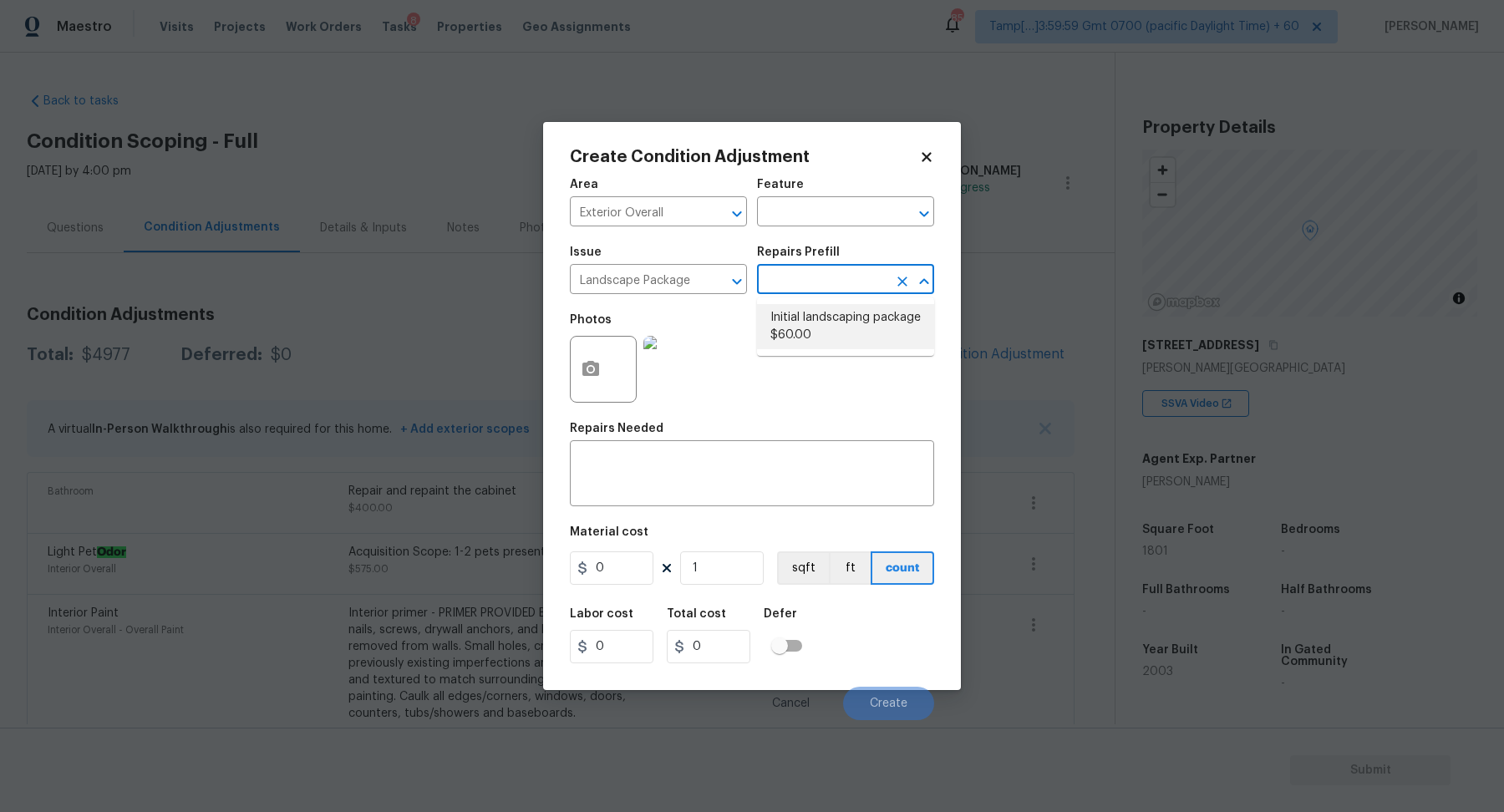
type input "60"
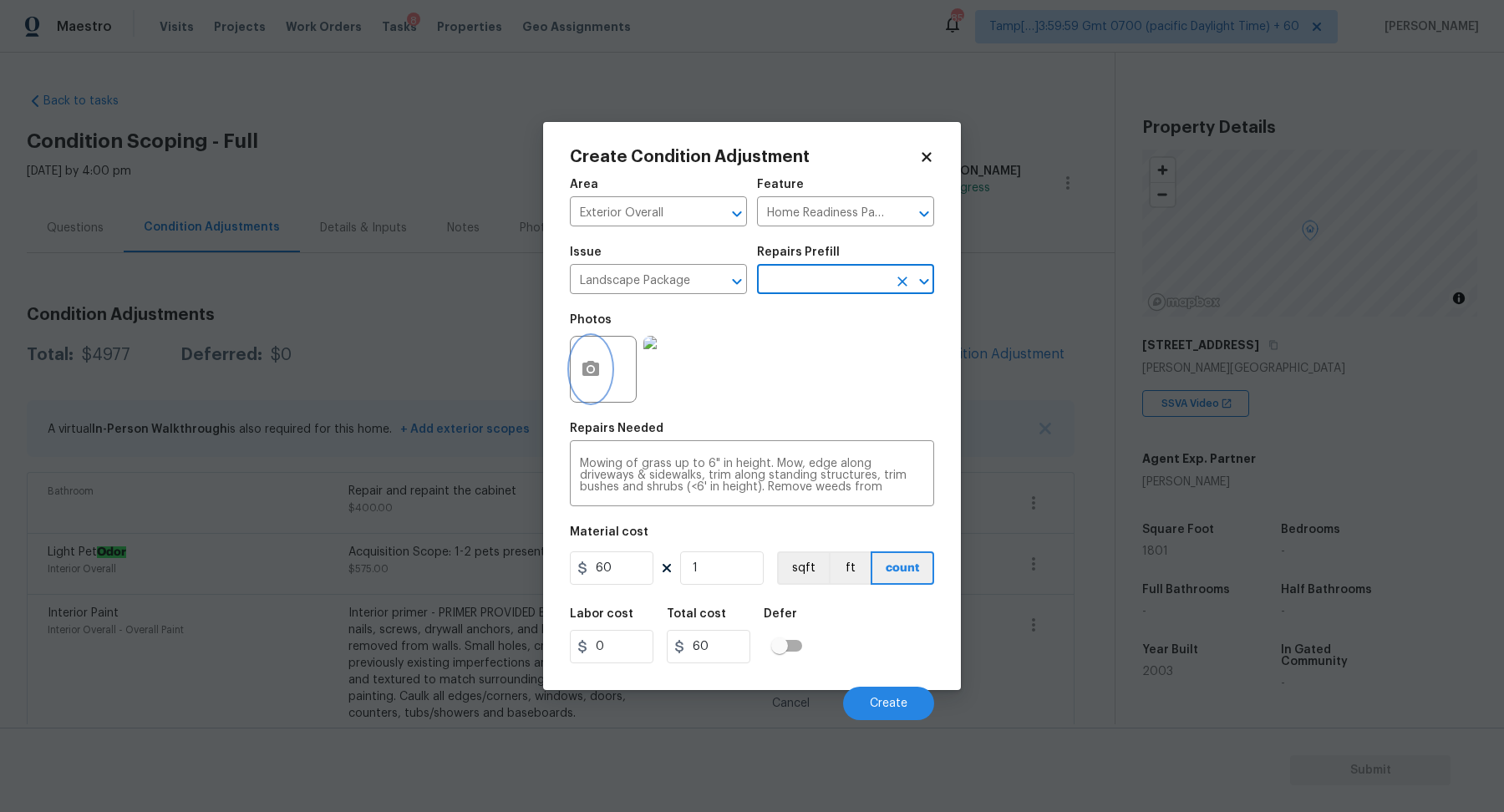
click at [601, 366] on button "button" at bounding box center [590, 368] width 40 height 65
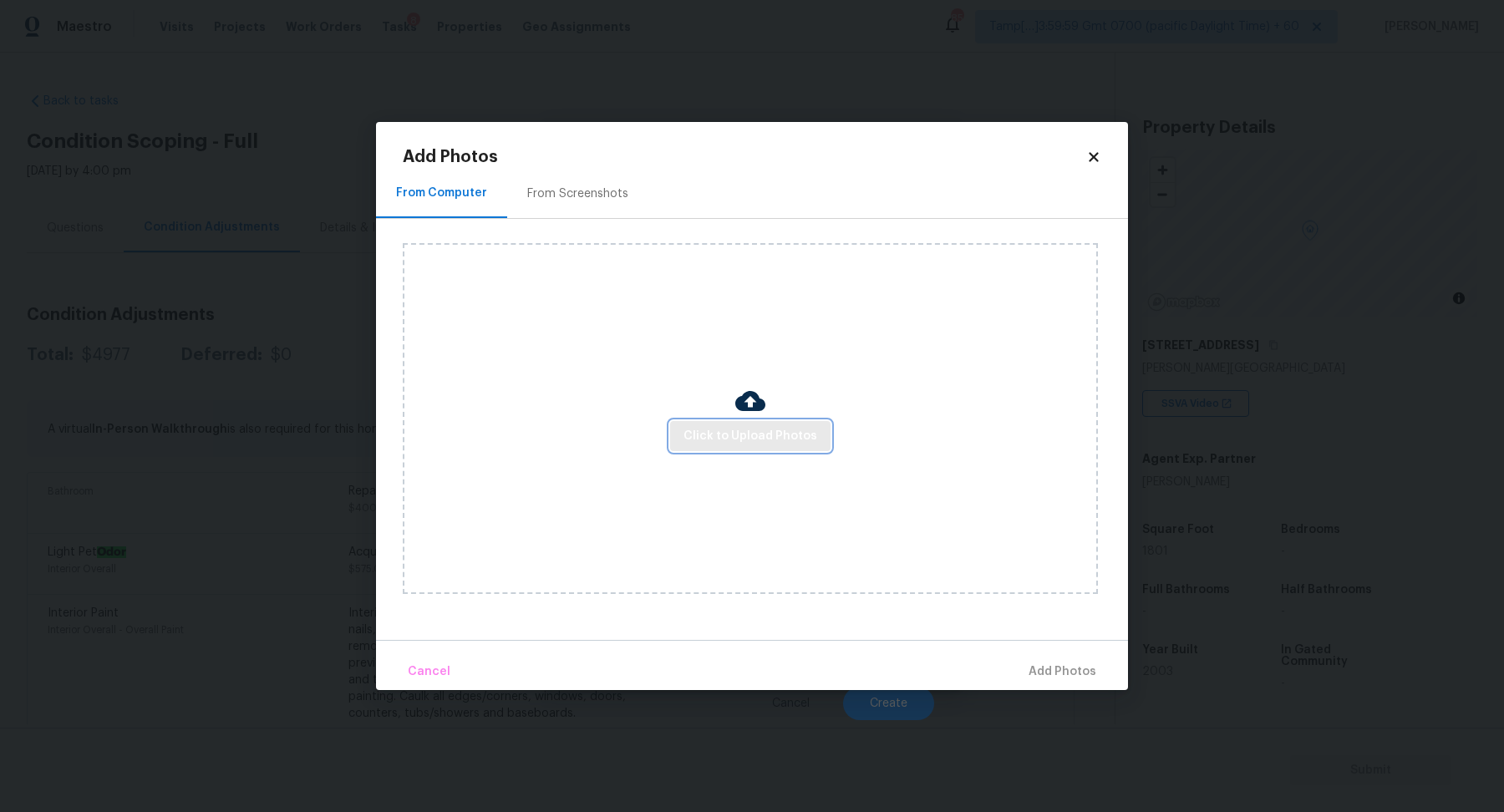
click at [773, 443] on span "Click to Upload Photos" at bounding box center [751, 436] width 134 height 21
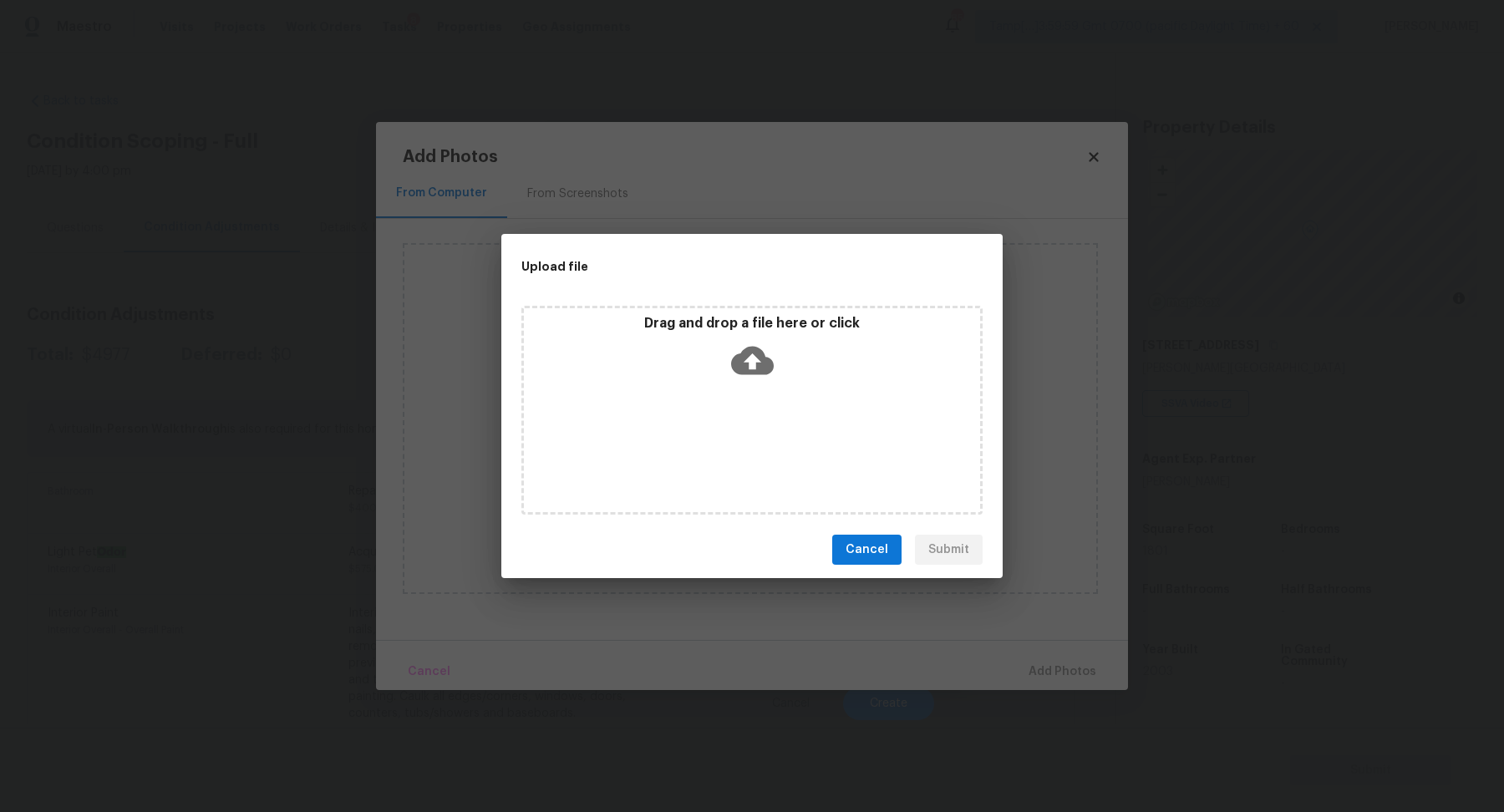
click at [781, 383] on div "Drag and drop a file here or click" at bounding box center [752, 350] width 456 height 72
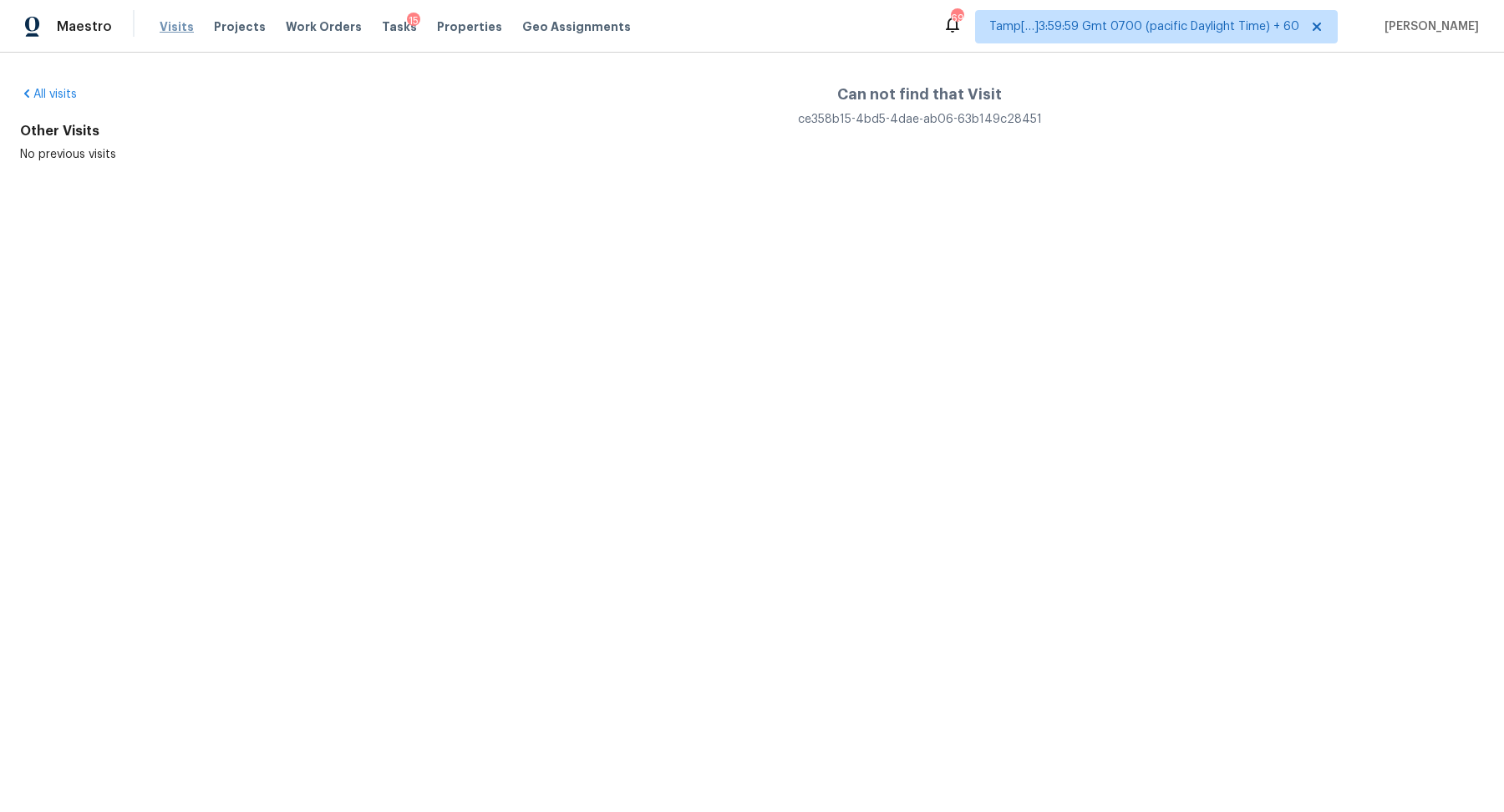
click at [184, 30] on span "Visits" at bounding box center [177, 26] width 34 height 17
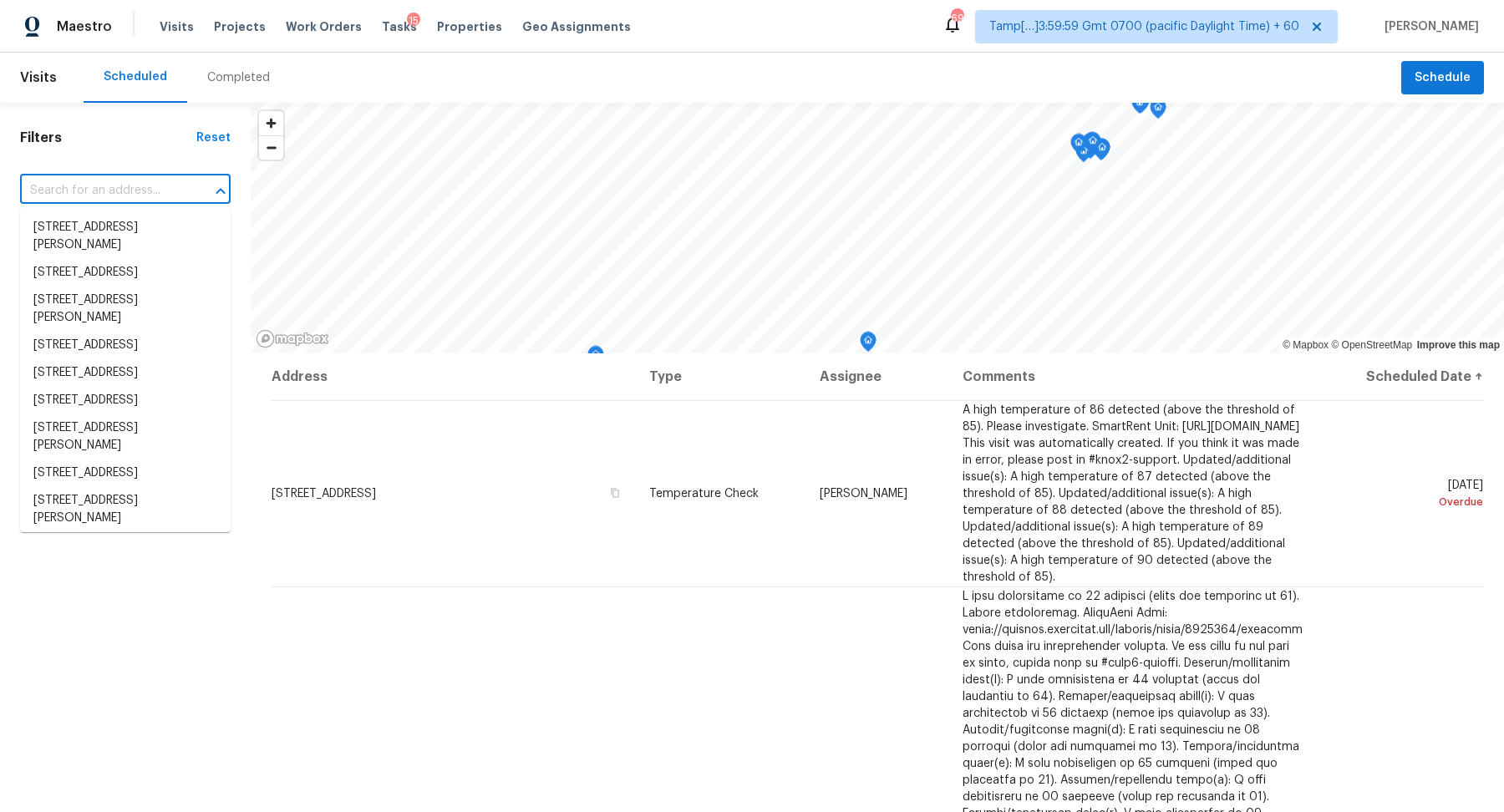
click at [169, 178] on input "text" at bounding box center [101, 190] width 163 height 25
paste input "[STREET_ADDRESS][PERSON_NAME]"
type input "[STREET_ADDRESS][PERSON_NAME]"
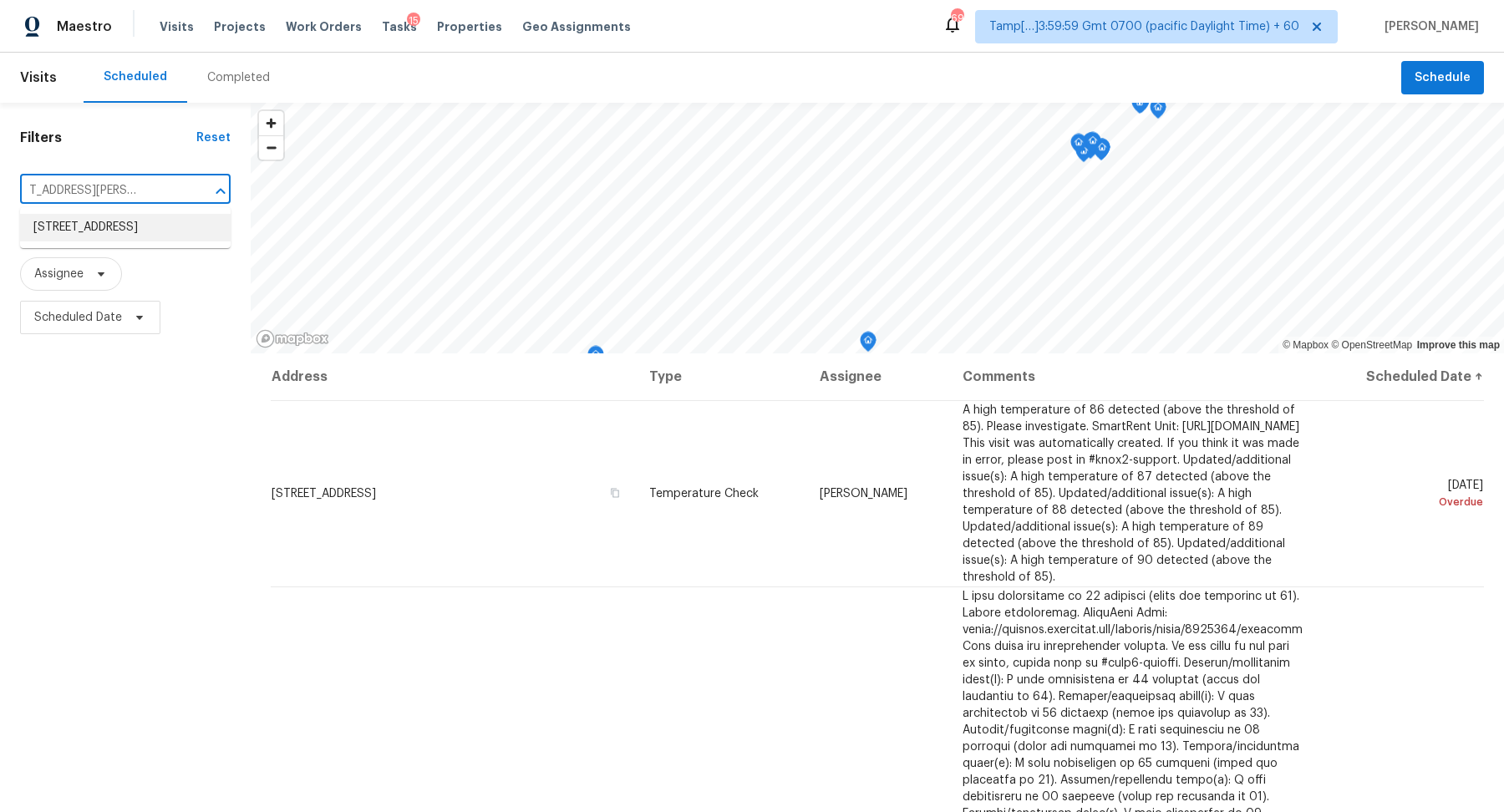
click at [172, 220] on li "[STREET_ADDRESS]" at bounding box center [125, 227] width 211 height 27
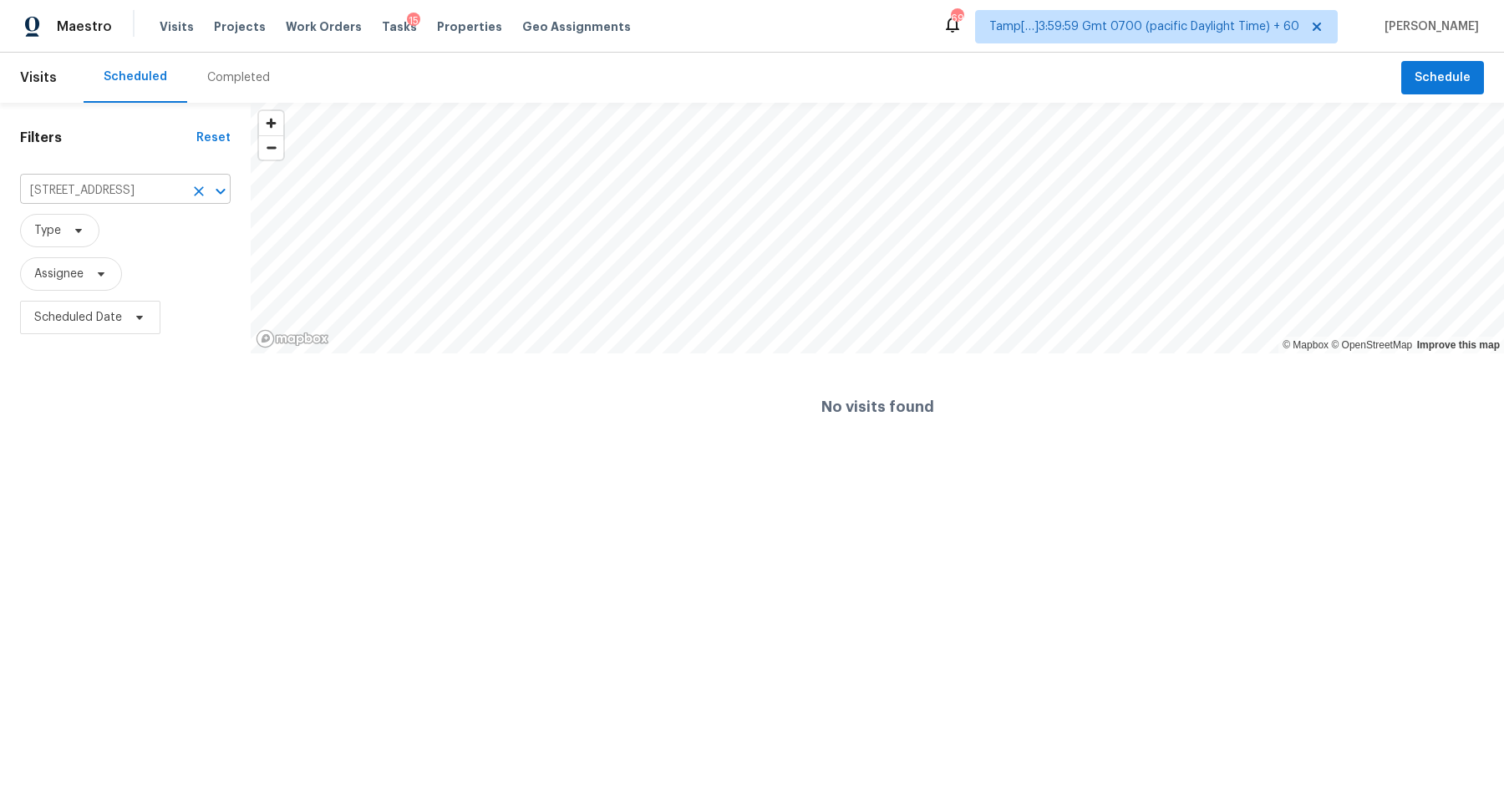
click at [144, 190] on input "[STREET_ADDRESS]" at bounding box center [101, 190] width 163 height 25
paste input "[GEOGRAPHIC_DATA], [GEOGRAPHIC_DATA],"
click at [162, 229] on li "[STREET_ADDRESS]" at bounding box center [125, 227] width 211 height 27
type input "[STREET_ADDRESS]"
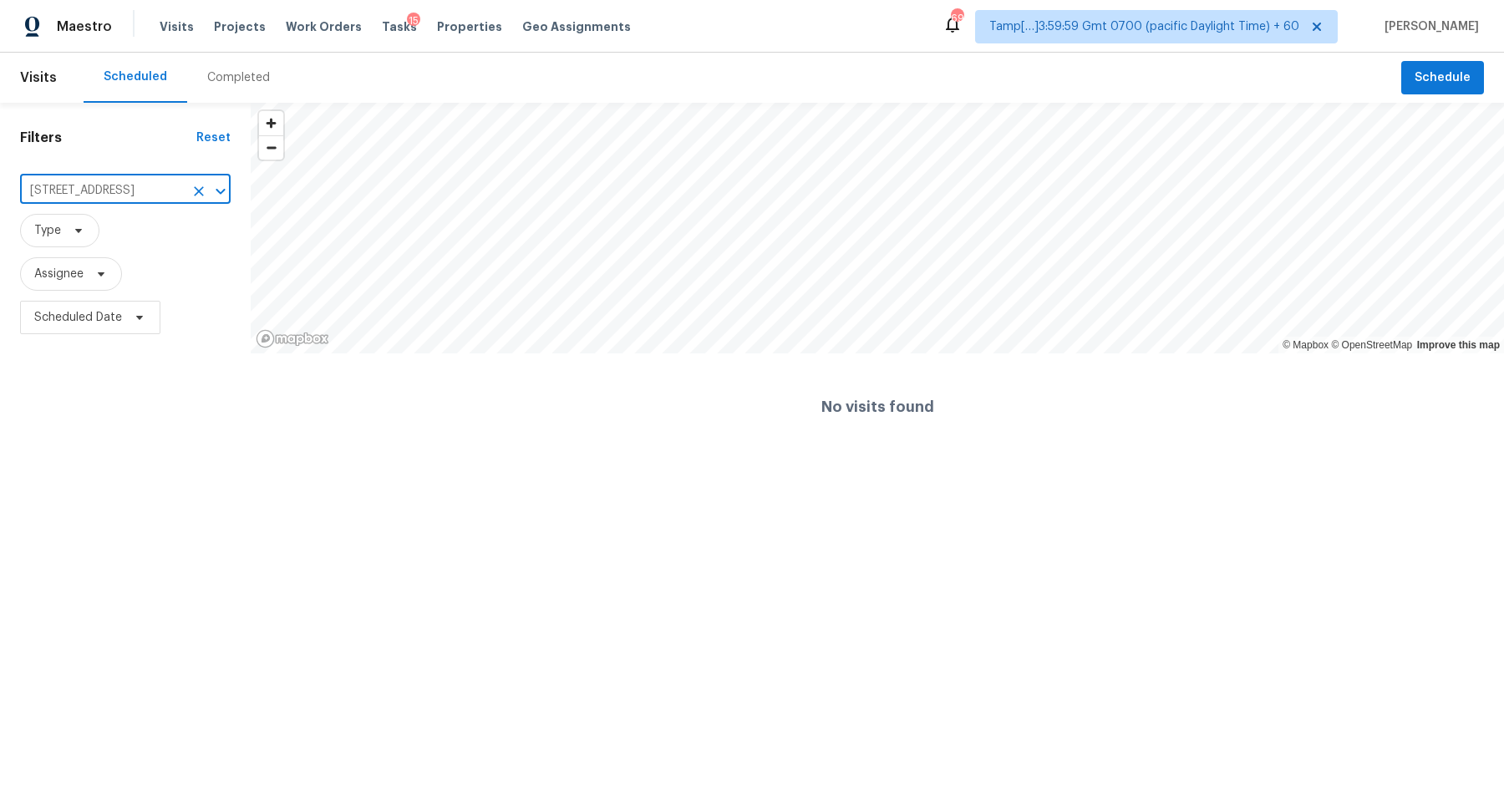
click at [231, 83] on div "Completed" at bounding box center [238, 77] width 62 height 17
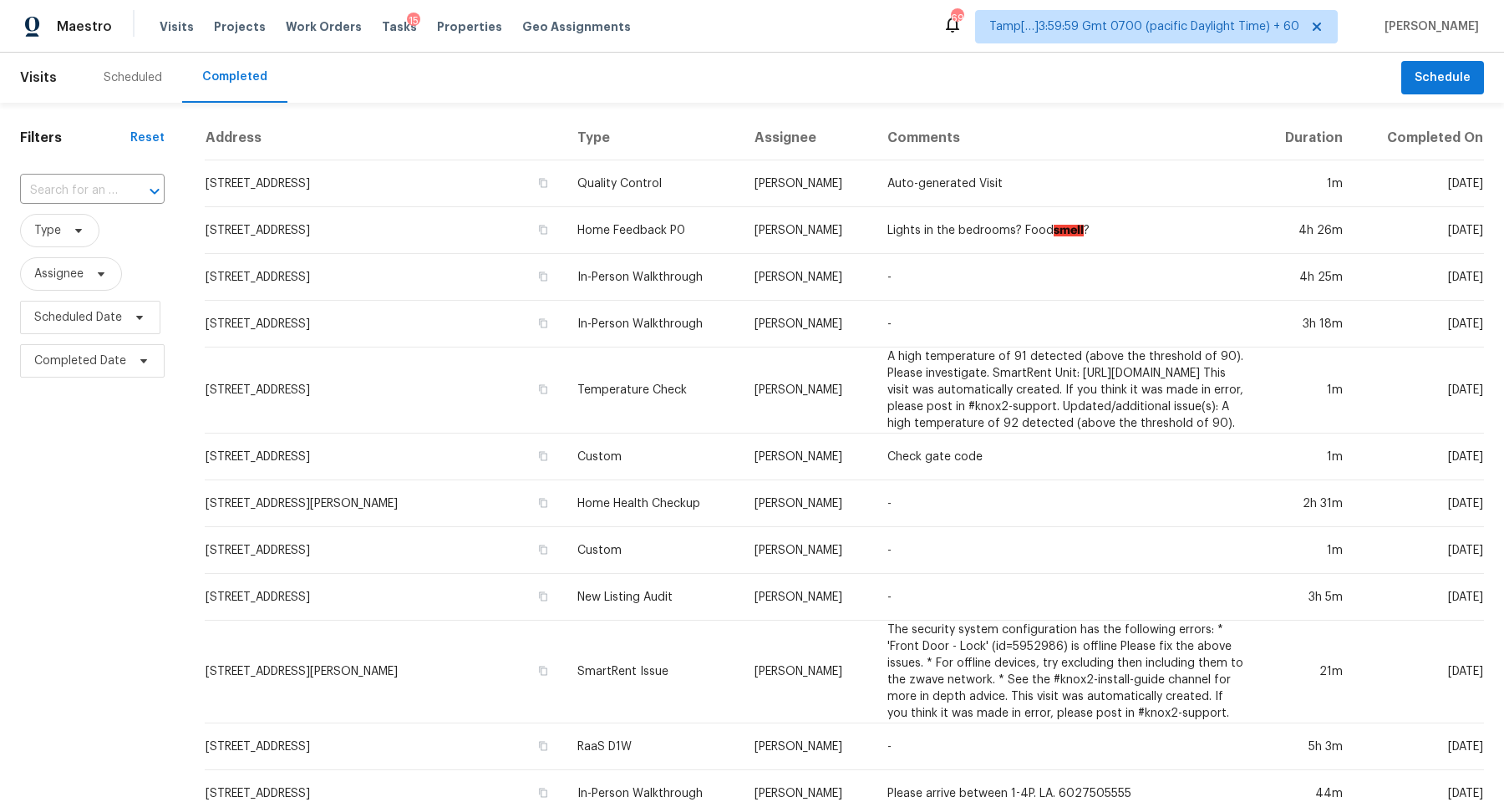
click at [84, 204] on div "​" at bounding box center [92, 191] width 145 height 36
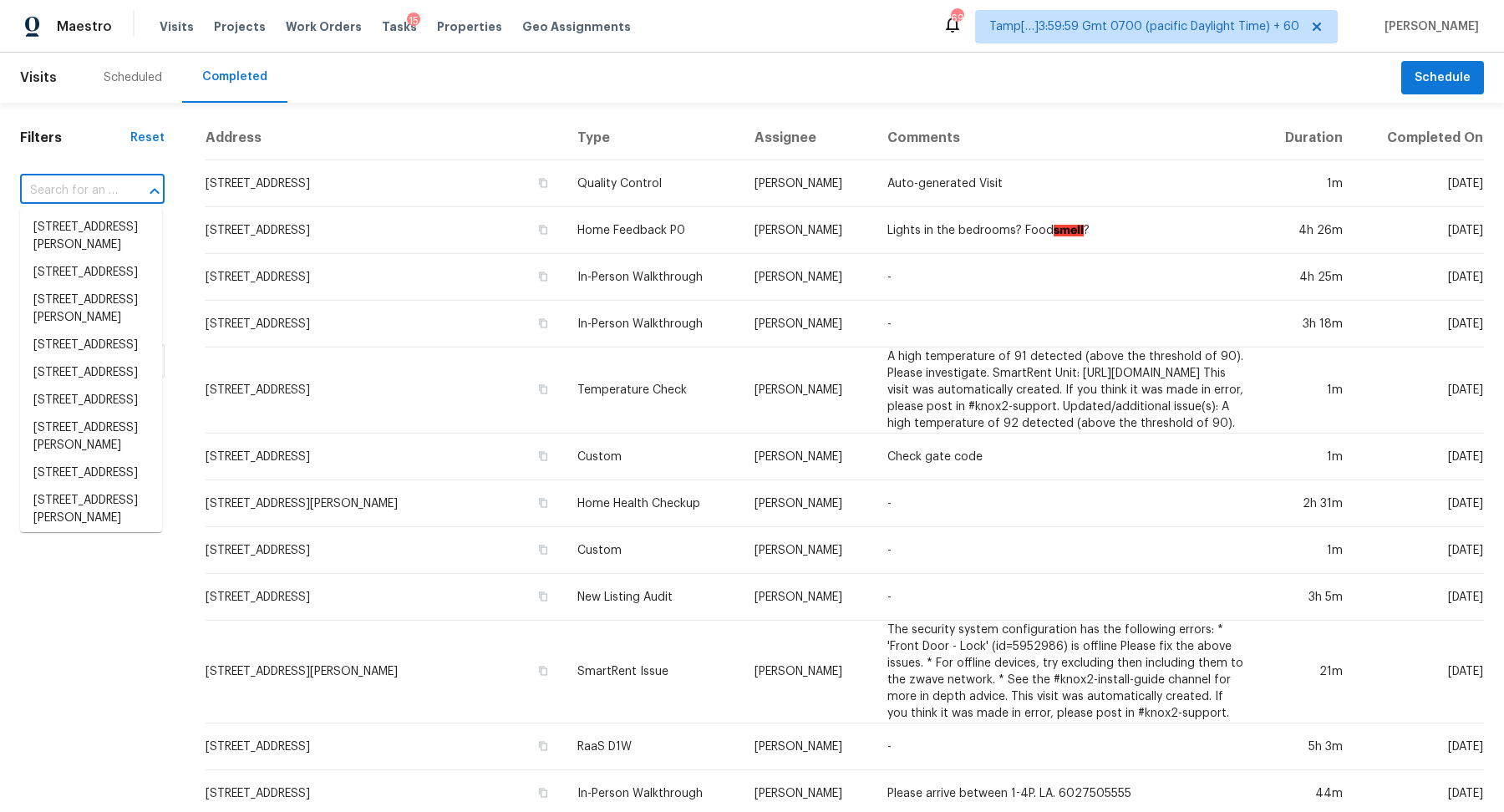
click at [84, 193] on input "text" at bounding box center [68, 190] width 97 height 25
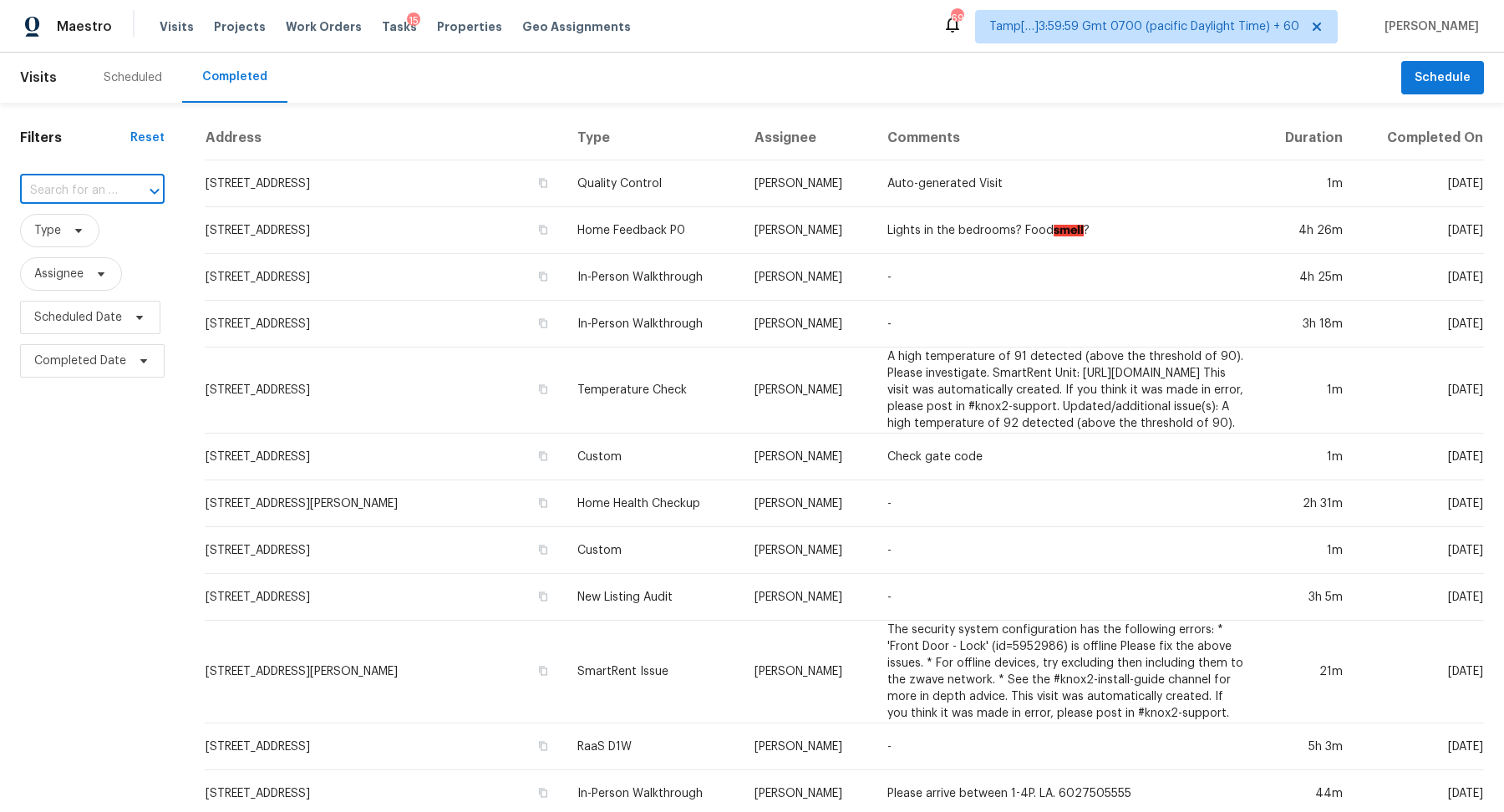
paste input "[STREET_ADDRESS][PERSON_NAME]"
type input "[STREET_ADDRESS][PERSON_NAME]"
click at [88, 240] on li "[STREET_ADDRESS]" at bounding box center [91, 227] width 142 height 27
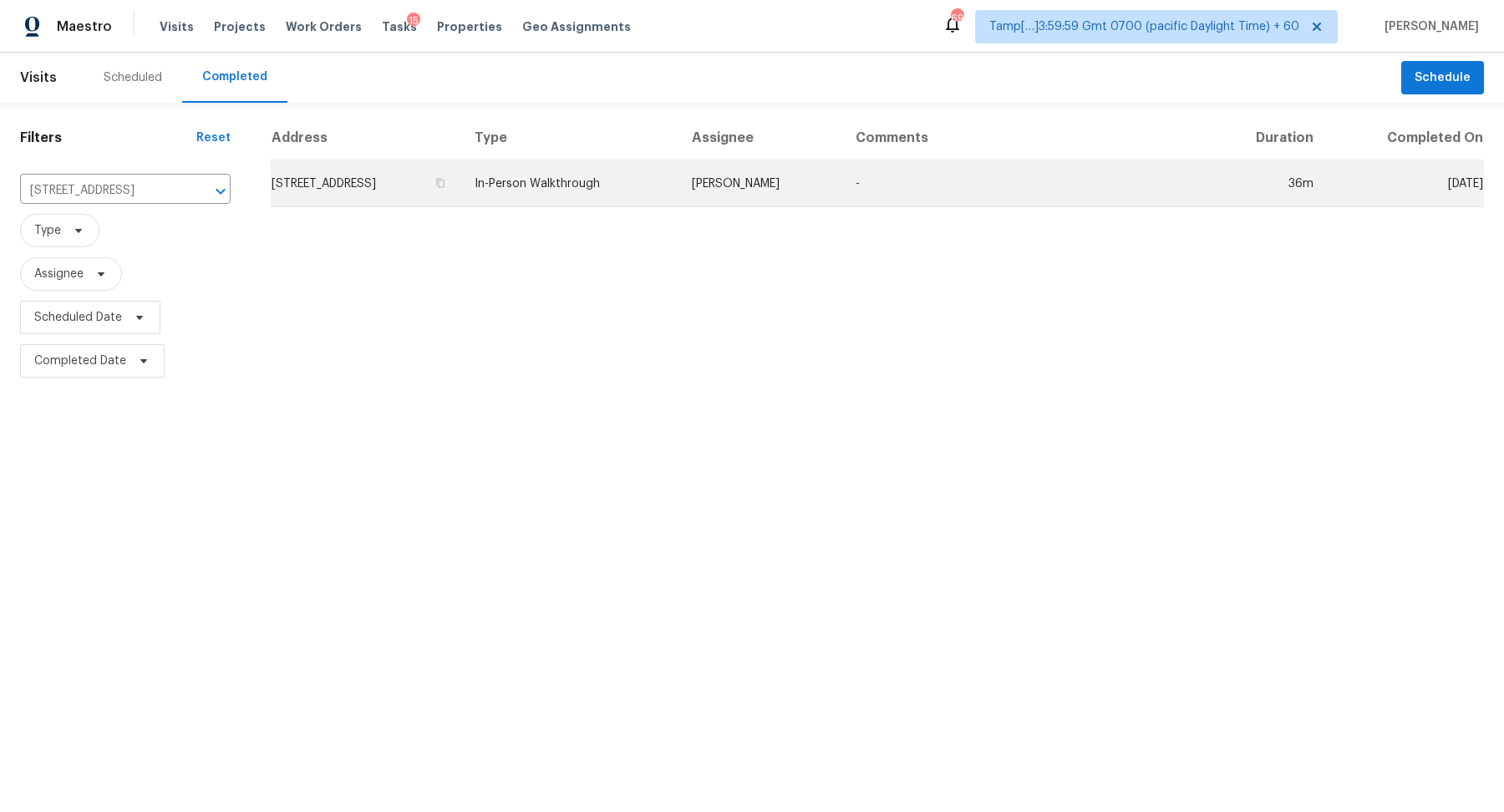
click at [330, 195] on td "[STREET_ADDRESS]" at bounding box center [367, 184] width 191 height 47
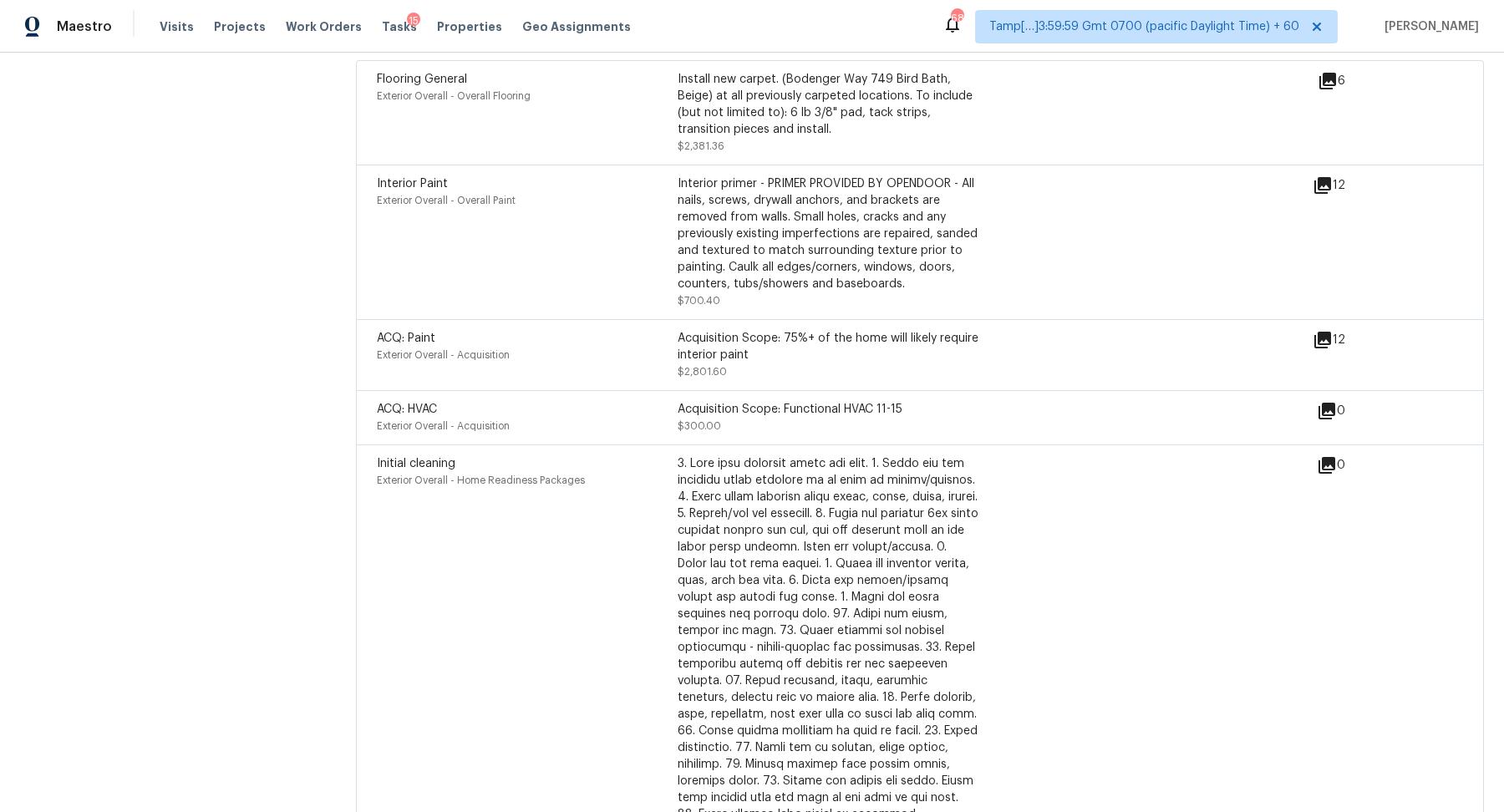
scroll to position [3602, 0]
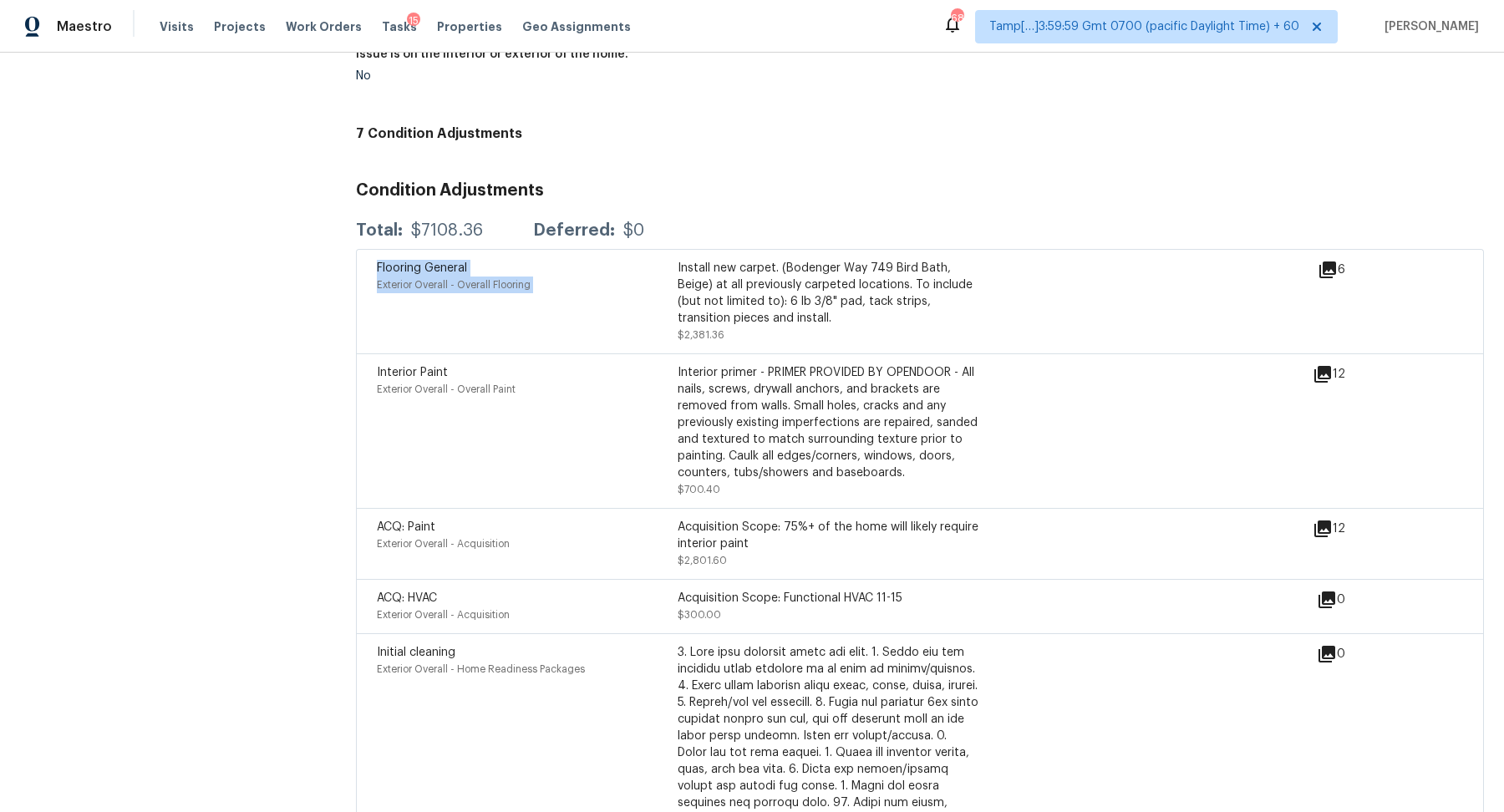
click at [1156, 248] on div "Condition Adjustments Total: $7108.36 Deferred: $0 Flooring General Exterior Ov…" at bounding box center [920, 742] width 1128 height 1146
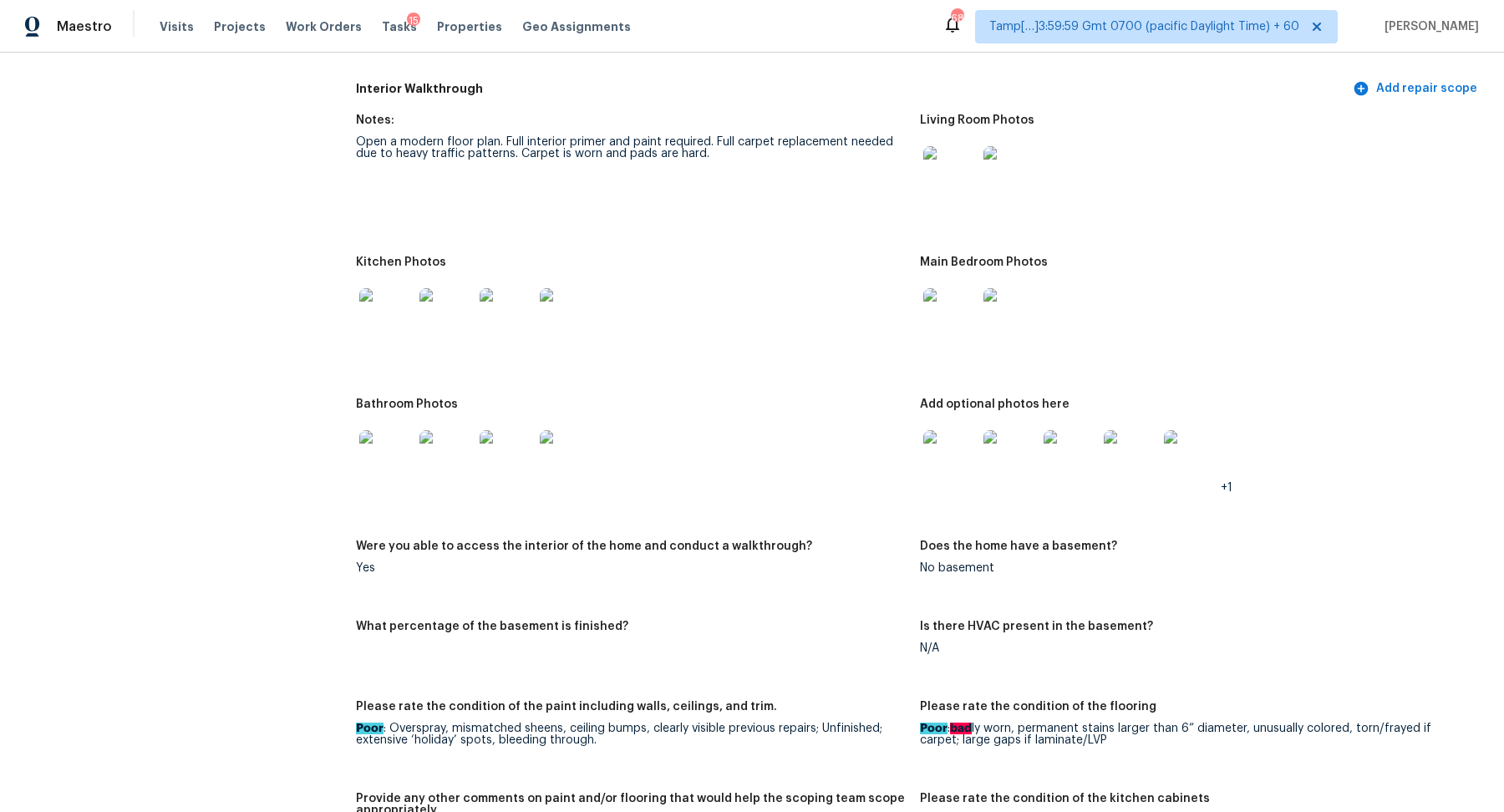
scroll to position [1537, 0]
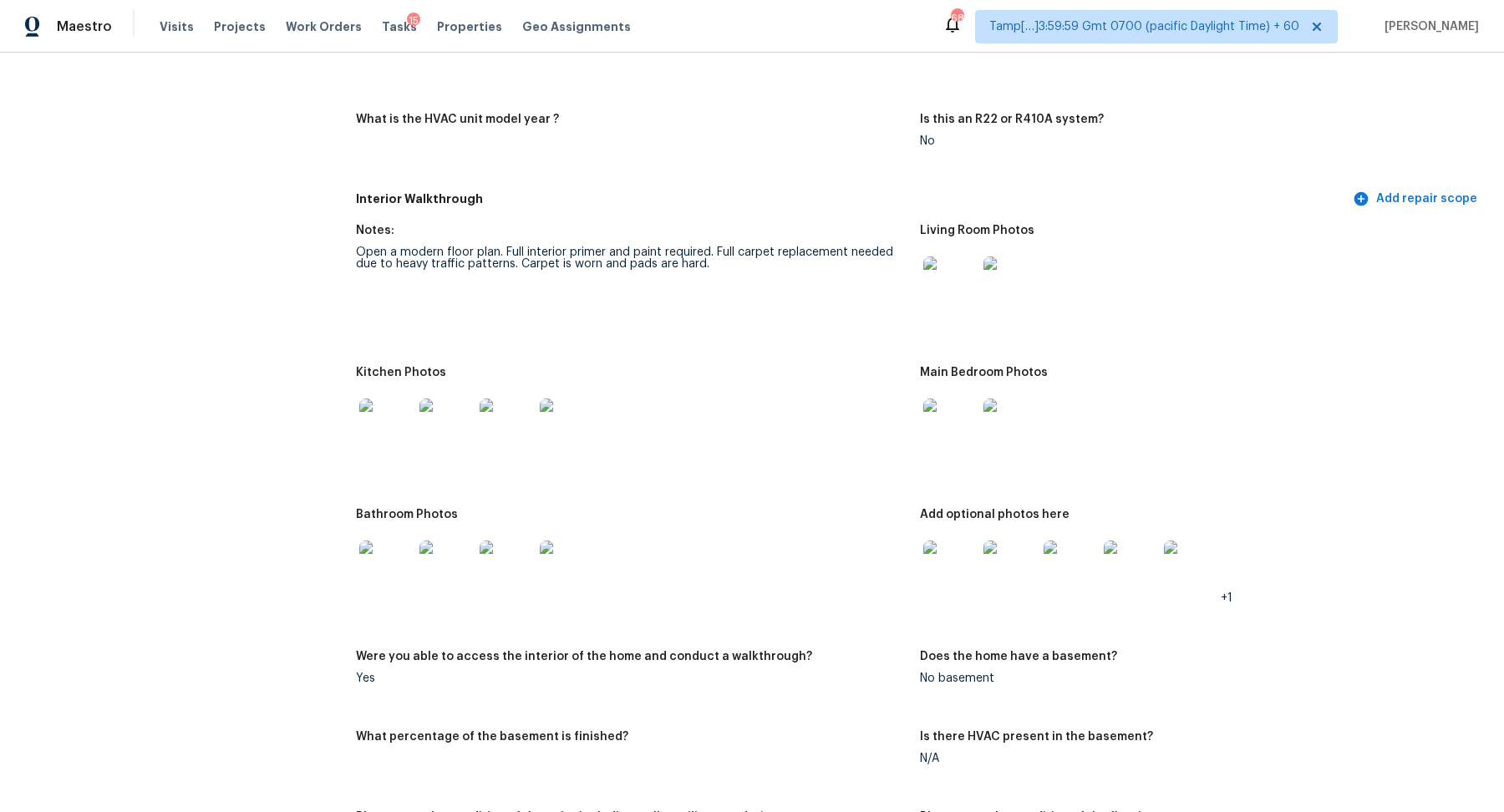
click at [942, 304] on img at bounding box center [949, 283] width 54 height 54
click at [412, 412] on img at bounding box center [385, 425] width 54 height 54
click at [942, 574] on img at bounding box center [949, 567] width 54 height 54
click at [411, 561] on img at bounding box center [385, 567] width 54 height 54
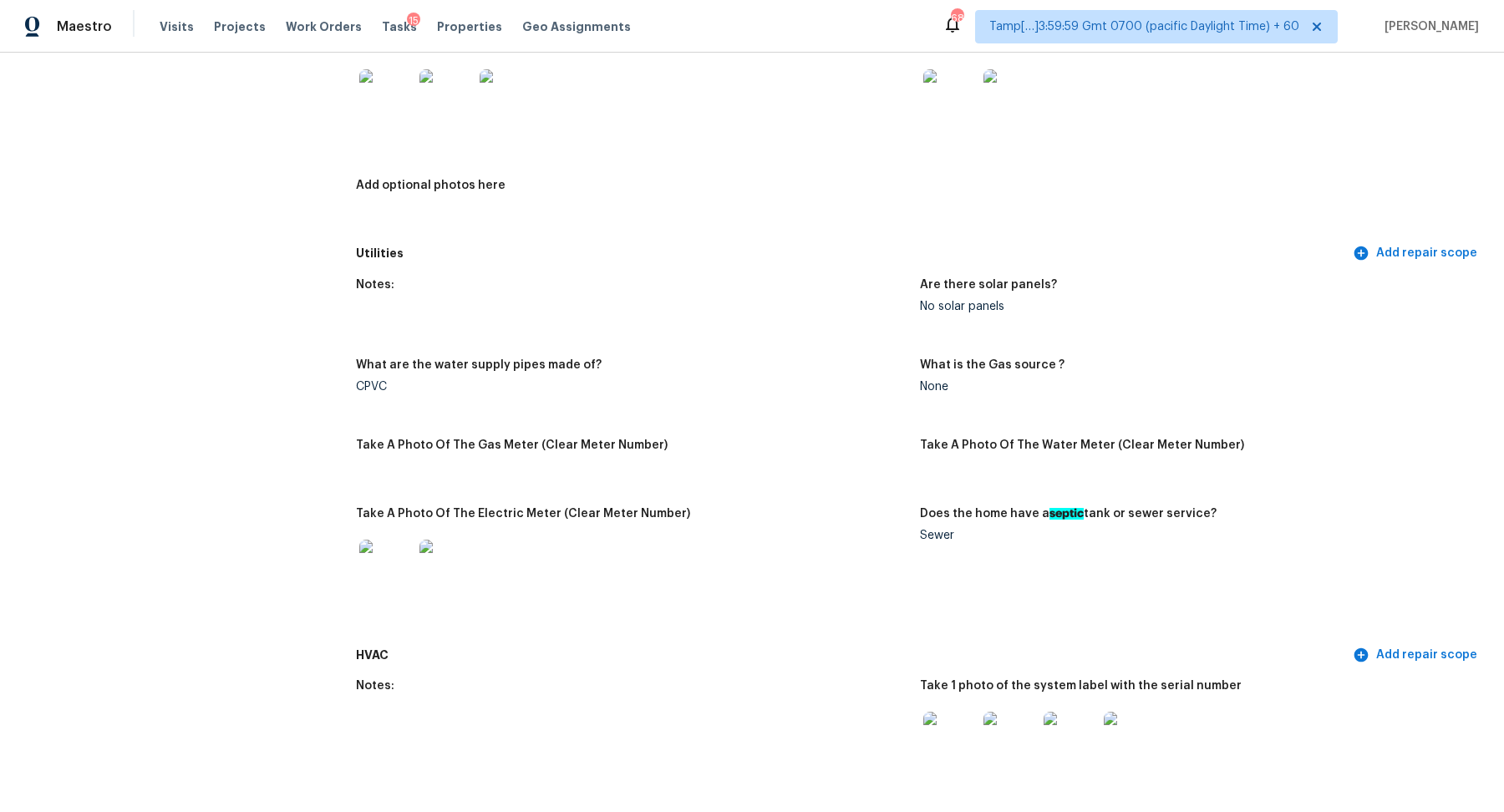
scroll to position [786, 0]
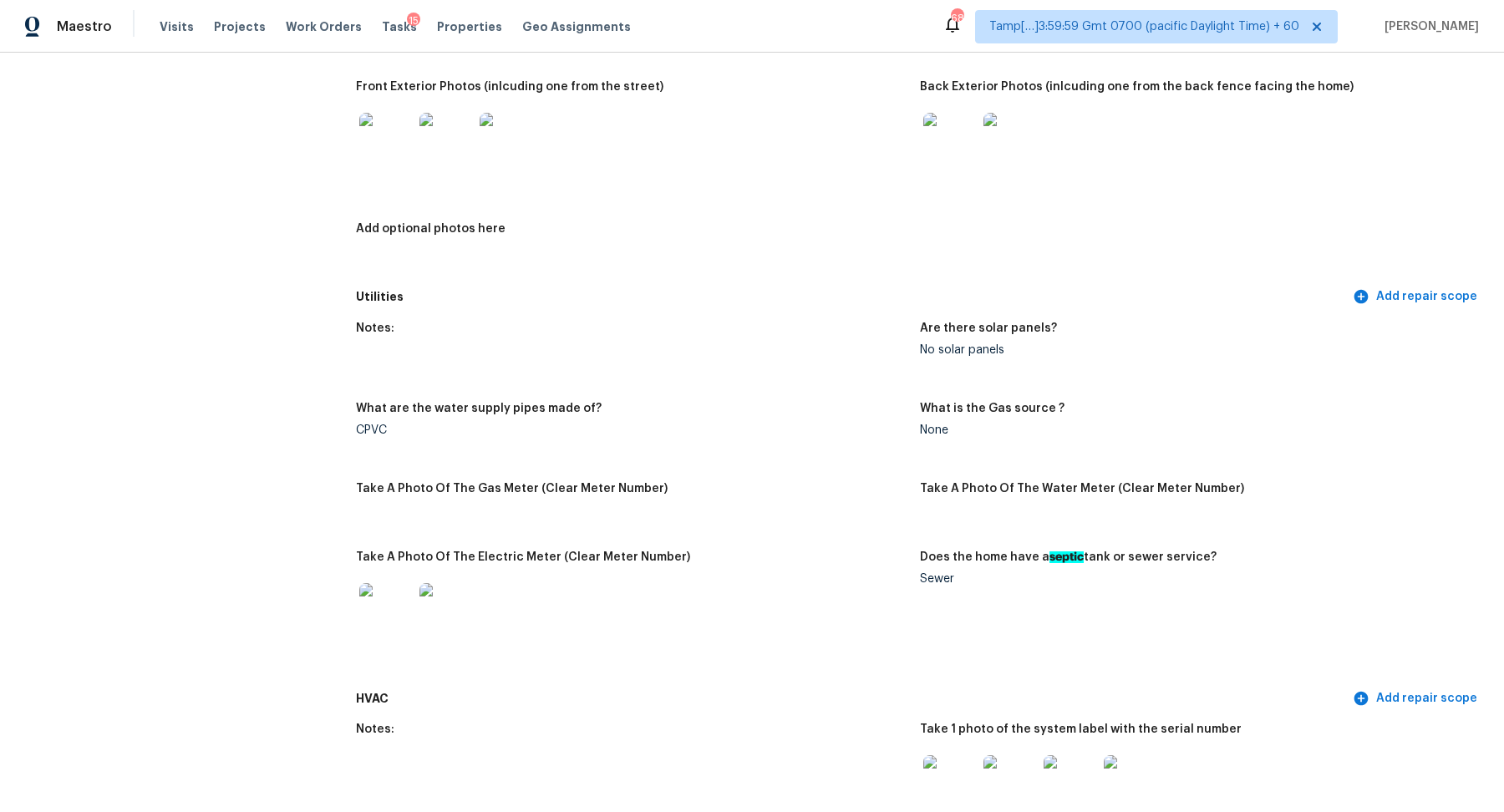
click at [937, 171] on div at bounding box center [950, 140] width 60 height 74
click at [948, 156] on img at bounding box center [949, 139] width 54 height 54
click at [1151, 162] on div at bounding box center [1195, 140] width 551 height 74
click at [393, 156] on img at bounding box center [385, 139] width 54 height 54
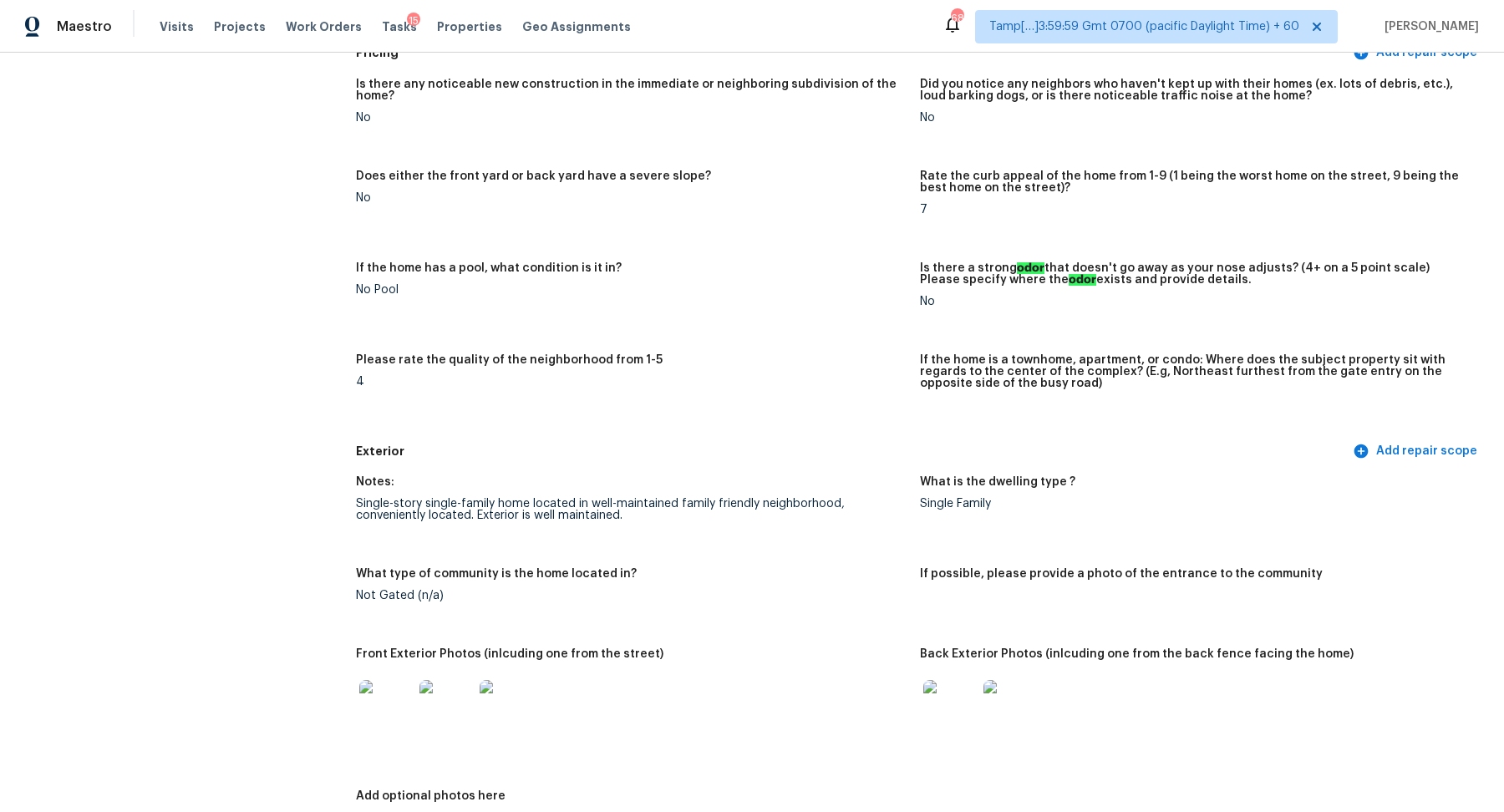
scroll to position [0, 0]
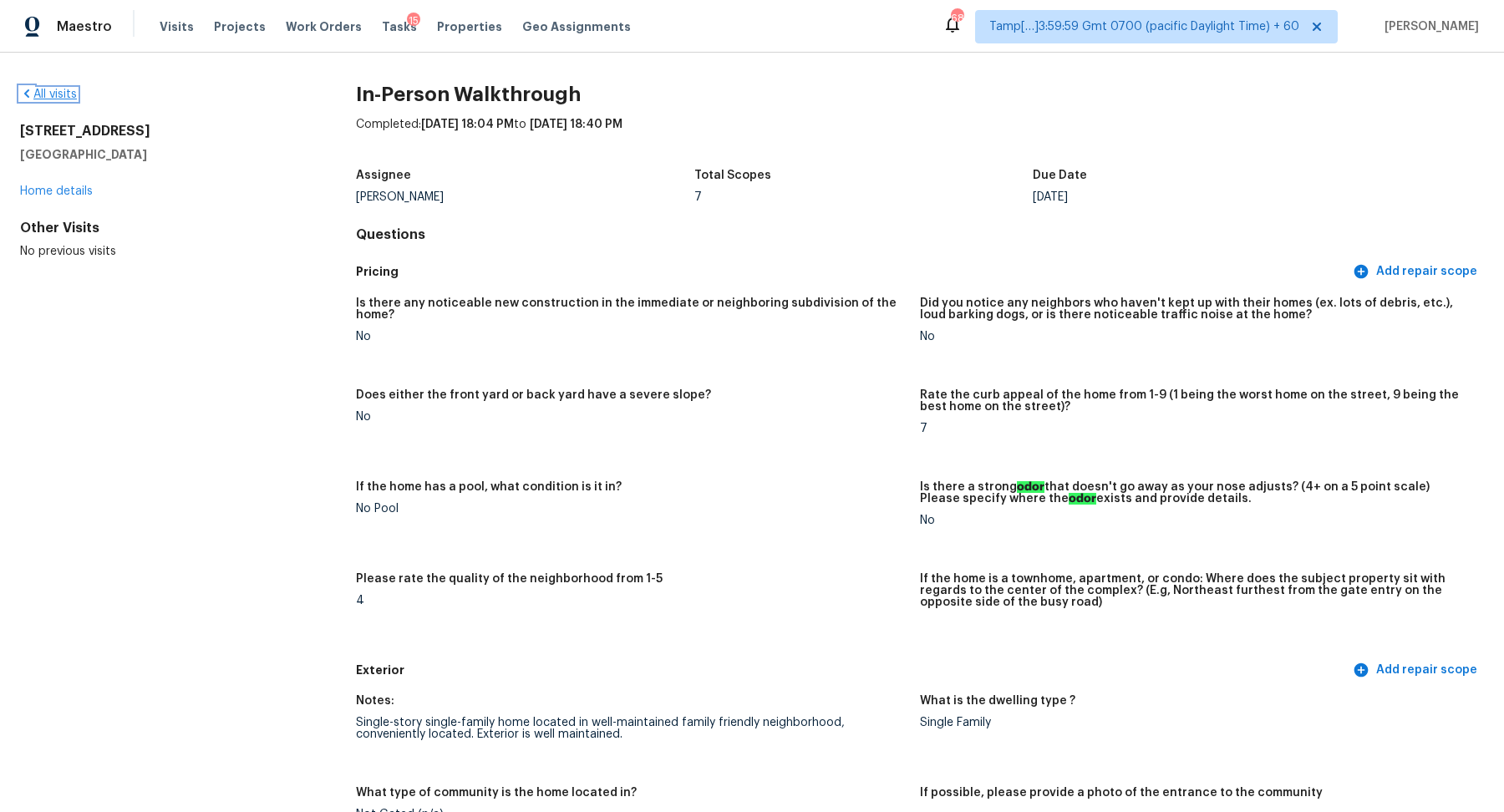
click at [69, 97] on link "All visits" at bounding box center [48, 94] width 57 height 11
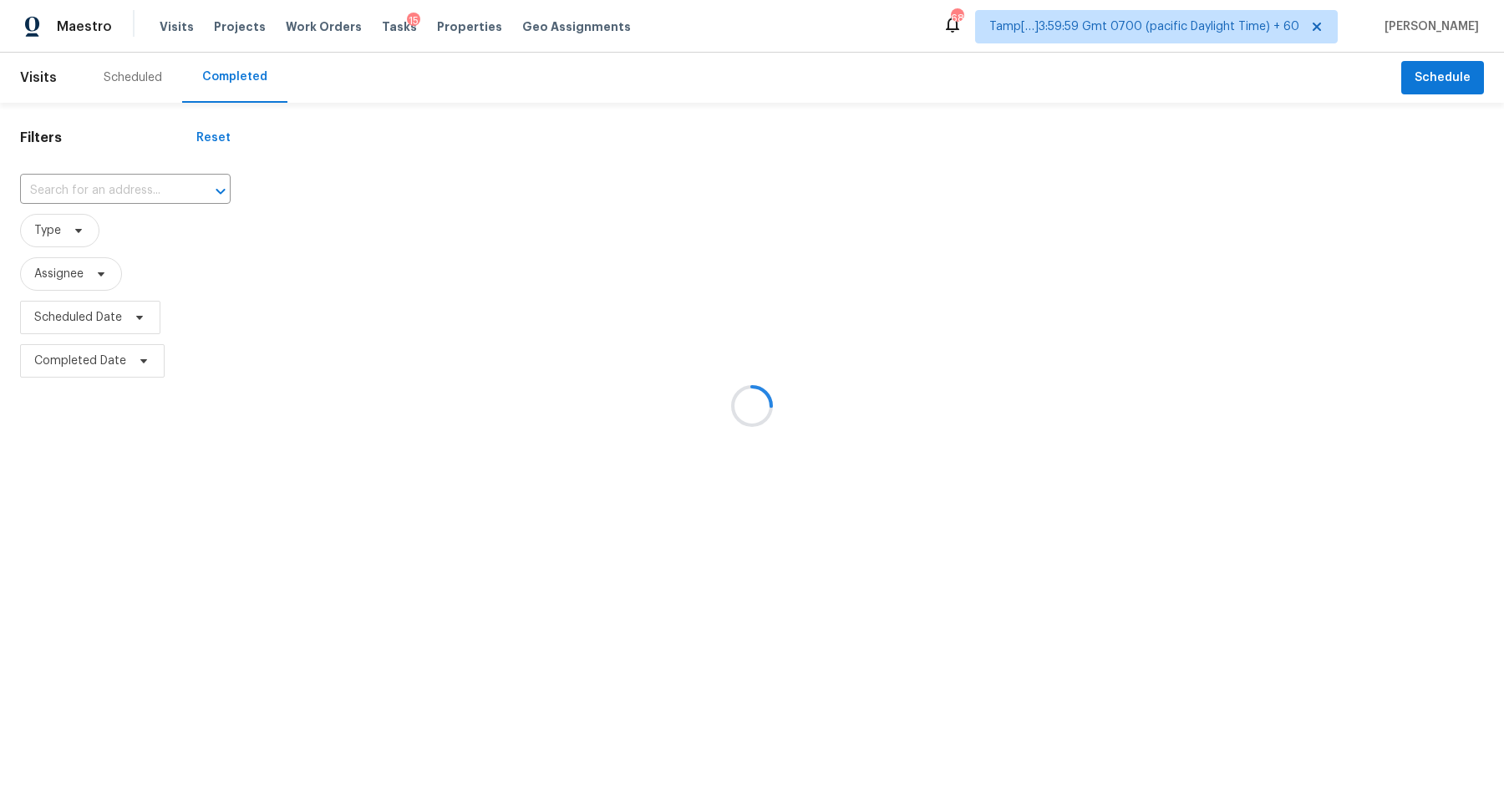
click at [73, 181] on div at bounding box center [752, 406] width 1504 height 812
click at [92, 183] on div at bounding box center [752, 406] width 1504 height 812
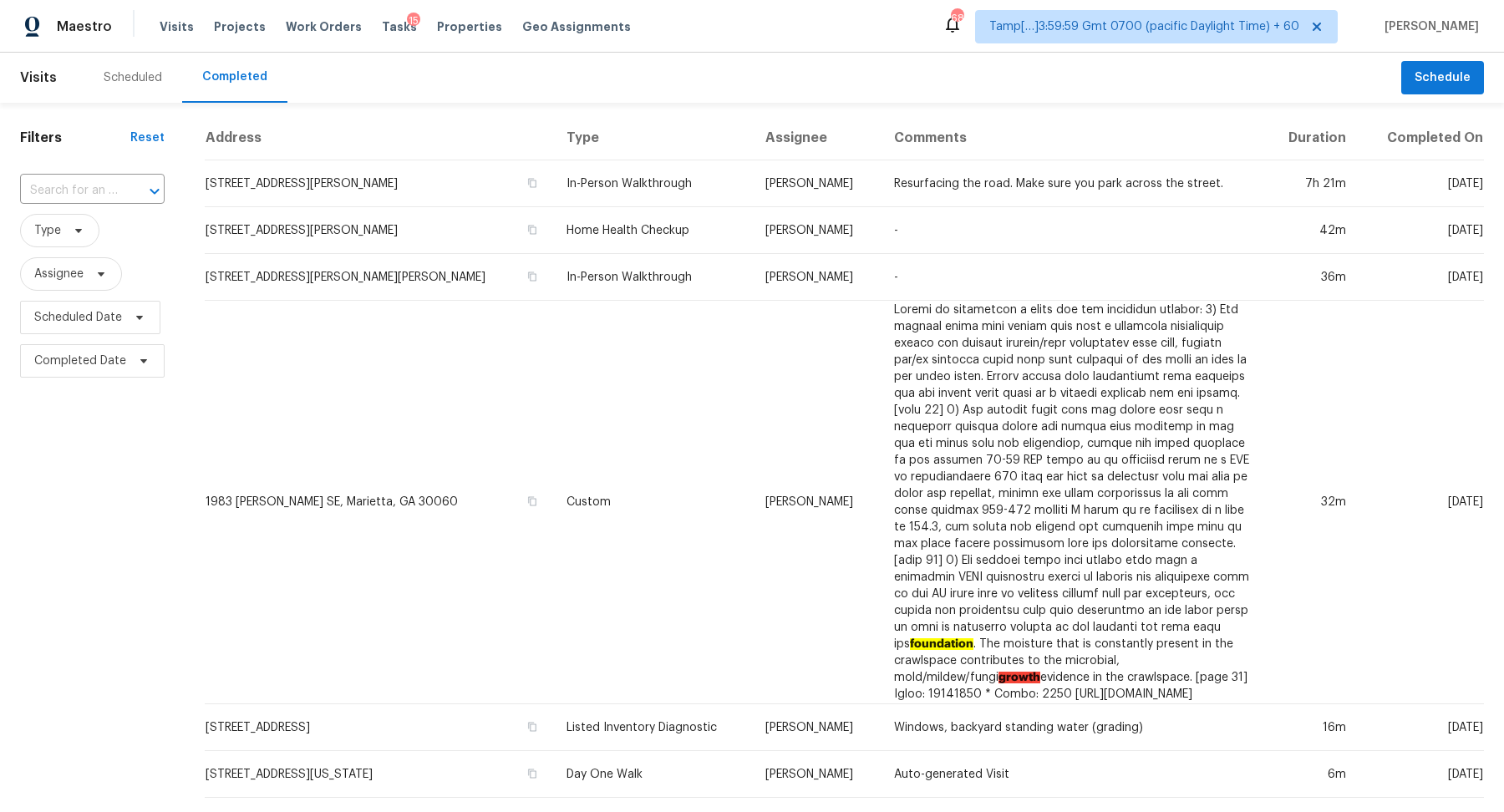
click at [92, 183] on input "text" at bounding box center [68, 190] width 97 height 25
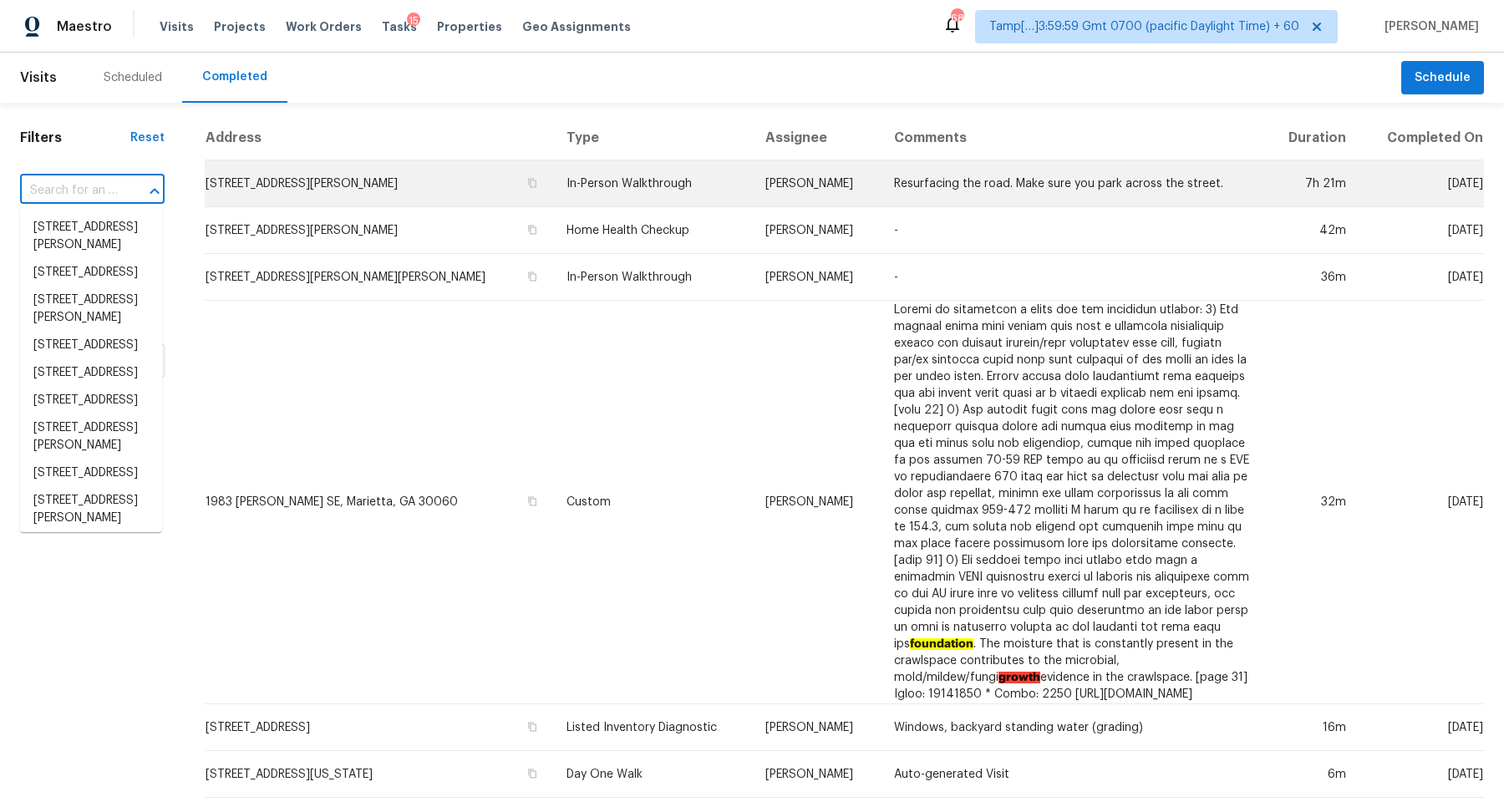
paste input "11 Derby Ln Lugoff, SC, 29078"
type input "11 Derby Ln Lugoff, SC, 29078"
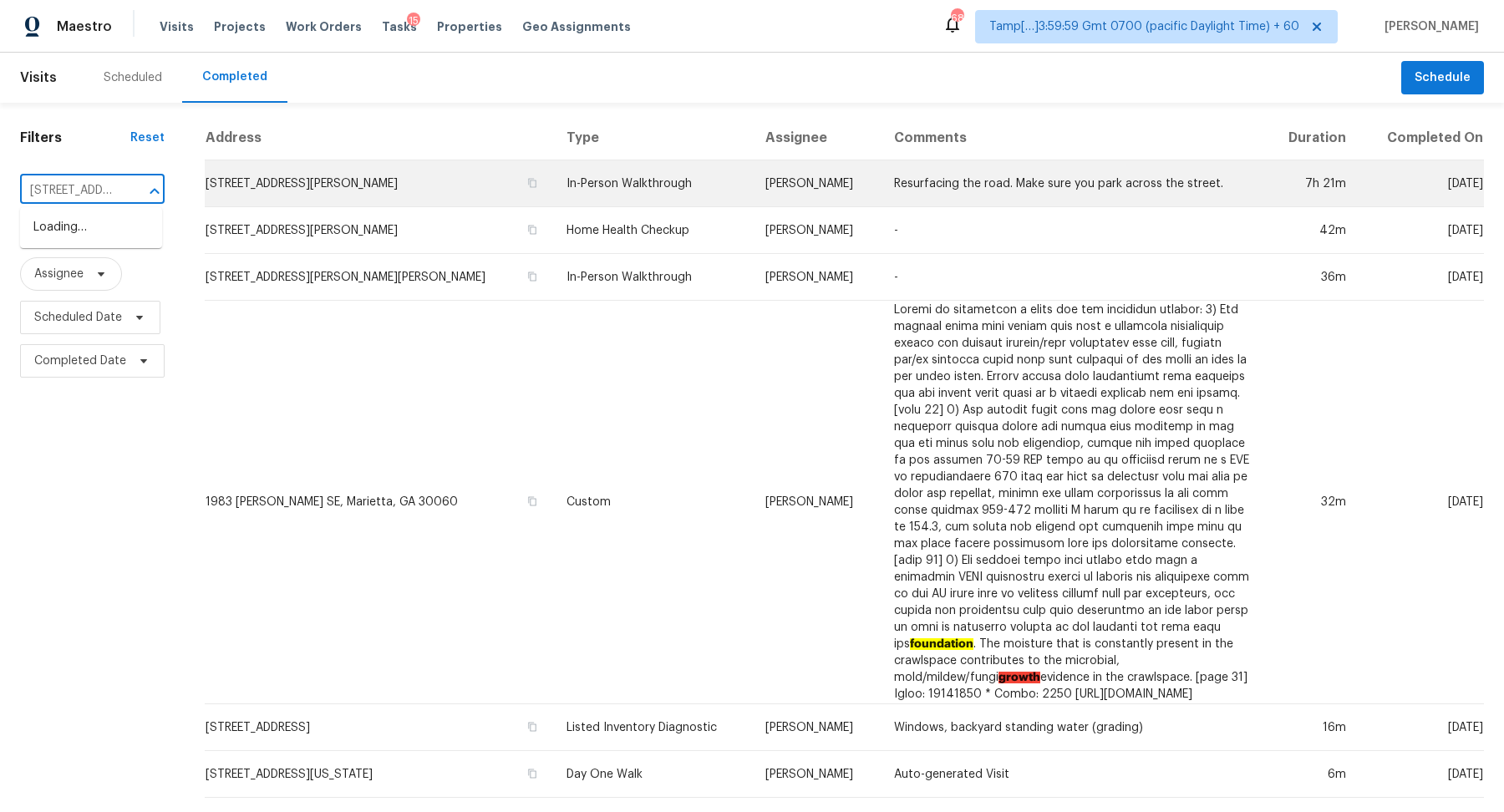
scroll to position [0, 76]
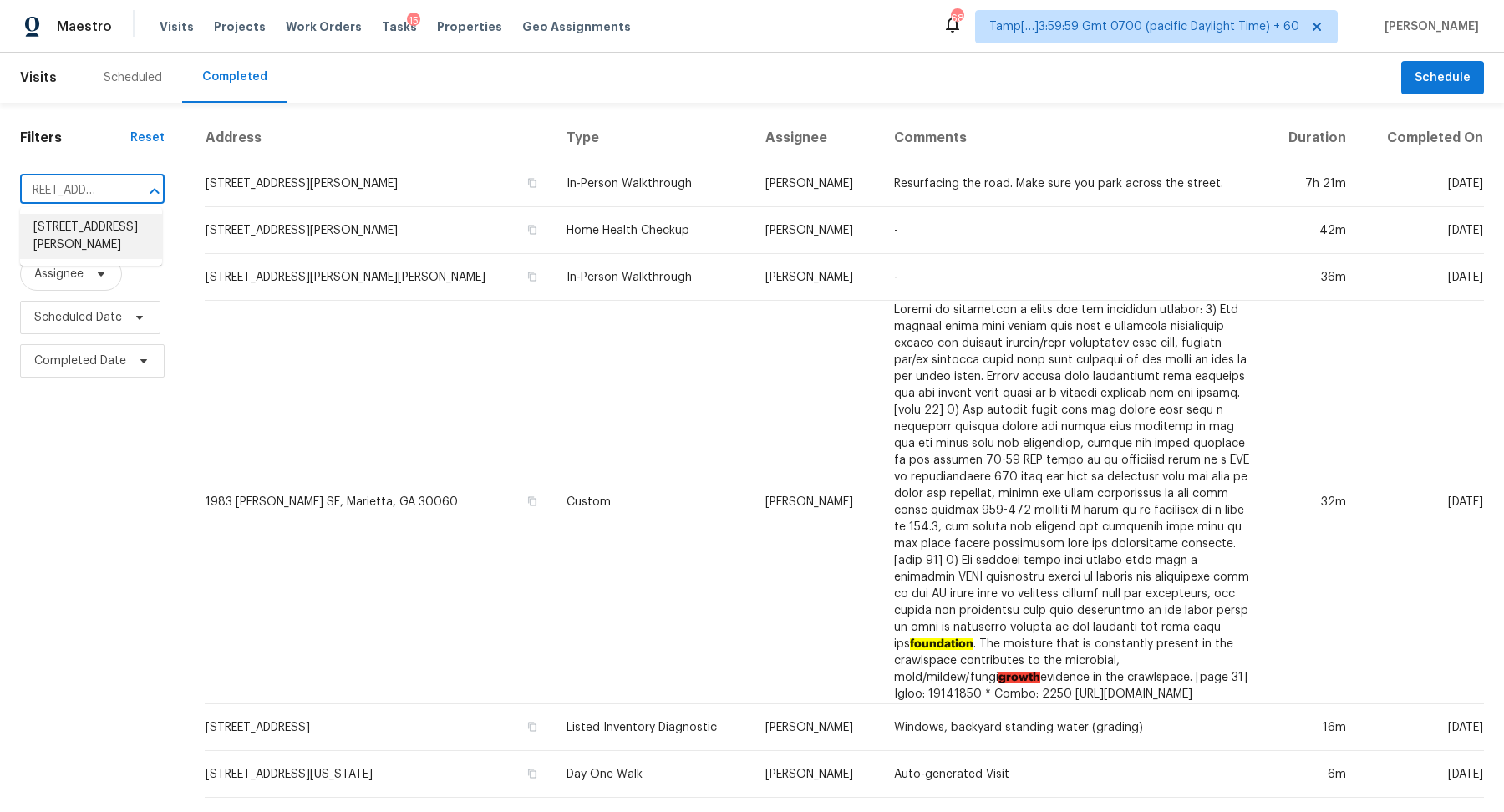
click at [87, 228] on li "11 Derby Ln, Lugoff, SC 29078" at bounding box center [91, 236] width 142 height 45
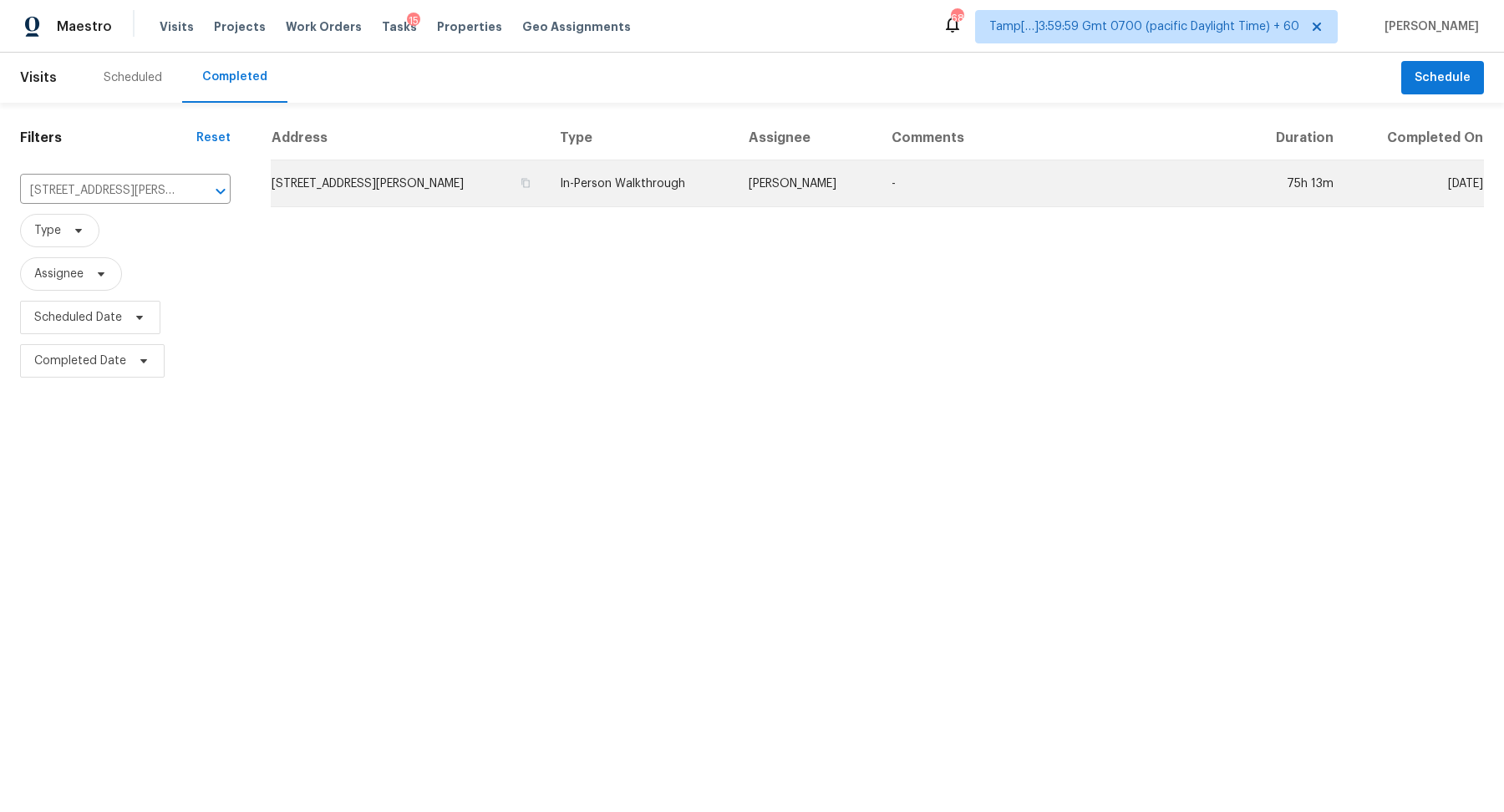
click at [445, 184] on td "11 Derby Ln, Lugoff, SC 29078" at bounding box center [409, 184] width 276 height 47
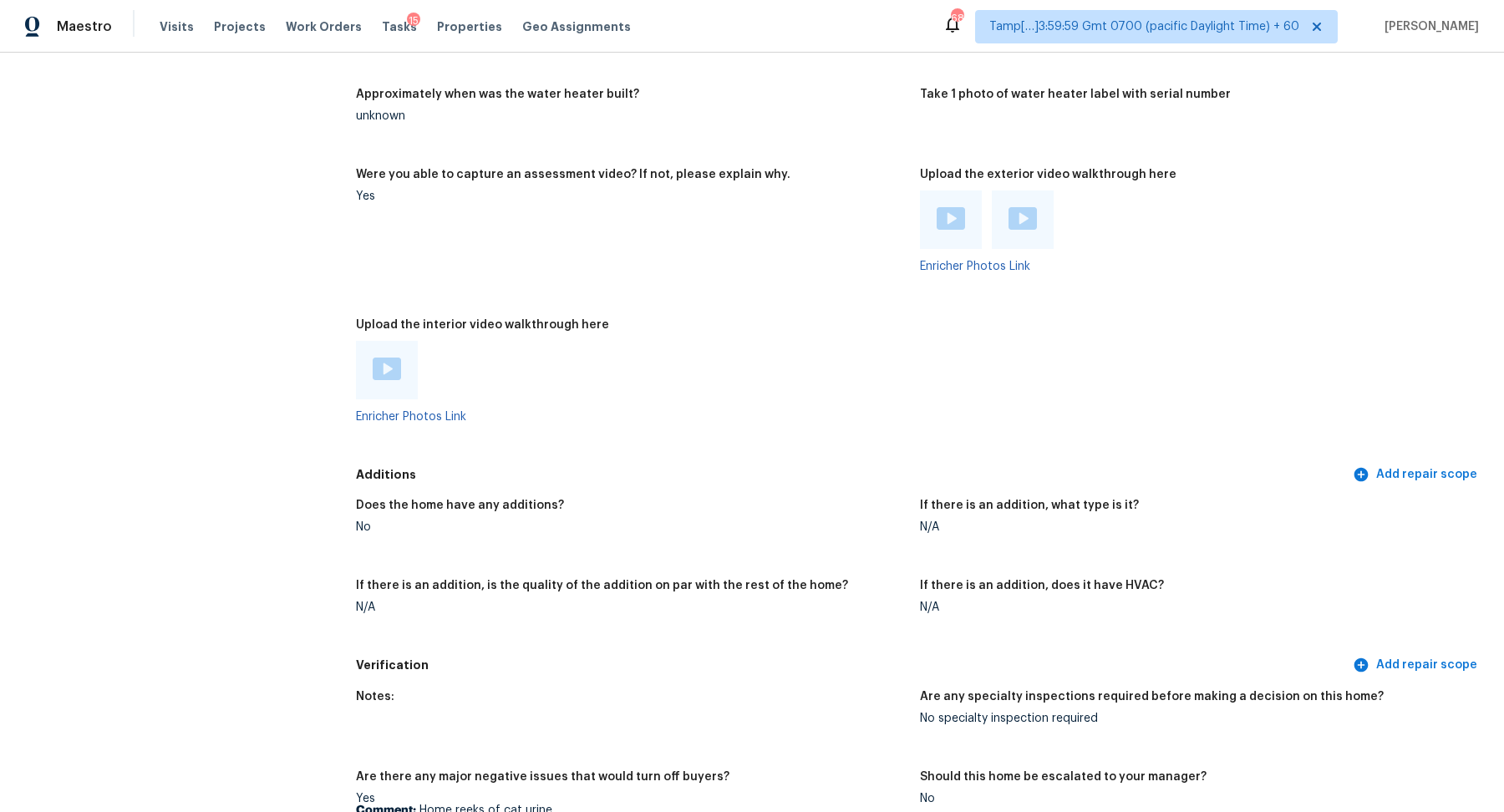
scroll to position [2836, 0]
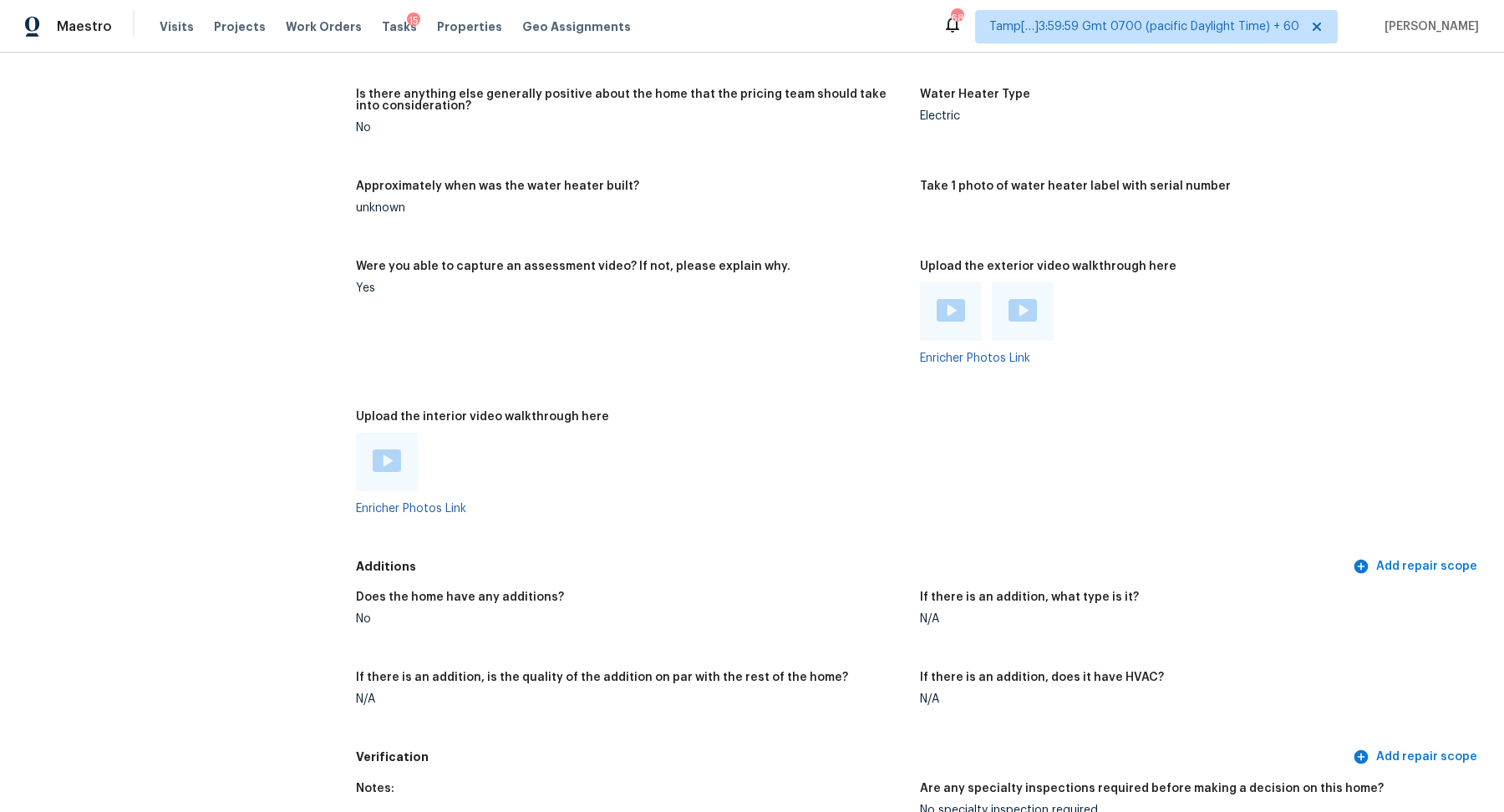
click at [376, 452] on img at bounding box center [386, 461] width 28 height 23
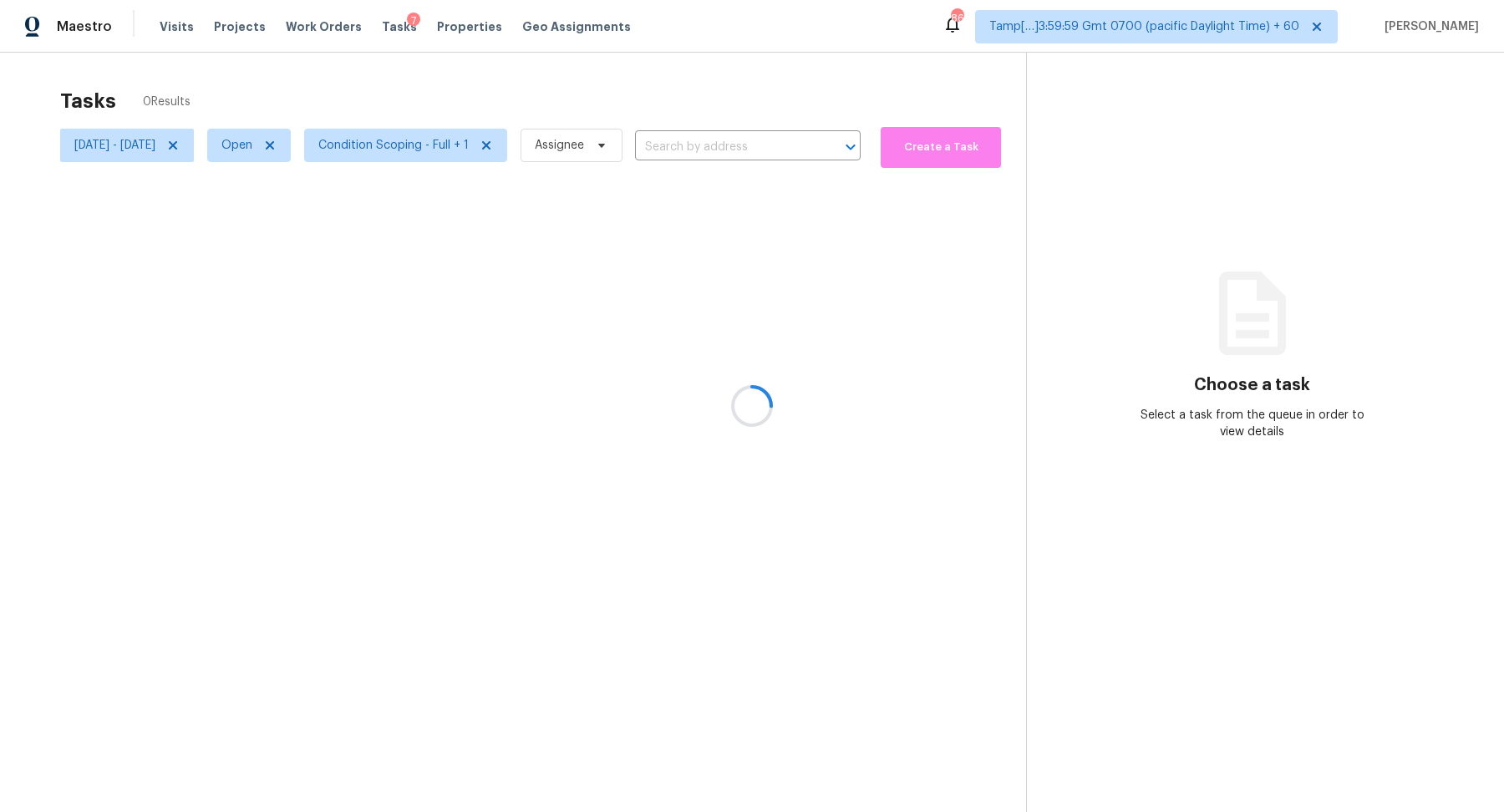
click at [765, 148] on div at bounding box center [752, 406] width 1504 height 812
click at [226, 144] on div at bounding box center [752, 406] width 1504 height 812
click at [179, 145] on icon at bounding box center [173, 145] width 13 height 13
click at [676, 142] on div at bounding box center [752, 406] width 1504 height 812
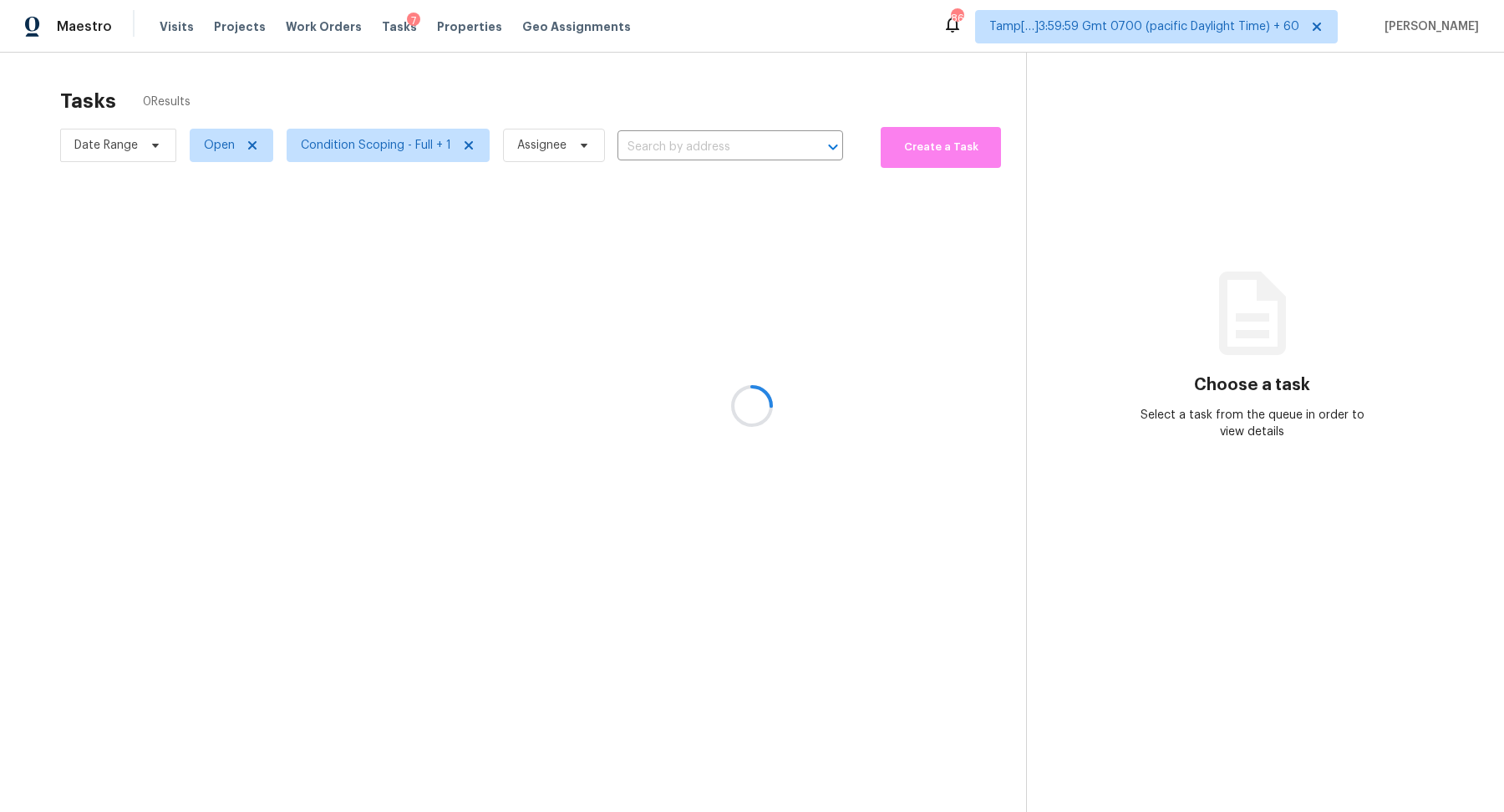
click at [679, 144] on div at bounding box center [752, 406] width 1504 height 812
click at [679, 144] on input "text" at bounding box center [707, 146] width 179 height 25
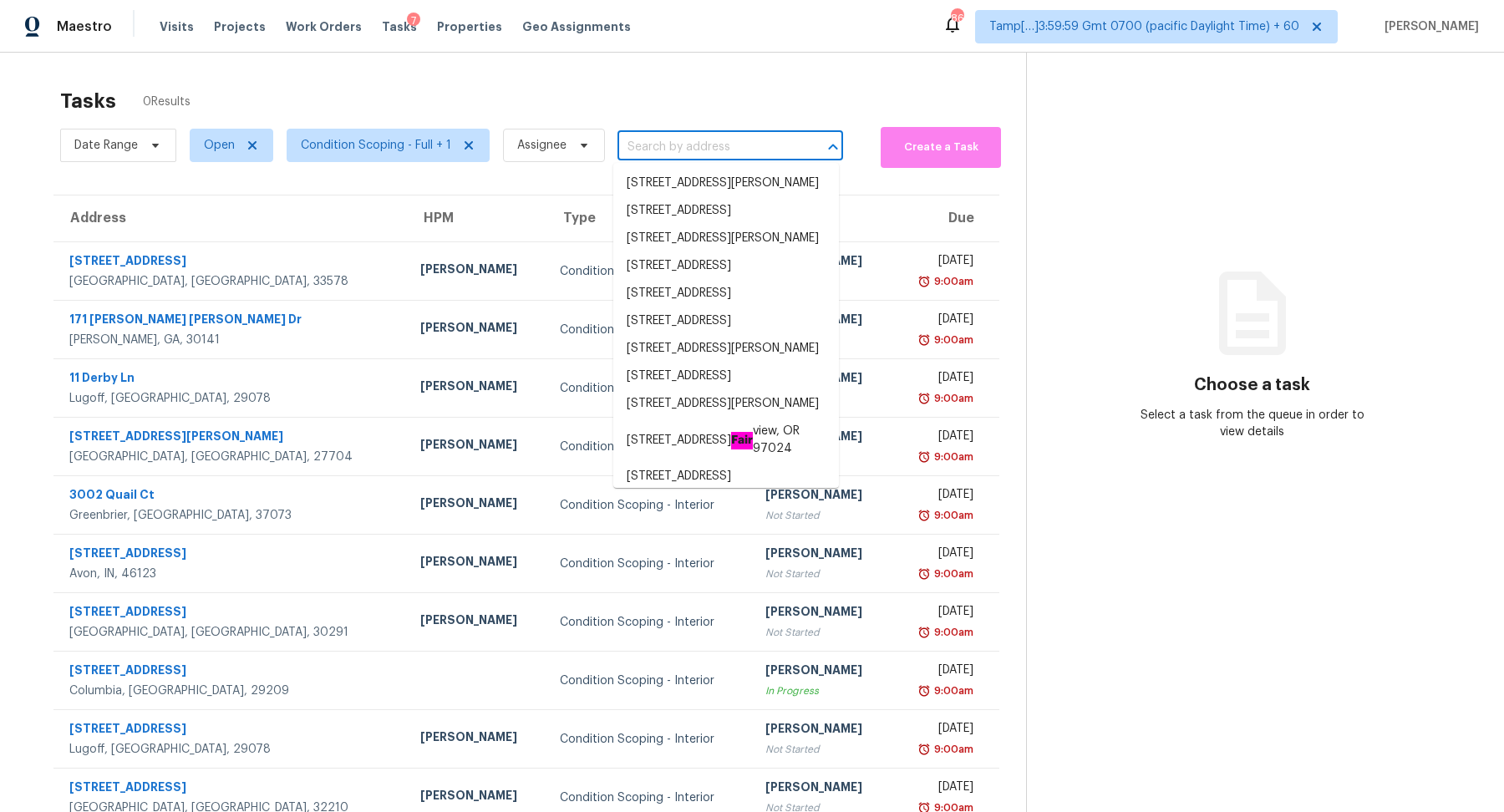
paste input "[STREET_ADDRESS]"
type input "[STREET_ADDRESS]"
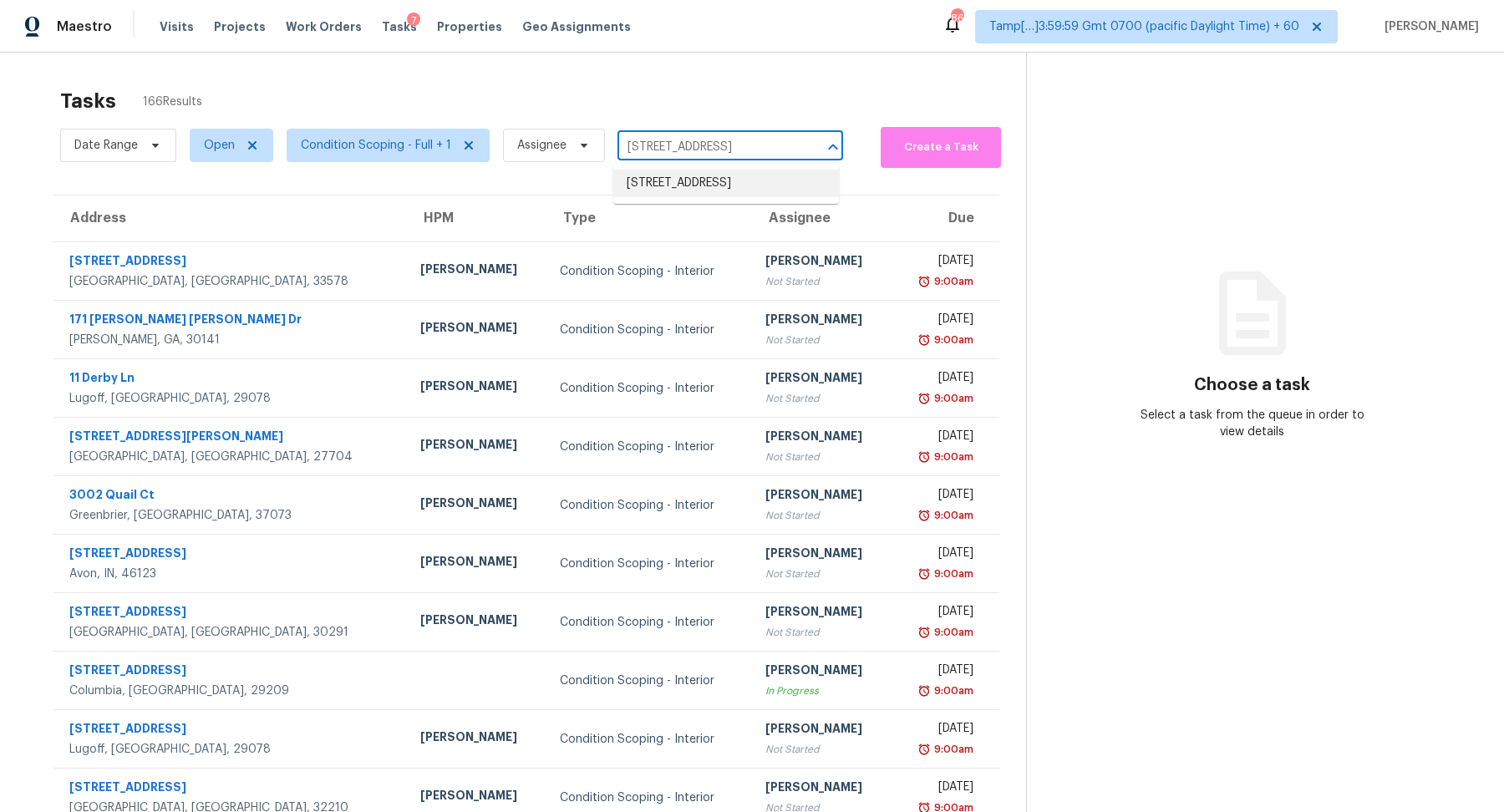
click at [698, 187] on li "[STREET_ADDRESS]" at bounding box center [726, 183] width 226 height 27
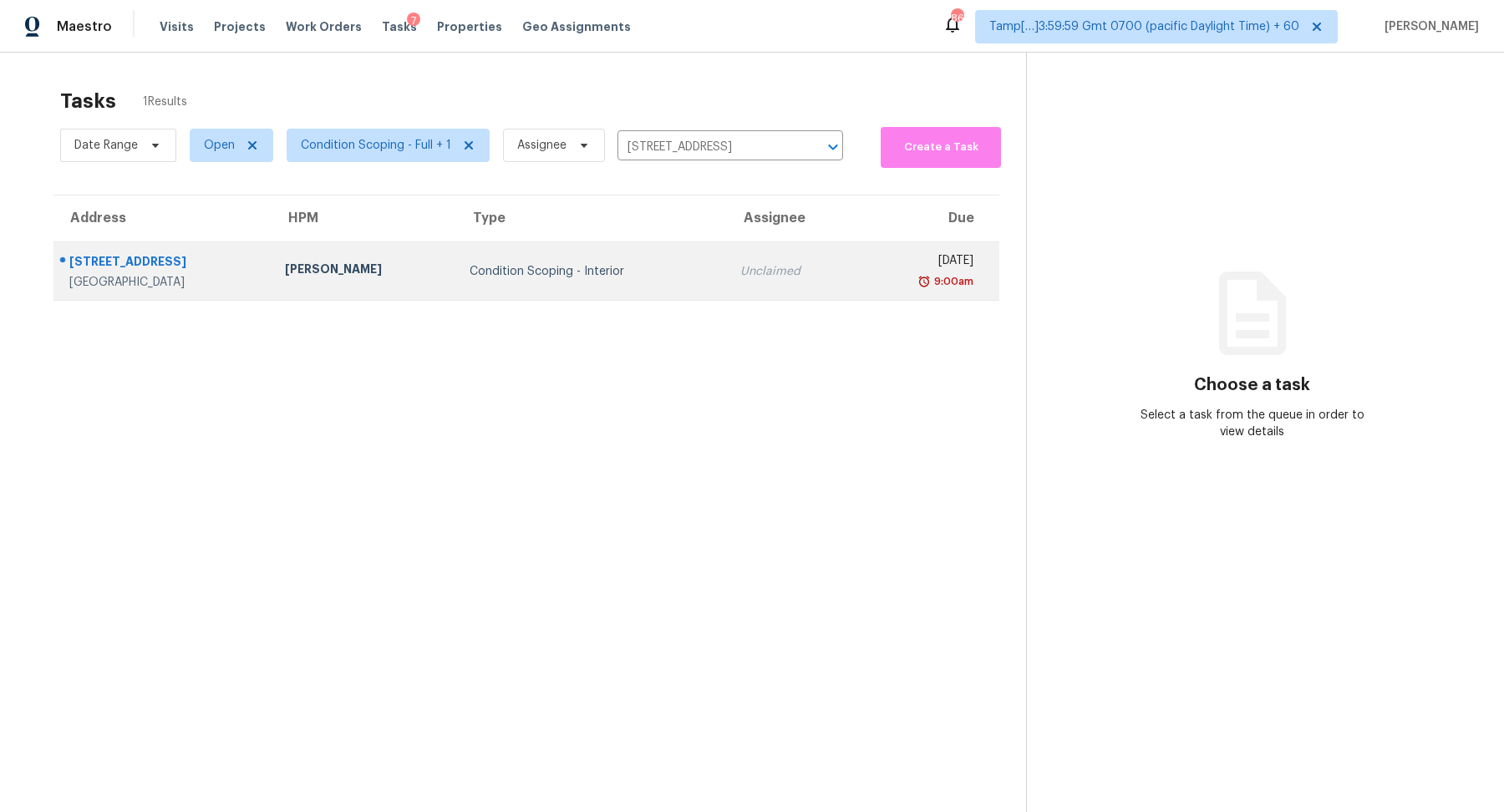
click at [727, 244] on td "Unclaimed" at bounding box center [792, 272] width 129 height 59
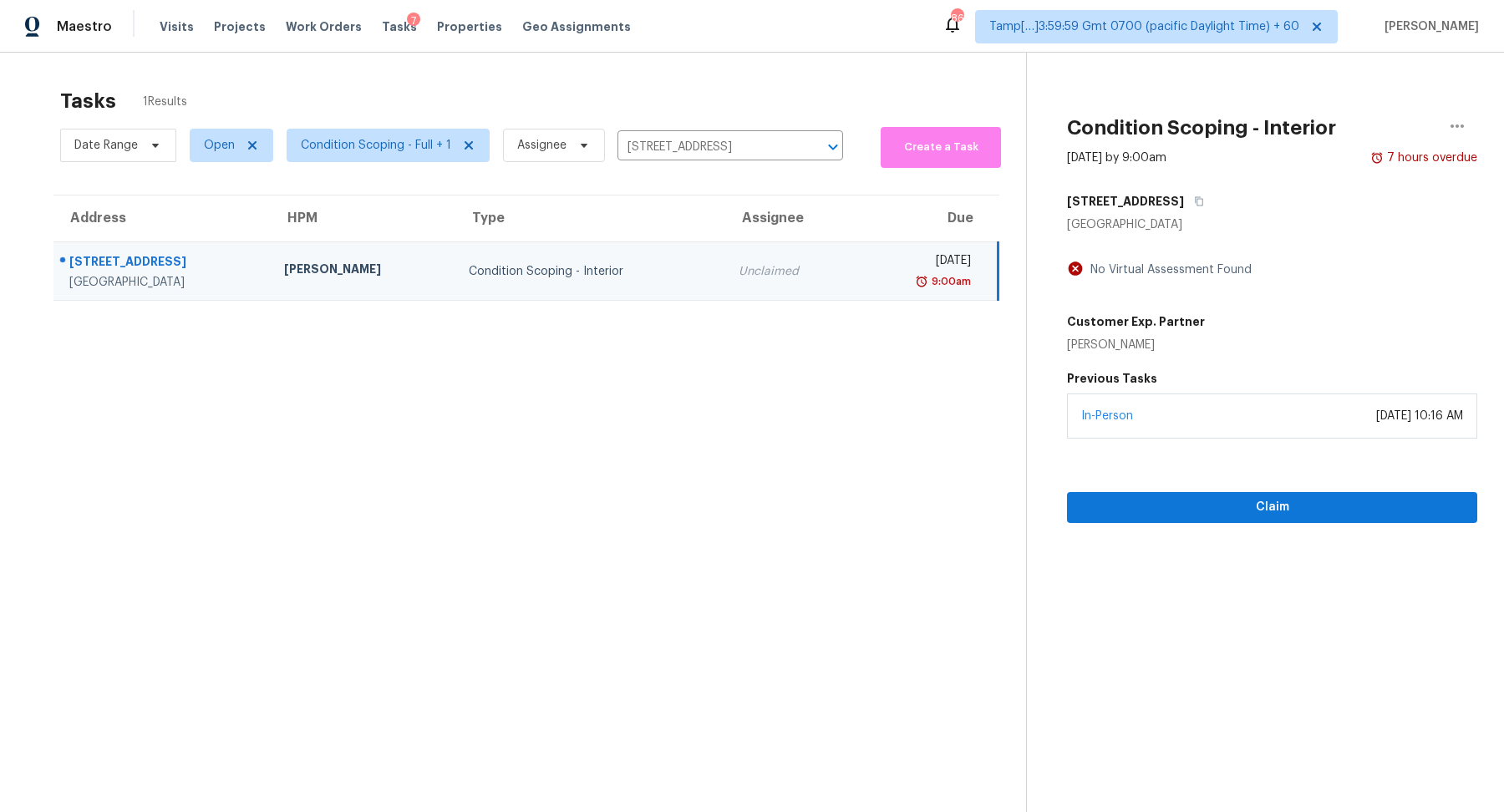
click at [1252, 522] on section "Condition Scoping - Interior [DATE] by 9:00am 7 hours overdue [STREET_ADDRESS] …" at bounding box center [1252, 459] width 452 height 812
click at [1224, 506] on span "Claim" at bounding box center [1273, 507] width 384 height 21
click at [687, 144] on input "[STREET_ADDRESS]" at bounding box center [707, 146] width 179 height 25
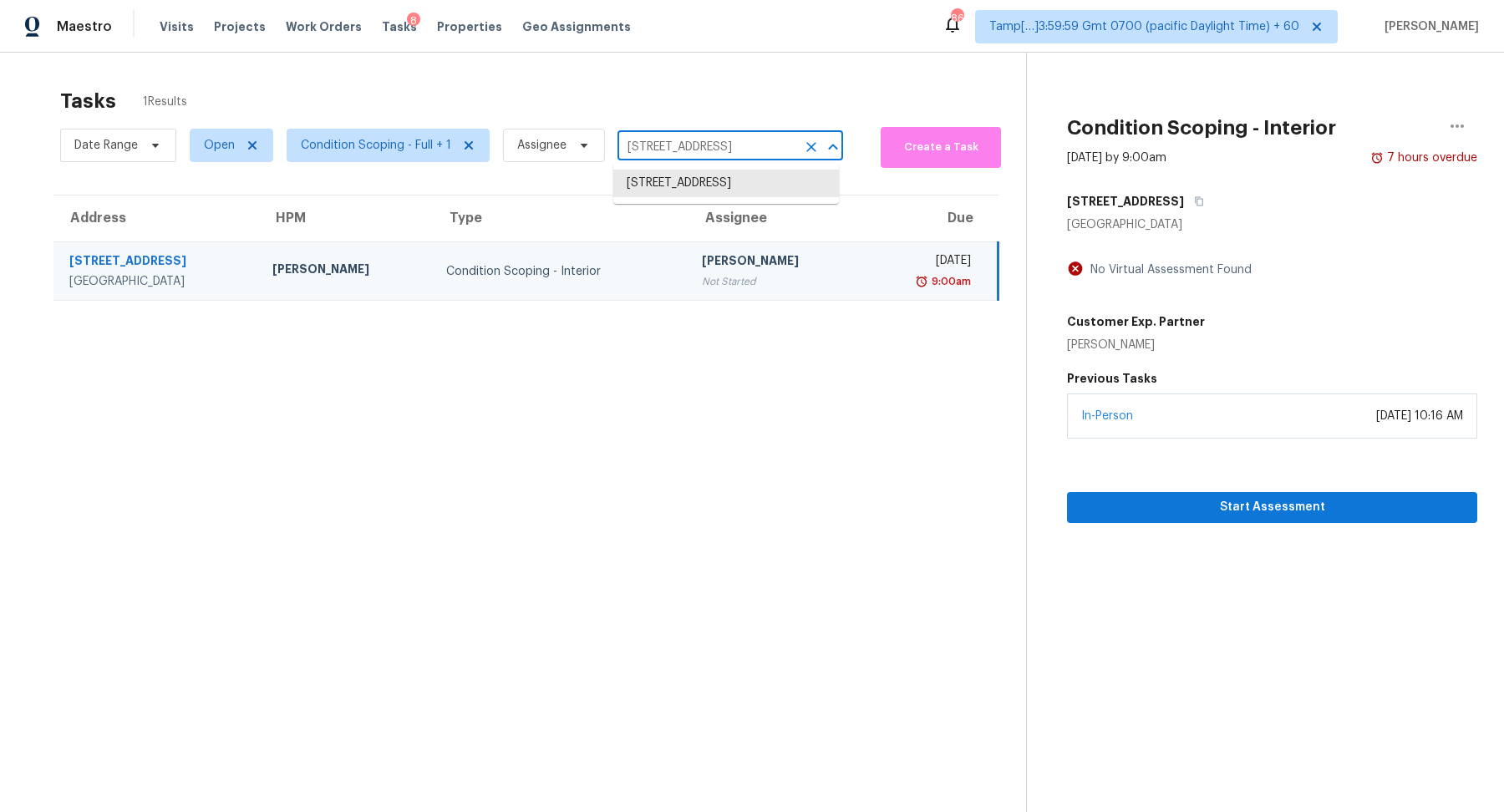
click at [687, 144] on input "[STREET_ADDRESS]" at bounding box center [707, 146] width 179 height 25
paste input "[STREET_ADDRESS][PERSON_NAME]"
type input "[STREET_ADDRESS][PERSON_NAME]"
click at [717, 193] on li "[STREET_ADDRESS][PERSON_NAME]" at bounding box center [726, 183] width 226 height 27
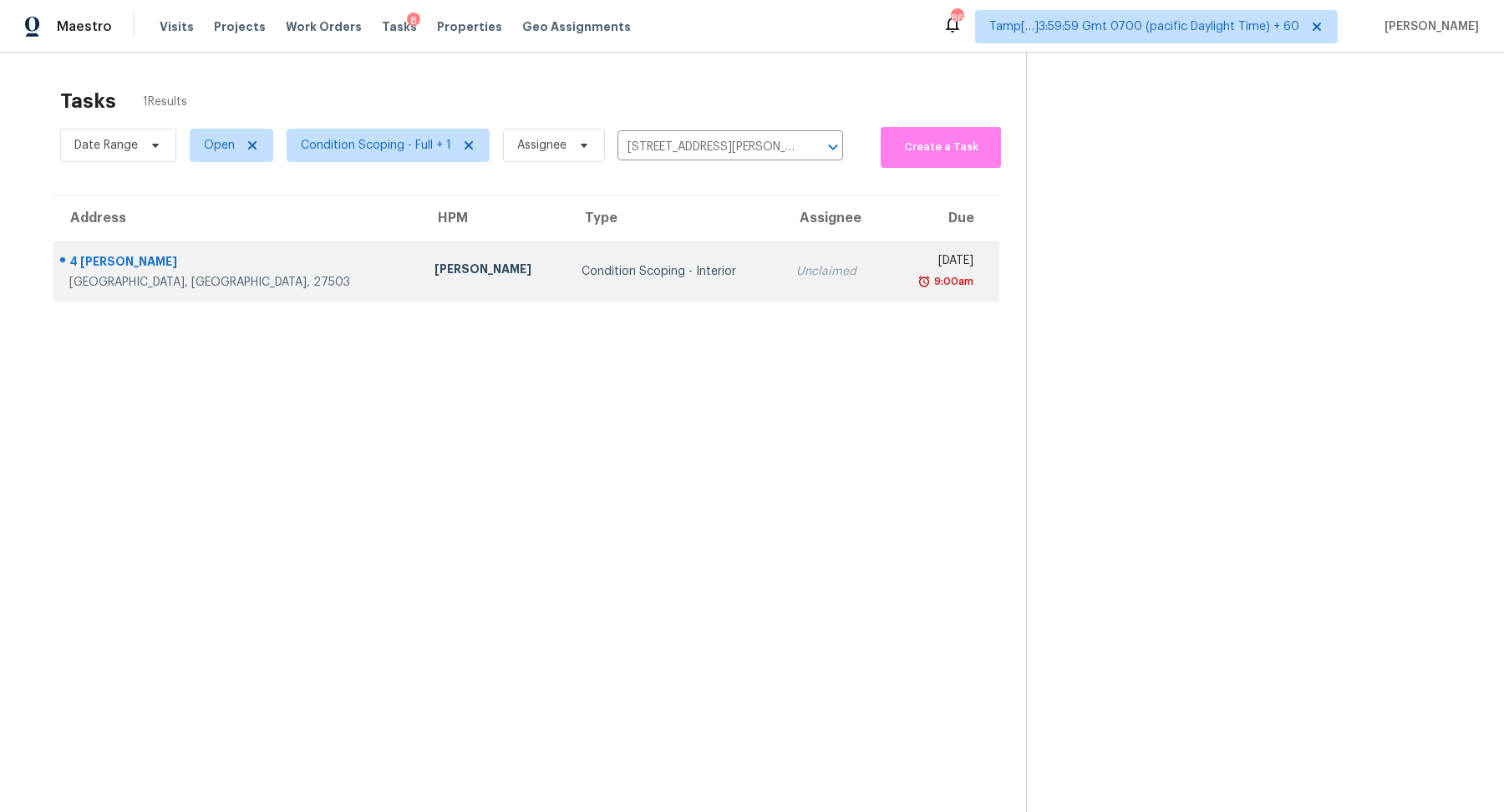
click at [783, 257] on td "Unclaimed" at bounding box center [834, 272] width 103 height 59
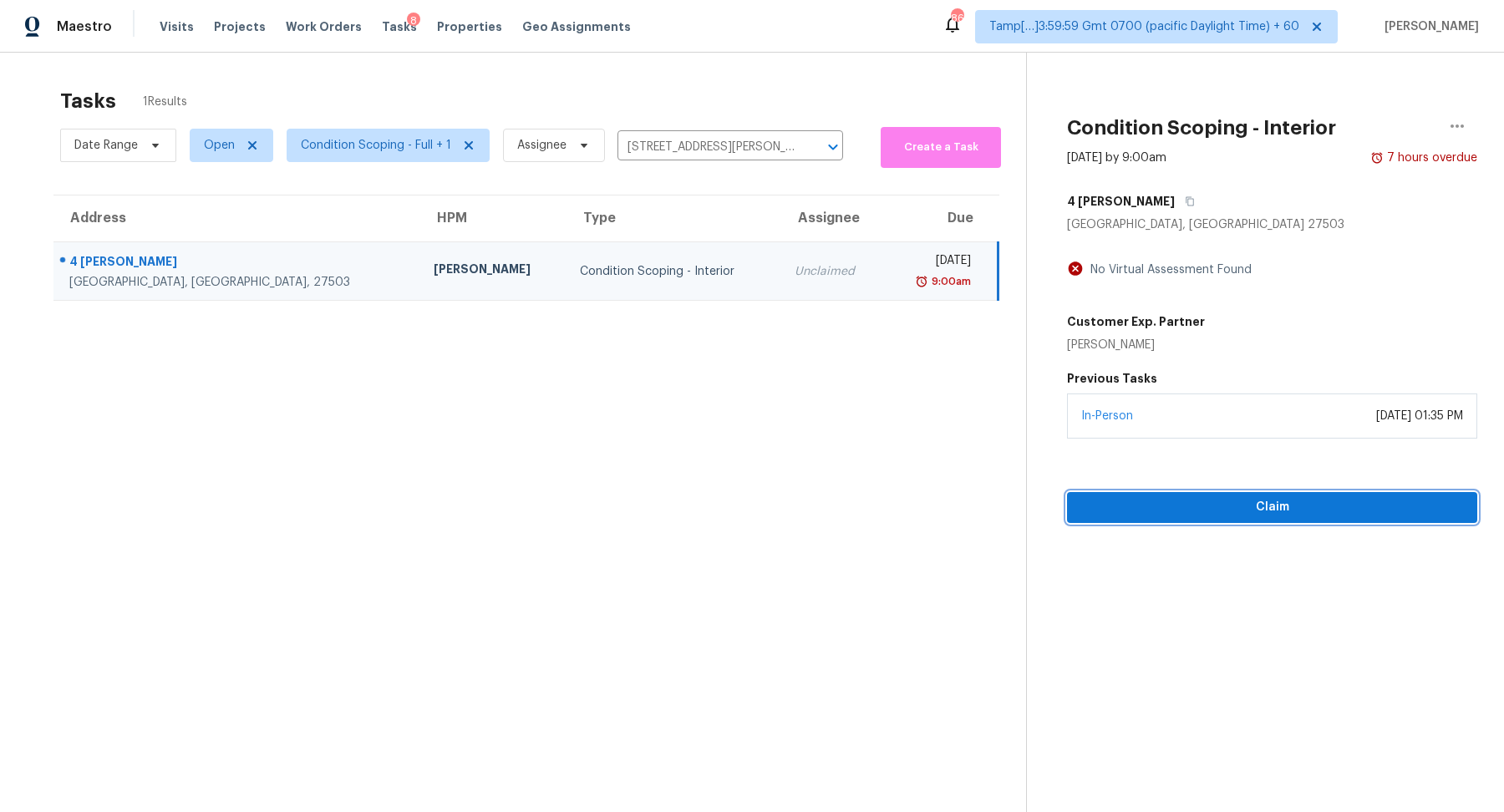
click at [1278, 494] on button "Claim" at bounding box center [1273, 507] width 410 height 31
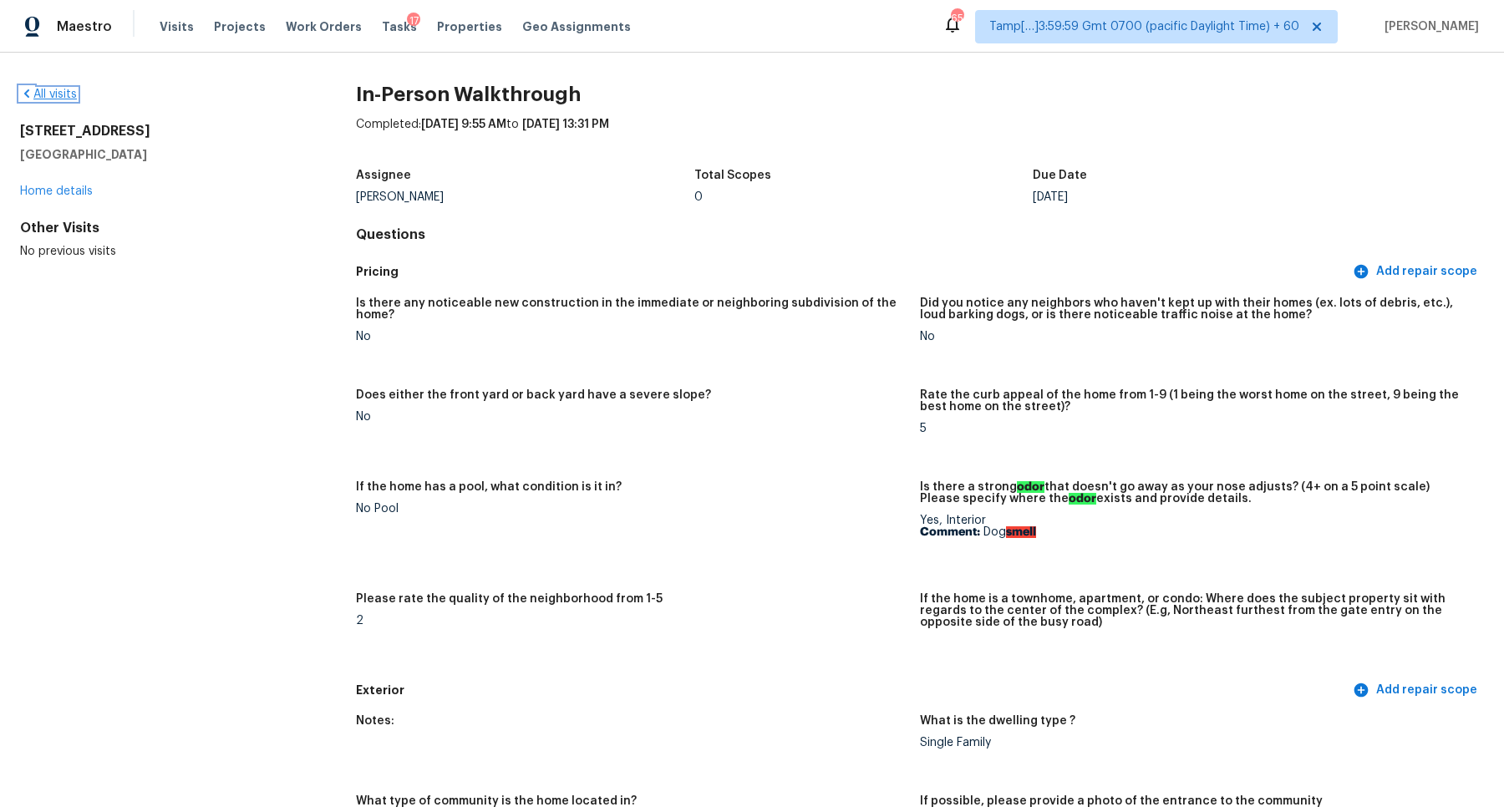
drag, startPoint x: 0, startPoint y: 0, endPoint x: 74, endPoint y: 91, distance: 117.3
click at [74, 91] on link "All visits" at bounding box center [48, 94] width 57 height 11
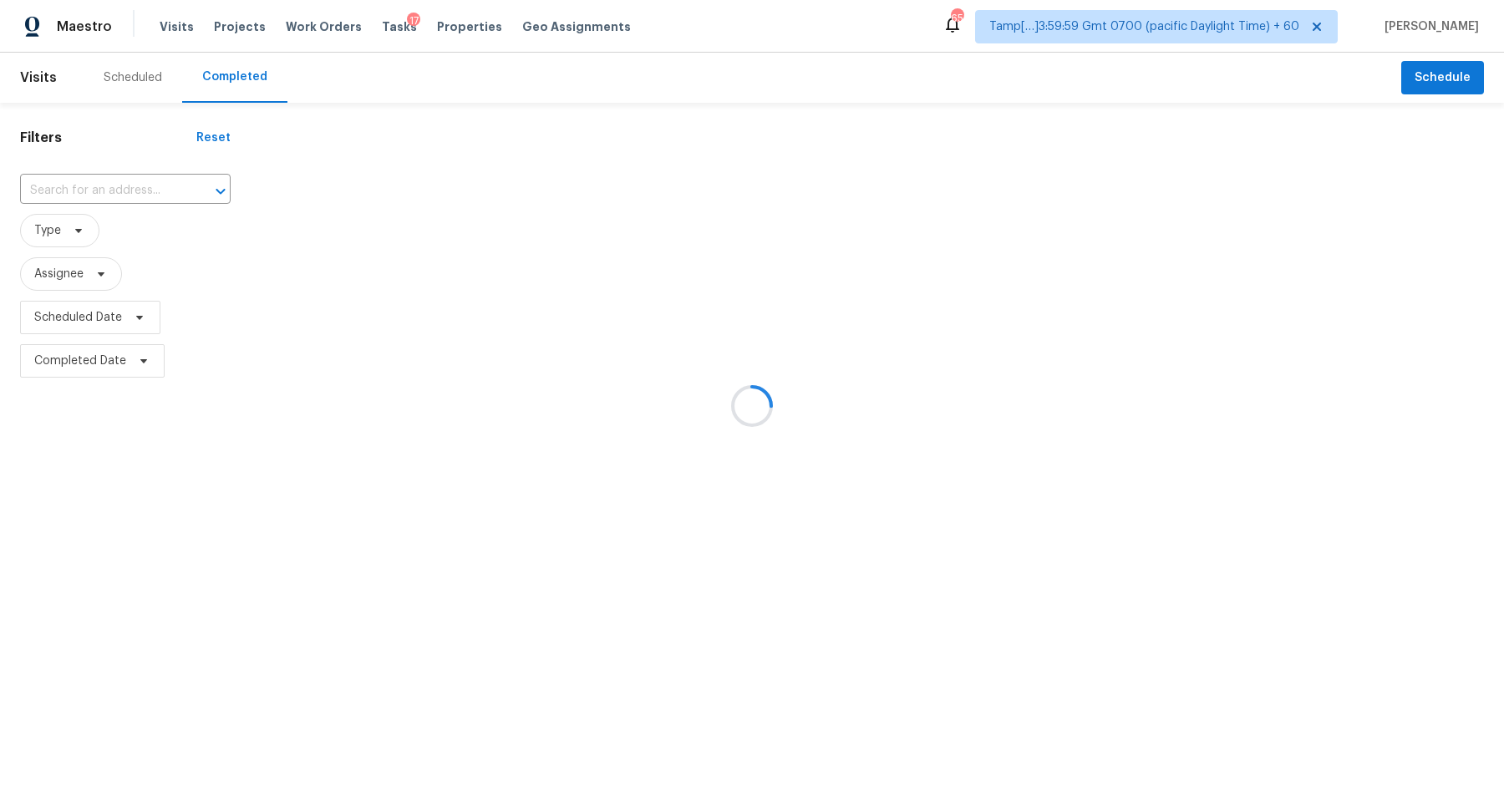
click at [79, 198] on div at bounding box center [752, 406] width 1504 height 812
click at [100, 194] on div at bounding box center [752, 406] width 1504 height 812
click at [100, 194] on input "text" at bounding box center [101, 190] width 163 height 25
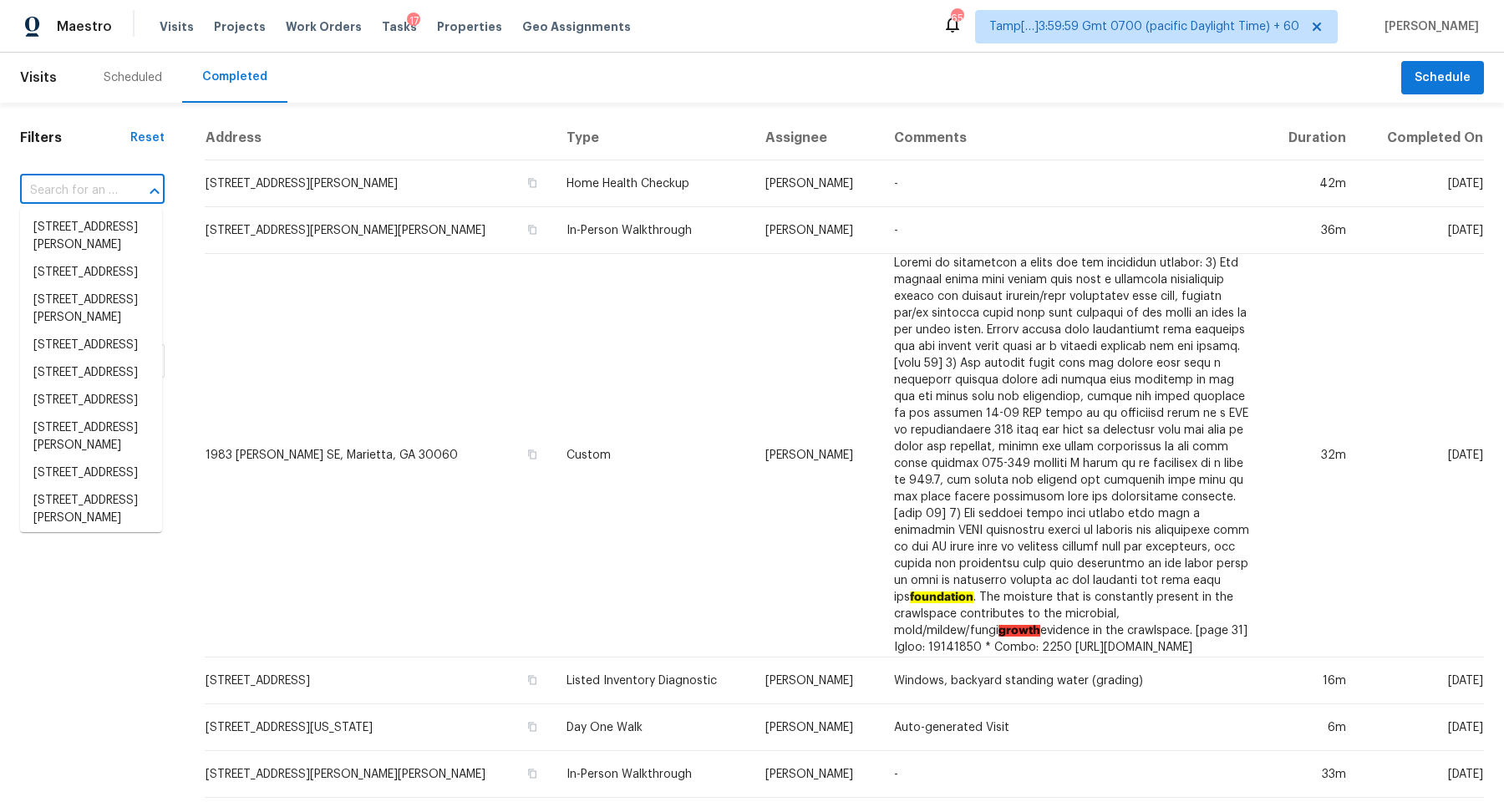
click at [100, 194] on input "text" at bounding box center [68, 190] width 97 height 25
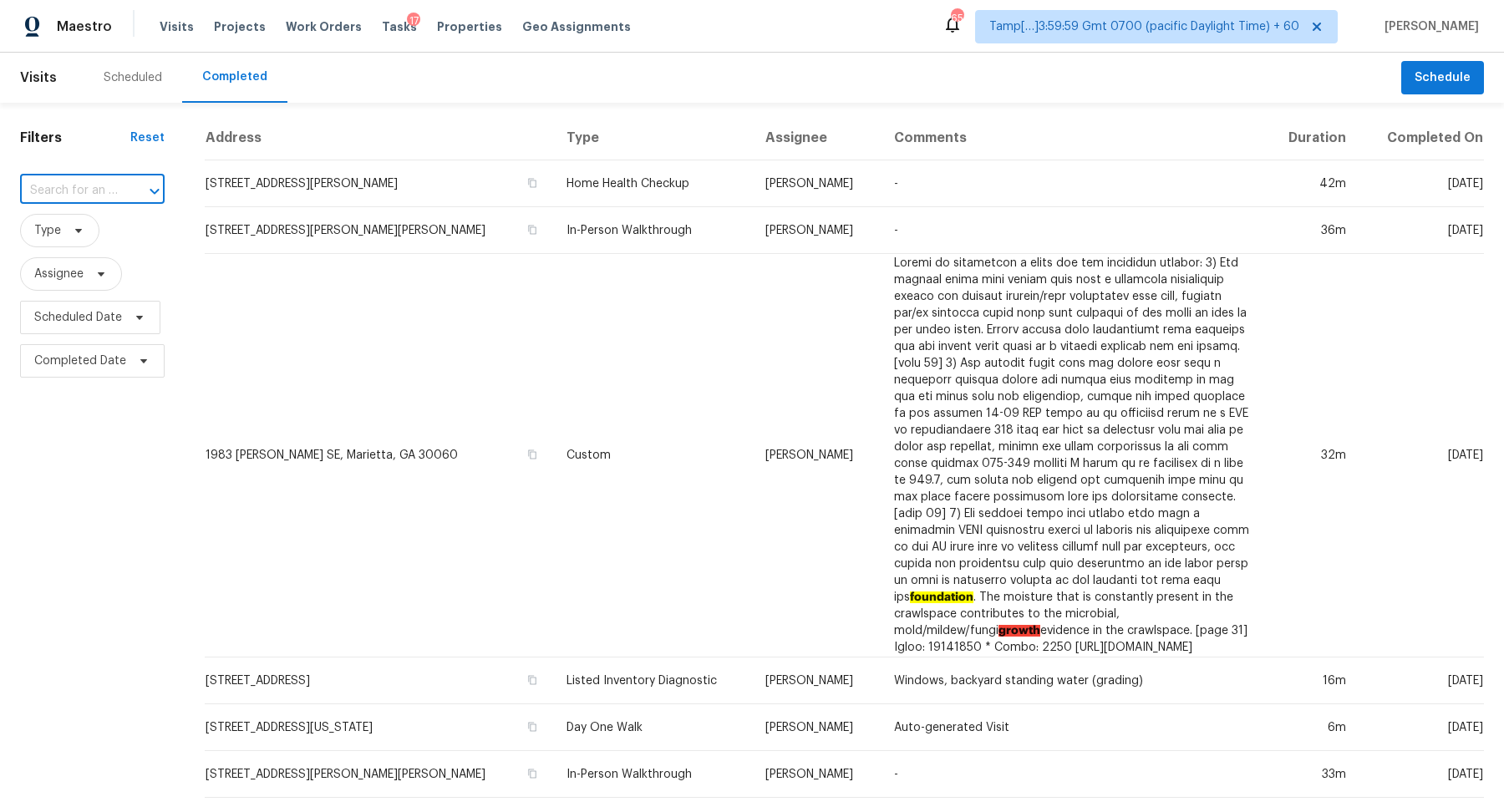
paste input "[STREET_ADDRESS][PERSON_NAME][PERSON_NAME][PERSON_NAME]"
type input "[STREET_ADDRESS][PERSON_NAME][PERSON_NAME][PERSON_NAME]"
click at [100, 229] on li "[STREET_ADDRESS][PERSON_NAME][PERSON_NAME][PERSON_NAME]" at bounding box center [91, 253] width 142 height 80
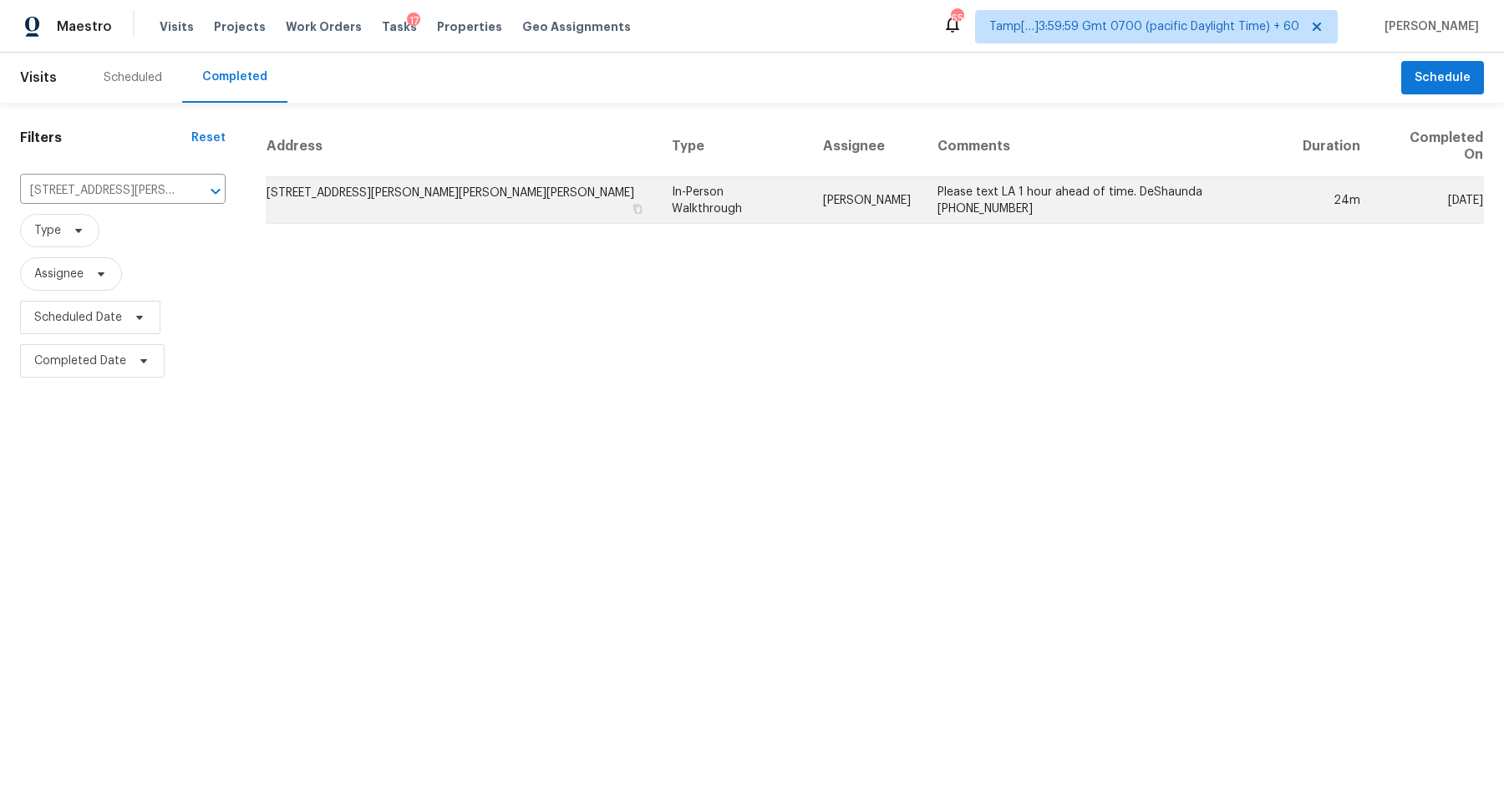
click at [284, 189] on td "[STREET_ADDRESS][PERSON_NAME][PERSON_NAME][PERSON_NAME]" at bounding box center [462, 201] width 393 height 47
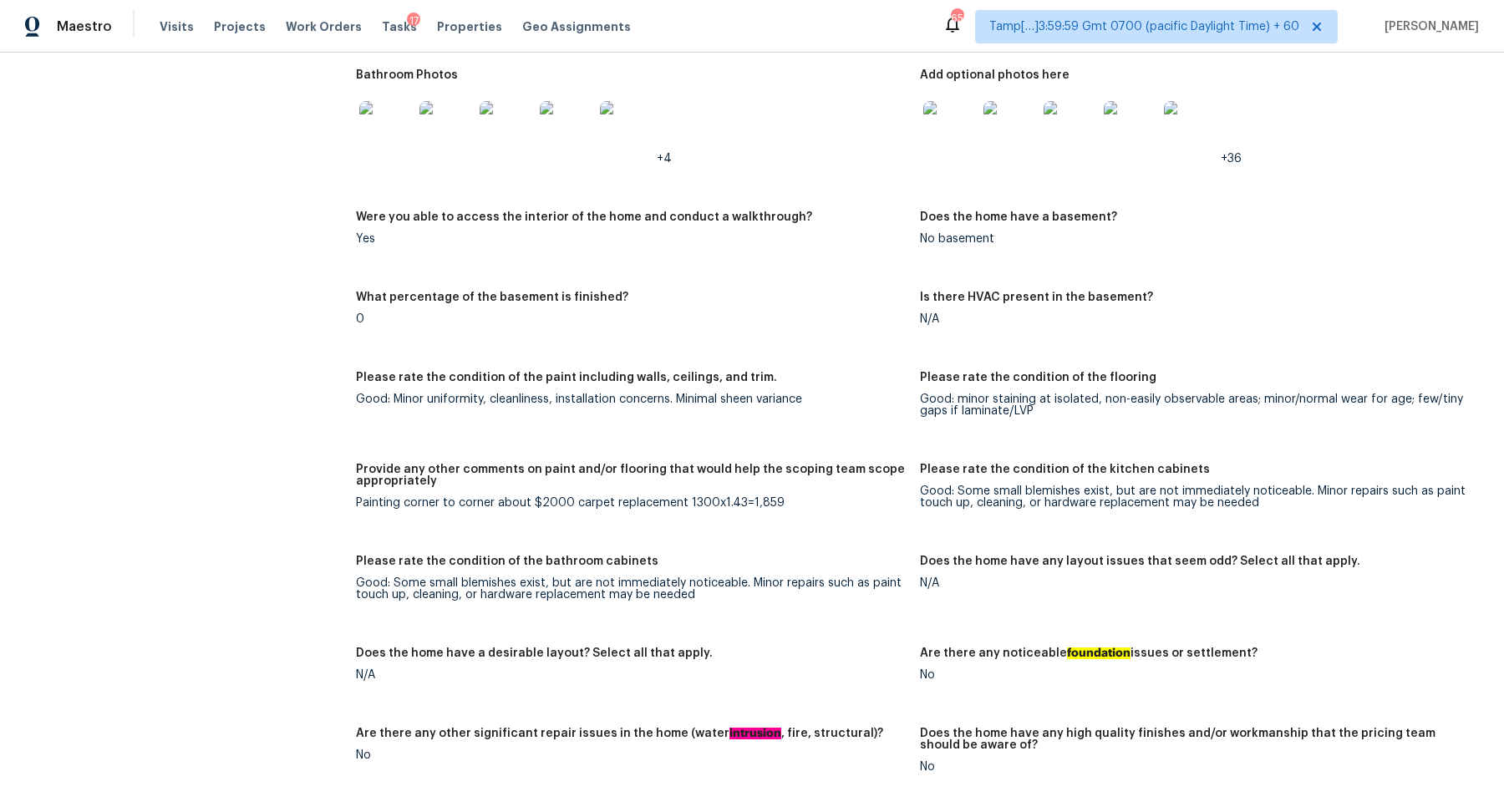
scroll to position [1911, 0]
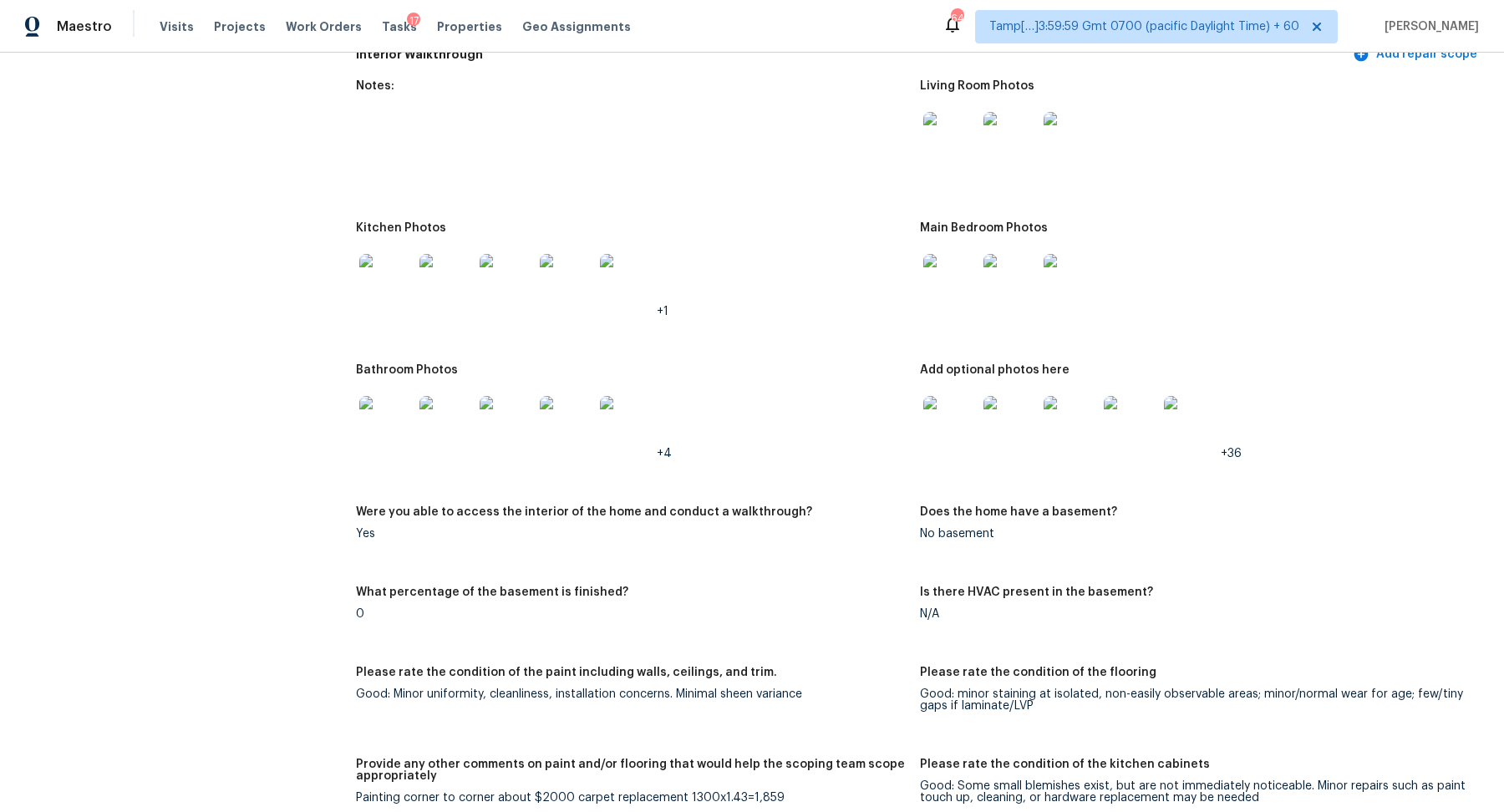
click at [821, 233] on div "Kitchen Photos" at bounding box center [631, 232] width 551 height 22
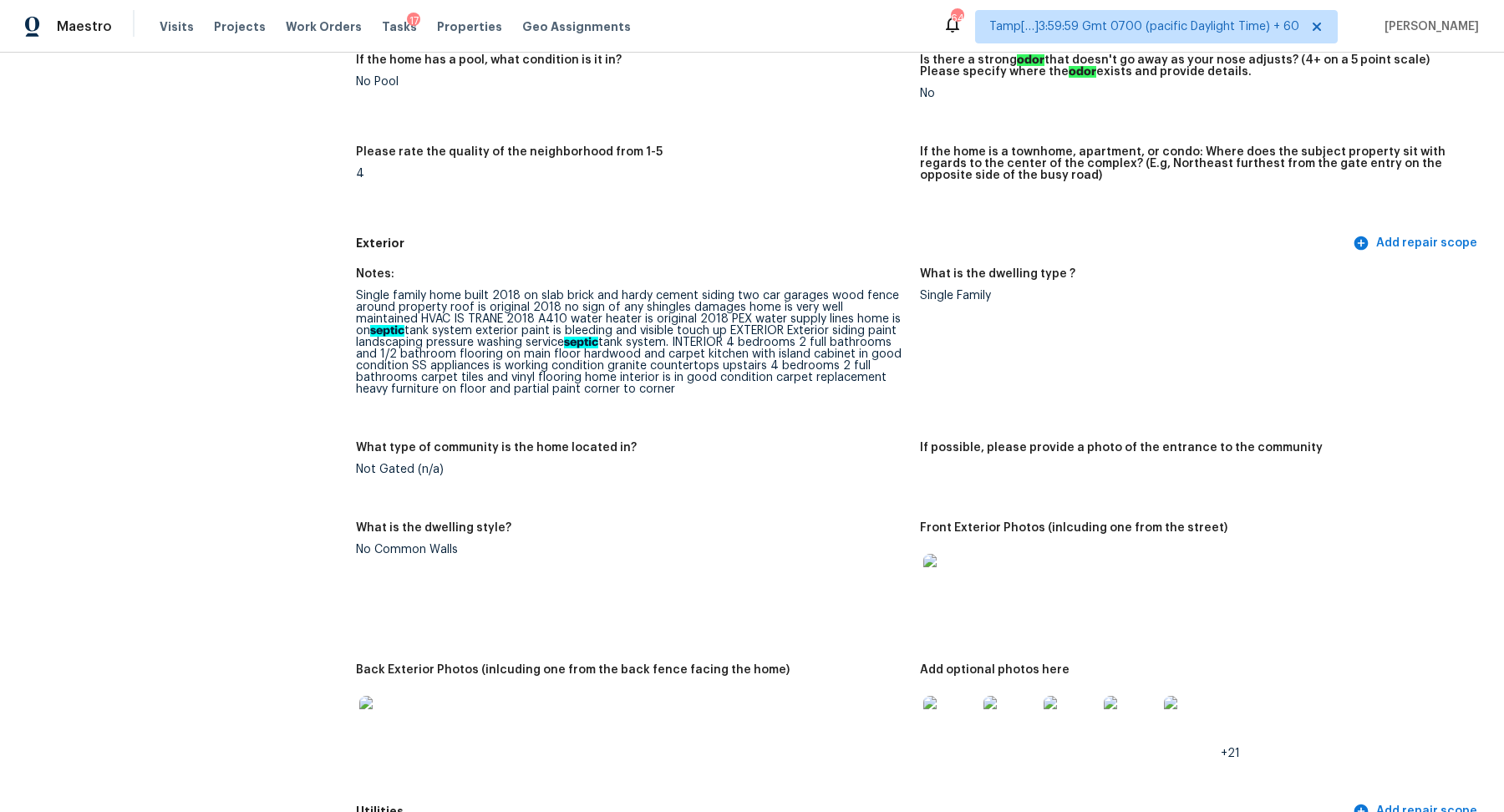
scroll to position [481, 0]
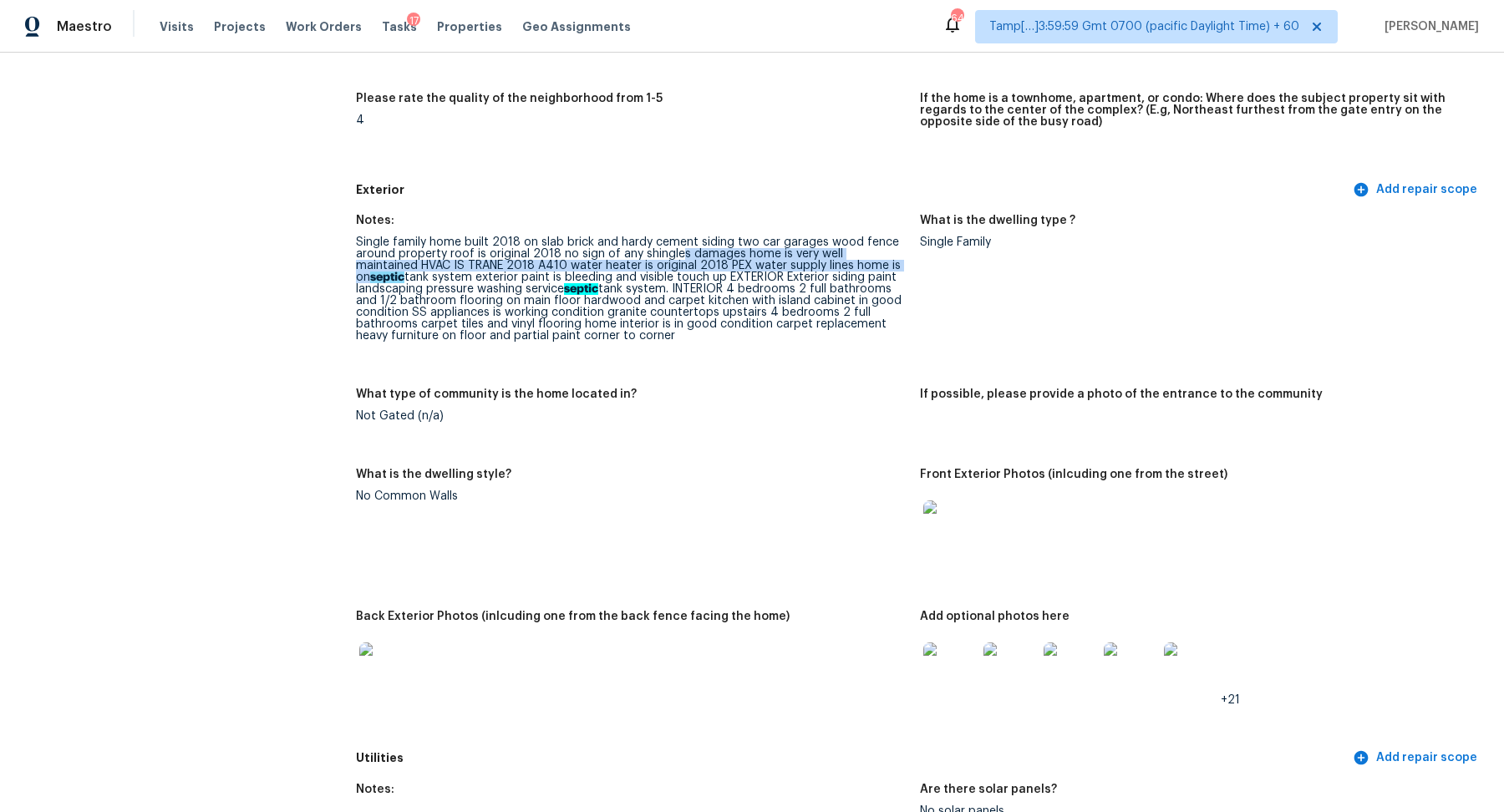
drag, startPoint x: 676, startPoint y: 252, endPoint x: 901, endPoint y: 262, distance: 225.2
click at [901, 262] on div "Single family home built 2018 on slab brick and hardy cement siding two car gar…" at bounding box center [631, 288] width 551 height 105
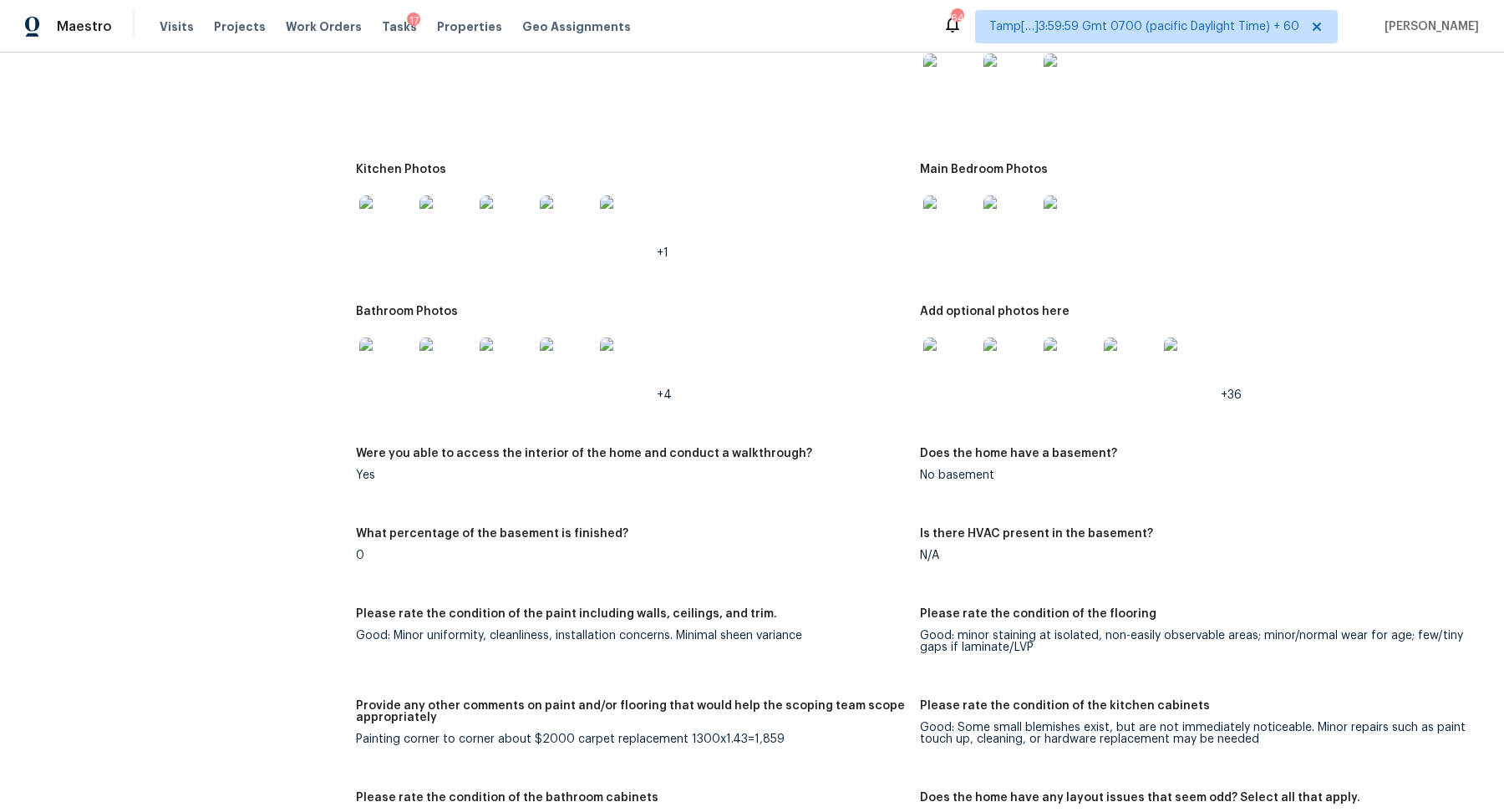
scroll to position [2034, 0]
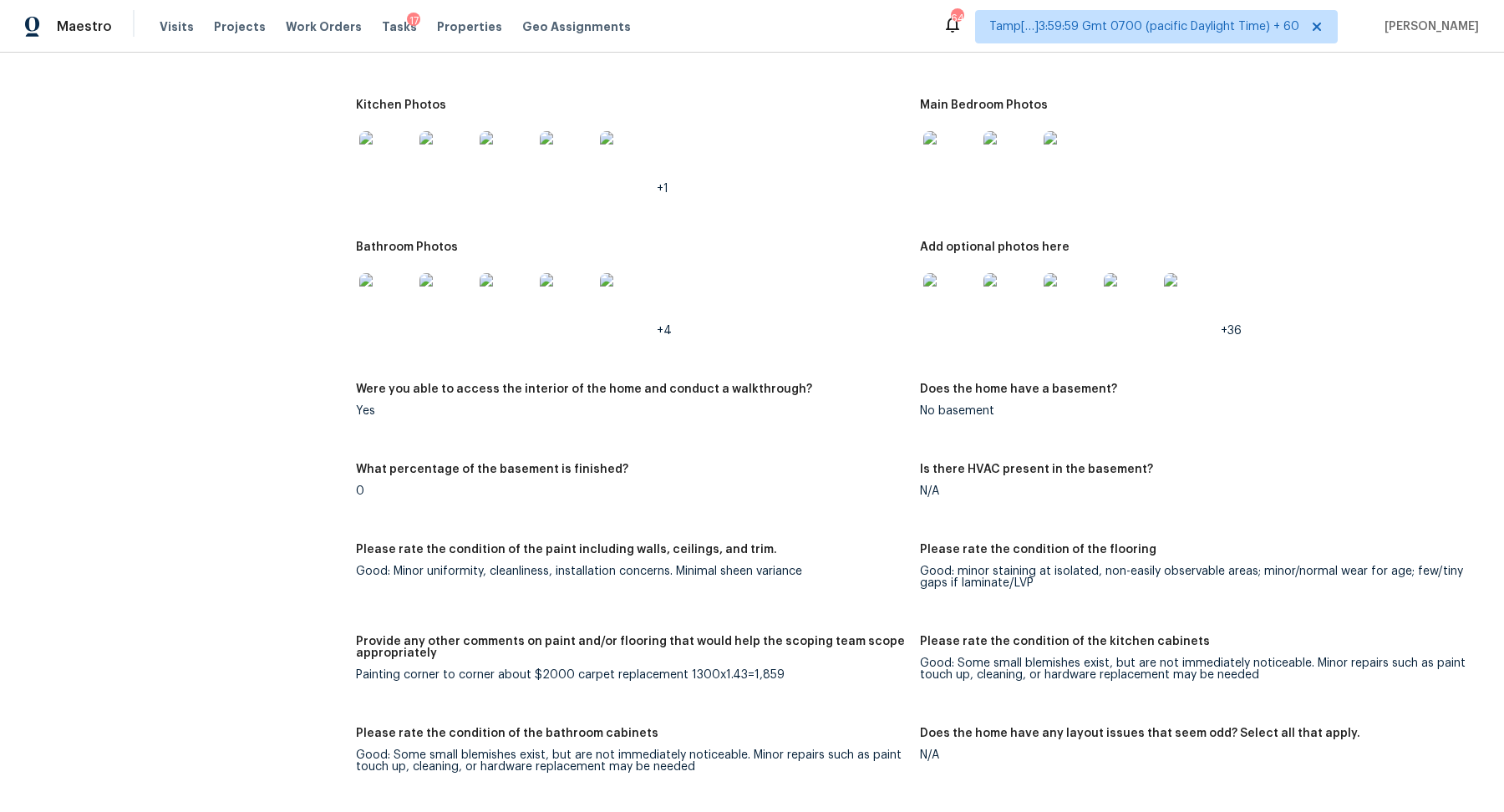
click at [404, 170] on img at bounding box center [385, 158] width 54 height 54
click at [974, 141] on img at bounding box center [949, 158] width 54 height 54
click at [402, 296] on img at bounding box center [385, 299] width 54 height 54
click at [960, 279] on img at bounding box center [949, 299] width 54 height 54
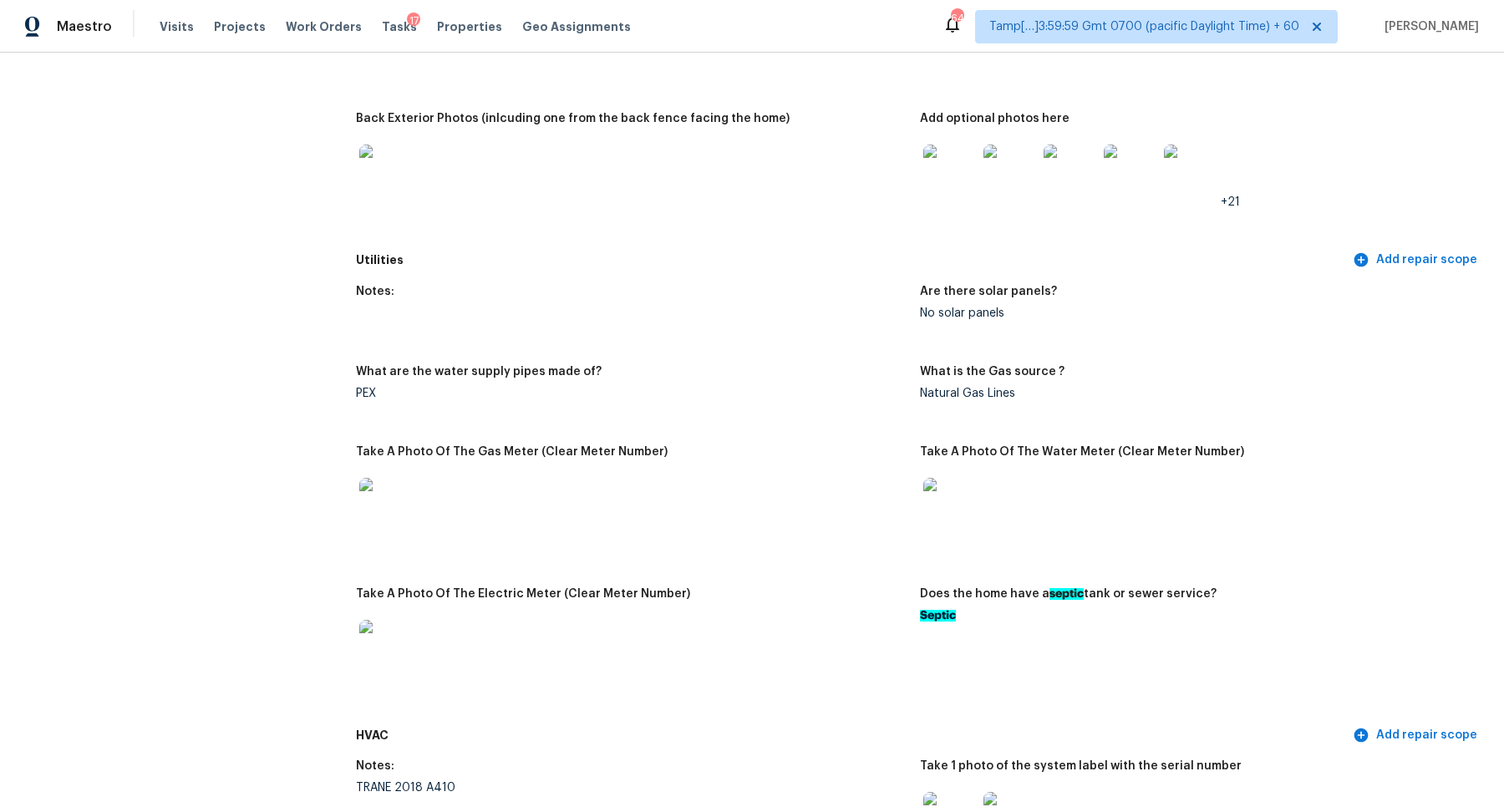
scroll to position [886, 0]
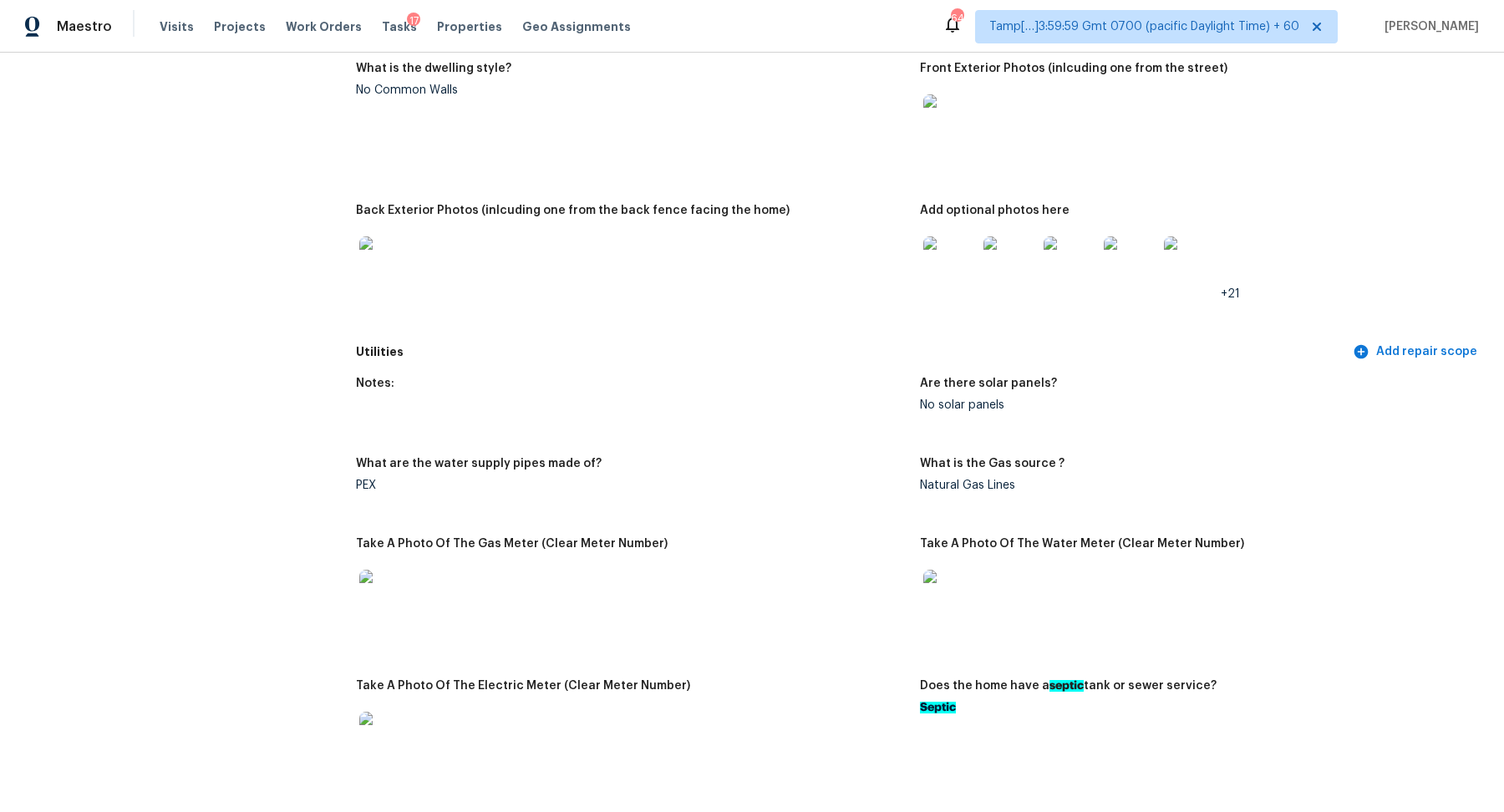
click at [377, 264] on img at bounding box center [385, 262] width 54 height 54
click at [953, 261] on img at bounding box center [949, 262] width 54 height 54
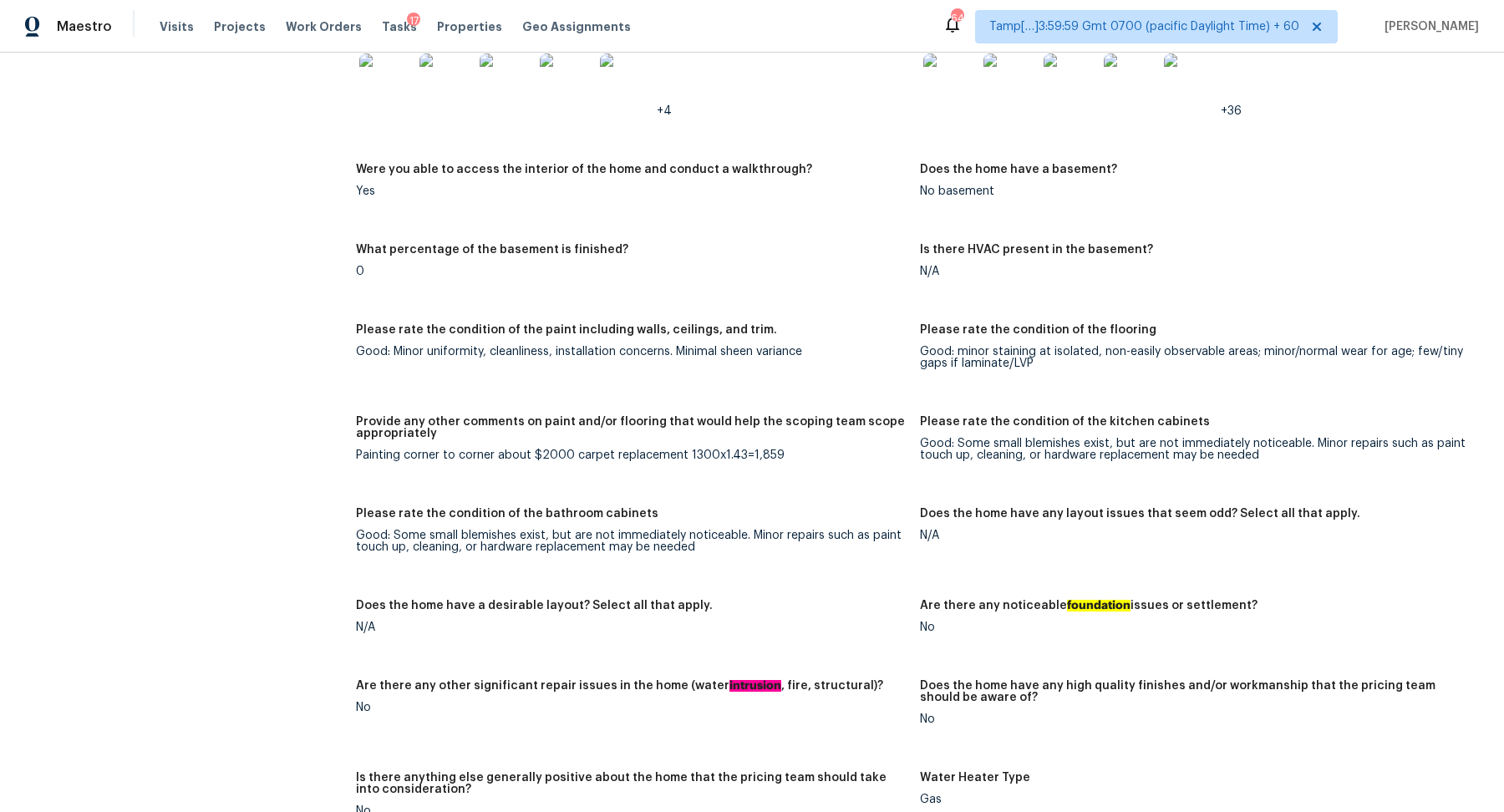
scroll to position [2273, 0]
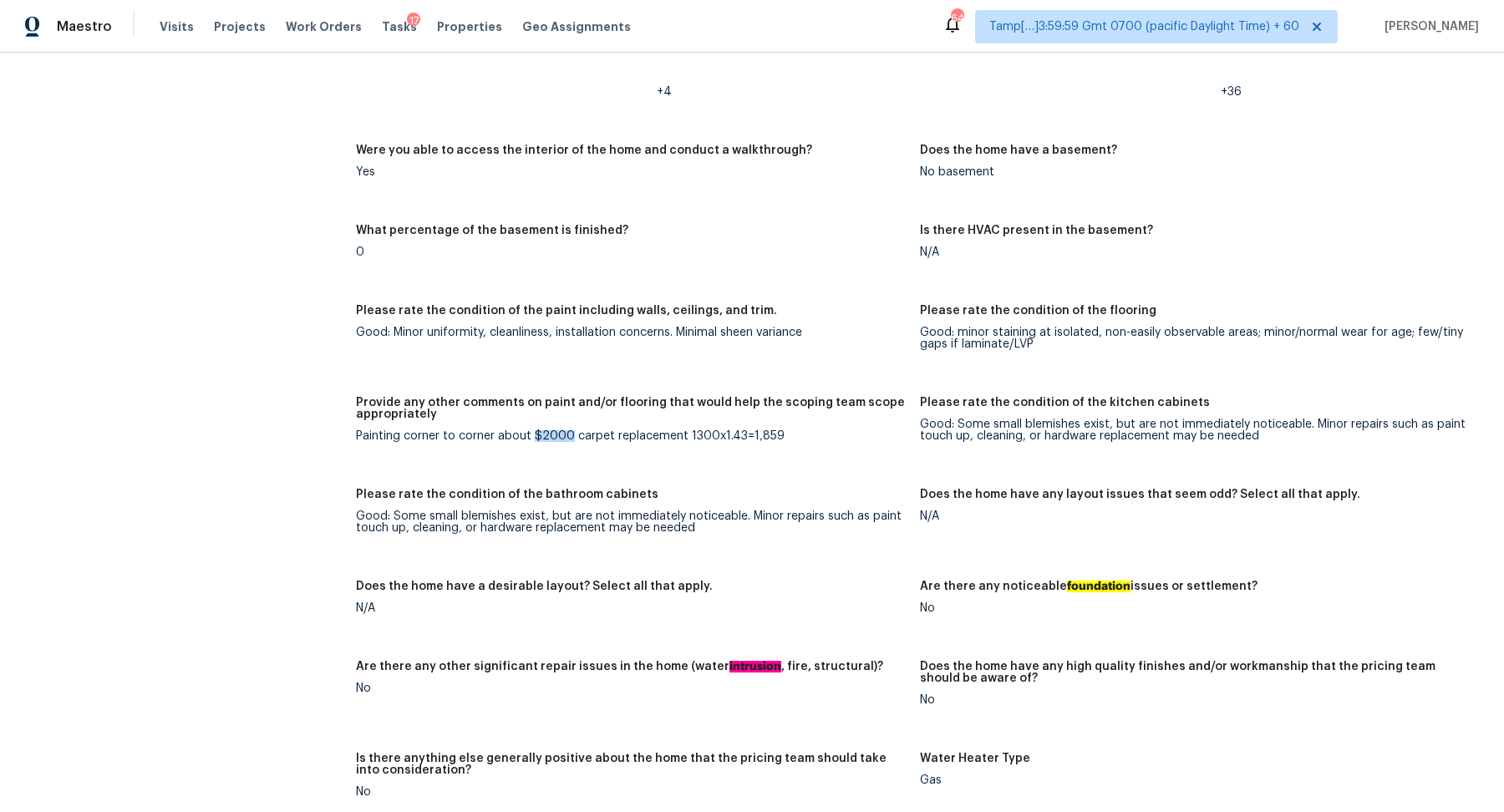
drag, startPoint x: 532, startPoint y: 437, endPoint x: 566, endPoint y: 437, distance: 34.0
click at [566, 437] on div "Painting corner to corner about $2000 carpet replacement 1300x1.43=1,859" at bounding box center [631, 436] width 551 height 11
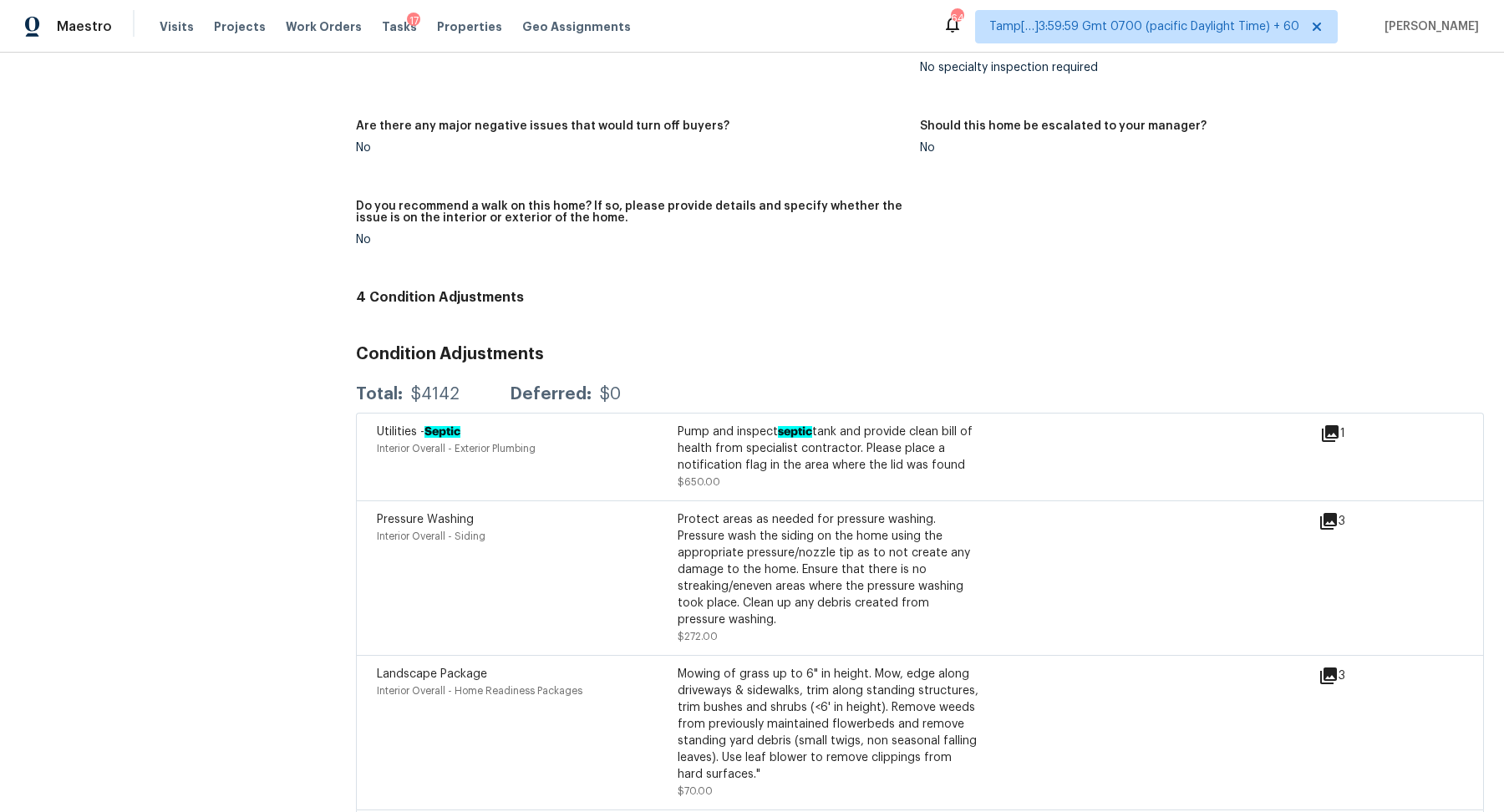
scroll to position [4060, 0]
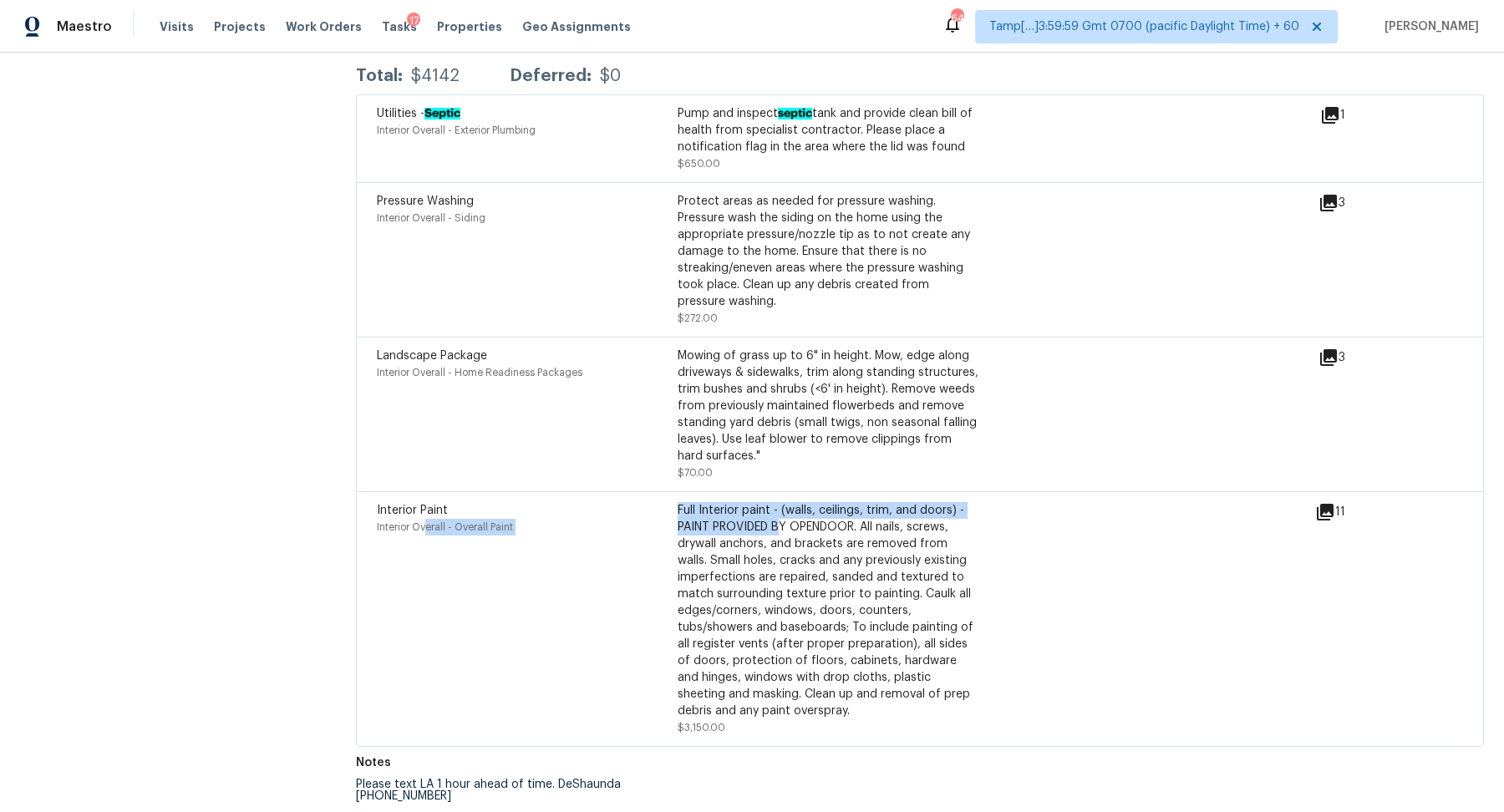
drag, startPoint x: 427, startPoint y: 529, endPoint x: 782, endPoint y: 529, distance: 355.0
click at [783, 529] on div "Interior Paint Interior Overall - Overall Paint Full Interior paint - (walls, c…" at bounding box center [677, 619] width 602 height 234
click at [712, 729] on span "$3,150.00" at bounding box center [701, 727] width 47 height 10
click at [715, 729] on span "$3,150.00" at bounding box center [701, 727] width 47 height 10
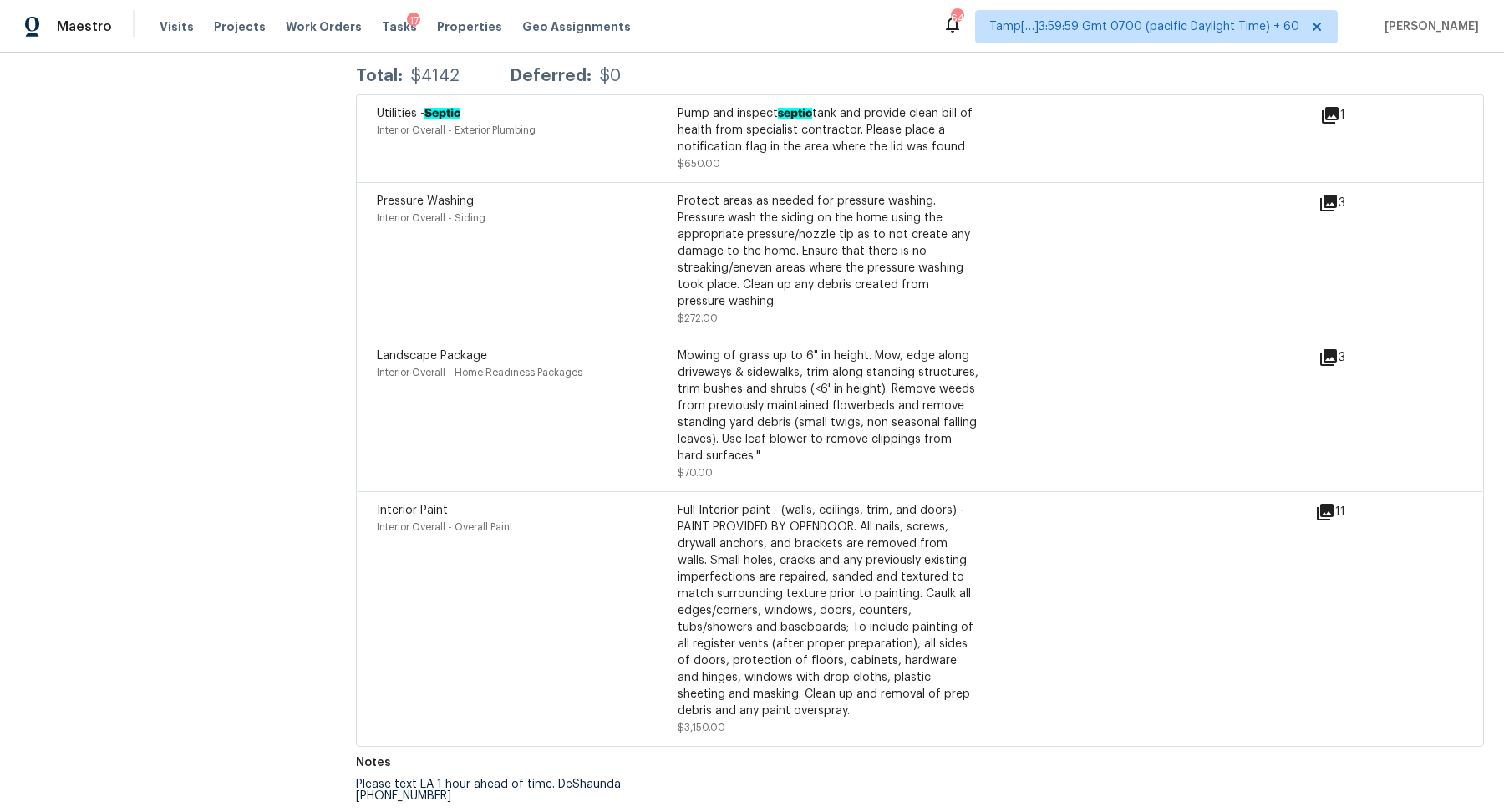
click at [715, 729] on span "$3,150.00" at bounding box center [701, 727] width 47 height 10
click at [894, 717] on div "Full Interior paint - (walls, ceilings, trim, and doors) - PAINT PROVIDED BY OP…" at bounding box center [828, 611] width 300 height 217
drag, startPoint x: 682, startPoint y: 517, endPoint x: 890, endPoint y: 517, distance: 208.0
click at [890, 517] on div "Full Interior paint - (walls, ceilings, trim, and doors) - PAINT PROVIDED BY OP…" at bounding box center [828, 611] width 300 height 217
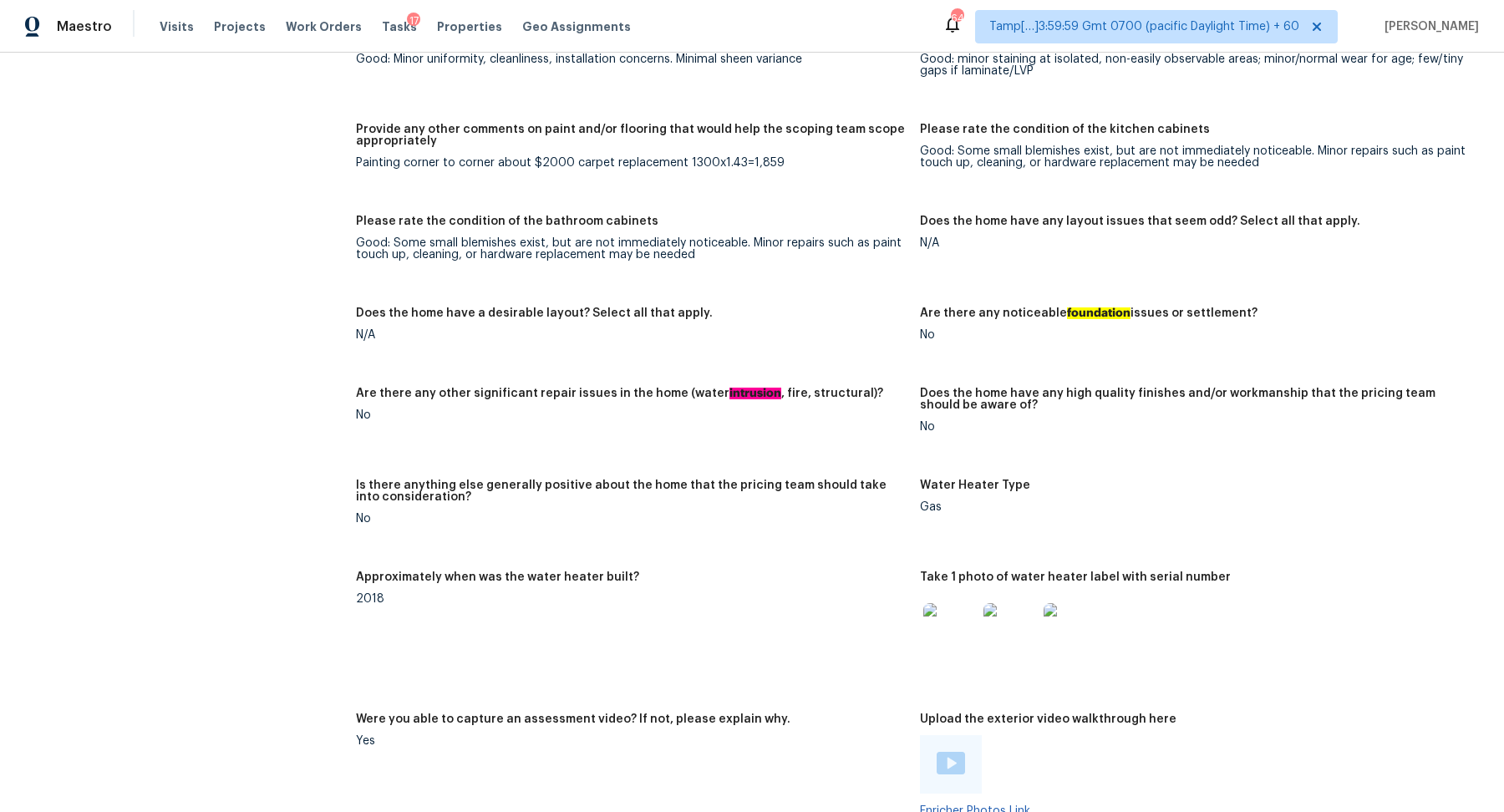
scroll to position [2217, 0]
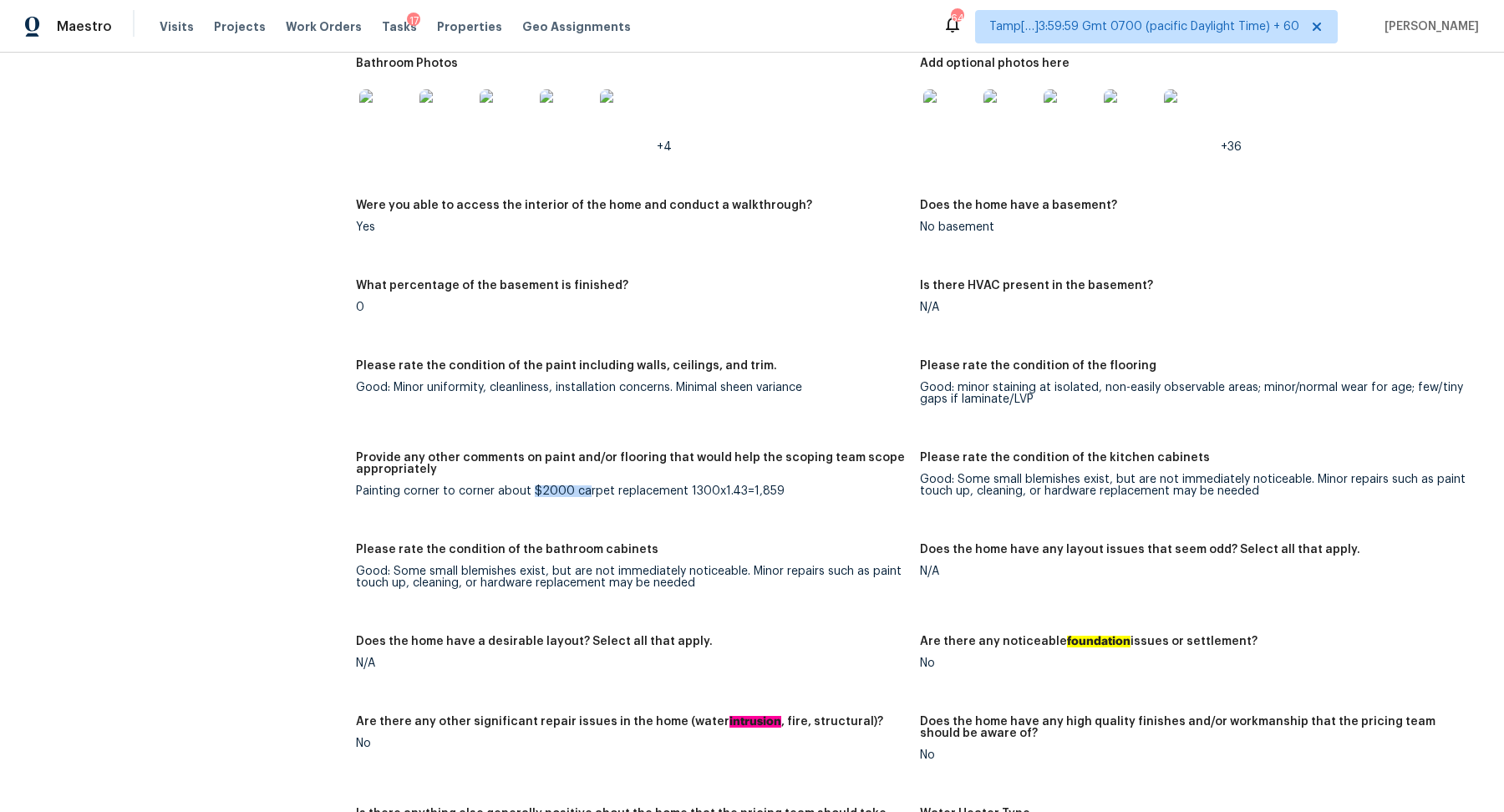
drag, startPoint x: 532, startPoint y: 488, endPoint x: 583, endPoint y: 488, distance: 51.0
click at [583, 488] on div "Painting corner to corner about $2000 carpet replacement 1300x1.43=1,859" at bounding box center [631, 491] width 551 height 11
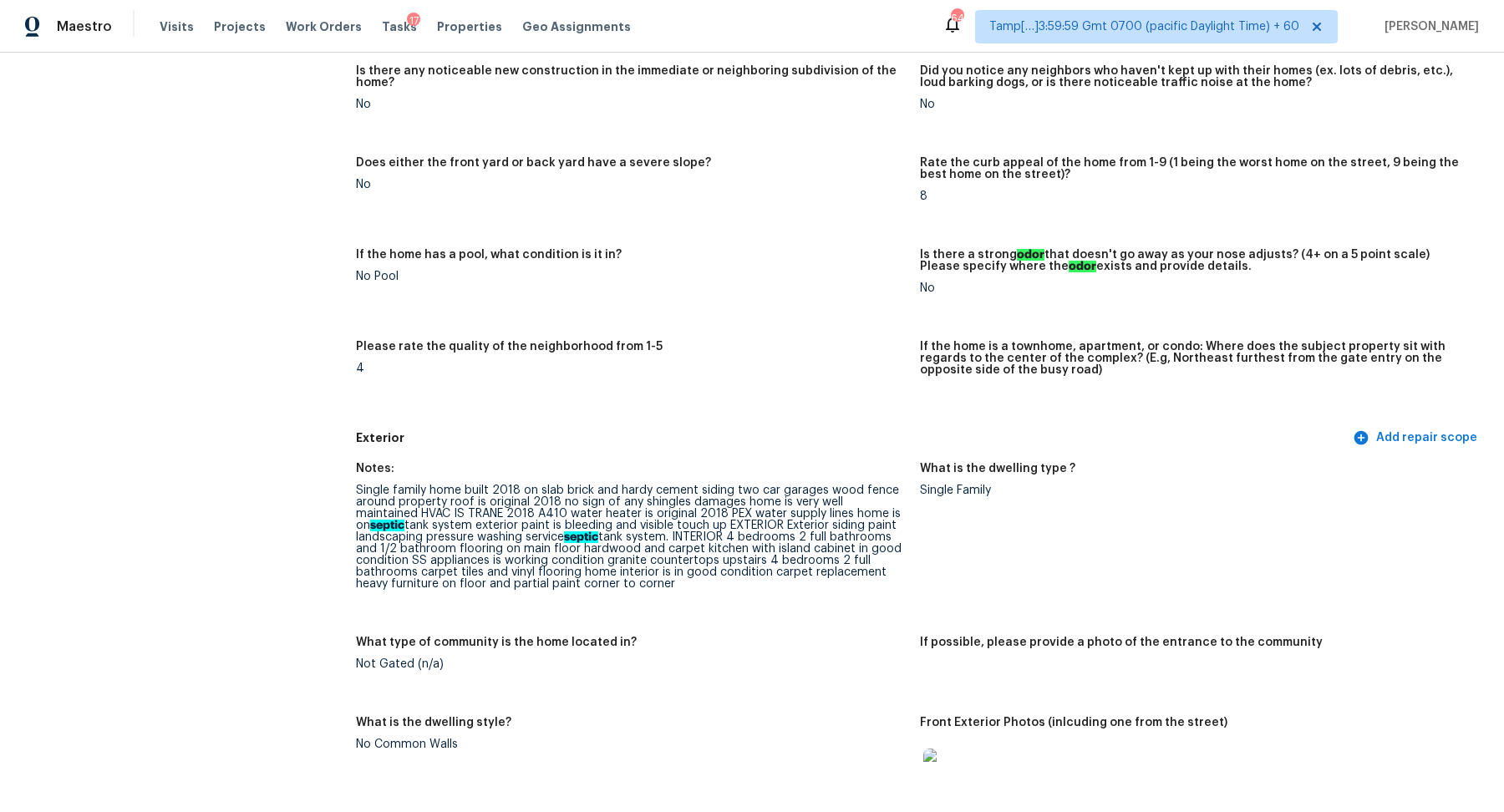
scroll to position [0, 0]
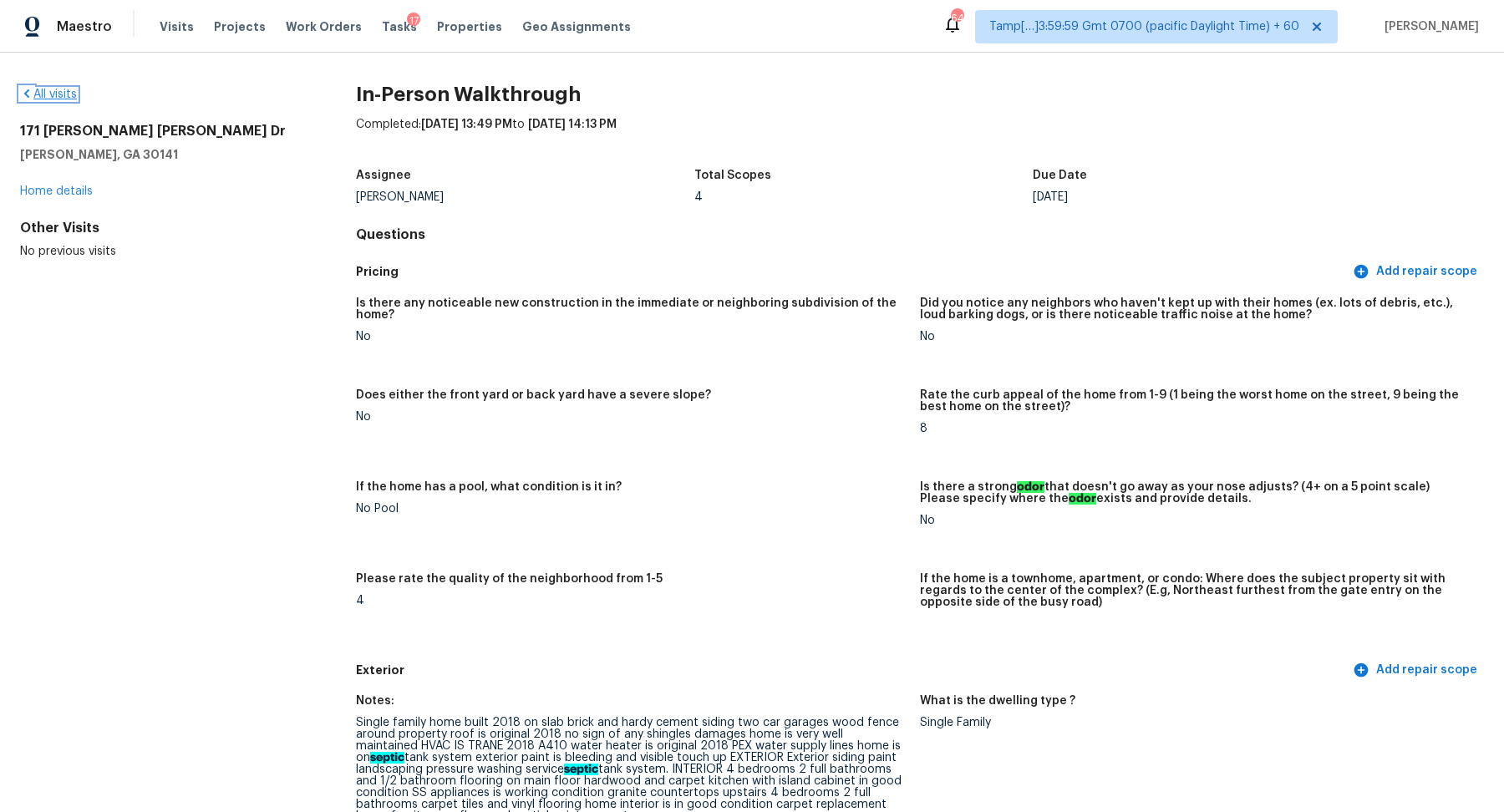
click at [65, 97] on link "All visits" at bounding box center [48, 94] width 57 height 11
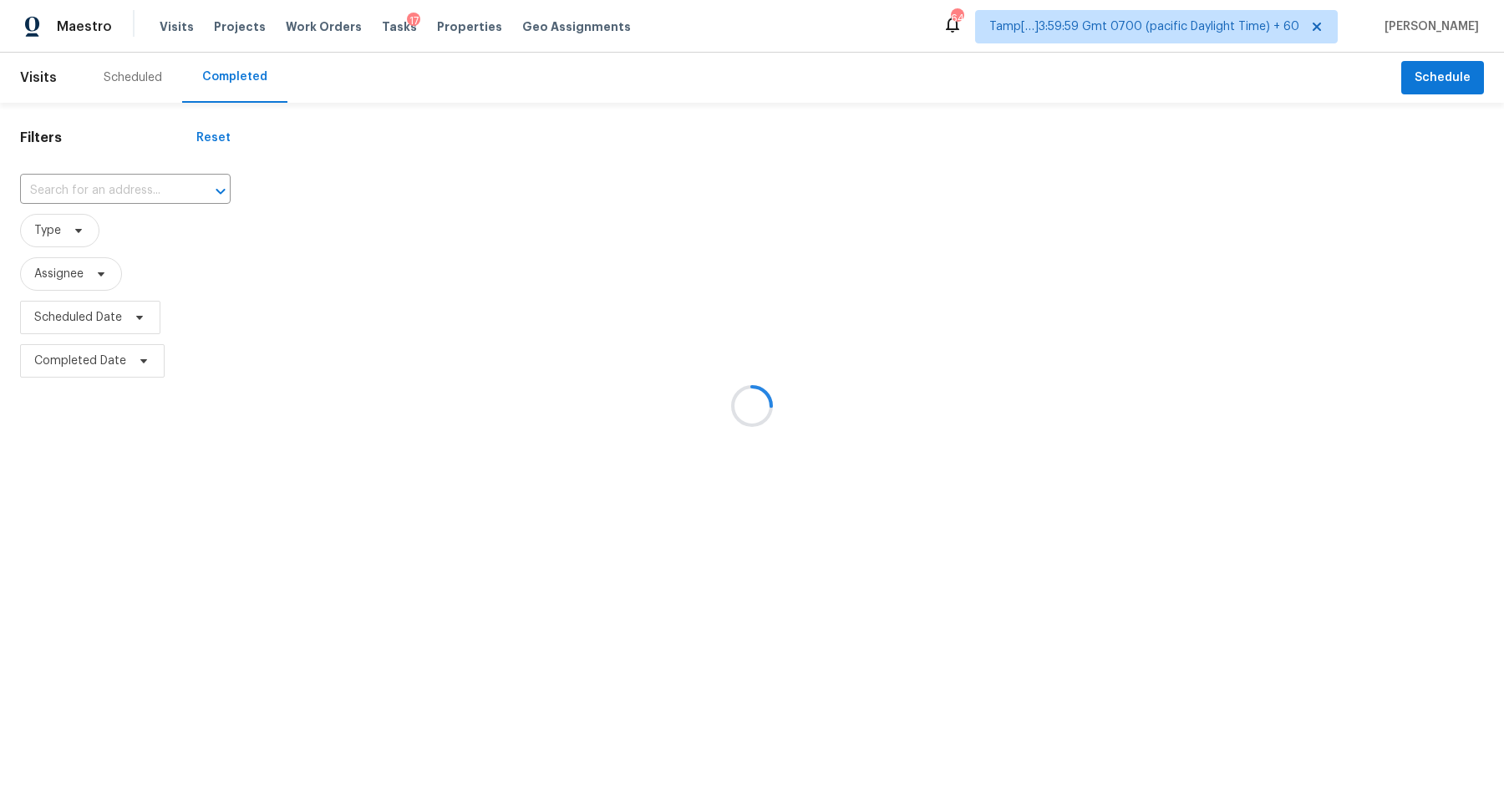
click at [112, 175] on div at bounding box center [752, 406] width 1504 height 812
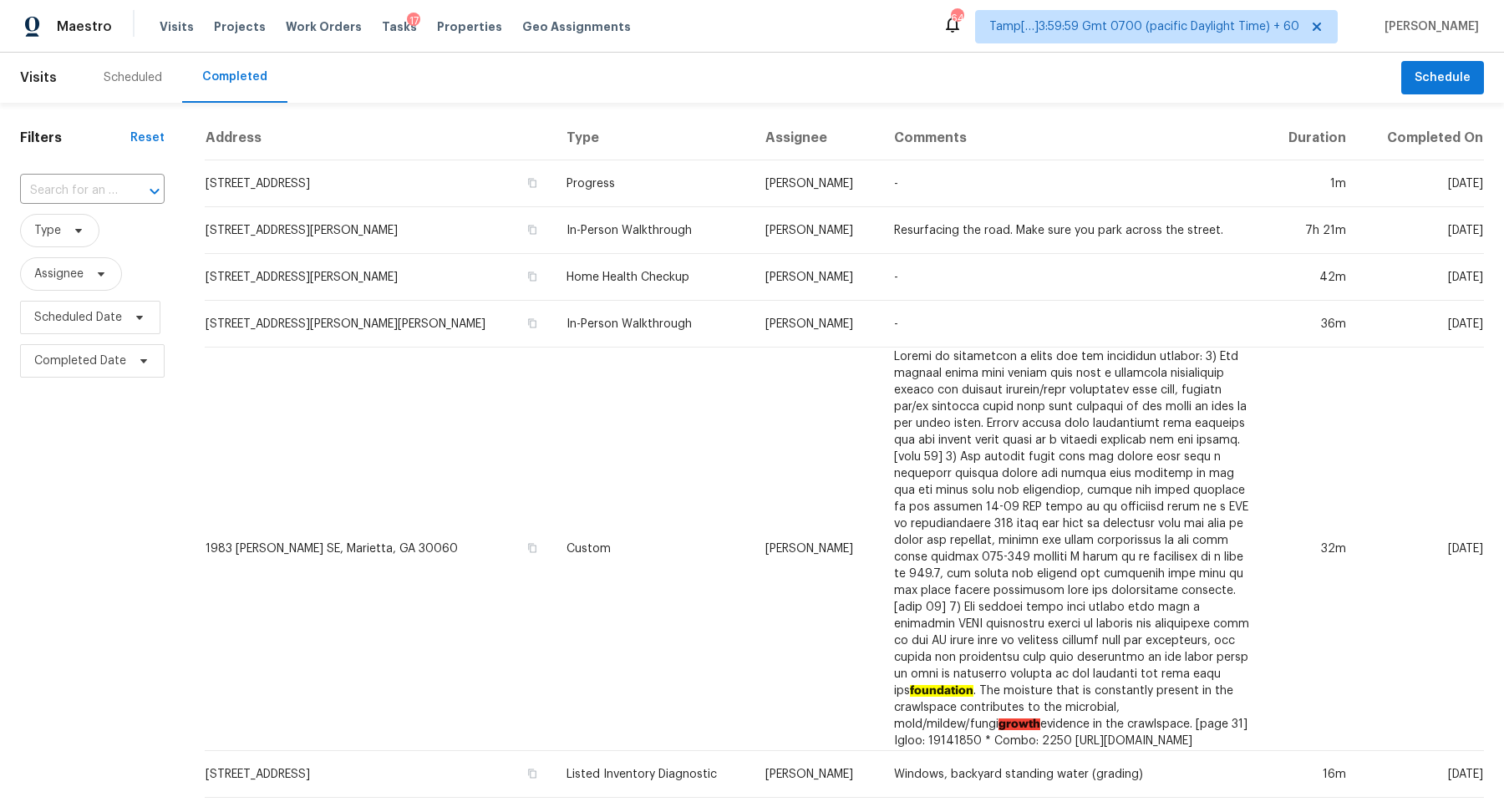
click at [112, 175] on div "​" at bounding box center [92, 191] width 145 height 36
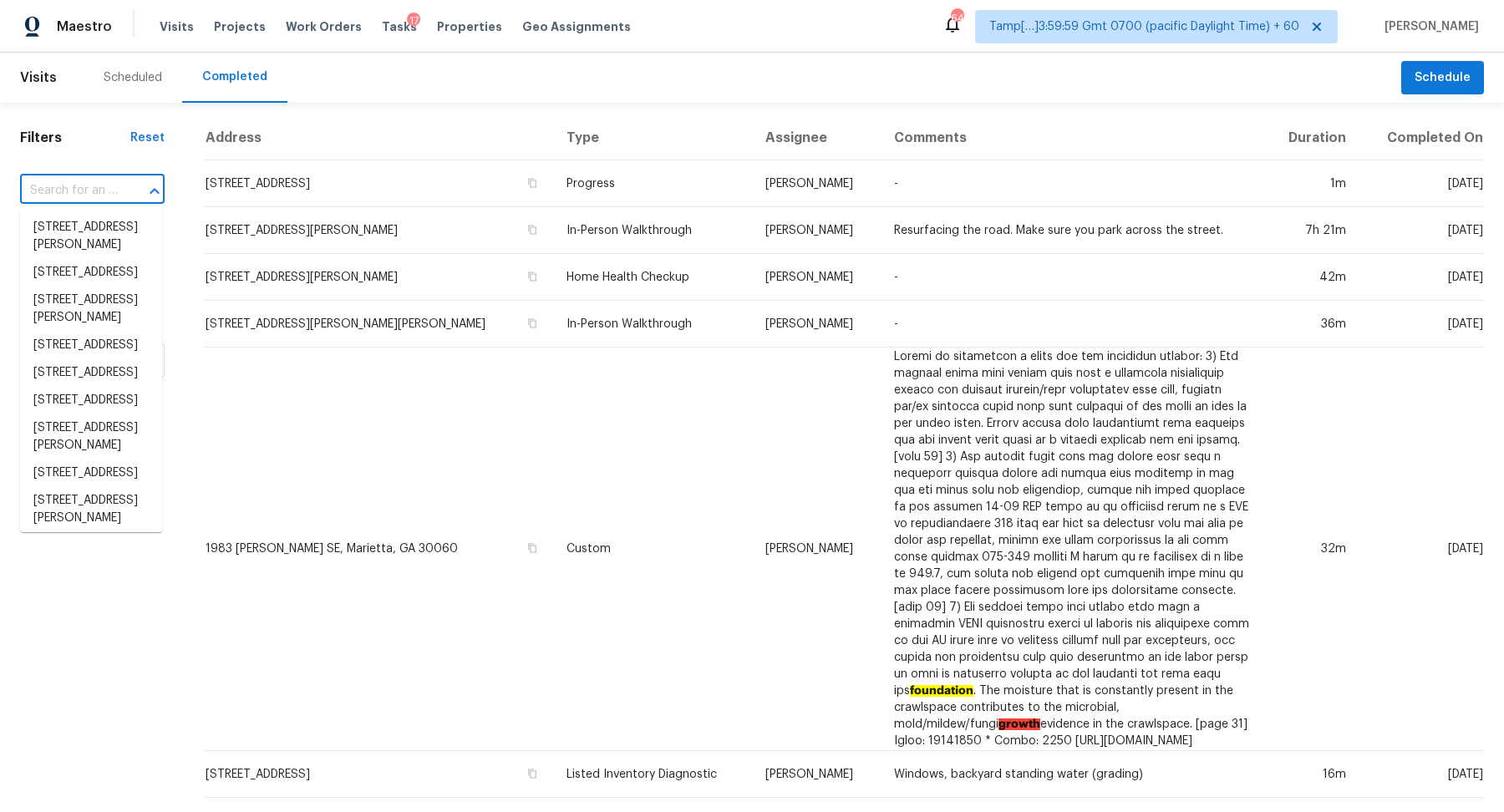
click at [112, 175] on div "​" at bounding box center [92, 191] width 145 height 36
paste input "[STREET_ADDRESS][PERSON_NAME]"
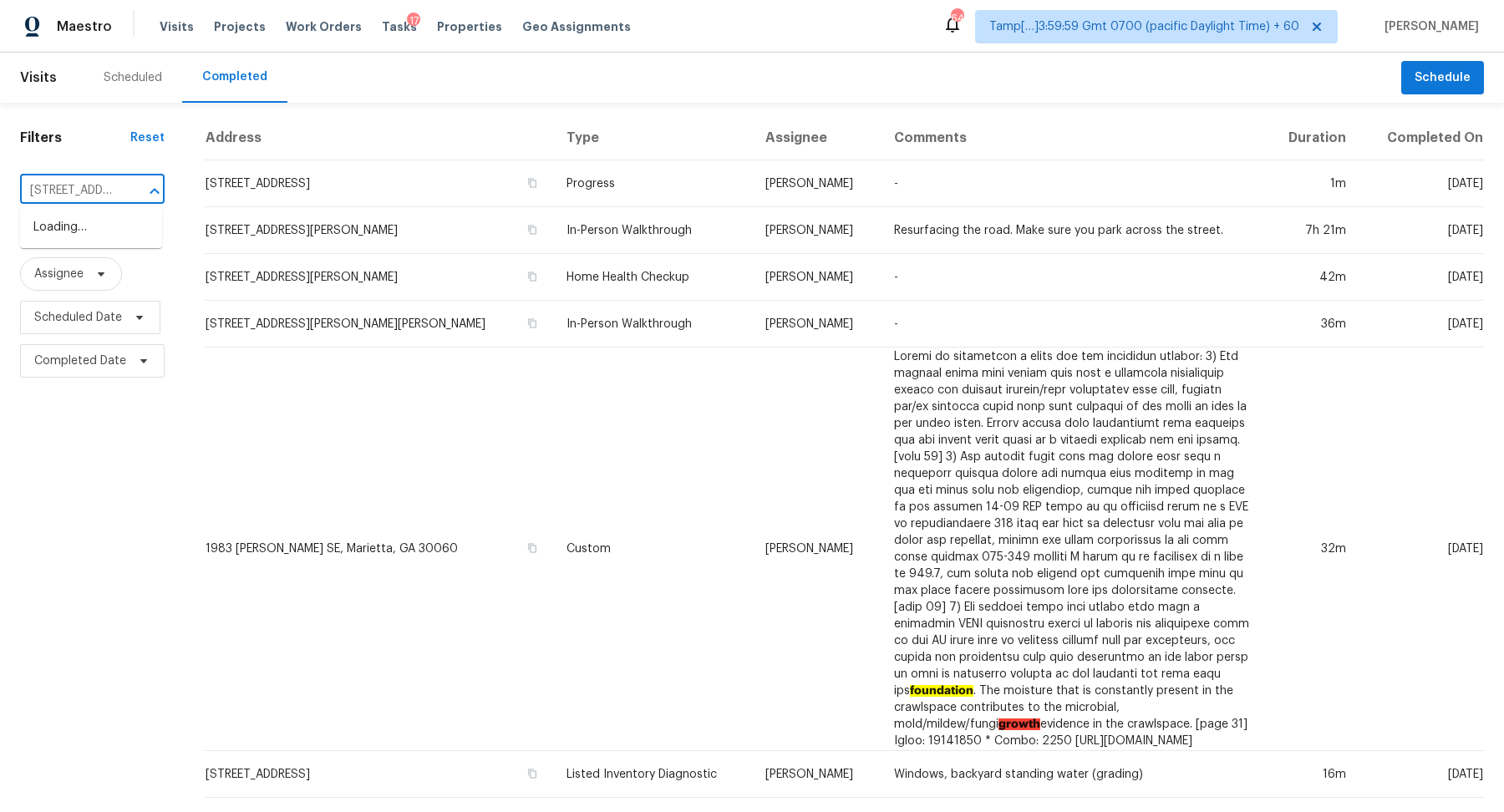
scroll to position [0, 99]
type input "[STREET_ADDRESS][PERSON_NAME]"
click at [108, 185] on input "text" at bounding box center [68, 190] width 97 height 25
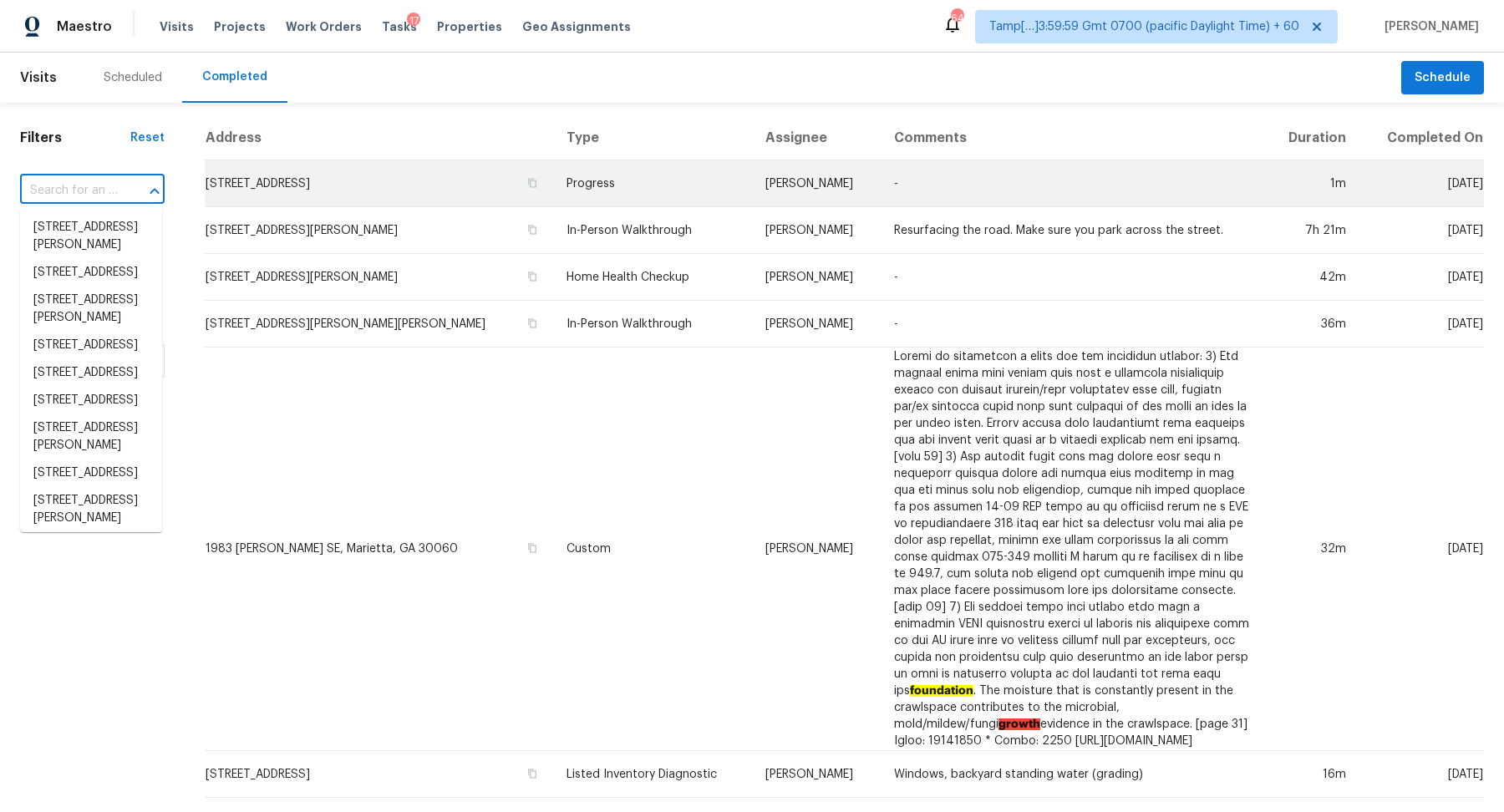
paste input "[STREET_ADDRESS][PERSON_NAME]"
type input "[STREET_ADDRESS][PERSON_NAME]"
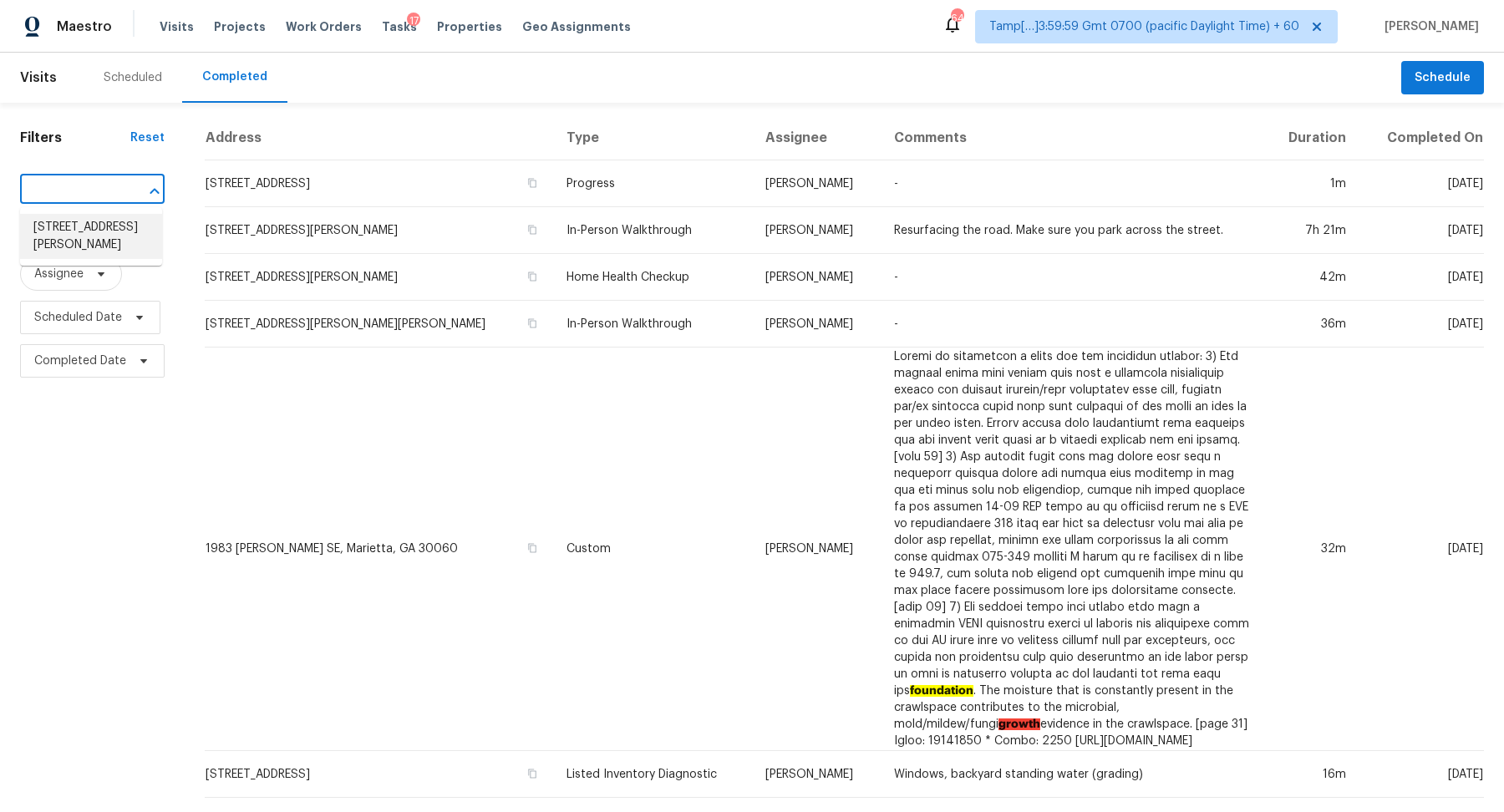
click at [128, 228] on li "[STREET_ADDRESS][PERSON_NAME]" at bounding box center [91, 236] width 142 height 45
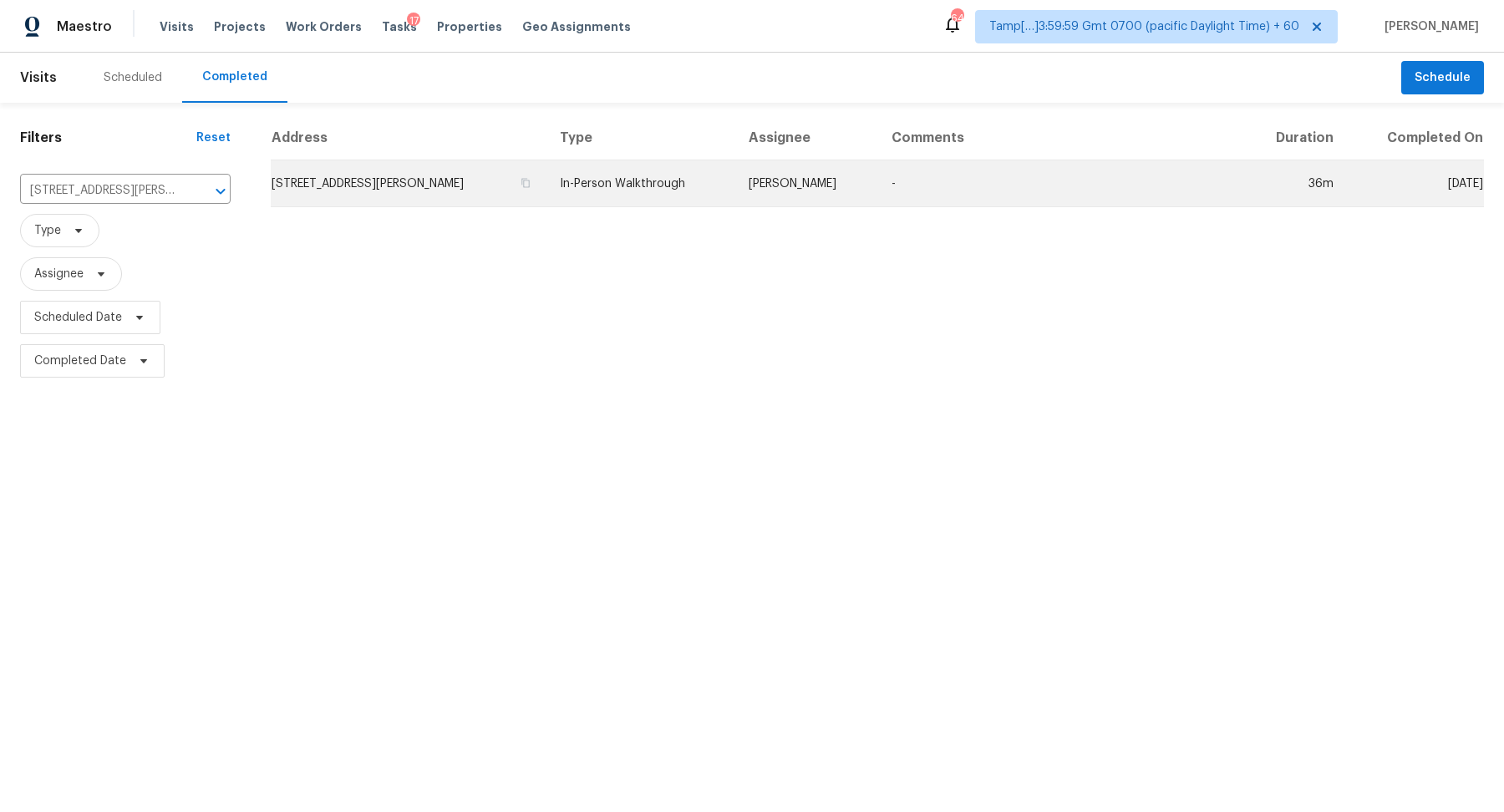
click at [369, 182] on td "[STREET_ADDRESS][PERSON_NAME]" at bounding box center [409, 184] width 276 height 47
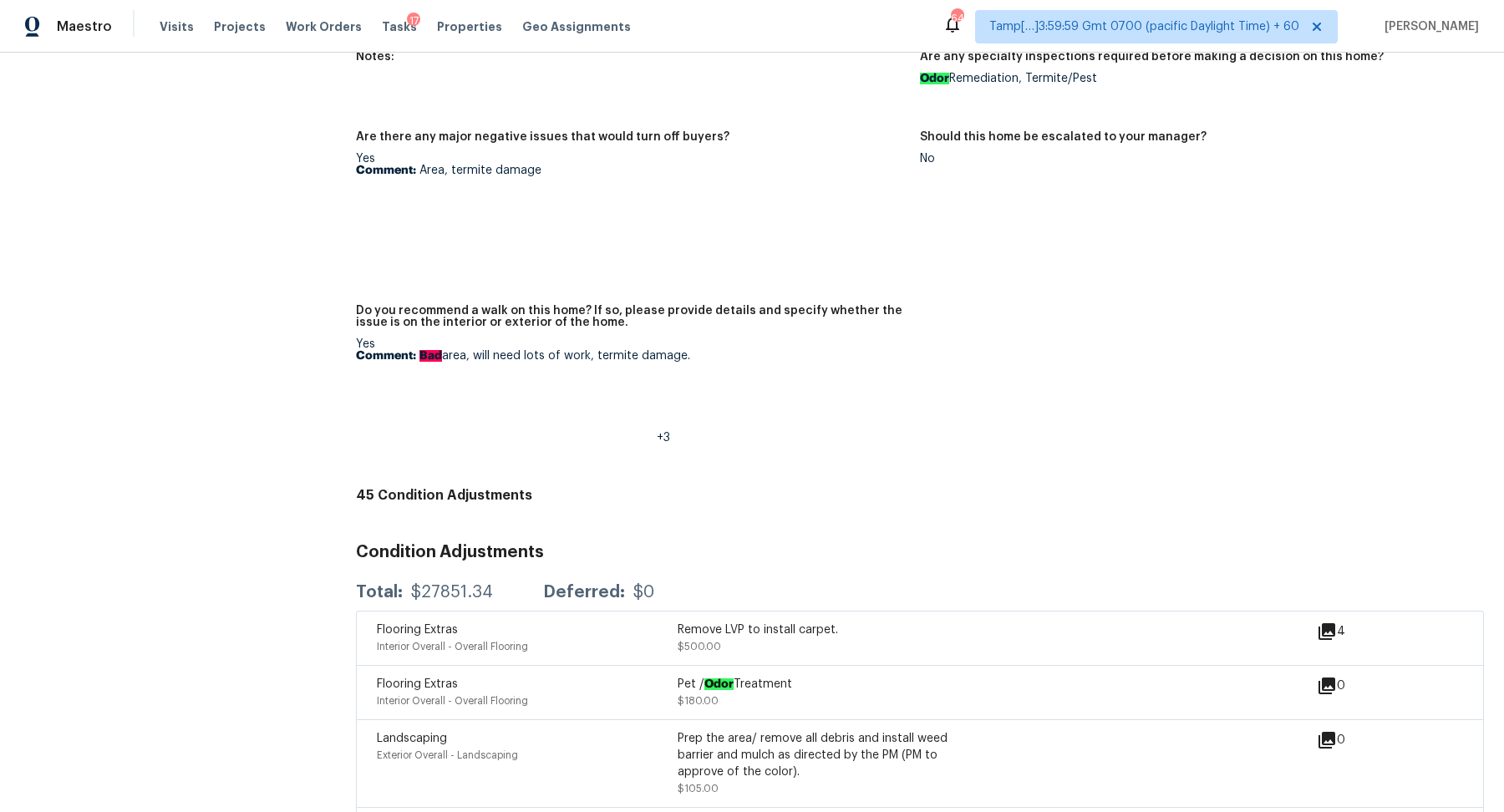
scroll to position [3345, 0]
